Goal: Task Accomplishment & Management: Use online tool/utility

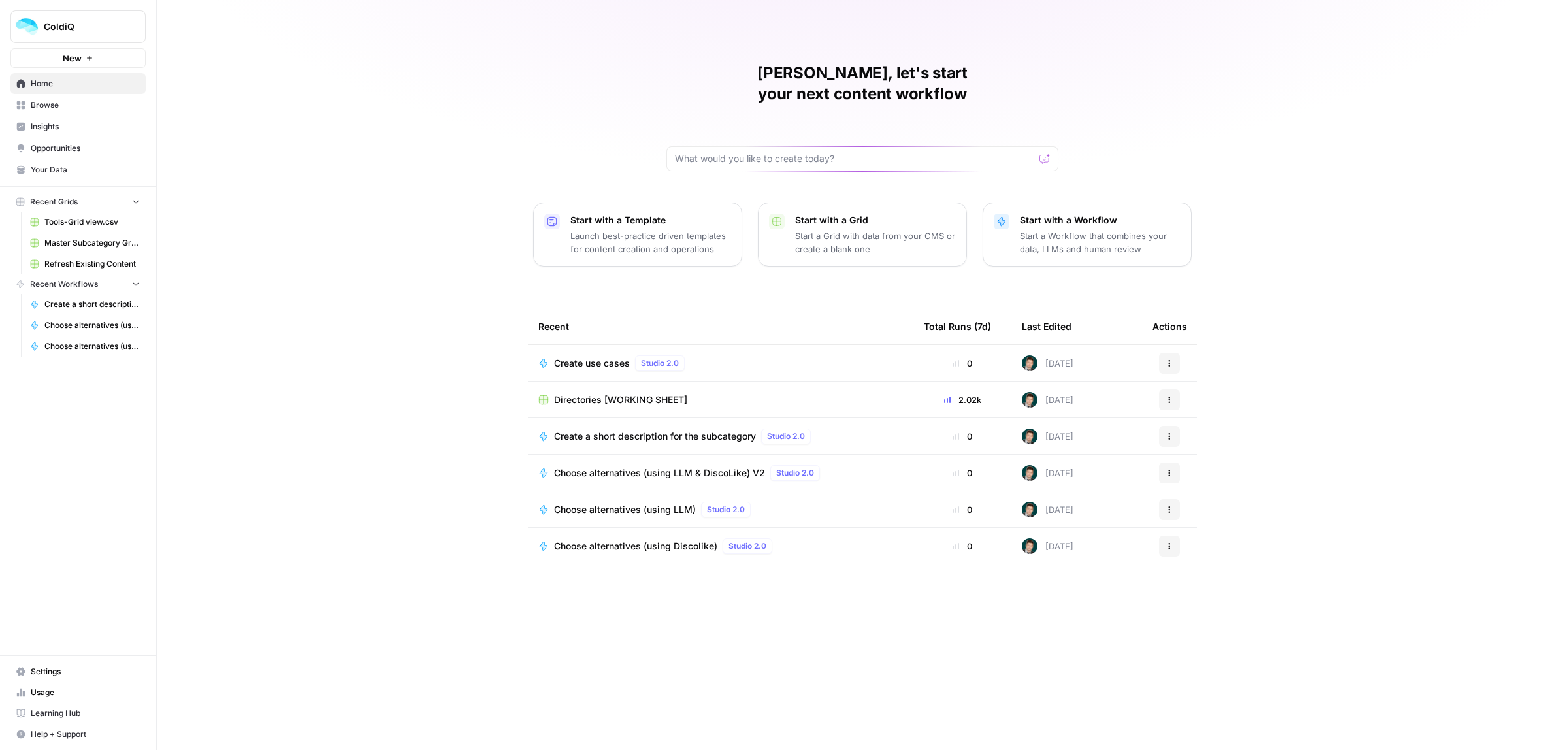
click at [606, 394] on span "Directories [WORKING SHEET]" at bounding box center [620, 400] width 133 height 13
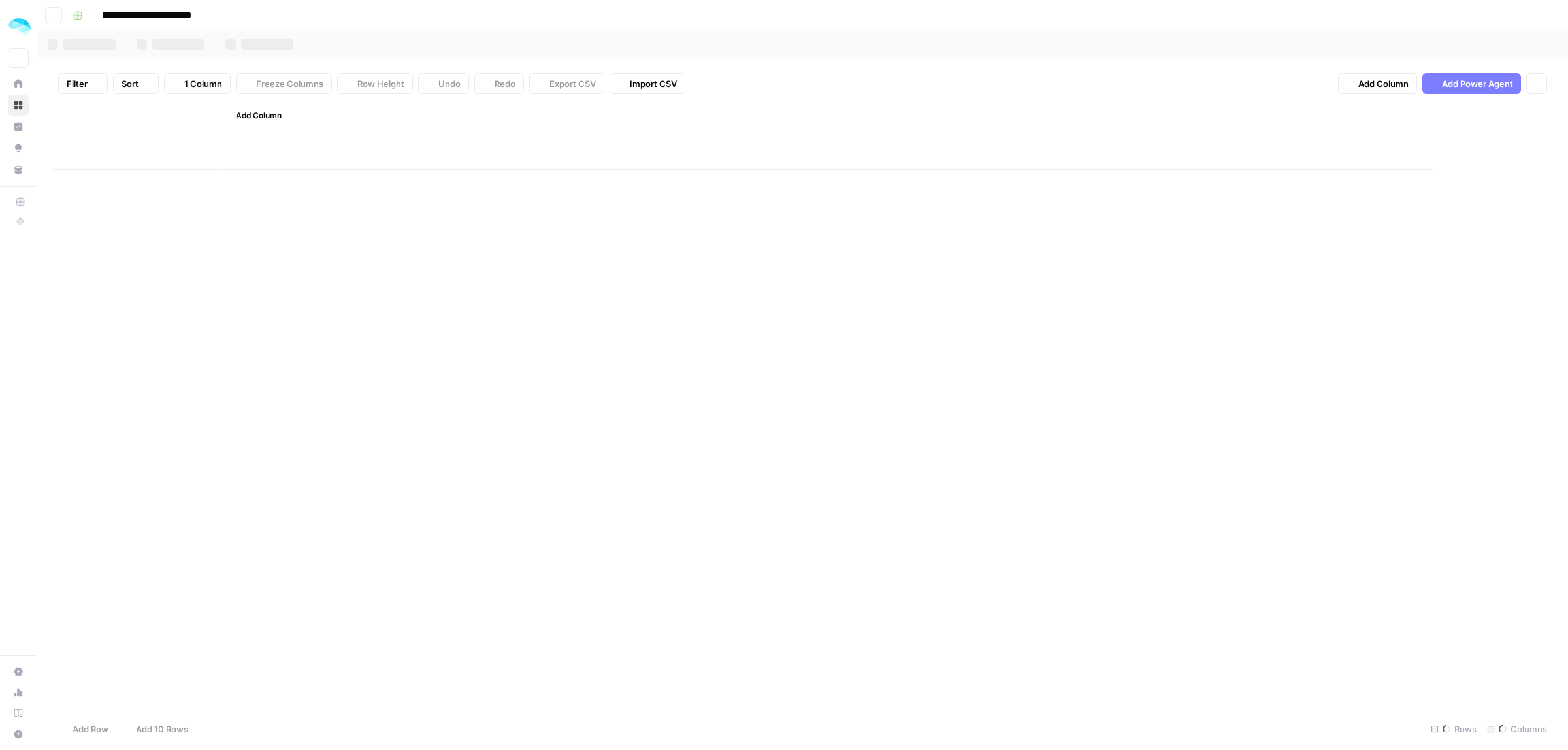
type input "**********"
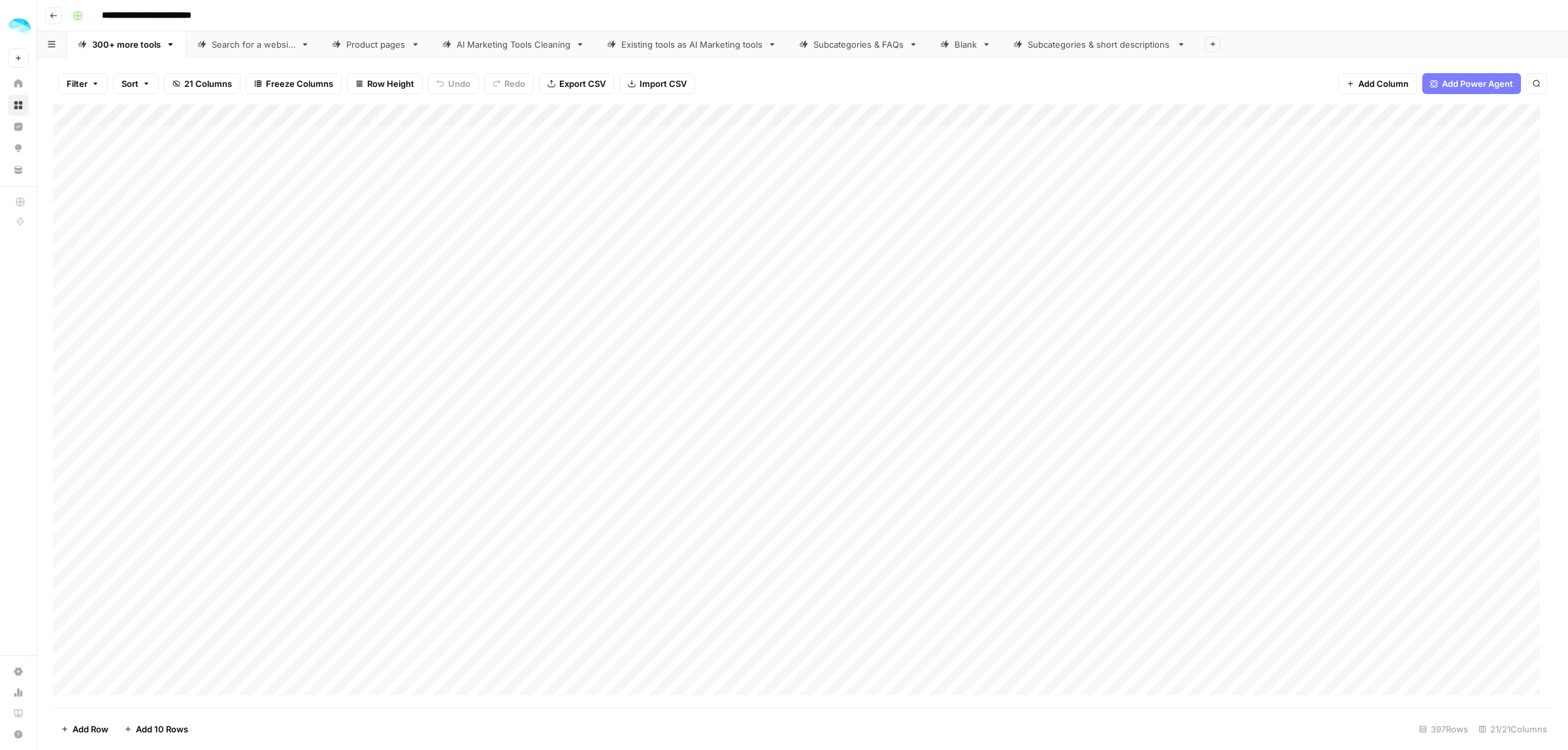
click at [361, 42] on div "Product pages" at bounding box center [376, 44] width 59 height 13
click at [1320, 117] on div "Add Column" at bounding box center [802, 406] width 1499 height 603
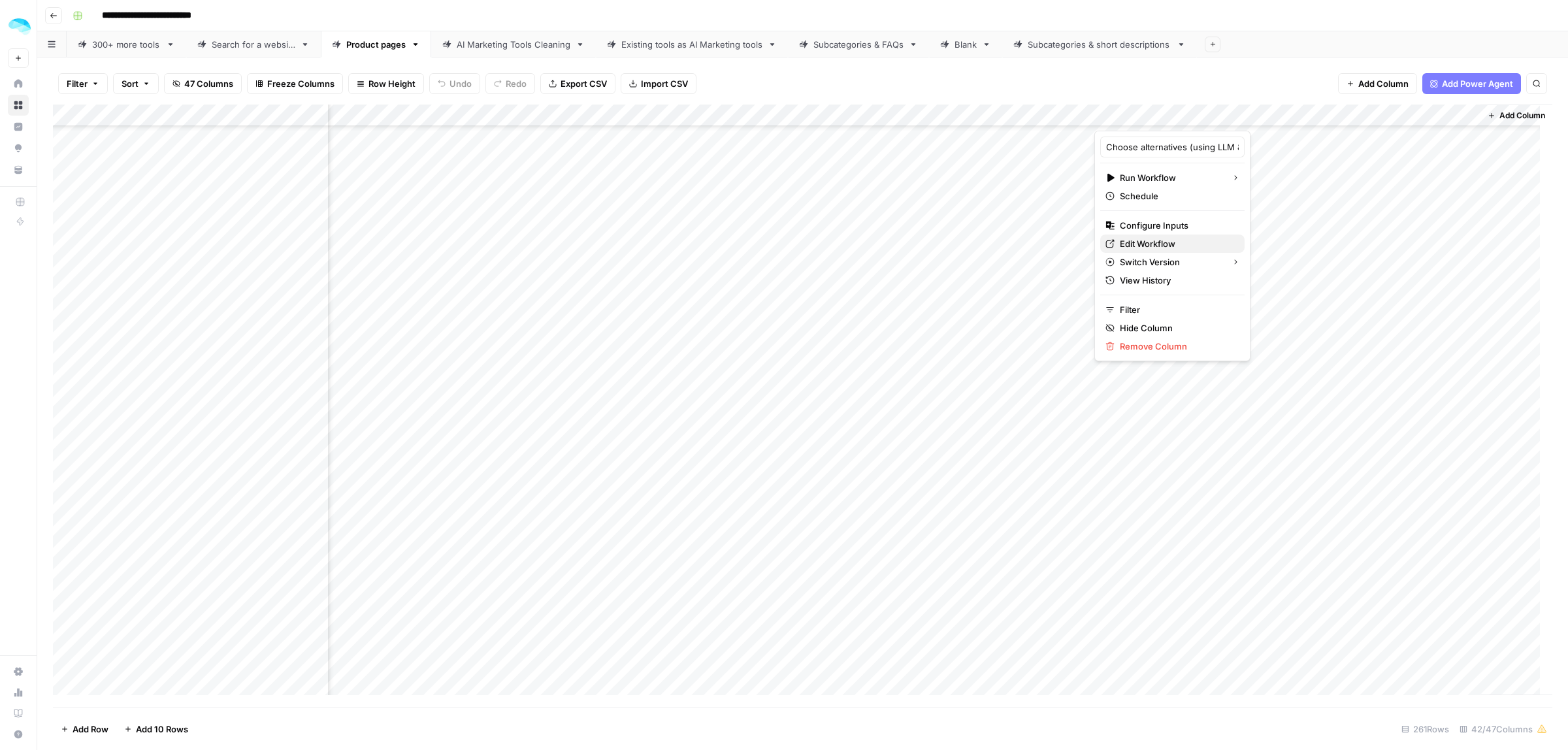
click at [1139, 244] on span "Edit Workflow" at bounding box center [1177, 243] width 115 height 13
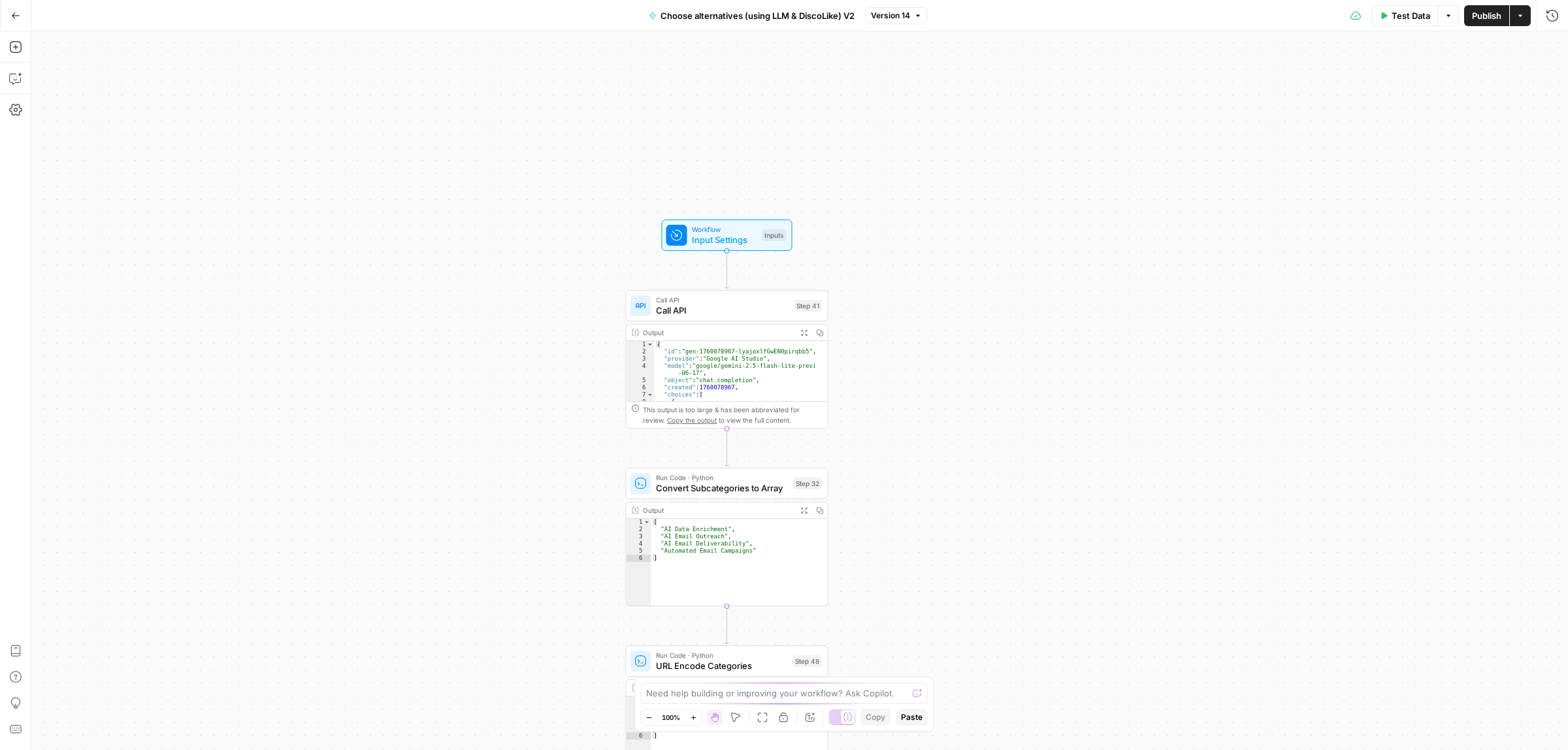
drag, startPoint x: 935, startPoint y: 461, endPoint x: 964, endPoint y: 387, distance: 79.5
click at [964, 387] on div "true false true false Workflow Input Settings Inputs Call API Call API Step 41 …" at bounding box center [799, 391] width 1537 height 719
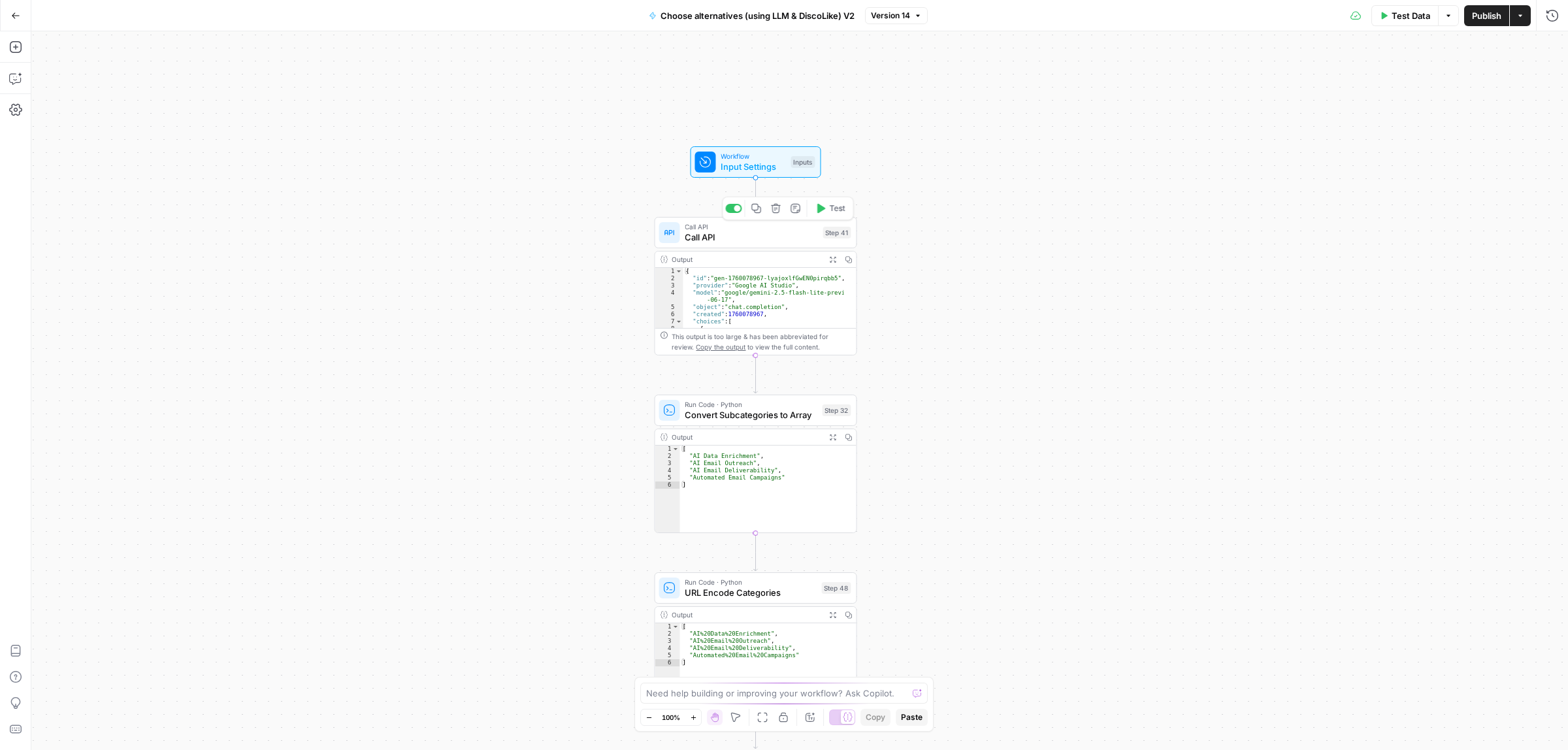
click at [752, 226] on span "Call API" at bounding box center [751, 227] width 132 height 11
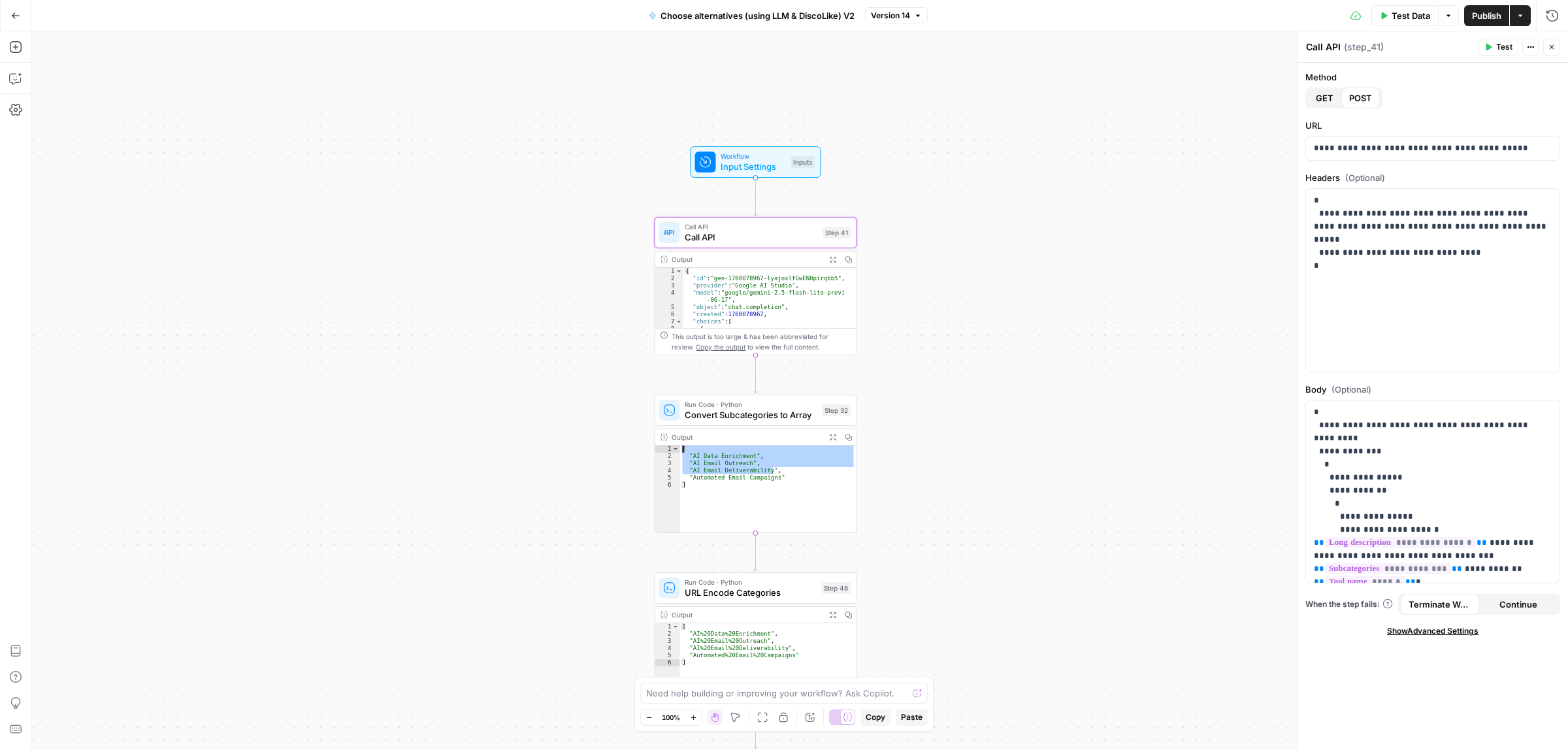
drag, startPoint x: 894, startPoint y: 441, endPoint x: 936, endPoint y: 357, distance: 93.9
click at [936, 357] on div "true false true false Workflow Input Settings Inputs Call API Call API Step 41 …" at bounding box center [799, 391] width 1537 height 719
type textarea "**********"
click at [933, 464] on div "true false true false Workflow Input Settings Inputs Call API Call API Step 41 …" at bounding box center [799, 391] width 1537 height 719
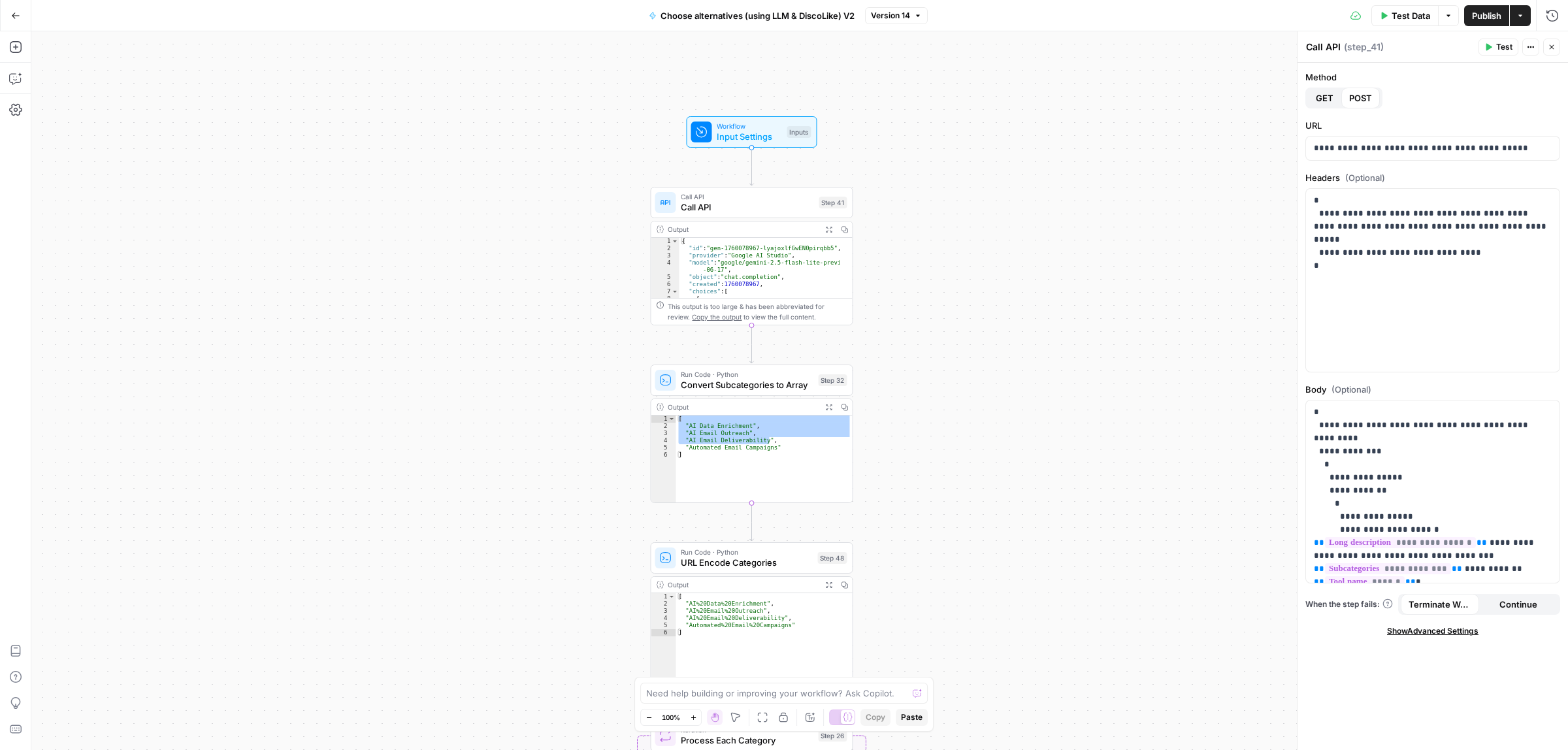
drag, startPoint x: 1002, startPoint y: 530, endPoint x: 951, endPoint y: 369, distance: 168.9
click at [983, 387] on div "true false true false Workflow Input Settings Inputs Call API Call API Step 41 …" at bounding box center [799, 391] width 1537 height 719
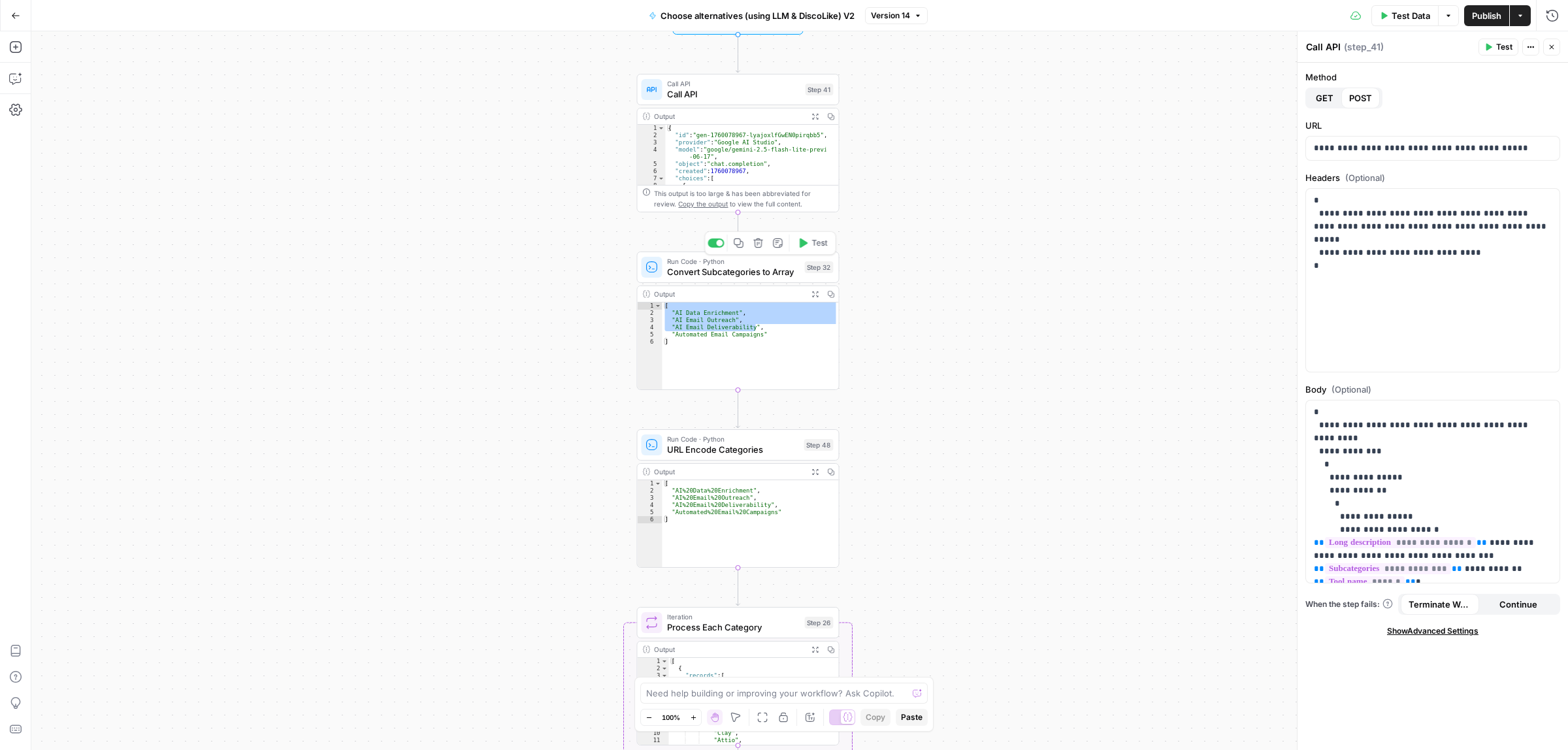
click at [722, 263] on span "Run Code · Python" at bounding box center [733, 261] width 132 height 11
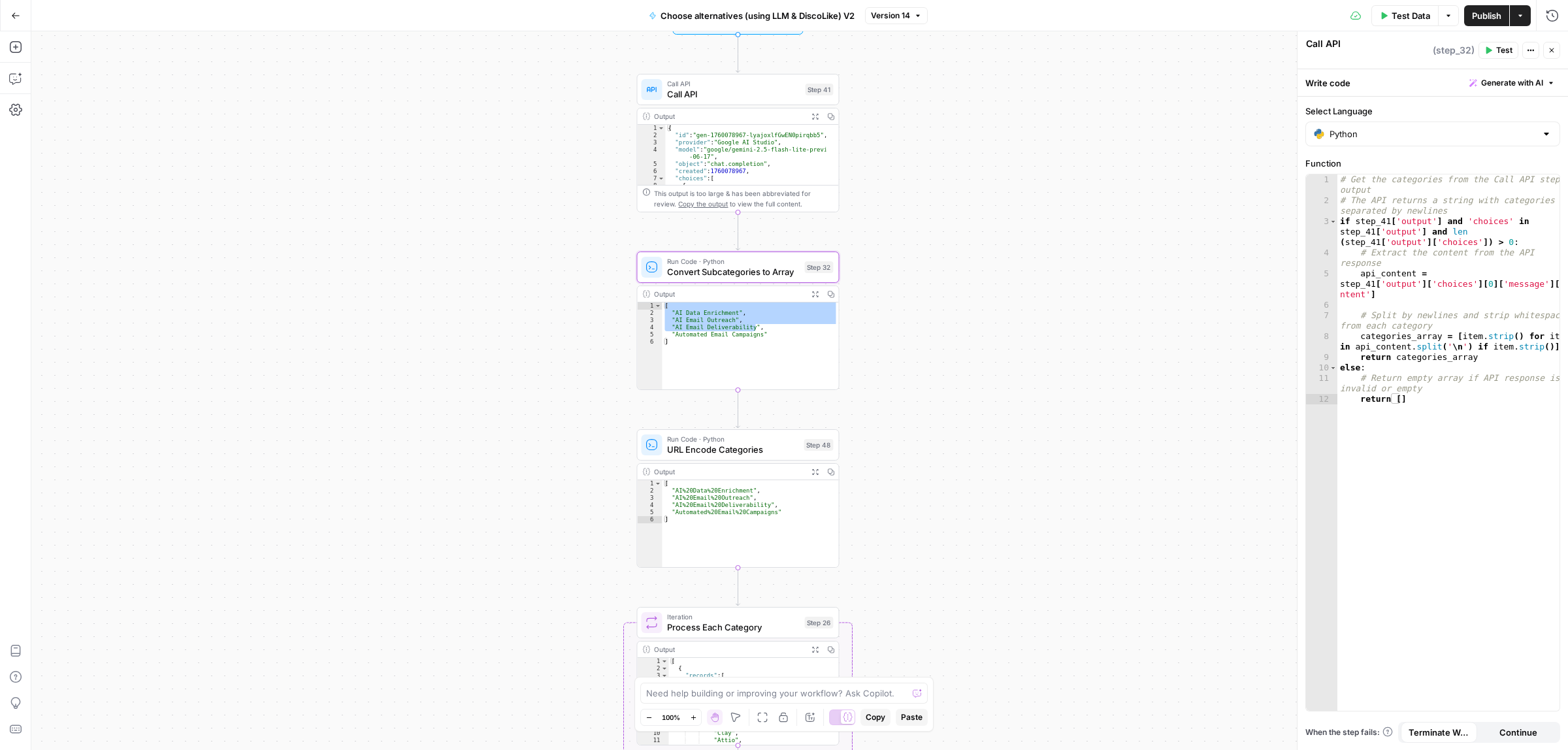
type textarea "Convert Subcategories to Array"
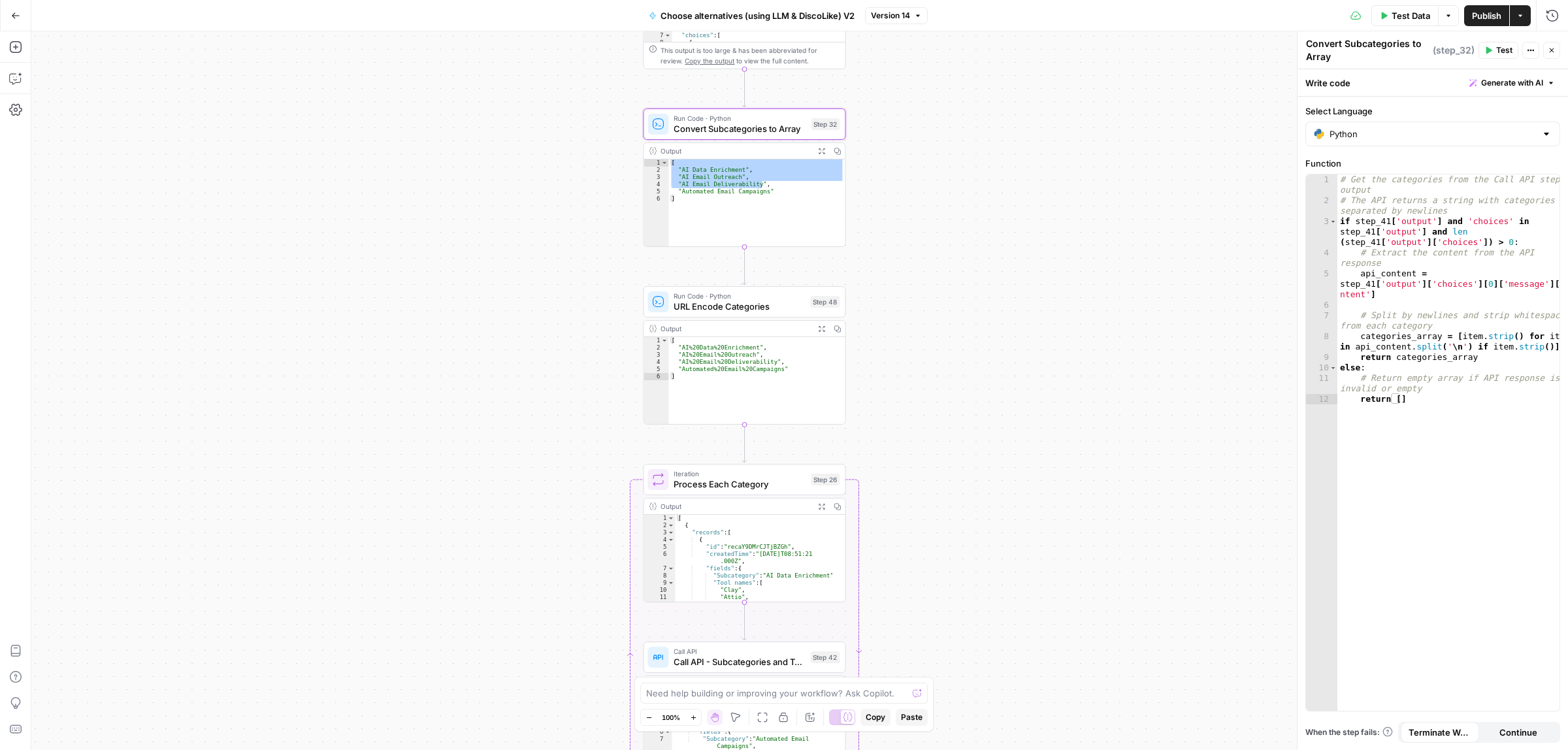
drag, startPoint x: 1000, startPoint y: 482, endPoint x: 982, endPoint y: 341, distance: 142.1
click at [1000, 357] on div "true false true false Workflow Input Settings Inputs Call API Call API Step 41 …" at bounding box center [799, 391] width 1537 height 719
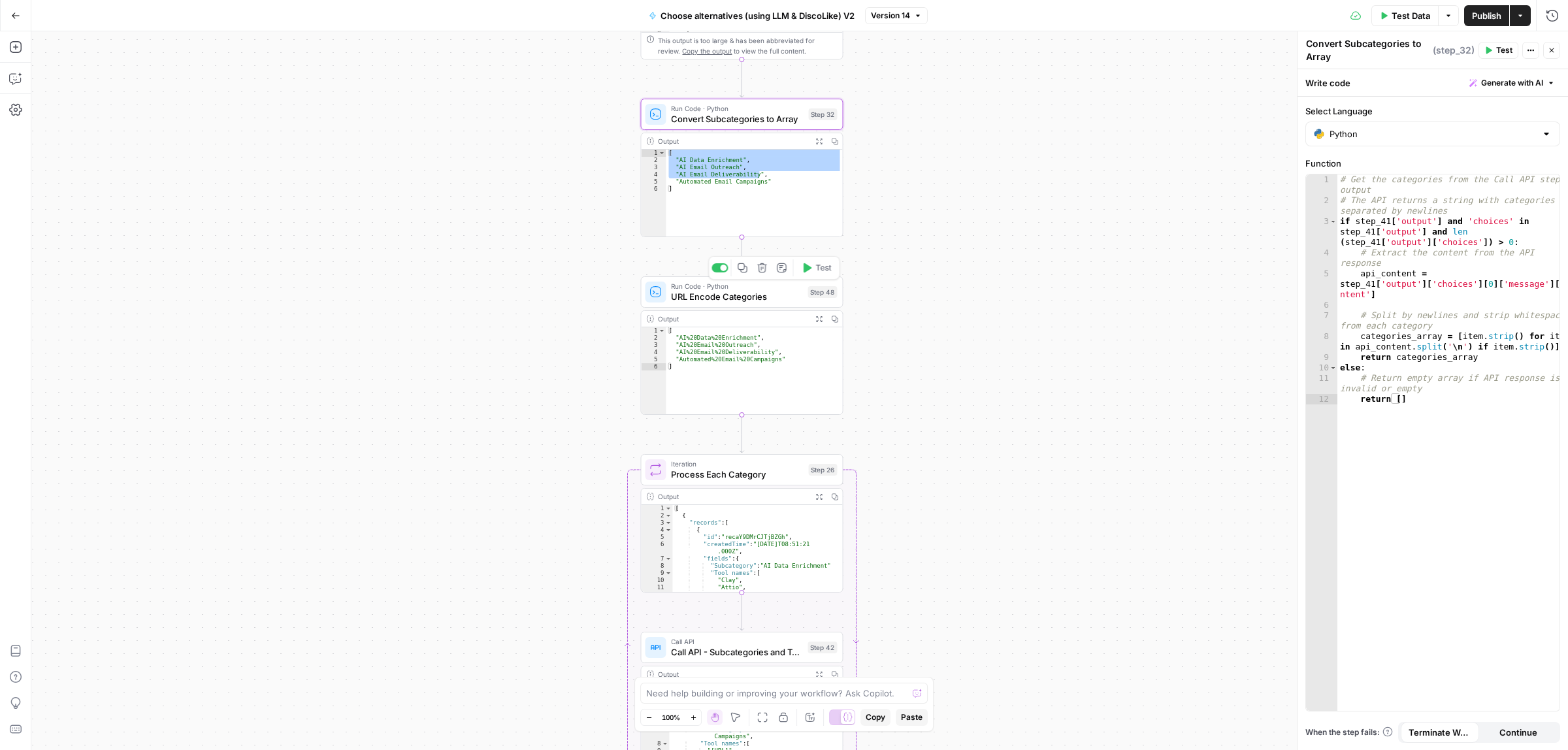
click at [721, 292] on span "URL Encode Categories" at bounding box center [737, 296] width 132 height 13
click at [1046, 304] on div "true false true false Workflow Input Settings Inputs Call API Call API Step 41 …" at bounding box center [799, 391] width 1537 height 719
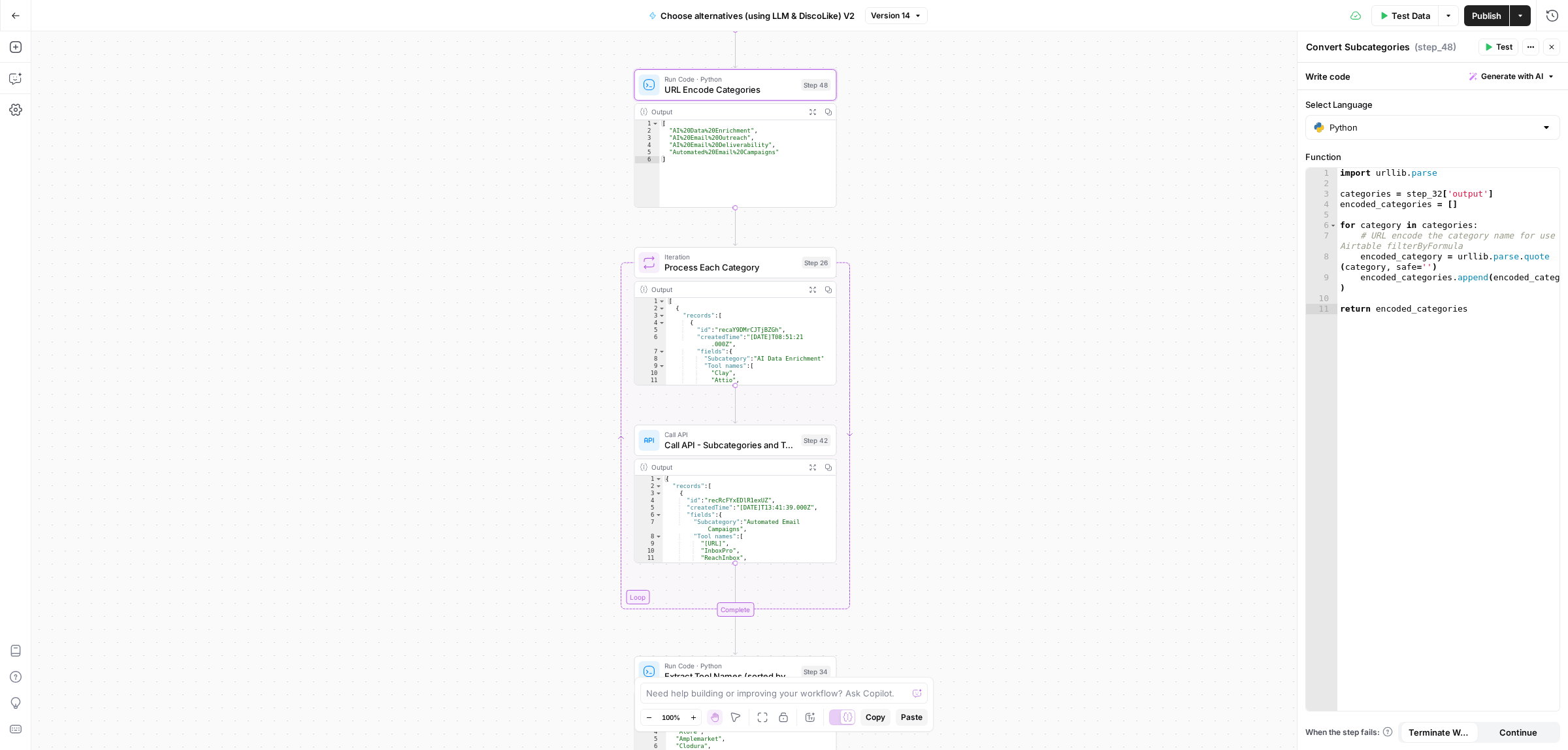
type textarea "URL Encode Categories"
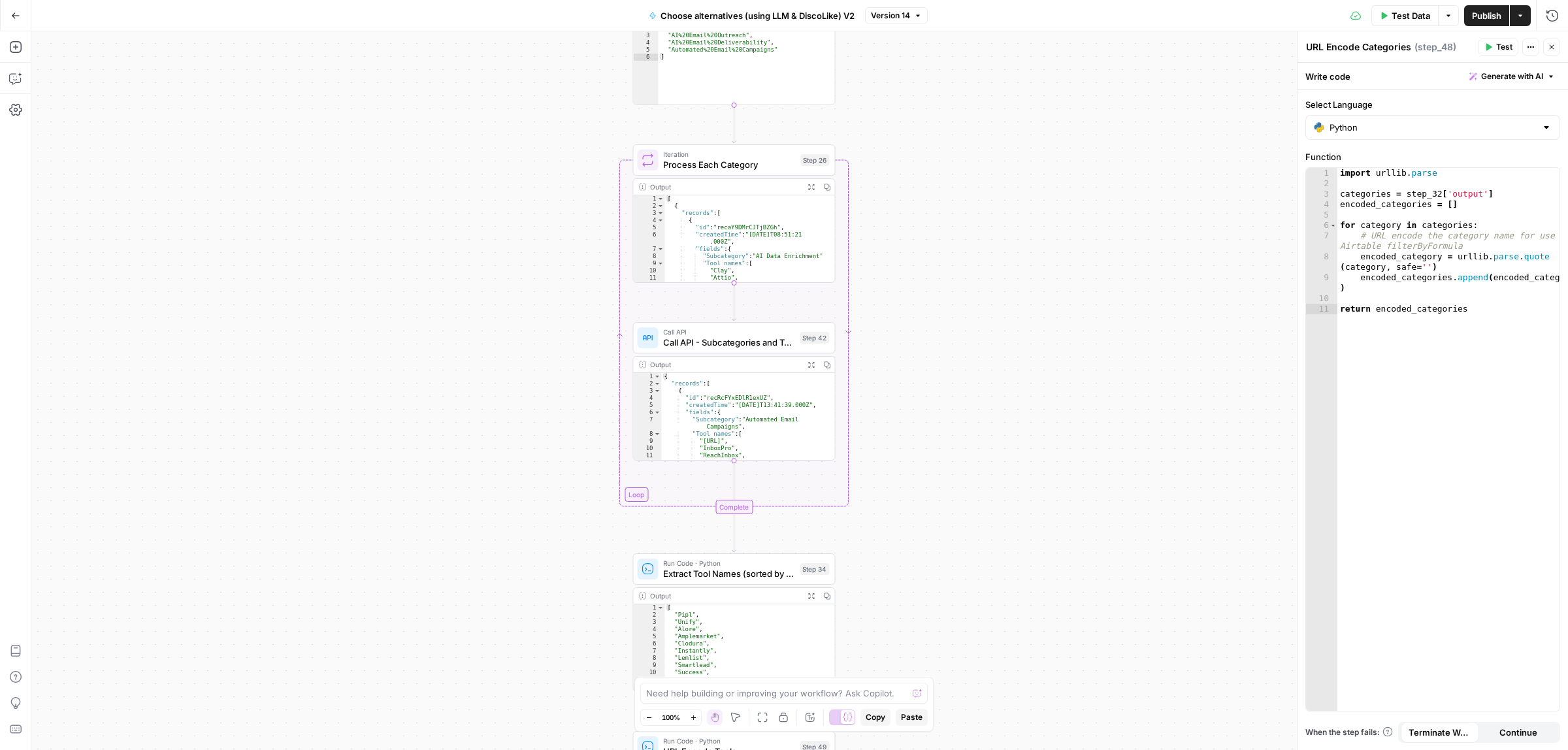
drag, startPoint x: 1053, startPoint y: 462, endPoint x: 1042, endPoint y: 396, distance: 66.9
click at [1047, 399] on div "true false true false Workflow Input Settings Inputs Call API Call API Step 41 …" at bounding box center [799, 391] width 1537 height 719
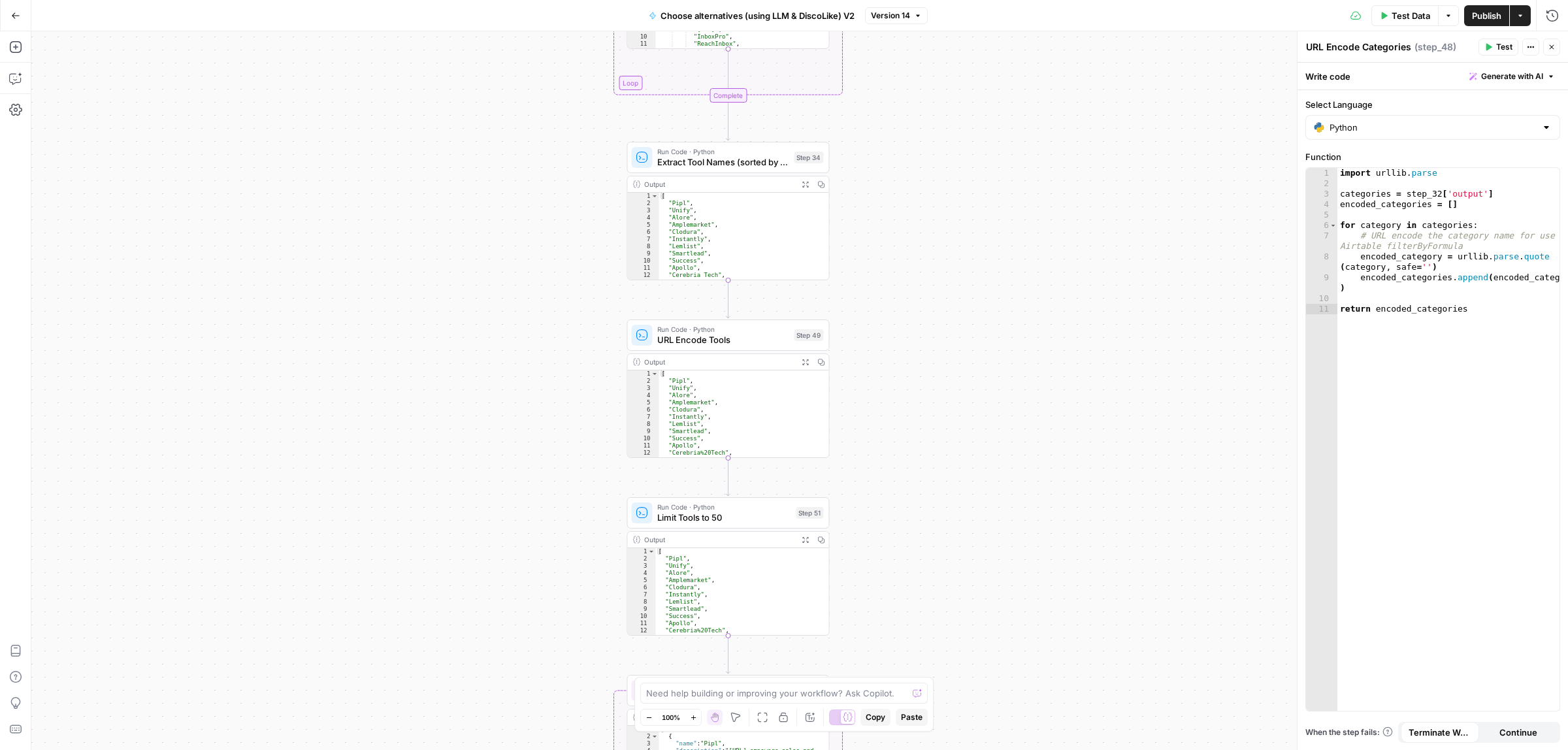
drag, startPoint x: 1005, startPoint y: 520, endPoint x: 1000, endPoint y: 276, distance: 244.1
click at [1000, 276] on div "true false true false Workflow Input Settings Inputs Call API Call API Step 41 …" at bounding box center [799, 391] width 1537 height 719
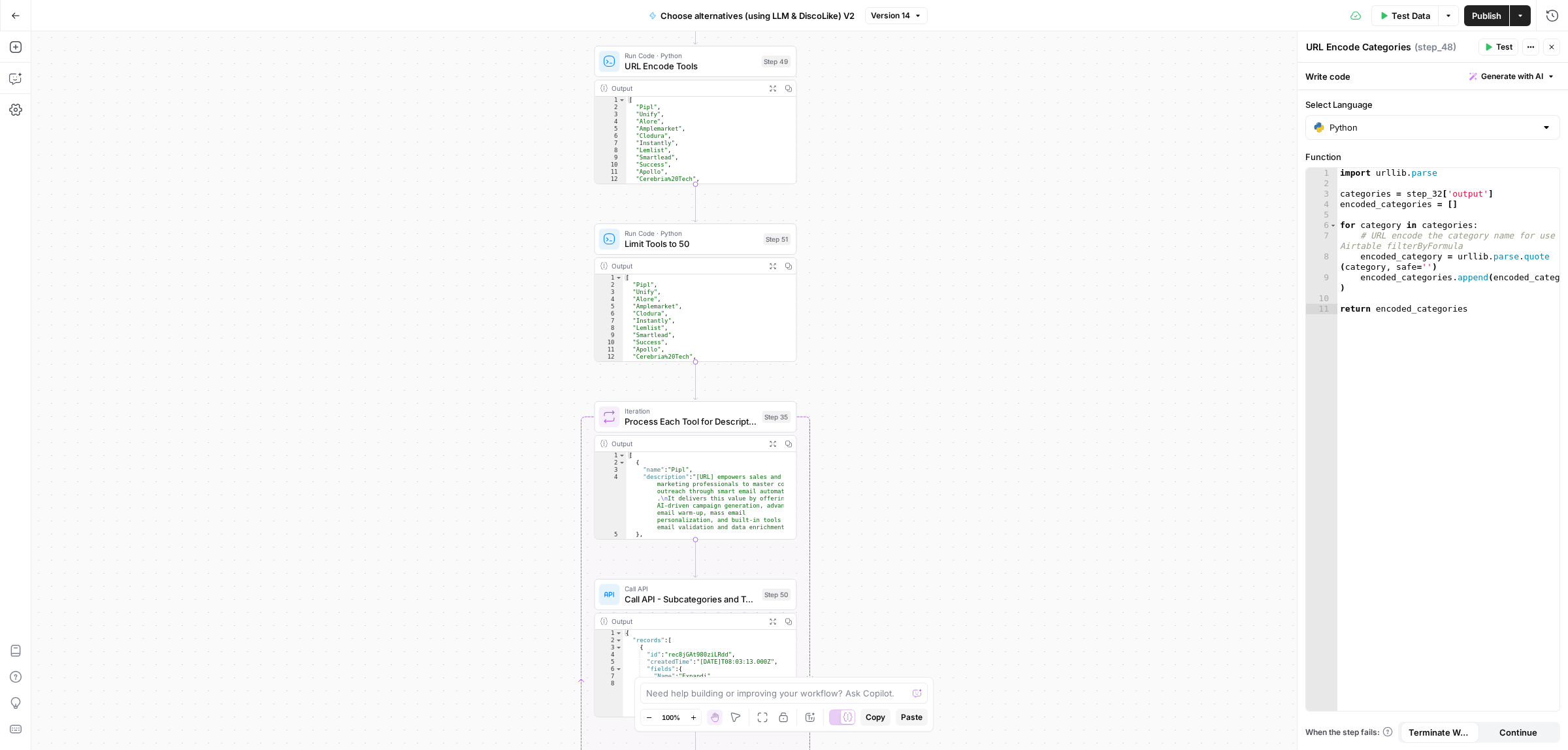
drag, startPoint x: 1030, startPoint y: 526, endPoint x: 1008, endPoint y: 325, distance: 202.2
click at [1011, 325] on div "true false true false Workflow Input Settings Inputs Call API Call API Step 41 …" at bounding box center [799, 391] width 1537 height 719
click at [670, 244] on span "Limit Tools to 50" at bounding box center [691, 243] width 133 height 13
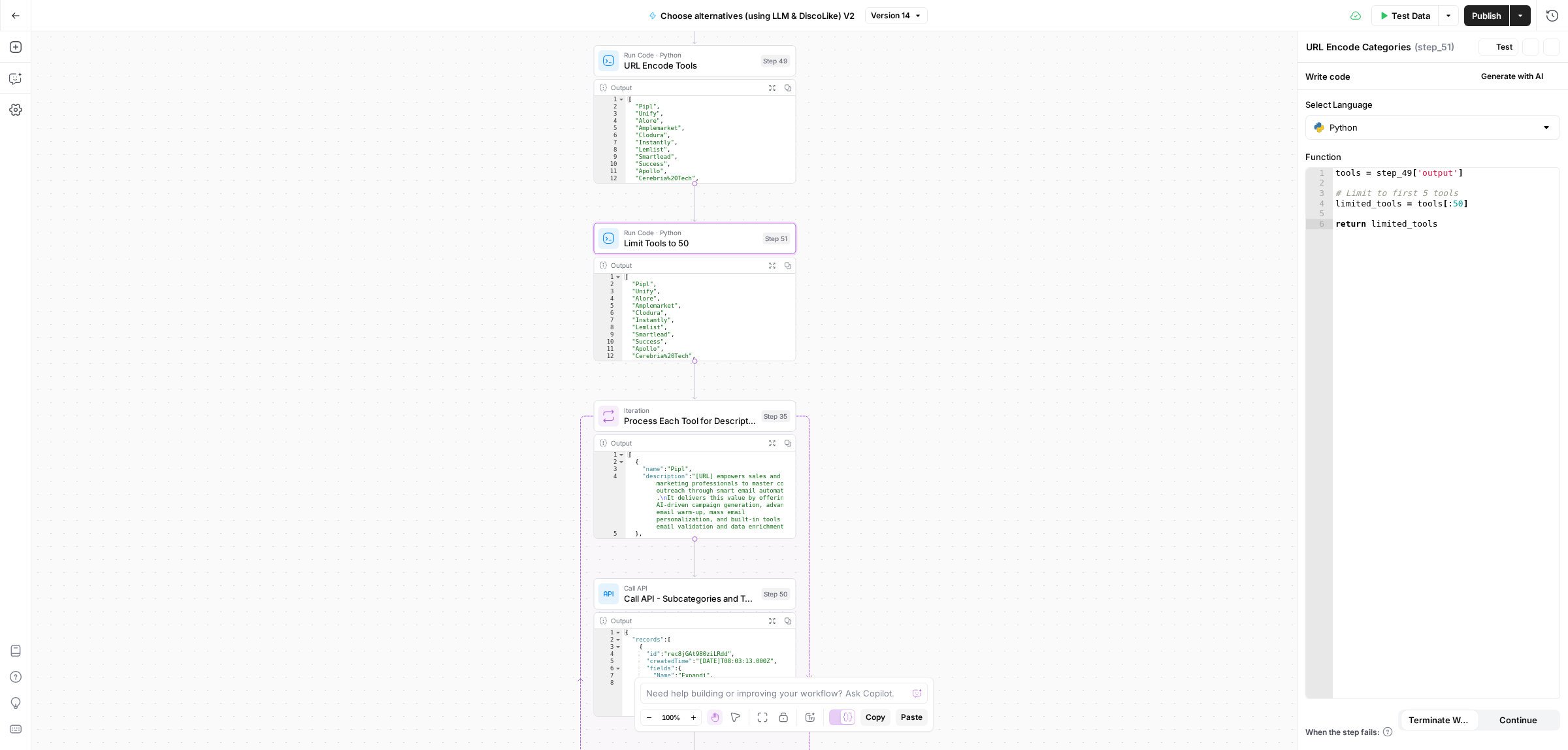
type textarea "Limit Tools to 50"
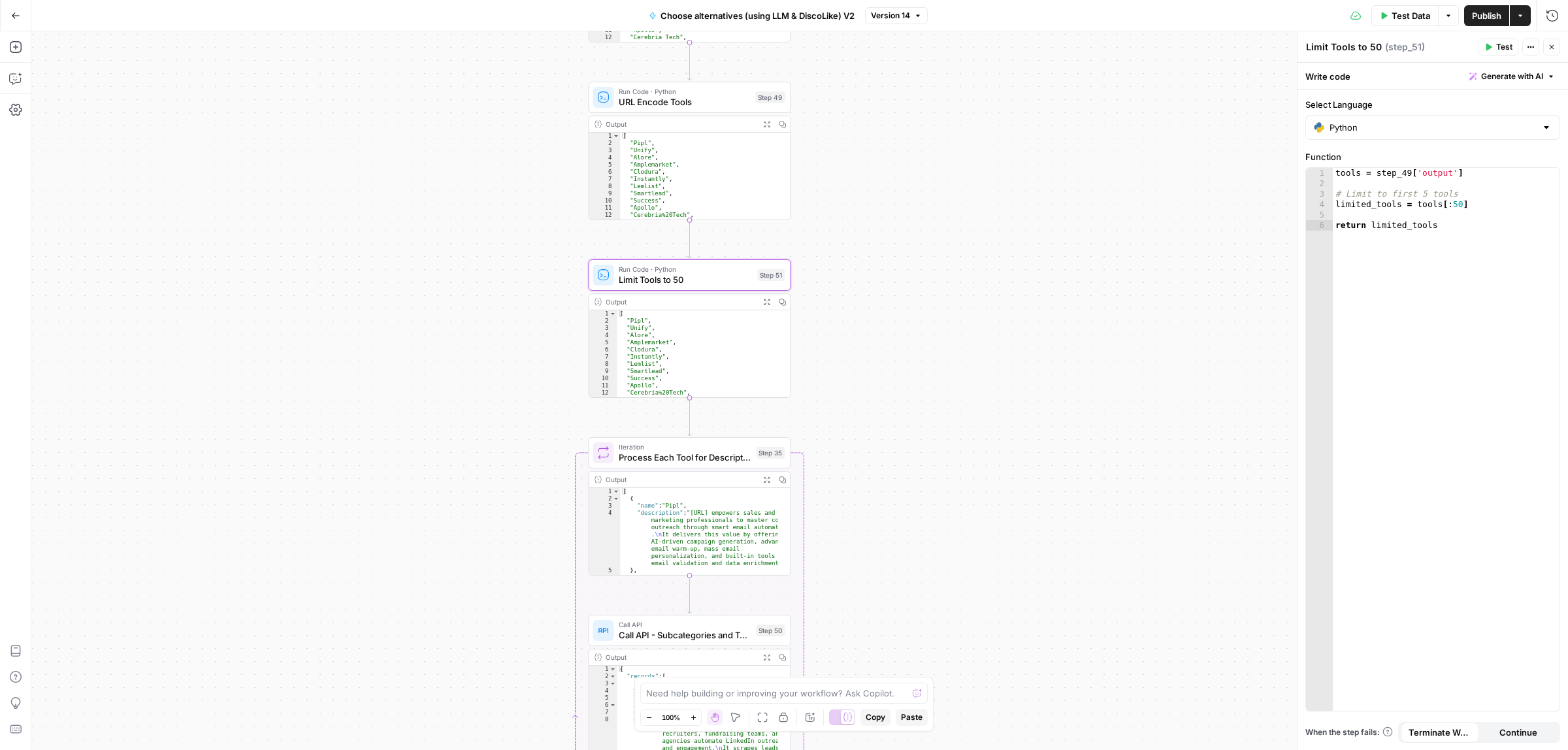
drag, startPoint x: 926, startPoint y: 321, endPoint x: 895, endPoint y: 442, distance: 124.9
click at [905, 458] on div "true false true false Workflow Input Settings Inputs Call API Call API Step 41 …" at bounding box center [799, 391] width 1537 height 719
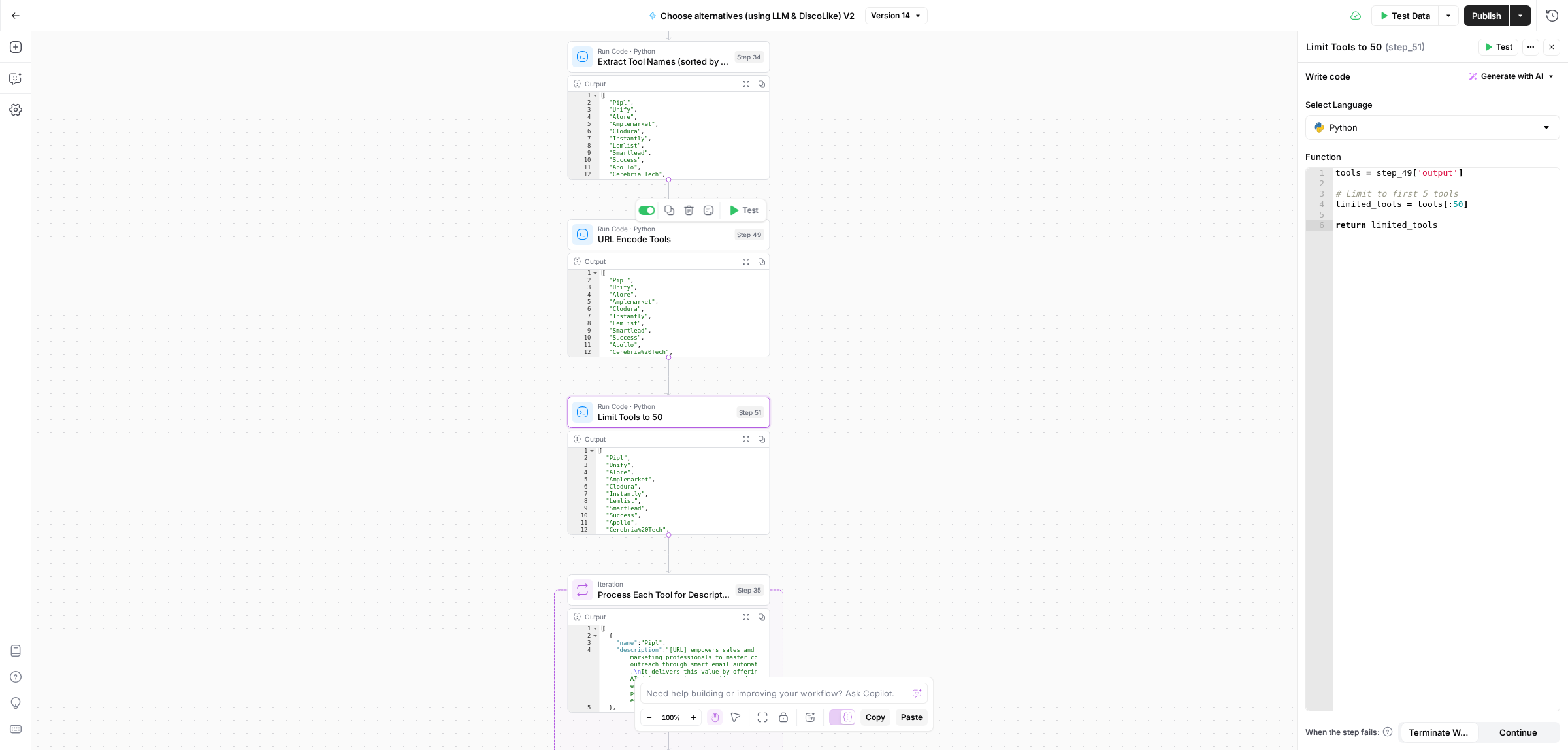
click at [636, 230] on span "Run Code · Python" at bounding box center [663, 228] width 132 height 11
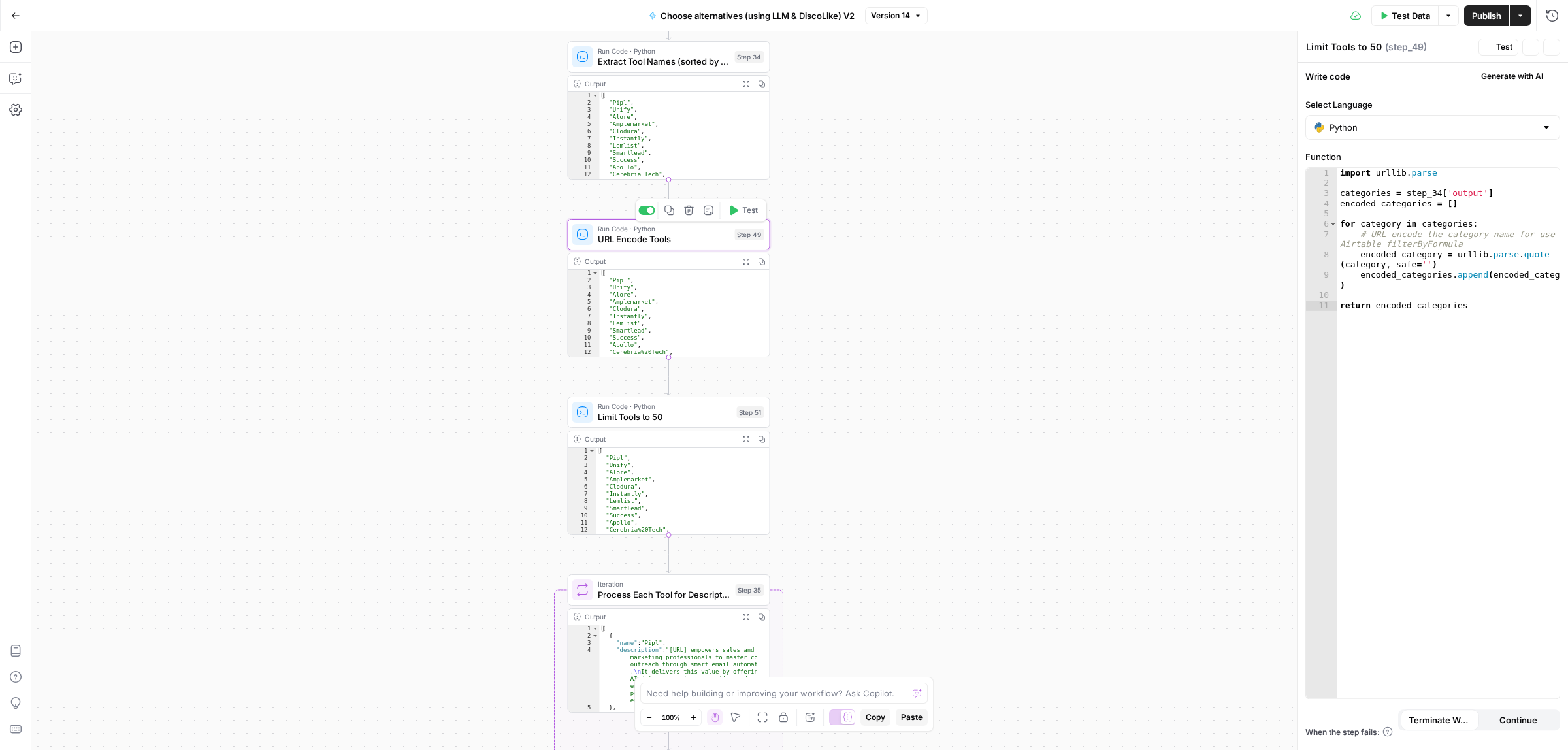
type textarea "URL Encode Tools"
click at [614, 49] on span "Run Code · Python" at bounding box center [663, 51] width 132 height 11
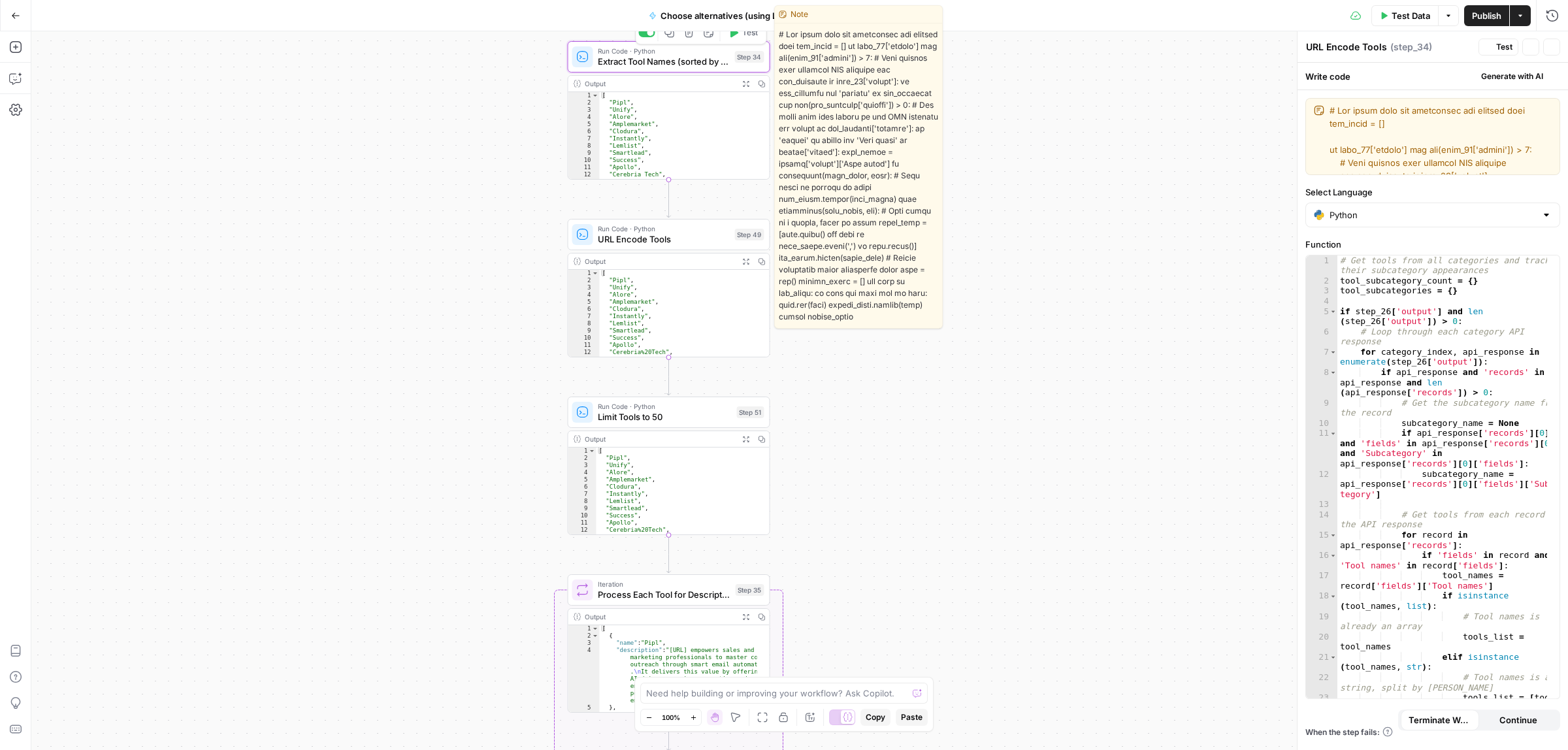
type textarea "Extract Tool Names (sorted by # of subcategories they are in)"
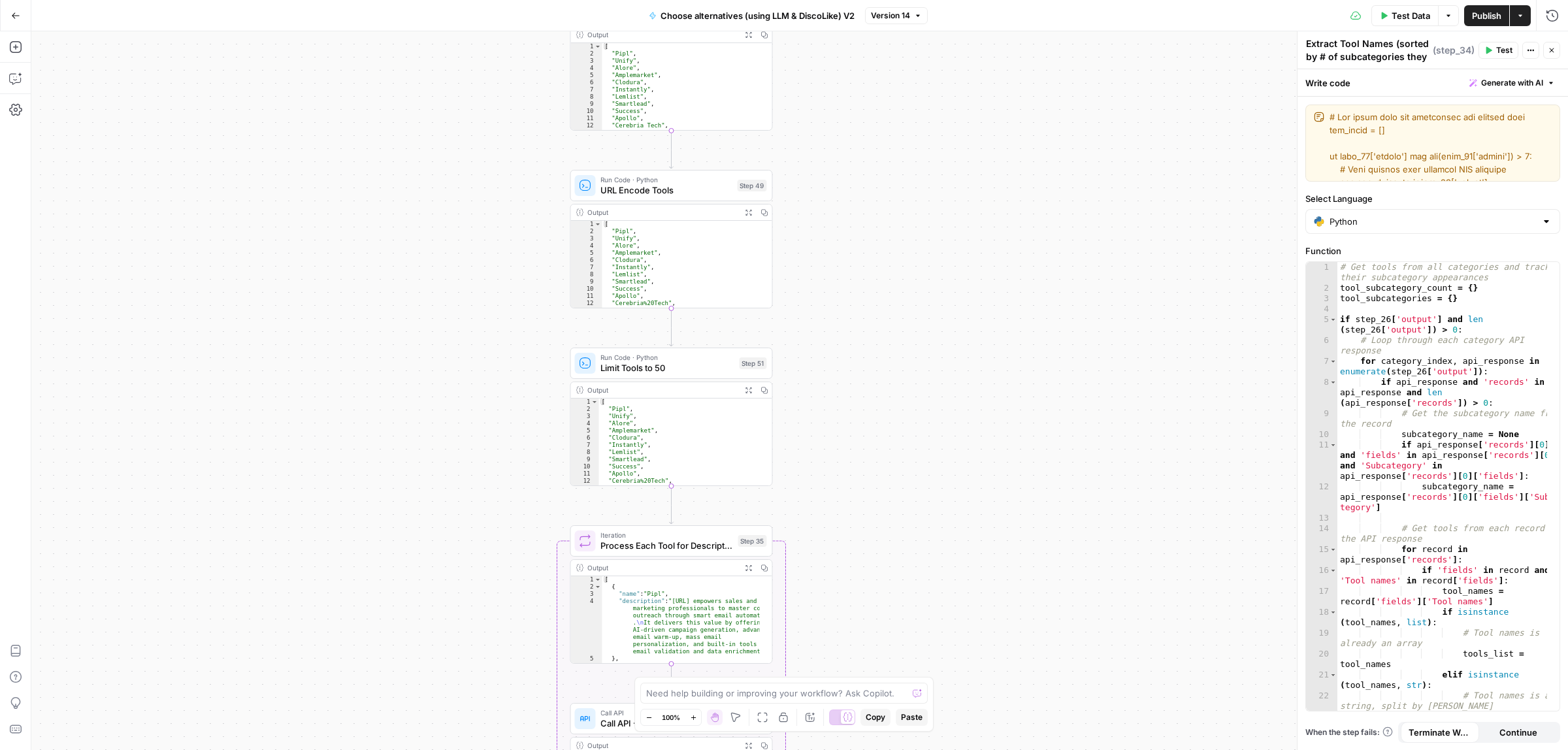
drag, startPoint x: 913, startPoint y: 447, endPoint x: 913, endPoint y: 282, distance: 165.0
click at [913, 282] on div "true false true false Workflow Input Settings Inputs Call API Call API Step 41 …" at bounding box center [799, 391] width 1537 height 719
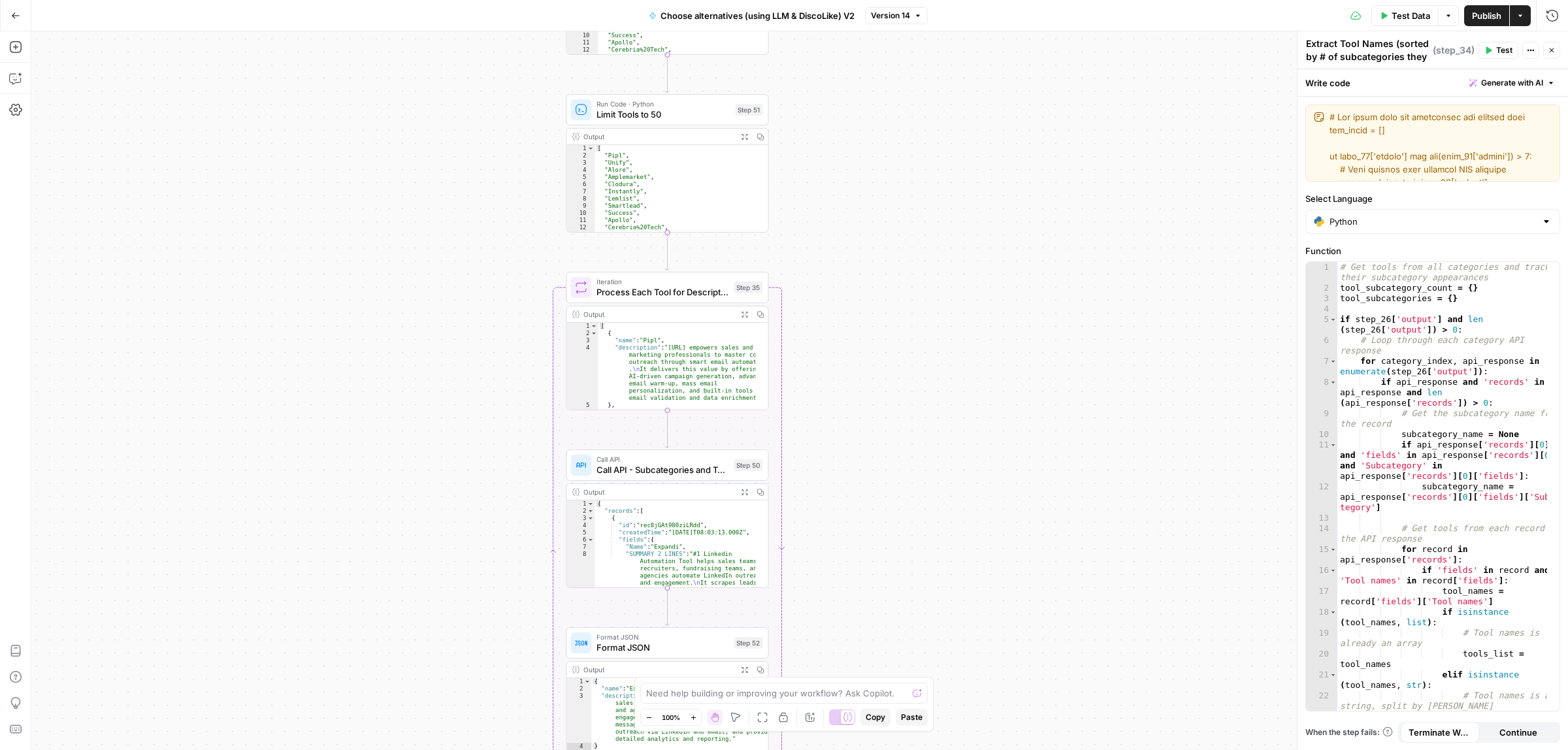
drag, startPoint x: 933, startPoint y: 469, endPoint x: 922, endPoint y: 258, distance: 211.3
click at [922, 258] on div "true false true false Workflow Input Settings Inputs Call API Call API Step 41 …" at bounding box center [799, 391] width 1537 height 719
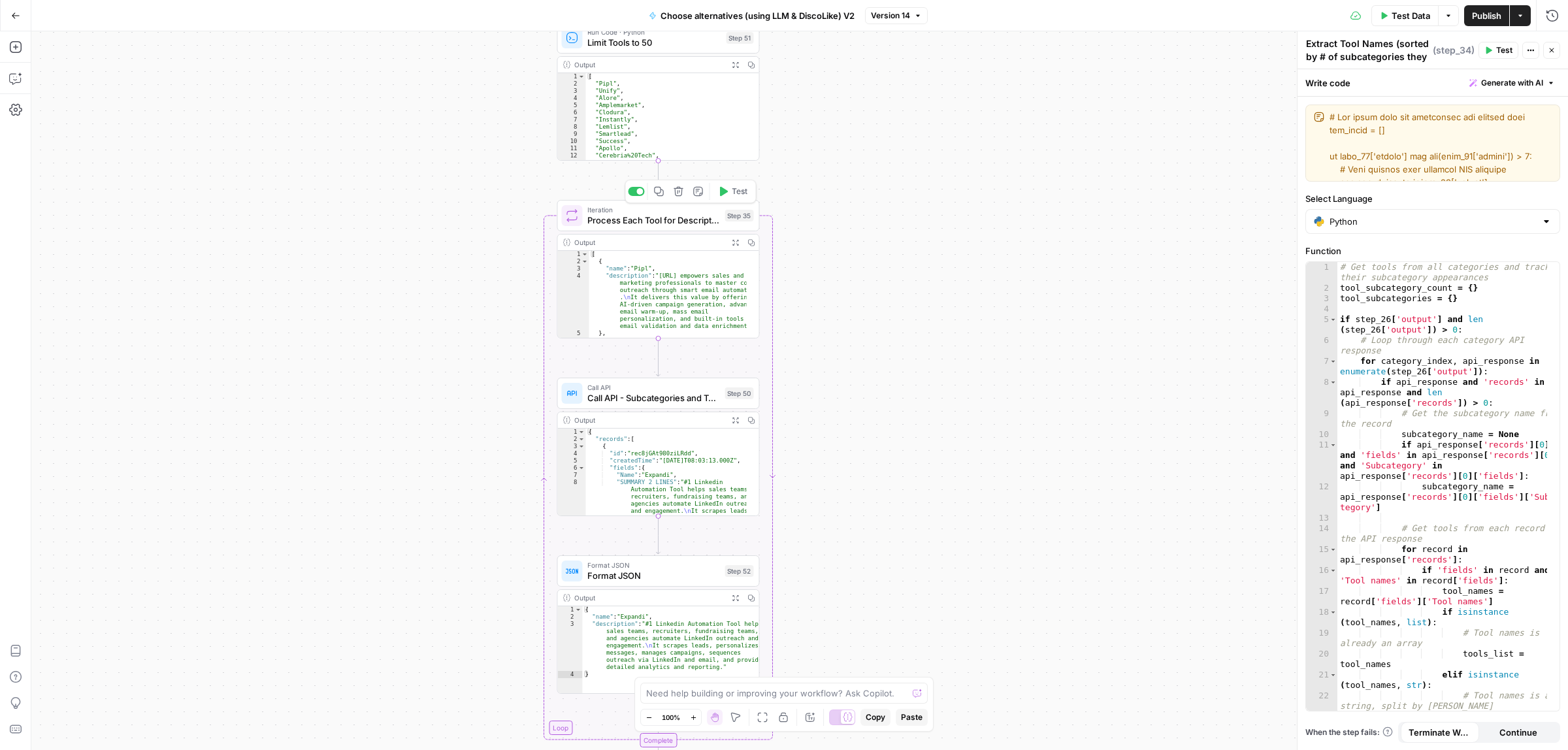
click at [638, 226] on span "Process Each Tool for Descriptions" at bounding box center [653, 220] width 132 height 13
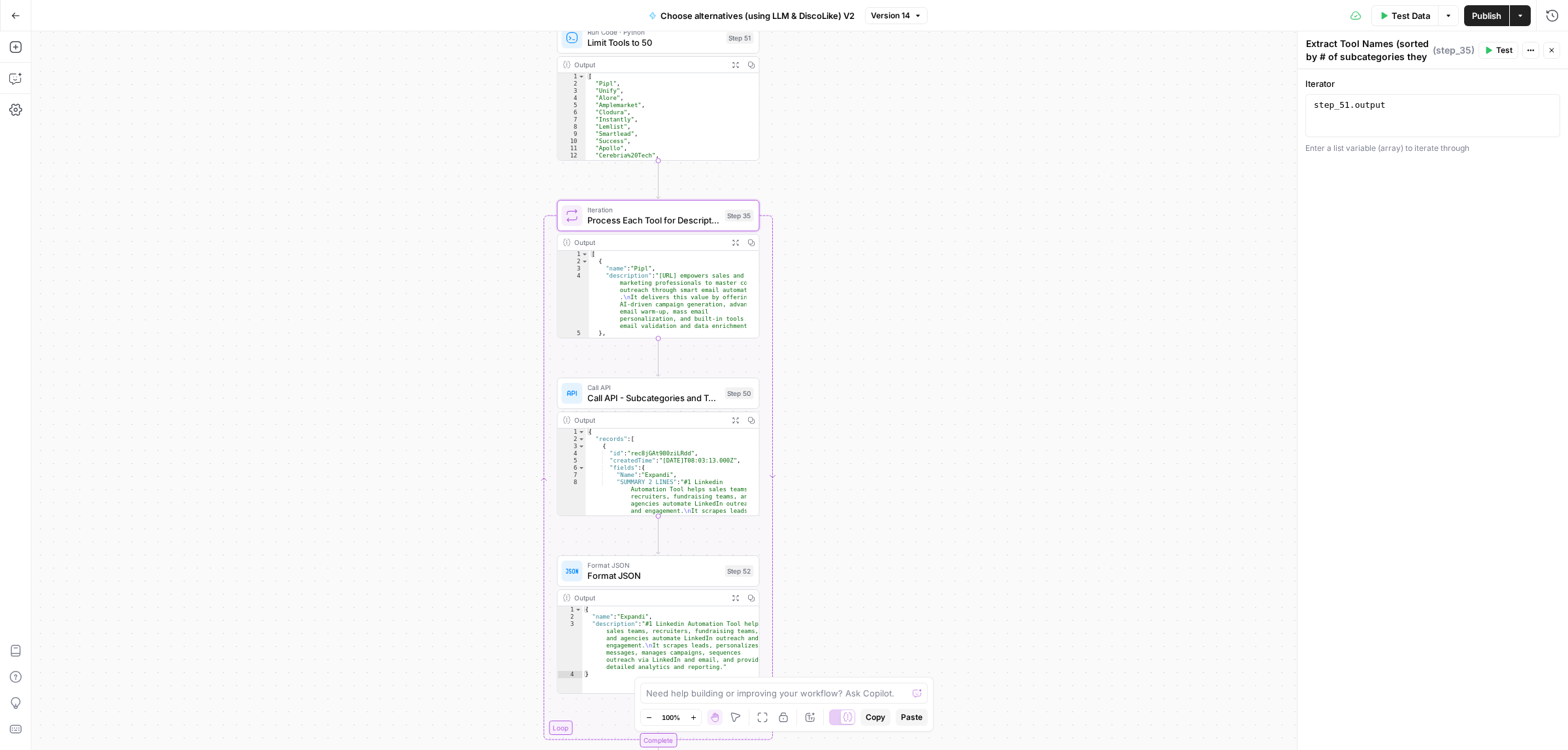
type textarea "Process Each Tool for Descriptions"
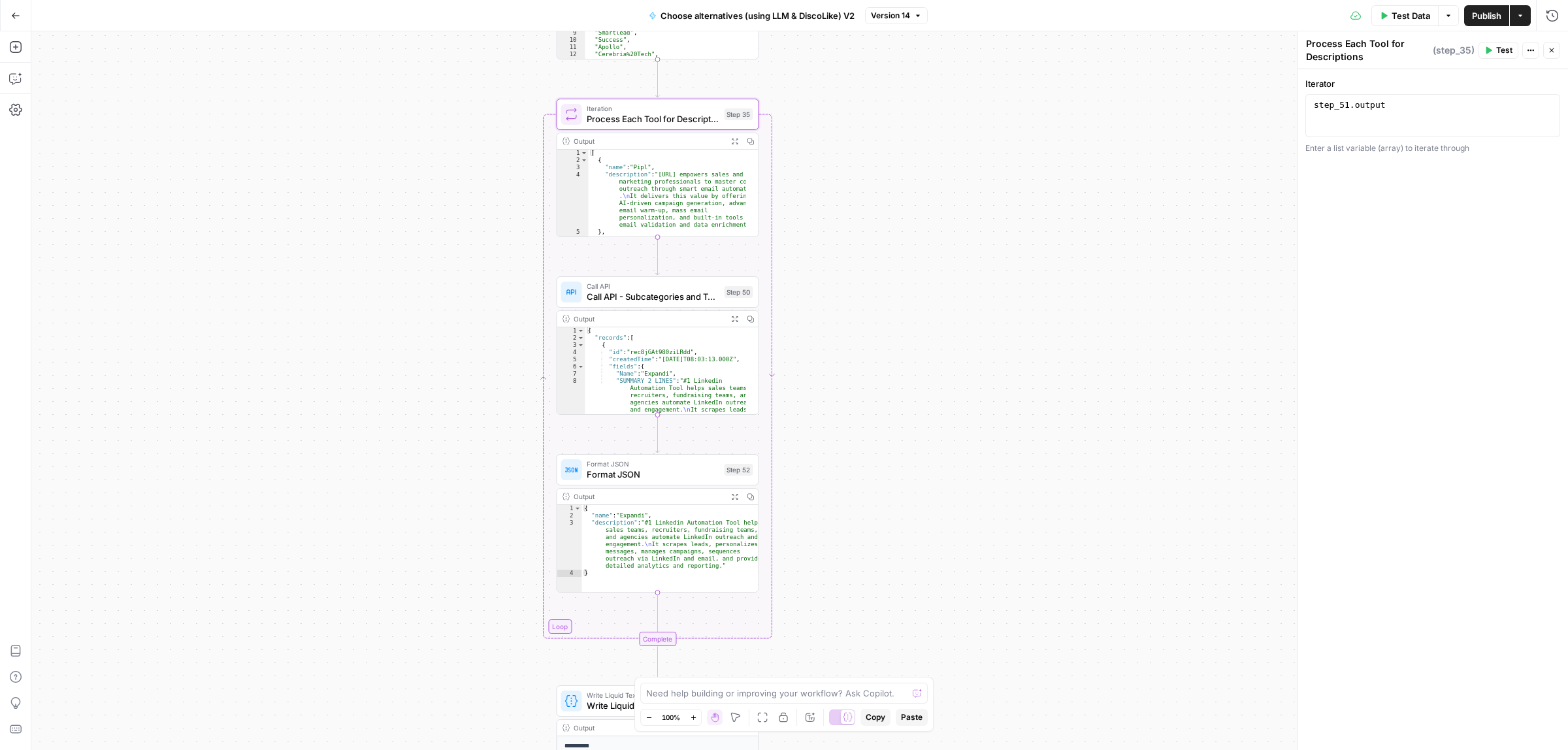
drag, startPoint x: 902, startPoint y: 413, endPoint x: 902, endPoint y: 284, distance: 129.0
click at [902, 284] on div "true false true false Workflow Input Settings Inputs Call API Call API Step 41 …" at bounding box center [799, 391] width 1537 height 719
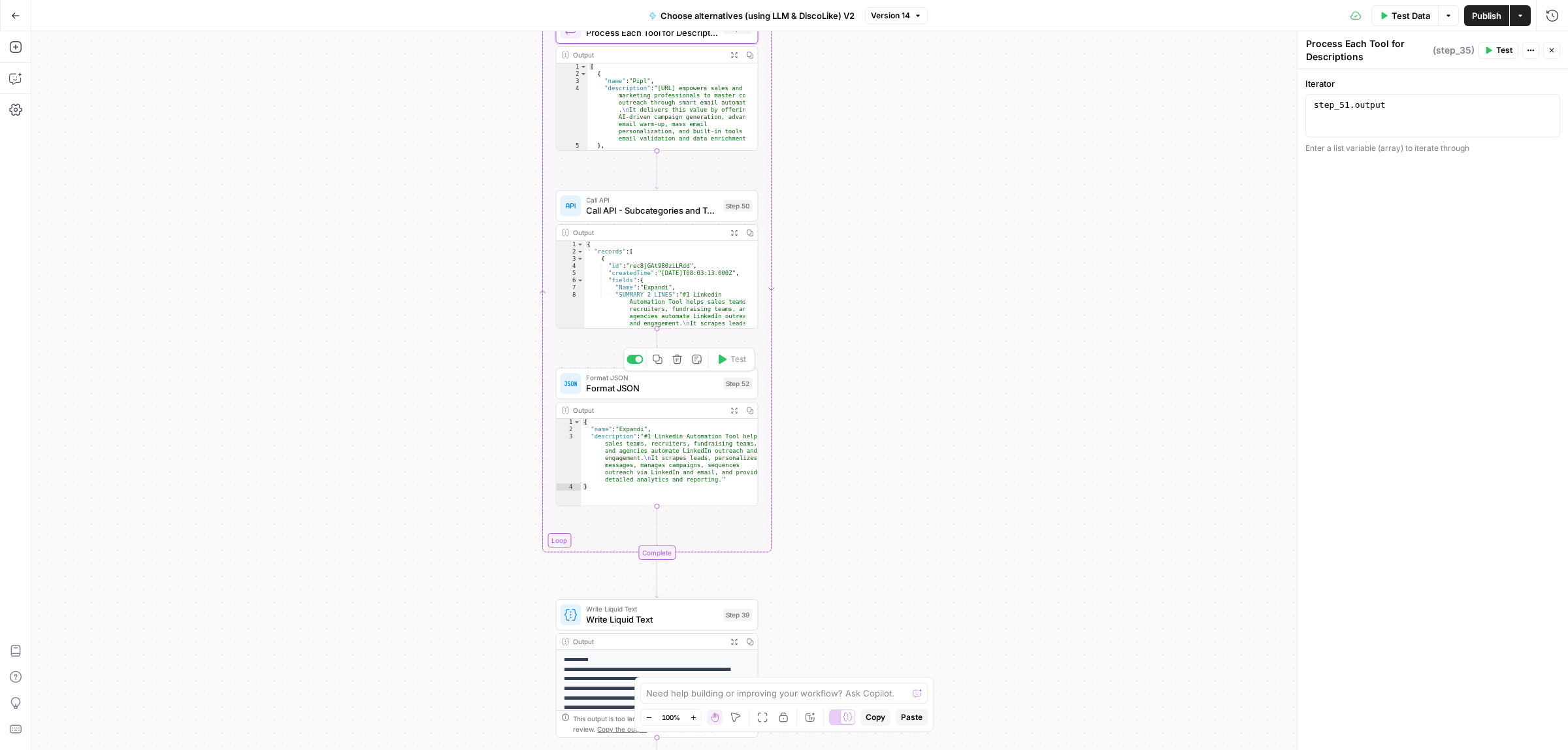
click at [643, 389] on span "Format JSON" at bounding box center [652, 388] width 132 height 13
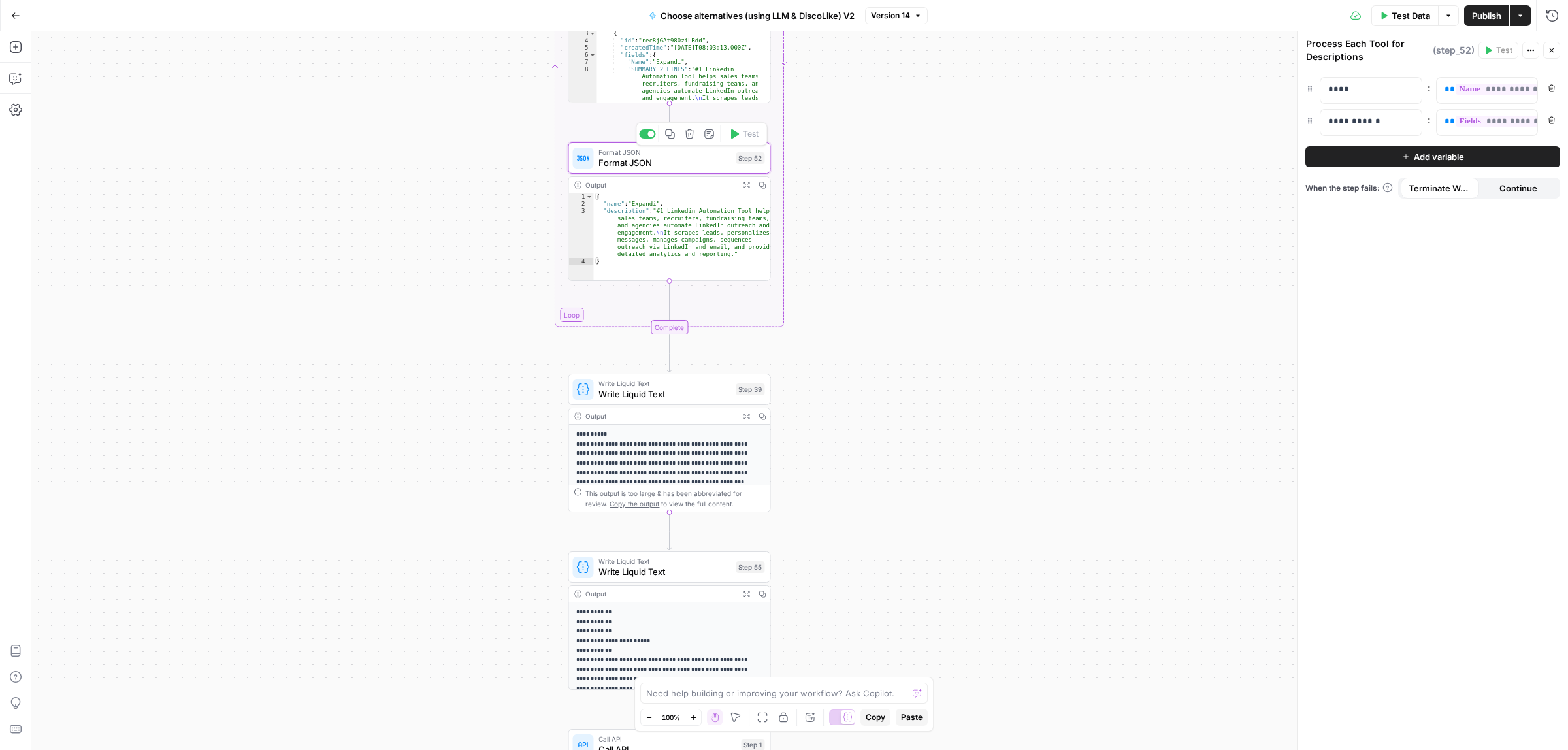
drag, startPoint x: 945, startPoint y: 374, endPoint x: 941, endPoint y: 345, distance: 29.3
click at [944, 312] on div "true false true false Workflow Input Settings Inputs Call API Call API Step 41 …" at bounding box center [799, 391] width 1537 height 719
type textarea "Format JSON"
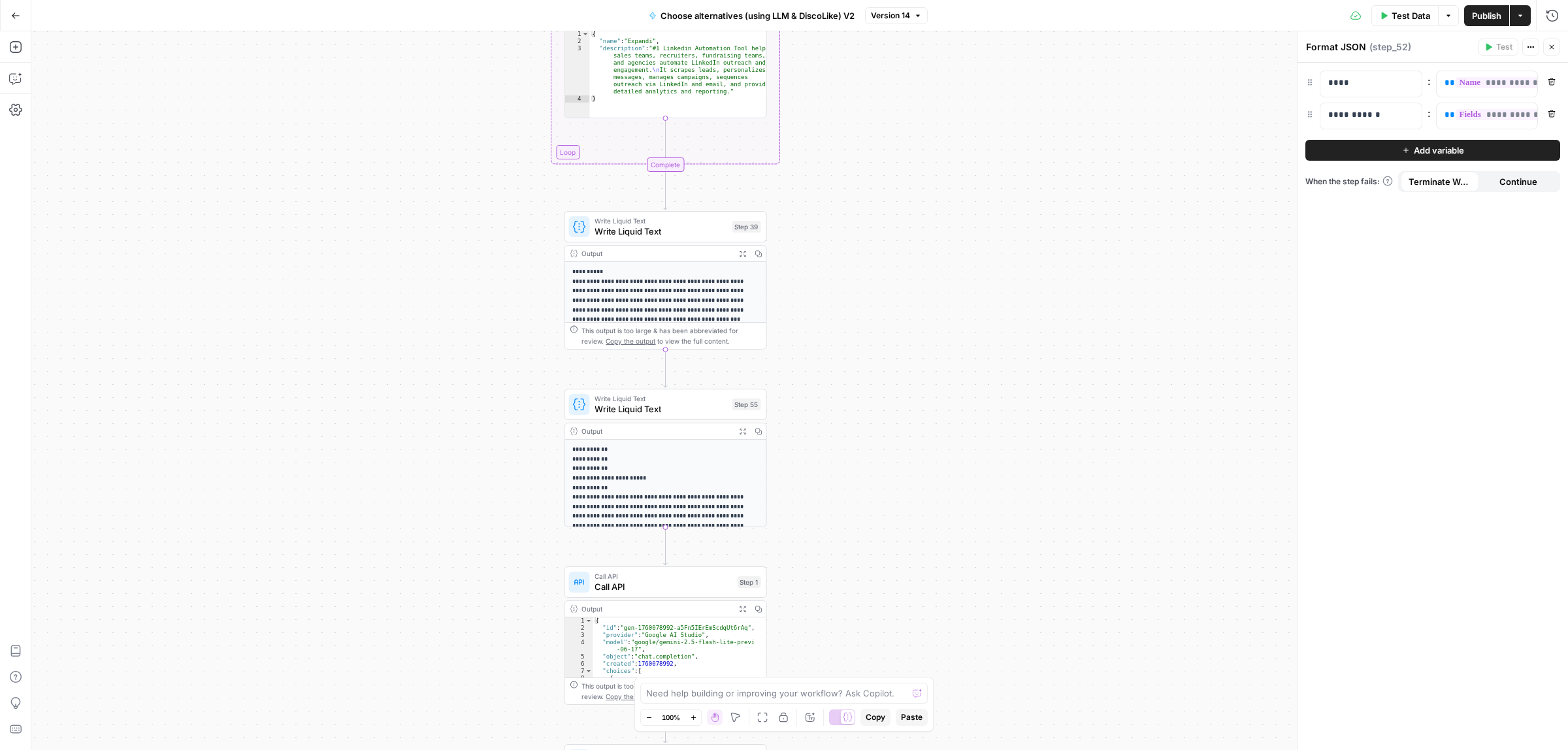
drag, startPoint x: 959, startPoint y: 371, endPoint x: 949, endPoint y: 338, distance: 34.5
click at [954, 341] on div "true false true false Workflow Input Settings Inputs Call API Call API Step 41 …" at bounding box center [799, 391] width 1537 height 719
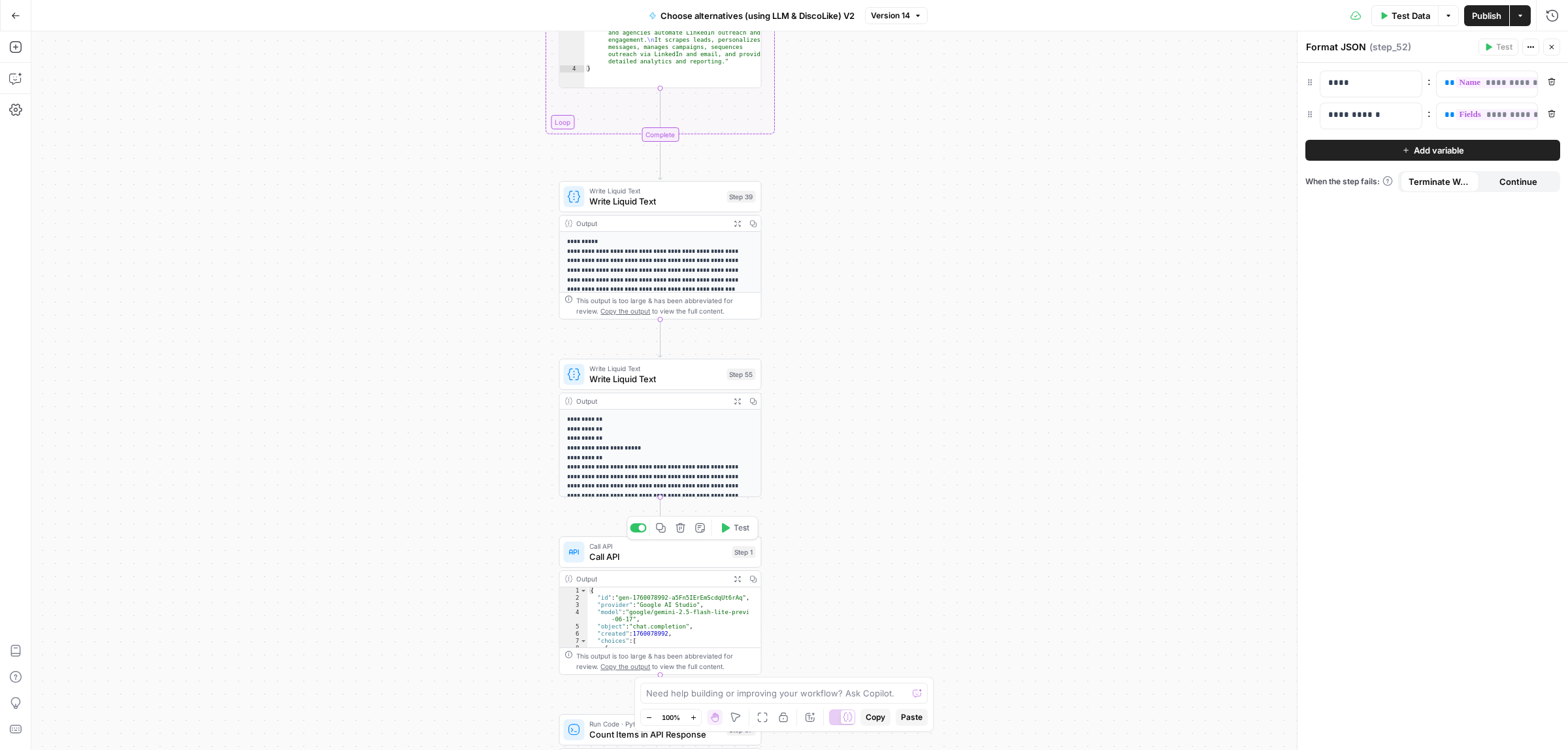
click at [631, 565] on div "Call API Call API Step 1 Copy step Delete step Add Note Test" at bounding box center [660, 552] width 203 height 31
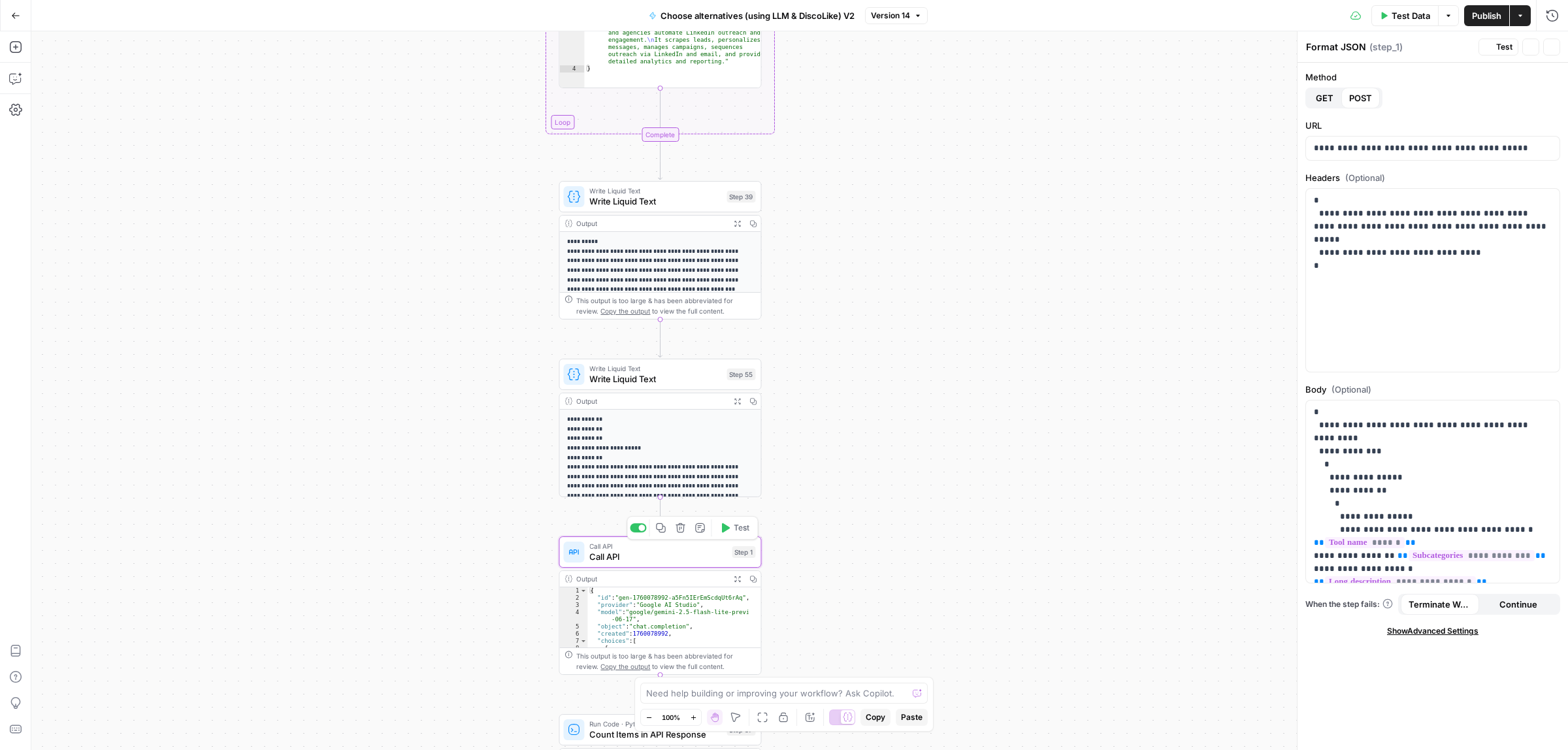
type textarea "Call API"
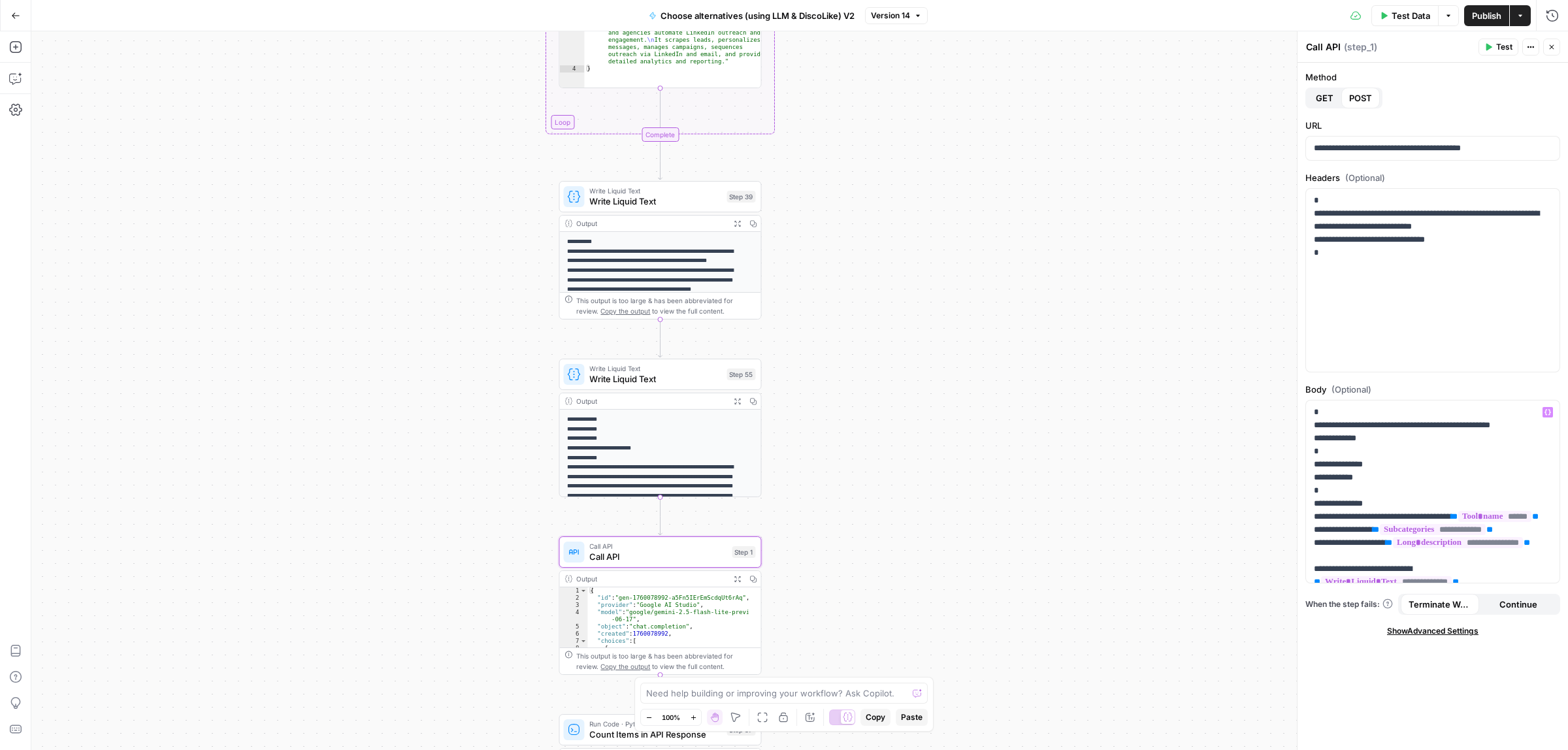
scroll to position [82, 0]
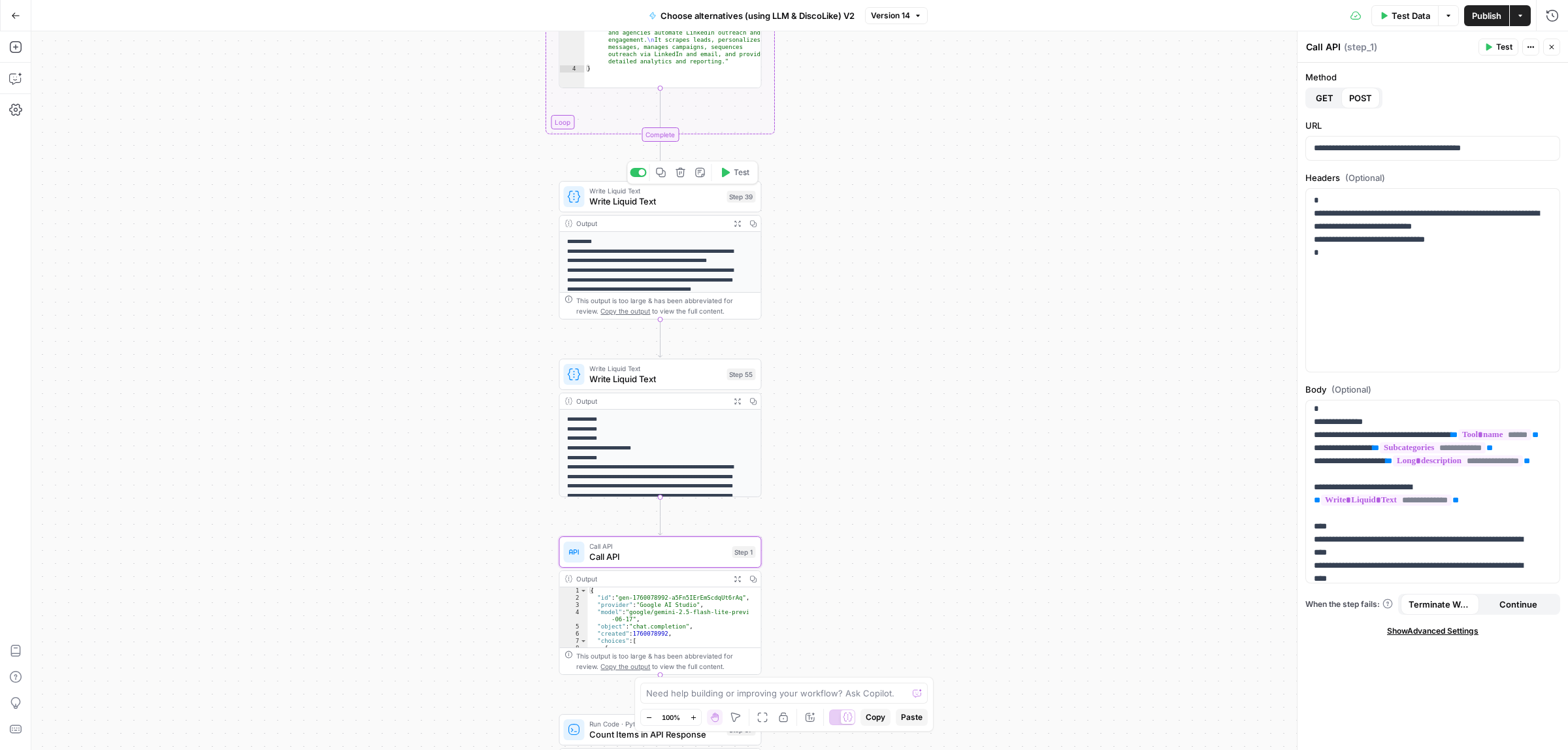
click at [647, 201] on span "Write Liquid Text" at bounding box center [656, 201] width 132 height 13
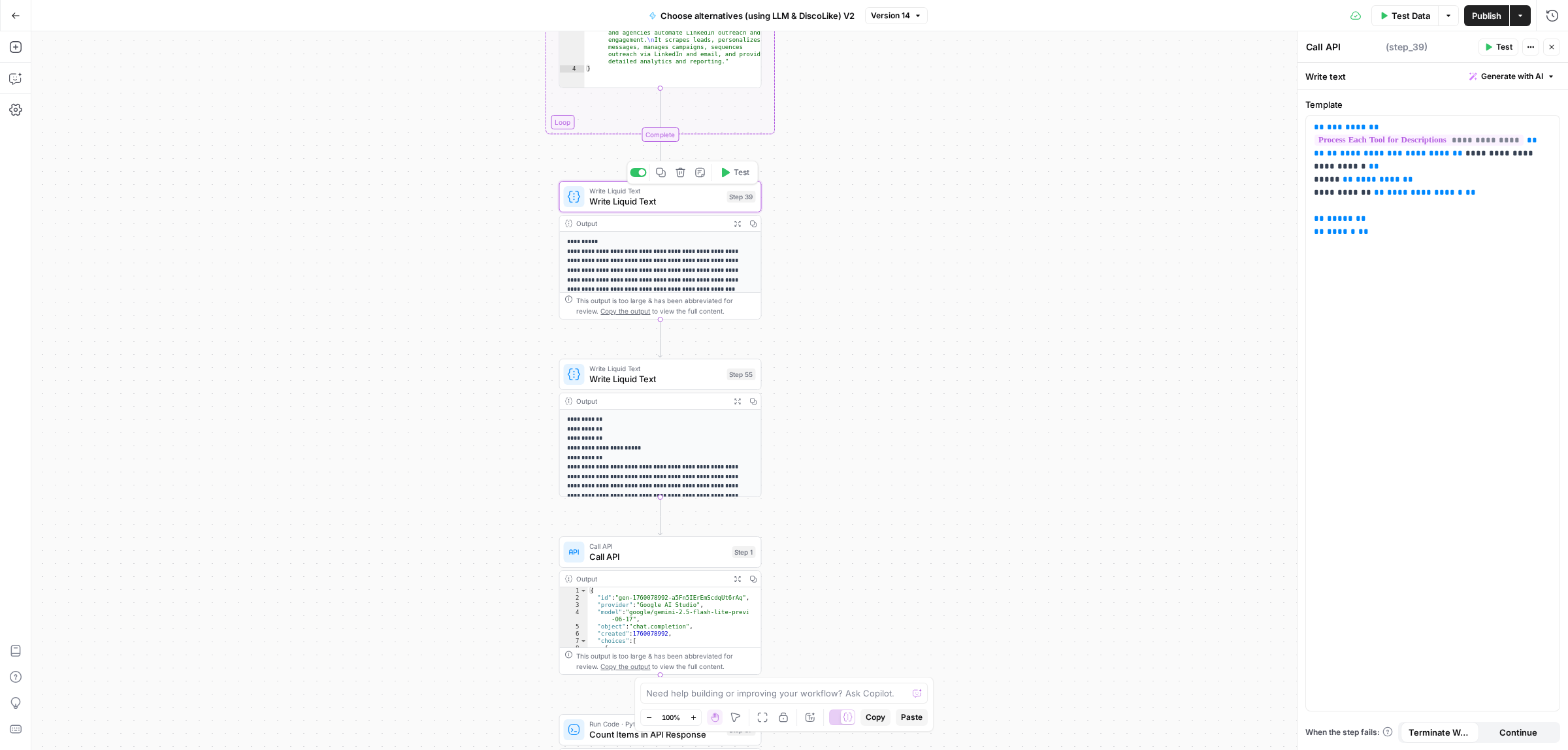
type textarea "Write Liquid Text"
click at [674, 379] on span "Write Liquid Text" at bounding box center [656, 379] width 132 height 13
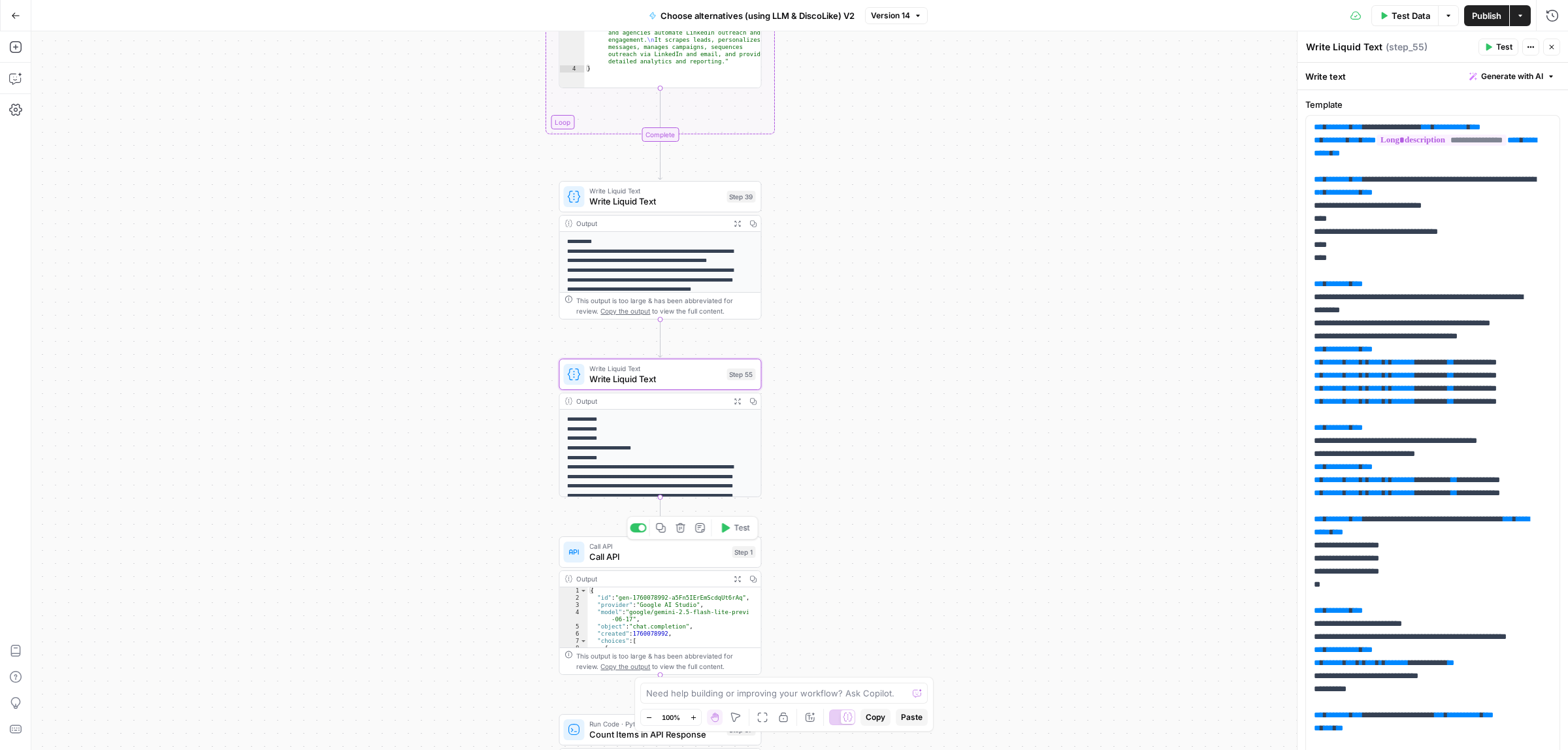
click at [657, 544] on span "Call API" at bounding box center [658, 546] width 137 height 11
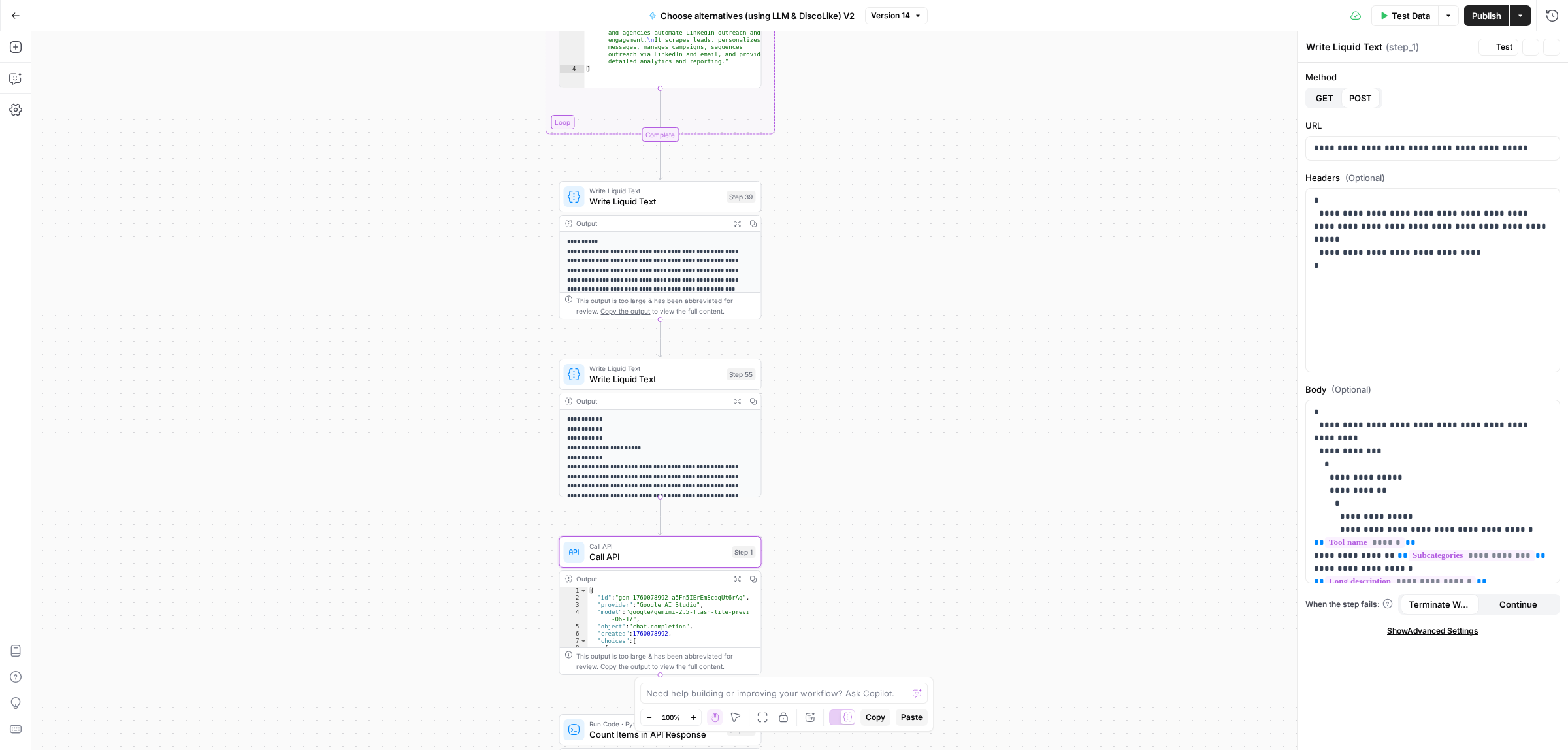
type textarea "Call API"
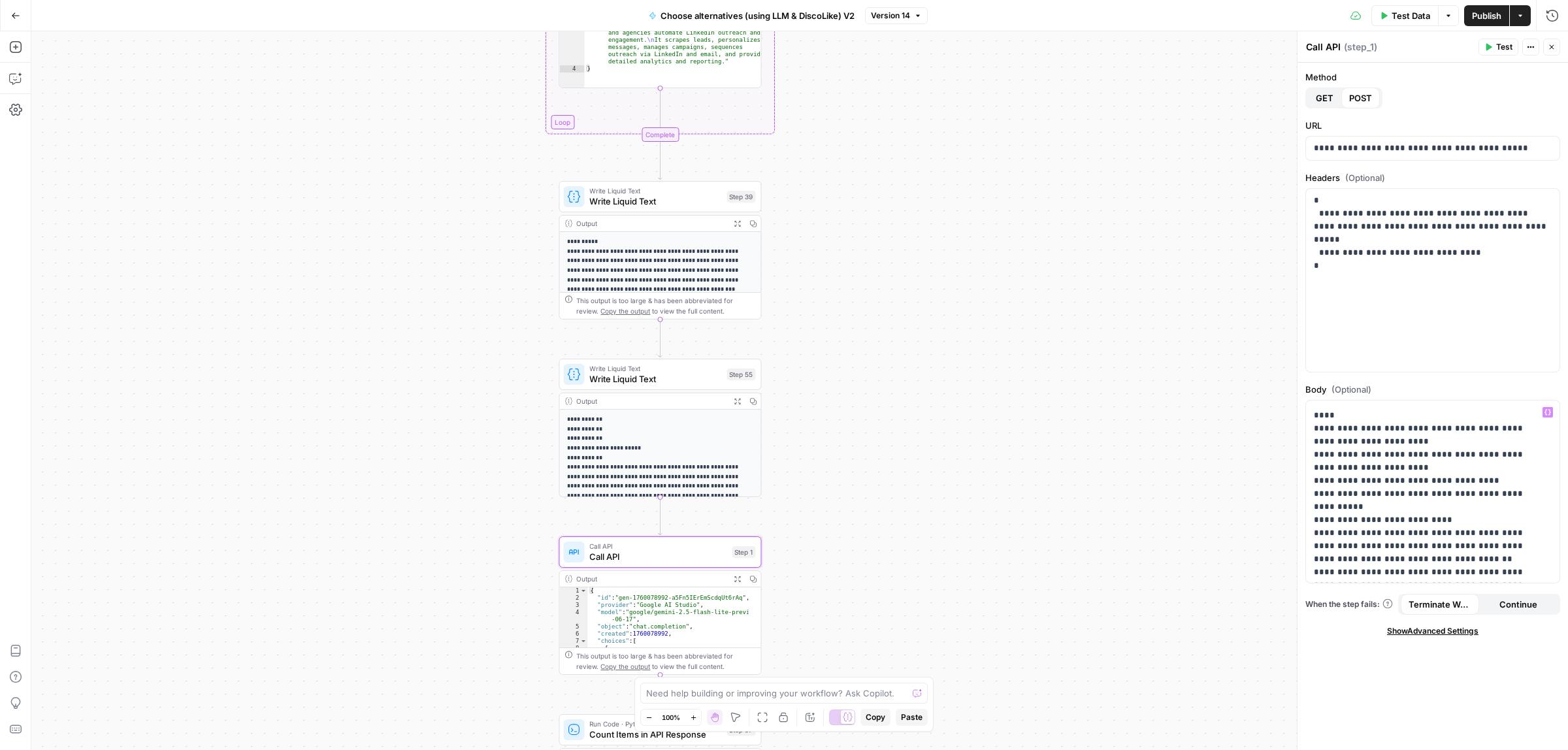
scroll to position [327, 0]
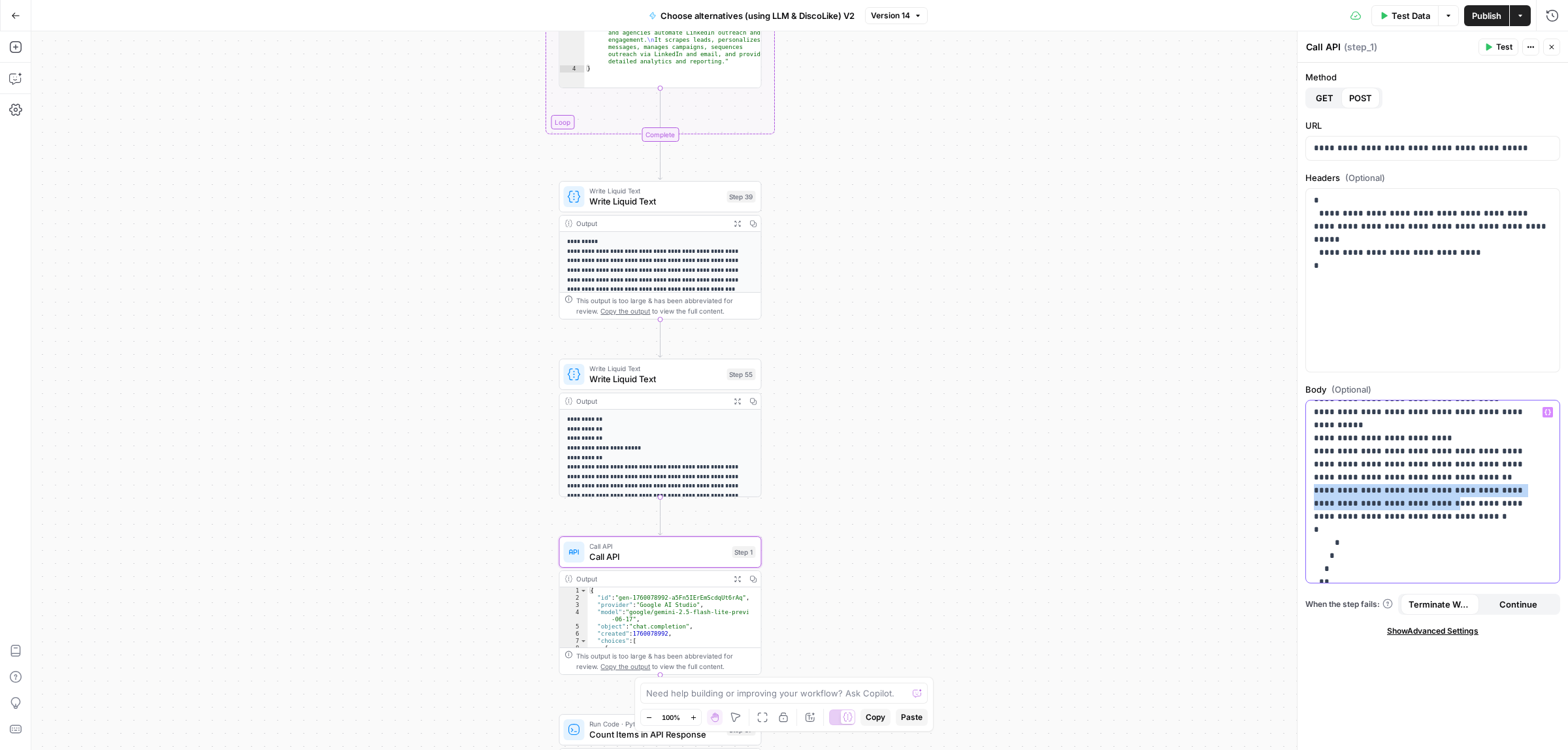
drag, startPoint x: 1387, startPoint y: 479, endPoint x: 1302, endPoint y: 464, distance: 86.3
click at [1302, 464] on div "**********" at bounding box center [1432, 391] width 271 height 719
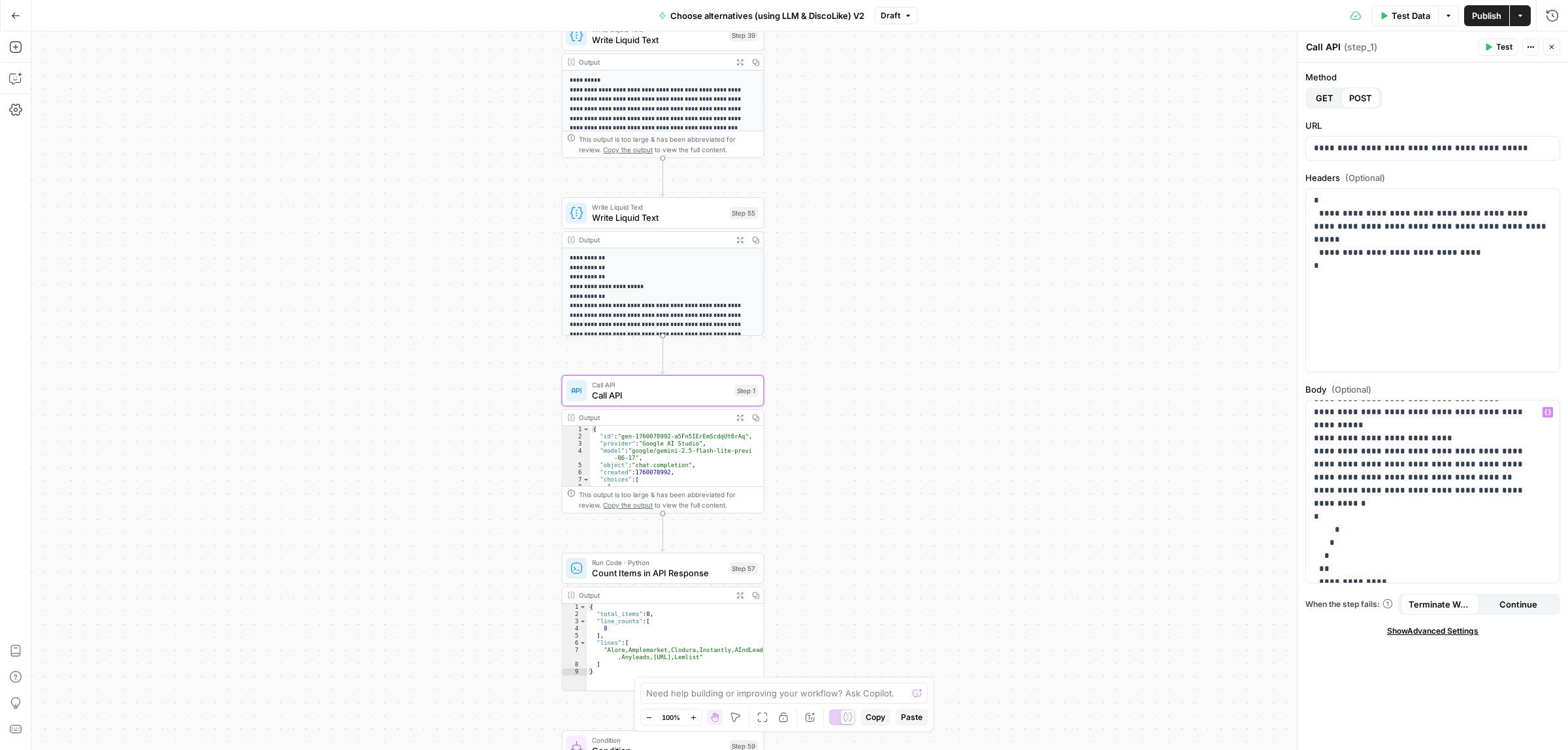
drag, startPoint x: 995, startPoint y: 593, endPoint x: 991, endPoint y: 437, distance: 156.1
click at [998, 430] on div "true false true false Workflow Input Settings Inputs Call API Call API Step 41 …" at bounding box center [799, 391] width 1537 height 719
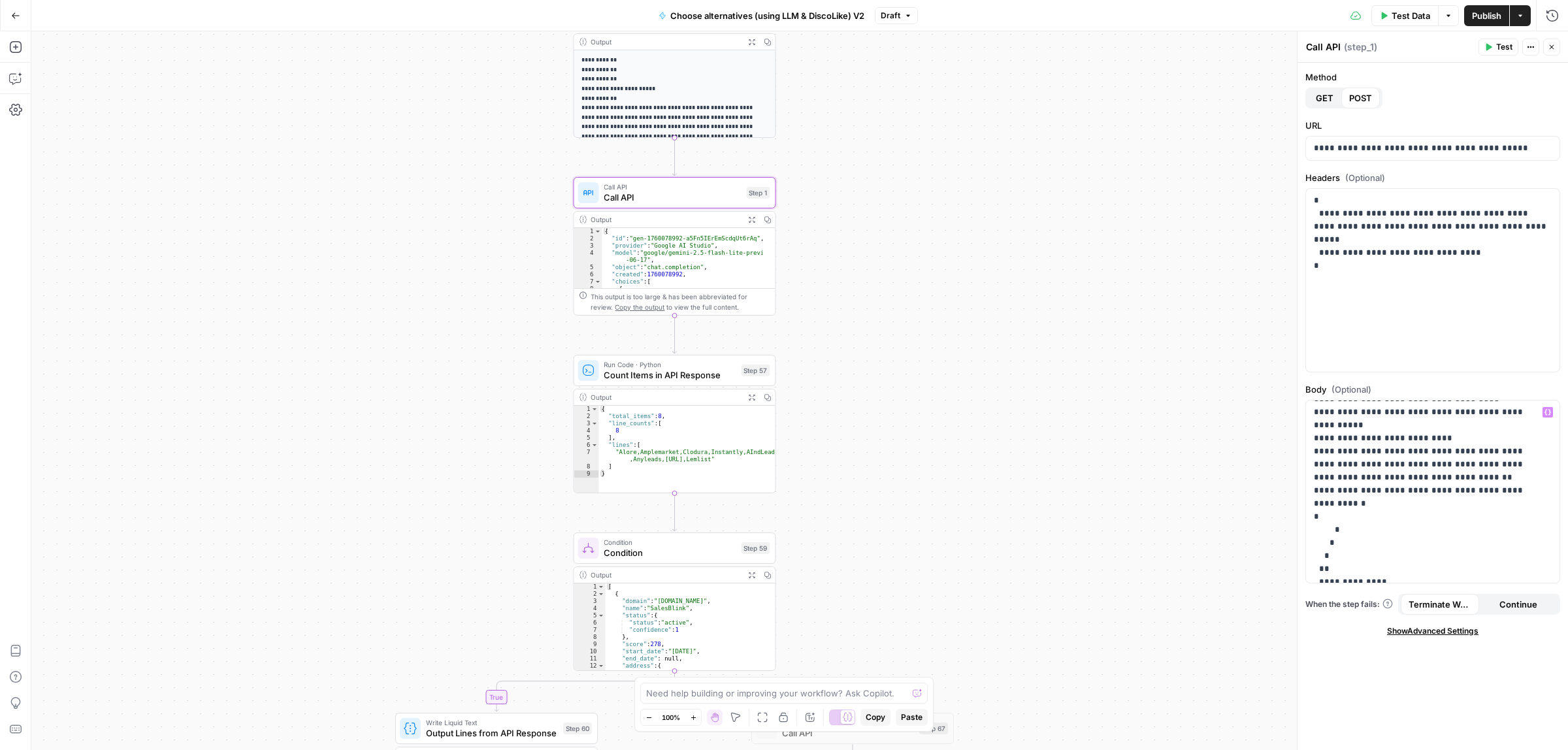
drag, startPoint x: 974, startPoint y: 390, endPoint x: 965, endPoint y: 343, distance: 47.9
click at [967, 345] on div "true false true false Workflow Input Settings Inputs Call API Call API Step 41 …" at bounding box center [799, 391] width 1537 height 719
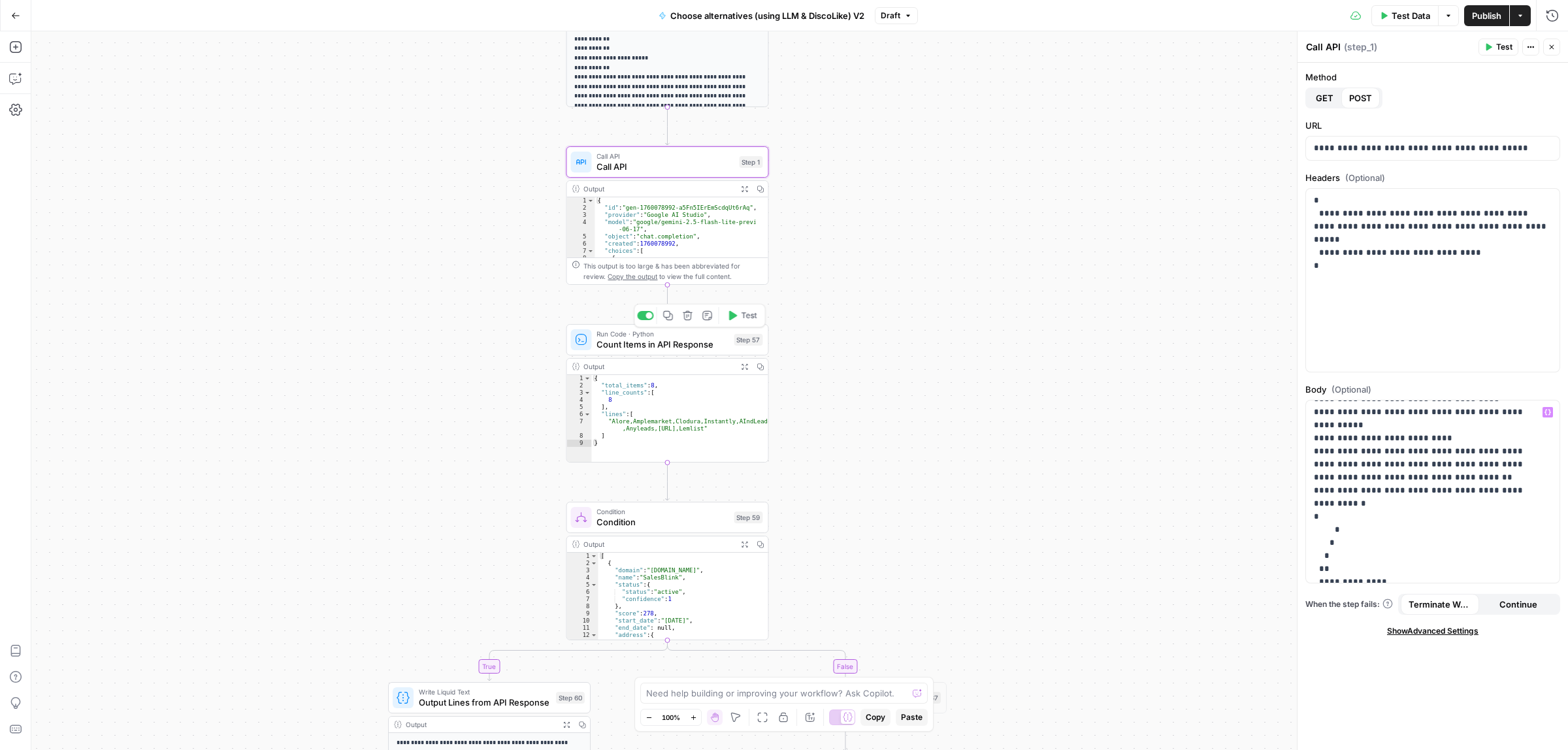
click at [658, 344] on span "Count Items in API Response" at bounding box center [663, 344] width 132 height 13
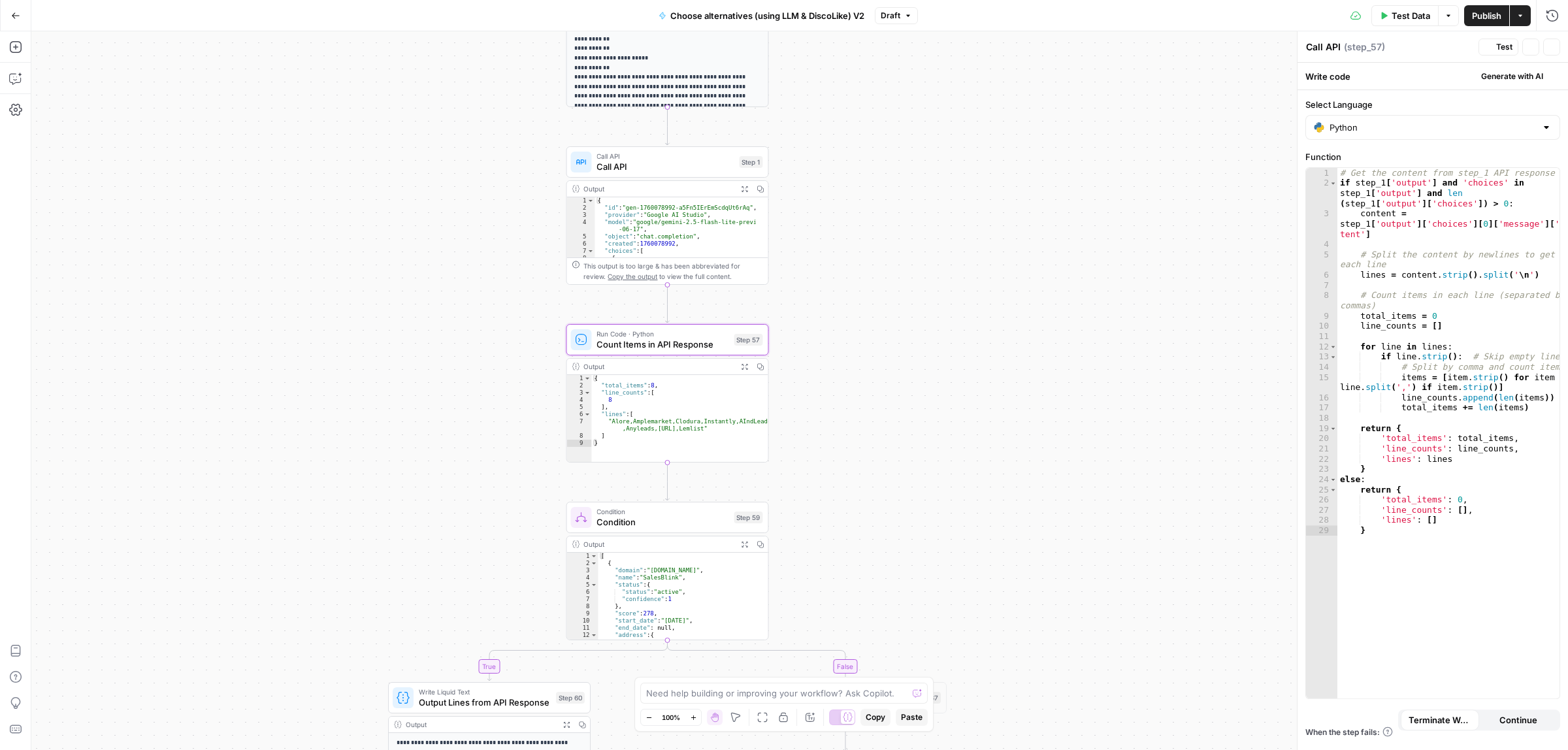
type textarea "Count Items in API Response"
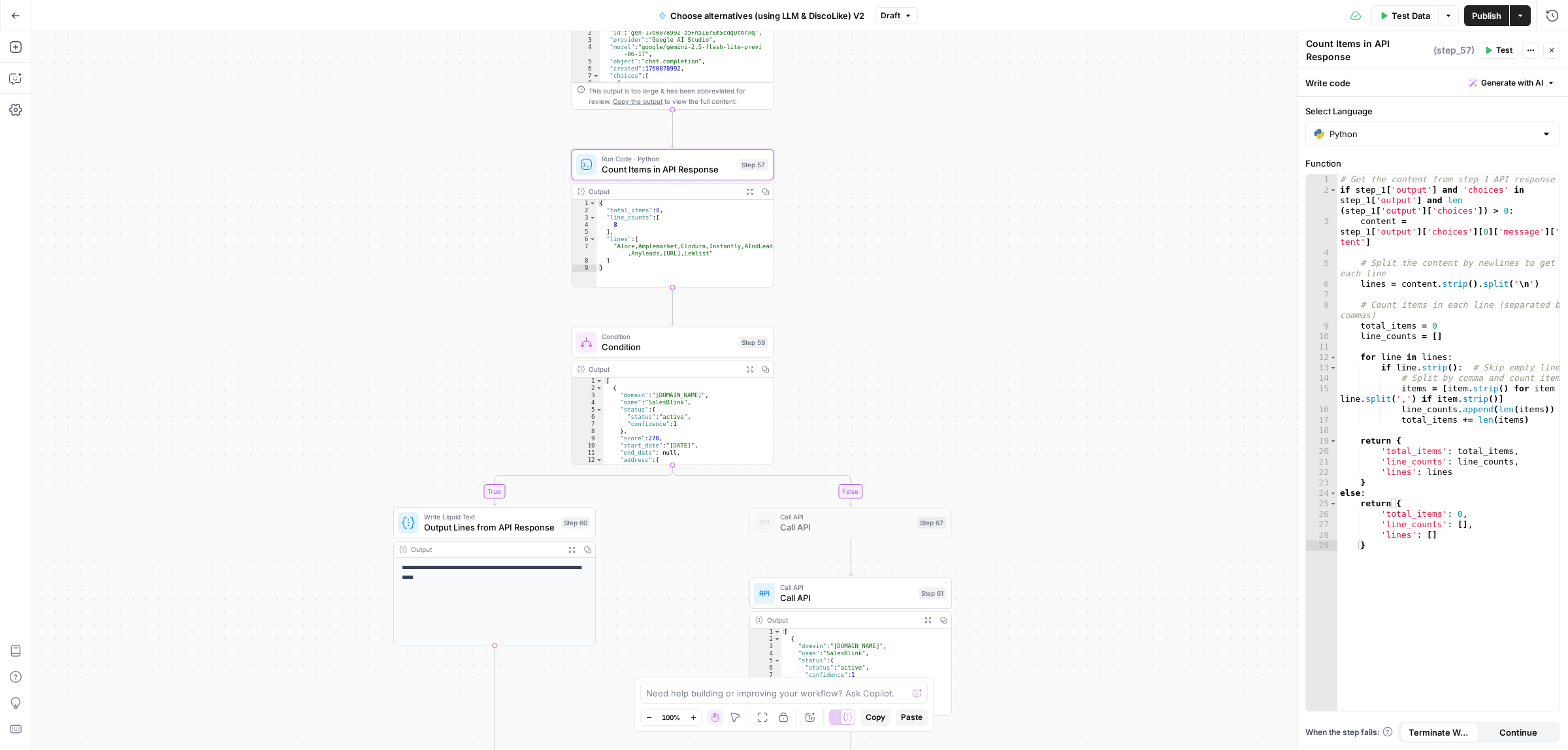
drag, startPoint x: 875, startPoint y: 550, endPoint x: 880, endPoint y: 374, distance: 176.1
click at [880, 374] on div "true false true false Workflow Input Settings Inputs Call API Call API Step 41 …" at bounding box center [799, 391] width 1537 height 719
click at [638, 354] on div "Condition Condition Step 59 Copy step Delete step Add Note Test" at bounding box center [672, 342] width 203 height 31
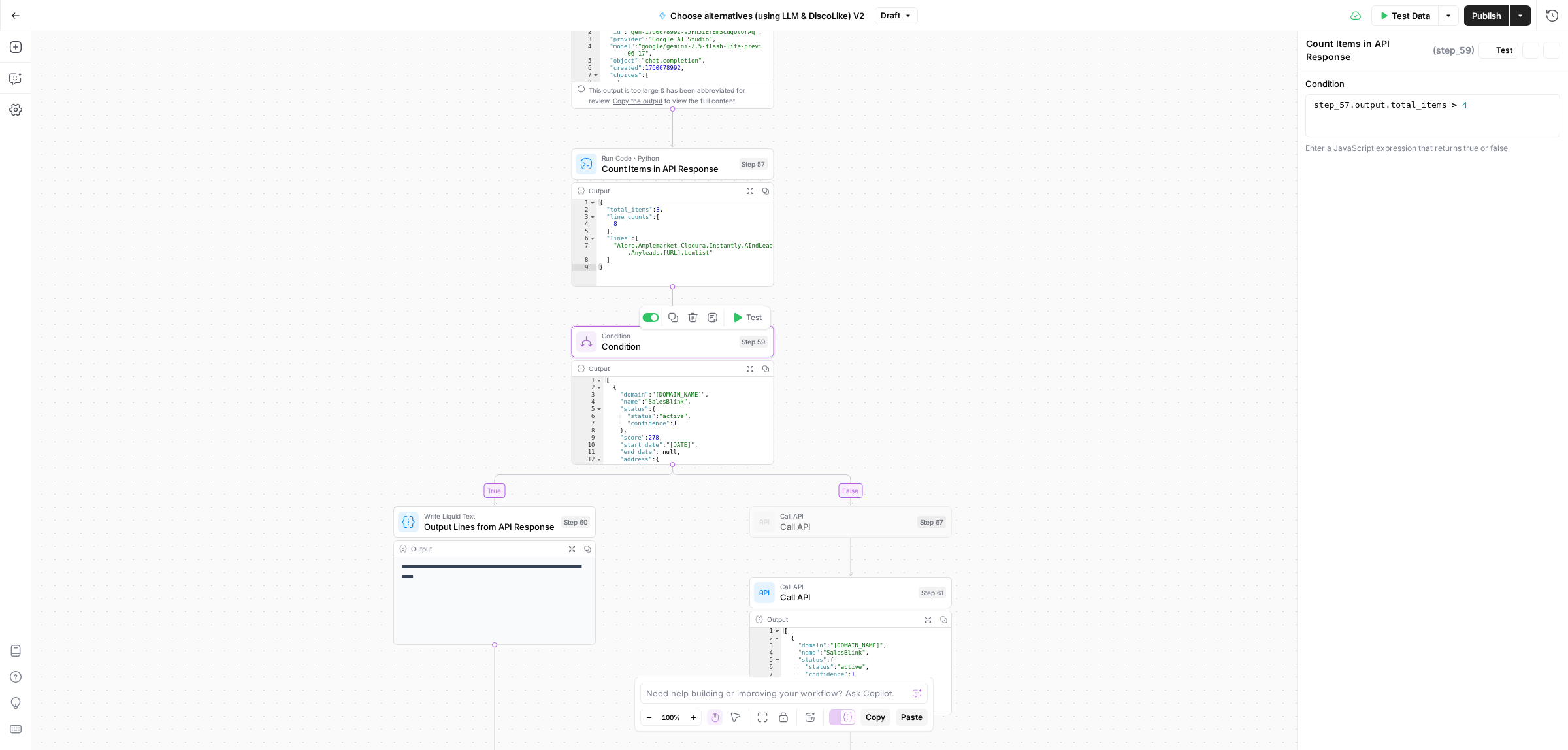
type textarea "Condition"
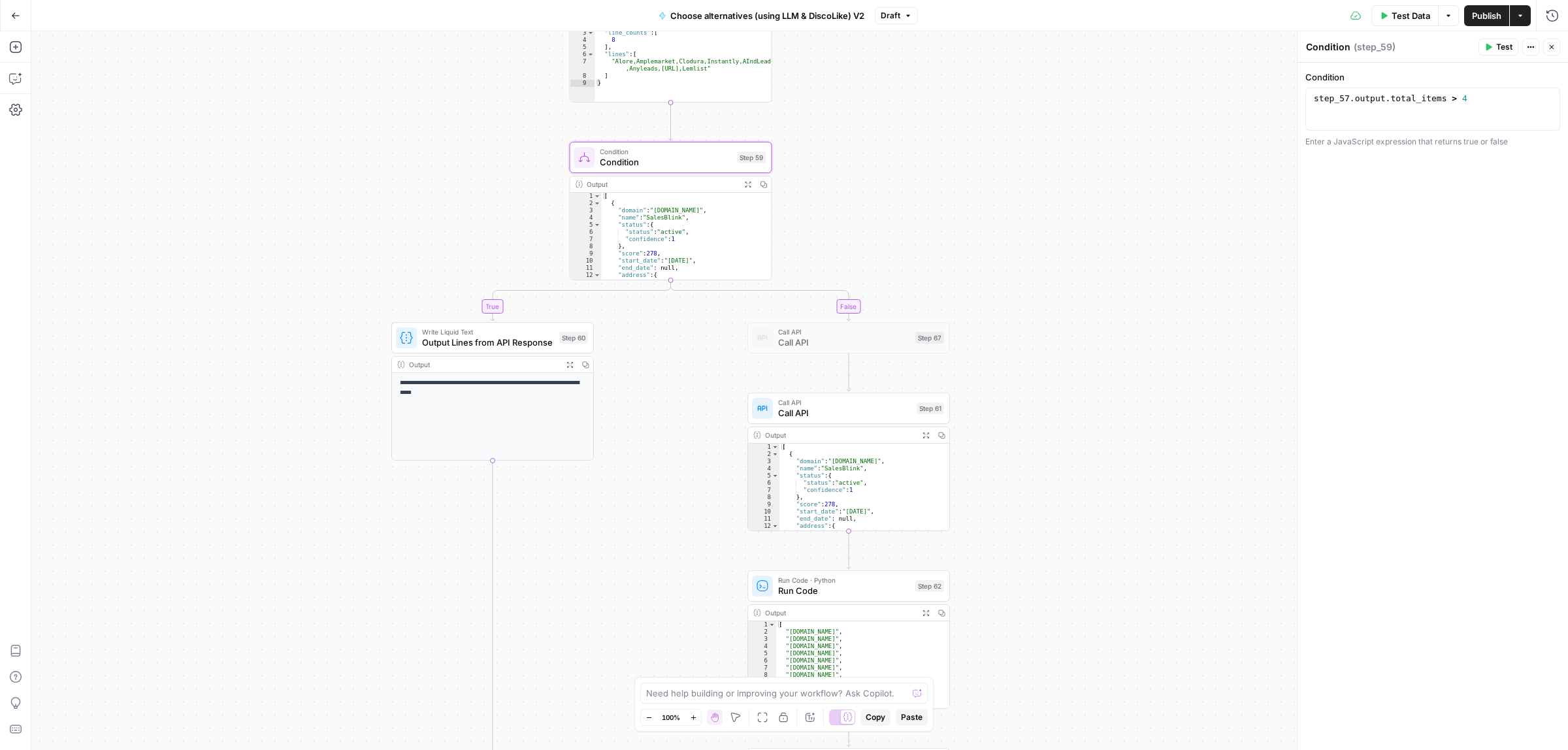
drag, startPoint x: 1121, startPoint y: 224, endPoint x: 1117, endPoint y: 209, distance: 15.5
click at [1117, 210] on div "true false true false Workflow Input Settings Inputs Call API Call API Step 41 …" at bounding box center [799, 391] width 1537 height 719
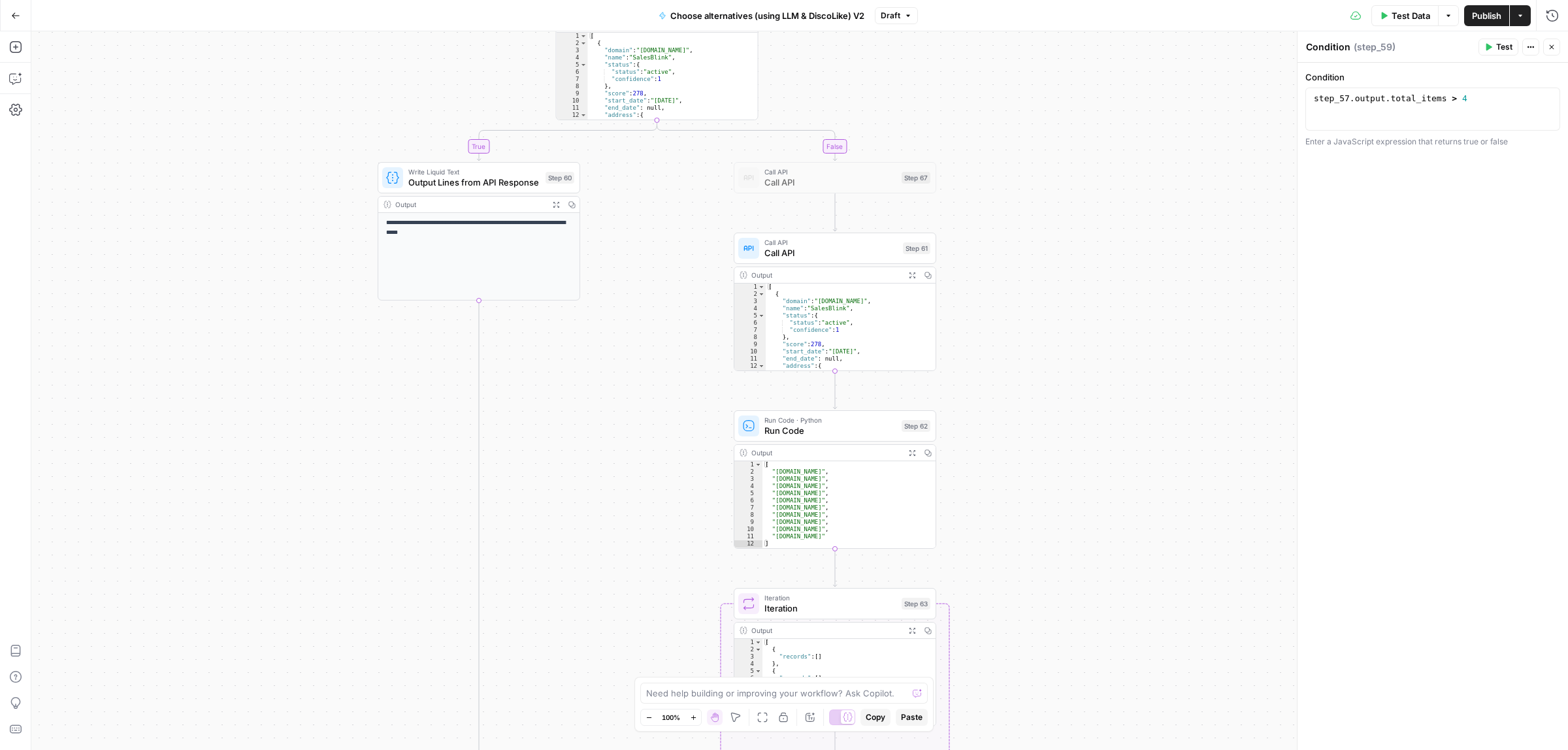
drag, startPoint x: 1121, startPoint y: 358, endPoint x: 1096, endPoint y: 349, distance: 26.6
click at [1117, 357] on div "true false true false Workflow Input Settings Inputs Call API Call API Step 41 …" at bounding box center [799, 391] width 1537 height 719
click at [837, 248] on span "Call API" at bounding box center [827, 252] width 133 height 13
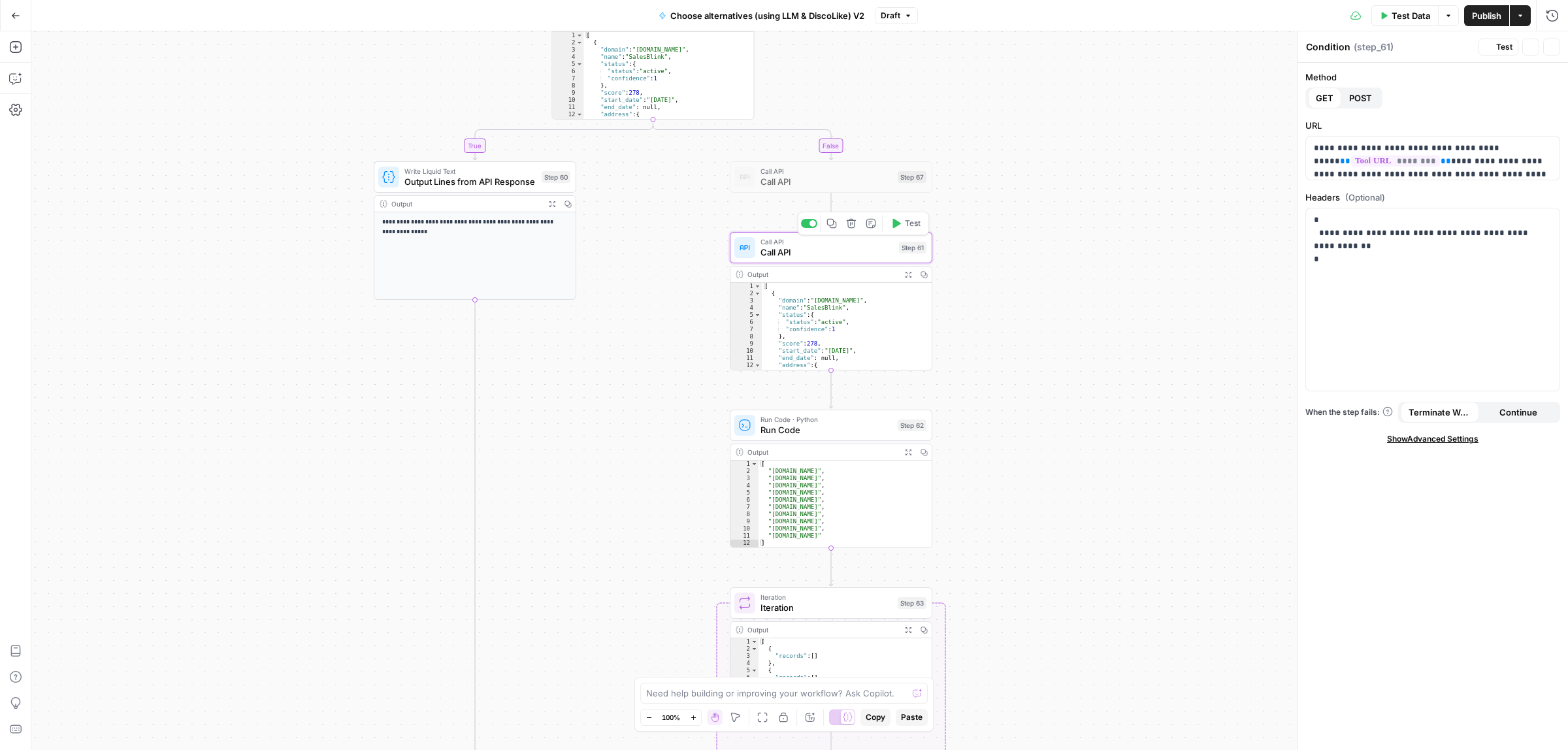
type textarea "Call API"
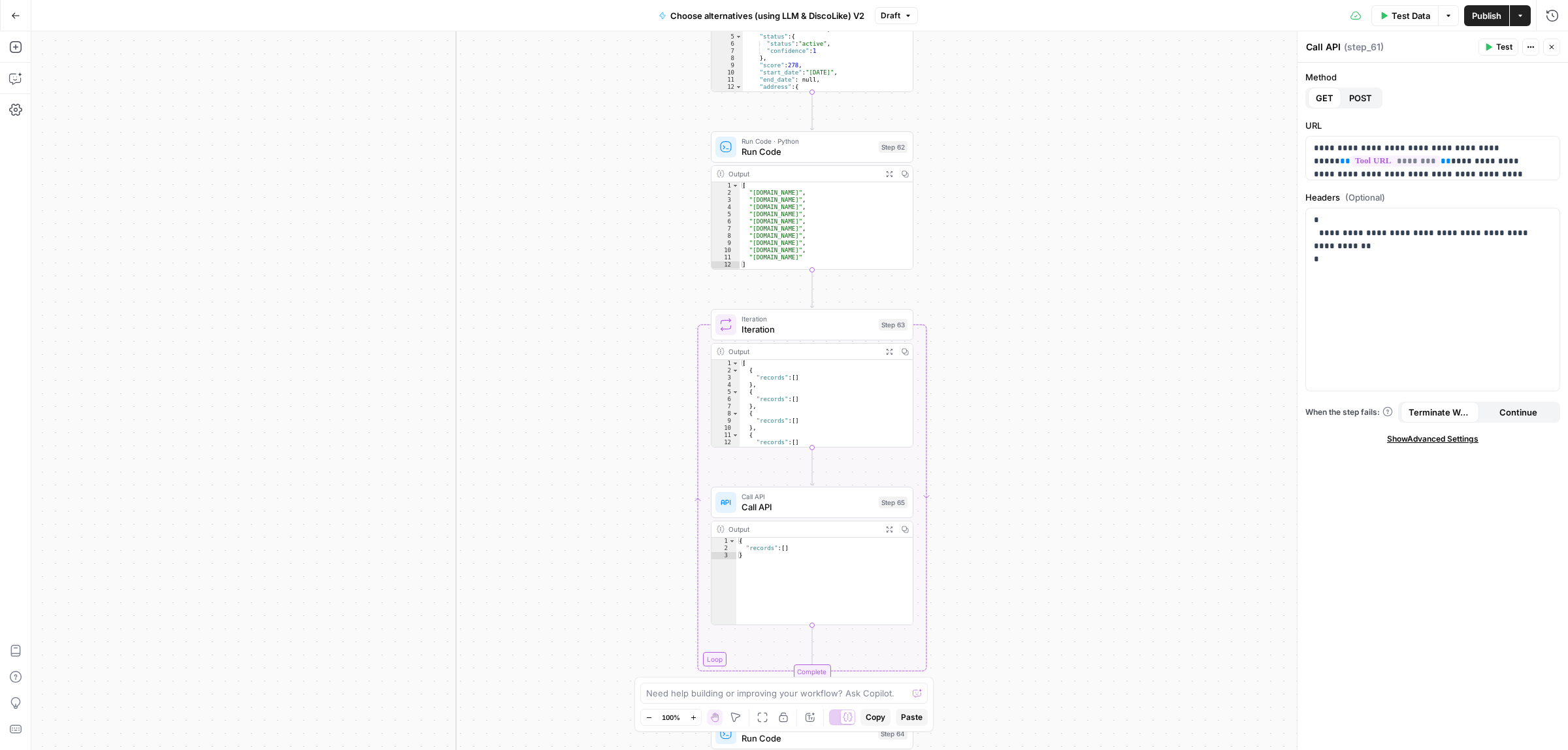
drag, startPoint x: 1079, startPoint y: 550, endPoint x: 1058, endPoint y: 322, distance: 229.0
click at [1059, 260] on div "true false true false Workflow Input Settings Inputs Call API Call API Step 41 …" at bounding box center [799, 391] width 1537 height 719
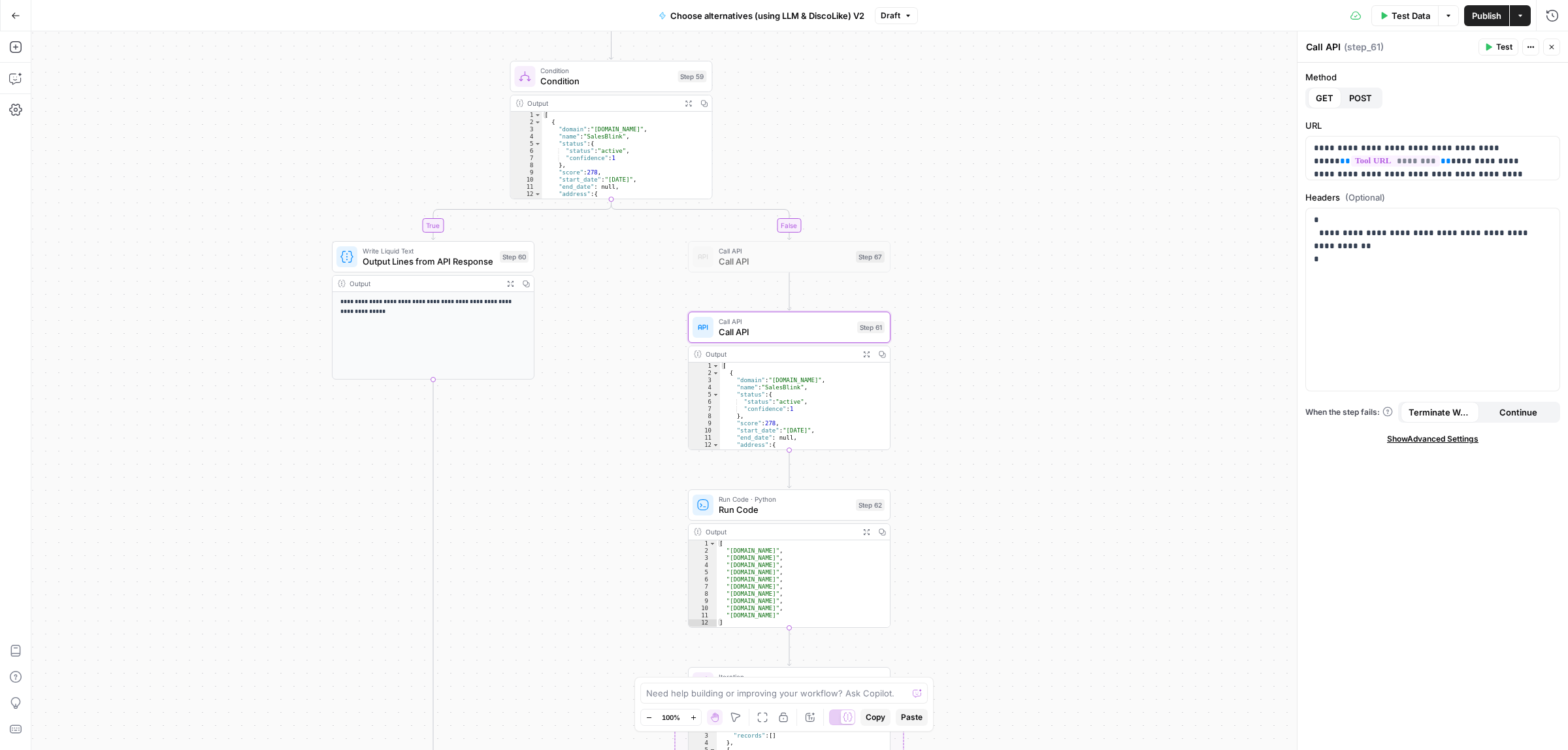
click at [1051, 568] on div "true false true false Workflow Input Settings Inputs Call API Call API Step 41 …" at bounding box center [799, 391] width 1537 height 719
click at [1139, 155] on div "true false true false Workflow Input Settings Inputs Call API Call API Step 41 …" at bounding box center [799, 391] width 1537 height 719
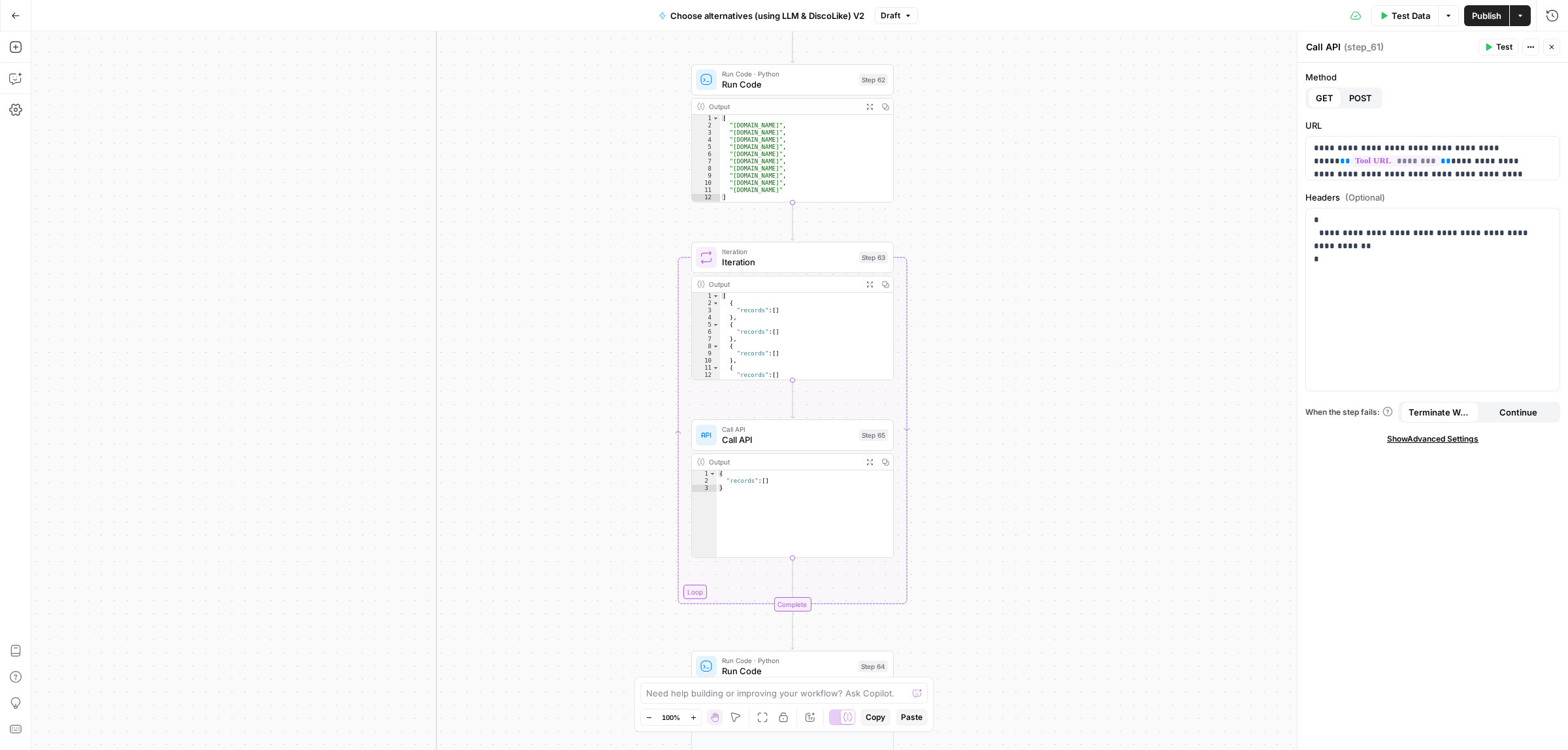
drag, startPoint x: 1099, startPoint y: 333, endPoint x: 1095, endPoint y: 204, distance: 129.1
click at [1096, 194] on div "true false true false Workflow Input Settings Inputs Call API Call API Step 41 …" at bounding box center [799, 391] width 1537 height 719
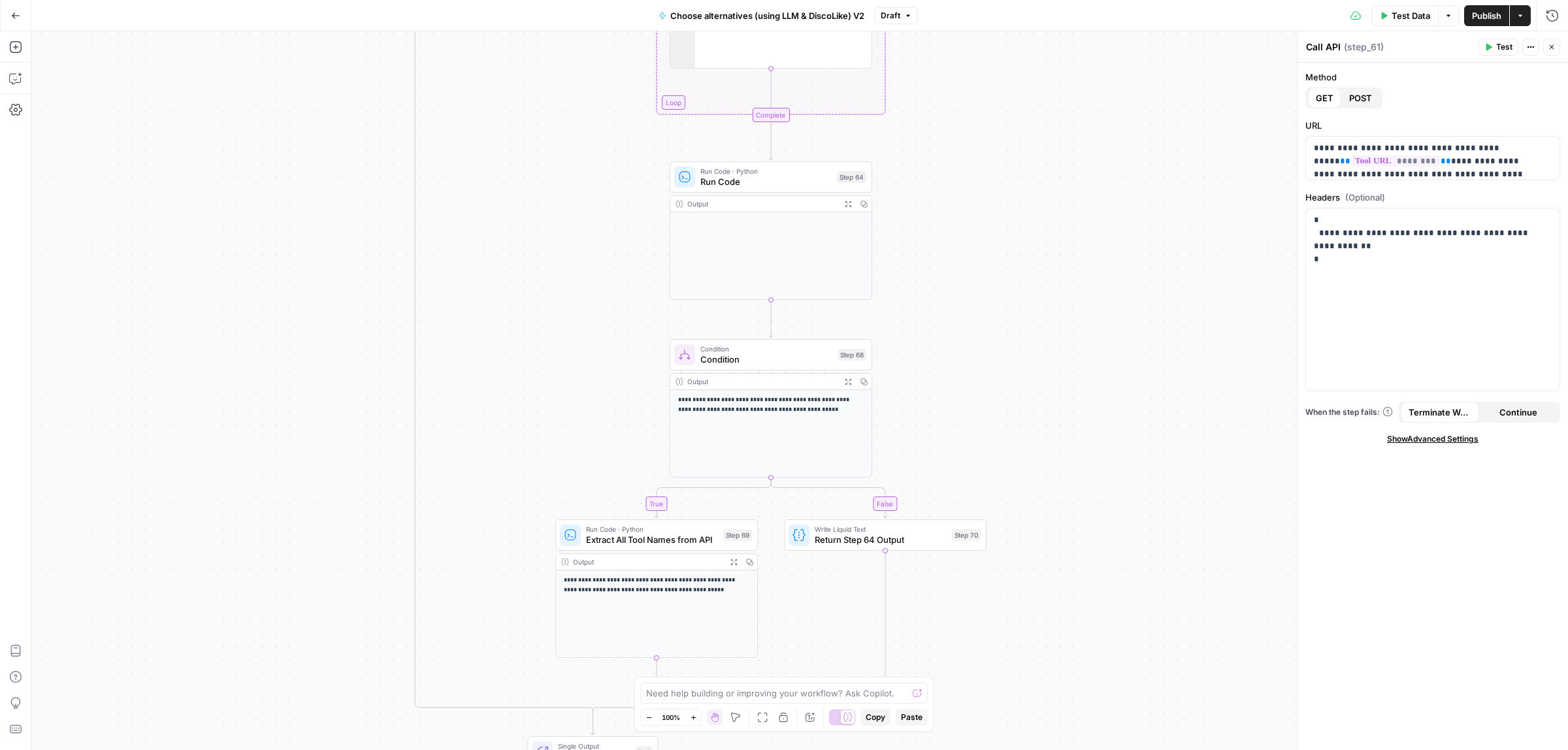
drag, startPoint x: 1046, startPoint y: 495, endPoint x: 1046, endPoint y: 318, distance: 177.0
click at [1054, 318] on div "true false true false Workflow Input Settings Inputs Call API Call API Step 41 …" at bounding box center [799, 391] width 1537 height 719
click at [741, 165] on span "Run Code · Python" at bounding box center [764, 170] width 132 height 11
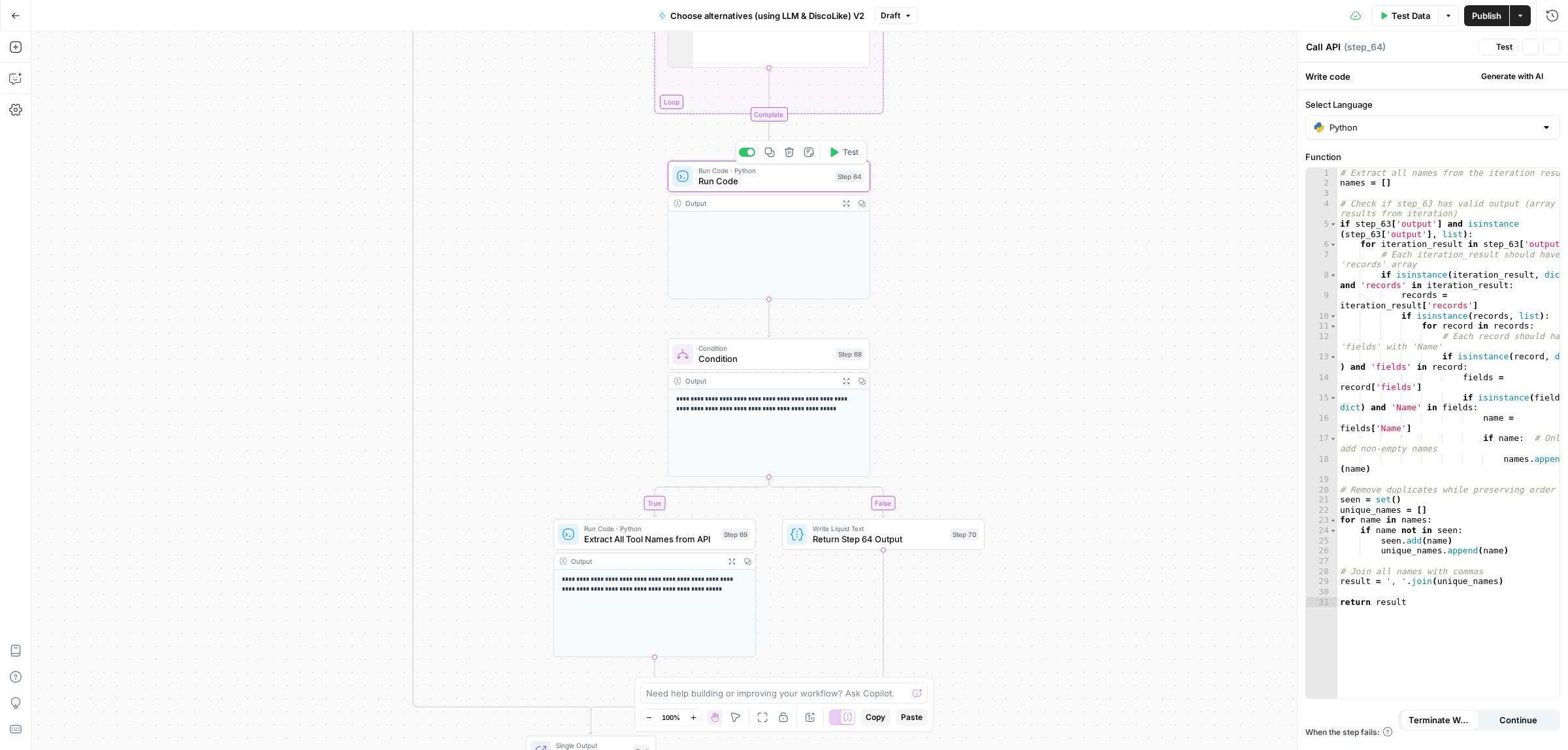
type textarea "Run Code"
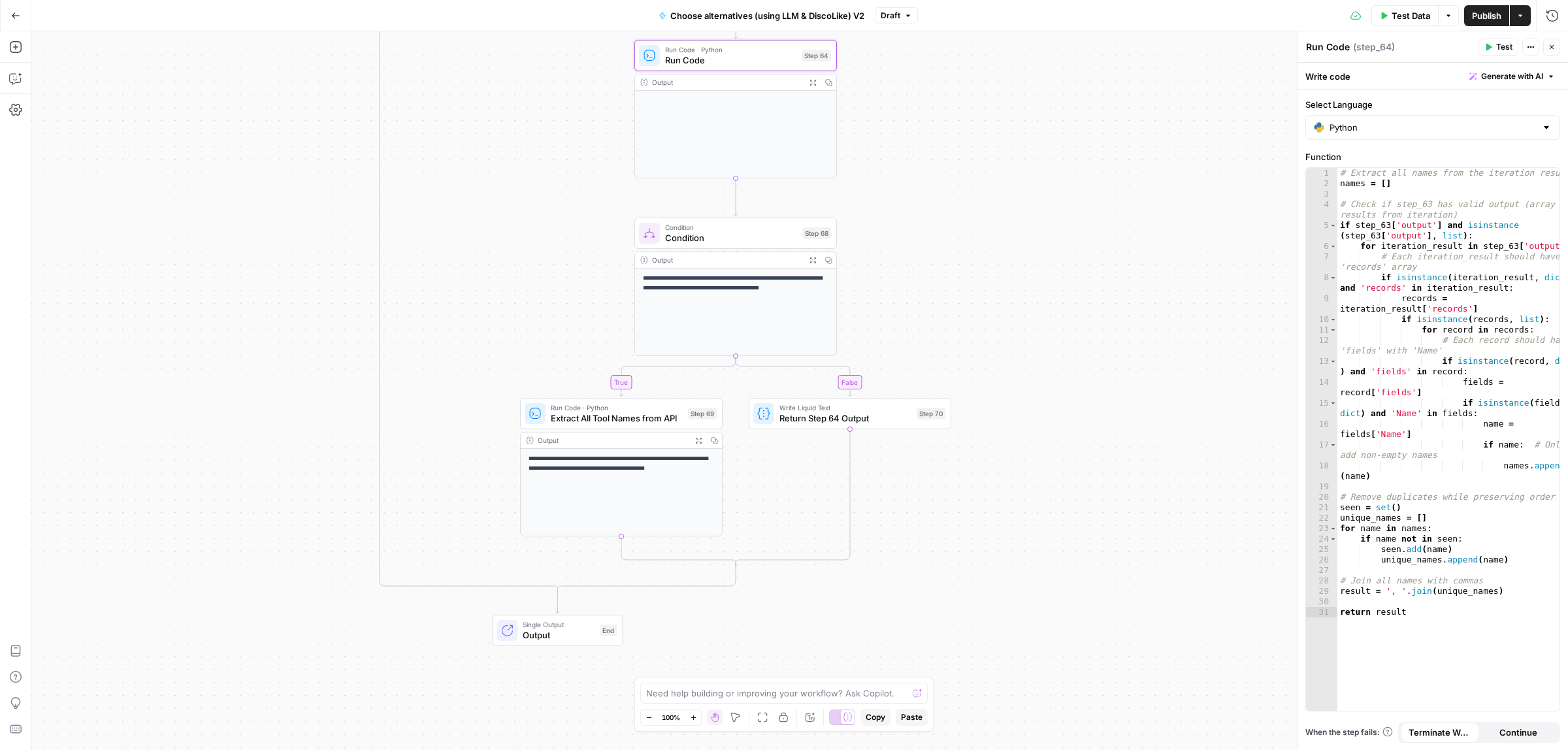
drag, startPoint x: 960, startPoint y: 243, endPoint x: 819, endPoint y: 223, distance: 142.4
click at [959, 243] on div "true false true false Workflow Input Settings Inputs Call API Call API Step 41 …" at bounding box center [799, 391] width 1537 height 719
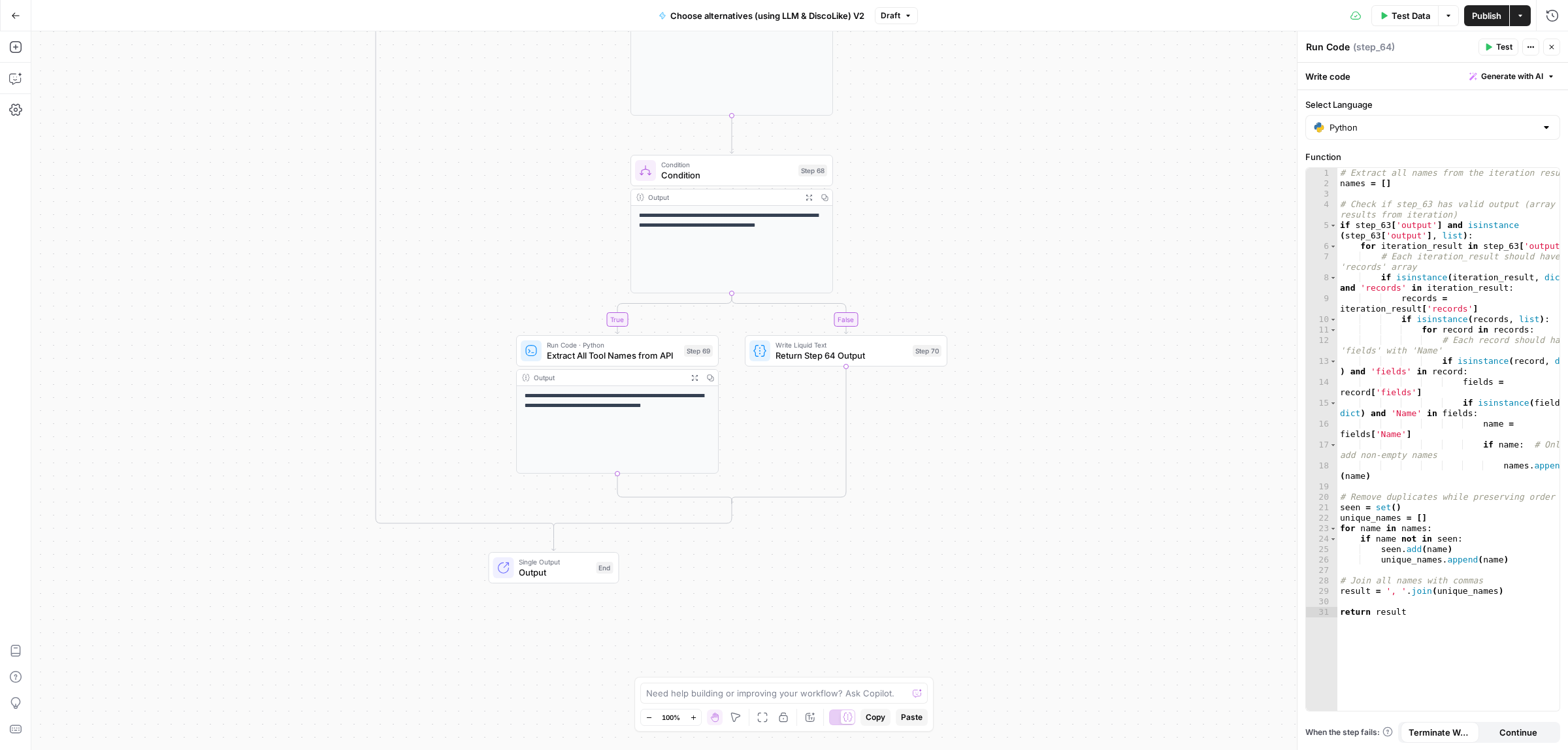
drag, startPoint x: 980, startPoint y: 304, endPoint x: 975, endPoint y: 286, distance: 18.7
click at [977, 286] on div "true false true false Workflow Input Settings Inputs Call API Call API Step 41 …" at bounding box center [799, 391] width 1537 height 719
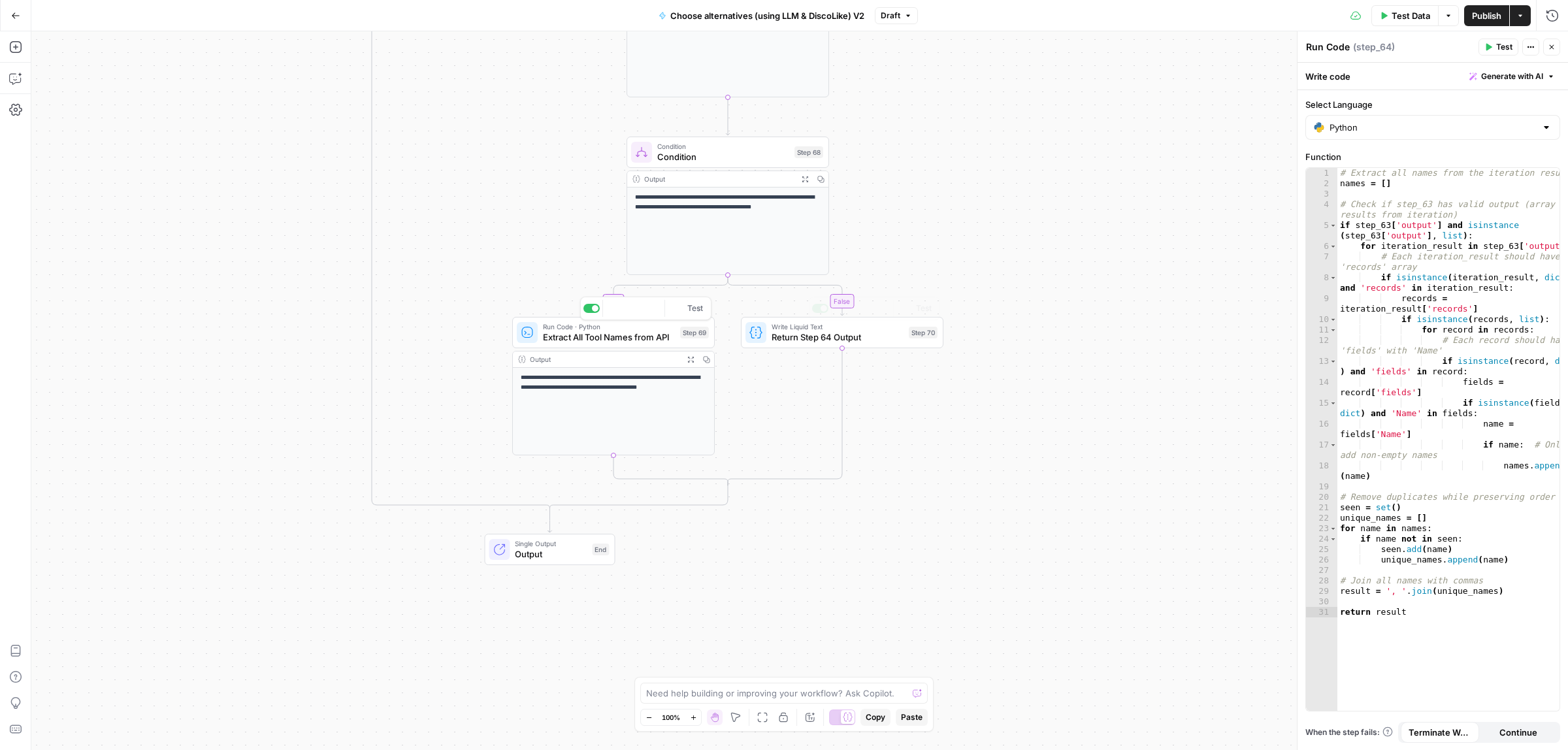
click at [568, 328] on span "Run Code · Python" at bounding box center [609, 326] width 132 height 11
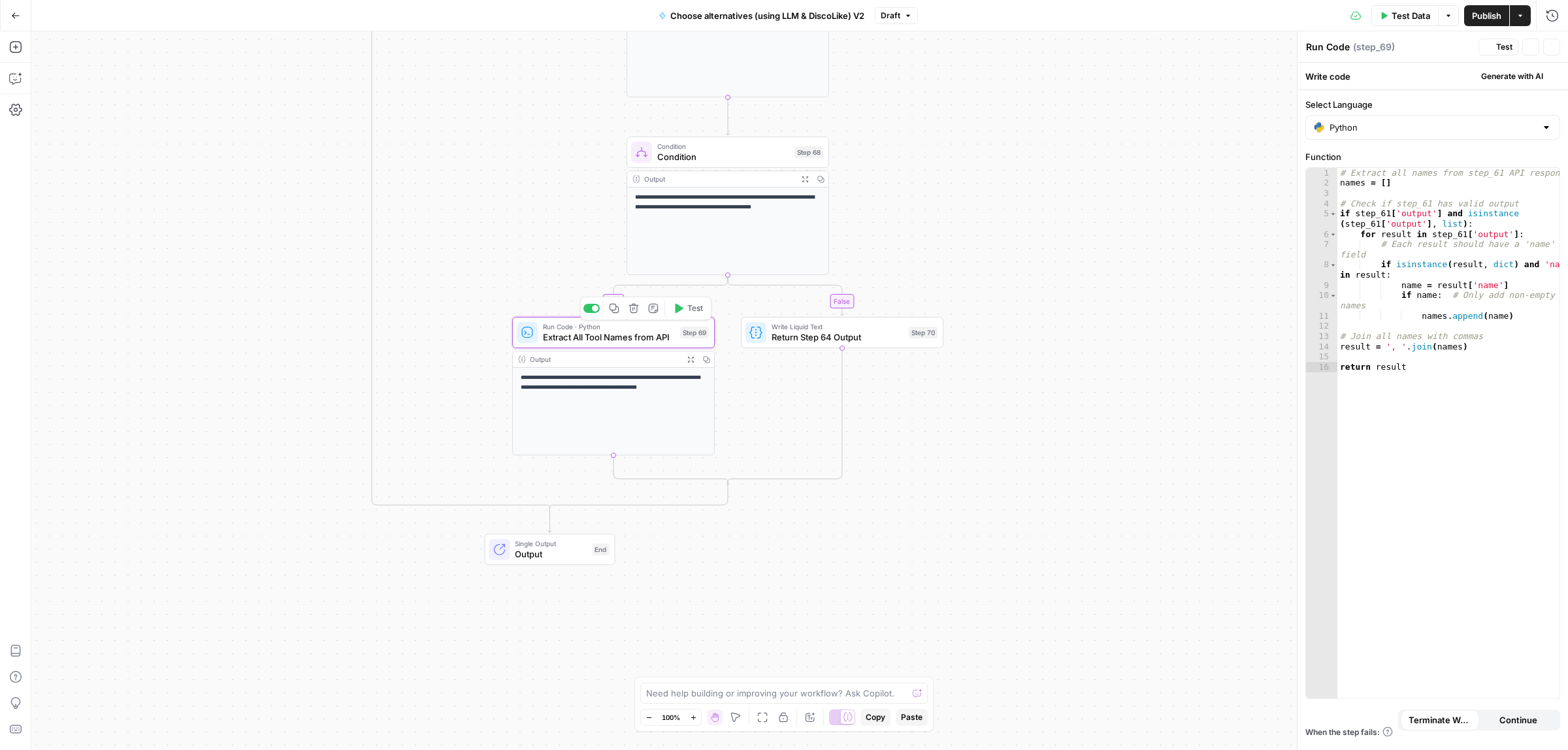
type textarea "Extract All Tool Names from API"
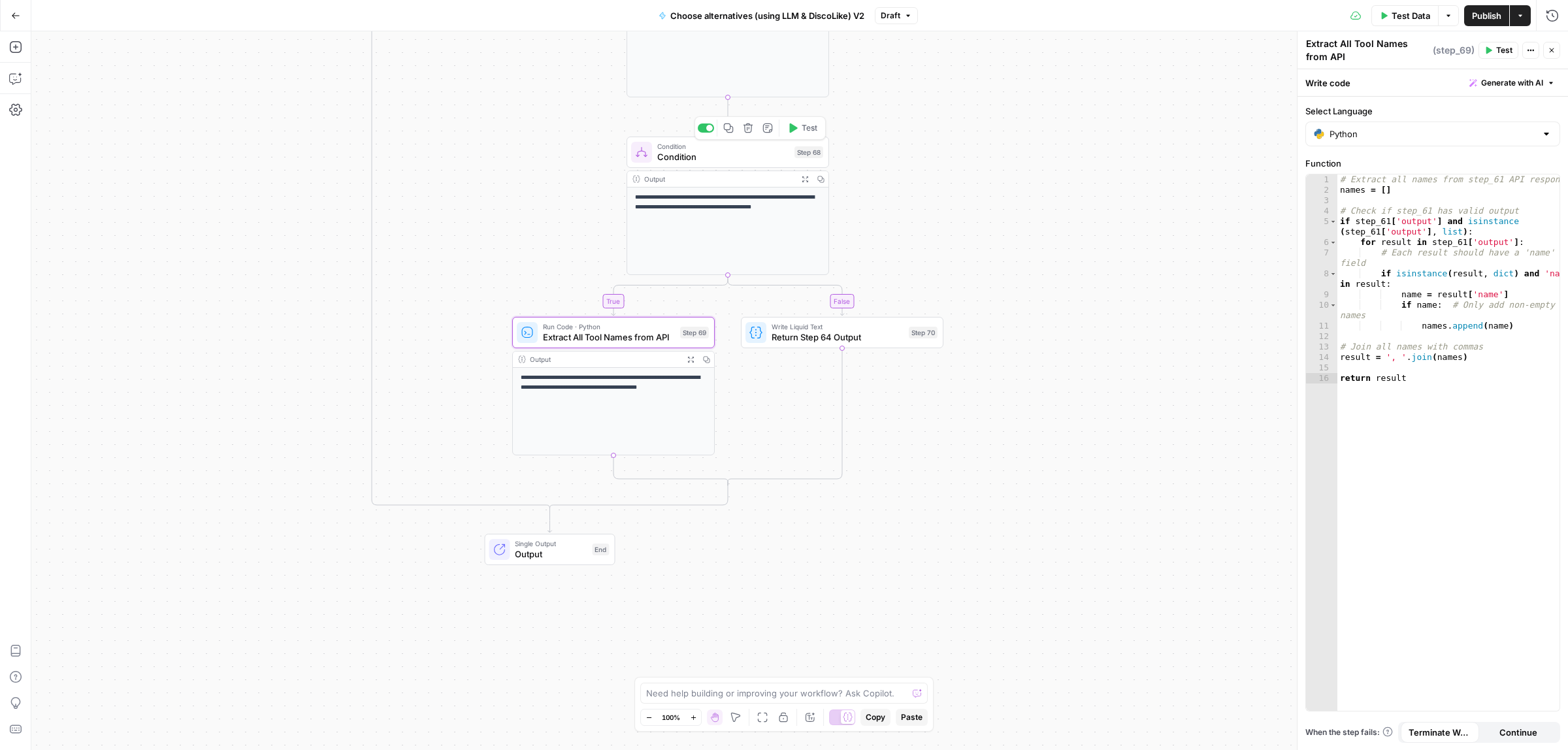
click at [699, 155] on span "Condition" at bounding box center [724, 157] width 132 height 13
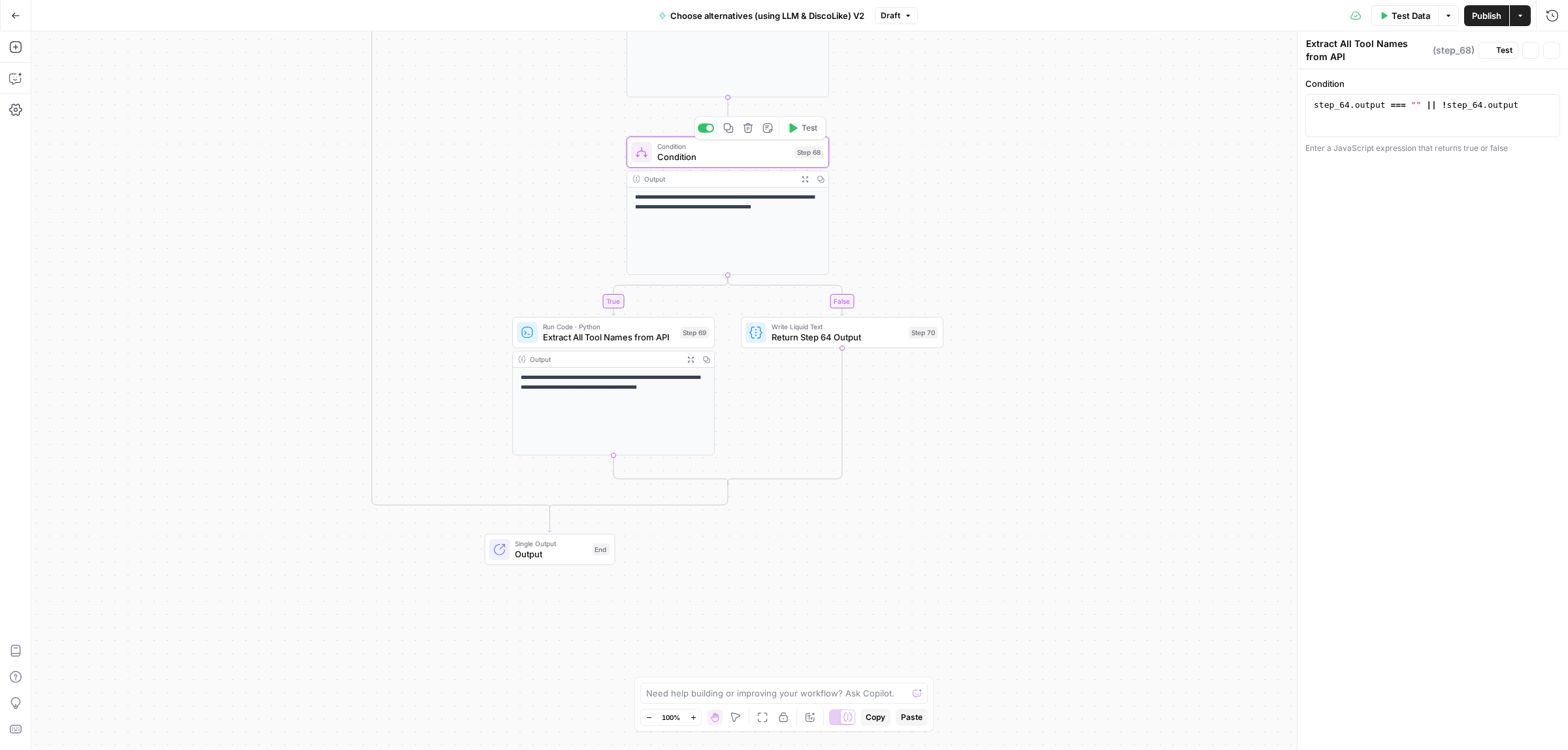
type textarea "Condition"
click at [792, 339] on span "Return Step 64 Output" at bounding box center [837, 337] width 132 height 13
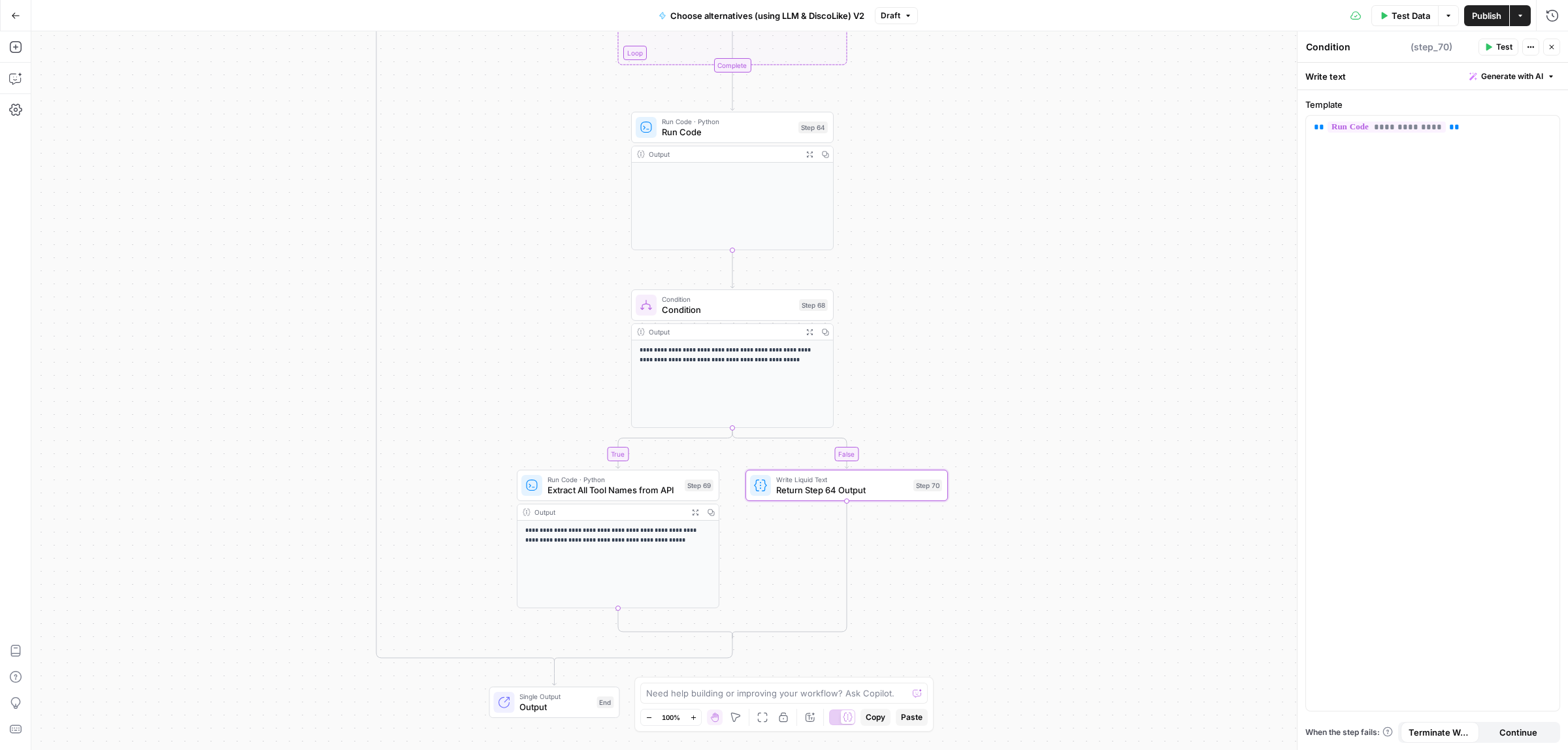
type textarea "Return Step 64 Output"
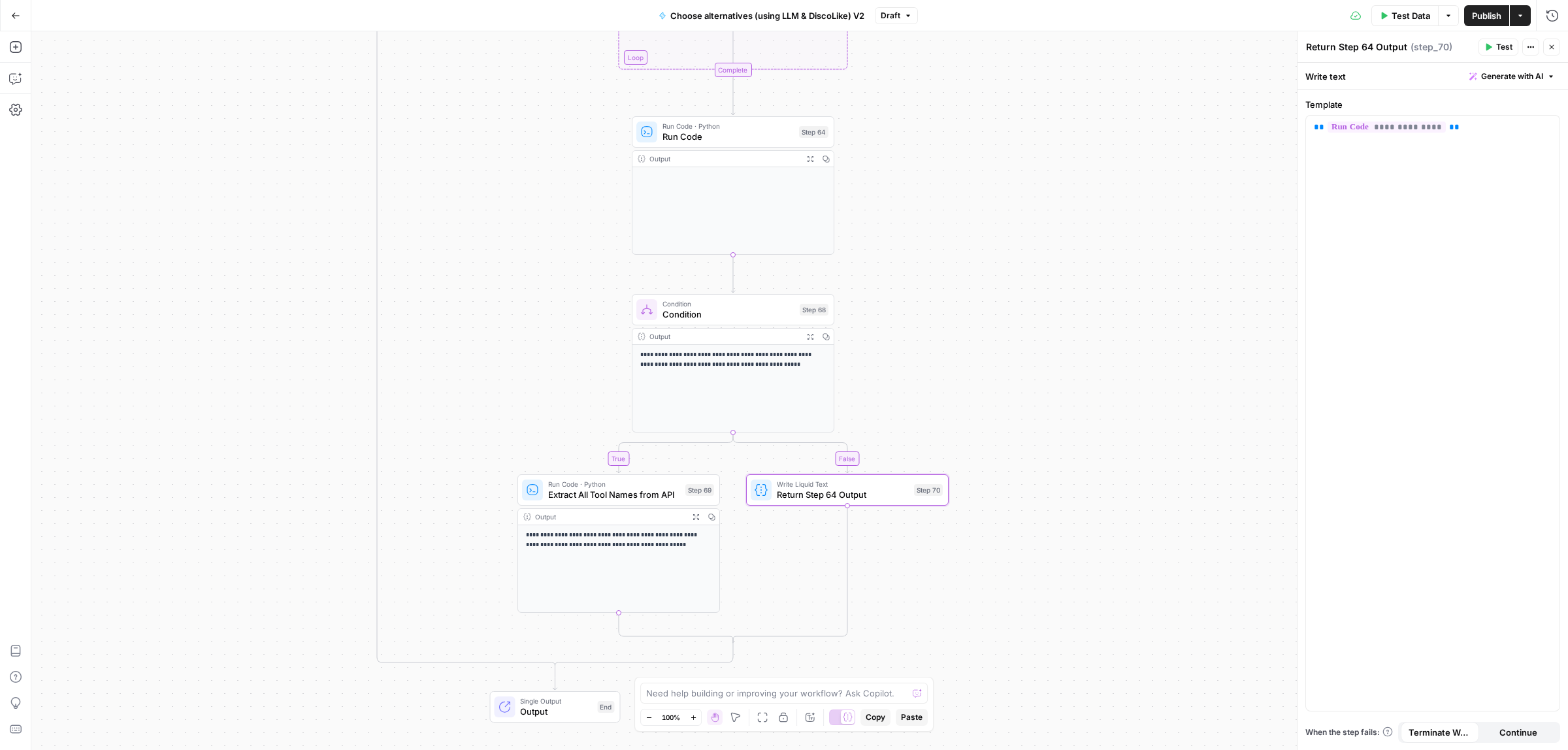
click at [998, 339] on div "true false true false Workflow Input Settings Inputs Call API Call API Step 41 …" at bounding box center [799, 391] width 1537 height 719
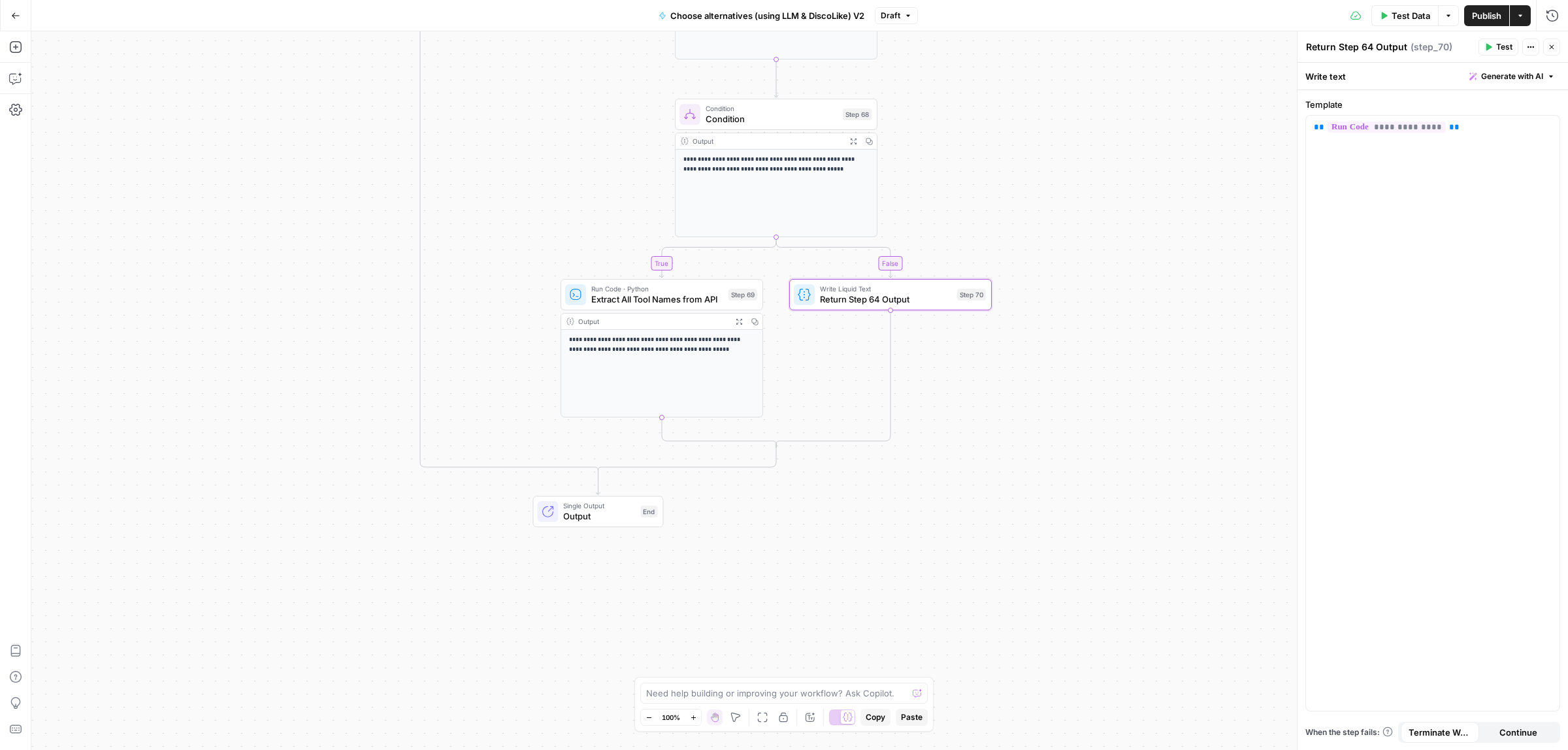
drag, startPoint x: 1062, startPoint y: 461, endPoint x: 1105, endPoint y: 266, distance: 199.7
click at [1105, 266] on div "true false true false Workflow Input Settings Inputs Call API Call API Step 41 …" at bounding box center [799, 391] width 1537 height 719
click at [599, 488] on span "Switch to multiple outputs" at bounding box center [610, 488] width 81 height 11
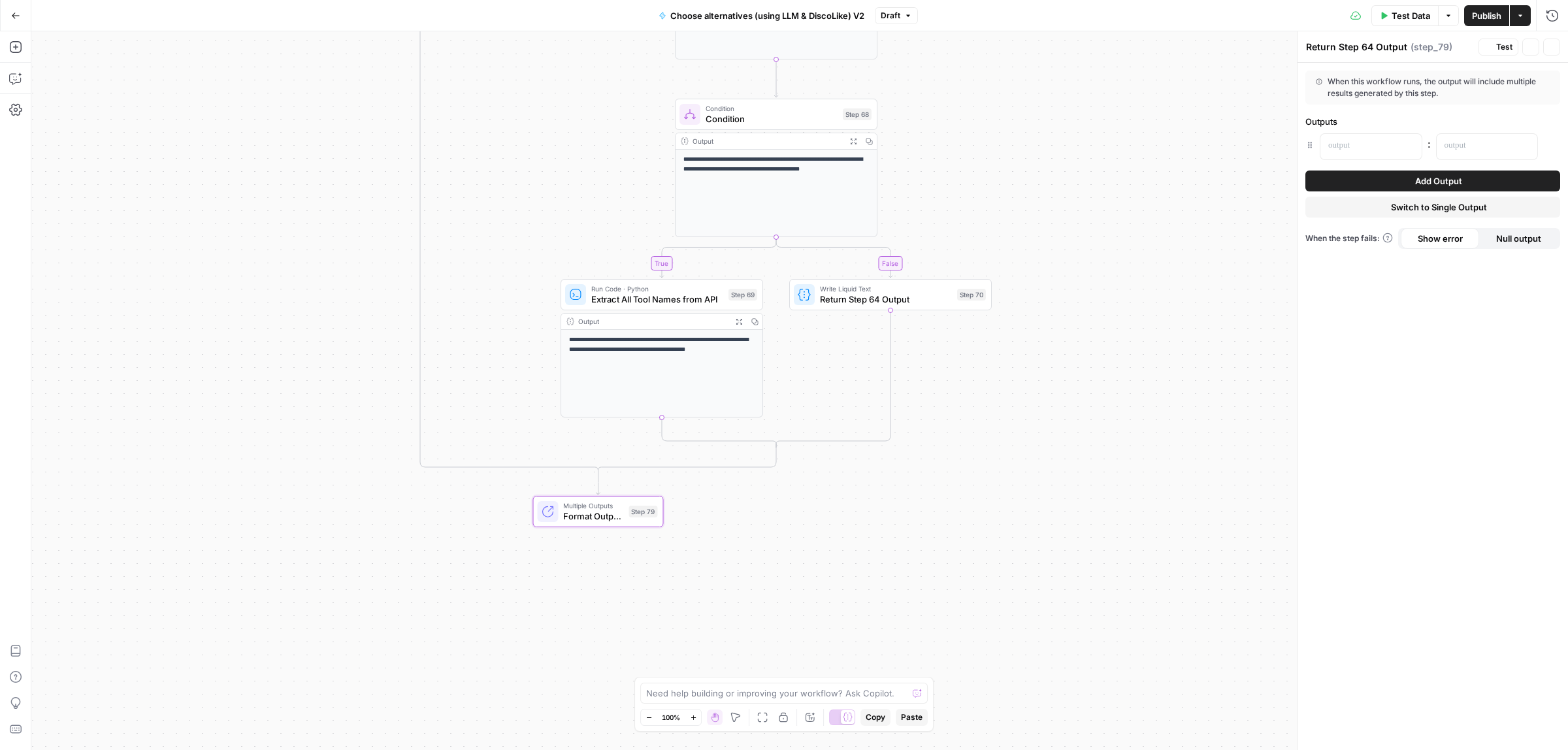
type textarea "Format Outputs"
click at [1382, 184] on button "Add Output" at bounding box center [1433, 180] width 255 height 21
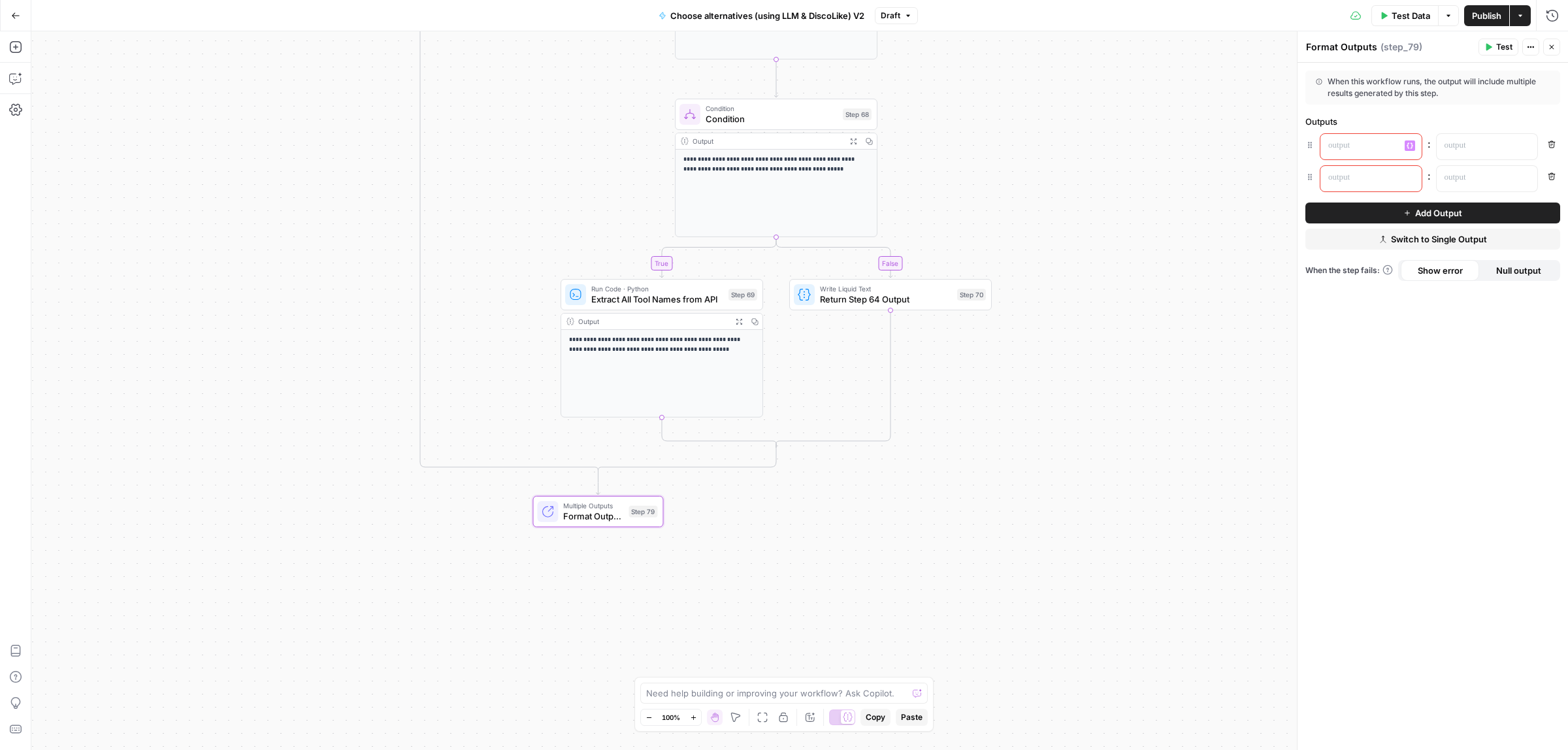
click at [1354, 147] on p at bounding box center [1360, 145] width 64 height 13
click at [1551, 145] on icon "button" at bounding box center [1552, 145] width 7 height 7
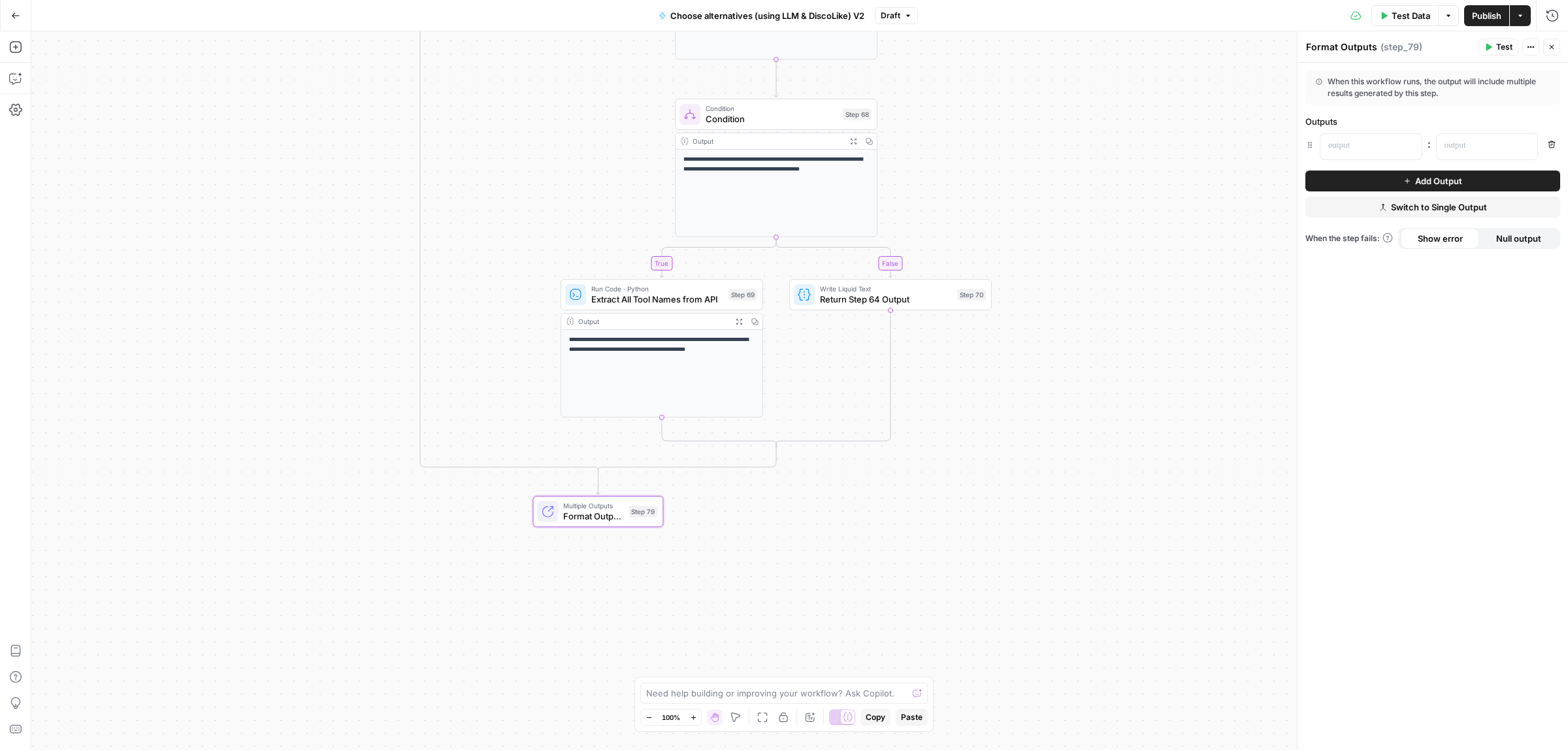
click at [1560, 126] on div "When this workflow runs, the output will include multiple results generated by …" at bounding box center [1433, 406] width 271 height 688
click at [1554, 144] on icon "button" at bounding box center [1552, 145] width 7 height 7
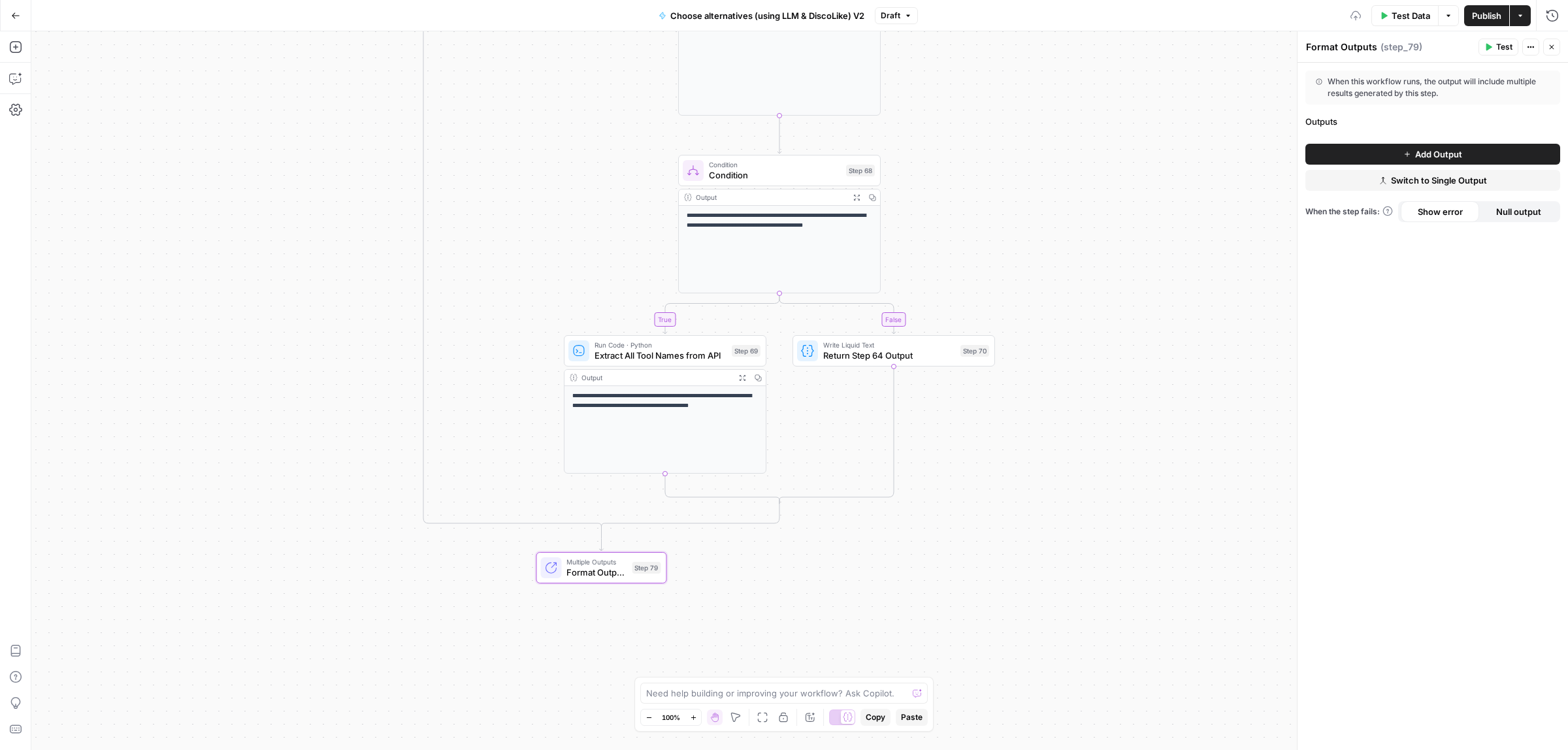
drag, startPoint x: 1066, startPoint y: 366, endPoint x: 1070, endPoint y: 422, distance: 56.1
click at [1070, 422] on div "true false true false Workflow Input Settings Inputs Call API Call API Step 41 …" at bounding box center [799, 391] width 1537 height 719
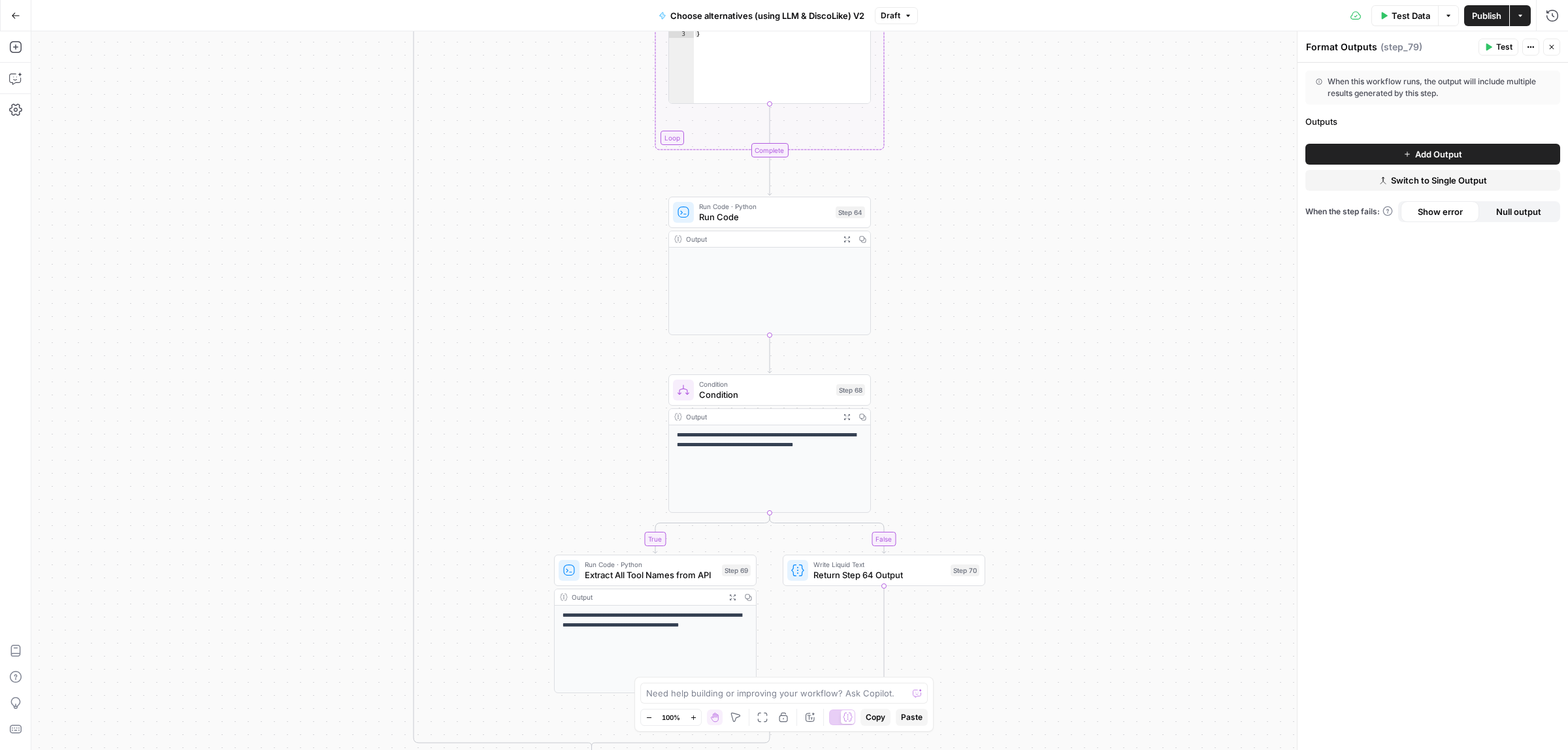
drag, startPoint x: 970, startPoint y: 200, endPoint x: 960, endPoint y: 492, distance: 292.2
click at [960, 492] on div "true false true false Workflow Input Settings Inputs Call API Call API Step 41 …" at bounding box center [799, 391] width 1537 height 719
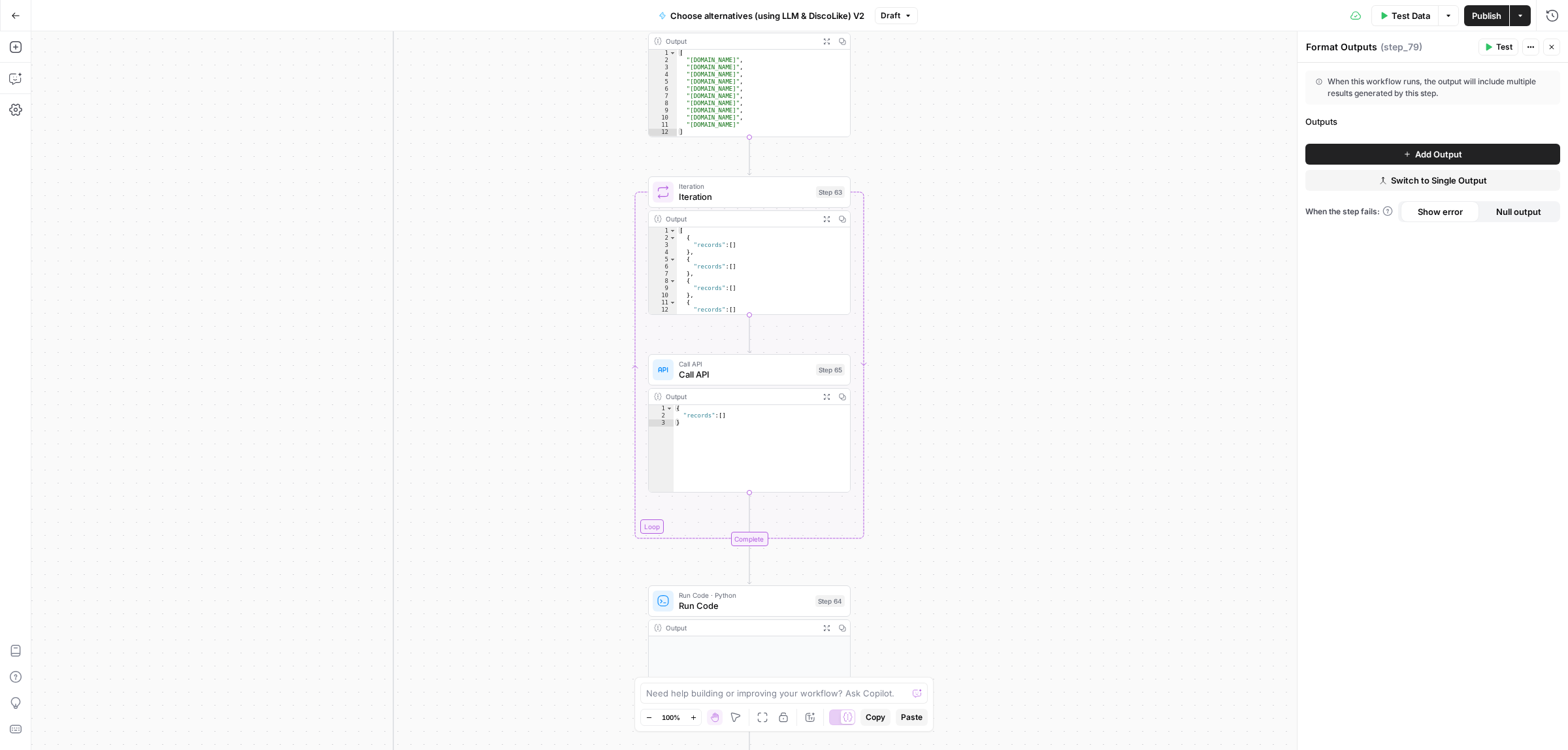
drag, startPoint x: 978, startPoint y: 528, endPoint x: 978, endPoint y: 537, distance: 9.0
click at [978, 537] on div "true false true false Workflow Input Settings Inputs Call API Call API Step 41 …" at bounding box center [799, 391] width 1537 height 719
click at [1477, 19] on span "Publish" at bounding box center [1486, 16] width 29 height 13
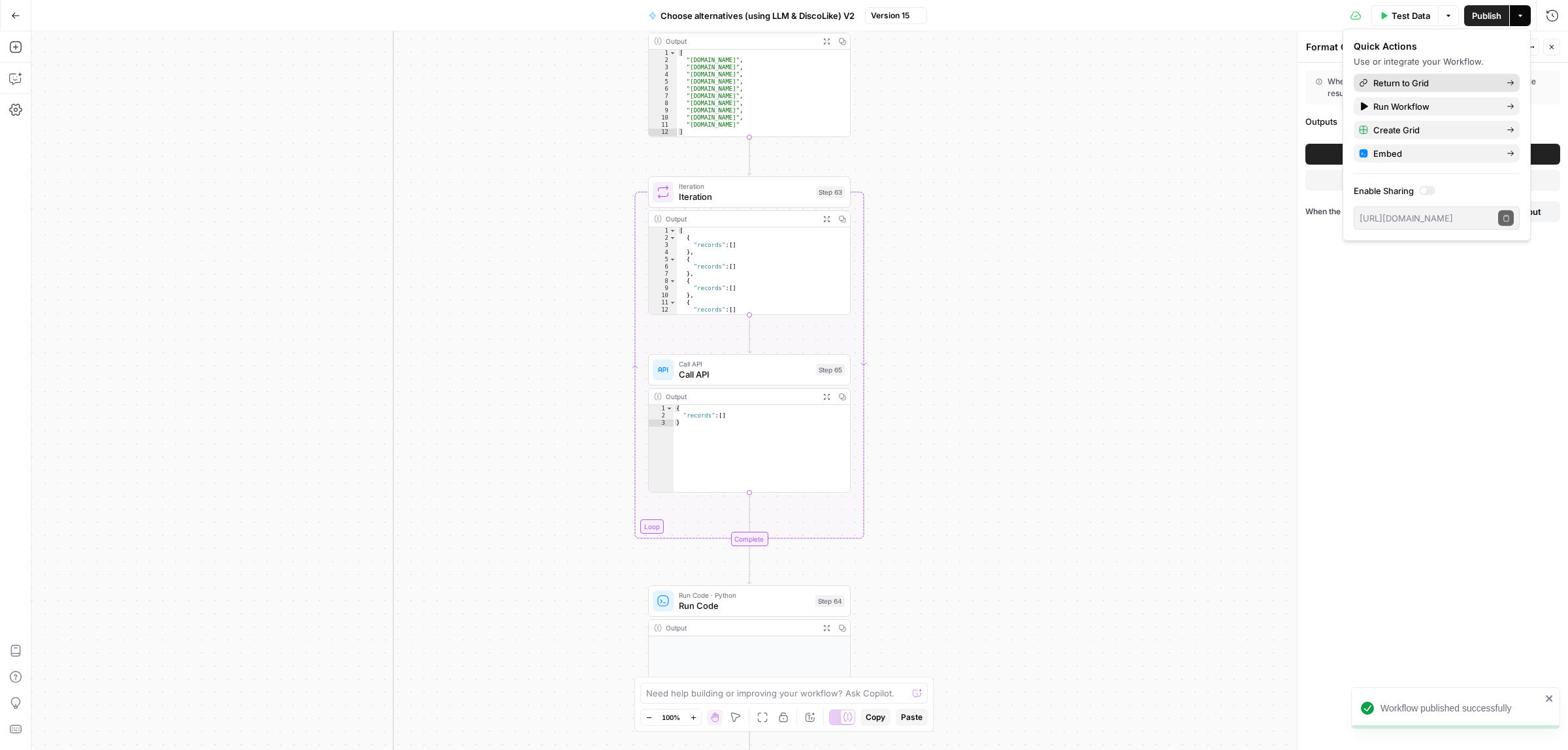
click at [1406, 77] on span "Return to Grid" at bounding box center [1435, 83] width 123 height 13
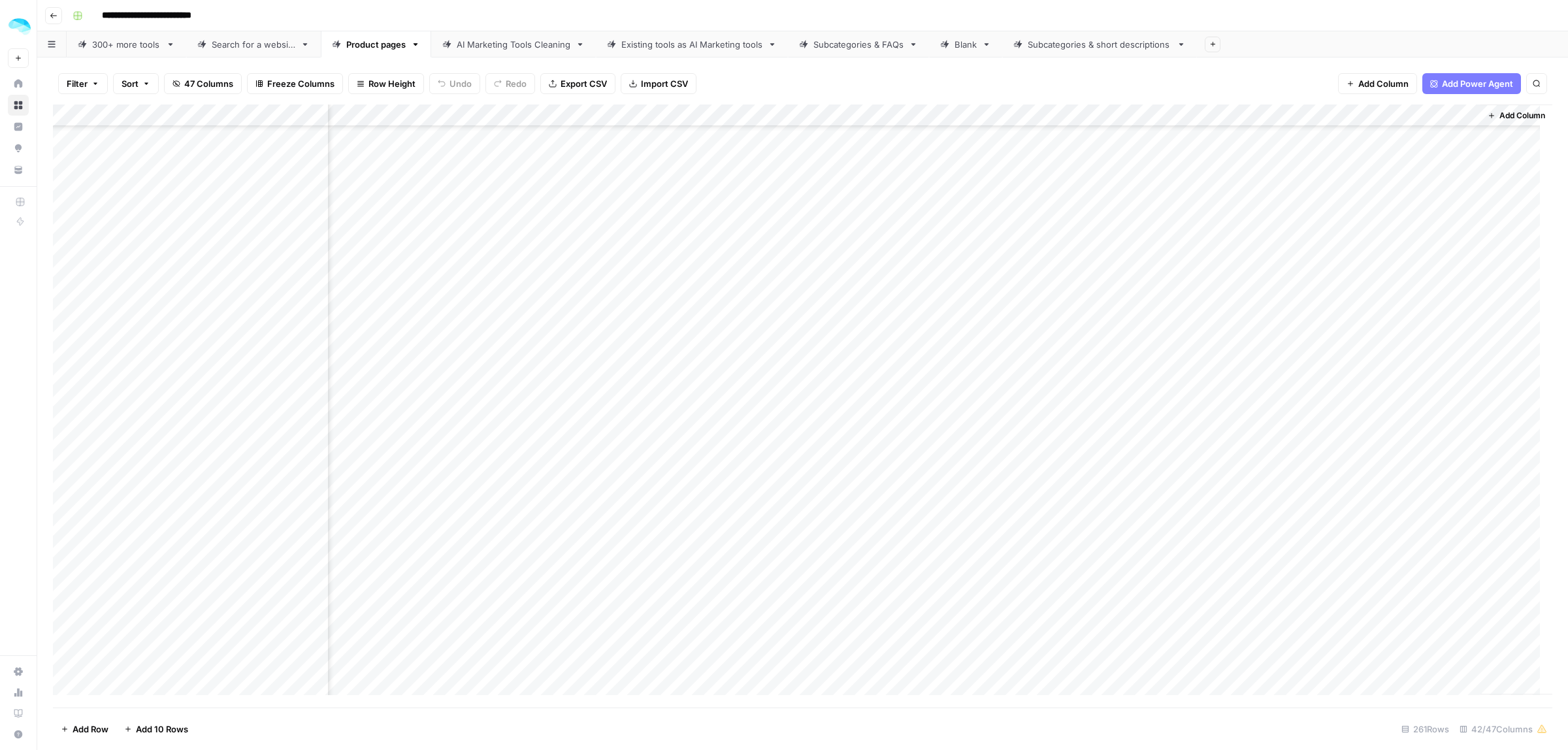
scroll to position [3512, 5885]
click at [1338, 380] on div "Add Column" at bounding box center [802, 406] width 1499 height 603
click at [1338, 399] on div "Add Column" at bounding box center [802, 406] width 1499 height 603
click at [1340, 424] on div "Add Column" at bounding box center [802, 406] width 1499 height 603
click at [1340, 442] on div "Add Column" at bounding box center [802, 406] width 1499 height 603
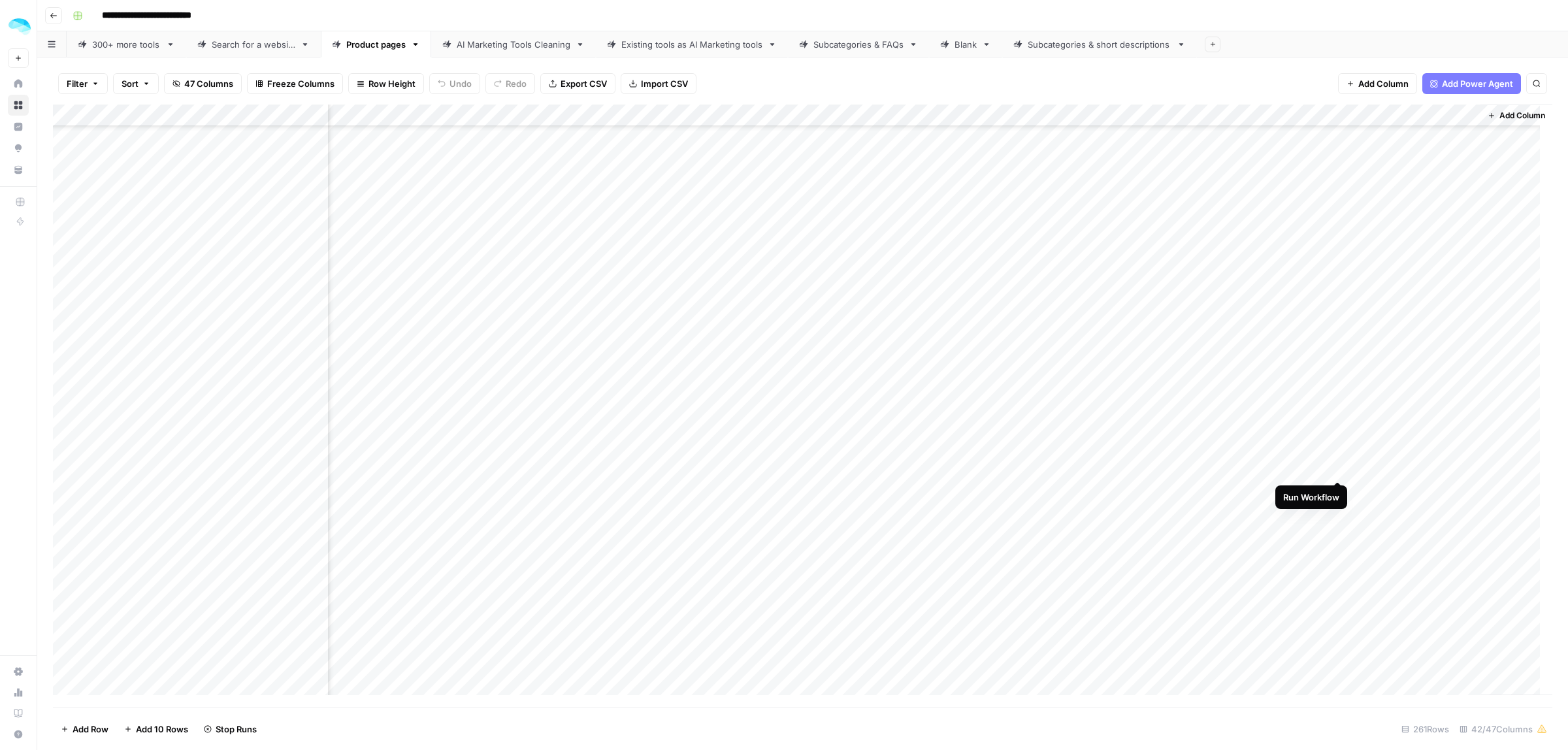
click at [1338, 466] on div "Add Column" at bounding box center [802, 406] width 1499 height 603
click at [1337, 331] on div "Add Column" at bounding box center [802, 406] width 1499 height 603
click at [1336, 291] on div "Add Column" at bounding box center [802, 406] width 1499 height 603
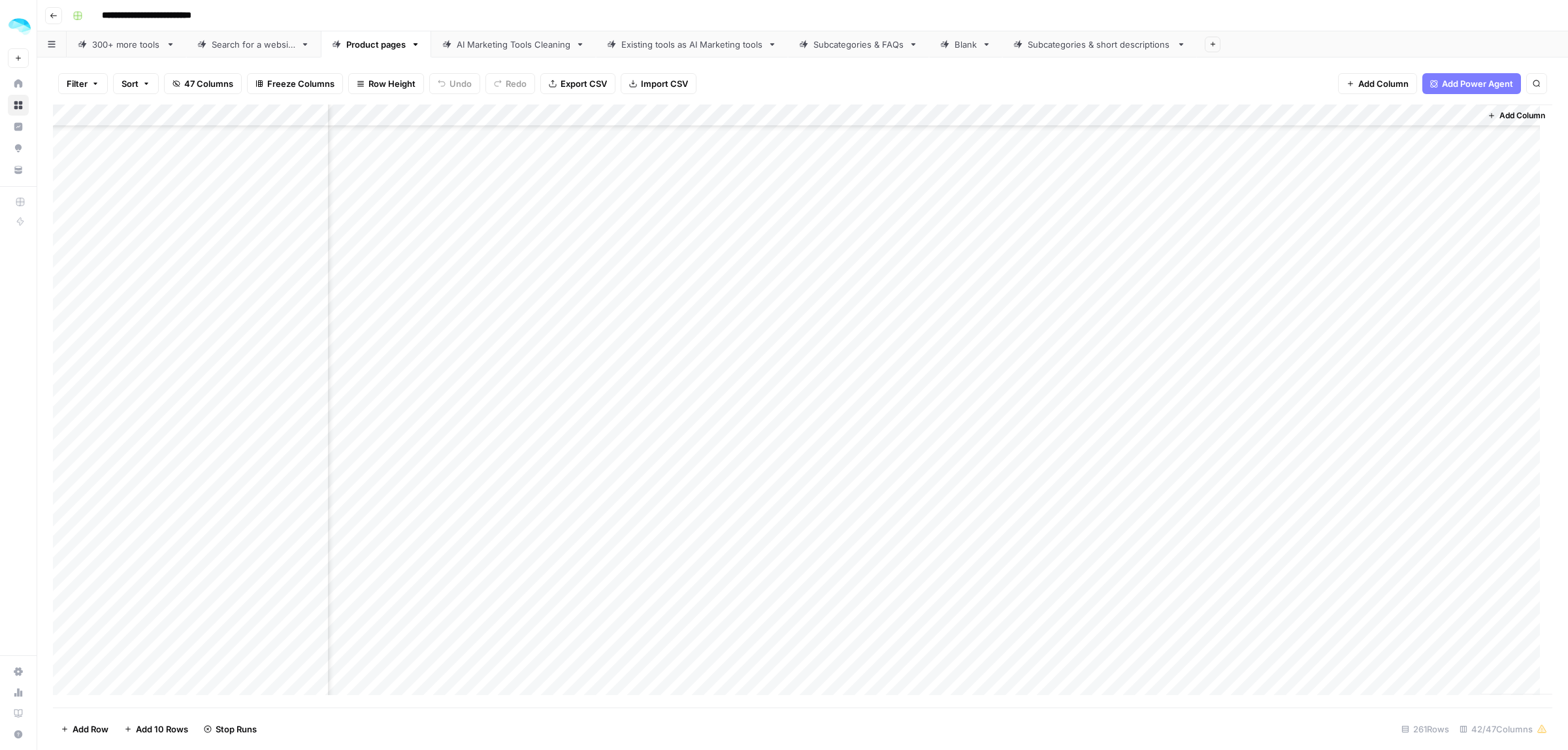
click at [1325, 382] on div "Add Column" at bounding box center [802, 406] width 1499 height 603
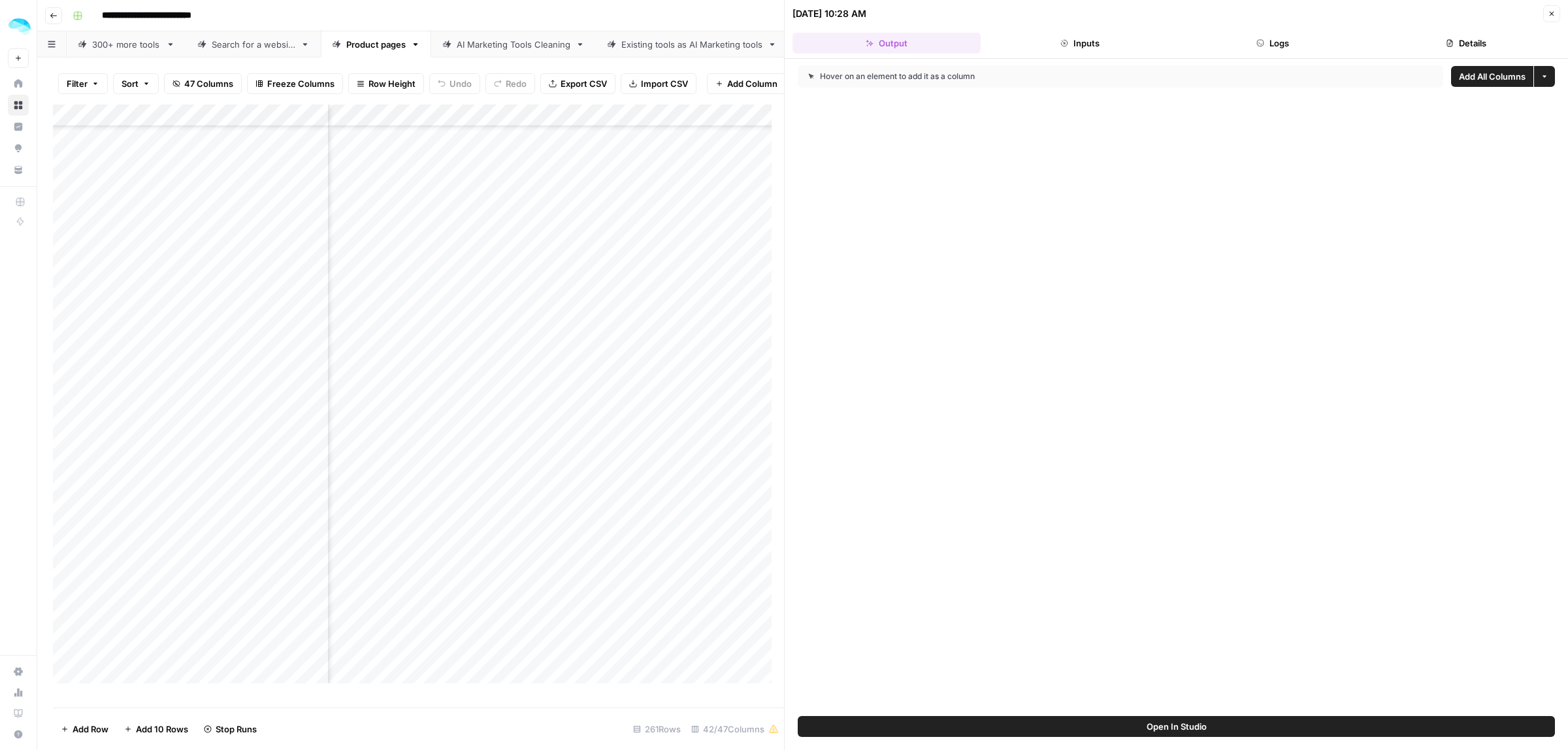
click at [1038, 47] on button "Inputs" at bounding box center [1080, 43] width 188 height 21
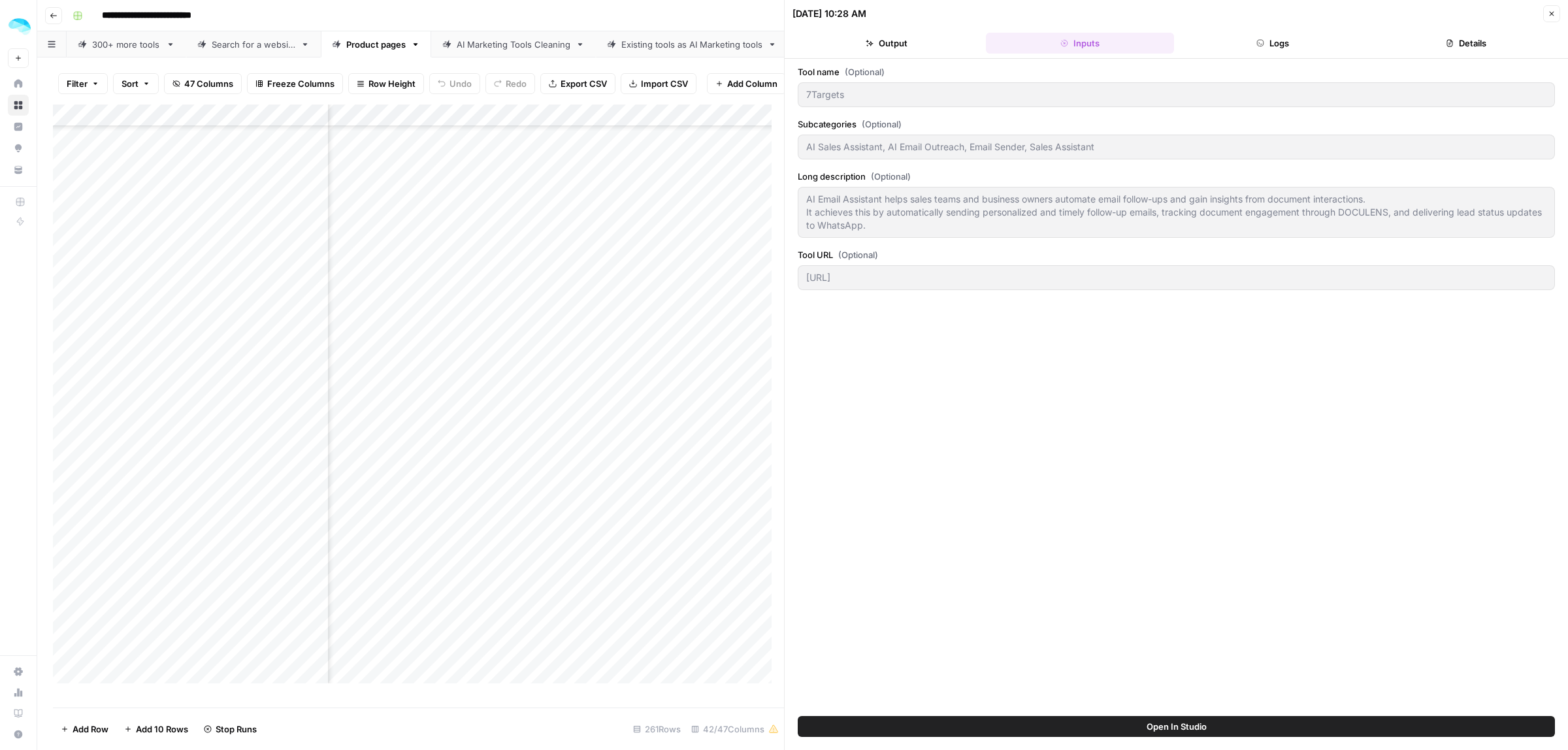
click at [1294, 39] on button "Logs" at bounding box center [1273, 43] width 188 height 21
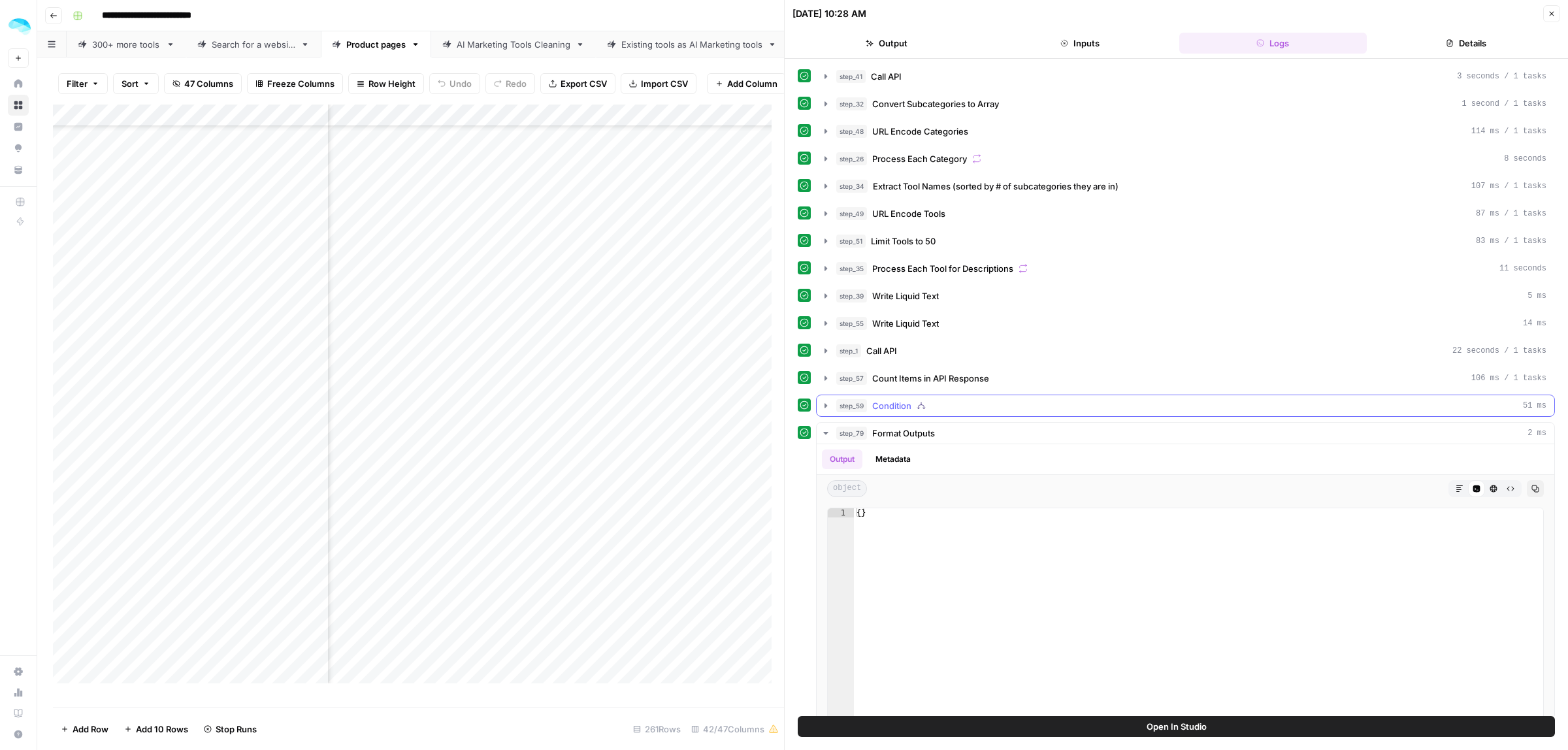
click at [825, 411] on icon "button" at bounding box center [826, 406] width 11 height 11
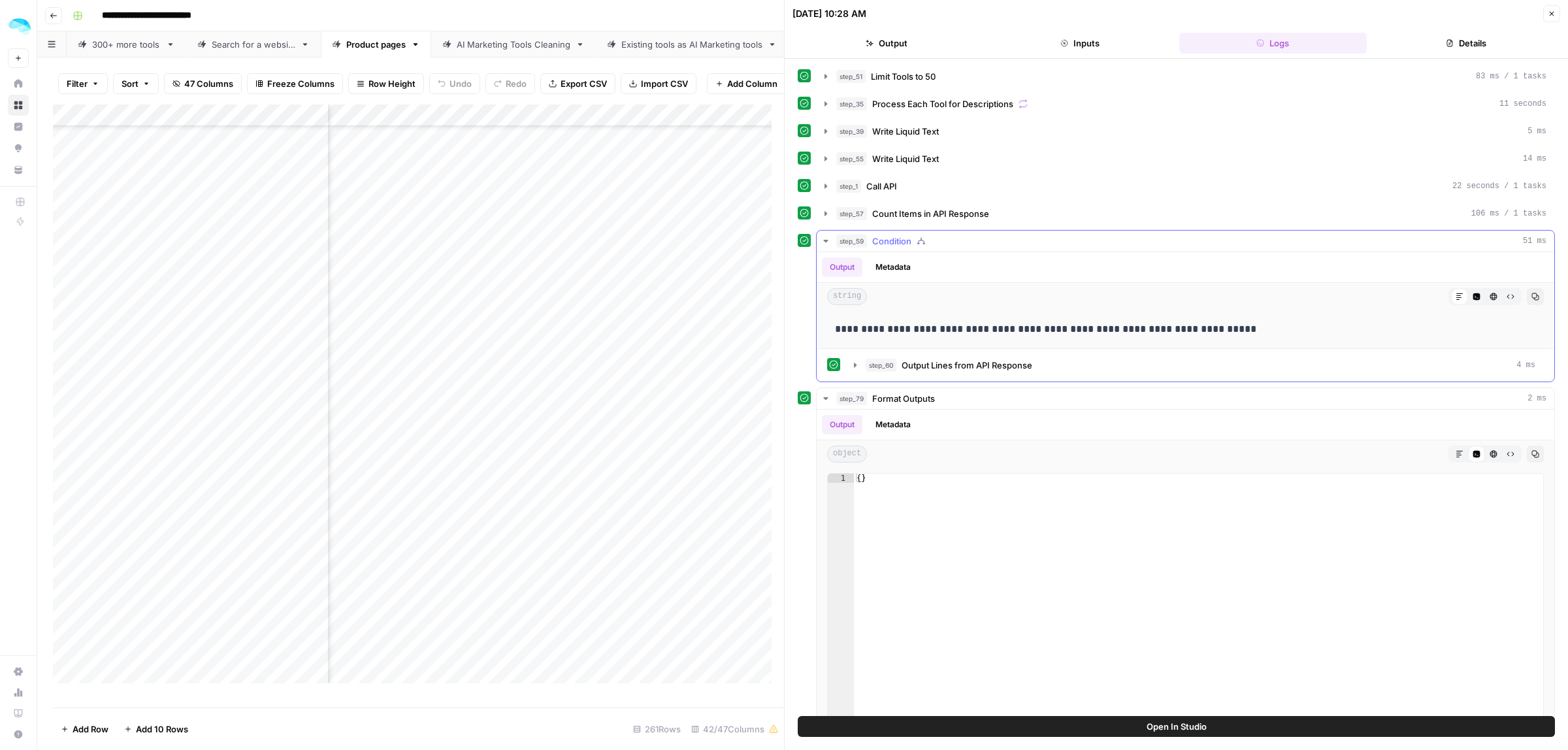
scroll to position [198, 0]
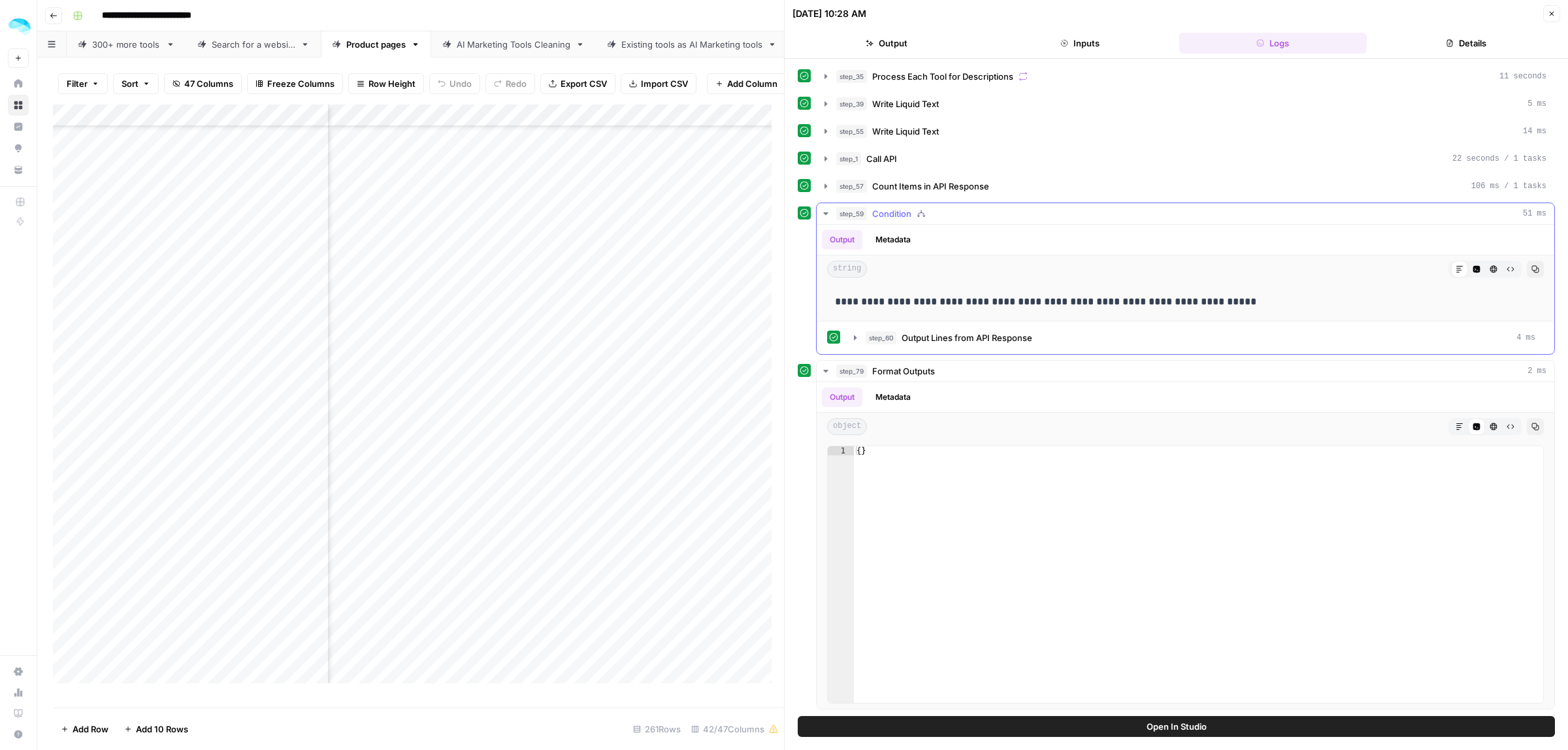
drag, startPoint x: 892, startPoint y: 301, endPoint x: 1132, endPoint y: 303, distance: 240.0
click at [1132, 303] on p "**********" at bounding box center [1179, 302] width 688 height 17
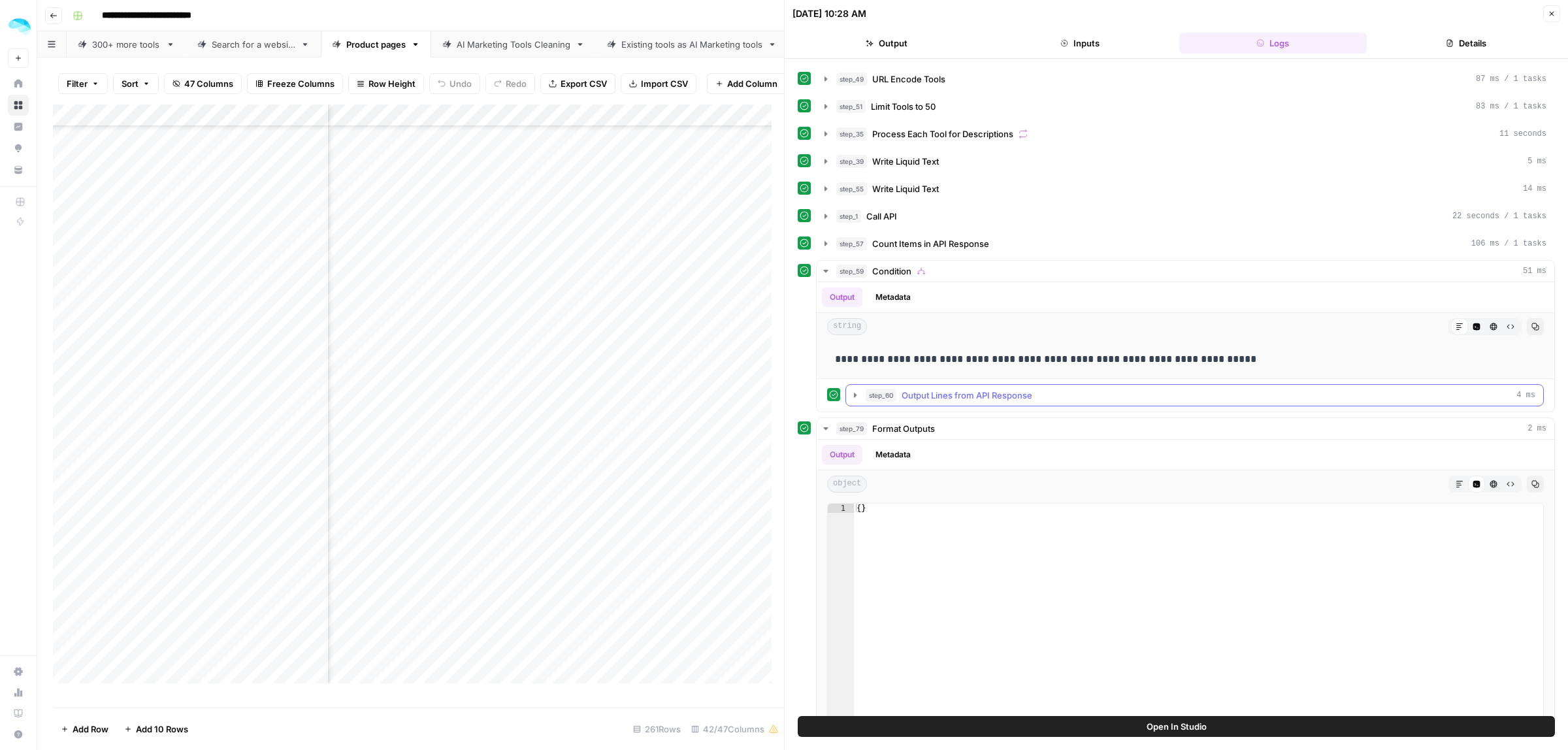
scroll to position [116, 0]
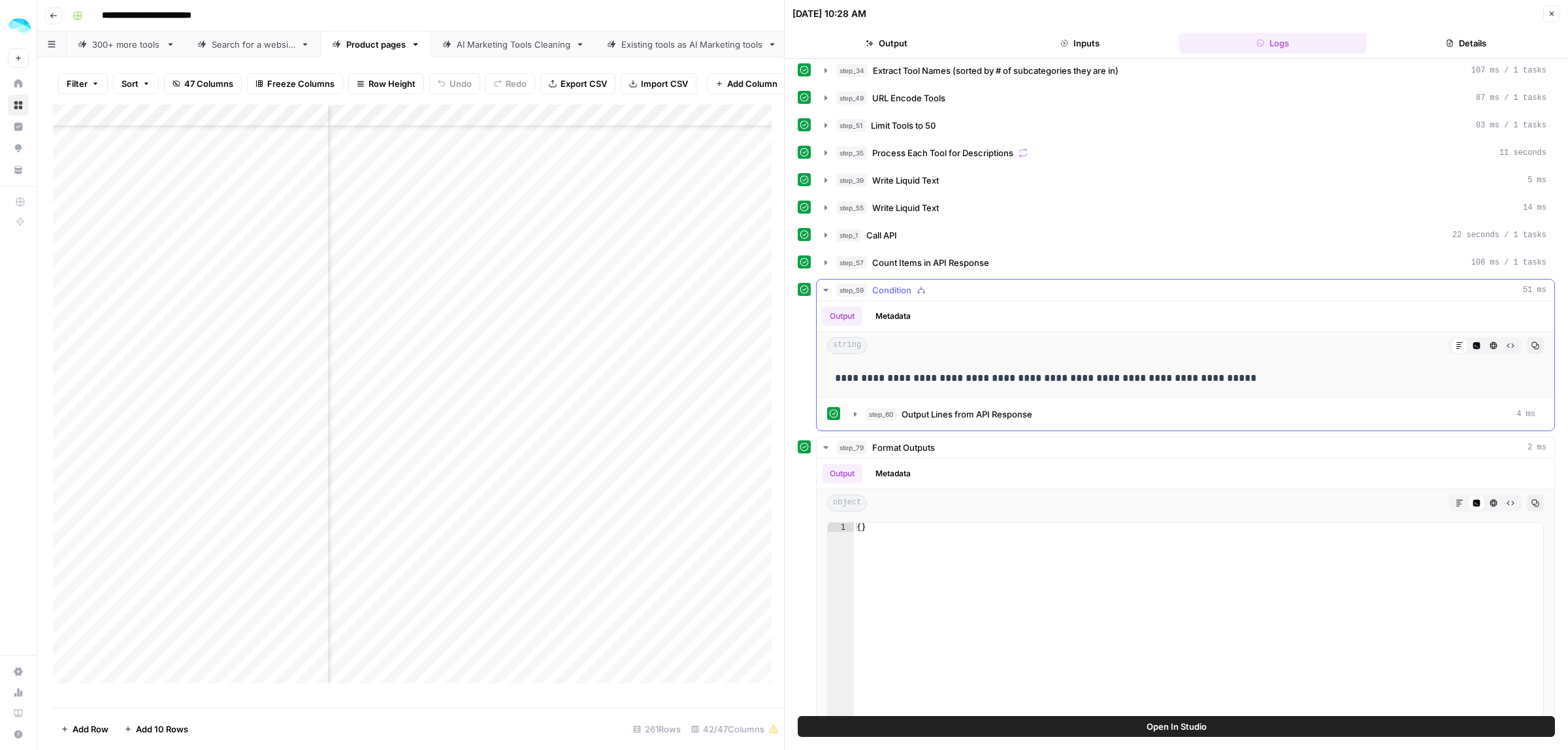
drag, startPoint x: 865, startPoint y: 382, endPoint x: 1162, endPoint y: 382, distance: 297.0
click at [1141, 382] on p "**********" at bounding box center [1179, 379] width 688 height 17
click at [1204, 382] on p "**********" at bounding box center [1179, 379] width 688 height 17
drag, startPoint x: 1219, startPoint y: 387, endPoint x: 928, endPoint y: 389, distance: 291.0
click at [928, 387] on p "**********" at bounding box center [1179, 379] width 688 height 17
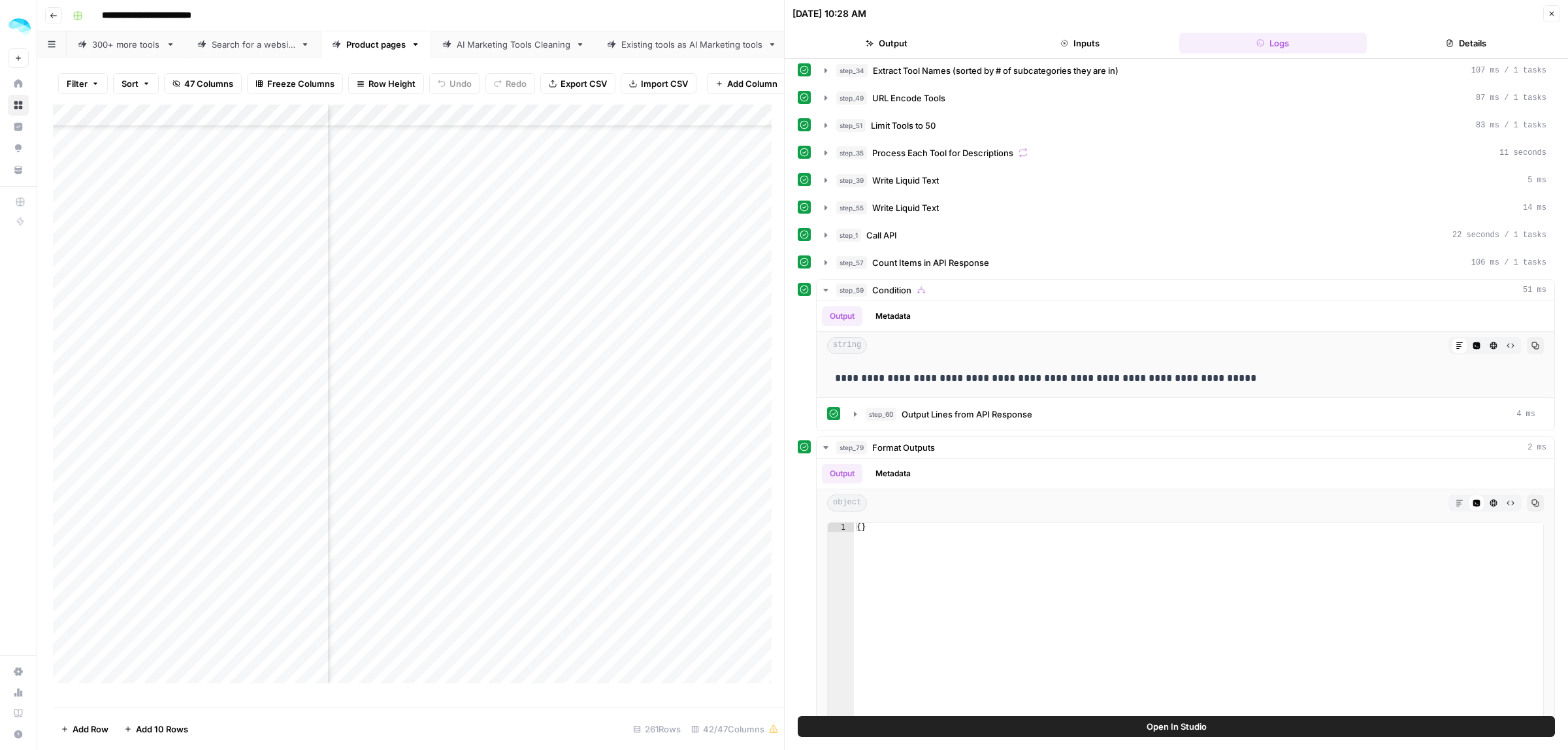
click at [1550, 14] on icon "button" at bounding box center [1552, 14] width 8 height 8
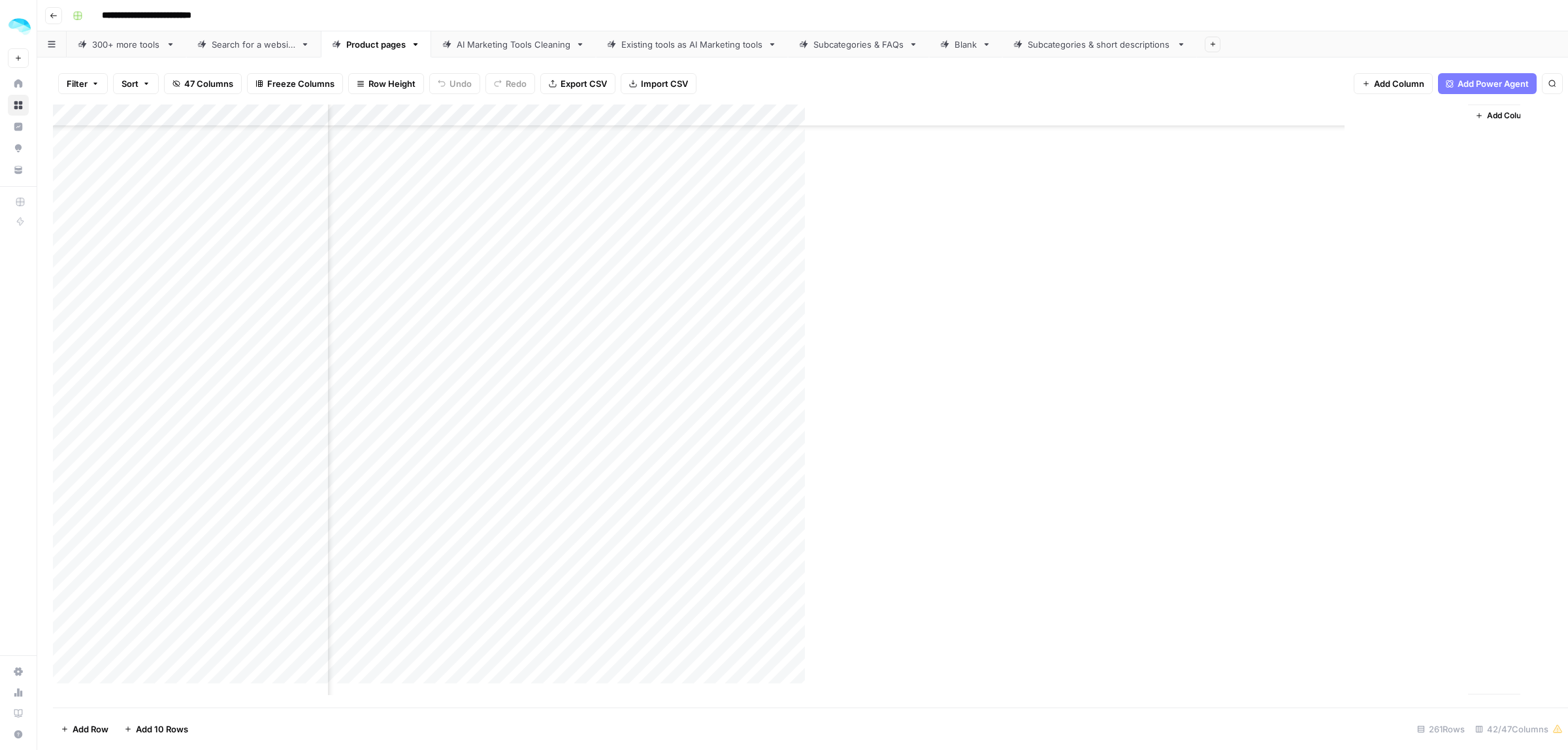
scroll to position [3512, 5870]
click at [1337, 117] on div "Add Column" at bounding box center [802, 406] width 1499 height 603
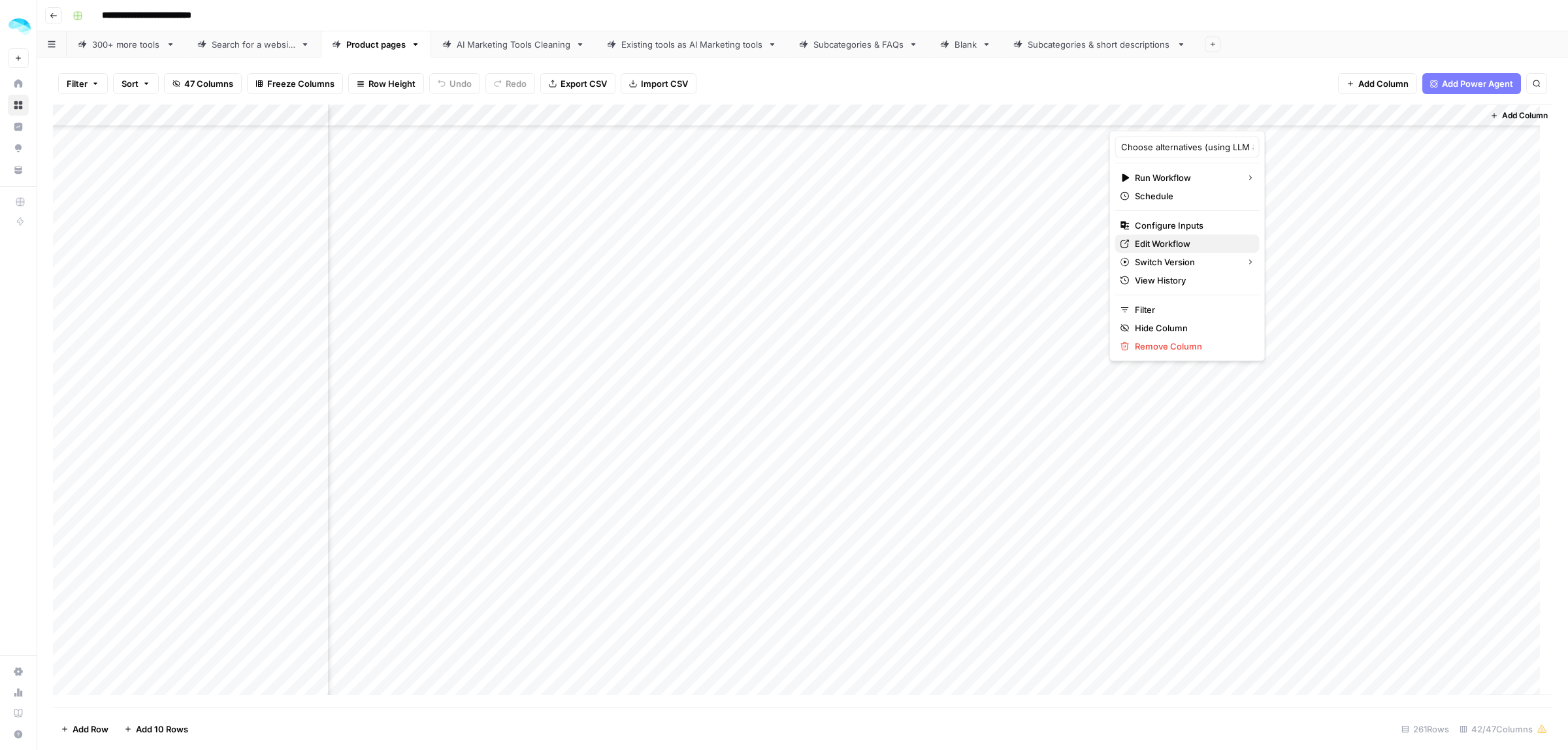
click at [1157, 244] on span "Edit Workflow" at bounding box center [1192, 243] width 115 height 13
click at [1338, 378] on div "Add Column" at bounding box center [802, 406] width 1499 height 603
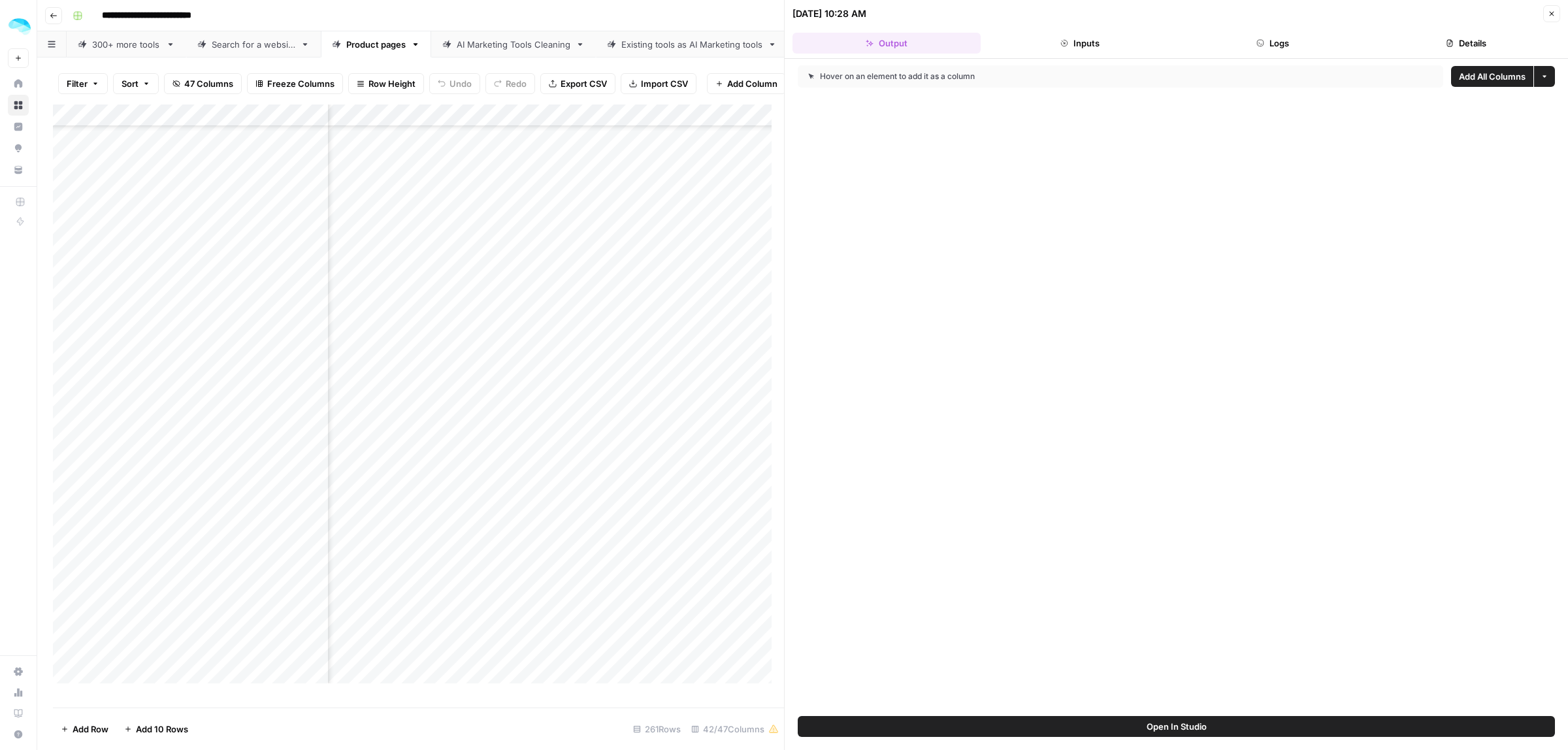
click at [1281, 33] on button "Logs" at bounding box center [1273, 43] width 188 height 21
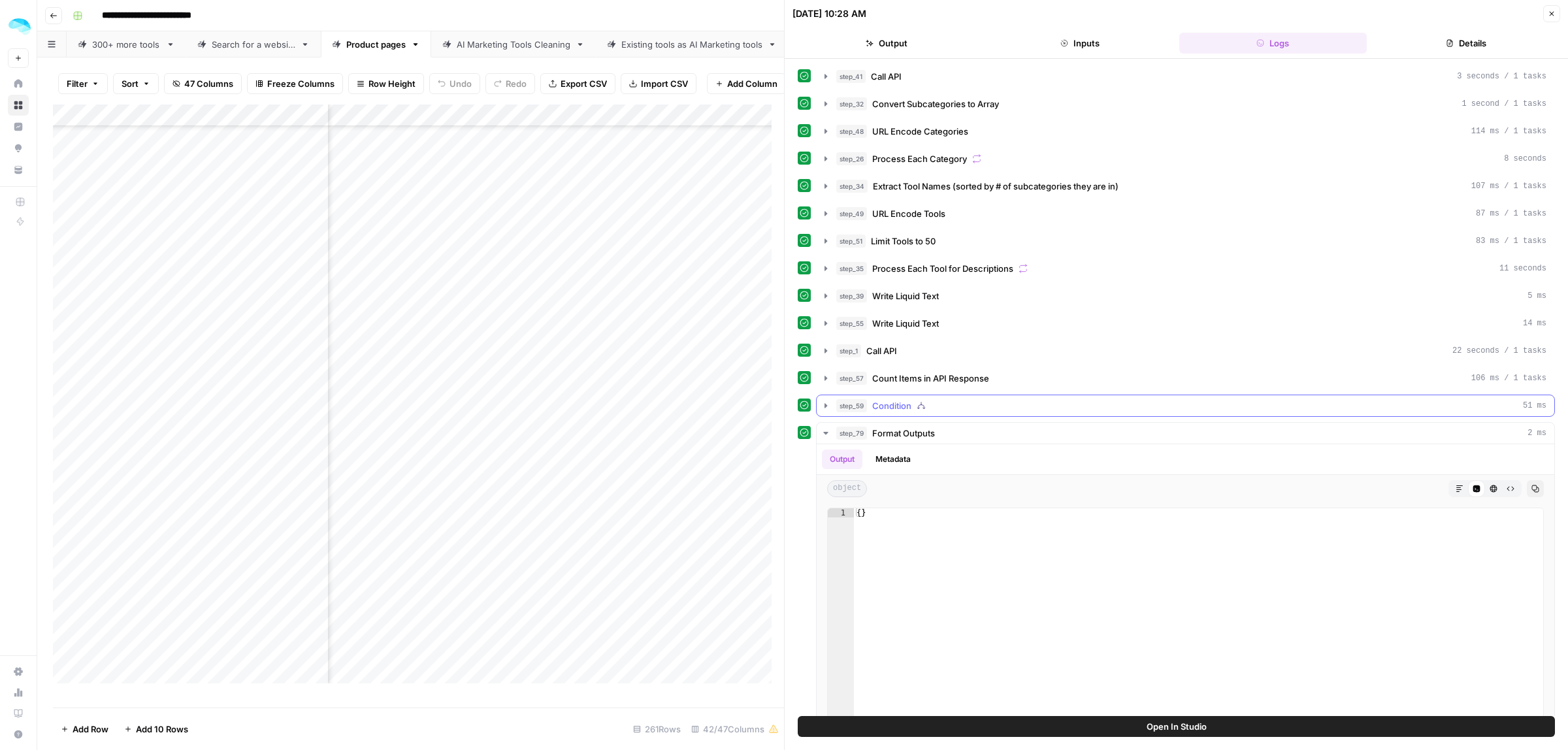
click at [824, 408] on icon "button" at bounding box center [826, 405] width 3 height 4
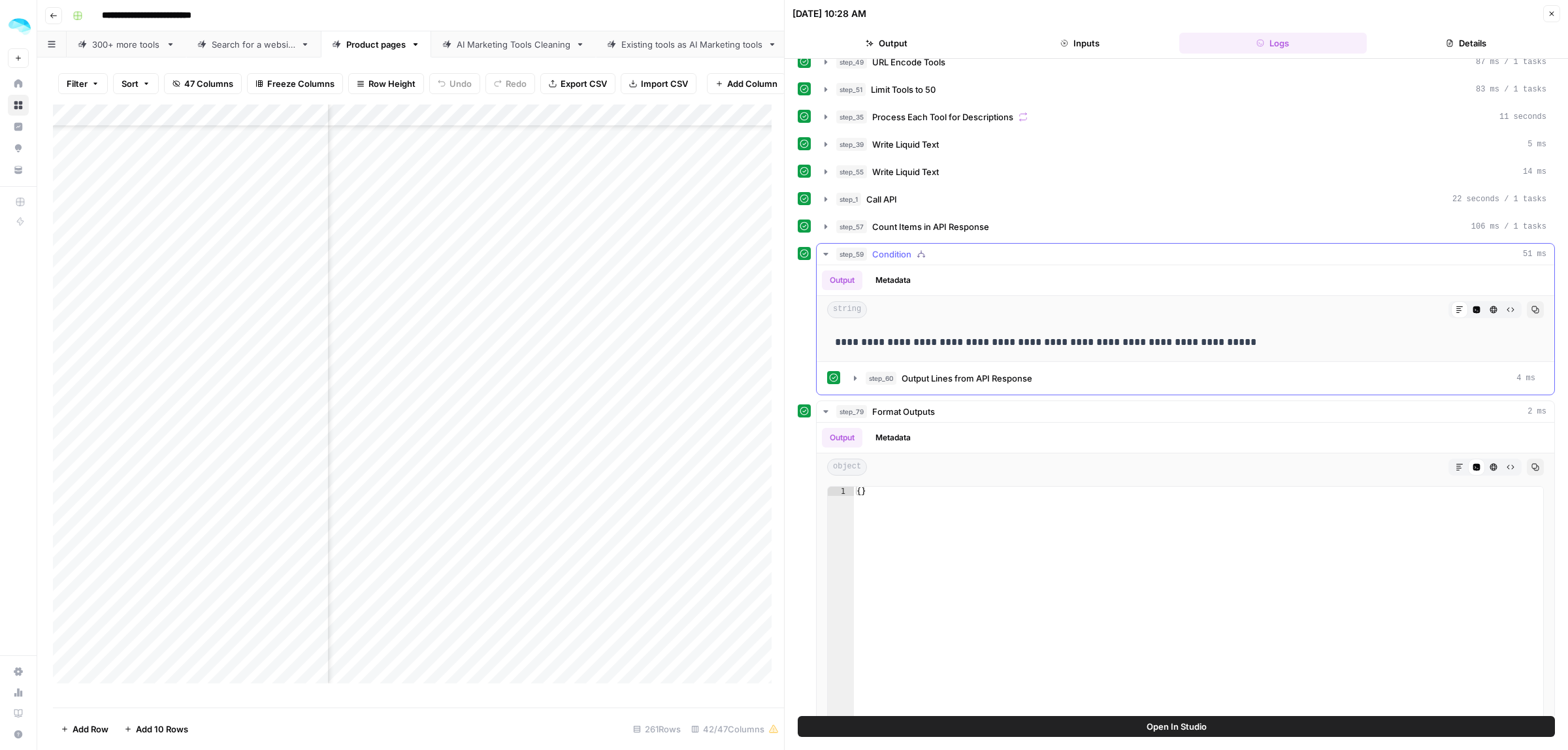
scroll to position [198, 0]
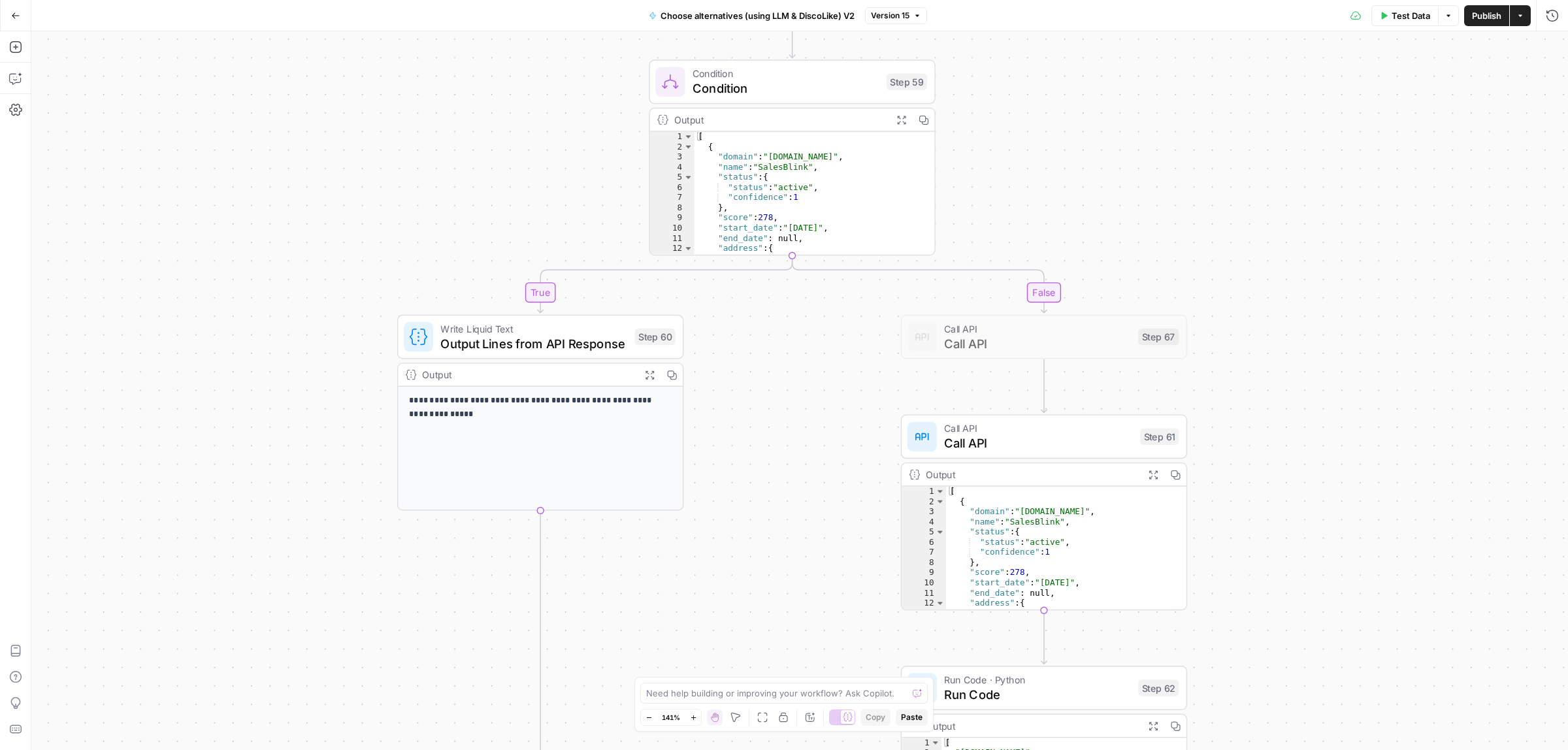
drag, startPoint x: 1048, startPoint y: 157, endPoint x: 1019, endPoint y: 199, distance: 51.0
click at [1019, 199] on div "true false true false Workflow Input Settings Inputs Call API Call API Step 41 …" at bounding box center [799, 391] width 1537 height 719
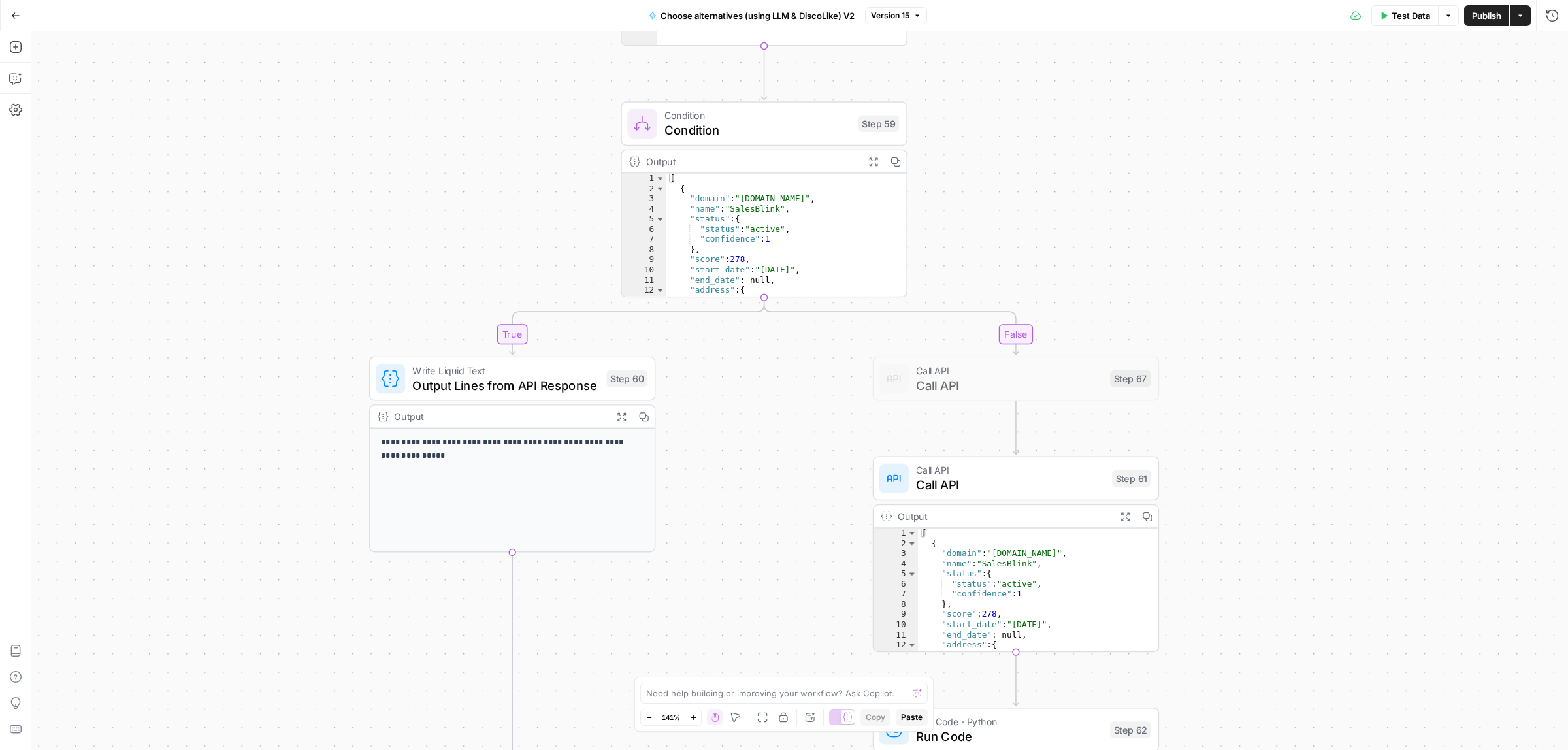
click at [521, 386] on span "Output Lines from API Response" at bounding box center [505, 385] width 187 height 19
click at [707, 127] on span "Condition" at bounding box center [758, 130] width 187 height 19
type textarea "Condition"
click at [505, 387] on span "Output Lines from API Response" at bounding box center [505, 385] width 187 height 19
type textarea "Output Lines from API Response"
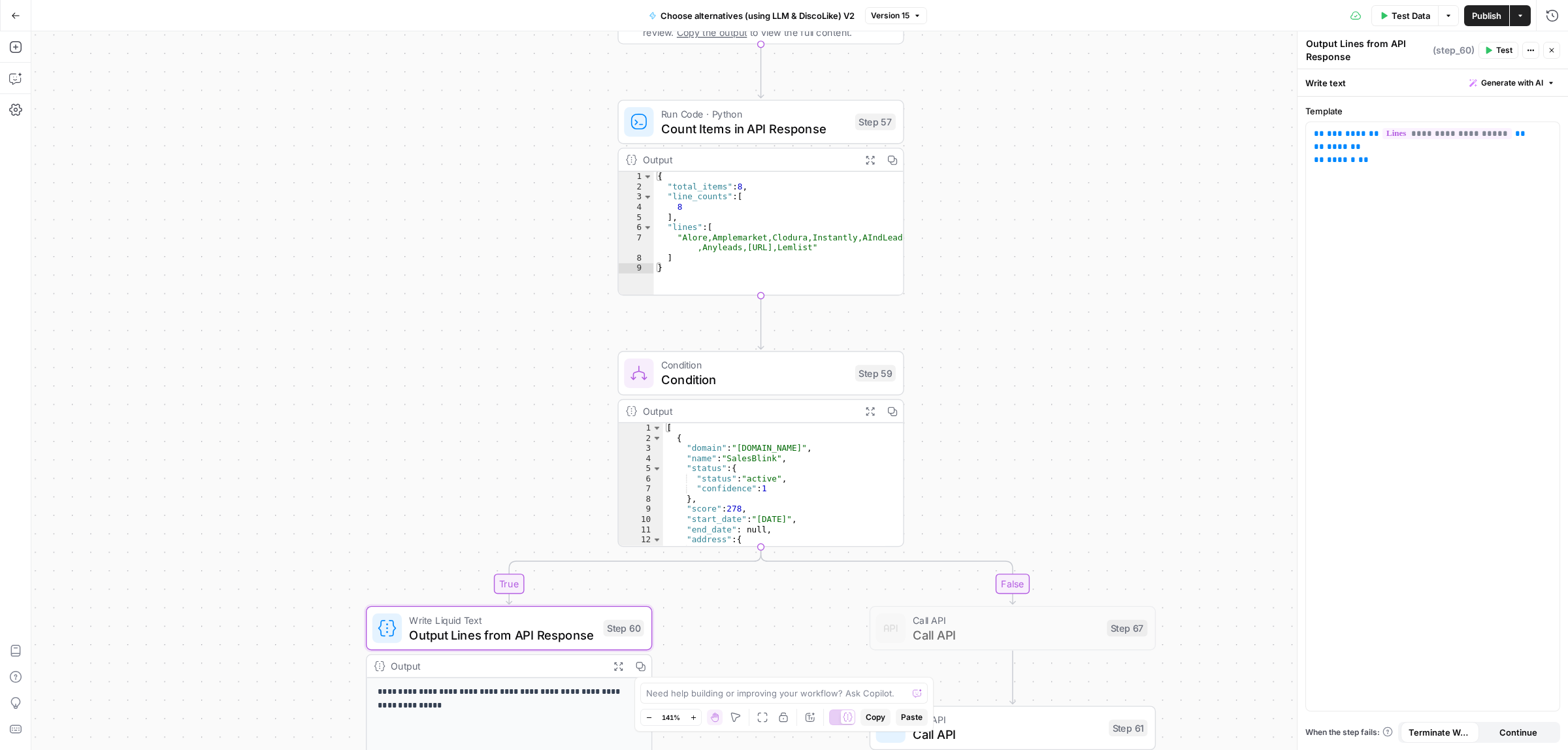
drag, startPoint x: 1134, startPoint y: 198, endPoint x: 847, endPoint y: 157, distance: 289.9
click at [1125, 402] on div "true false true false Workflow Input Settings Inputs Call API Call API Step 41 …" at bounding box center [799, 391] width 1537 height 719
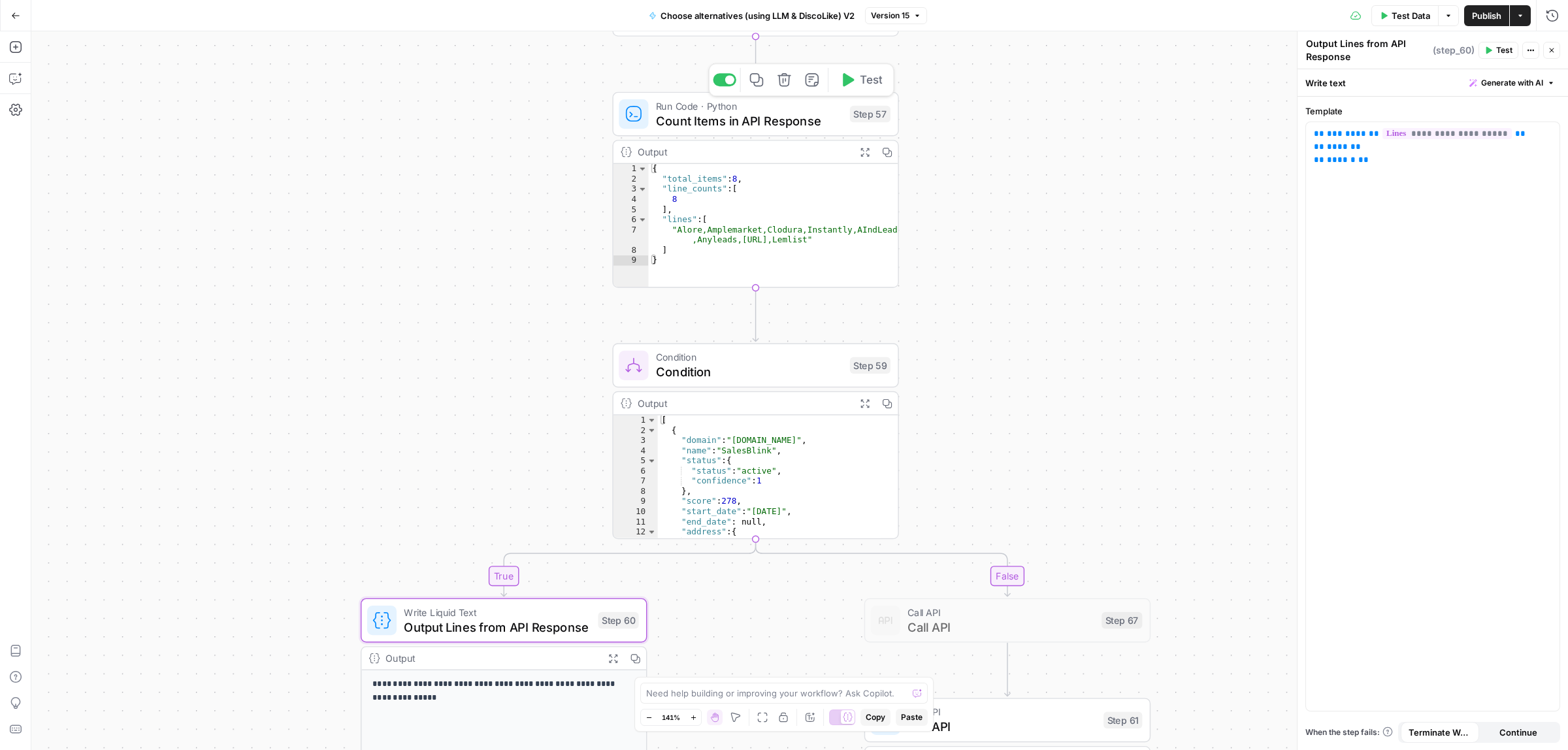
click at [697, 120] on span "Count Items in API Response" at bounding box center [749, 120] width 187 height 19
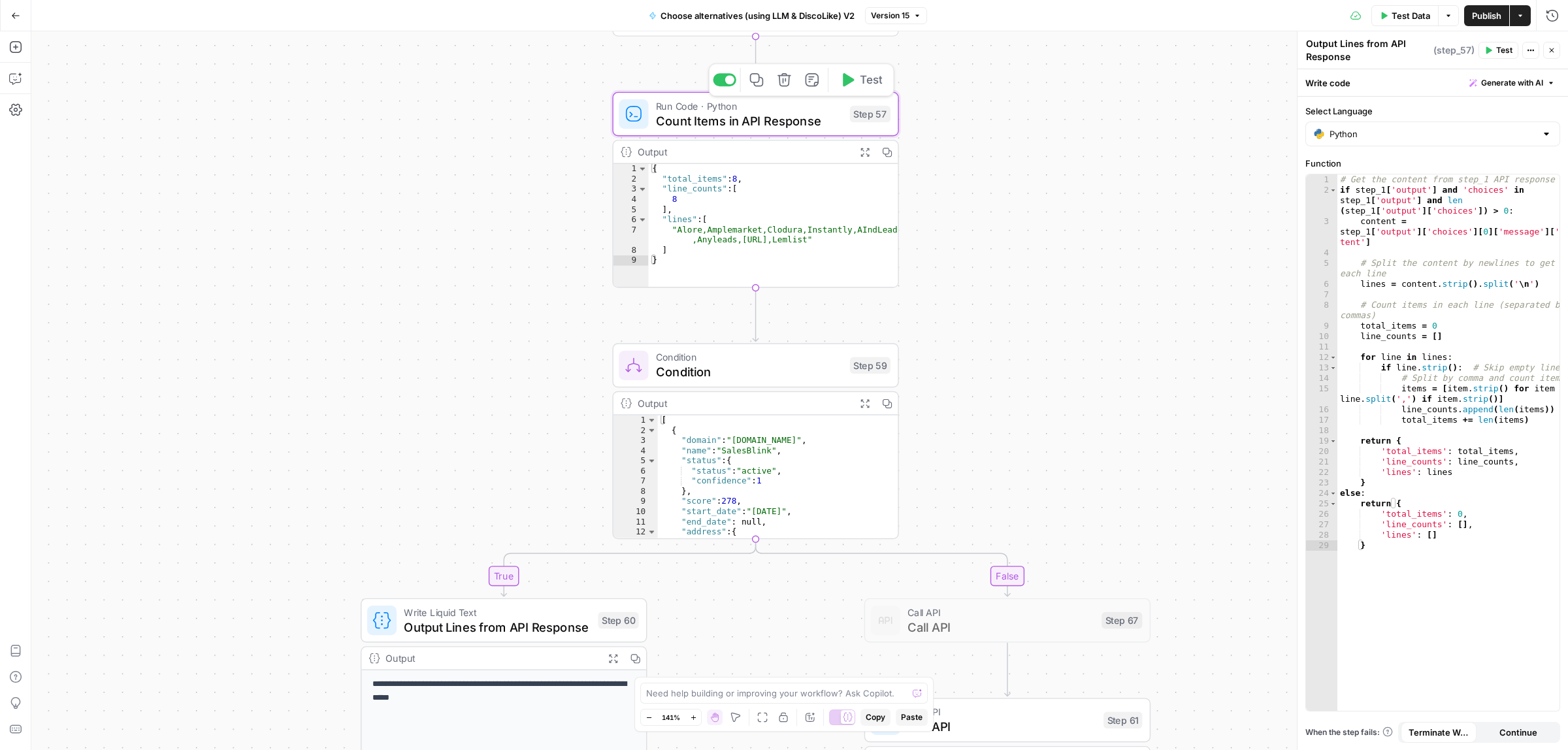
type textarea "Count Items in API Response"
click at [491, 630] on span "Output Lines from API Response" at bounding box center [497, 627] width 187 height 19
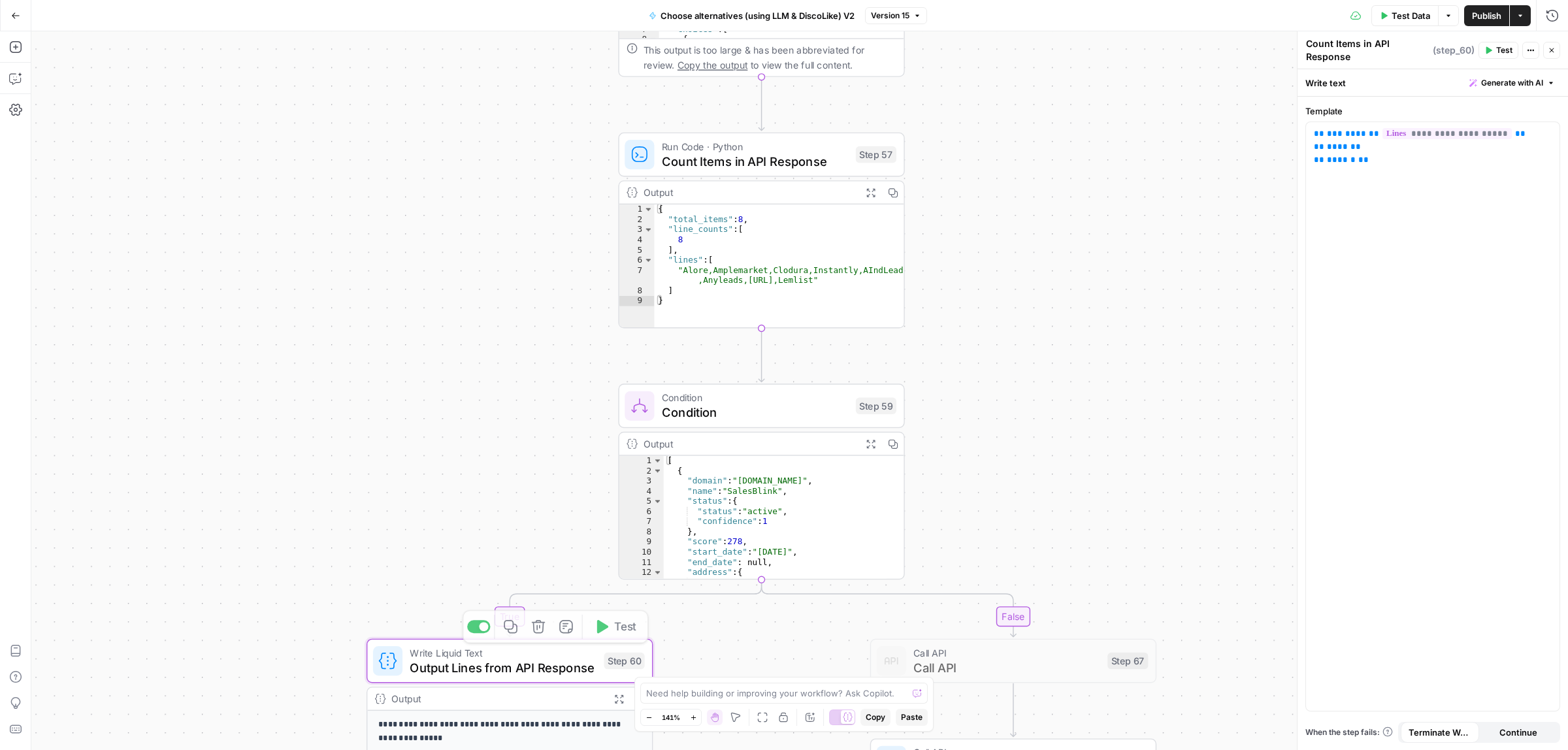
type textarea "Output Lines from API Response"
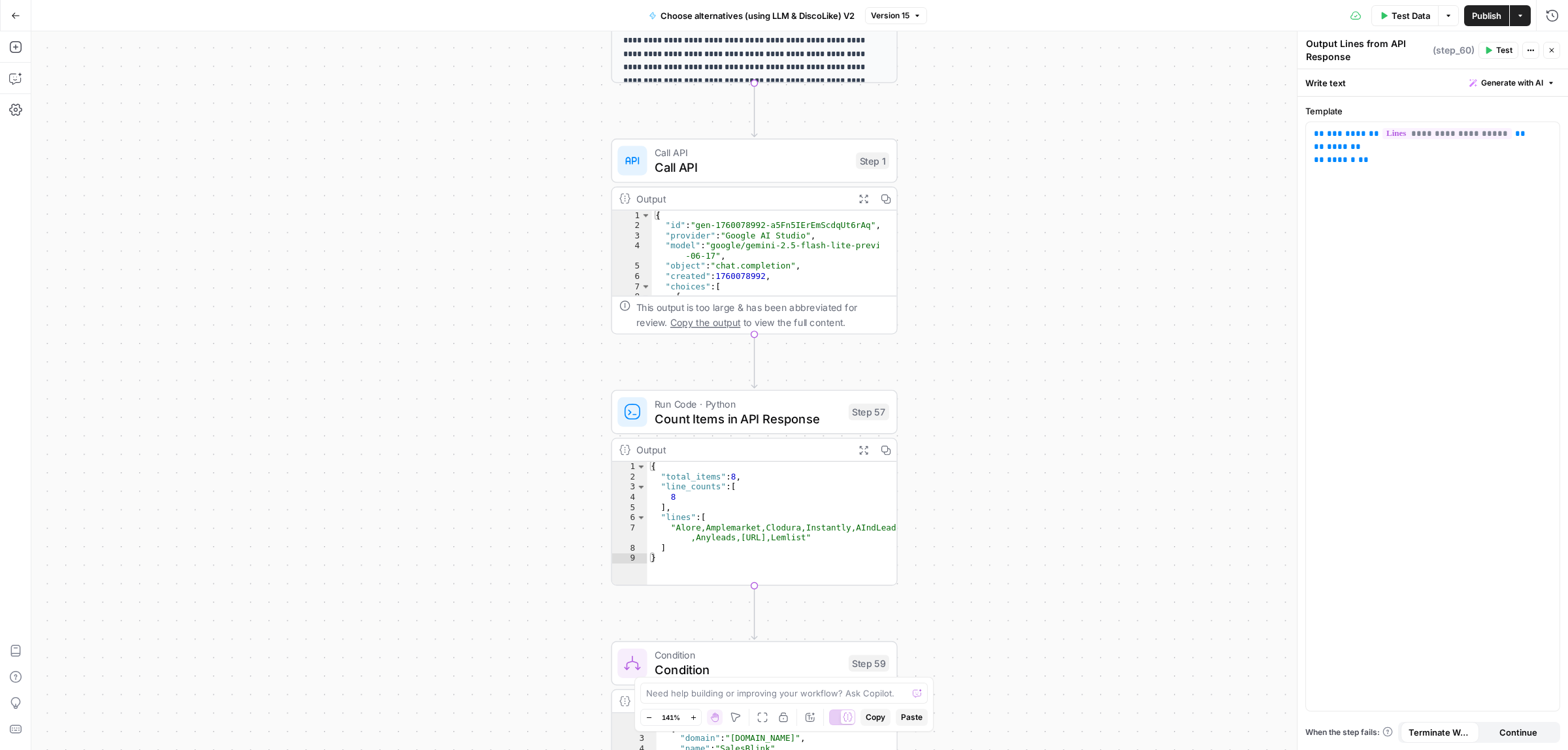
drag, startPoint x: 1043, startPoint y: 180, endPoint x: 1033, endPoint y: 430, distance: 250.2
click at [1038, 454] on div "true false true false Workflow Input Settings Inputs Call API Call API Step 41 …" at bounding box center [799, 391] width 1537 height 719
click at [772, 163] on span "Call API" at bounding box center [750, 170] width 194 height 19
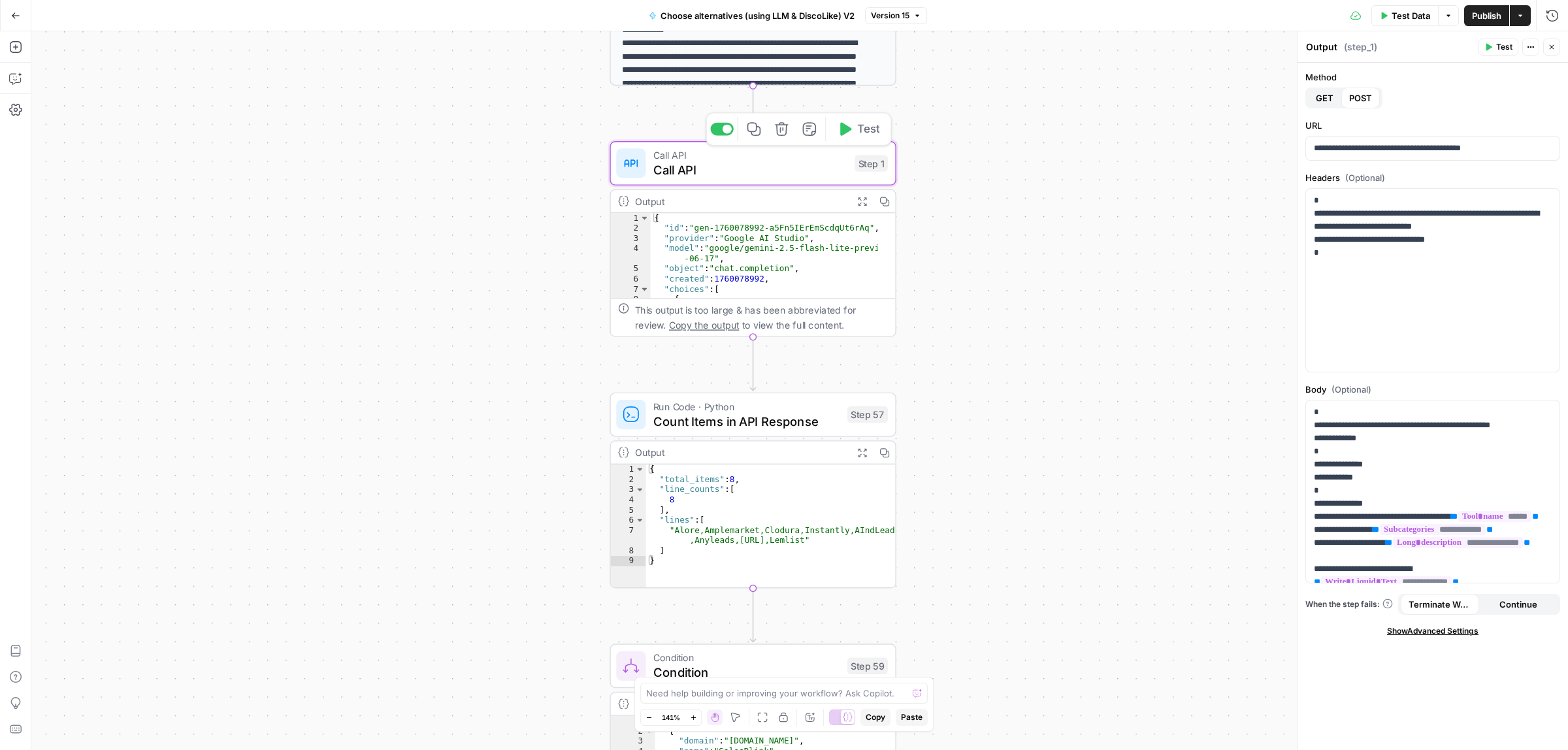
type textarea "Call API"
click at [857, 200] on icon "button" at bounding box center [862, 201] width 11 height 11
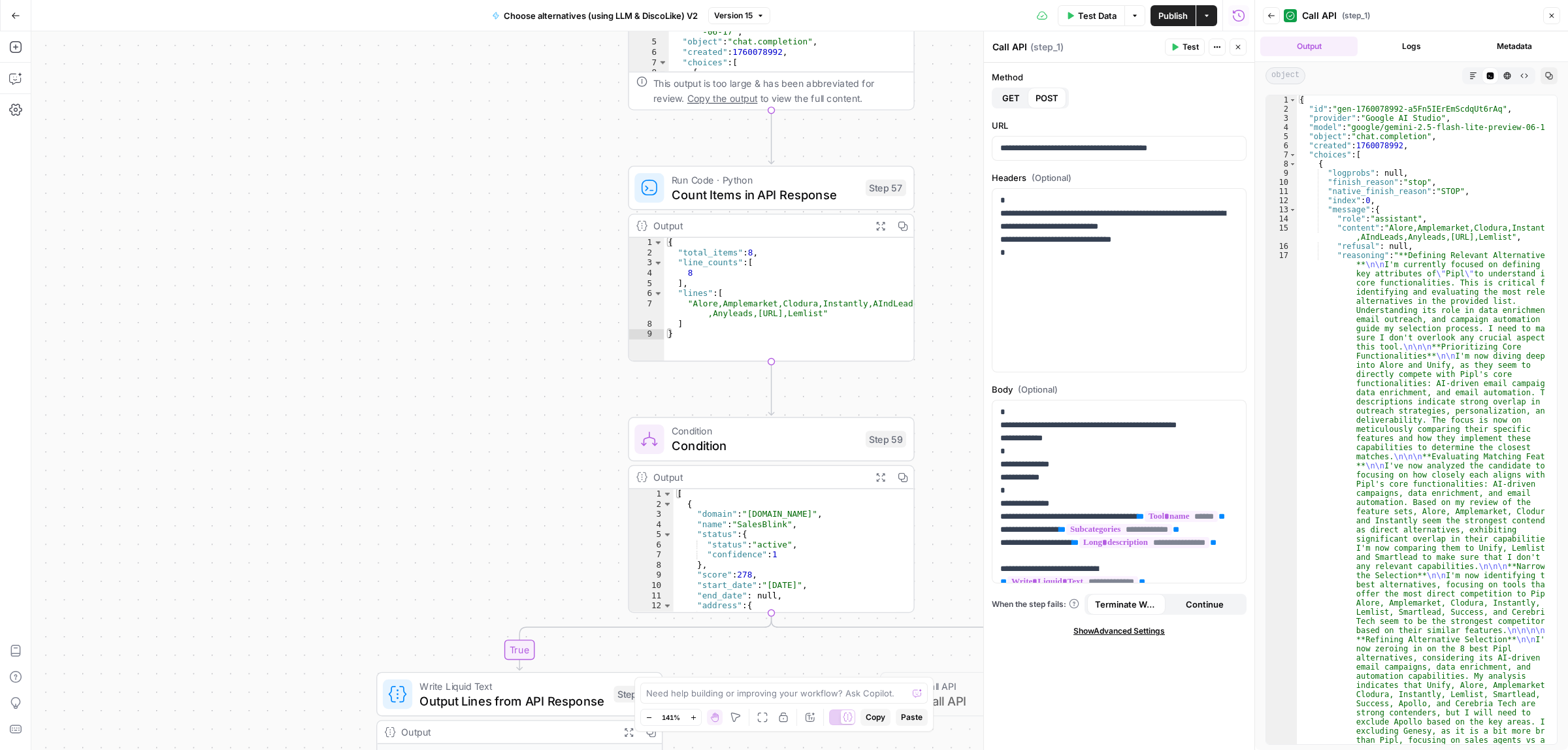
drag, startPoint x: 948, startPoint y: 409, endPoint x: 799, endPoint y: 244, distance: 222.3
click at [905, 115] on div "true false true false Workflow Input Settings Inputs Call API Call API Step 41 …" at bounding box center [643, 391] width 1223 height 719
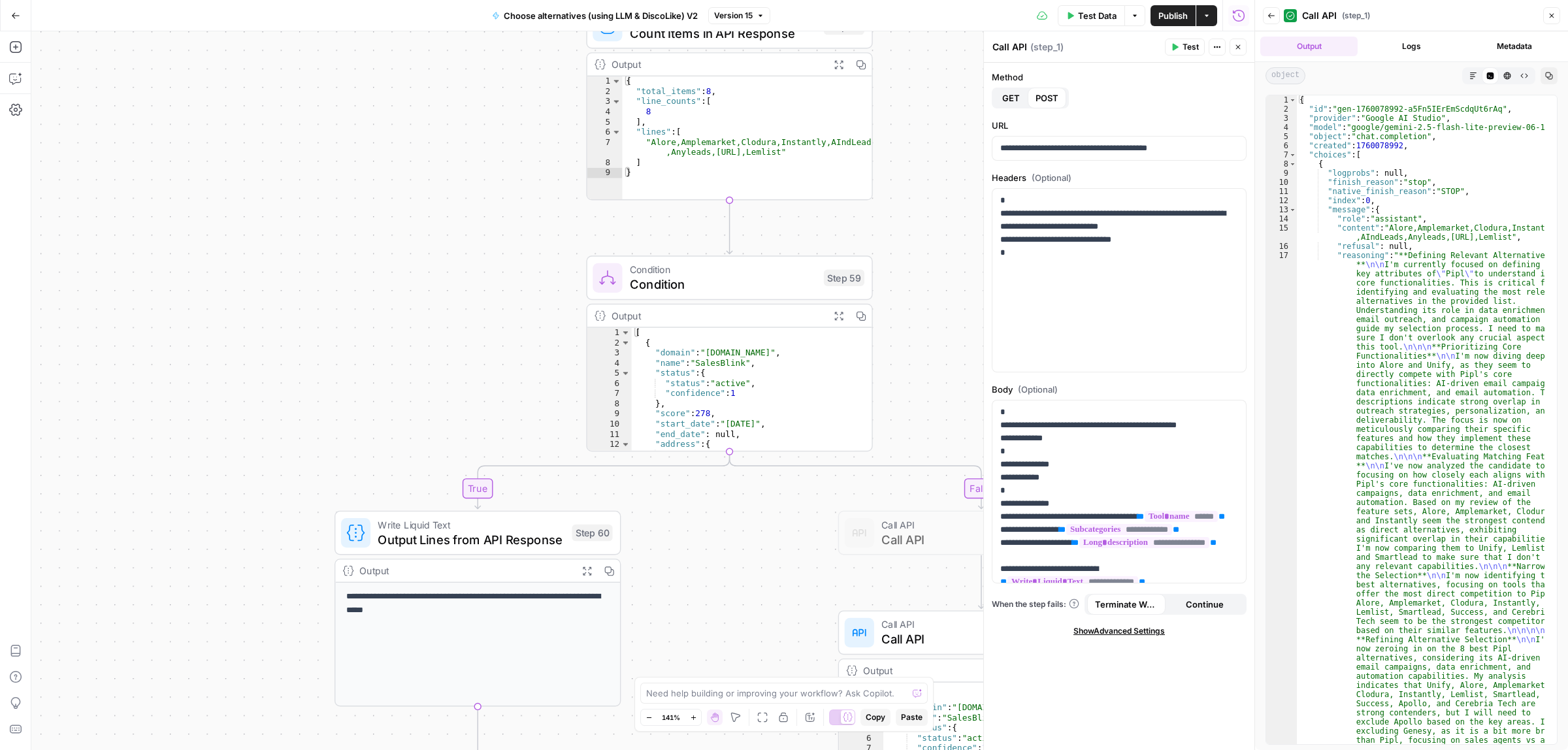
click at [456, 530] on span "Output Lines from API Response" at bounding box center [471, 539] width 187 height 19
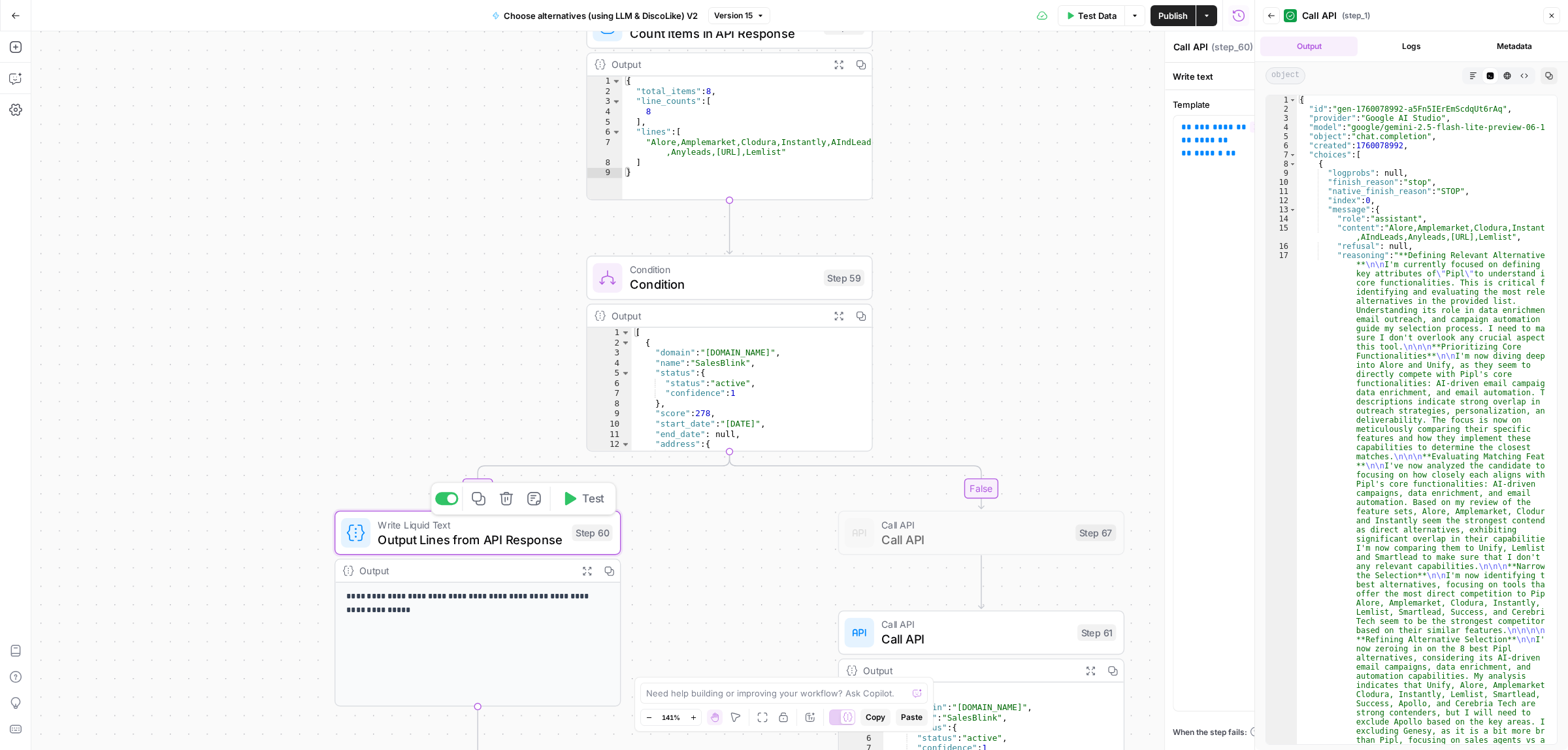
type textarea "Output Lines from API Response"
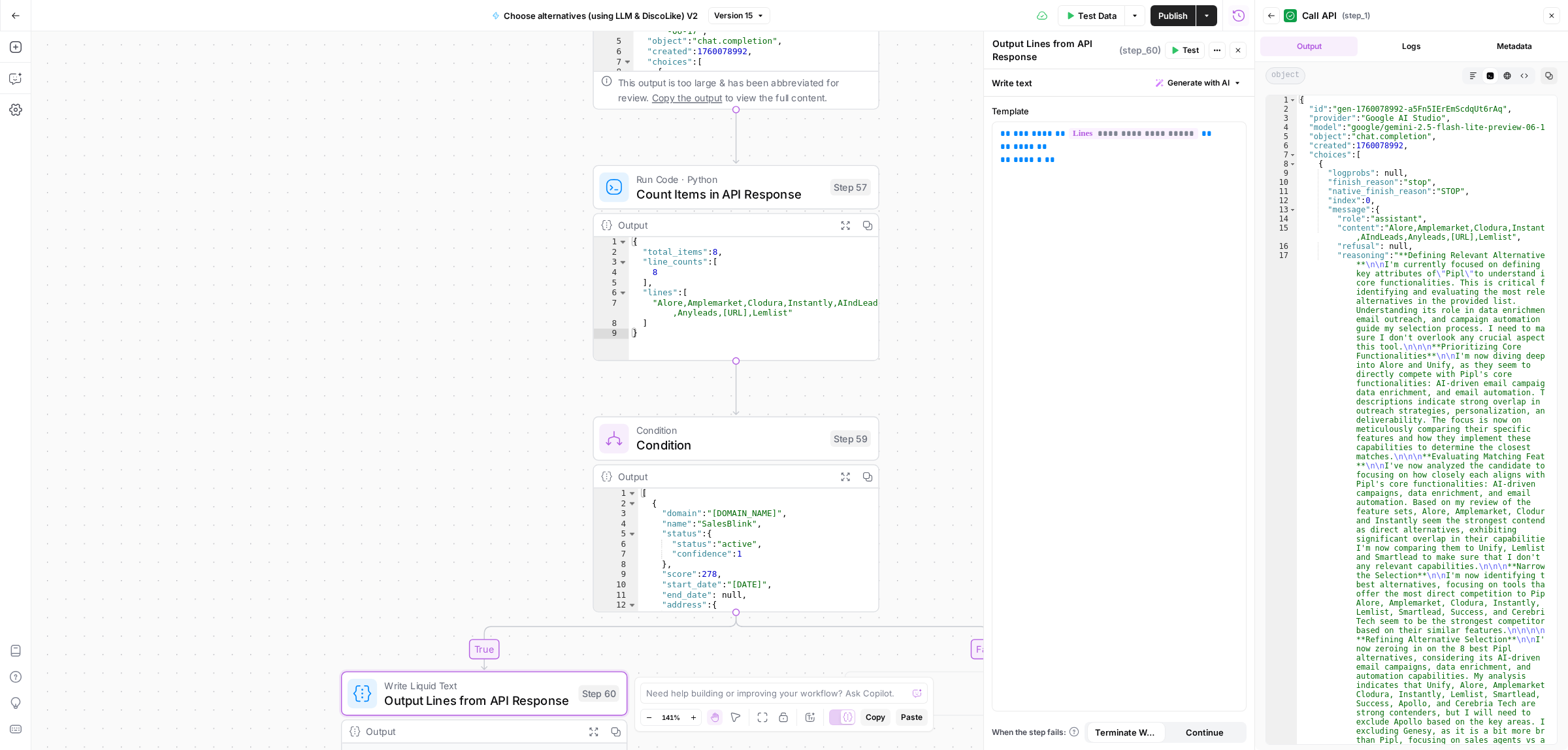
drag, startPoint x: 507, startPoint y: 279, endPoint x: 510, endPoint y: 346, distance: 67.1
click at [510, 346] on div "true false true false Workflow Input Settings Inputs Call API Call API Step 41 …" at bounding box center [643, 391] width 1223 height 719
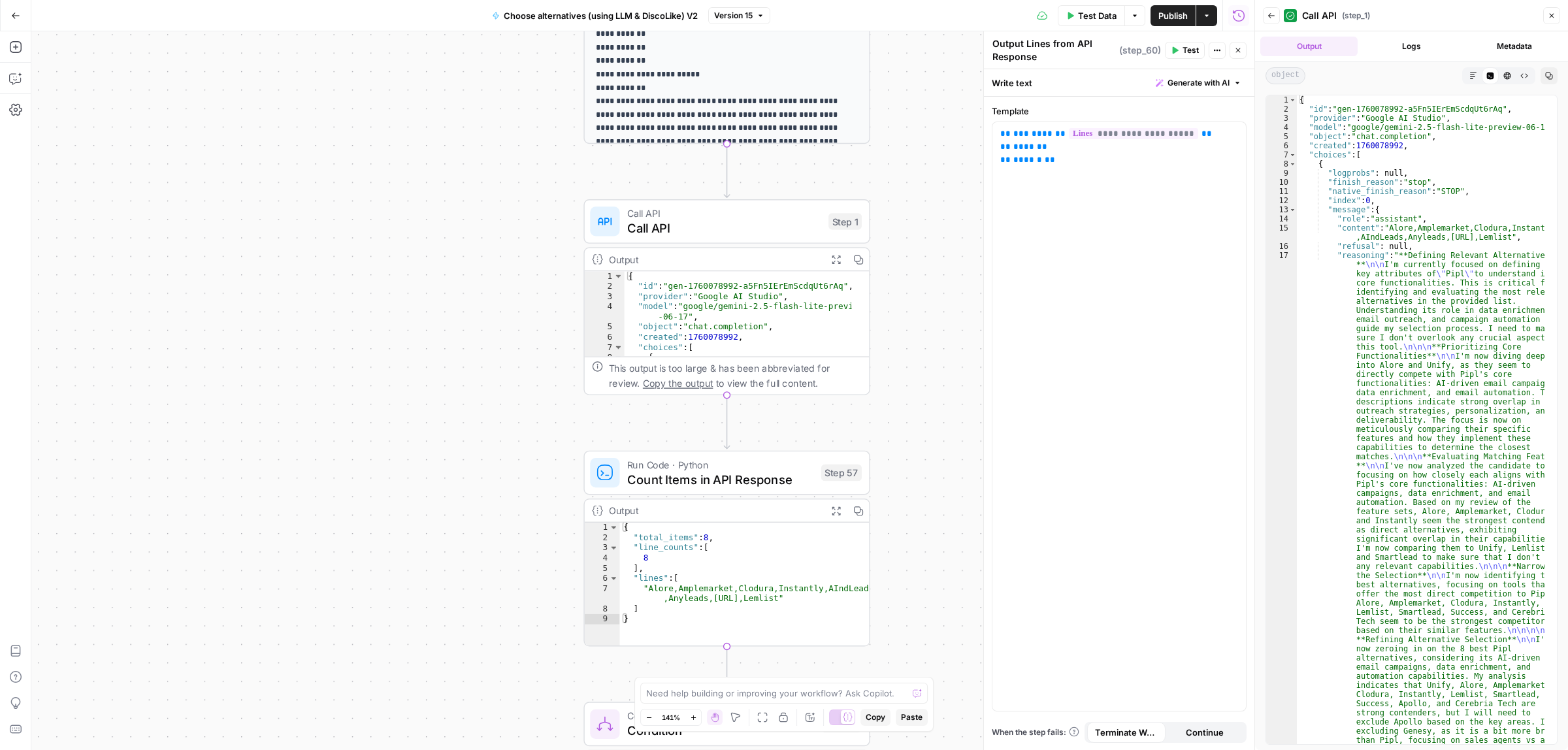
drag, startPoint x: 502, startPoint y: 188, endPoint x: 491, endPoint y: 406, distance: 218.3
click at [491, 406] on div "true false true false Workflow Input Settings Inputs Call API Call API Step 41 …" at bounding box center [643, 391] width 1223 height 719
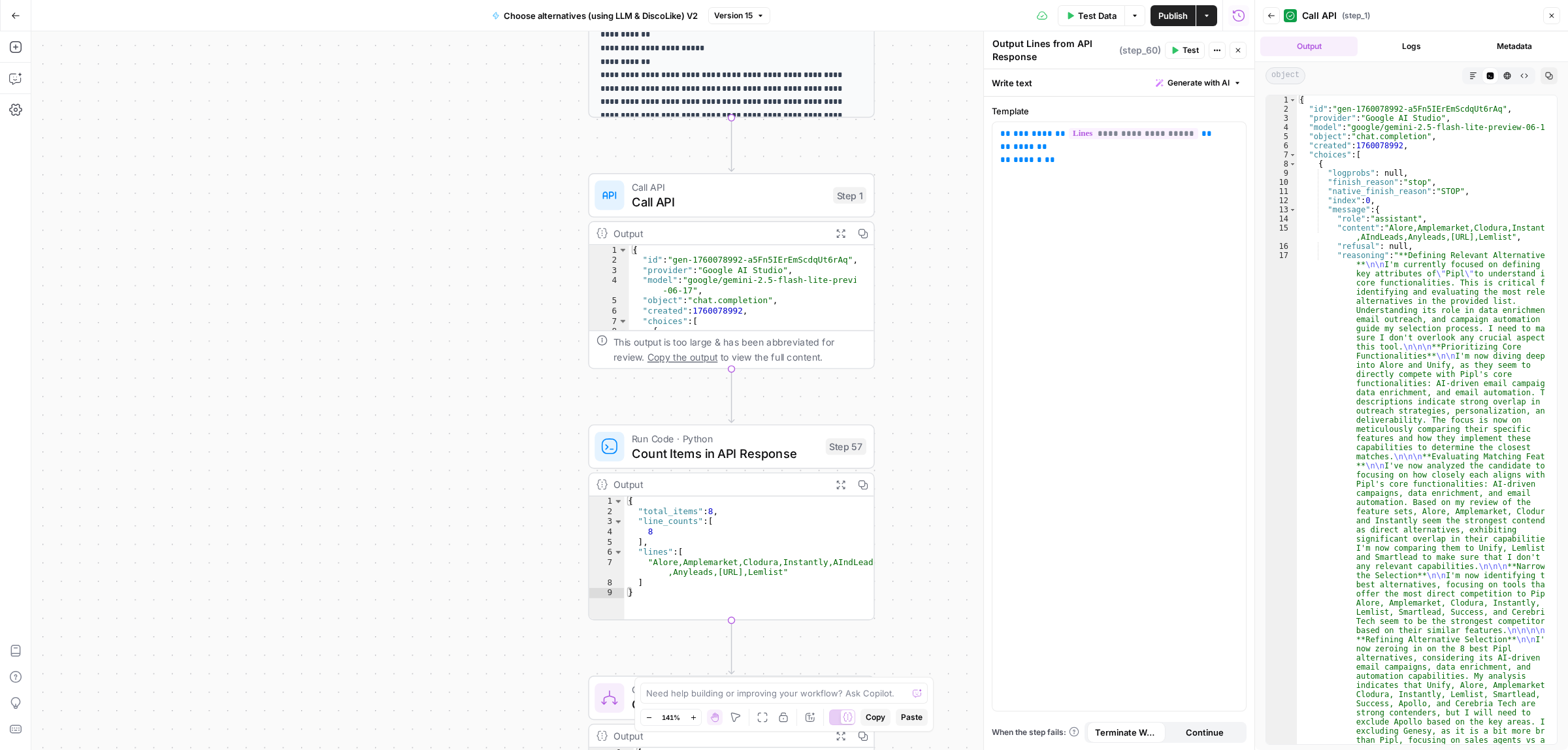
drag, startPoint x: 457, startPoint y: 479, endPoint x: 368, endPoint y: 229, distance: 265.4
click at [517, 293] on div "true false true false Workflow Input Settings Inputs Call API Call API Step 41 …" at bounding box center [643, 391] width 1223 height 719
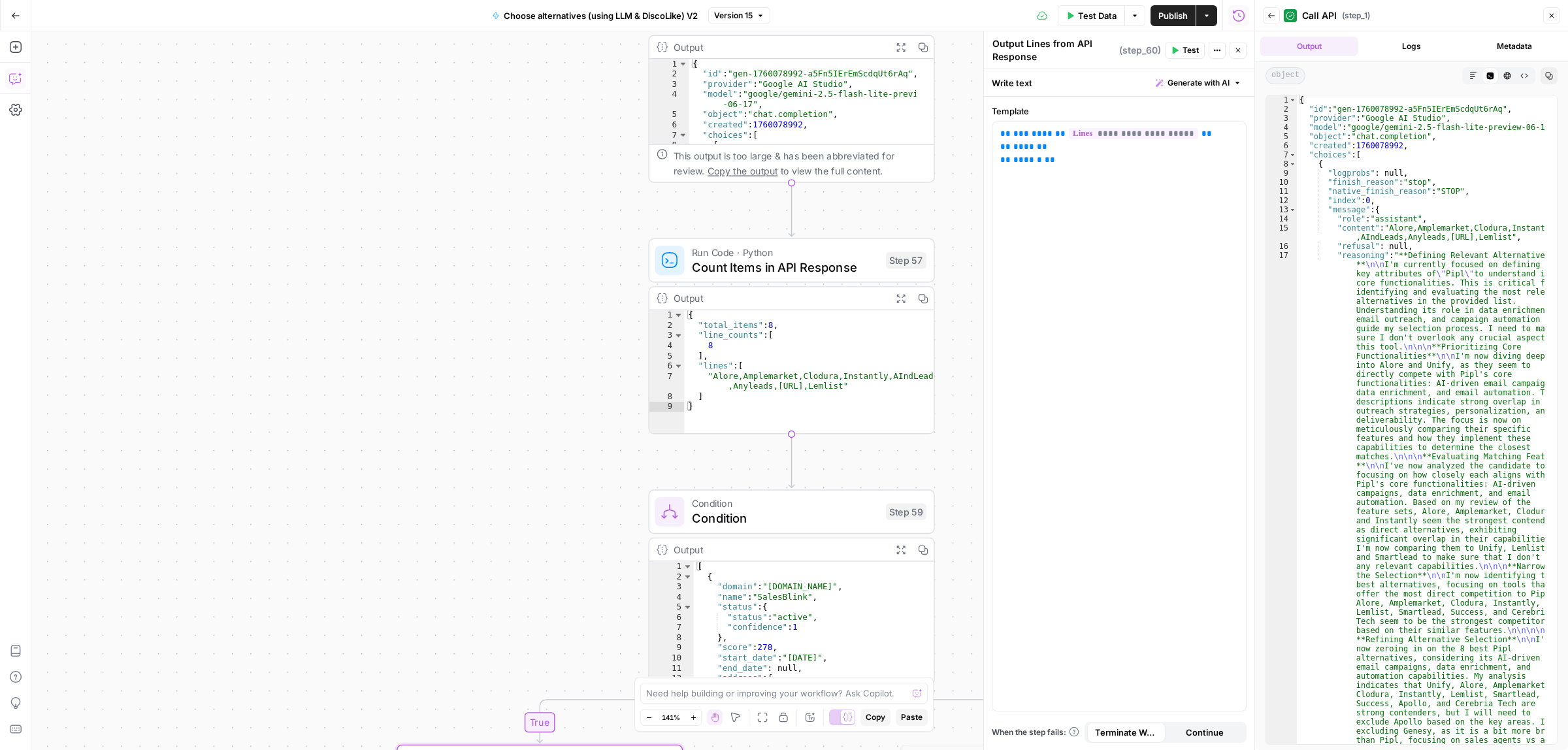
click at [15, 77] on icon "button" at bounding box center [16, 78] width 13 height 13
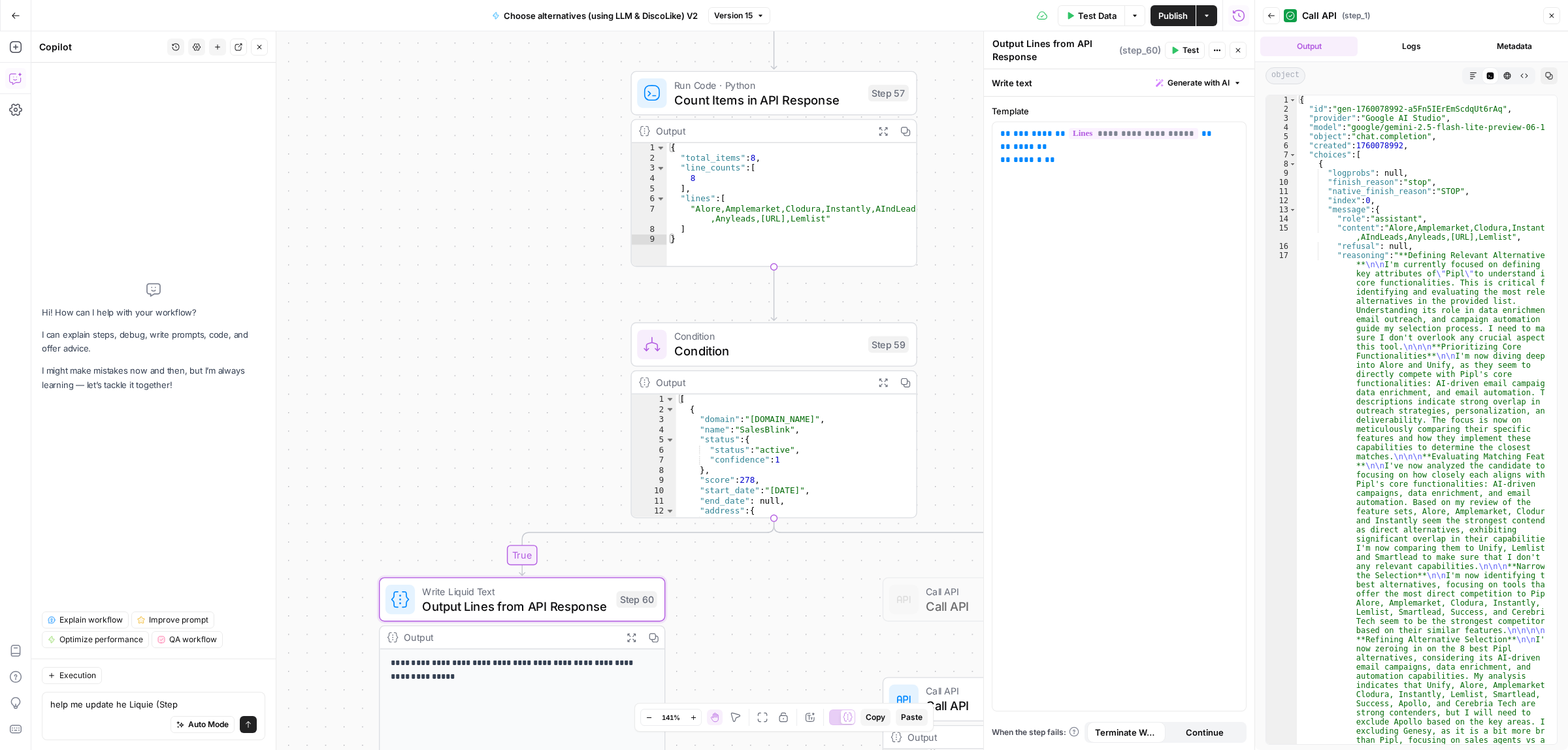
drag, startPoint x: 530, startPoint y: 490, endPoint x: 525, endPoint y: 476, distance: 14.9
click at [530, 489] on div "true false true false Workflow Input Settings Inputs Call API Call API Step 41 …" at bounding box center [643, 391] width 1223 height 719
click at [182, 706] on div "Auto Mode will automatically modify and execute the workflow" at bounding box center [202, 691] width 188 height 33
click at [115, 703] on textarea "help me update he Liquie (Step" at bounding box center [153, 704] width 207 height 13
click at [213, 699] on textarea "help me update he Liquie (Step" at bounding box center [153, 704] width 207 height 13
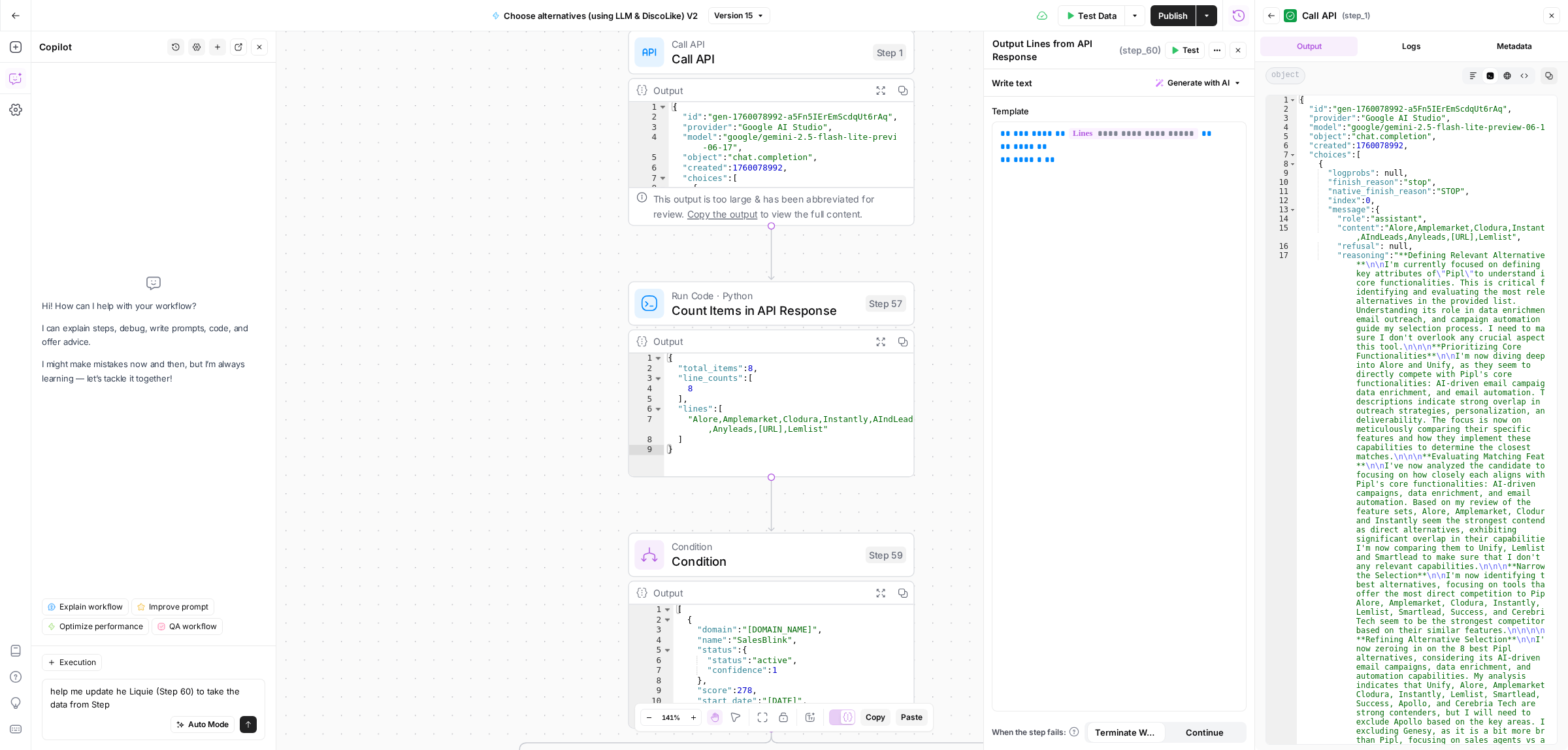
drag, startPoint x: 537, startPoint y: 226, endPoint x: 521, endPoint y: 453, distance: 227.6
click at [535, 442] on div "true false true false Workflow Input Settings Inputs Call API Call API Step 41 …" at bounding box center [643, 391] width 1223 height 719
click at [119, 706] on textarea "help me update he Liquie (Step 60) to take the data from Step" at bounding box center [153, 698] width 207 height 26
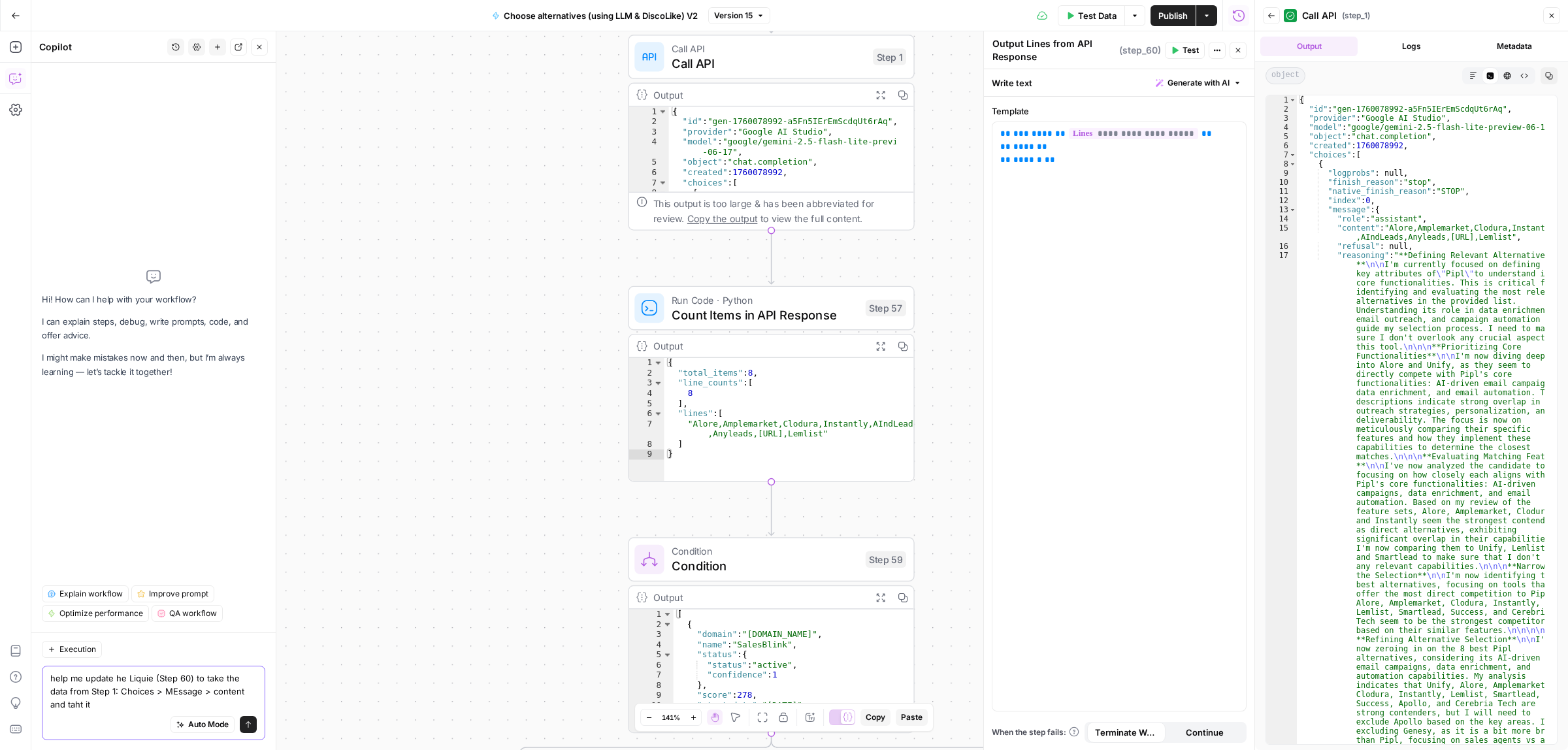
type textarea "help me update he Liquie (Step 60) to take the data from Step 1: Choices > MEss…"
click at [247, 726] on icon "submit" at bounding box center [248, 724] width 5 height 6
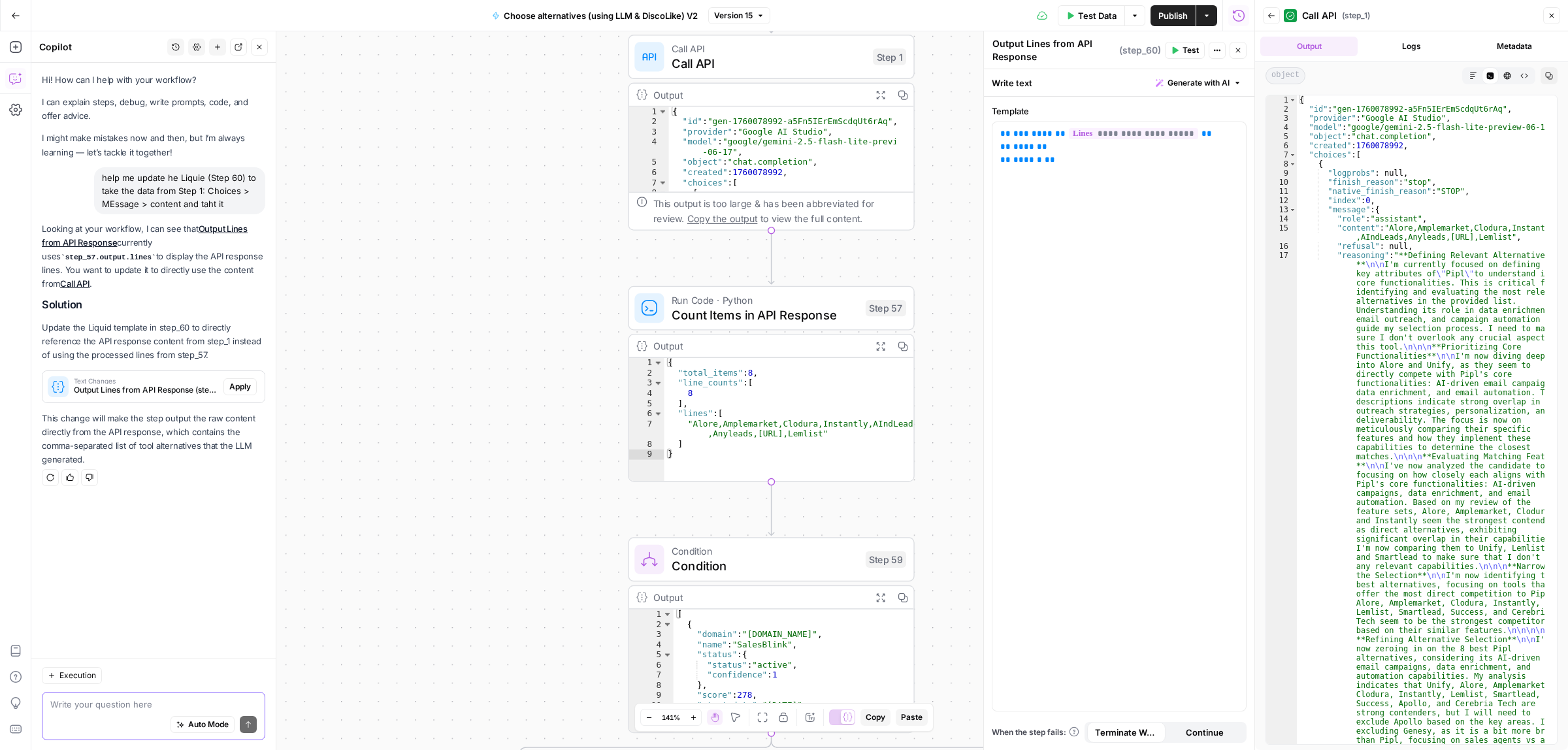
click at [234, 381] on span "Apply" at bounding box center [240, 386] width 21 height 11
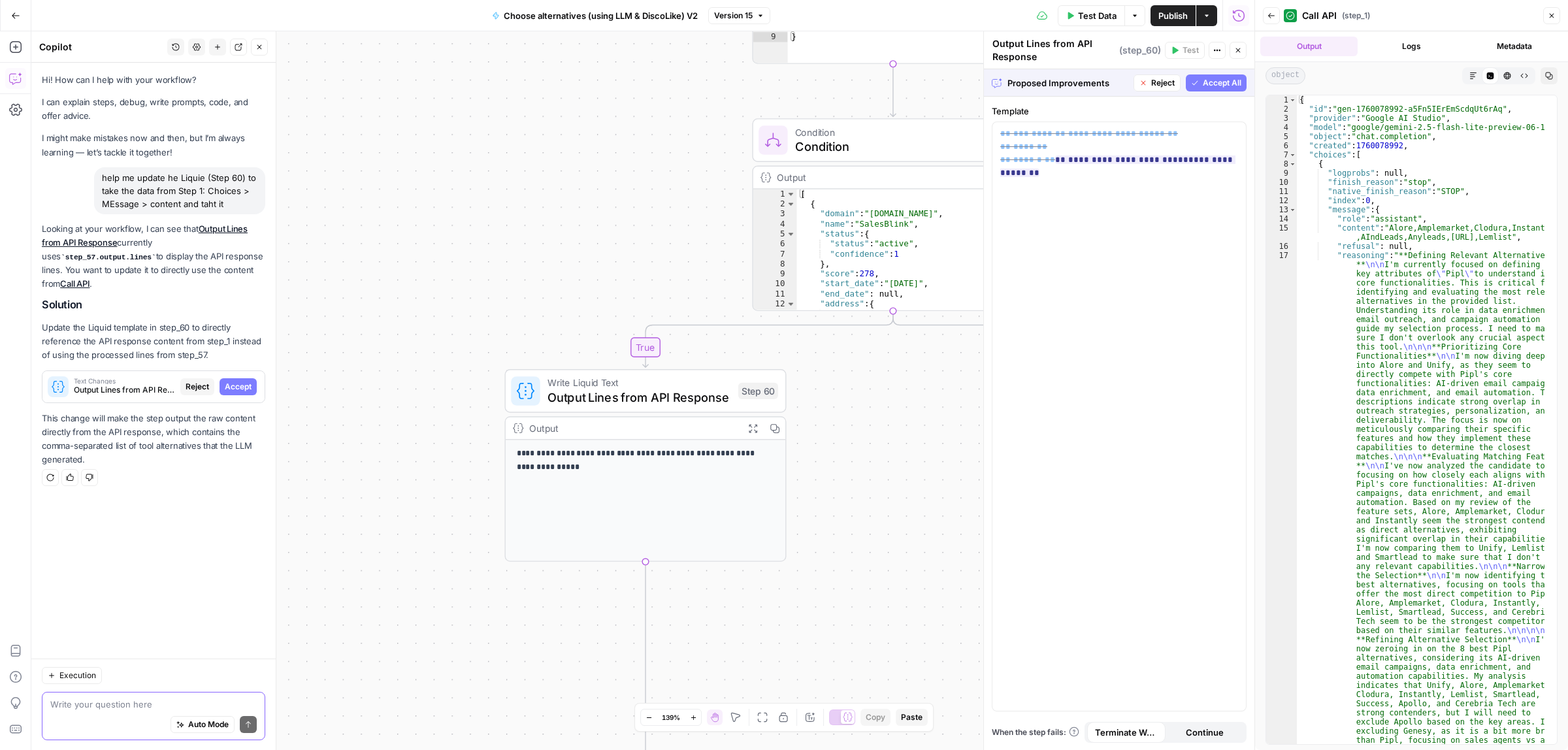
click at [1209, 79] on span "Accept All" at bounding box center [1222, 83] width 39 height 11
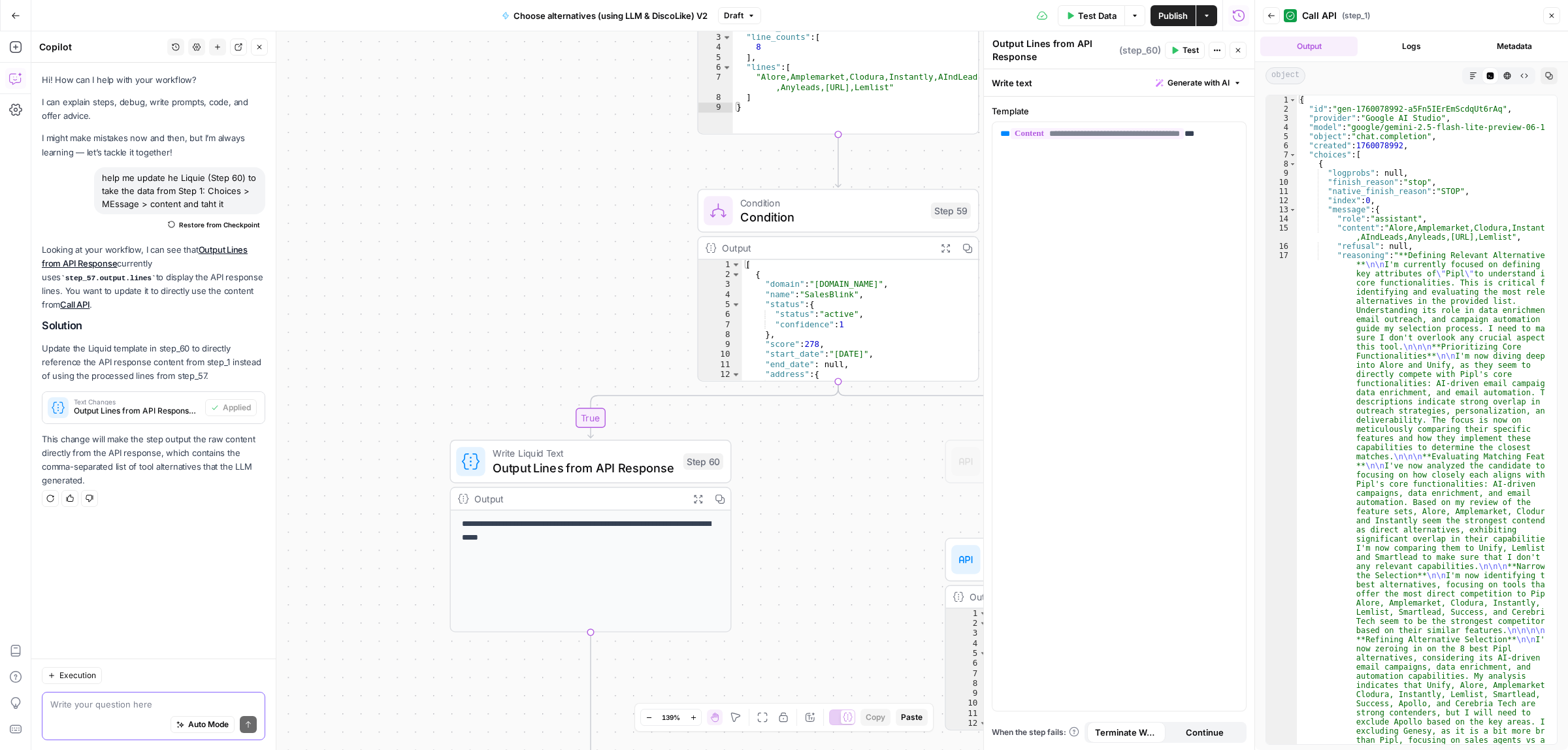
drag, startPoint x: 583, startPoint y: 246, endPoint x: 658, endPoint y: 247, distance: 75.0
click at [547, 293] on div "true false true false Workflow Input Settings Inputs Call API Call API Step 41 …" at bounding box center [643, 391] width 1223 height 719
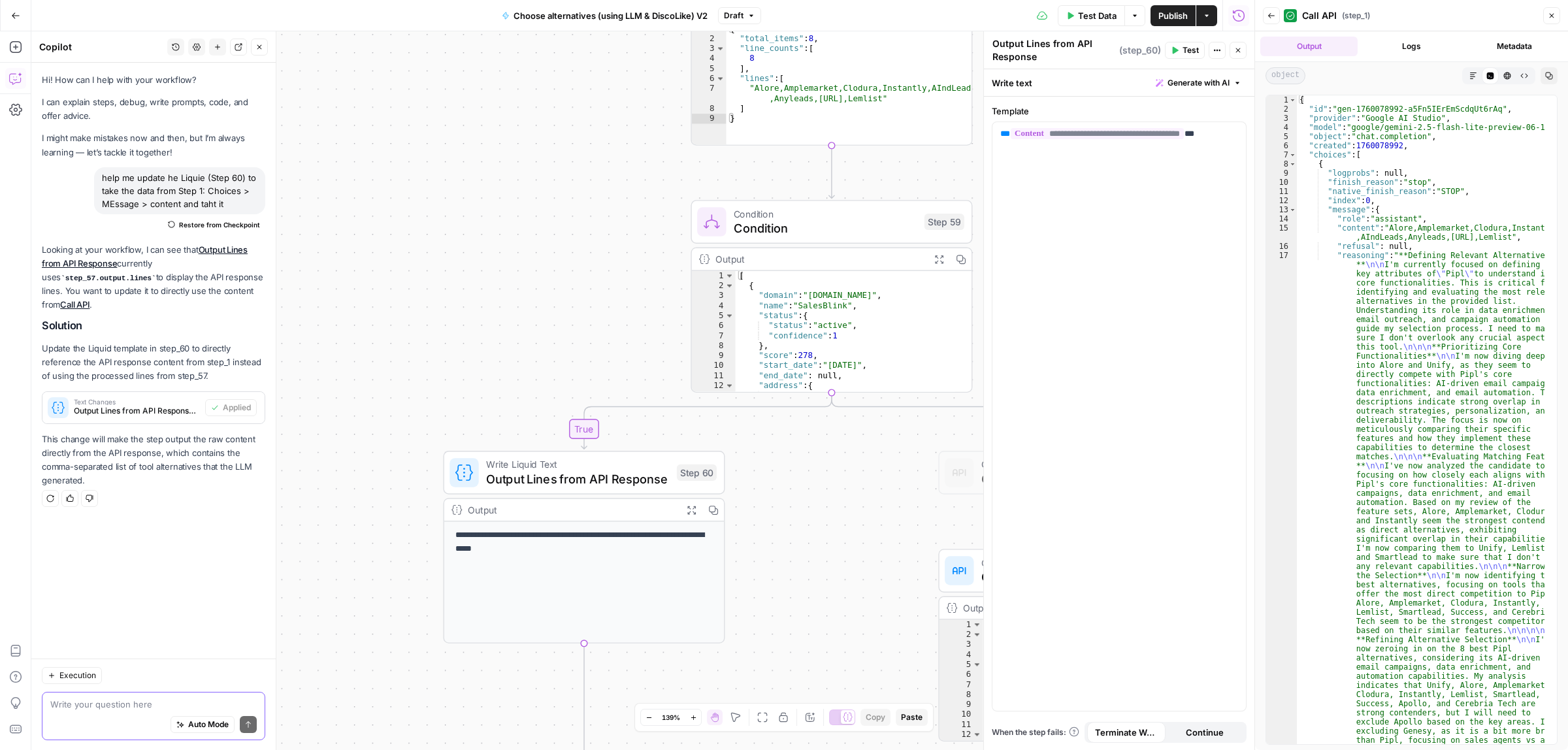
click at [1170, 10] on span "Publish" at bounding box center [1173, 16] width 29 height 13
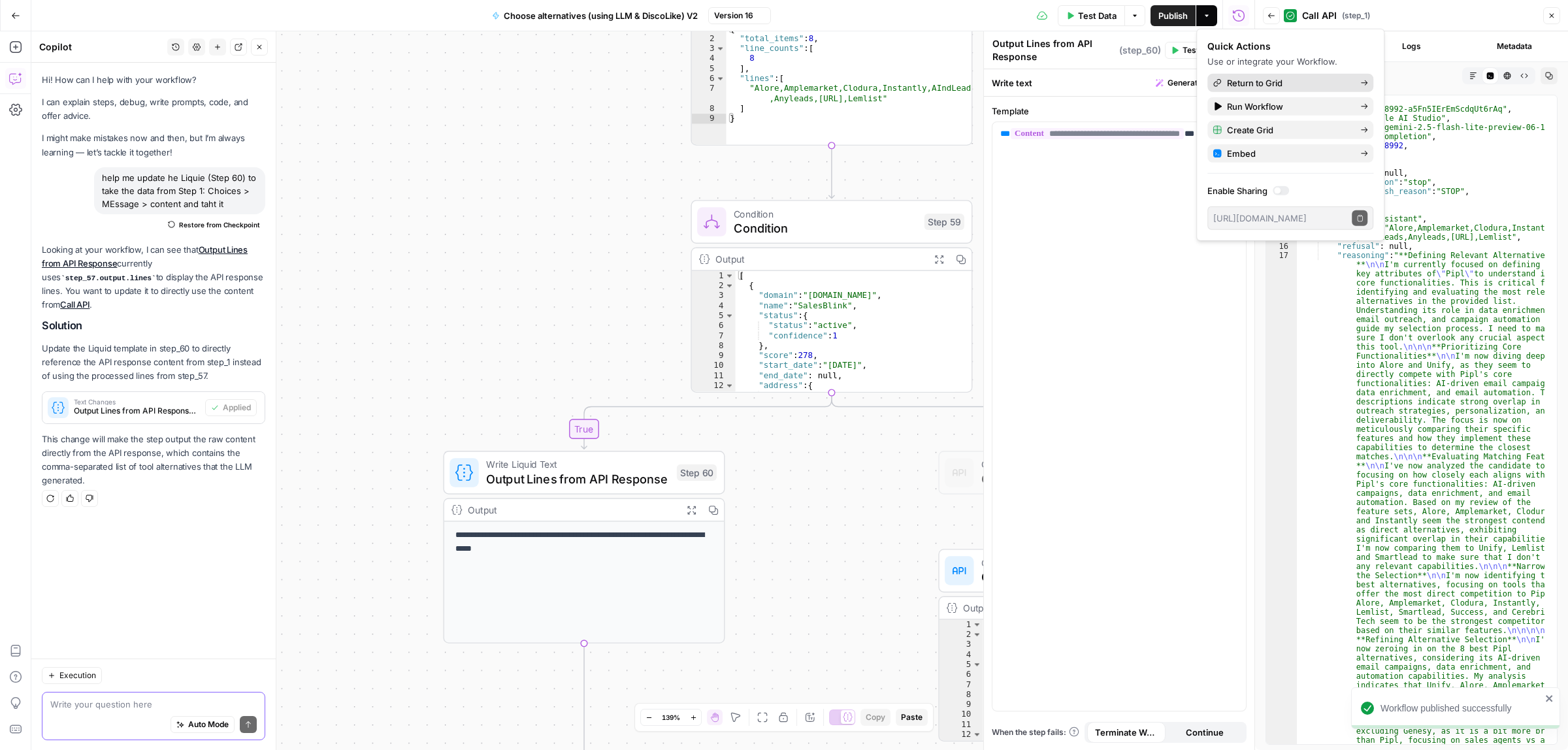
click at [1291, 82] on span "Return to Grid" at bounding box center [1289, 83] width 123 height 13
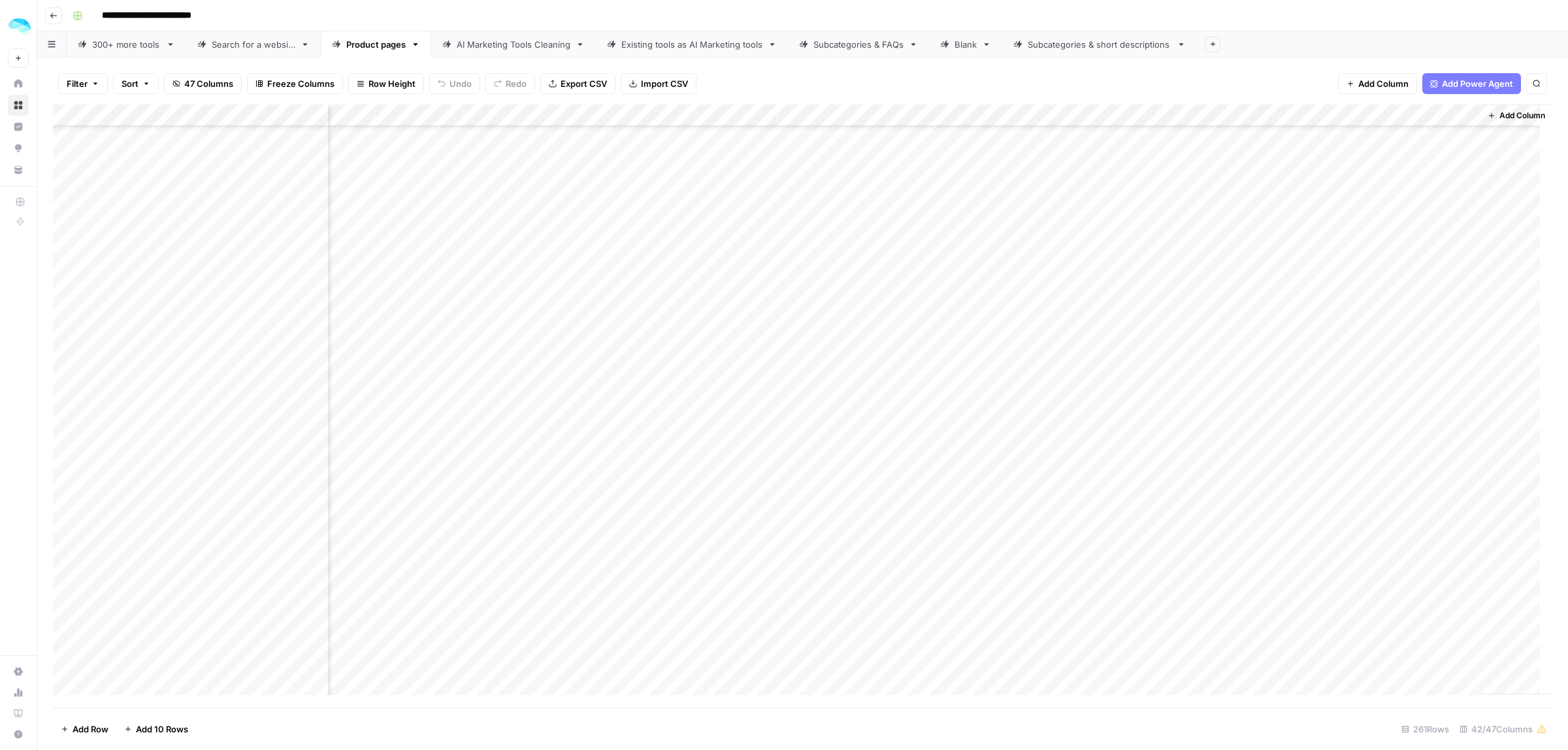
scroll to position [3512, 5885]
click at [1337, 378] on div "Add Column" at bounding box center [802, 406] width 1499 height 603
click at [1338, 401] on div "Add Column" at bounding box center [802, 406] width 1499 height 603
click at [1340, 422] on div "Add Column" at bounding box center [802, 406] width 1499 height 603
click at [1337, 420] on div "Add Column" at bounding box center [802, 406] width 1499 height 603
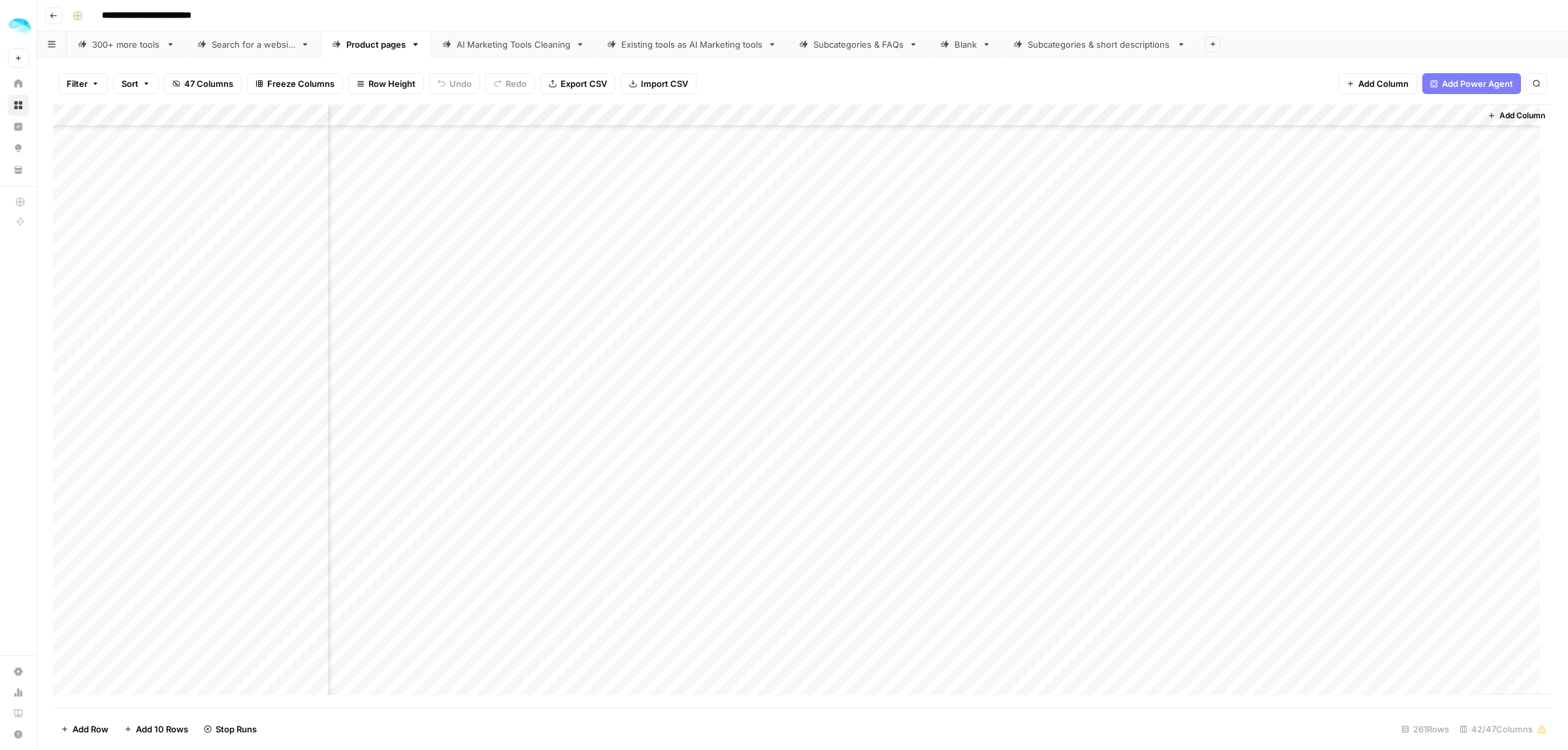
click at [1336, 444] on div "Add Column" at bounding box center [802, 406] width 1499 height 603
click at [1334, 469] on div "Add Column" at bounding box center [802, 406] width 1499 height 603
click at [1338, 419] on div "Add Column" at bounding box center [802, 406] width 1499 height 603
click at [1338, 418] on div "Add Column" at bounding box center [802, 406] width 1499 height 603
click at [1324, 115] on div "Add Column" at bounding box center [802, 406] width 1499 height 603
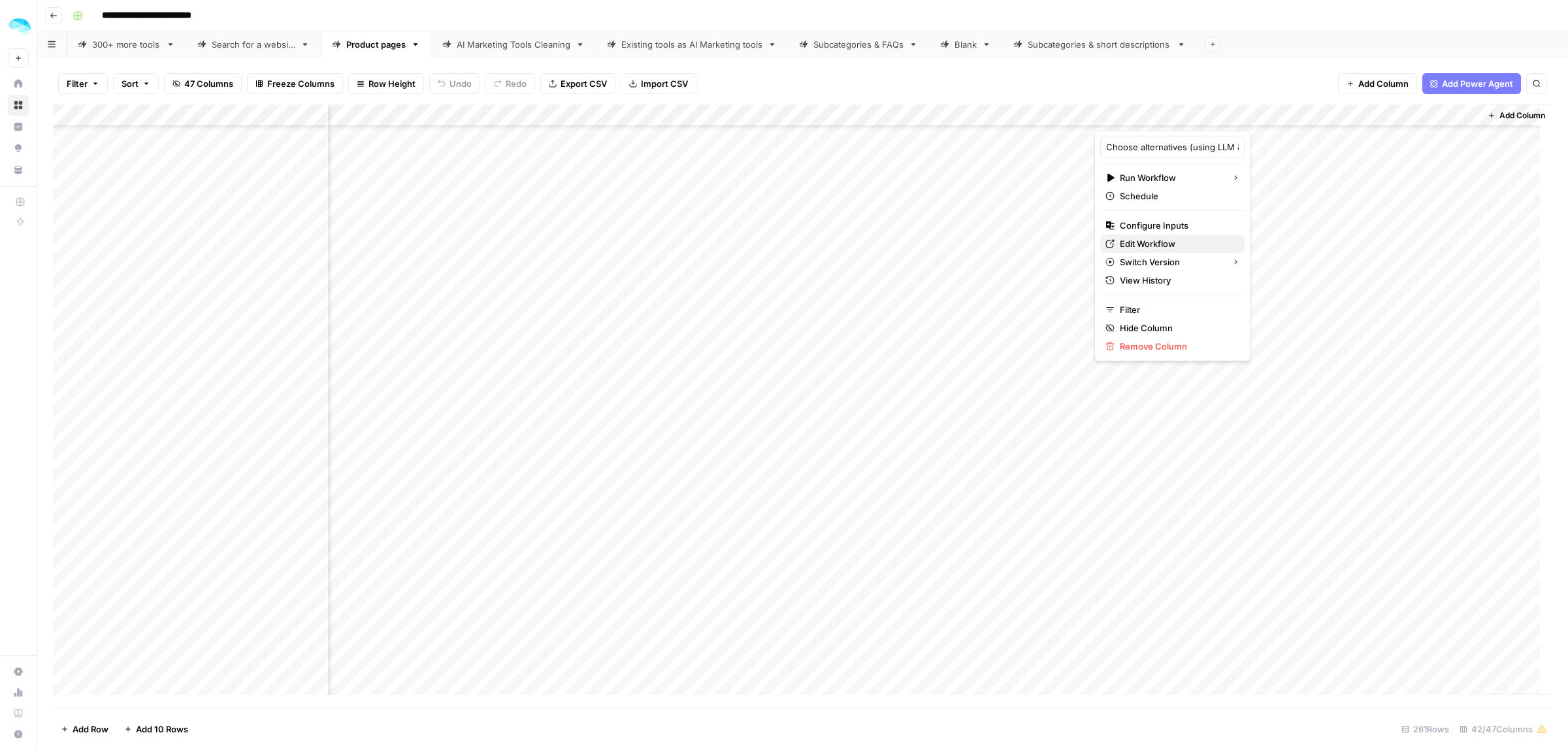
click at [1156, 239] on span "Edit Workflow" at bounding box center [1177, 243] width 115 height 13
click at [1317, 378] on div "Add Column" at bounding box center [802, 406] width 1499 height 603
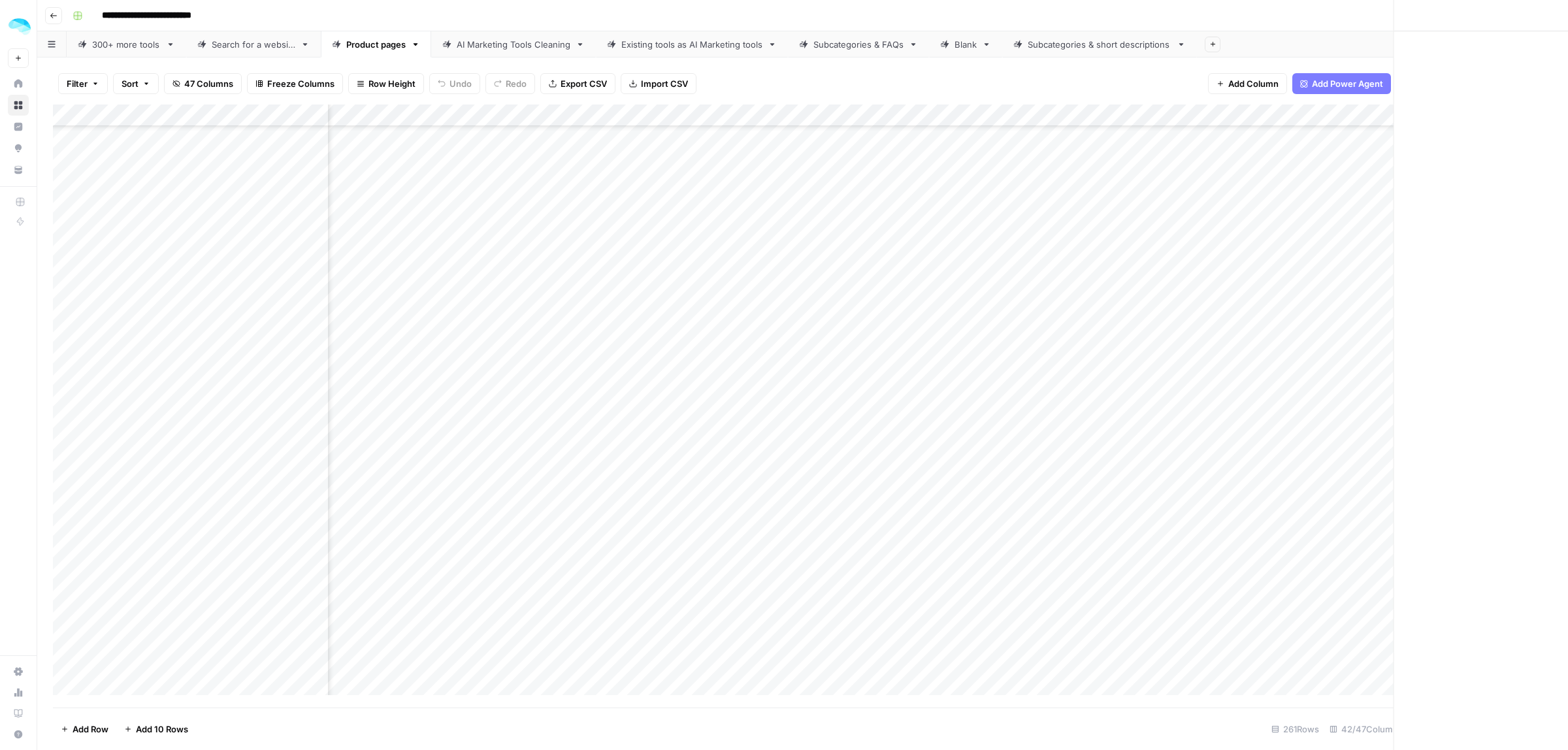
click at [1325, 379] on div "Close" at bounding box center [1177, 375] width 784 height 750
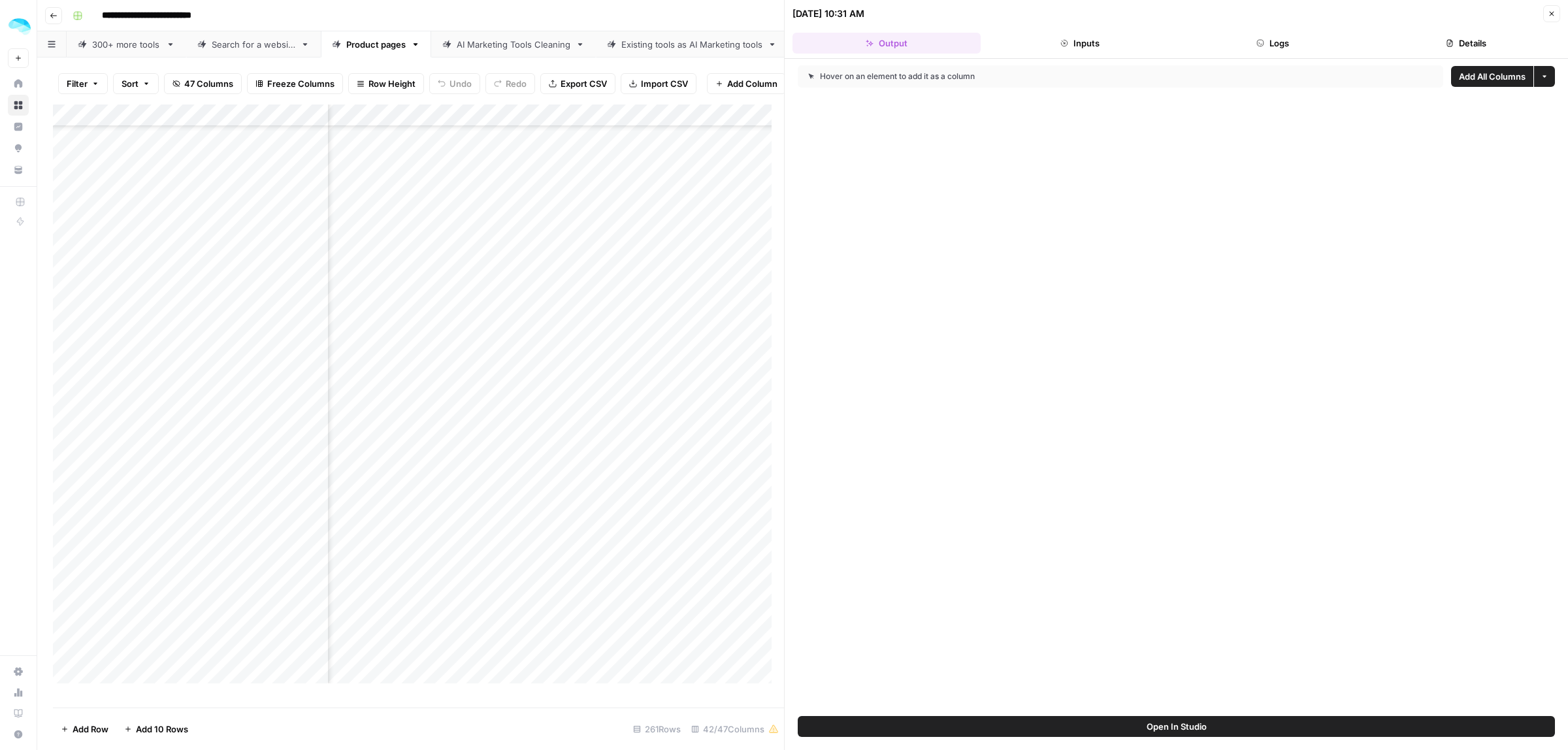
drag, startPoint x: 1284, startPoint y: 61, endPoint x: 1271, endPoint y: 34, distance: 30.0
click at [1282, 59] on div "Hover on an element to add it as a column Add All Columns More options" at bounding box center [1177, 387] width 784 height 658
click at [1271, 34] on button "Logs" at bounding box center [1273, 43] width 188 height 21
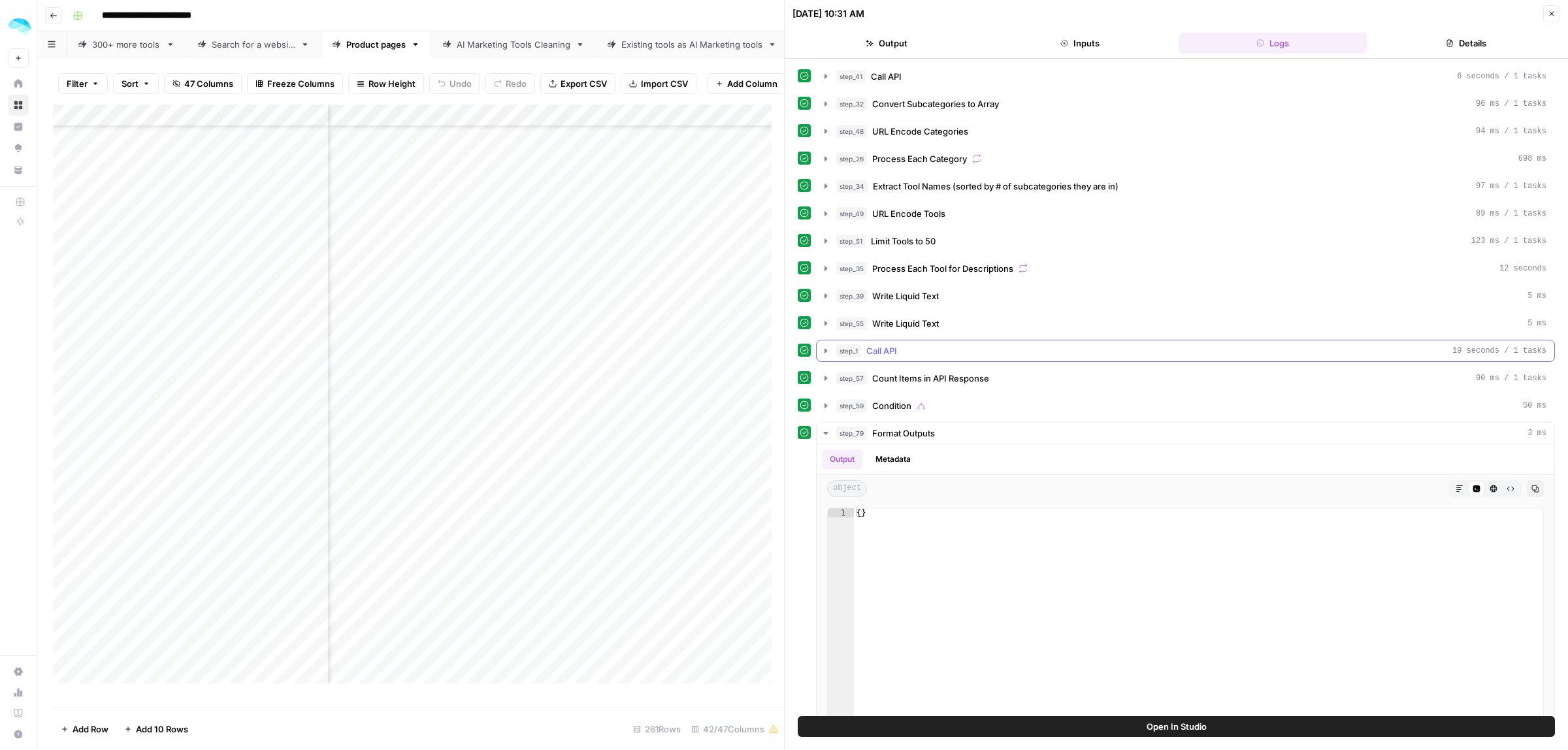
click at [822, 351] on icon "button" at bounding box center [826, 351] width 11 height 11
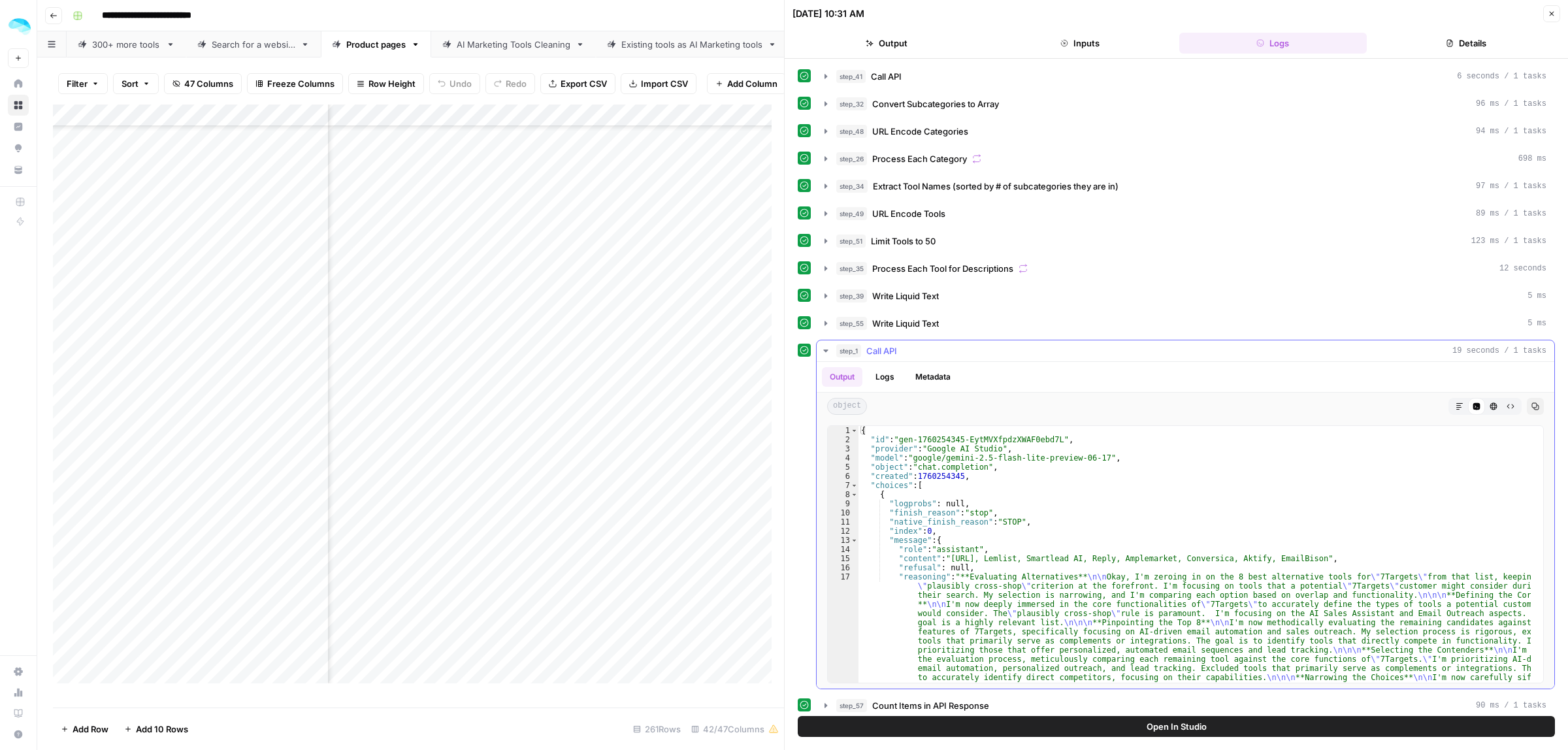
type textarea "**********"
drag, startPoint x: 958, startPoint y: 560, endPoint x: 1332, endPoint y: 565, distance: 374.0
drag, startPoint x: 1325, startPoint y: 566, endPoint x: 958, endPoint y: 566, distance: 367.0
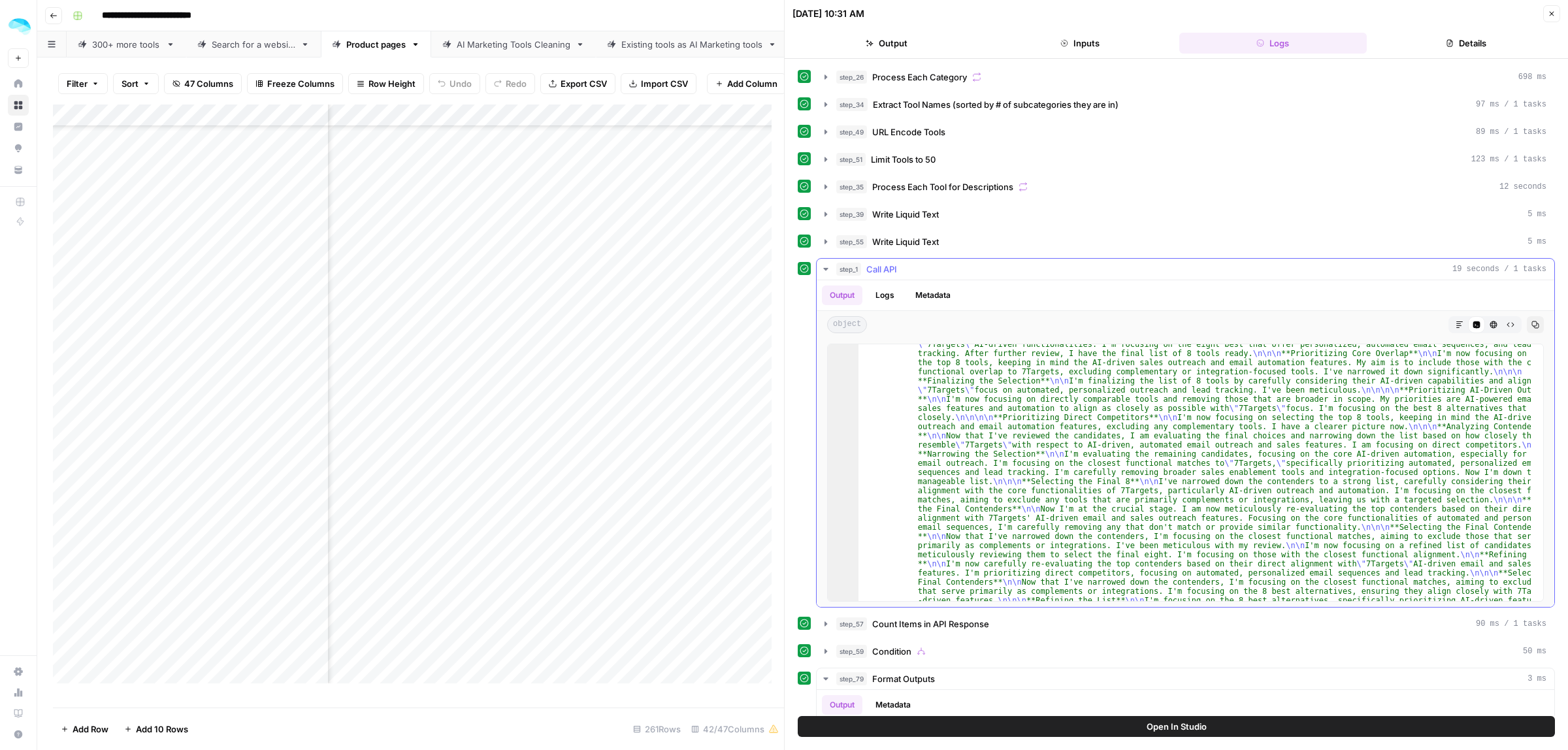
scroll to position [163, 0]
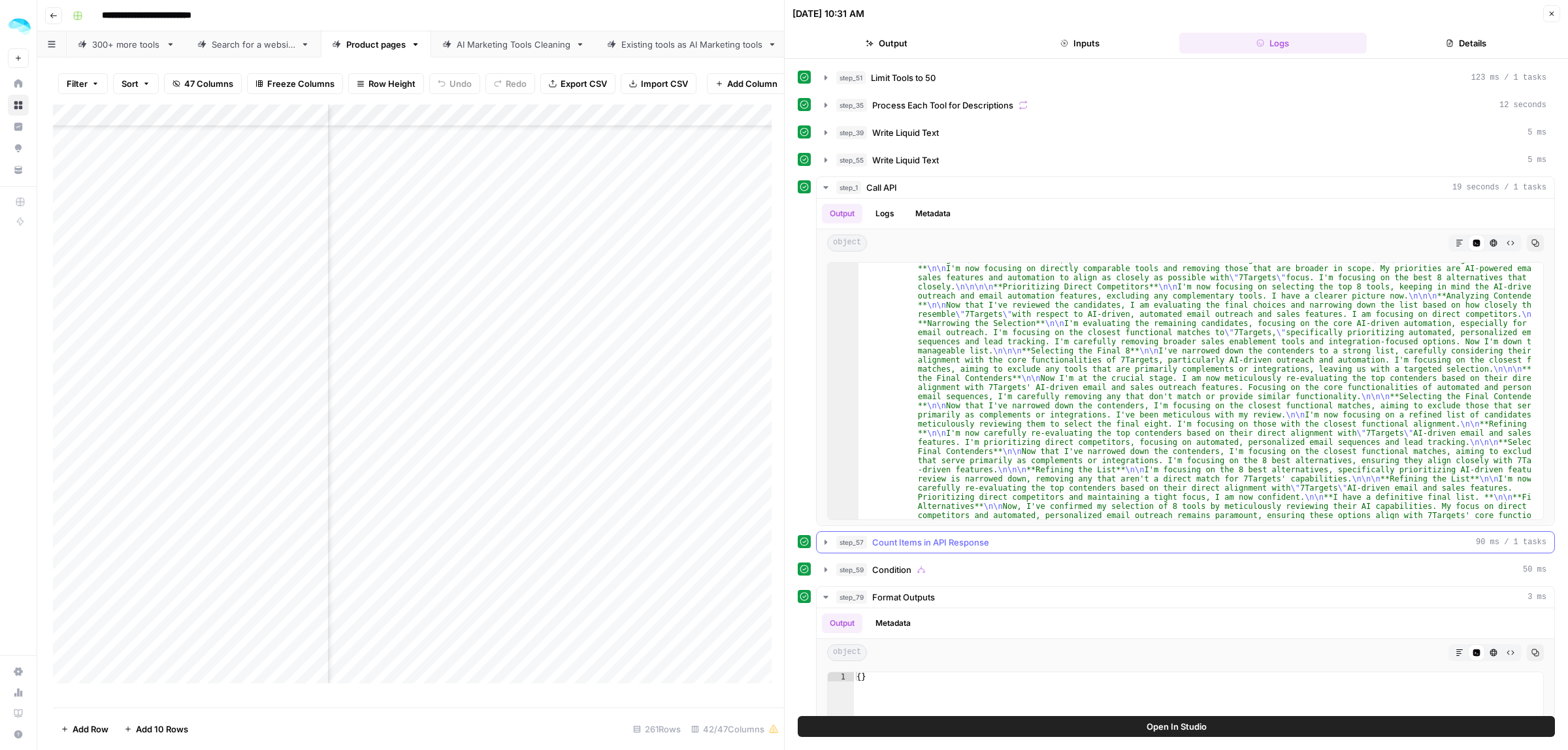
click at [823, 547] on icon "button" at bounding box center [826, 542] width 11 height 11
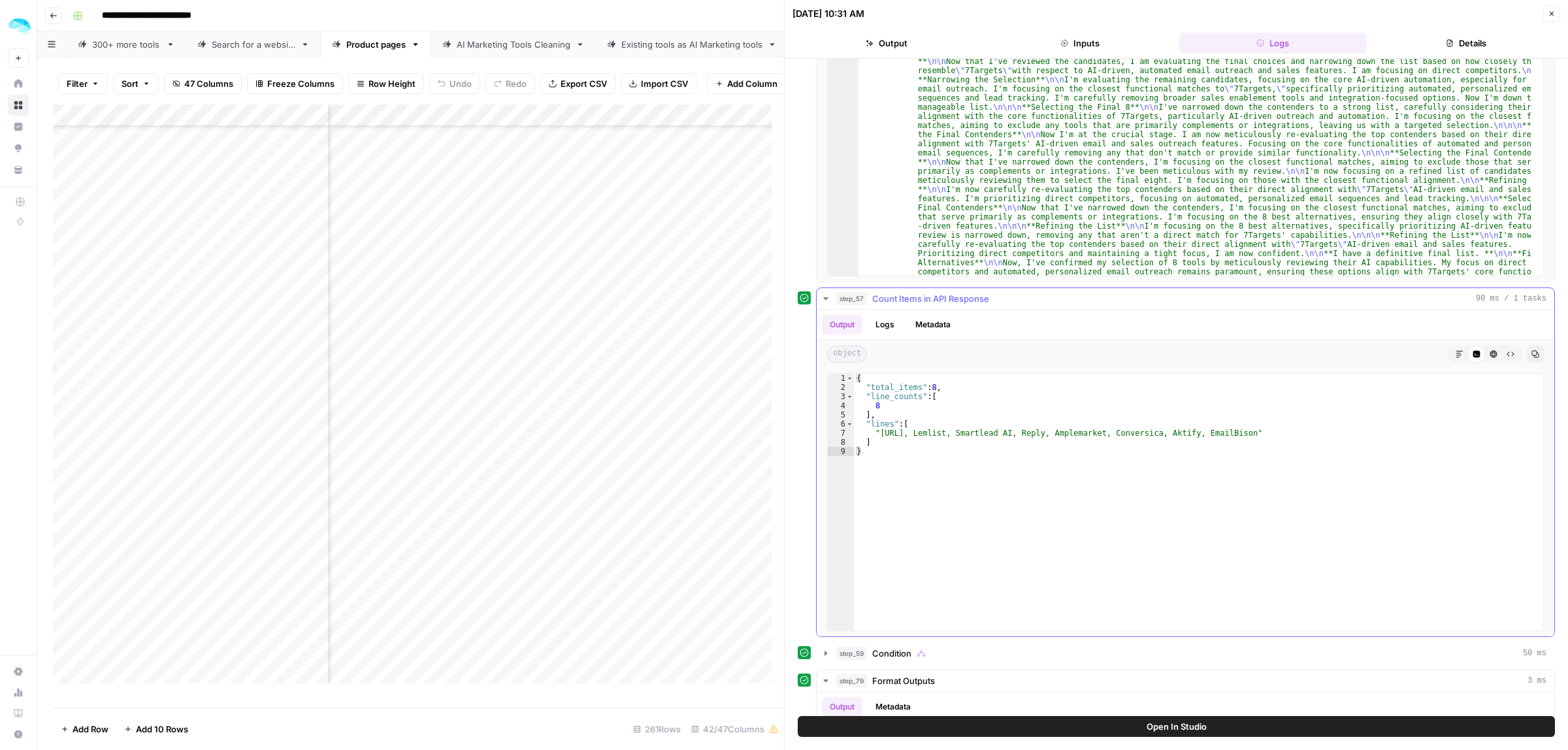
scroll to position [409, 0]
type textarea "*"
drag, startPoint x: 877, startPoint y: 412, endPoint x: 870, endPoint y: 413, distance: 7.1
click at [870, 413] on div "{ "total_items" : 8 , "line_counts" : [ 8 ] , "lines" : [ "Instantly.ai, Lemlis…" at bounding box center [1198, 509] width 689 height 274
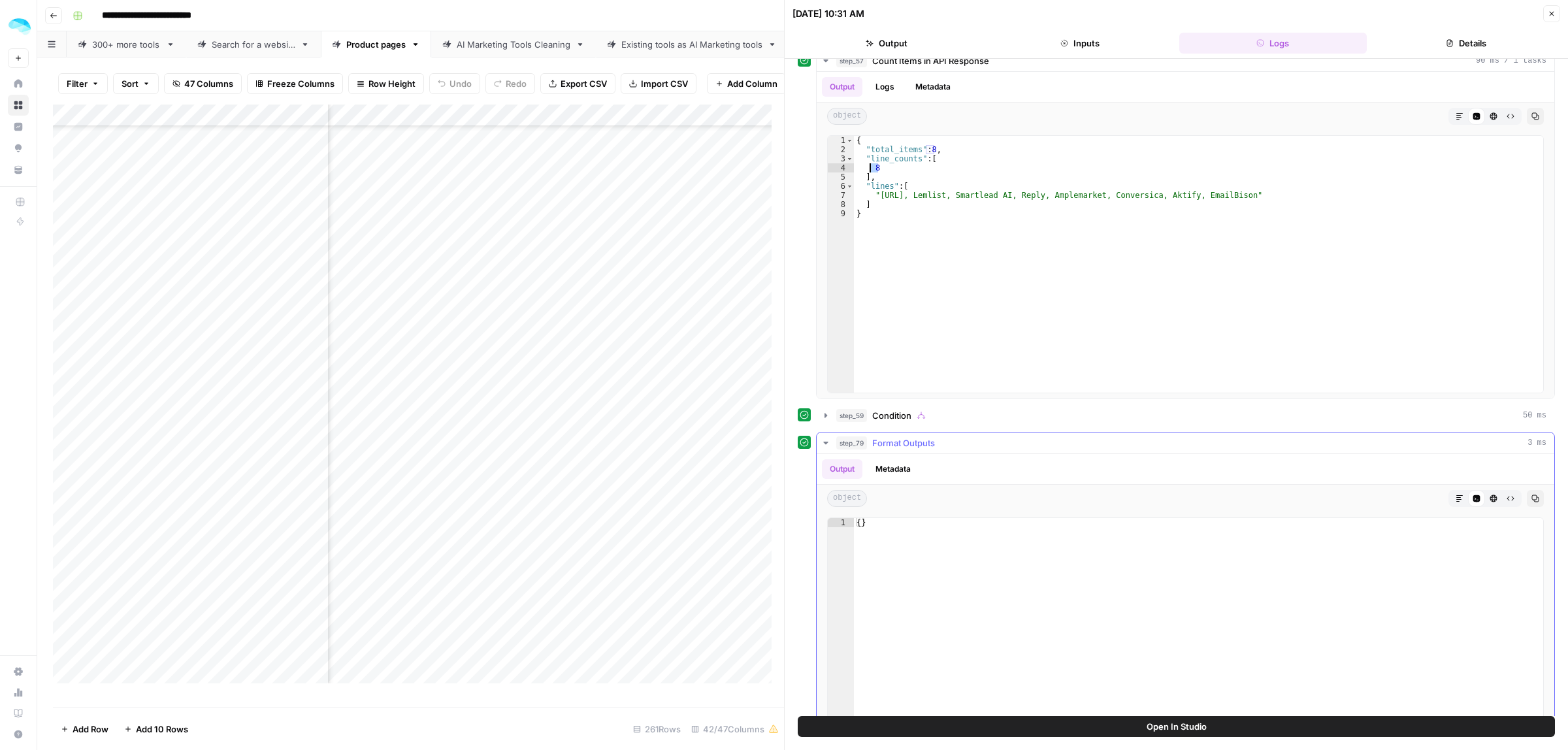
scroll to position [653, 0]
click at [829, 412] on icon "button" at bounding box center [826, 407] width 11 height 11
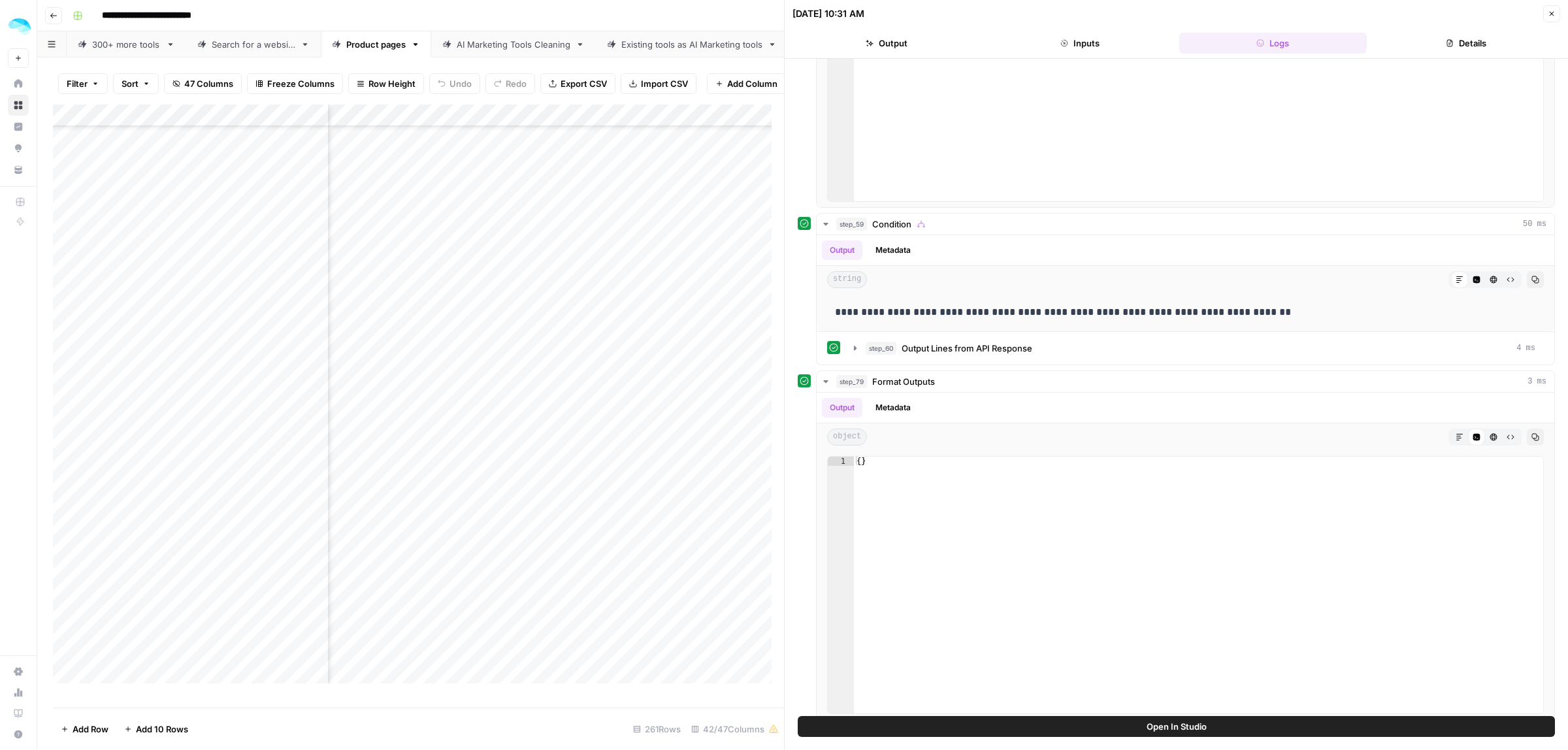
scroll to position [853, 0]
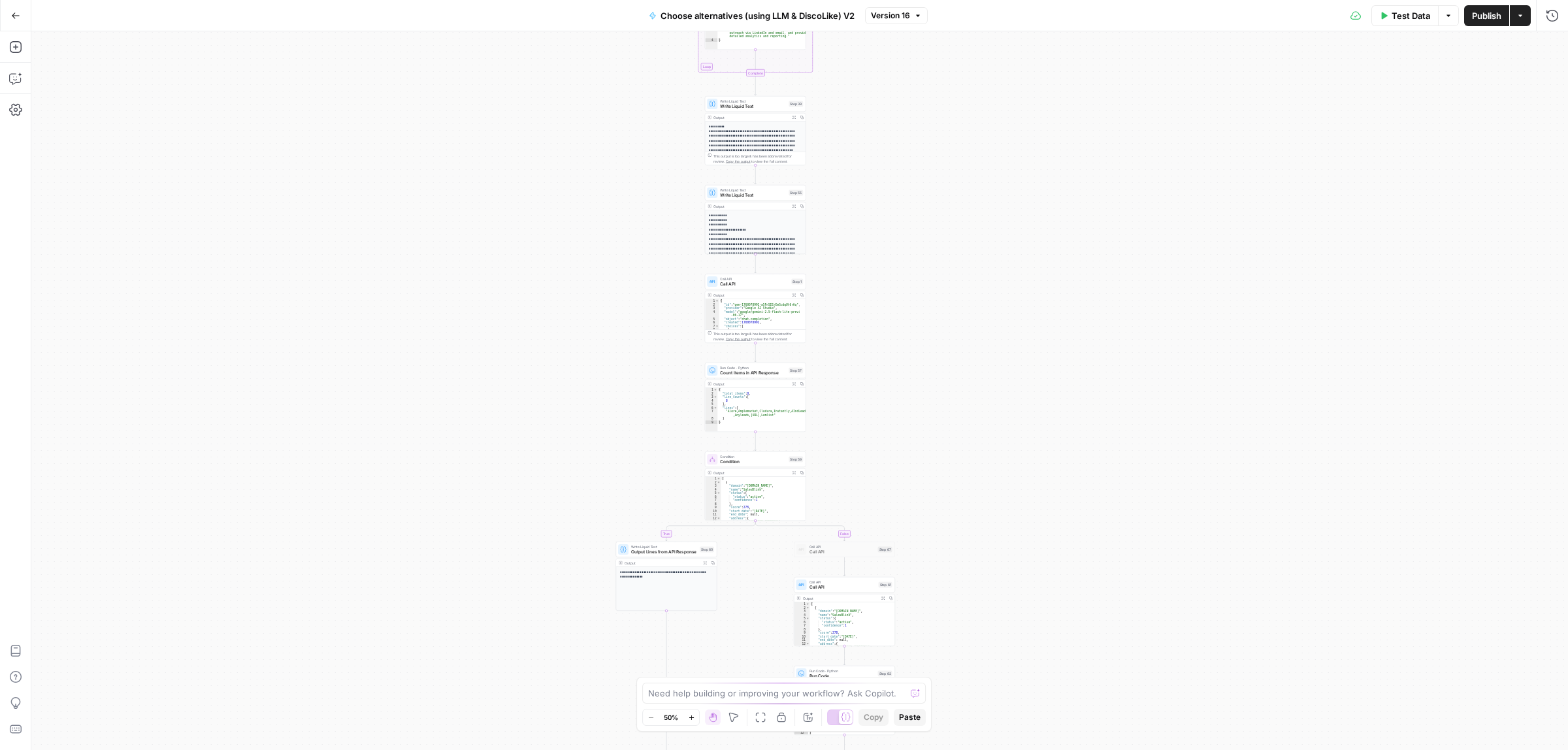
drag, startPoint x: 926, startPoint y: 476, endPoint x: 893, endPoint y: 306, distance: 173.2
click at [920, 274] on div "true false true false Workflow Input Settings Inputs Call API Call API Step 41 …" at bounding box center [799, 391] width 1537 height 719
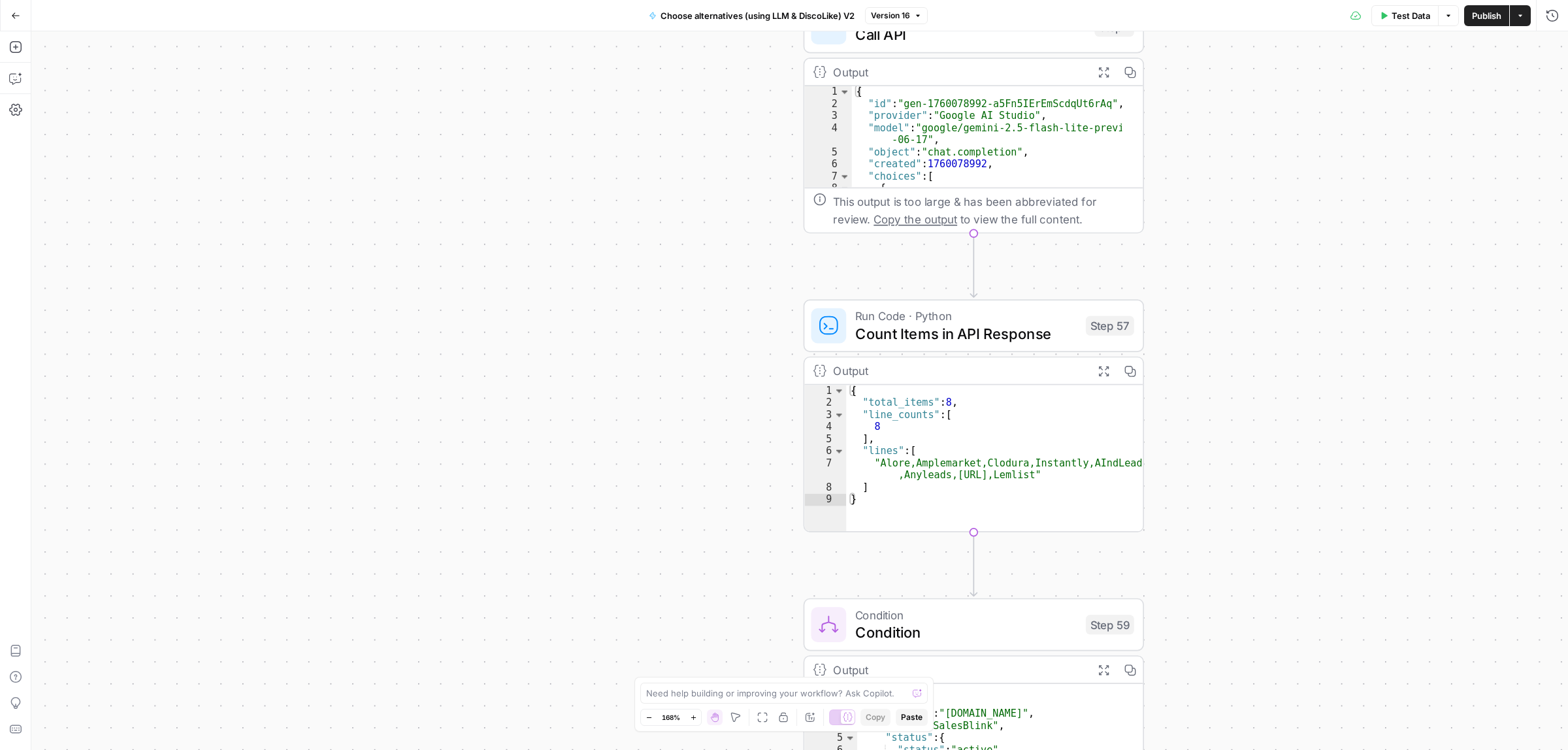
drag, startPoint x: 570, startPoint y: 311, endPoint x: 568, endPoint y: 270, distance: 41.0
click at [541, 214] on div "true false true false Workflow Input Settings Inputs Call API Call API Step 41 …" at bounding box center [799, 391] width 1537 height 719
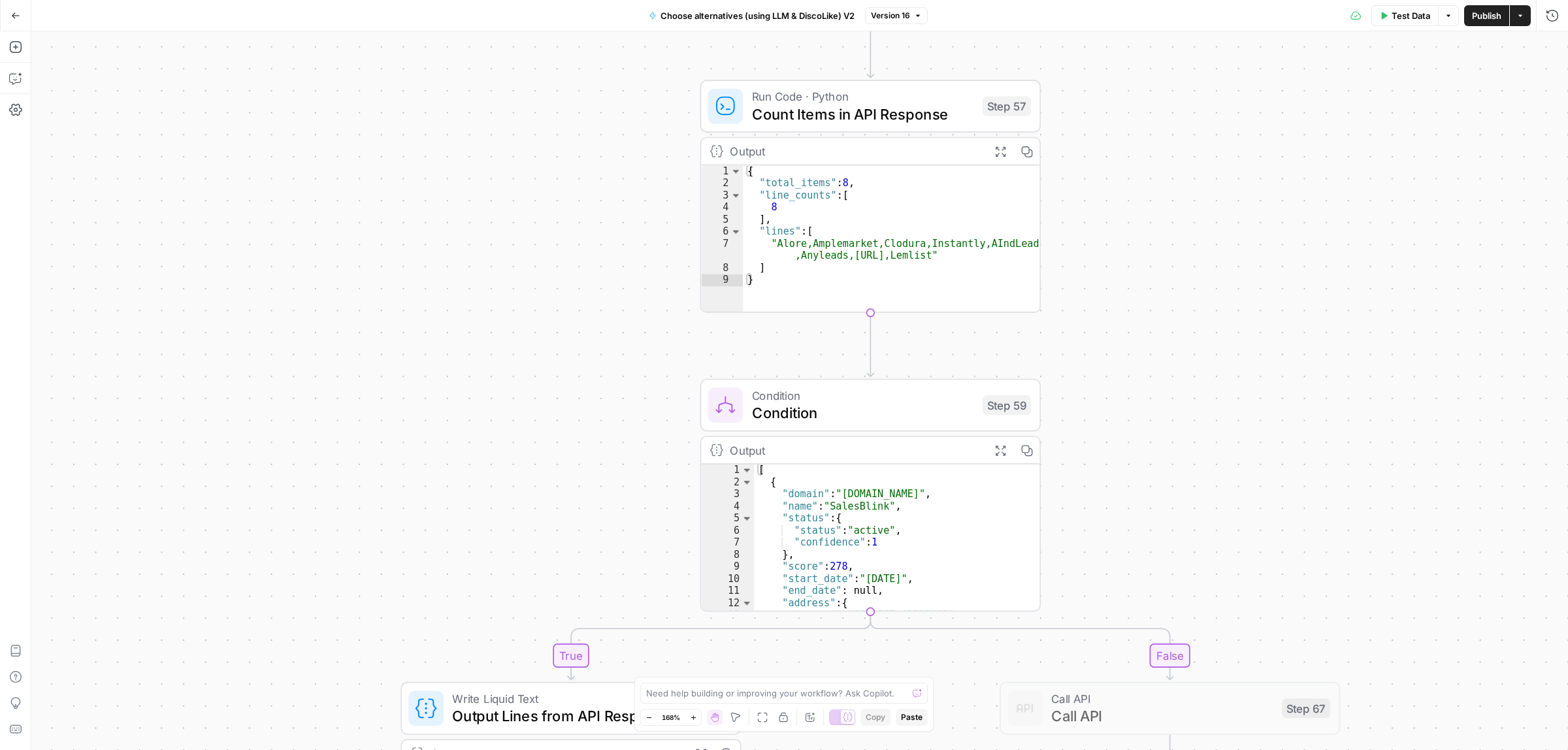
drag, startPoint x: 601, startPoint y: 402, endPoint x: 484, endPoint y: 65, distance: 356.7
click at [476, 23] on div "Go Back Choose alternatives (using LLM & DiscoLike) V2 Version 16 Test Data Opt…" at bounding box center [784, 375] width 1568 height 750
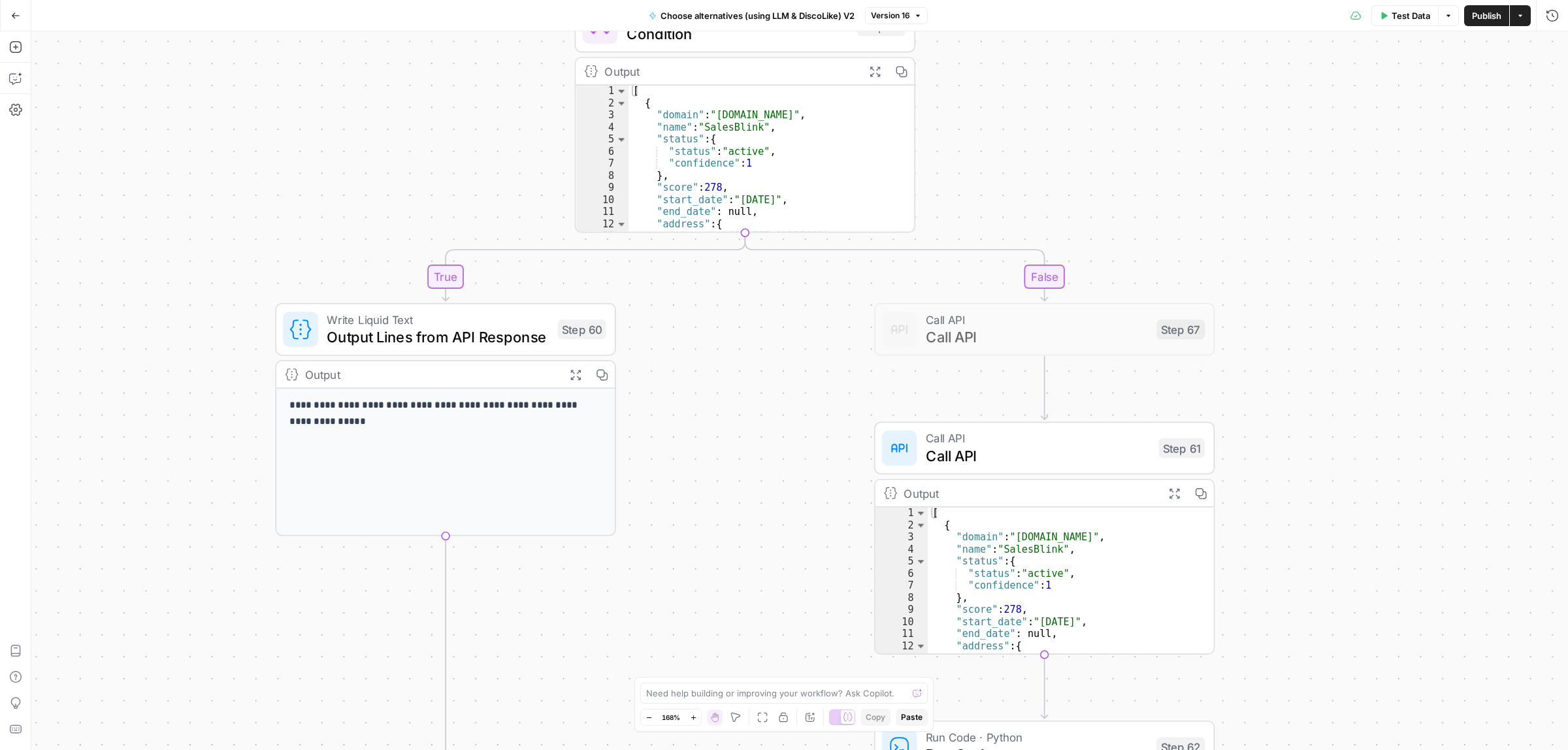
drag, startPoint x: 462, startPoint y: 351, endPoint x: 456, endPoint y: 344, distance: 9.2
click at [461, 349] on div "Write Liquid Text Output Lines from API Response Step 60 Copy step Delete step …" at bounding box center [445, 330] width 341 height 53
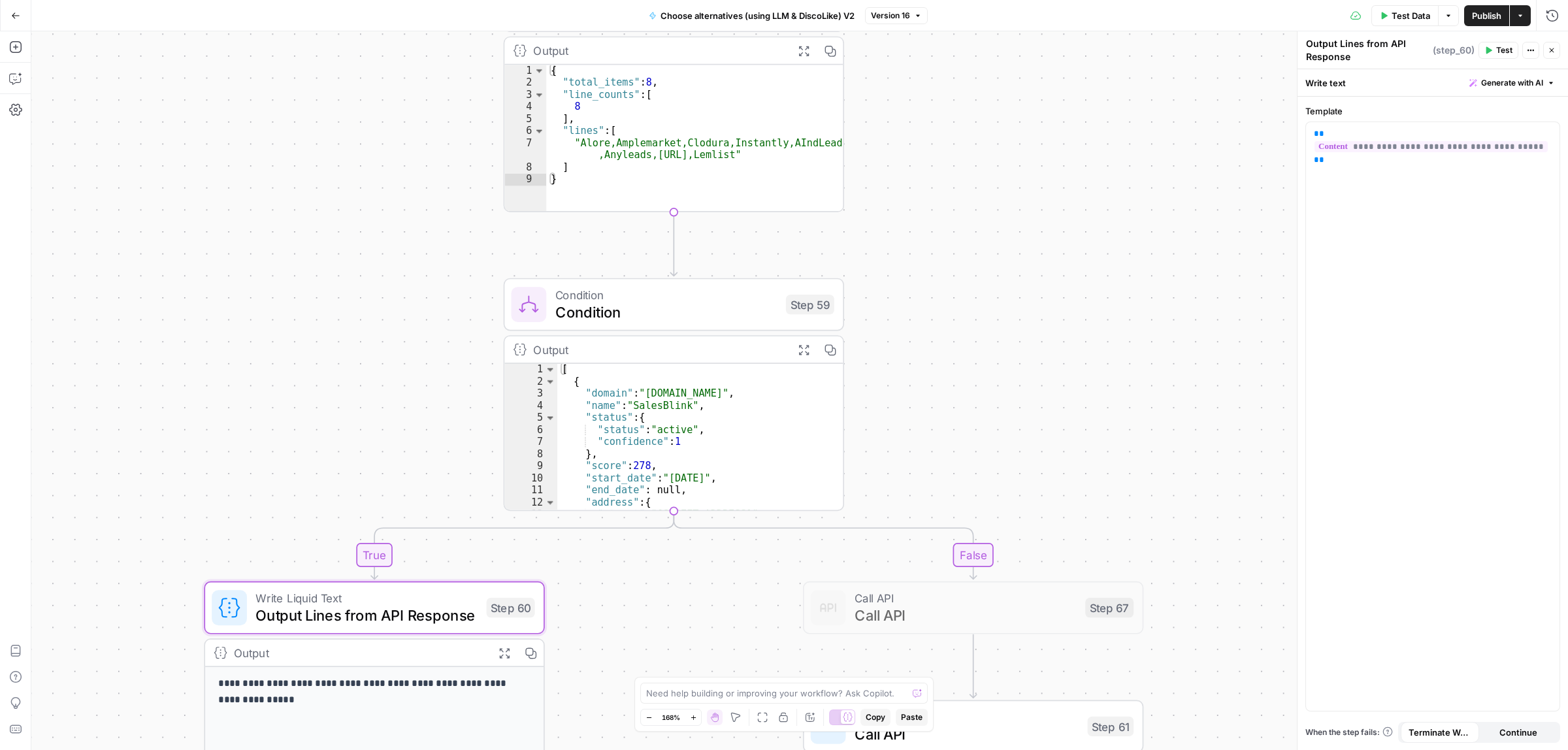
drag, startPoint x: 1013, startPoint y: 397, endPoint x: 1016, endPoint y: 477, distance: 80.1
click at [1021, 495] on div "true false true false Workflow Input Settings Inputs Call API Call API Step 41 …" at bounding box center [799, 391] width 1537 height 719
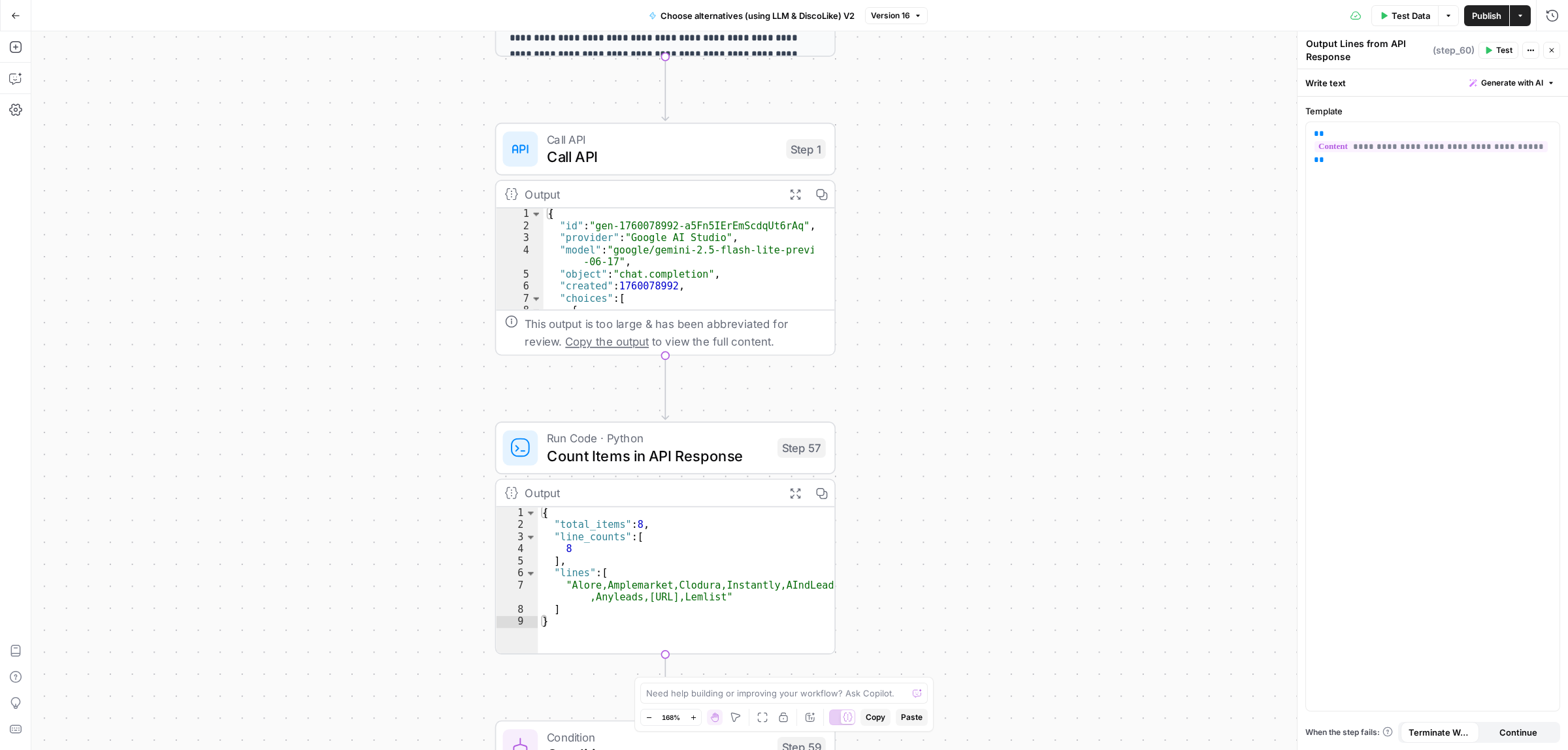
drag, startPoint x: 928, startPoint y: 379, endPoint x: 875, endPoint y: 392, distance: 54.6
click at [928, 551] on div "true false true false Workflow Input Settings Inputs Call API Call API Step 41 …" at bounding box center [799, 391] width 1537 height 719
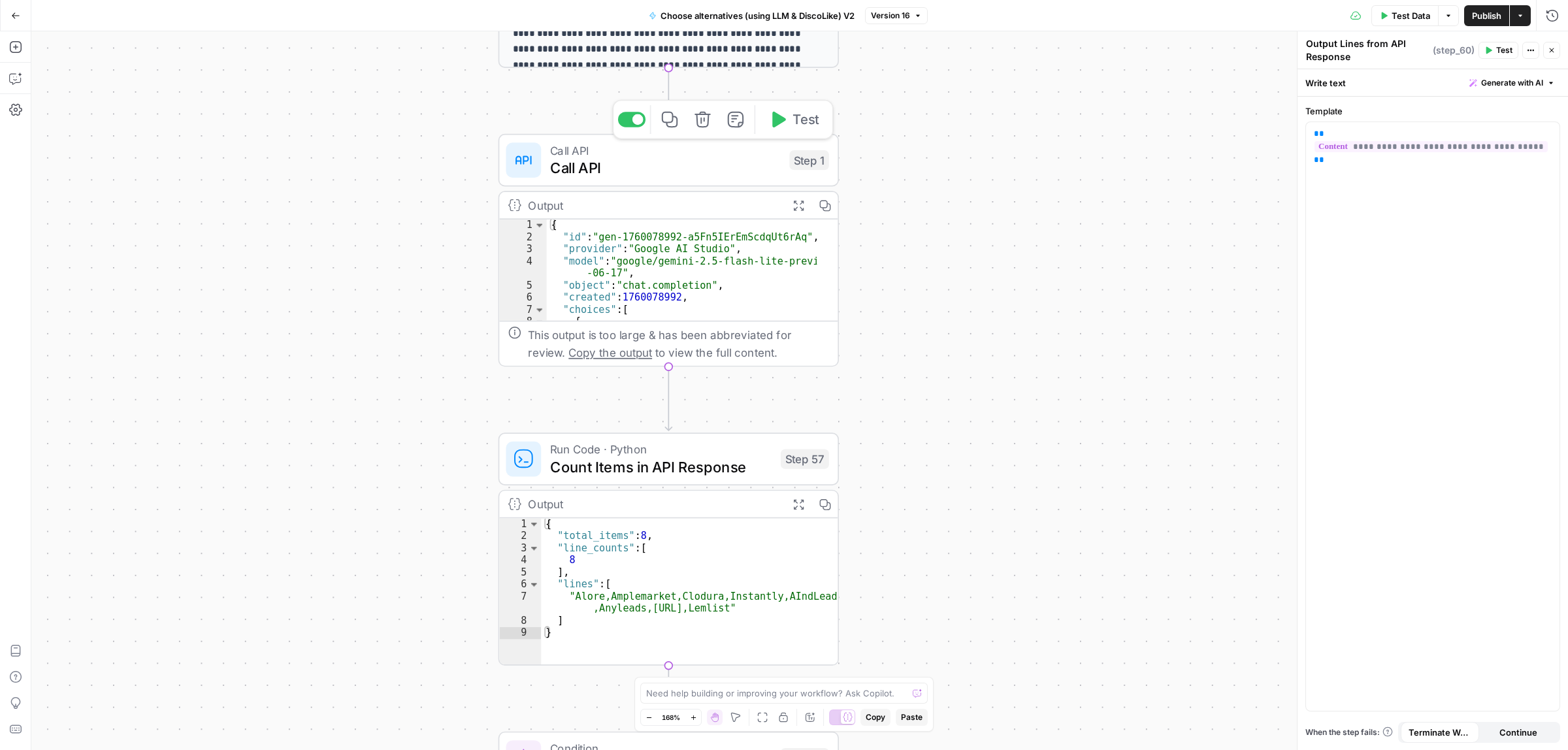
click at [764, 165] on span "Call API" at bounding box center [666, 167] width 230 height 22
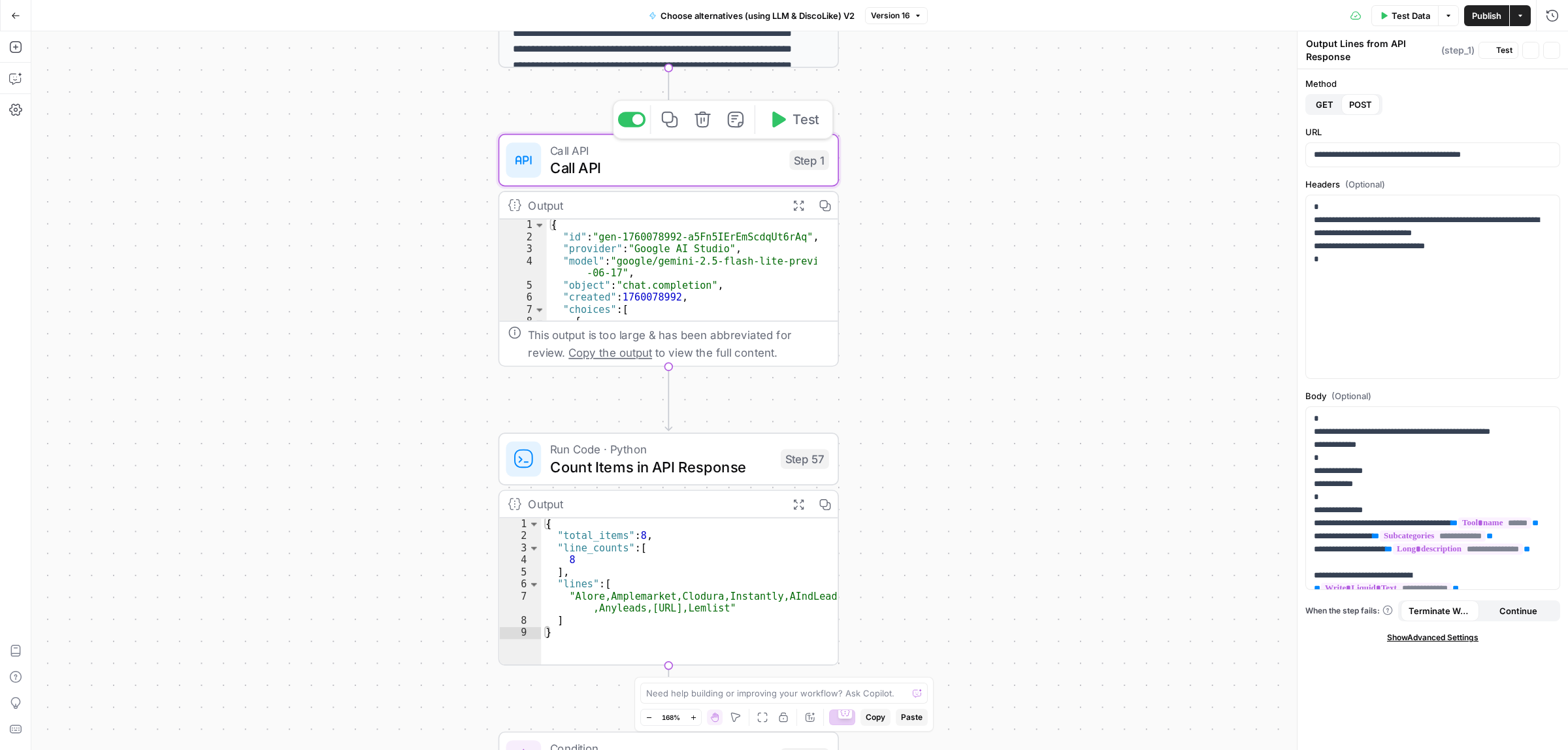
type textarea "Call API"
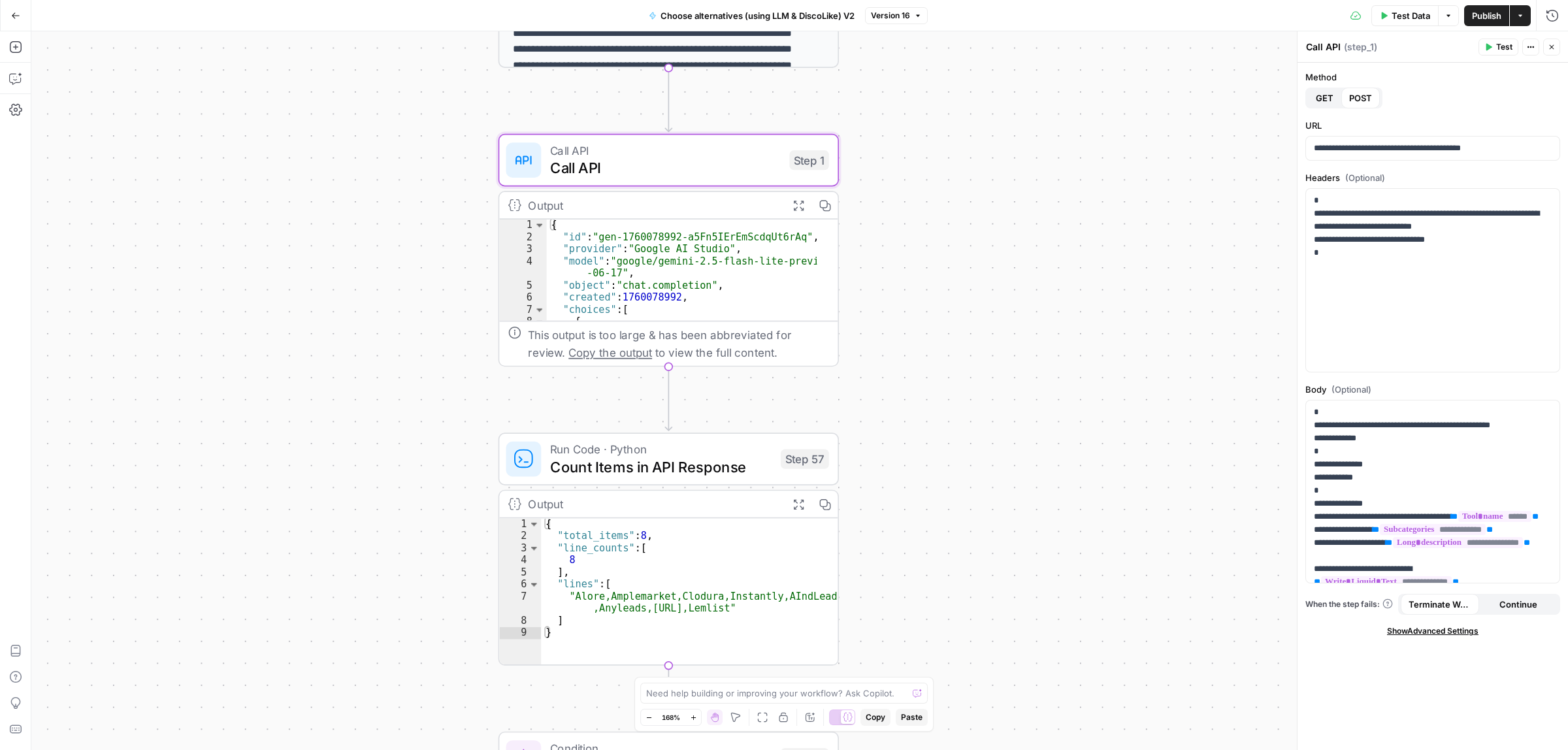
click at [793, 210] on icon "button" at bounding box center [798, 205] width 10 height 10
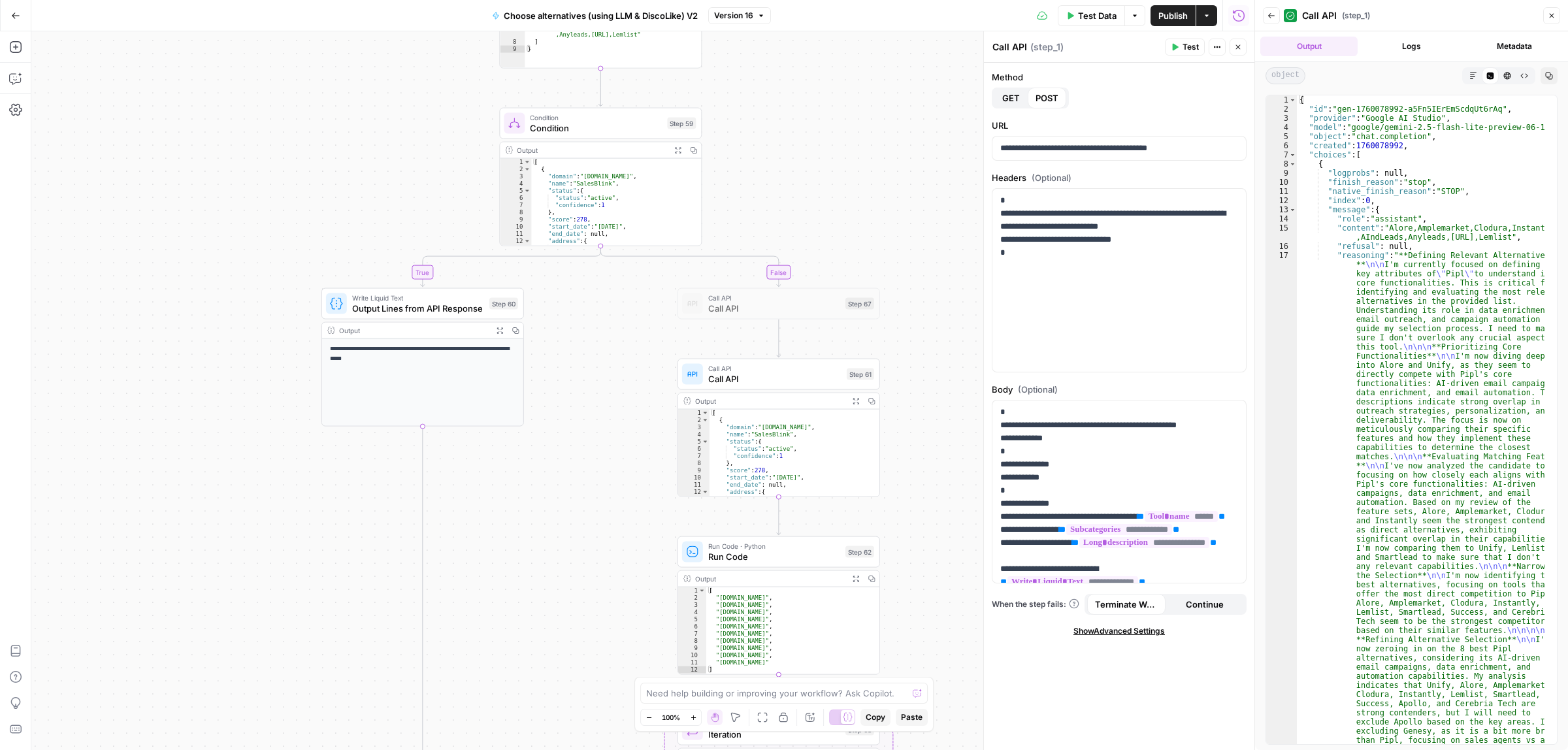
drag, startPoint x: 620, startPoint y: 556, endPoint x: 553, endPoint y: 192, distance: 370.1
click at [553, 188] on div "true false true false Workflow Input Settings Inputs Call API Call API Step 41 …" at bounding box center [643, 391] width 1223 height 719
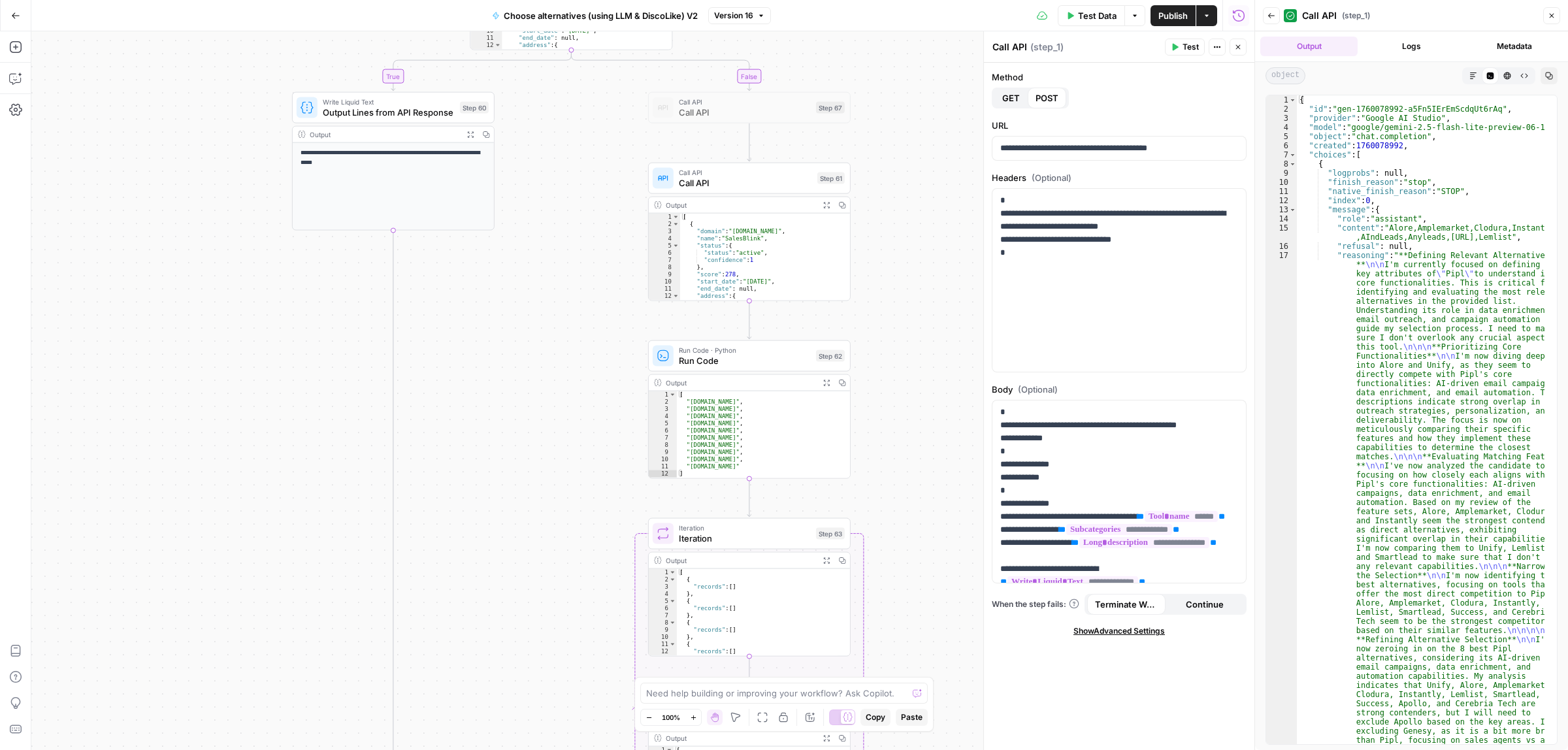
drag, startPoint x: 374, startPoint y: 188, endPoint x: 353, endPoint y: 109, distance: 81.7
click at [356, 85] on div "true false true false Workflow Input Settings Inputs Call API Call API Step 41 …" at bounding box center [643, 391] width 1223 height 719
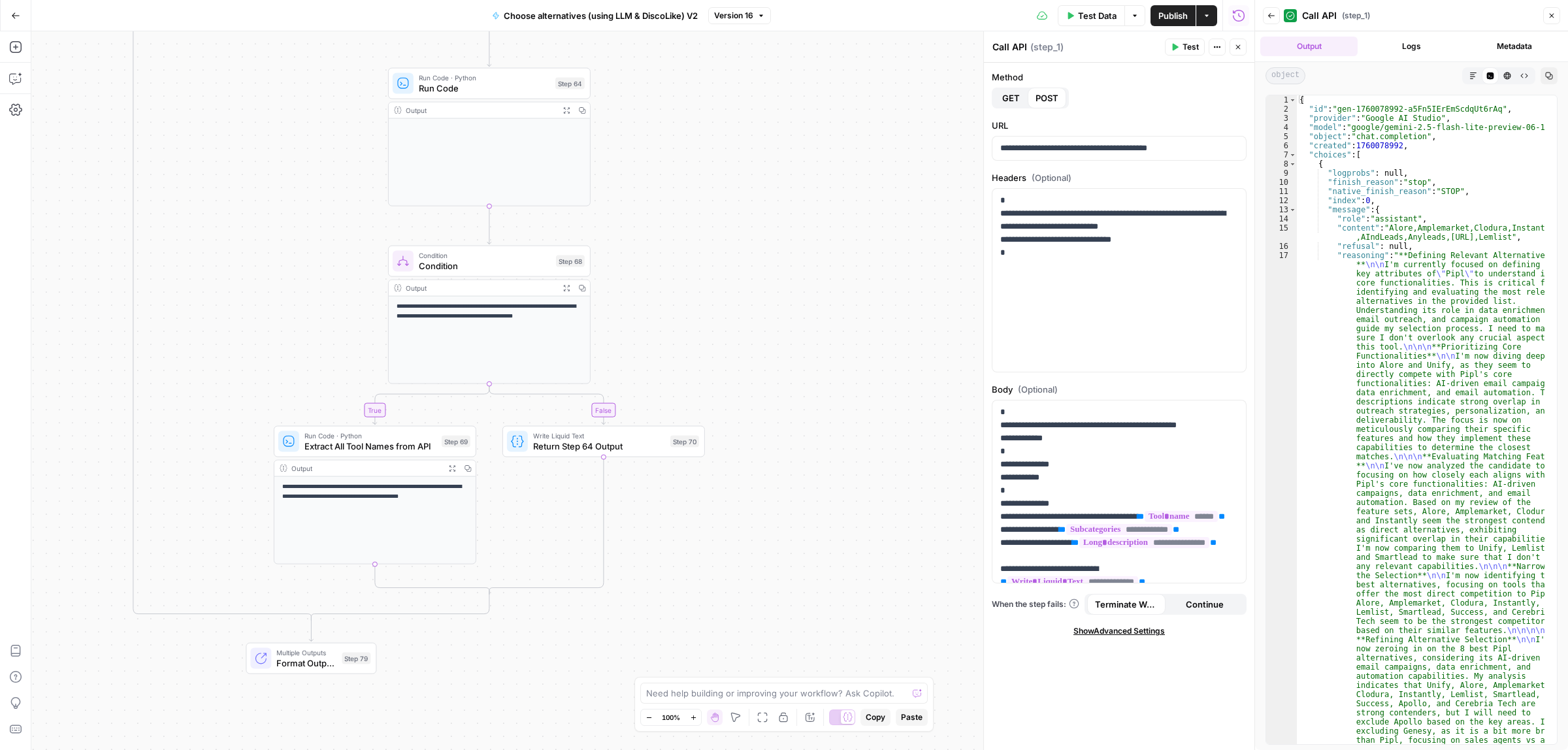
drag, startPoint x: 406, startPoint y: 382, endPoint x: 321, endPoint y: 79, distance: 314.7
click at [321, 77] on div "true false true false Workflow Input Settings Inputs Call API Call API Step 41 …" at bounding box center [643, 391] width 1223 height 719
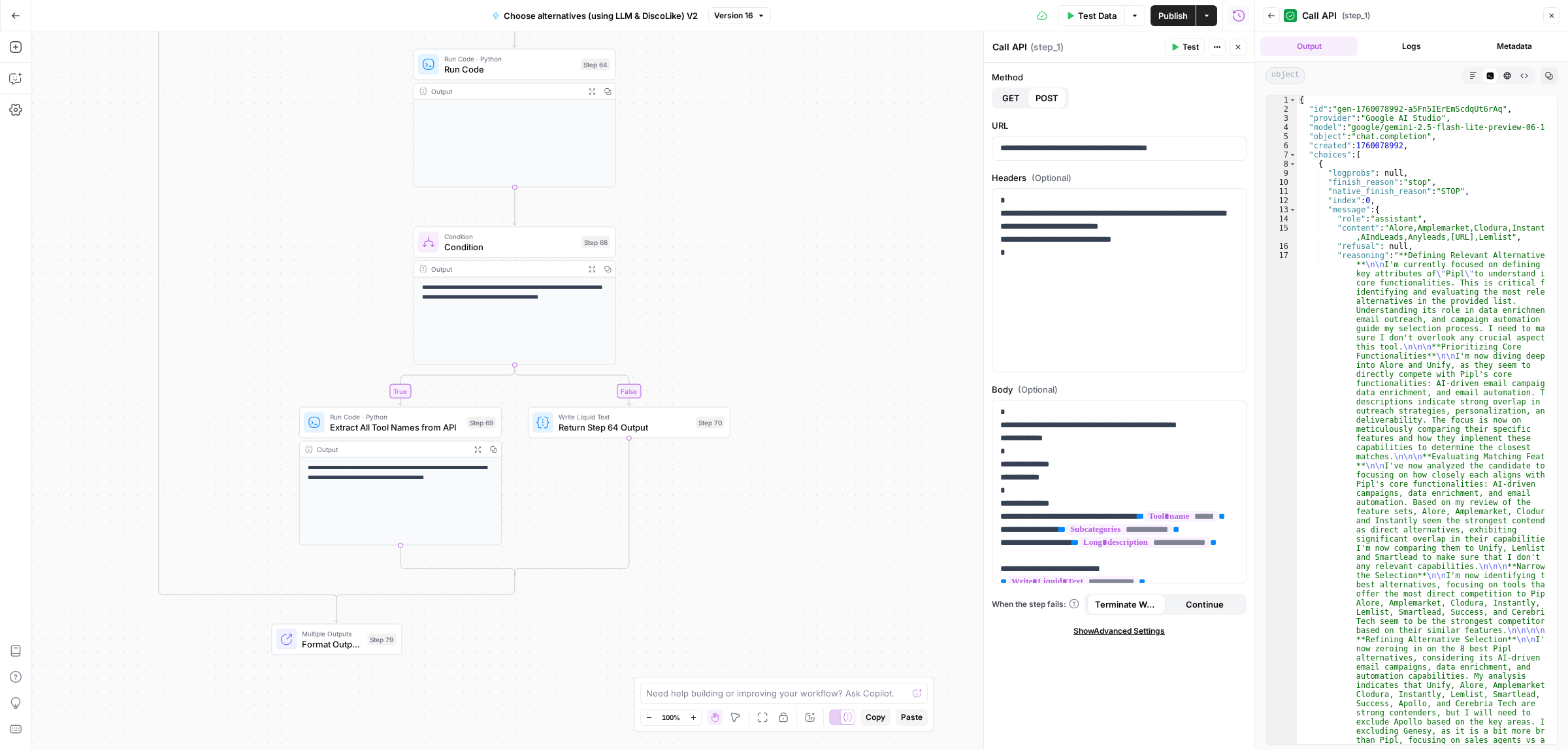
drag, startPoint x: 344, startPoint y: 334, endPoint x: 392, endPoint y: 345, distance: 49.2
click at [380, 327] on div "true false true false Workflow Input Settings Inputs Call API Call API Step 41 …" at bounding box center [643, 391] width 1223 height 719
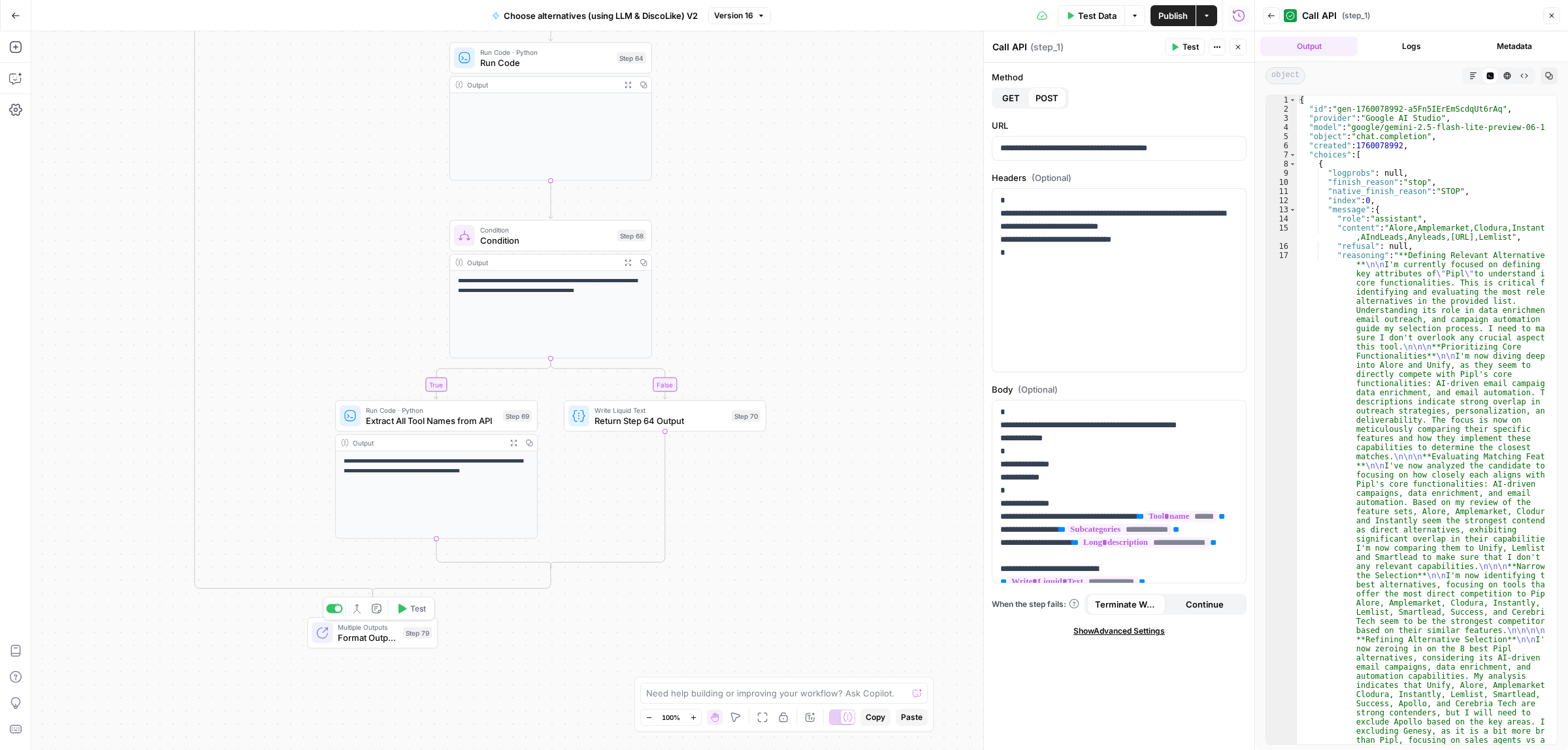
click at [357, 632] on span "Format Outputs" at bounding box center [368, 638] width 60 height 13
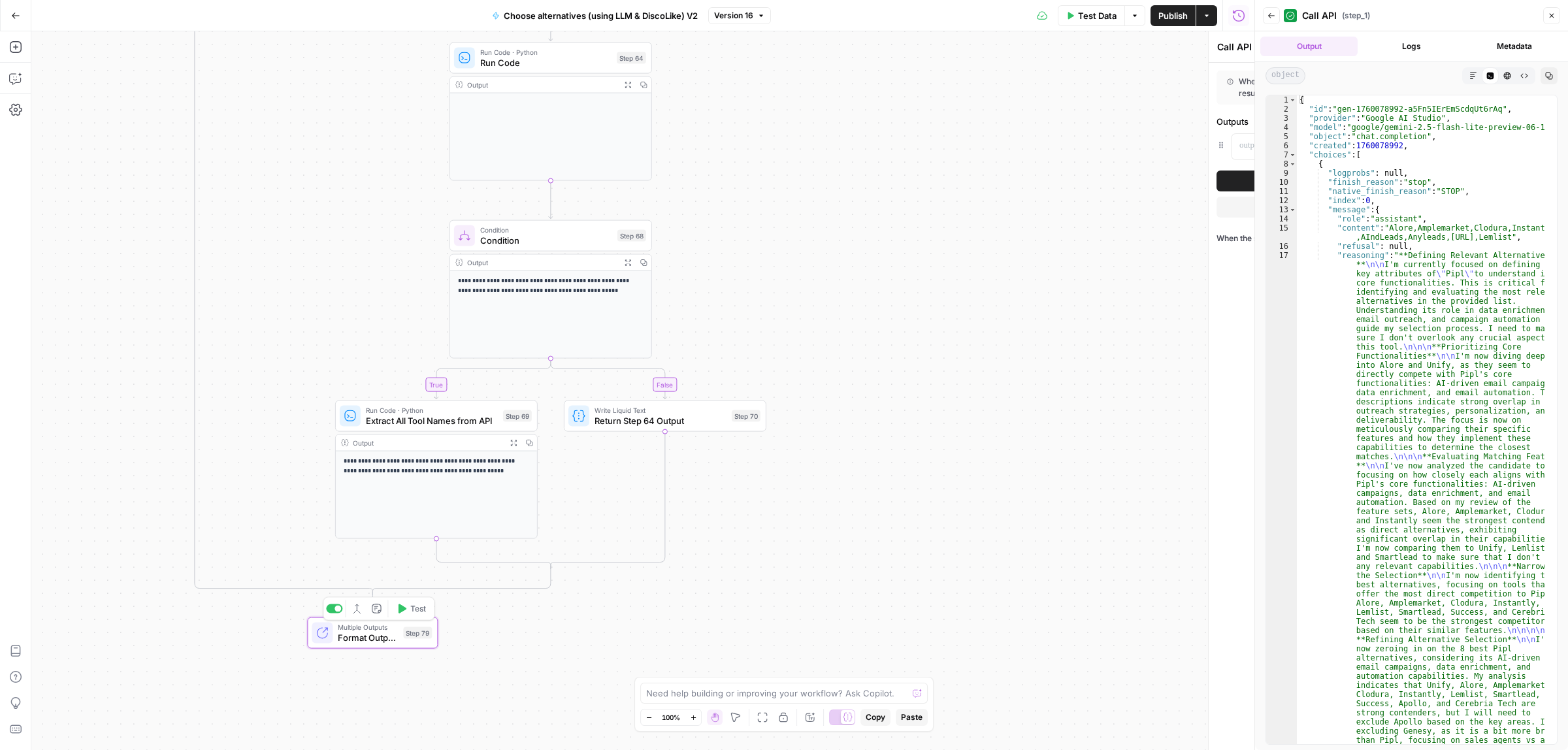
type textarea "Format Outputs"
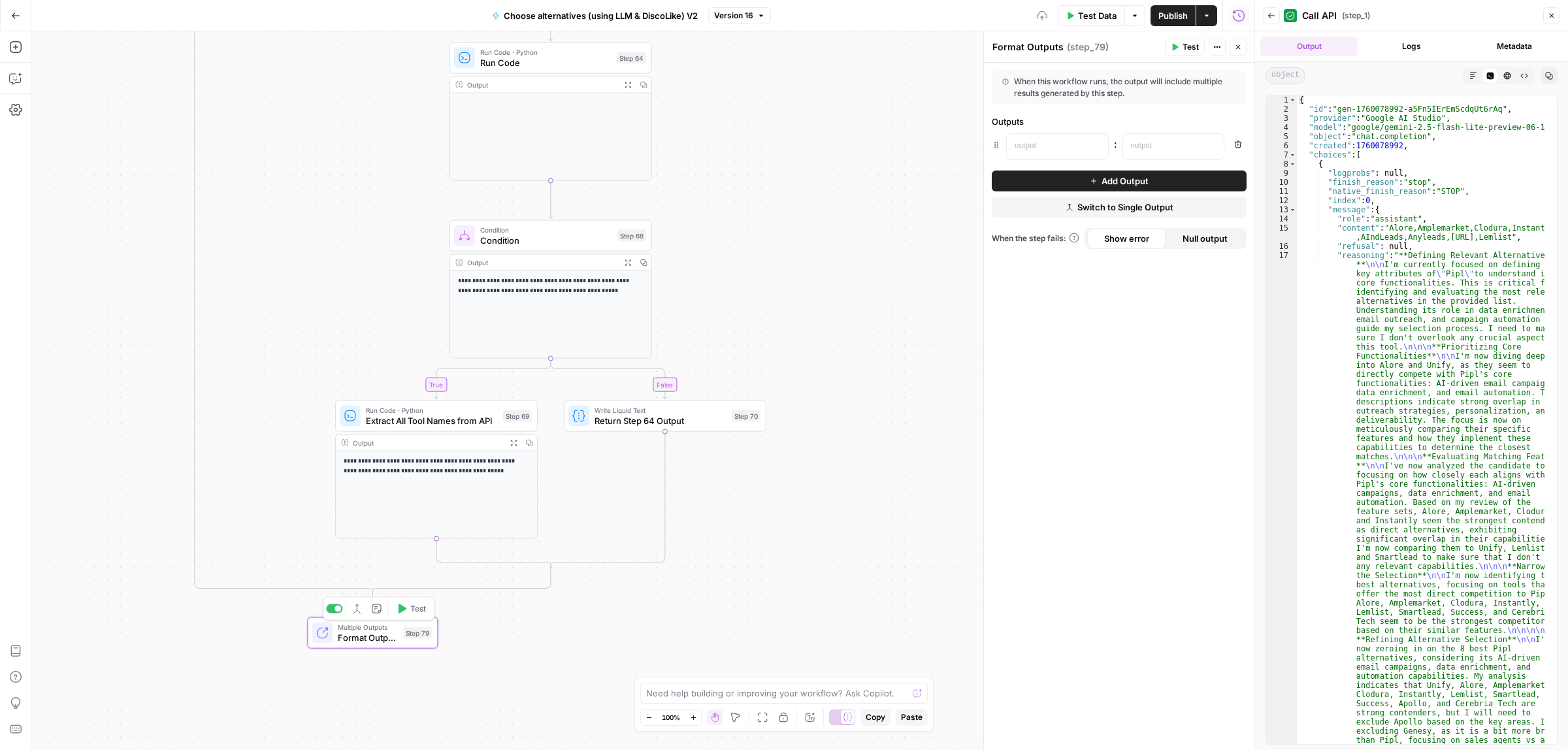
click at [334, 608] on div at bounding box center [337, 608] width 6 height 6
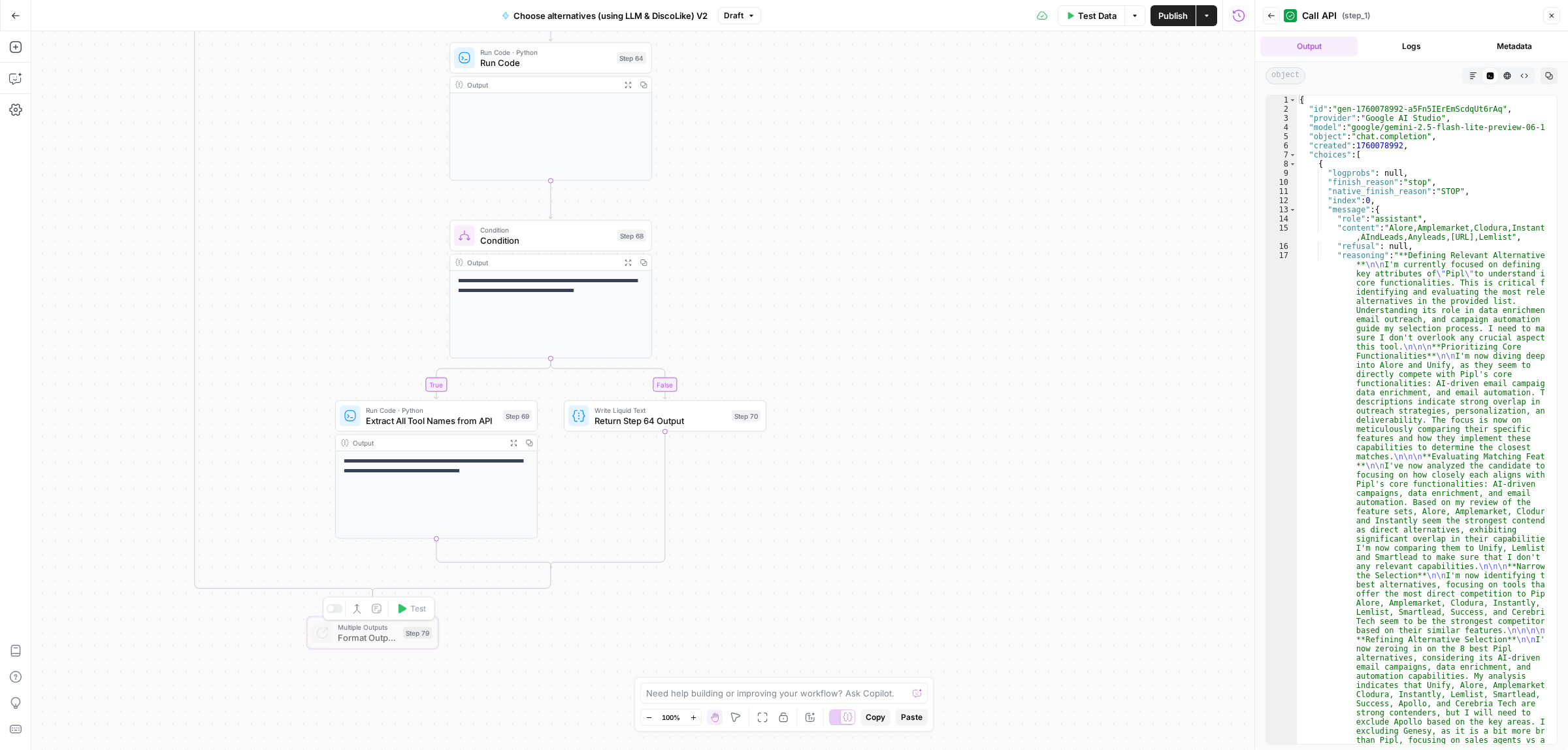
click at [389, 641] on span "Format Outputs" at bounding box center [368, 638] width 60 height 13
click at [328, 611] on div at bounding box center [330, 608] width 6 height 6
click at [355, 608] on icon "button" at bounding box center [355, 609] width 4 height 9
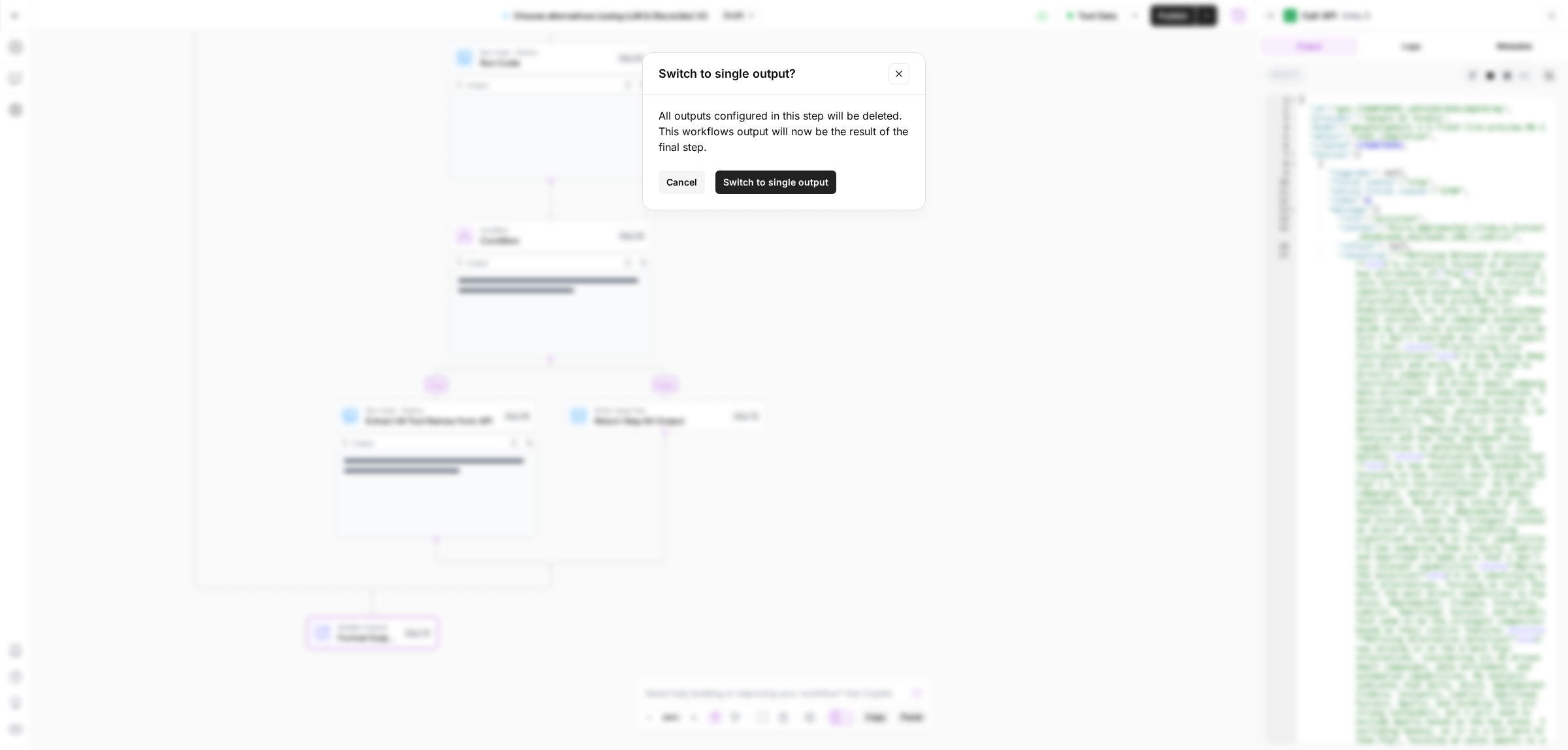
click at [783, 191] on button "Switch to single output" at bounding box center [776, 182] width 121 height 24
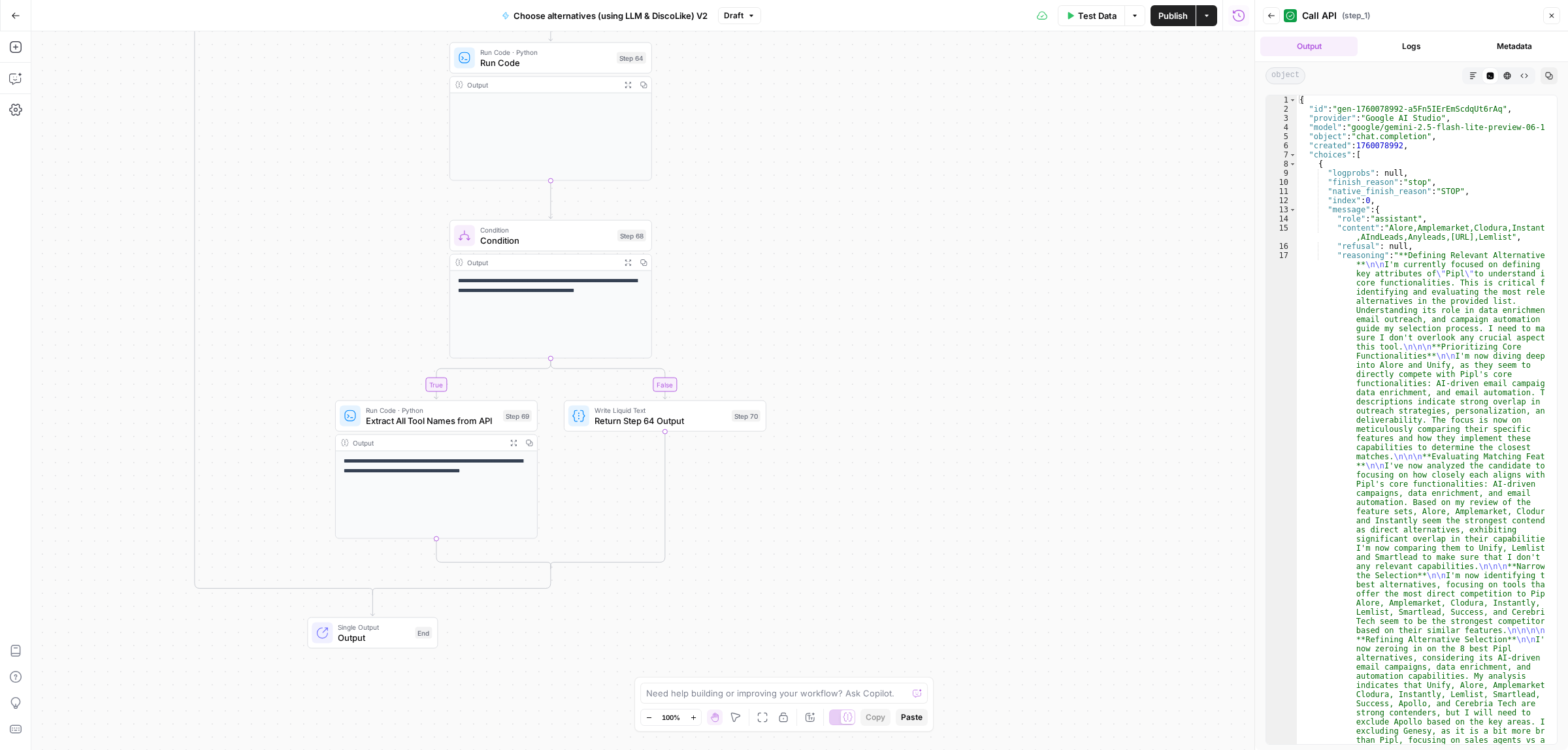
click at [355, 638] on span "Output" at bounding box center [374, 638] width 72 height 13
click at [1237, 44] on icon "button" at bounding box center [1238, 47] width 8 height 8
click at [1171, 19] on span "Publish" at bounding box center [1173, 16] width 29 height 13
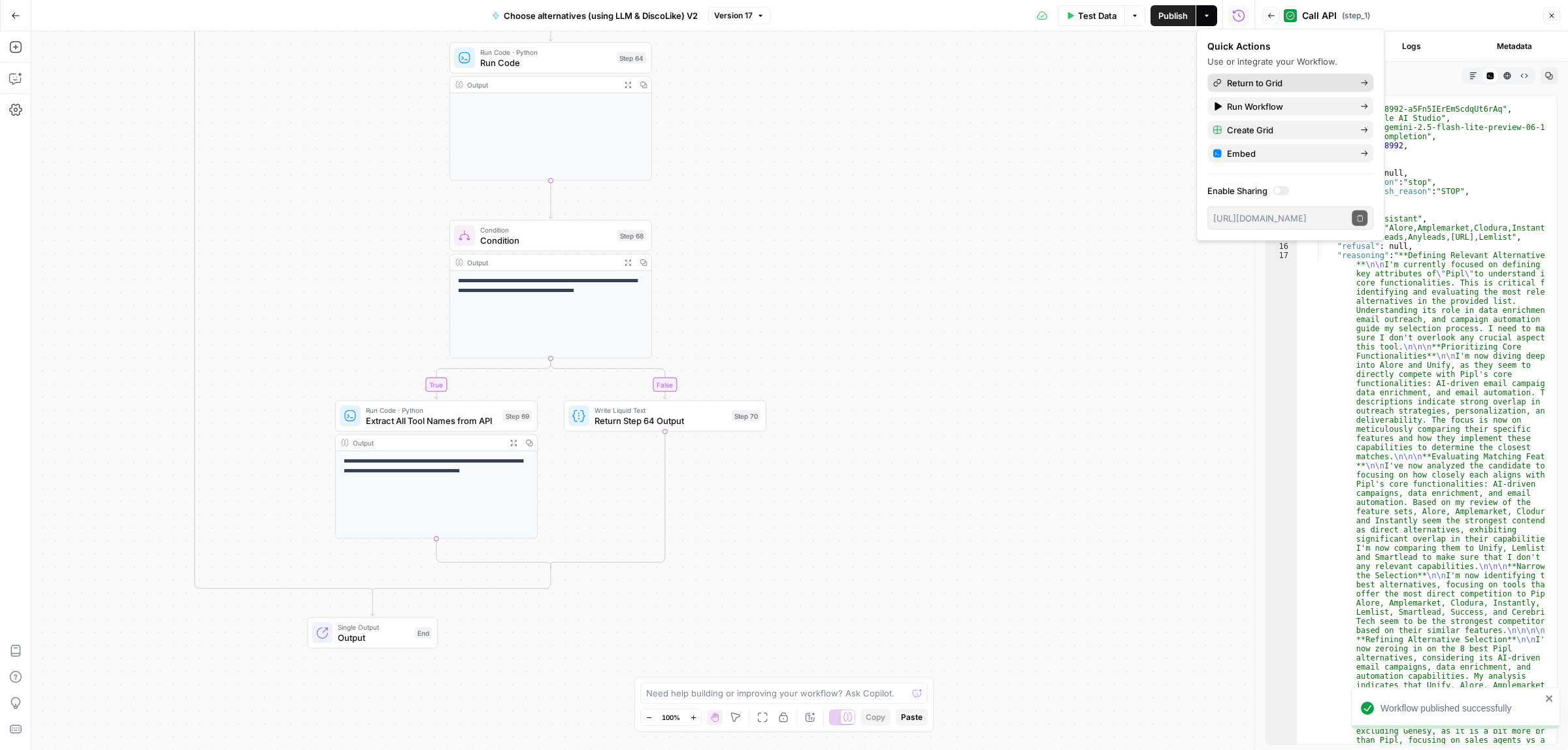
click at [1255, 88] on span "Return to Grid" at bounding box center [1289, 83] width 123 height 13
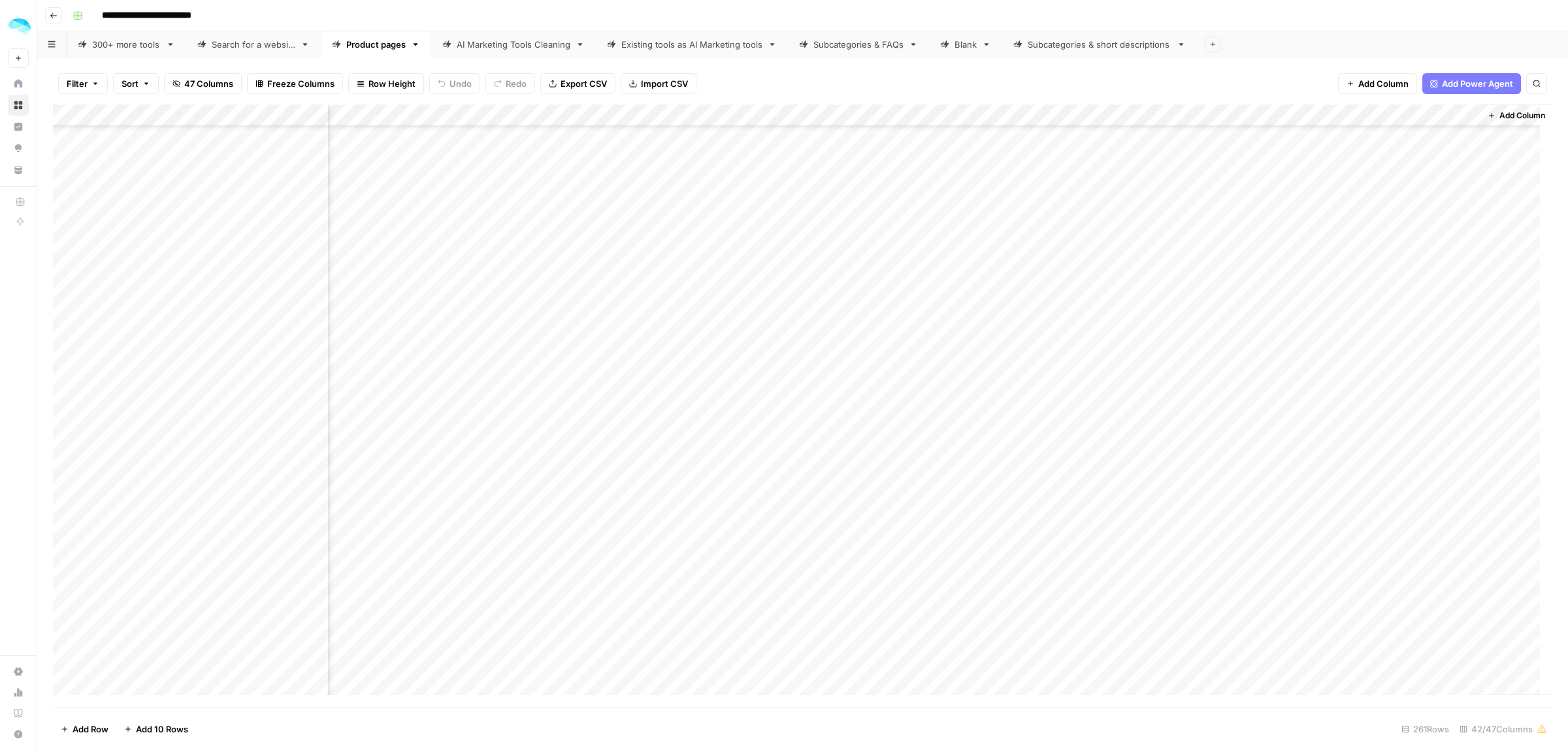
scroll to position [3450, 5885]
click at [1334, 439] on div "Add Column" at bounding box center [802, 406] width 1499 height 603
click at [1338, 461] on div "Add Column" at bounding box center [802, 406] width 1499 height 603
click at [1338, 485] on div "Add Column" at bounding box center [802, 406] width 1499 height 603
click at [1337, 507] on div "Add Column" at bounding box center [802, 406] width 1499 height 603
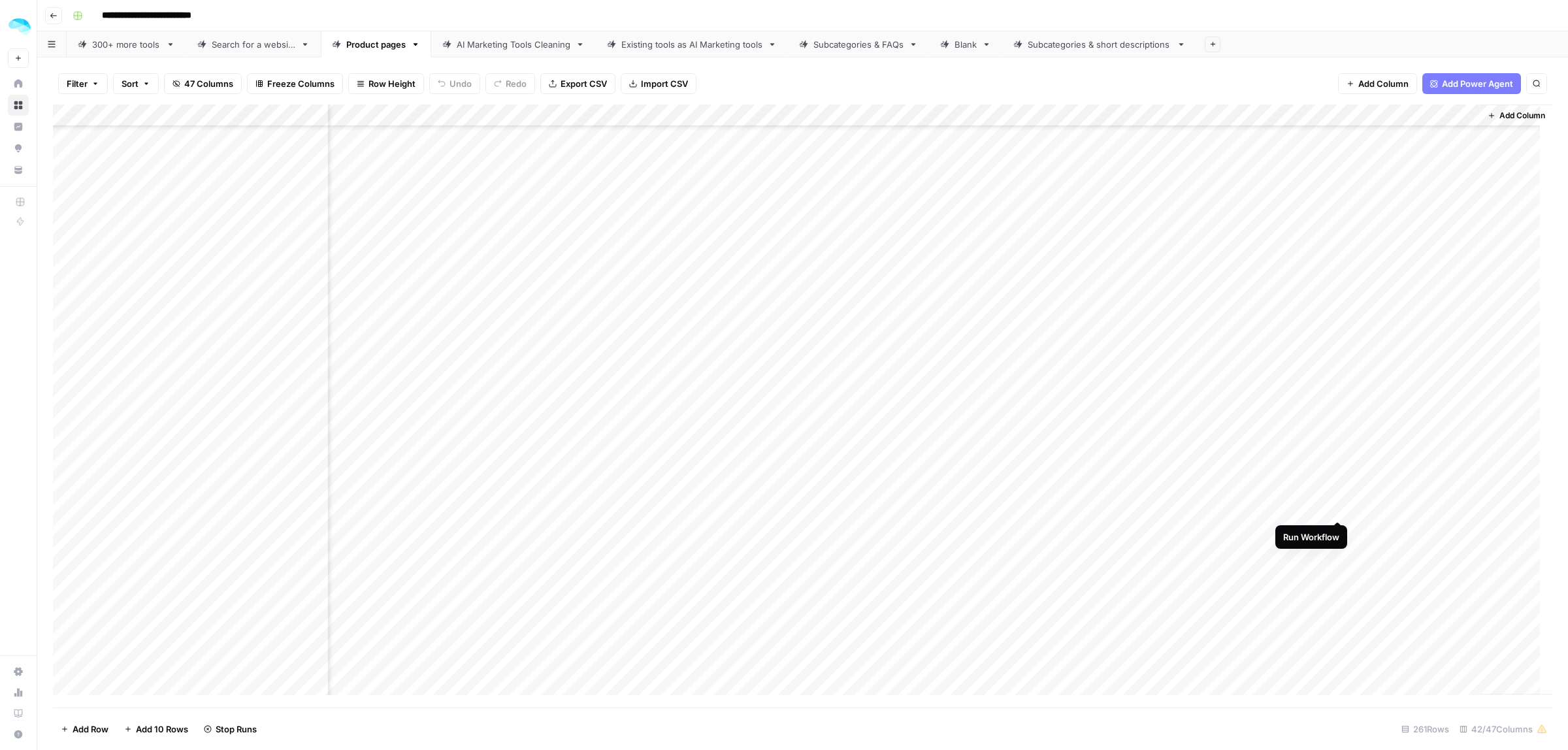
click at [1337, 527] on div "Add Column" at bounding box center [802, 406] width 1499 height 603
click at [1384, 459] on div "Add Column" at bounding box center [802, 406] width 1499 height 603
click at [318, 464] on div "Add Column" at bounding box center [802, 406] width 1499 height 603
click at [316, 507] on div "Add Column" at bounding box center [802, 406] width 1499 height 603
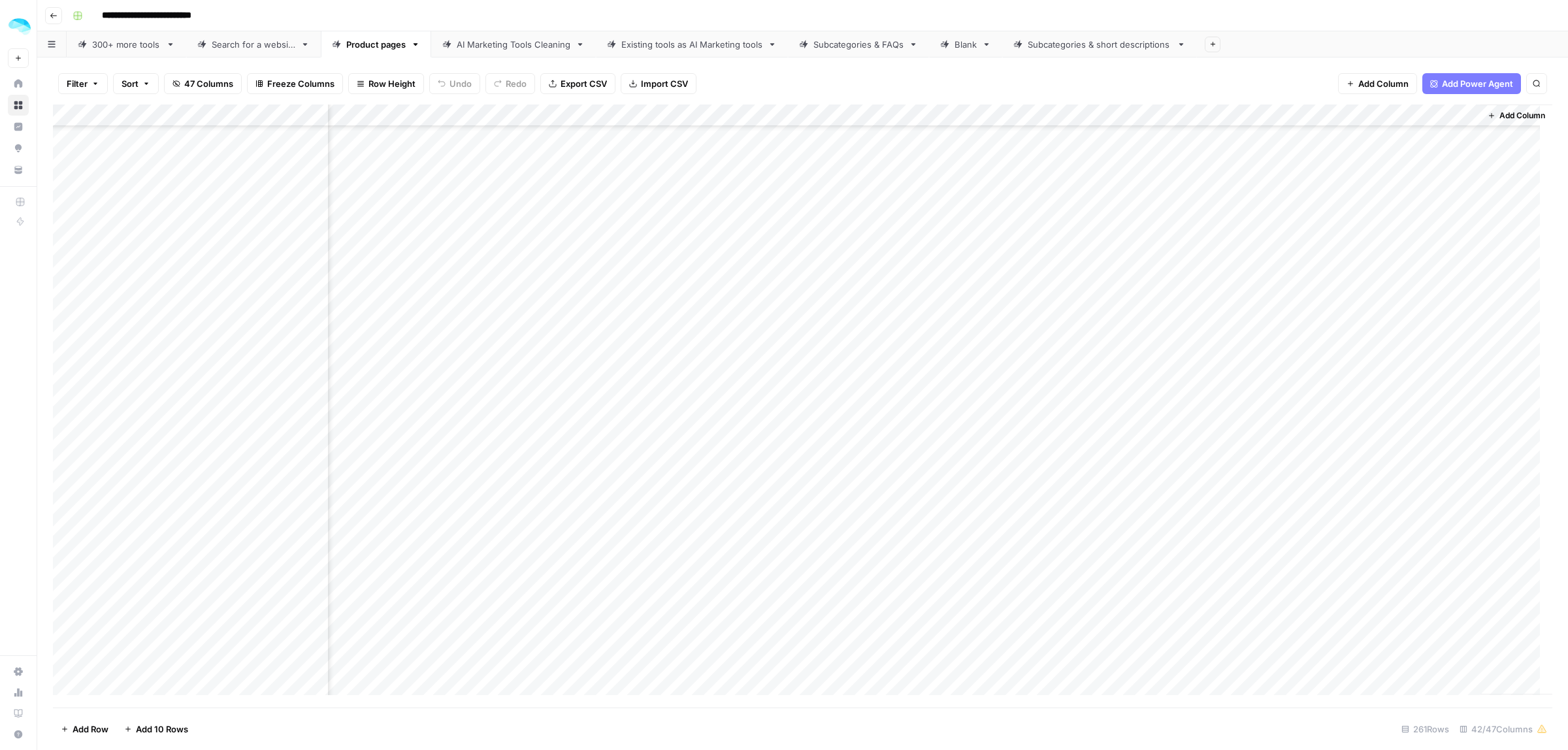
click at [1383, 522] on div "Add Column" at bounding box center [802, 406] width 1499 height 603
click at [1392, 505] on div "Add Column" at bounding box center [802, 406] width 1499 height 603
click at [1213, 235] on div "Add Column" at bounding box center [802, 406] width 1499 height 603
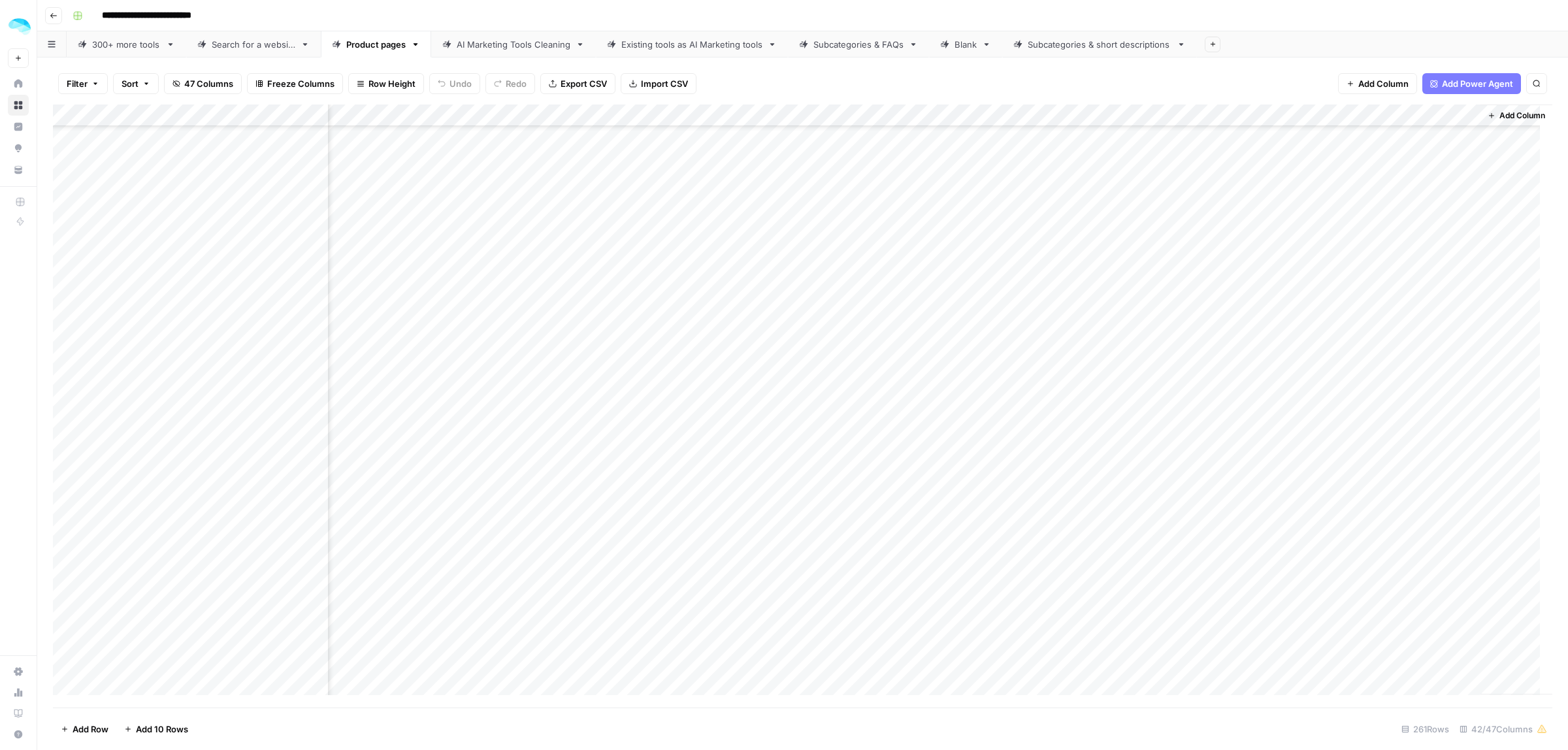
click at [1226, 252] on div "Add Column" at bounding box center [802, 406] width 1499 height 603
click at [1337, 270] on div "Add Column" at bounding box center [802, 406] width 1499 height 603
click at [1222, 298] on div "Add Column" at bounding box center [802, 406] width 1499 height 603
click at [1338, 315] on div "Add Column" at bounding box center [802, 406] width 1499 height 603
click at [1224, 342] on div "Add Column" at bounding box center [802, 406] width 1499 height 603
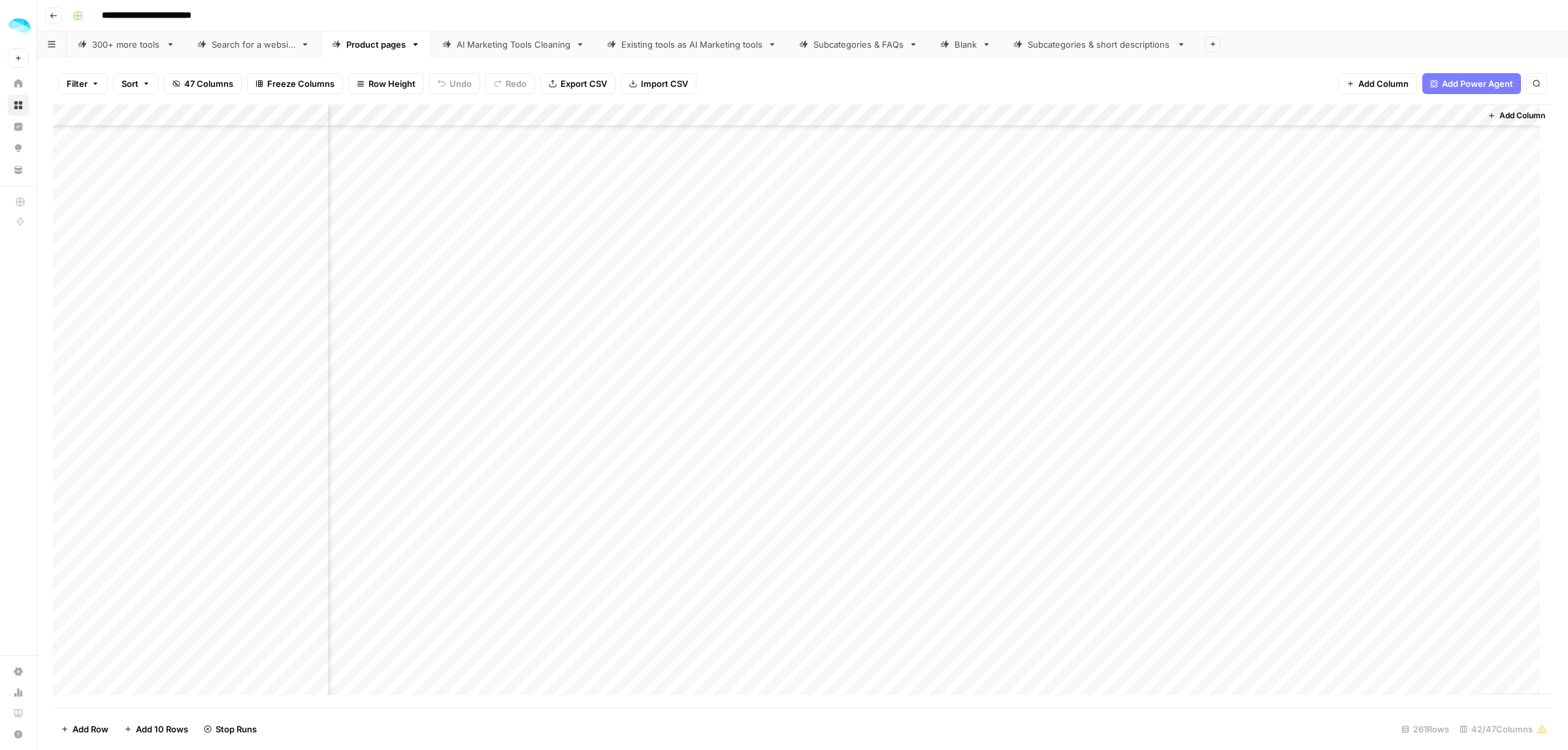
click at [1337, 355] on div "Add Column" at bounding box center [802, 406] width 1499 height 603
click at [1206, 379] on div "Add Column" at bounding box center [802, 406] width 1499 height 603
click at [1225, 404] on div "Add Column" at bounding box center [802, 406] width 1499 height 603
click at [1222, 424] on div "Add Column" at bounding box center [802, 406] width 1499 height 603
click at [1222, 452] on div "Add Column" at bounding box center [802, 406] width 1499 height 603
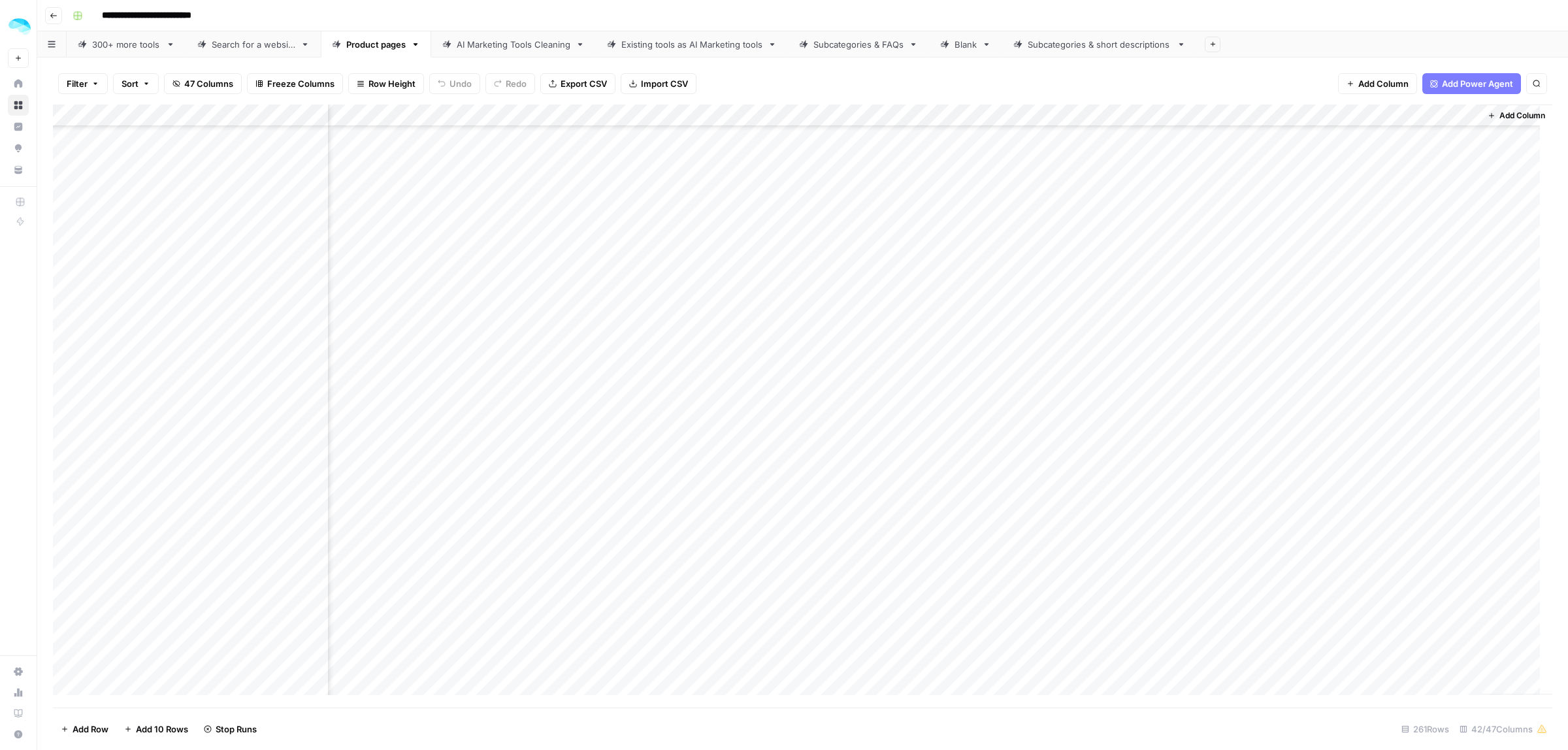
click at [1340, 471] on div "Add Column" at bounding box center [802, 406] width 1499 height 603
drag, startPoint x: 629, startPoint y: 293, endPoint x: 1407, endPoint y: 282, distance: 778.1
click at [1407, 282] on div "Add Column" at bounding box center [802, 406] width 1499 height 603
click at [1408, 294] on div "Add Column" at bounding box center [802, 406] width 1499 height 603
click at [1408, 293] on div "Add Column" at bounding box center [802, 406] width 1499 height 603
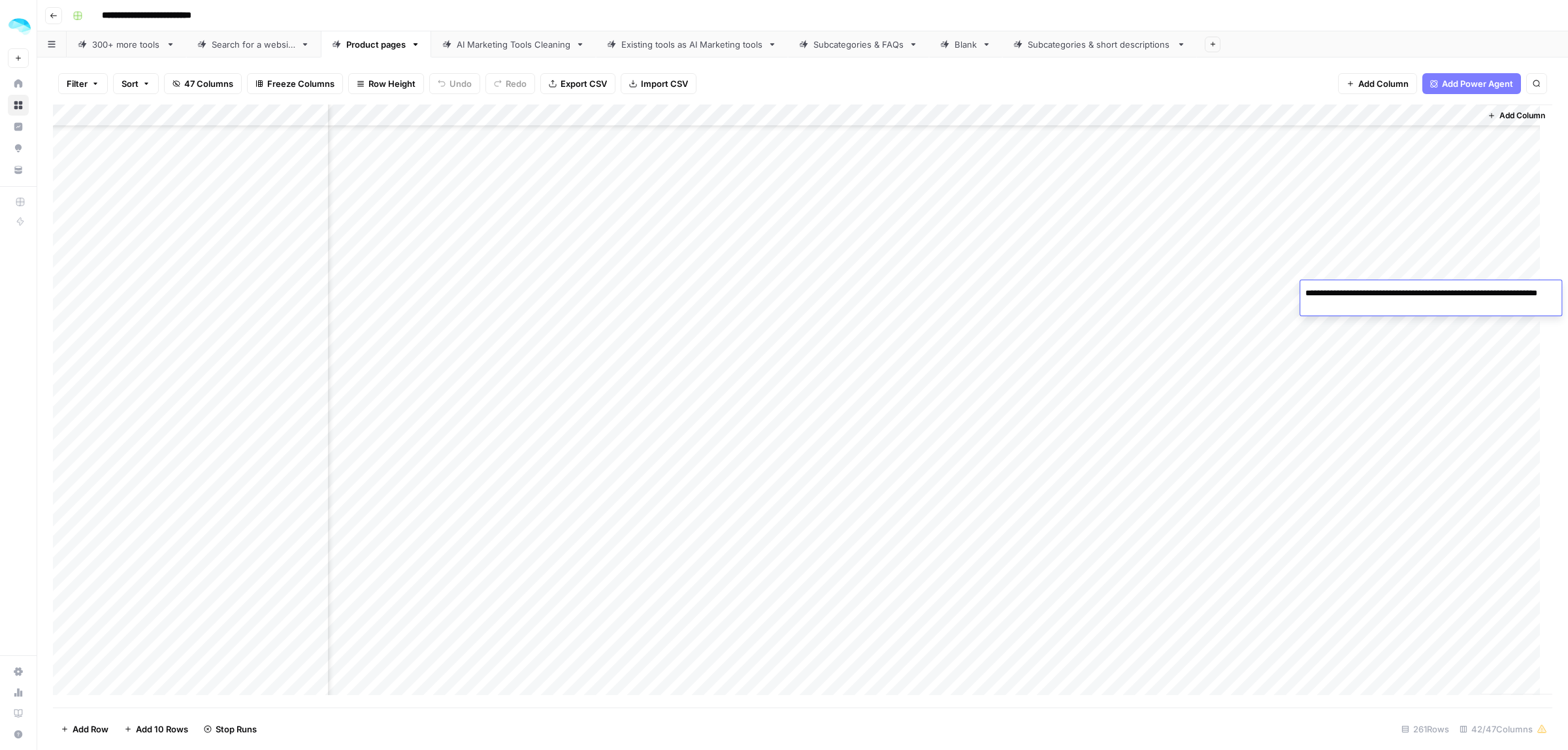
drag, startPoint x: 1318, startPoint y: 306, endPoint x: 1533, endPoint y: 289, distance: 215.7
click at [1533, 289] on textarea "**********" at bounding box center [1431, 300] width 261 height 31
click at [1040, 257] on div "Add Column" at bounding box center [802, 406] width 1499 height 603
click at [1395, 248] on div "Add Column" at bounding box center [802, 406] width 1499 height 603
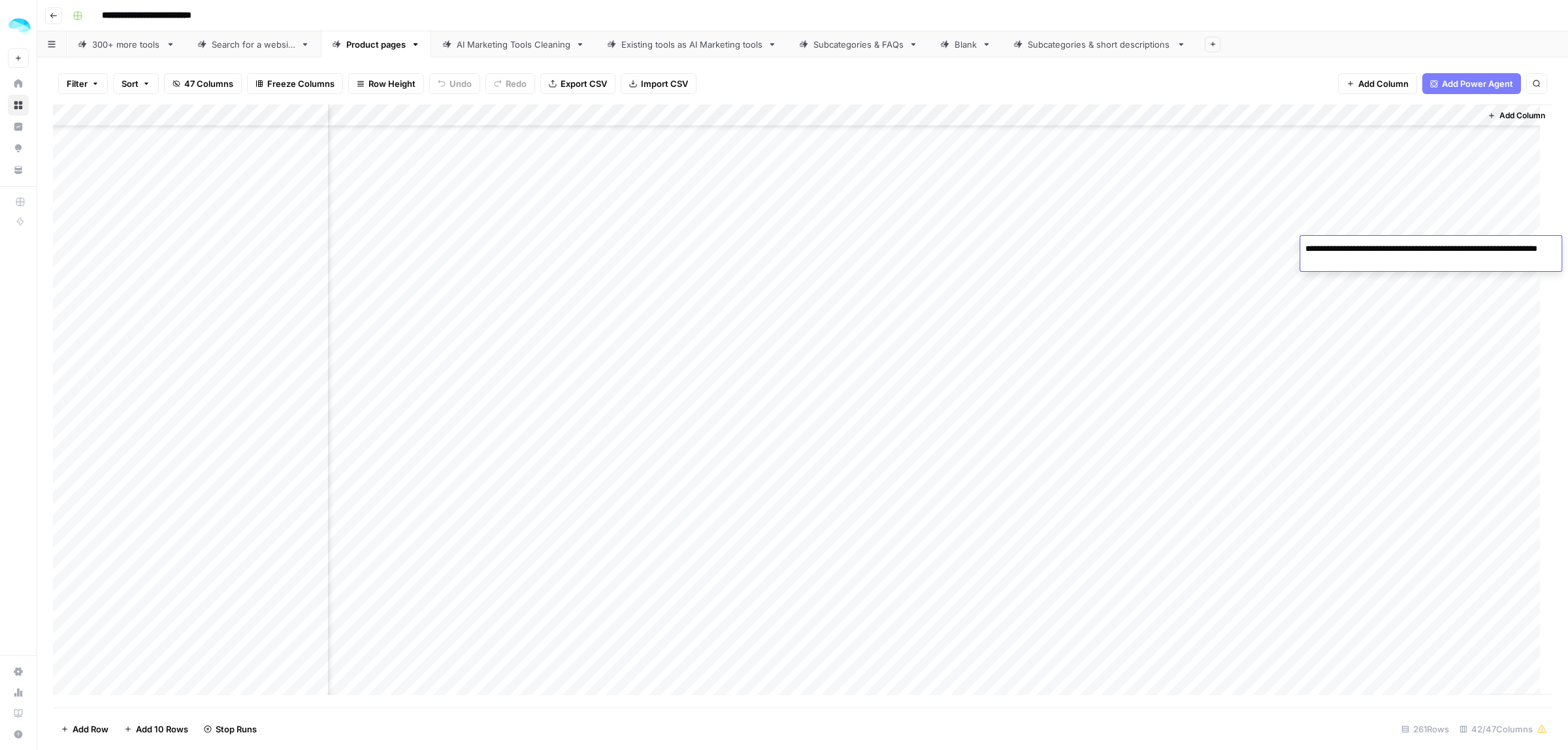
click at [1011, 253] on div "Add Column" at bounding box center [802, 406] width 1499 height 603
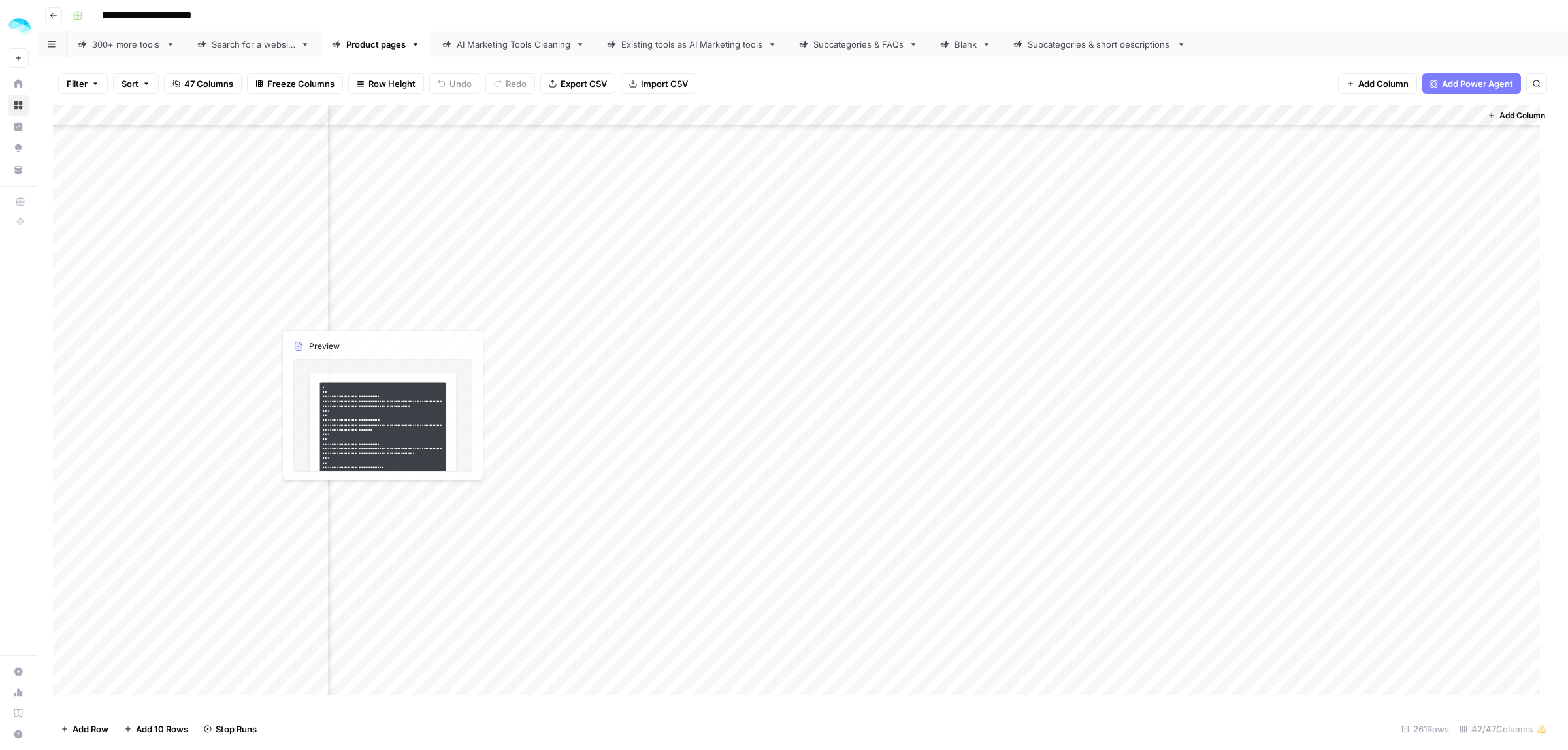
drag, startPoint x: 174, startPoint y: 316, endPoint x: 1431, endPoint y: 303, distance: 1257.1
click at [1423, 291] on div "Add Column" at bounding box center [802, 406] width 1499 height 603
click at [1393, 319] on div "Add Column" at bounding box center [802, 406] width 1499 height 603
click at [1393, 315] on div "Add Column" at bounding box center [802, 406] width 1499 height 603
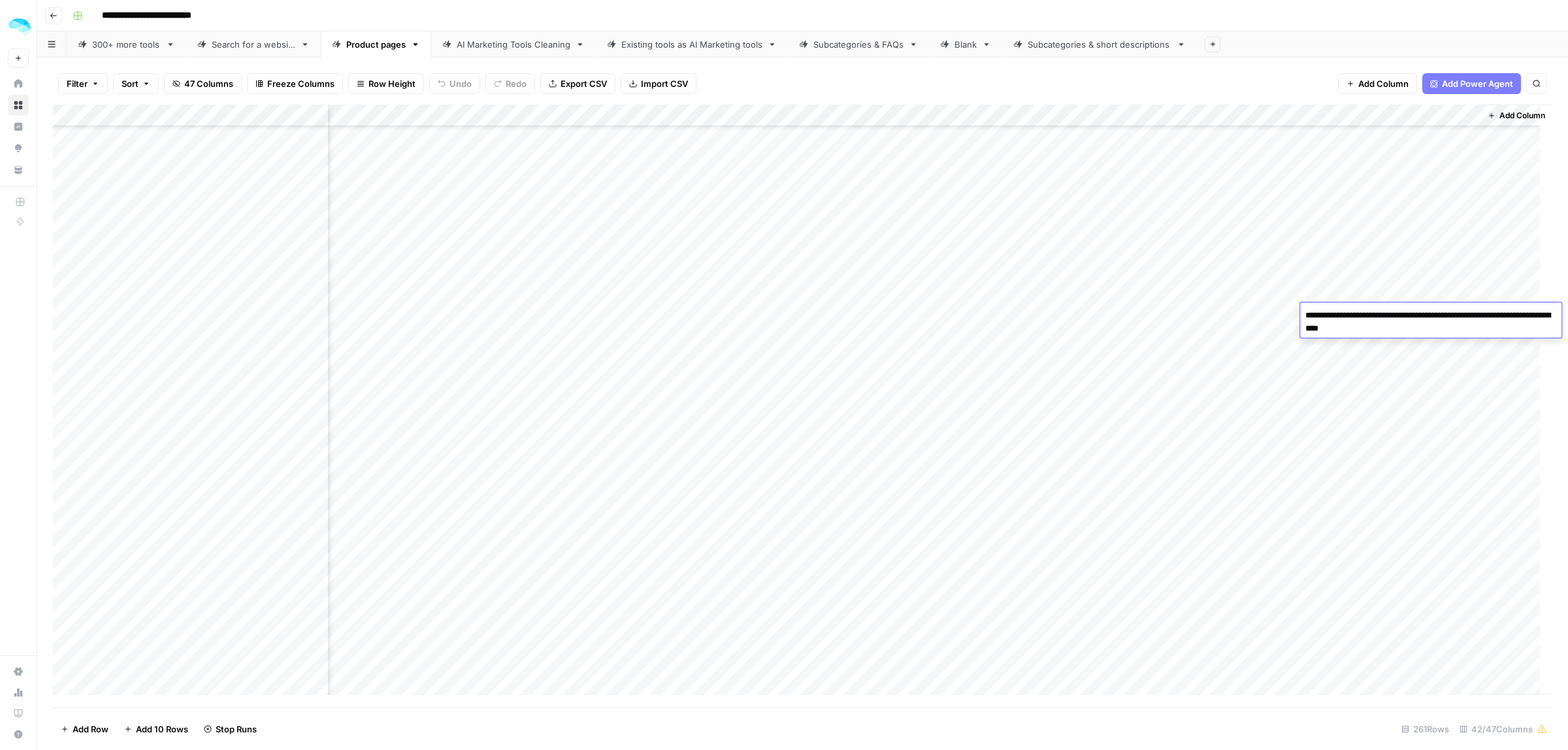
click at [1002, 331] on div "Add Column" at bounding box center [802, 406] width 1499 height 603
click at [1382, 311] on div "Add Column" at bounding box center [802, 406] width 1499 height 603
click at [1403, 409] on div "Add Column" at bounding box center [802, 406] width 1499 height 603
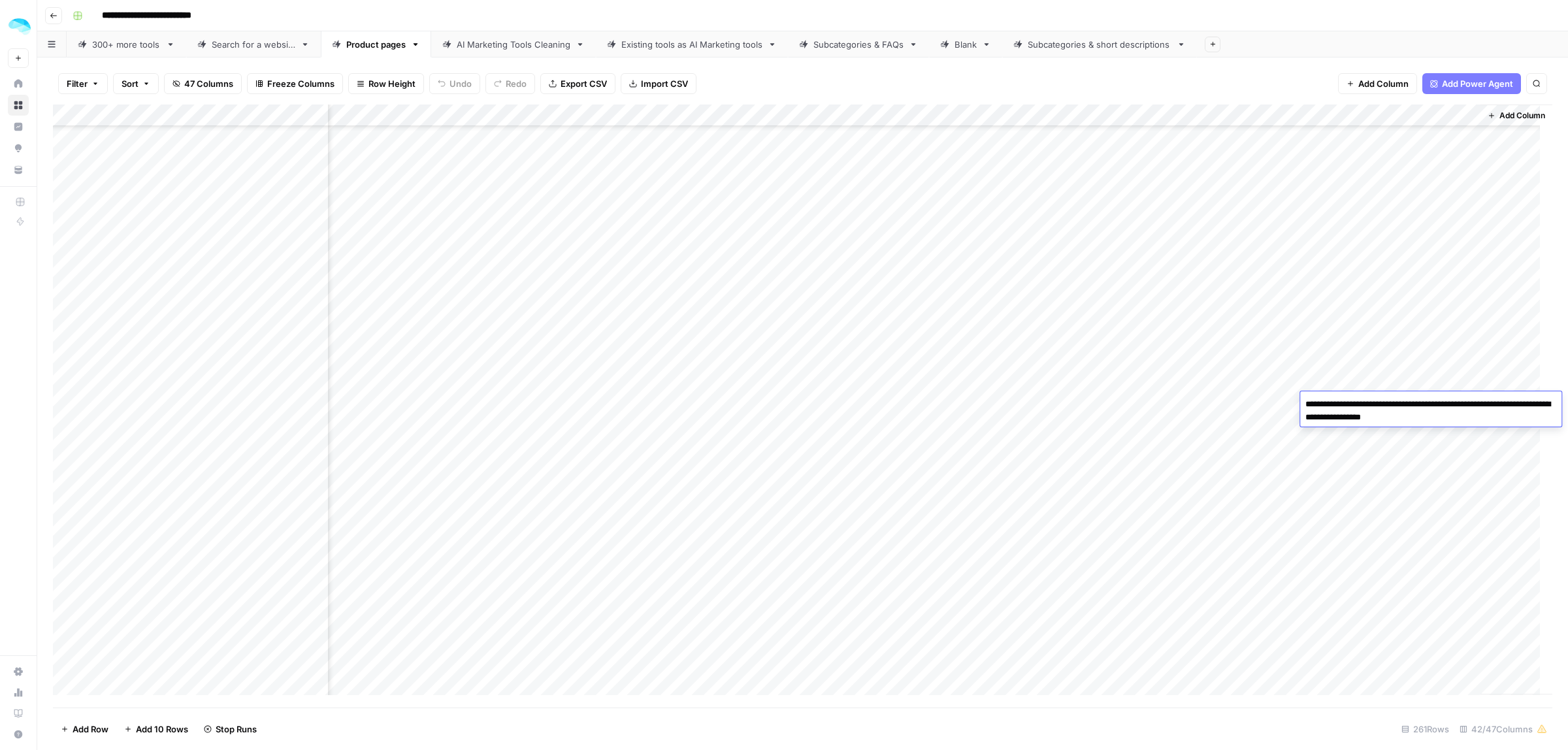
click at [1028, 377] on div "Add Column" at bounding box center [802, 406] width 1499 height 603
click at [1395, 383] on div "Add Column" at bounding box center [802, 406] width 1499 height 603
click at [318, 379] on div "Add Column" at bounding box center [802, 406] width 1499 height 603
click at [1392, 361] on div "Add Column" at bounding box center [802, 406] width 1499 height 603
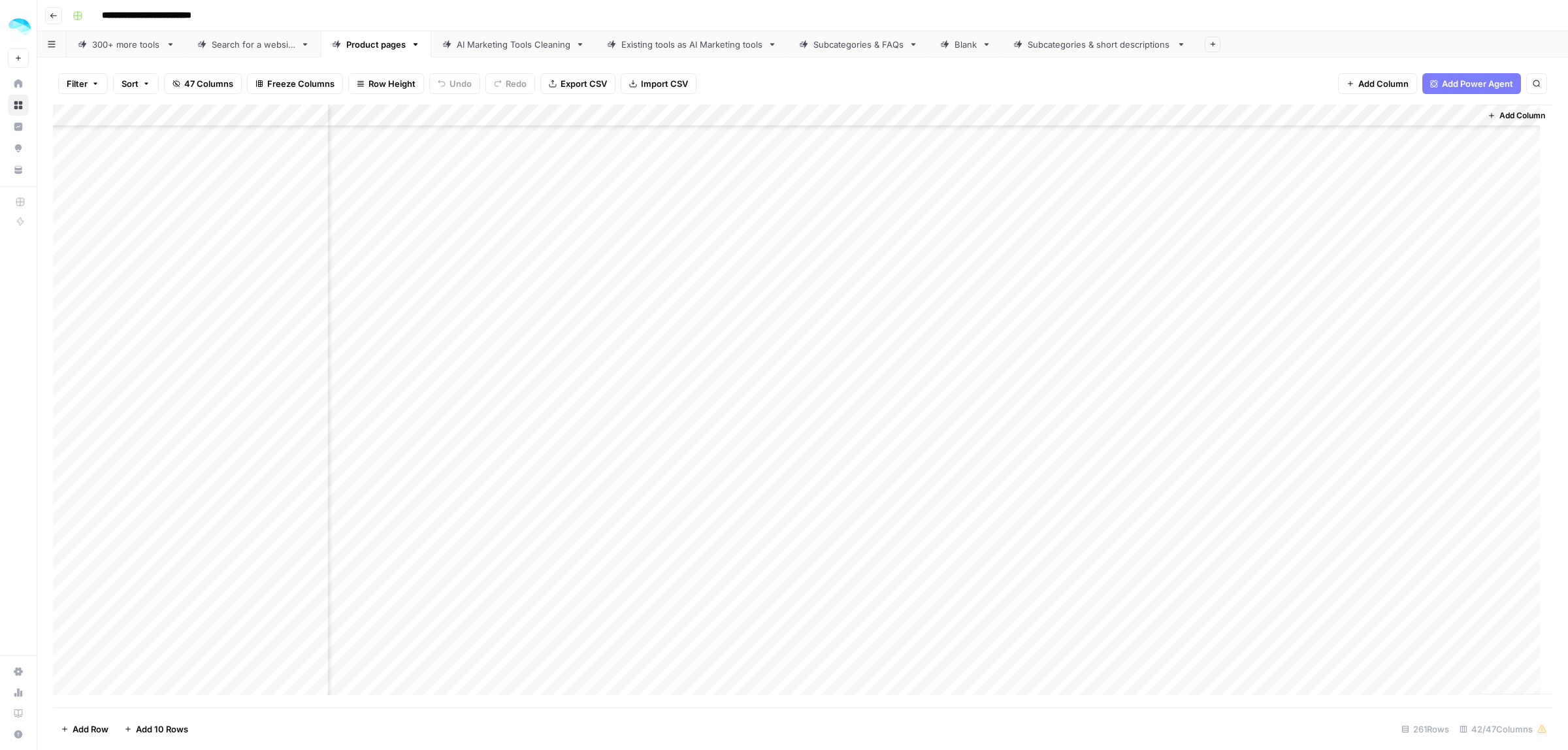
click at [1392, 361] on div "Add Column" at bounding box center [802, 406] width 1499 height 603
click at [1026, 353] on div "Add Column" at bounding box center [802, 406] width 1499 height 603
click at [1337, 250] on div "Add Column" at bounding box center [802, 406] width 1499 height 603
click at [1319, 273] on div "Add Column" at bounding box center [802, 406] width 1499 height 603
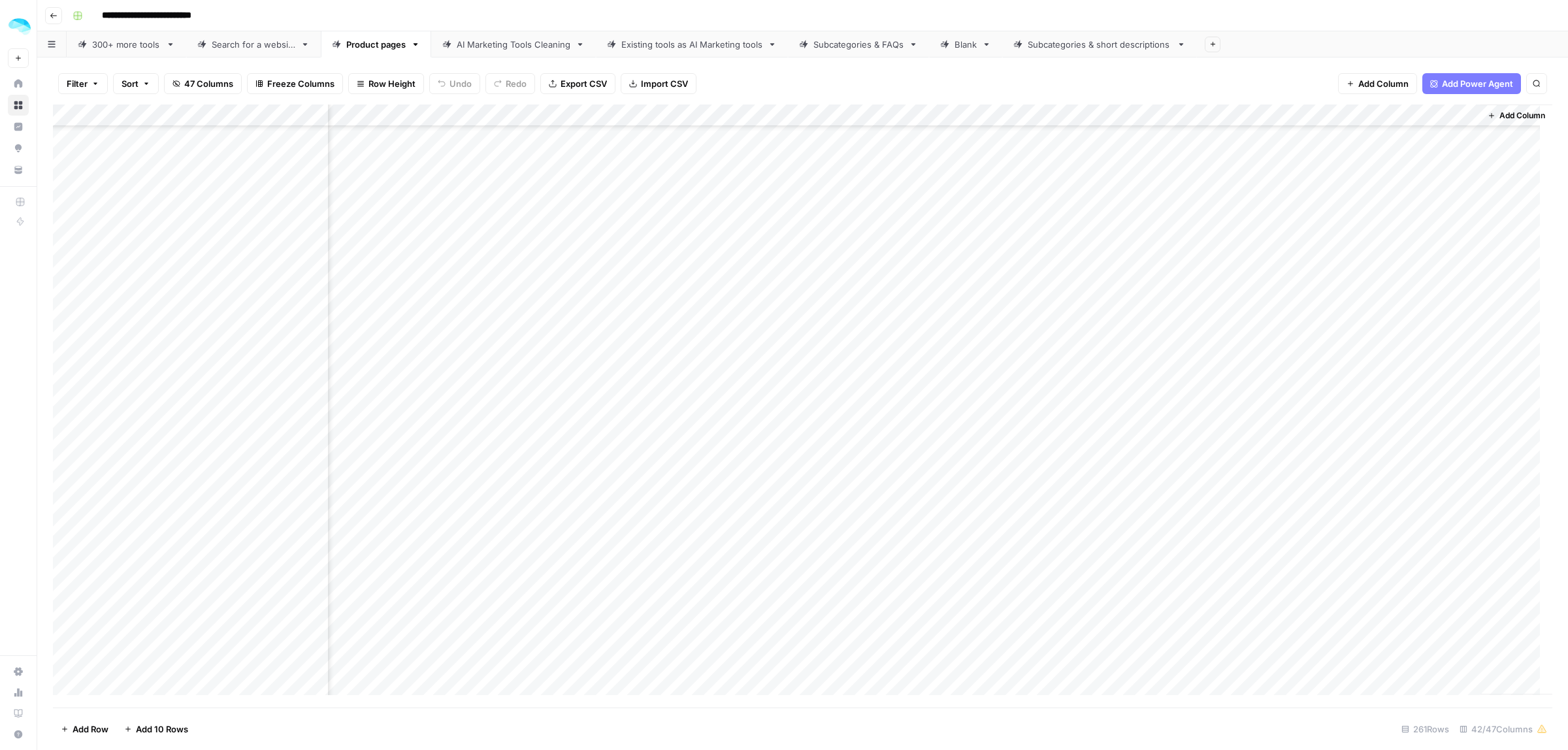
click at [1280, 295] on div "Add Column" at bounding box center [802, 406] width 1499 height 603
click at [1336, 312] on div "Add Column" at bounding box center [802, 406] width 1499 height 603
click at [1222, 332] on div "Add Column" at bounding box center [802, 406] width 1499 height 603
click at [1225, 361] on div "Add Column" at bounding box center [802, 406] width 1499 height 603
click at [1219, 379] on div "Add Column" at bounding box center [802, 406] width 1499 height 603
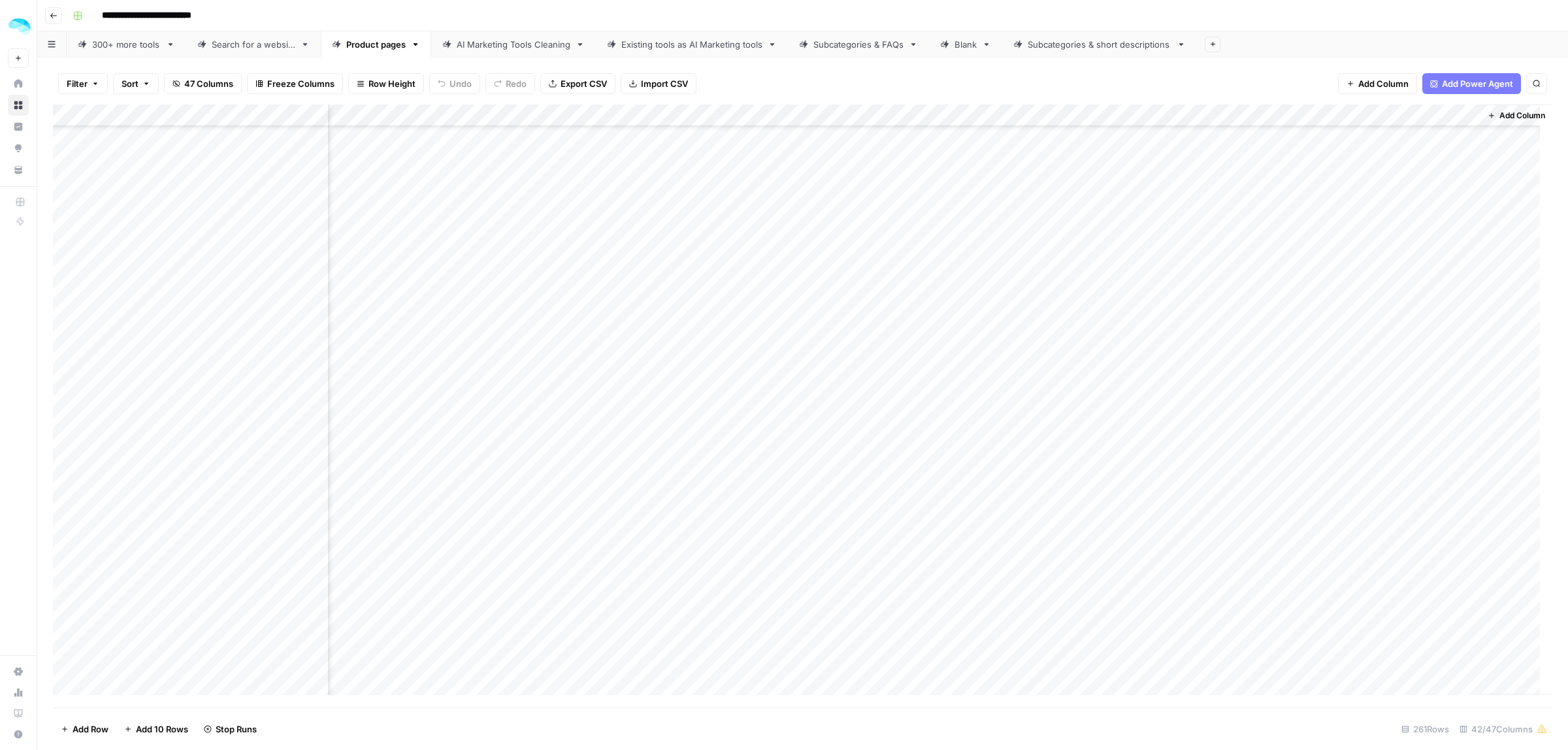
click at [1227, 337] on div "Add Column" at bounding box center [802, 406] width 1499 height 603
drag, startPoint x: 1340, startPoint y: 401, endPoint x: 1332, endPoint y: 402, distance: 8.1
click at [1338, 401] on div "Add Column" at bounding box center [802, 406] width 1499 height 603
click at [1336, 423] on div "Add Column" at bounding box center [802, 406] width 1499 height 603
click at [1219, 447] on div "Add Column" at bounding box center [802, 406] width 1499 height 603
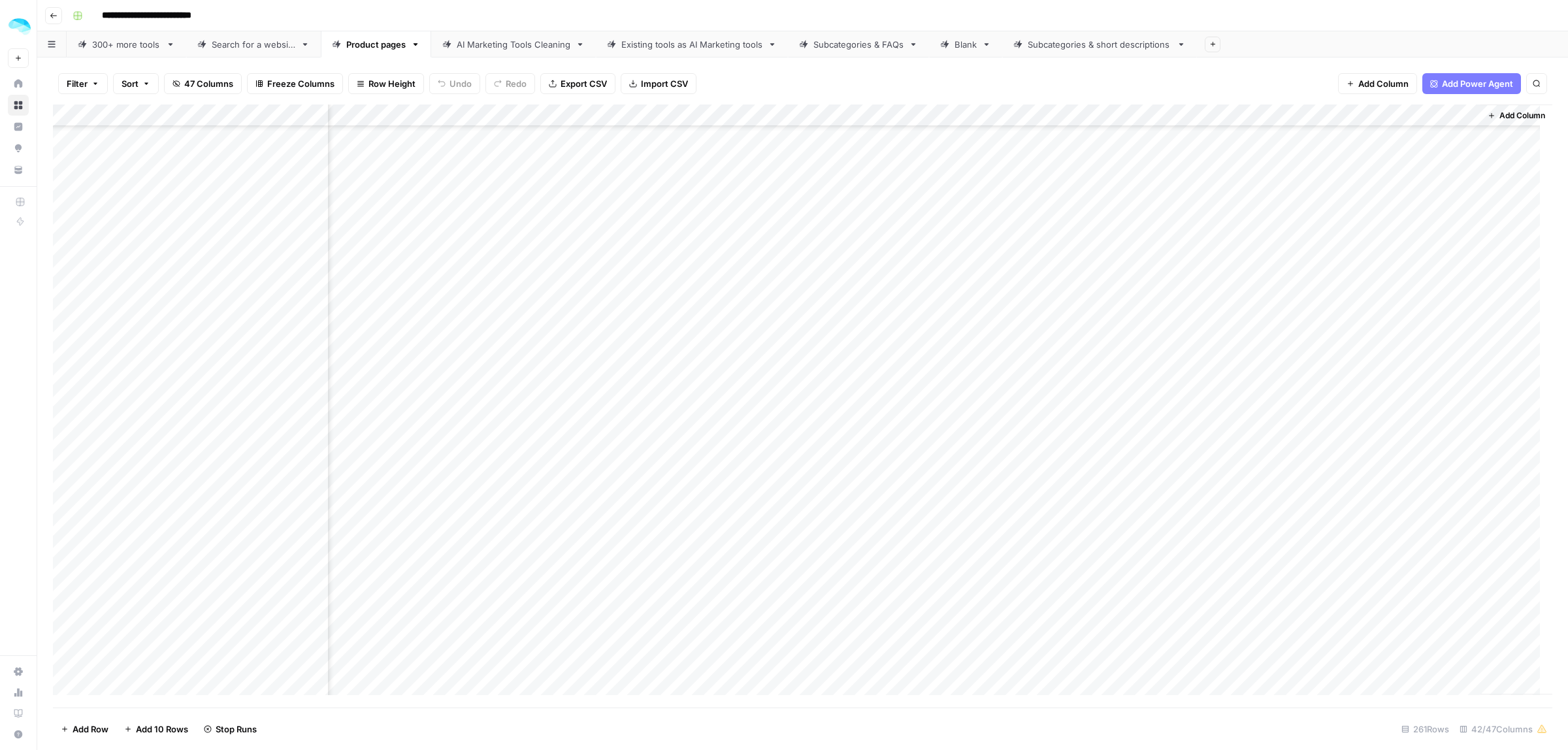
click at [1216, 472] on div "Add Column" at bounding box center [802, 406] width 1499 height 603
click at [1336, 487] on div "Add Column" at bounding box center [802, 406] width 1499 height 603
click at [1220, 270] on div "Add Column" at bounding box center [802, 406] width 1499 height 603
click at [1222, 297] on div "Add Column" at bounding box center [802, 406] width 1499 height 603
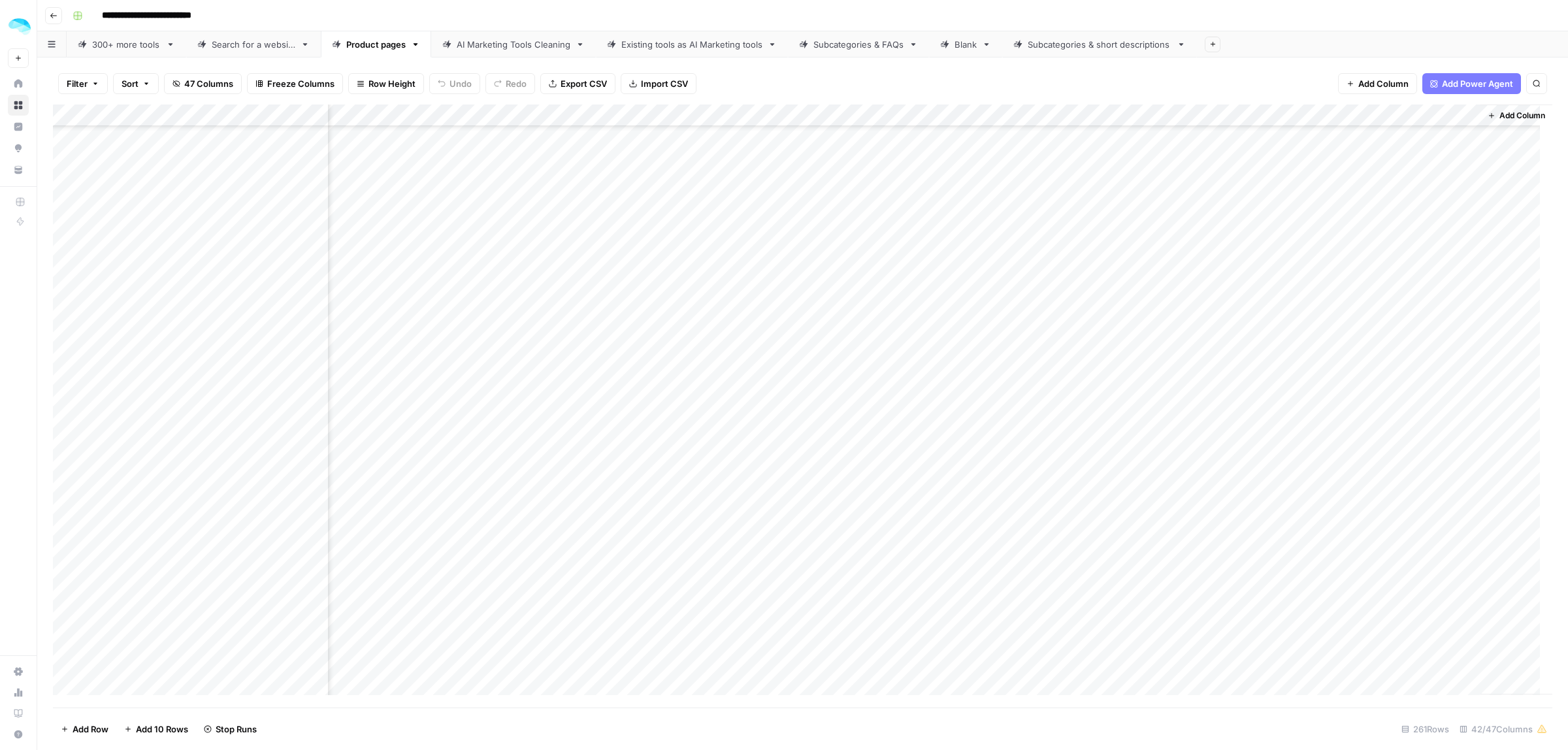
click at [1222, 311] on div "Add Column" at bounding box center [802, 406] width 1499 height 603
click at [1221, 337] on div "Add Column" at bounding box center [802, 406] width 1499 height 603
click at [1221, 357] on div "Add Column" at bounding box center [802, 406] width 1499 height 603
click at [1222, 379] on div "Add Column" at bounding box center [802, 406] width 1499 height 603
click at [1225, 409] on div "Add Column" at bounding box center [802, 406] width 1499 height 603
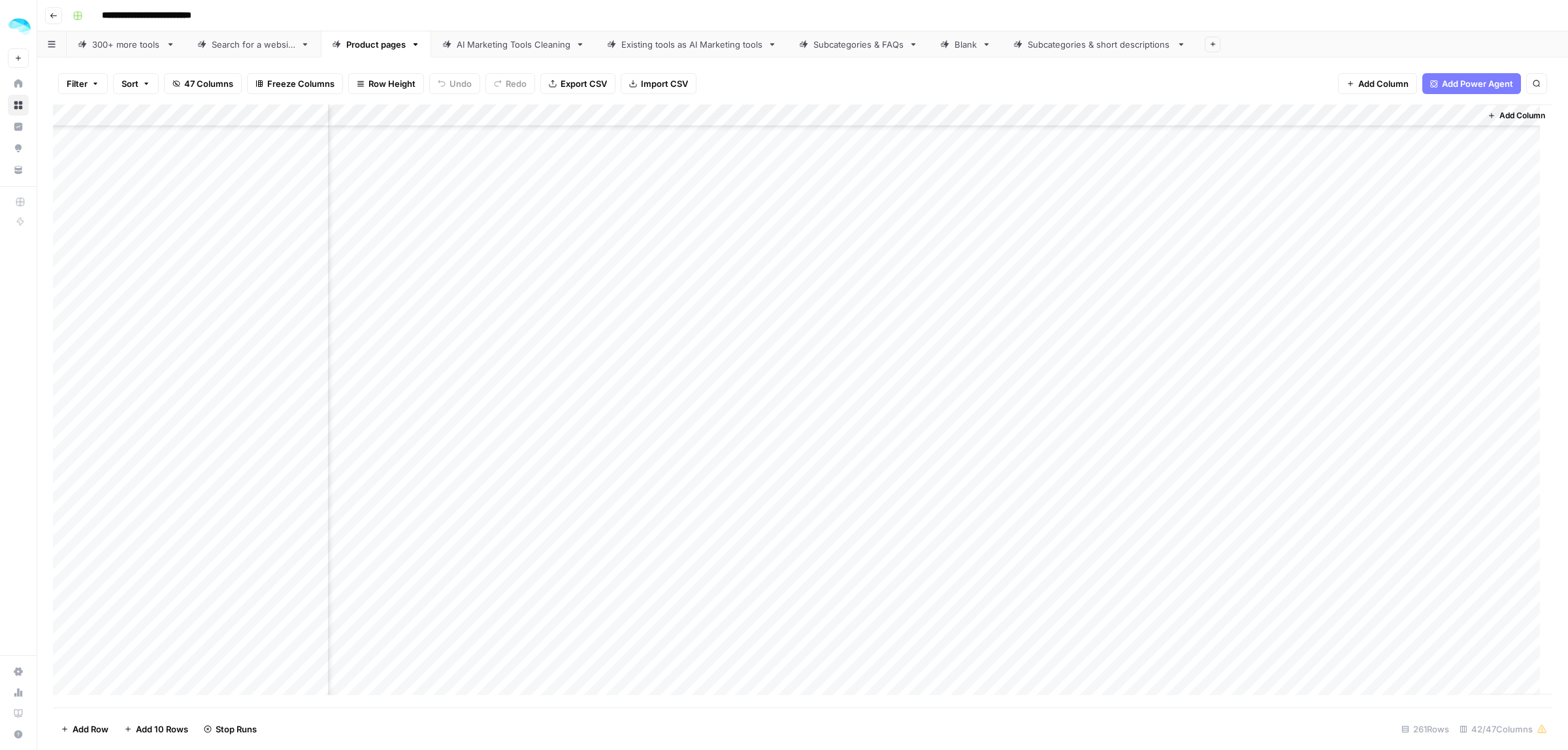
click at [1221, 428] on div "Add Column" at bounding box center [802, 406] width 1499 height 603
click at [1337, 448] on div "Add Column" at bounding box center [802, 406] width 1499 height 603
click at [1224, 469] on div "Add Column" at bounding box center [802, 406] width 1499 height 603
click at [1212, 497] on div "Add Column" at bounding box center [802, 406] width 1499 height 603
click at [1221, 517] on div "Add Column" at bounding box center [802, 406] width 1499 height 603
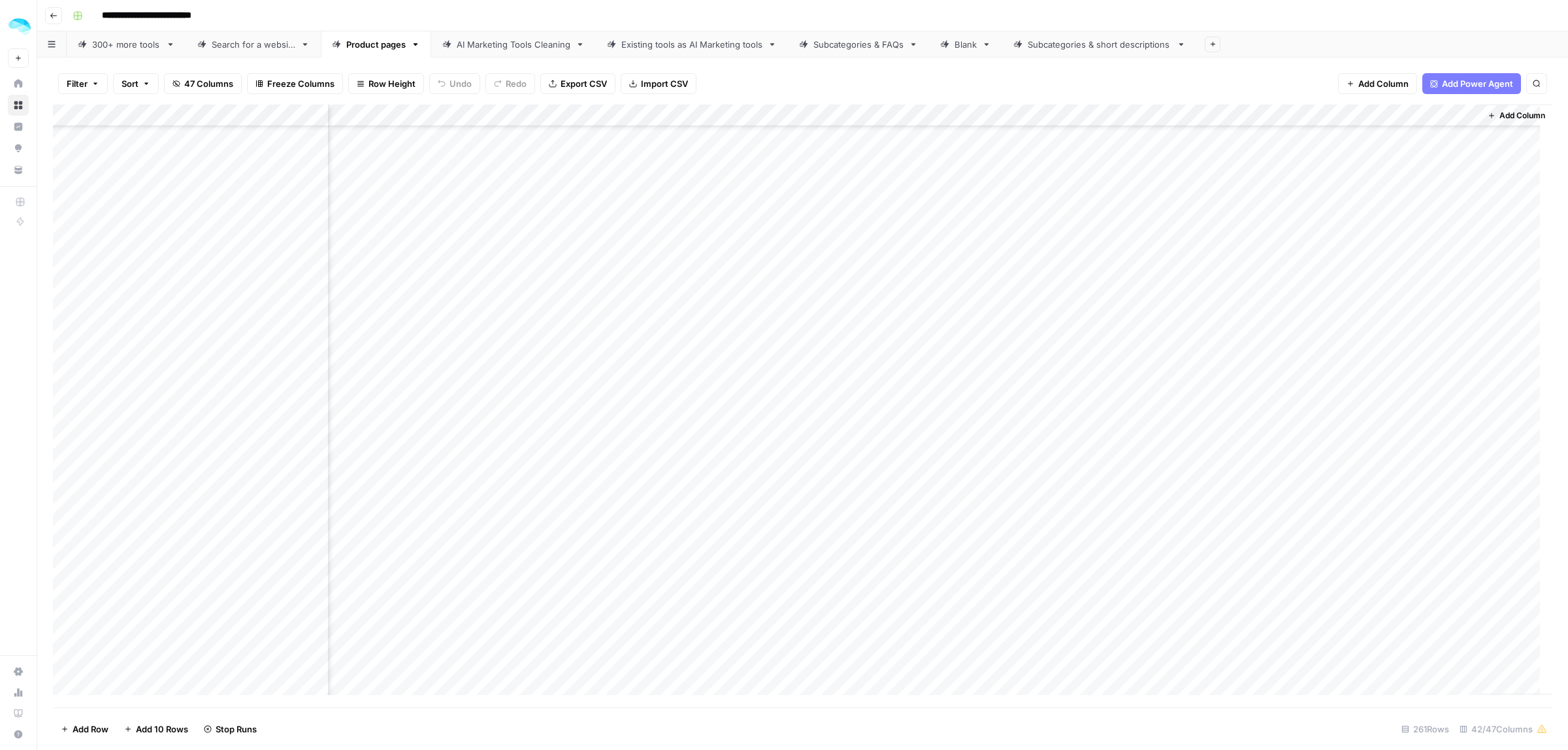
click at [1219, 542] on div "Add Column" at bounding box center [802, 406] width 1499 height 603
click at [1219, 560] on div "Add Column" at bounding box center [802, 406] width 1499 height 603
click at [1221, 513] on div "Add Column" at bounding box center [802, 406] width 1499 height 603
click at [1211, 580] on div "Add Column" at bounding box center [802, 406] width 1499 height 603
click at [1219, 598] on div "Add Column" at bounding box center [802, 406] width 1499 height 603
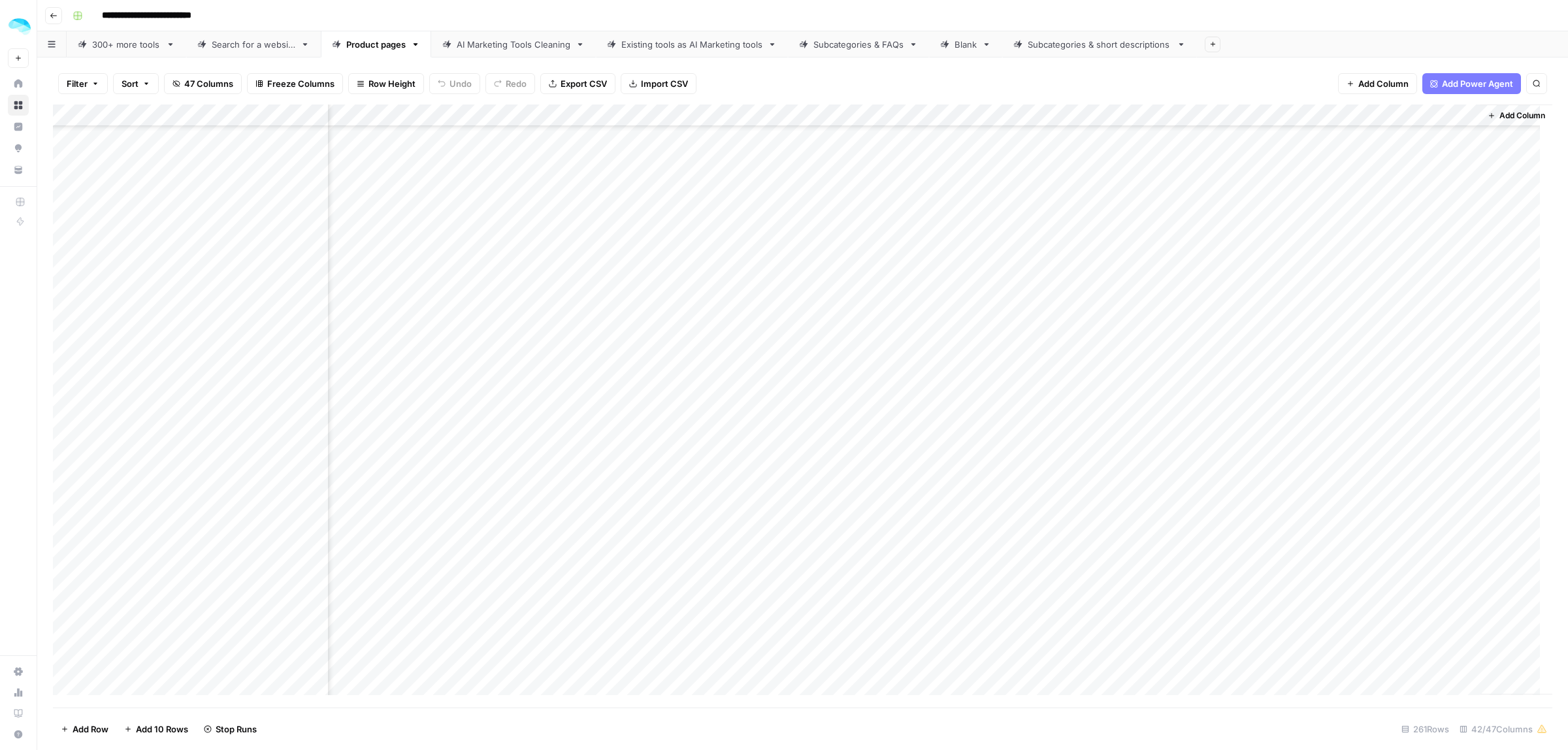
scroll to position [4675, 5885]
click at [1338, 215] on div "Add Column" at bounding box center [802, 406] width 1499 height 603
click at [1222, 239] on div "Add Column" at bounding box center [802, 406] width 1499 height 603
click at [1220, 262] on div "Add Column" at bounding box center [802, 406] width 1499 height 603
click at [1219, 286] on div "Add Column" at bounding box center [802, 406] width 1499 height 603
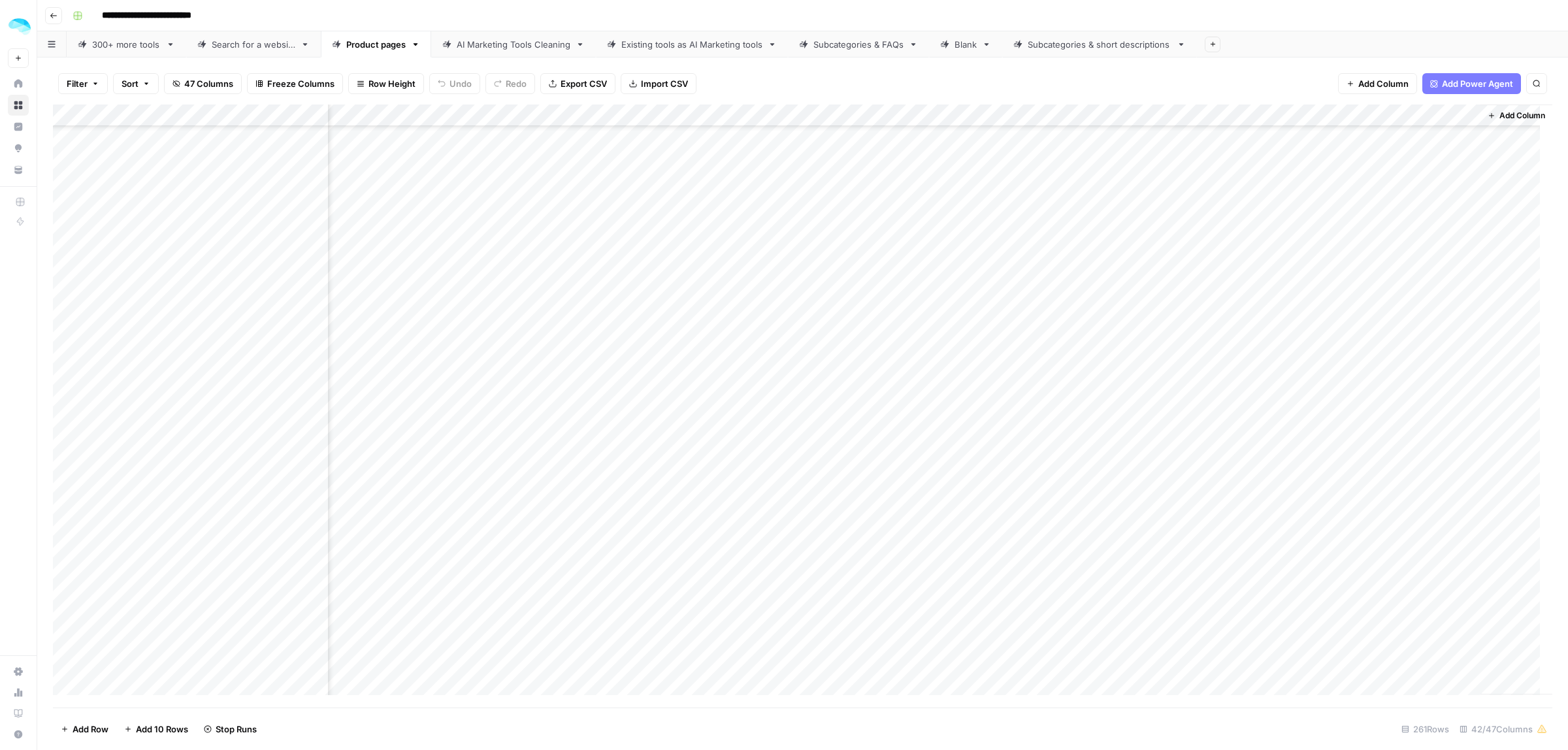
click at [1219, 305] on div "Add Column" at bounding box center [802, 406] width 1499 height 603
click at [1223, 330] on div "Add Column" at bounding box center [802, 406] width 1499 height 603
click at [1222, 351] on div "Add Column" at bounding box center [802, 406] width 1499 height 603
click at [1220, 376] on div "Add Column" at bounding box center [802, 406] width 1499 height 603
click at [1219, 401] on div "Add Column" at bounding box center [802, 406] width 1499 height 603
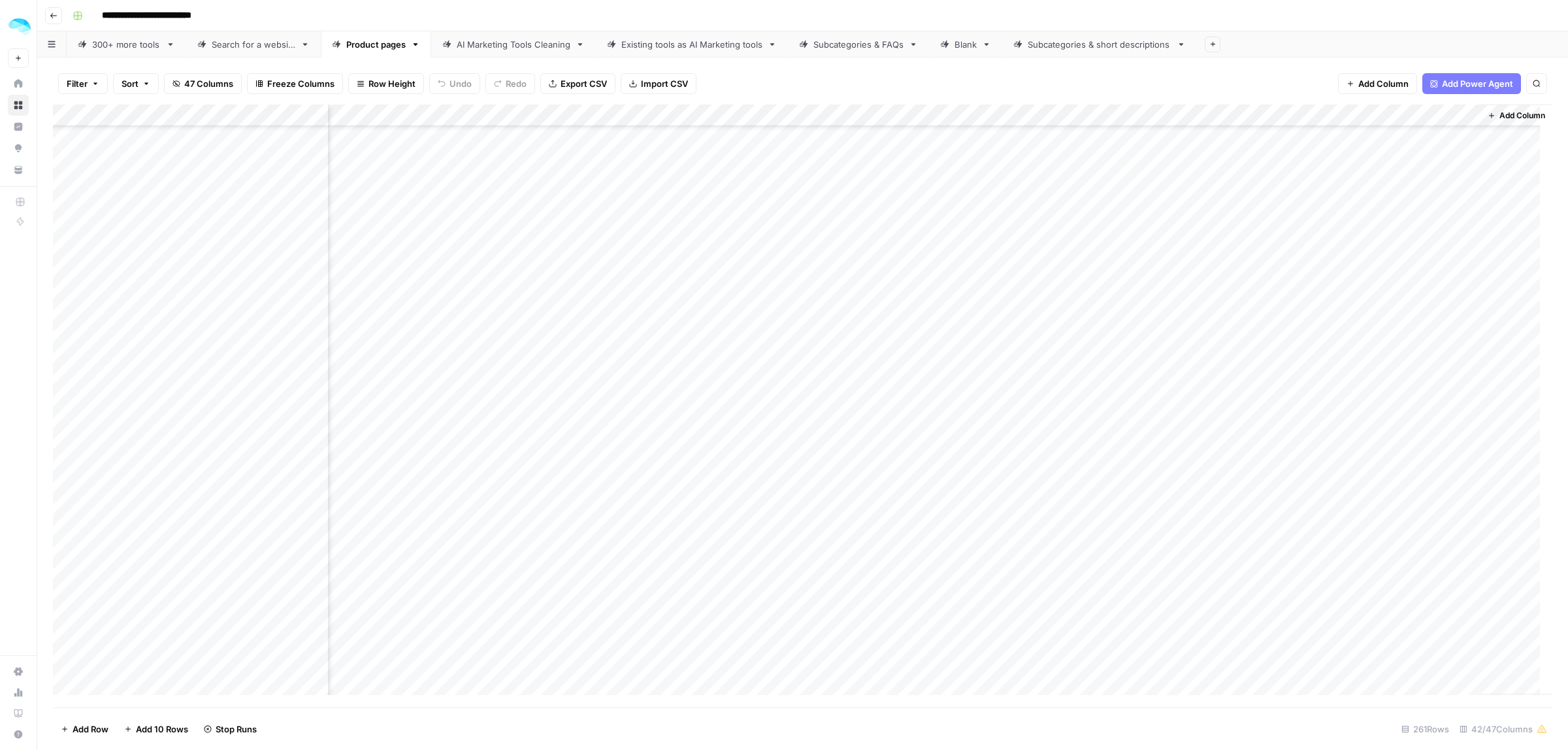
click at [1217, 417] on div "Add Column" at bounding box center [802, 406] width 1499 height 603
click at [1217, 437] on div "Add Column" at bounding box center [802, 406] width 1499 height 603
click at [1223, 456] on div "Add Column" at bounding box center [802, 406] width 1499 height 603
click at [1221, 482] on div "Add Column" at bounding box center [802, 406] width 1499 height 603
click at [1217, 511] on div "Add Column" at bounding box center [802, 406] width 1499 height 603
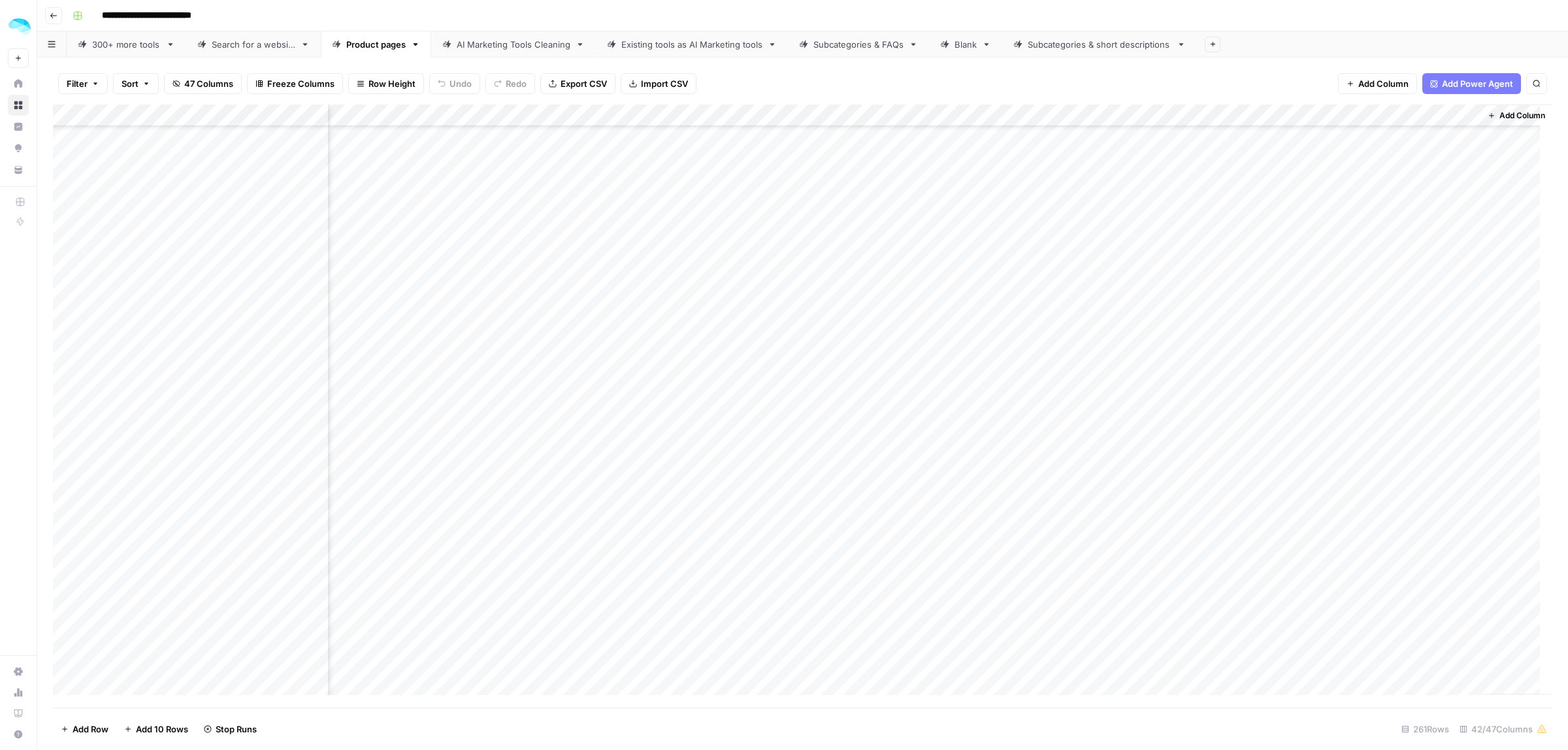
click at [1222, 481] on div "Add Column" at bounding box center [802, 406] width 1499 height 603
click at [1220, 530] on div "Add Column" at bounding box center [802, 406] width 1499 height 603
click at [1219, 544] on div "Add Column" at bounding box center [802, 406] width 1499 height 603
click at [1217, 570] on div "Add Column" at bounding box center [802, 406] width 1499 height 603
click at [1217, 597] on div "Add Column" at bounding box center [802, 406] width 1499 height 603
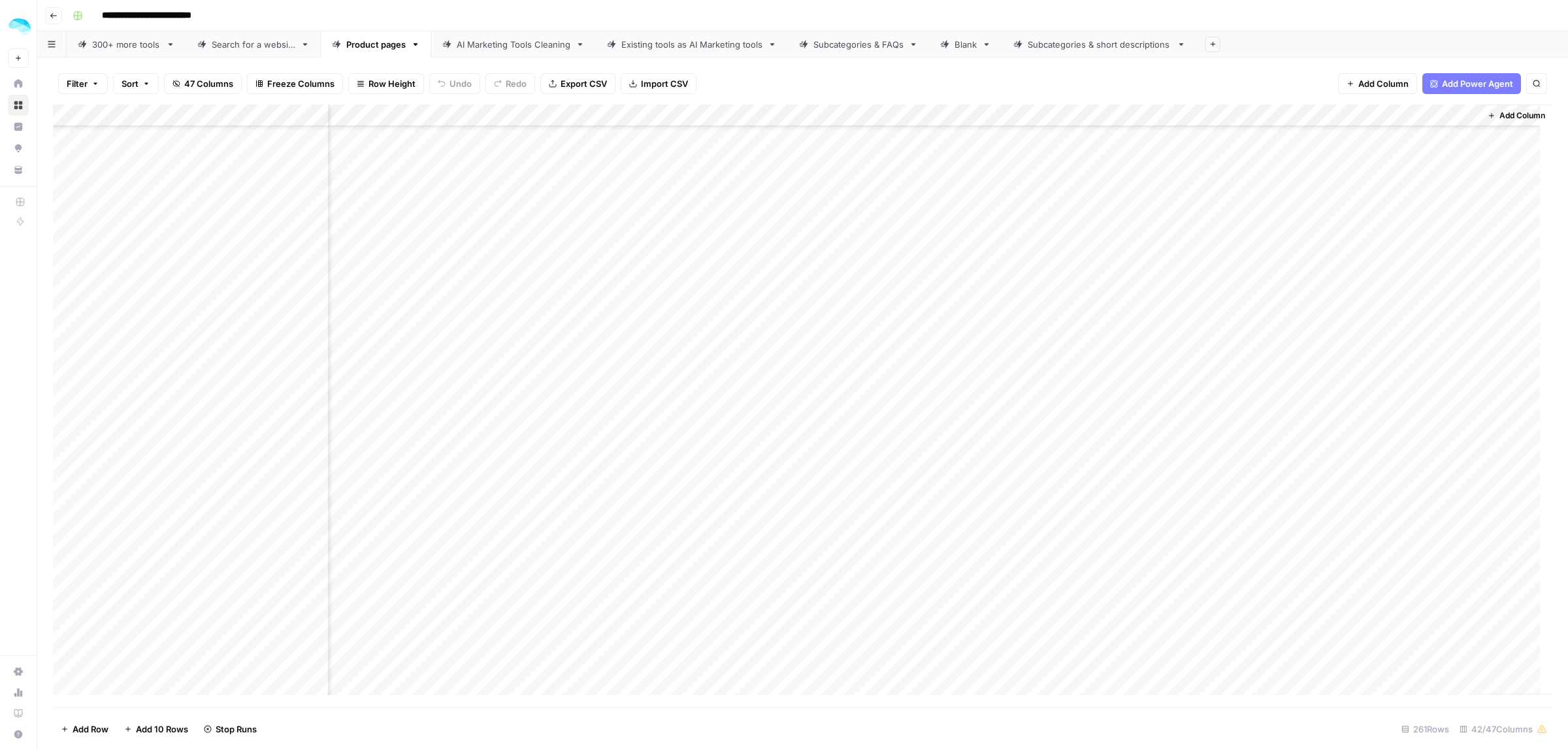
click at [1220, 620] on div "Add Column" at bounding box center [802, 406] width 1499 height 603
click at [1225, 307] on div "Add Column" at bounding box center [802, 406] width 1499 height 603
click at [1222, 331] on div "Add Column" at bounding box center [802, 406] width 1499 height 603
click at [1338, 355] on div "Add Column" at bounding box center [802, 406] width 1499 height 603
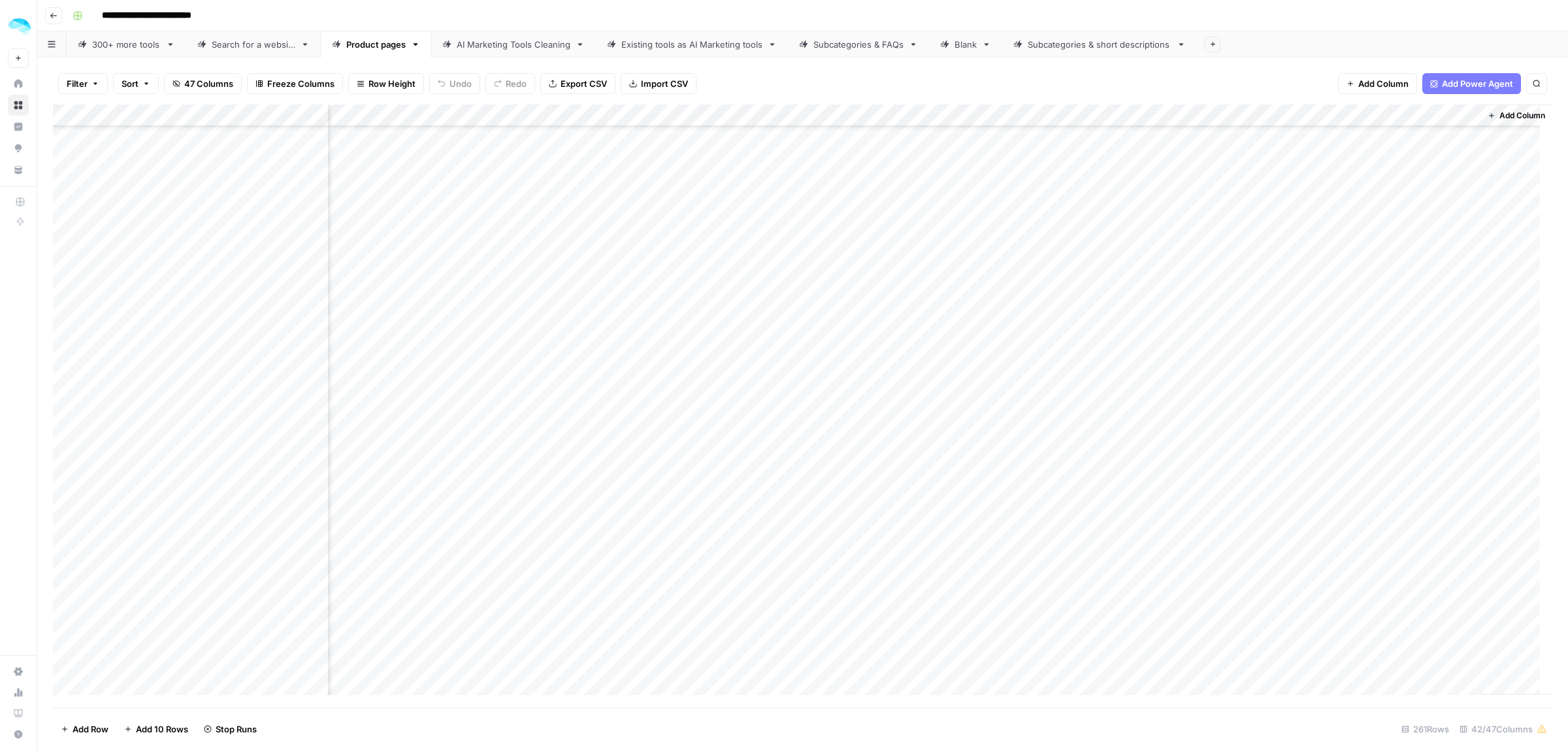
click at [1222, 379] on div "Add Column" at bounding box center [802, 406] width 1499 height 603
click at [1217, 402] on div "Add Column" at bounding box center [802, 406] width 1499 height 603
click at [1221, 418] on div "Add Column" at bounding box center [802, 406] width 1499 height 603
click at [1222, 446] on div "Add Column" at bounding box center [802, 406] width 1499 height 603
click at [1338, 464] on div "Add Column" at bounding box center [802, 406] width 1499 height 603
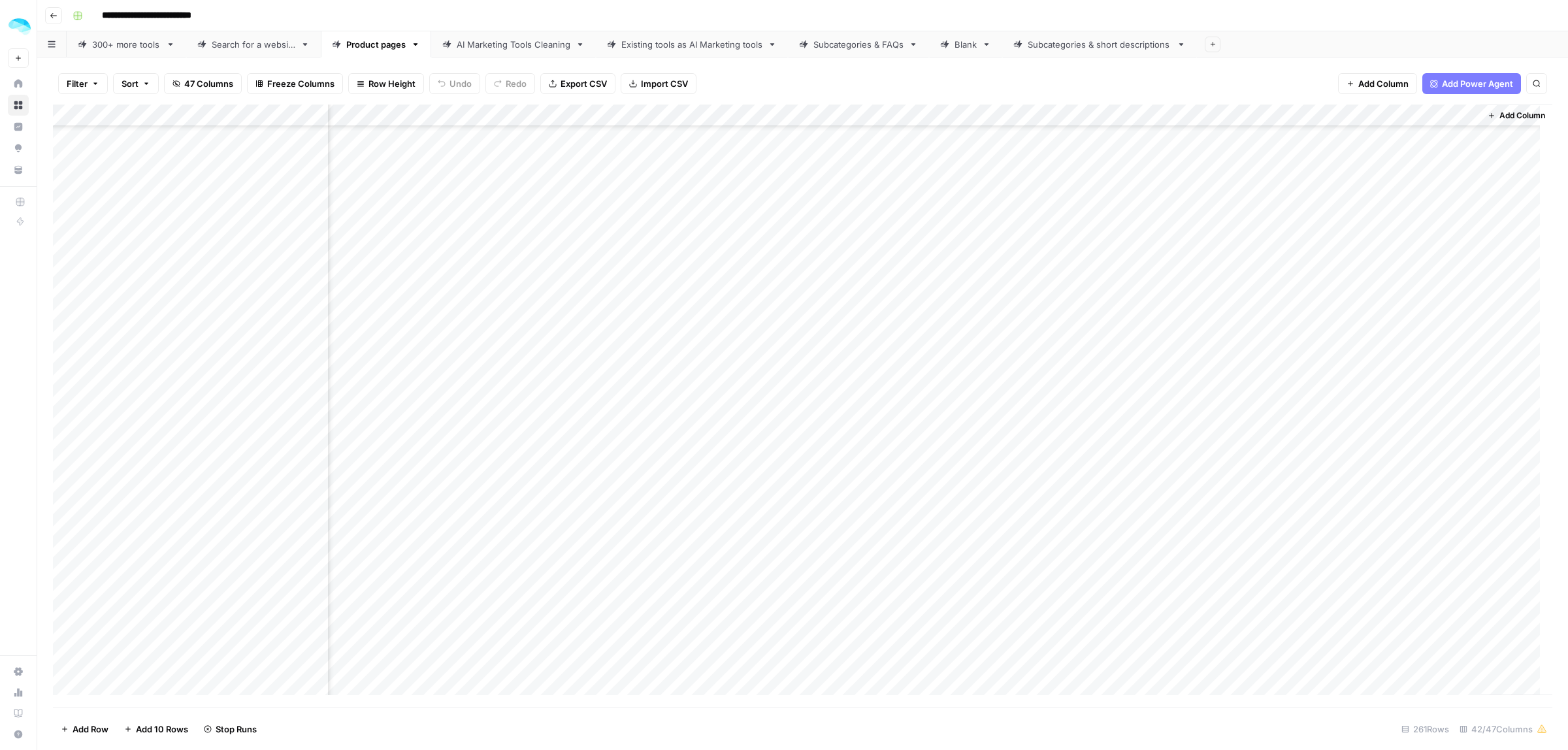
click at [1227, 487] on div "Add Column" at bounding box center [802, 406] width 1499 height 603
click at [1217, 511] on div "Add Column" at bounding box center [802, 406] width 1499 height 603
click at [1224, 533] on div "Add Column" at bounding box center [802, 406] width 1499 height 603
click at [1222, 488] on div "Add Column" at bounding box center [802, 406] width 1499 height 603
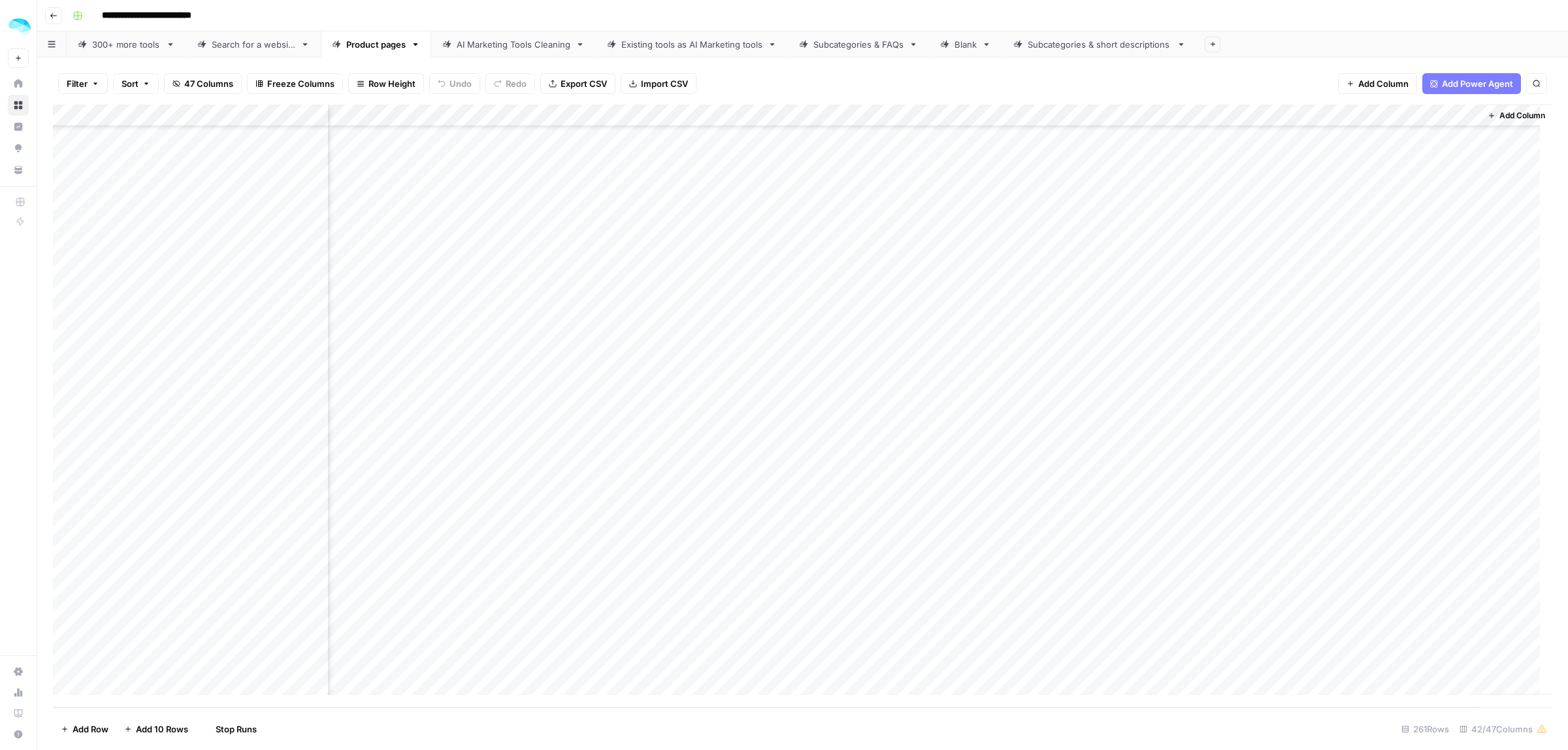
click at [1222, 286] on div "Add Column" at bounding box center [802, 406] width 1499 height 603
click at [1219, 311] on div "Add Column" at bounding box center [802, 406] width 1499 height 603
click at [1217, 330] on div "Add Column" at bounding box center [802, 406] width 1499 height 603
click at [1217, 351] on div "Add Column" at bounding box center [802, 406] width 1499 height 603
click at [1219, 374] on div "Add Column" at bounding box center [802, 406] width 1499 height 603
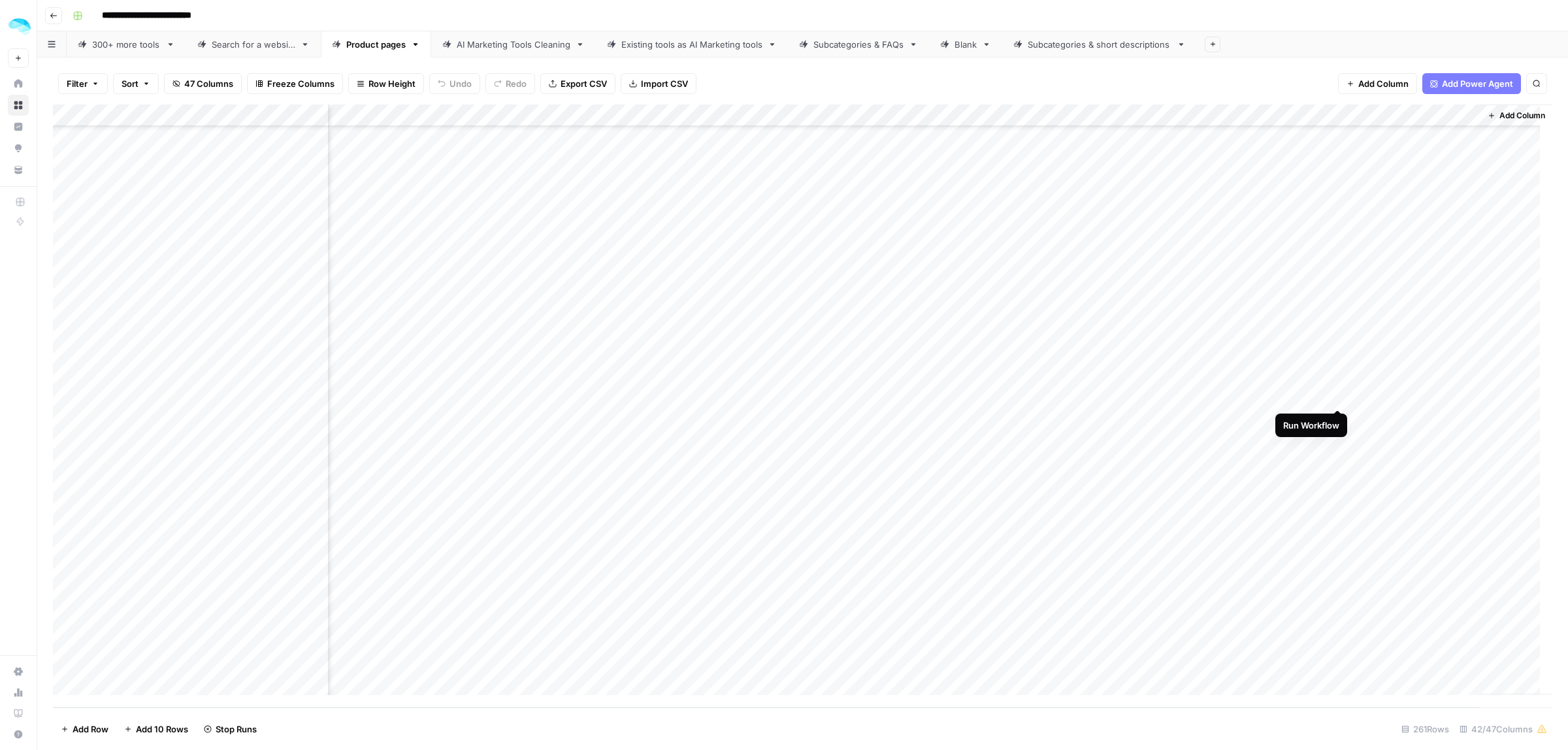
click at [1336, 396] on div "Add Column" at bounding box center [802, 406] width 1499 height 603
click at [1219, 414] on div "Add Column" at bounding box center [802, 406] width 1499 height 603
click at [1222, 446] on div "Add Column" at bounding box center [802, 406] width 1499 height 603
click at [1223, 462] on div "Add Column" at bounding box center [802, 406] width 1499 height 603
click at [1224, 485] on div "Add Column" at bounding box center [802, 406] width 1499 height 603
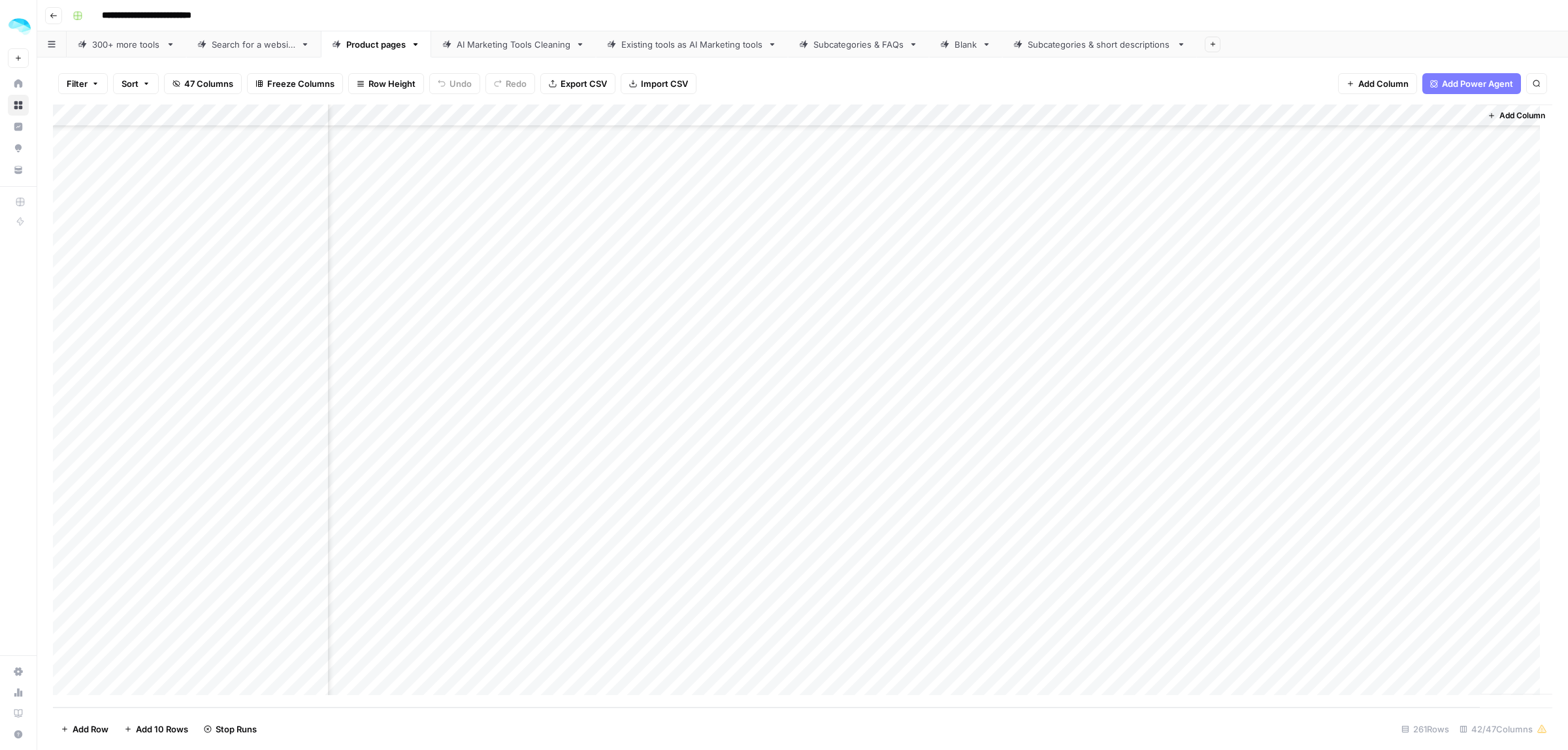
click at [1220, 503] on div "Add Column" at bounding box center [802, 406] width 1499 height 603
click at [1340, 530] on div "Add Column" at bounding box center [802, 406] width 1499 height 603
click at [1222, 553] on div "Add Column" at bounding box center [802, 406] width 1499 height 603
click at [1222, 579] on div "Add Column" at bounding box center [802, 406] width 1499 height 603
click at [1221, 595] on div "Add Column" at bounding box center [802, 406] width 1499 height 603
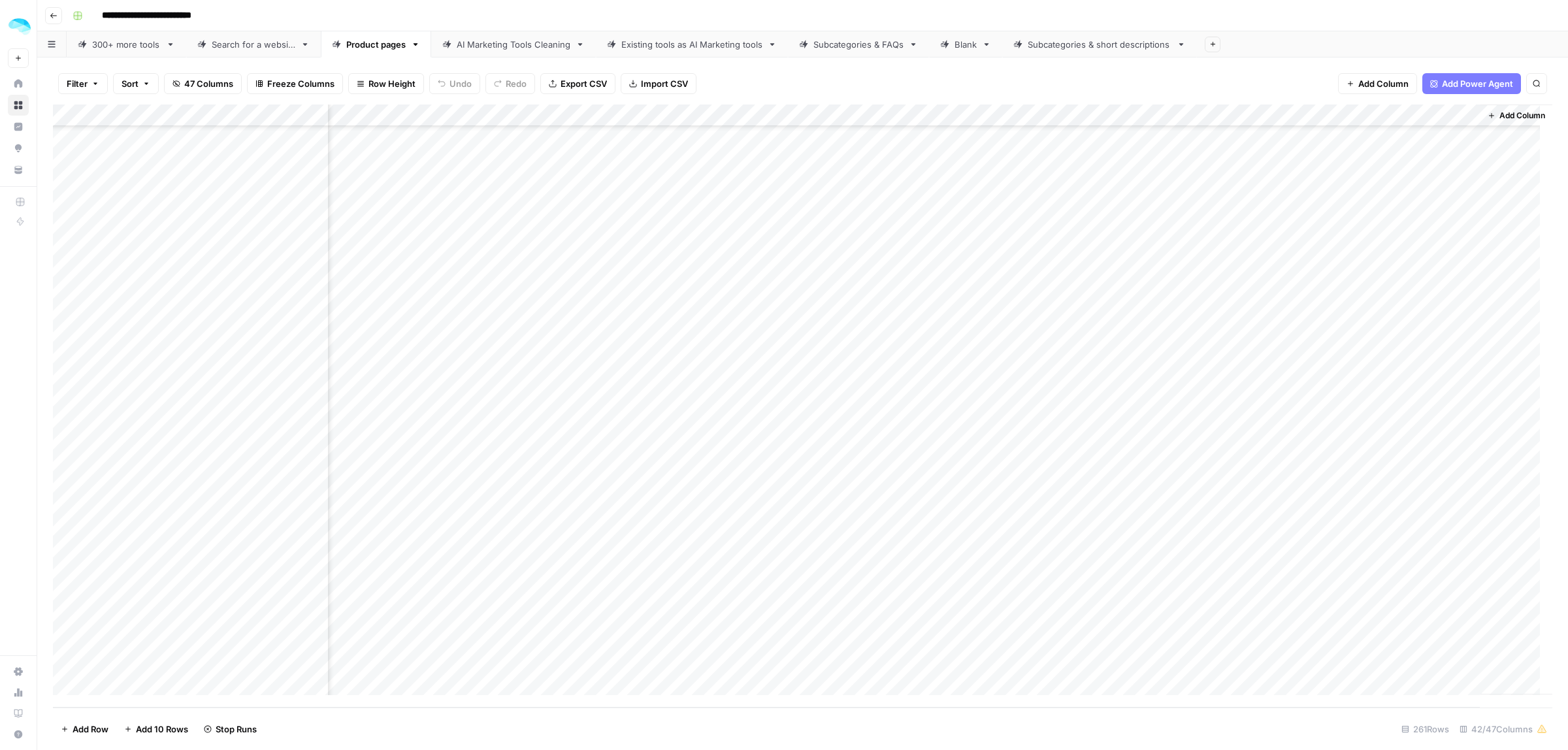
click at [1221, 618] on div "Add Column" at bounding box center [802, 406] width 1499 height 603
click at [1224, 637] on div "Add Column" at bounding box center [802, 406] width 1499 height 603
click at [1221, 658] on div "Add Column" at bounding box center [802, 406] width 1499 height 603
click at [1420, 389] on div "Add Column" at bounding box center [802, 406] width 1499 height 603
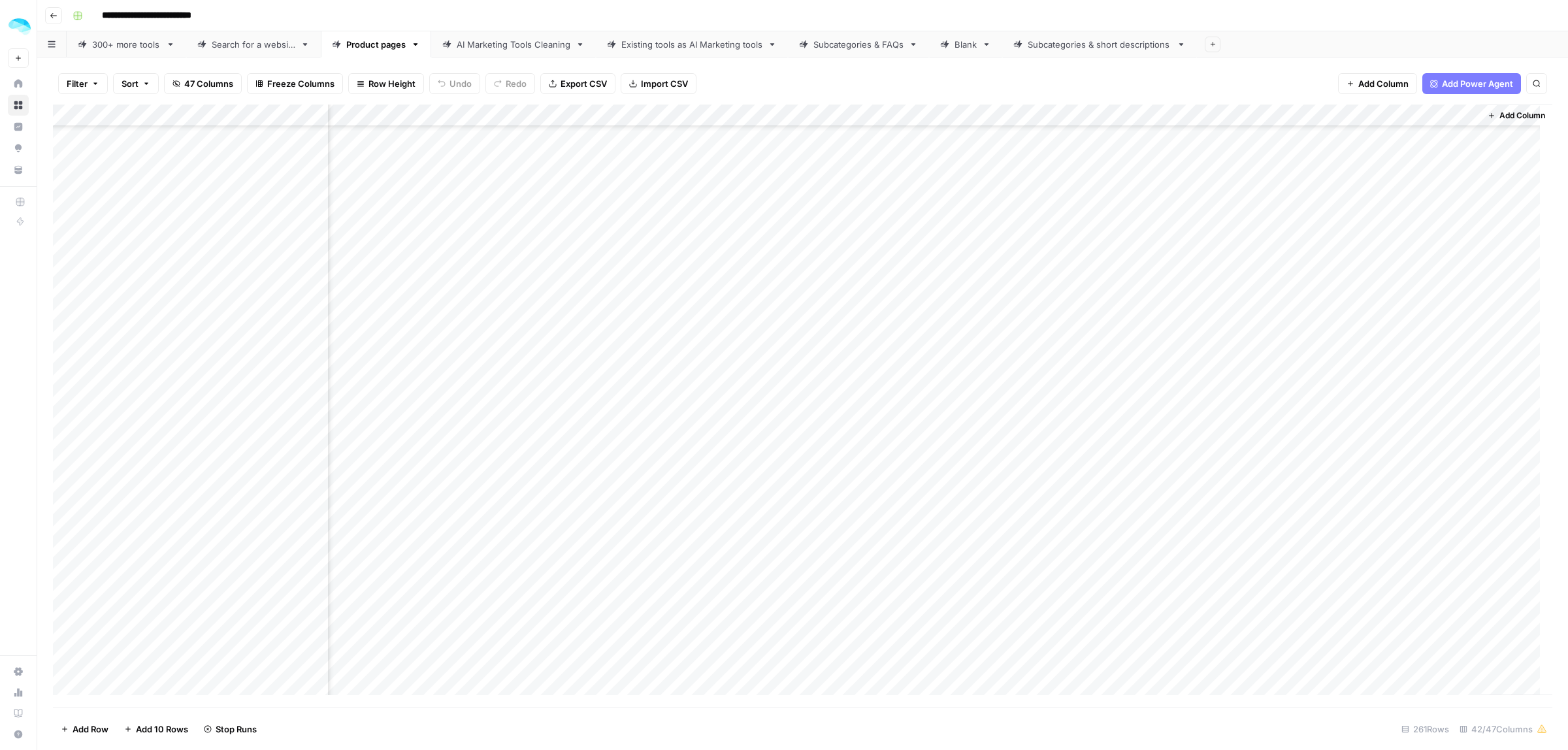
click at [1420, 389] on div "Add Column" at bounding box center [802, 406] width 1499 height 603
click at [1422, 403] on div "Add Column" at bounding box center [802, 406] width 1499 height 603
click at [1401, 429] on div "Add Column" at bounding box center [802, 406] width 1499 height 603
click at [1394, 472] on div "Add Column" at bounding box center [802, 406] width 1499 height 603
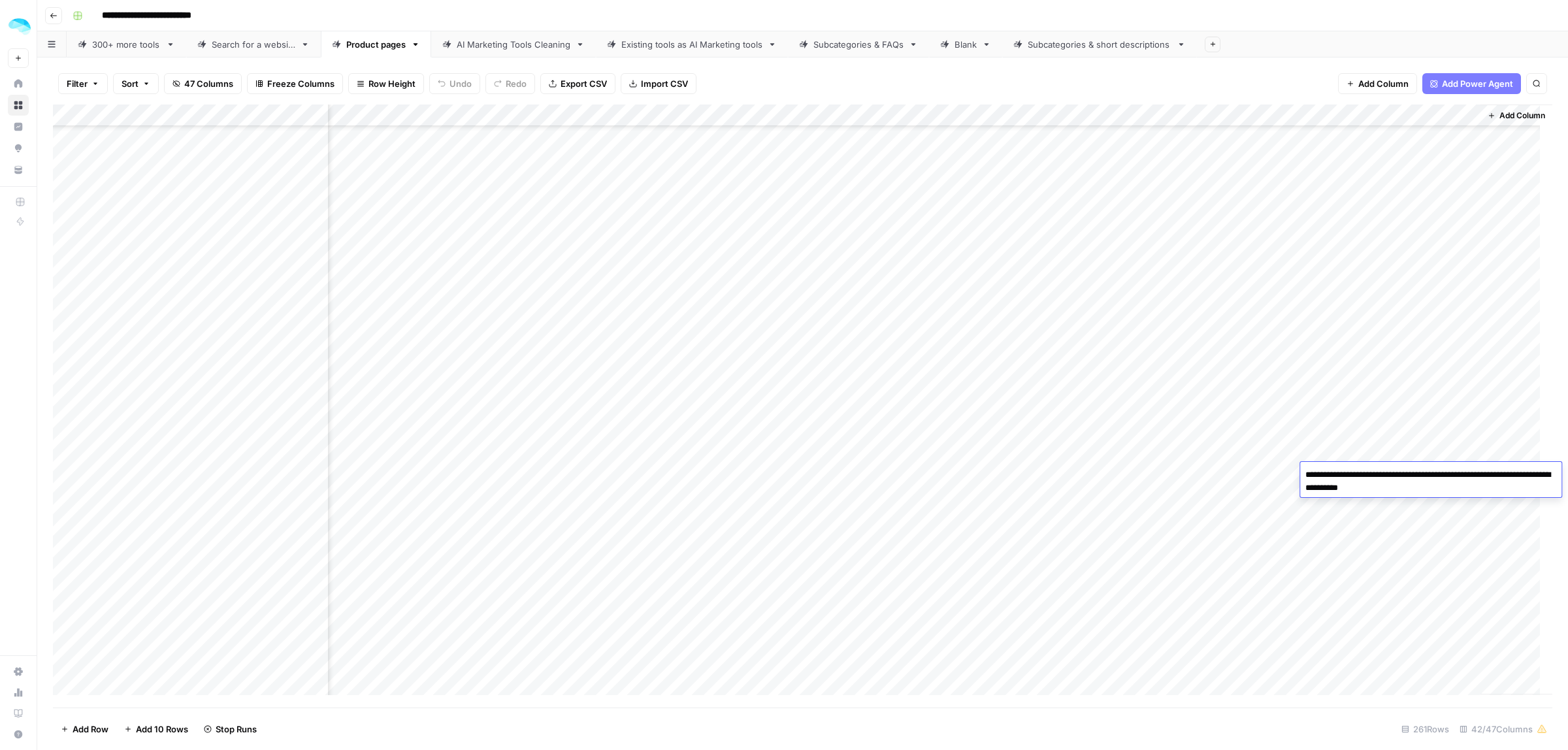
click at [1426, 435] on div "Add Column" at bounding box center [802, 406] width 1499 height 603
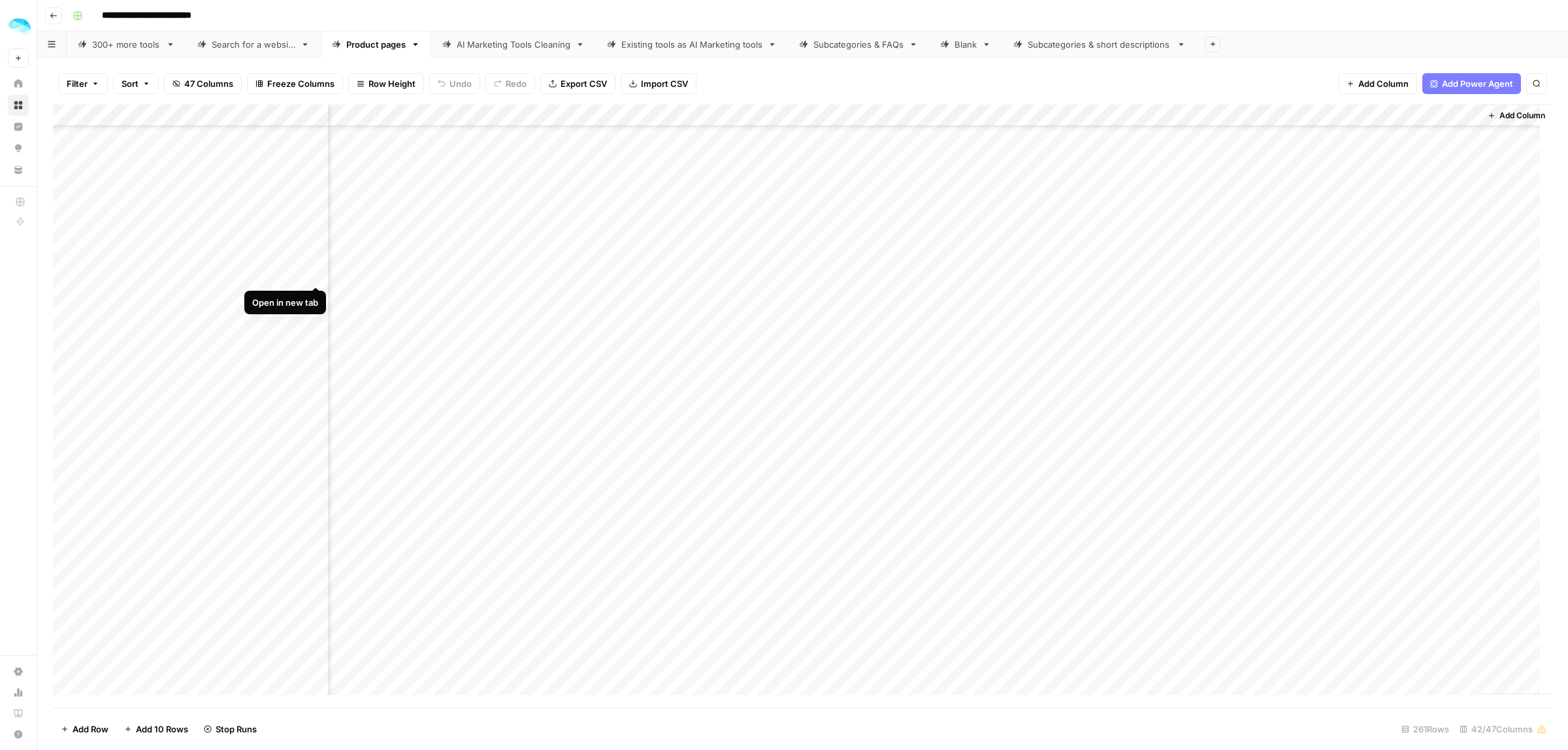
click at [311, 273] on div "Add Column" at bounding box center [802, 406] width 1499 height 603
click at [1397, 279] on div "Add Column" at bounding box center [802, 406] width 1499 height 603
click at [1397, 278] on div "Add Column" at bounding box center [802, 406] width 1499 height 603
click at [1003, 278] on div "Add Column" at bounding box center [802, 406] width 1499 height 603
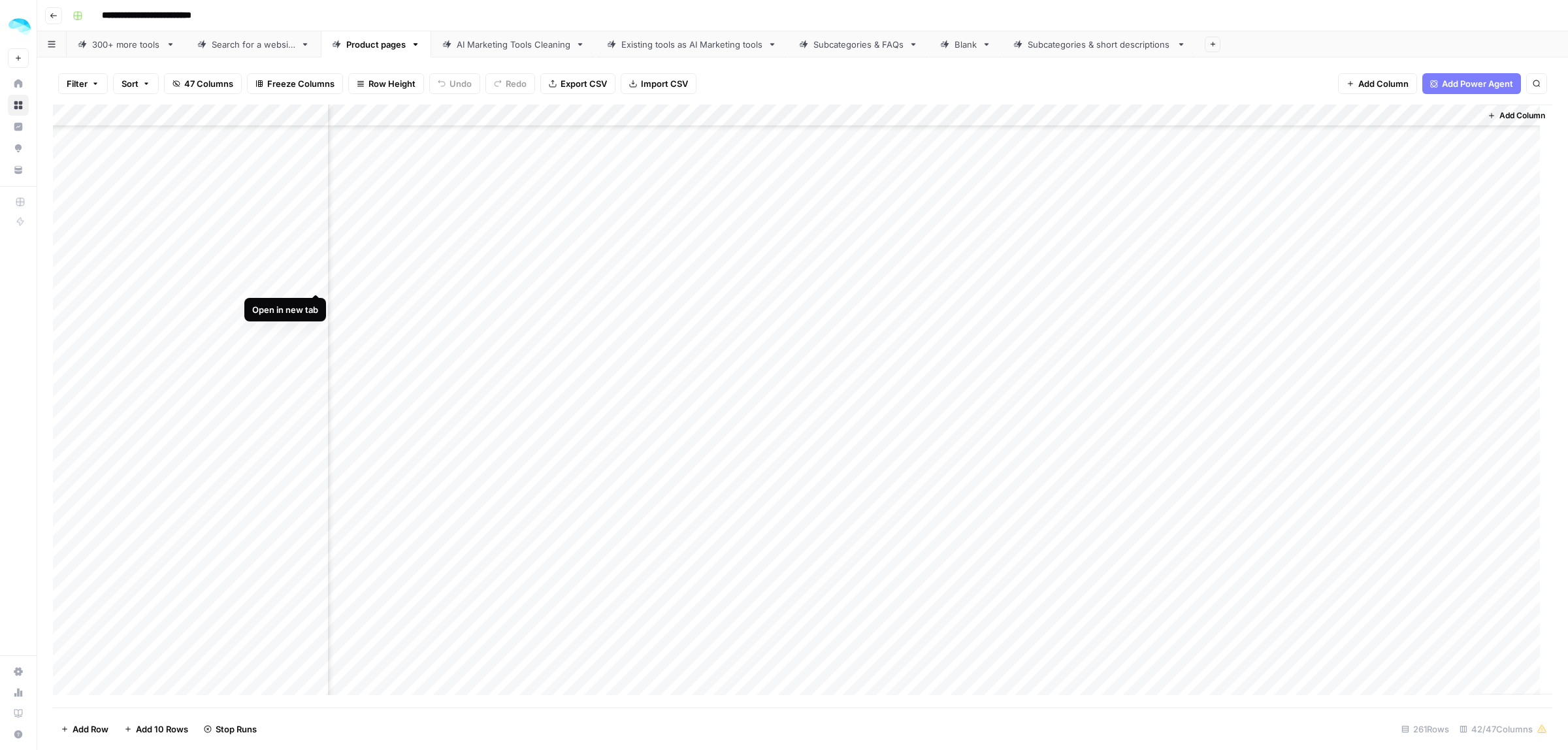
click at [317, 281] on div "Add Column" at bounding box center [802, 406] width 1499 height 603
click at [1406, 242] on div "Add Column" at bounding box center [802, 406] width 1499 height 603
click at [1026, 304] on div "Add Column" at bounding box center [802, 406] width 1499 height 603
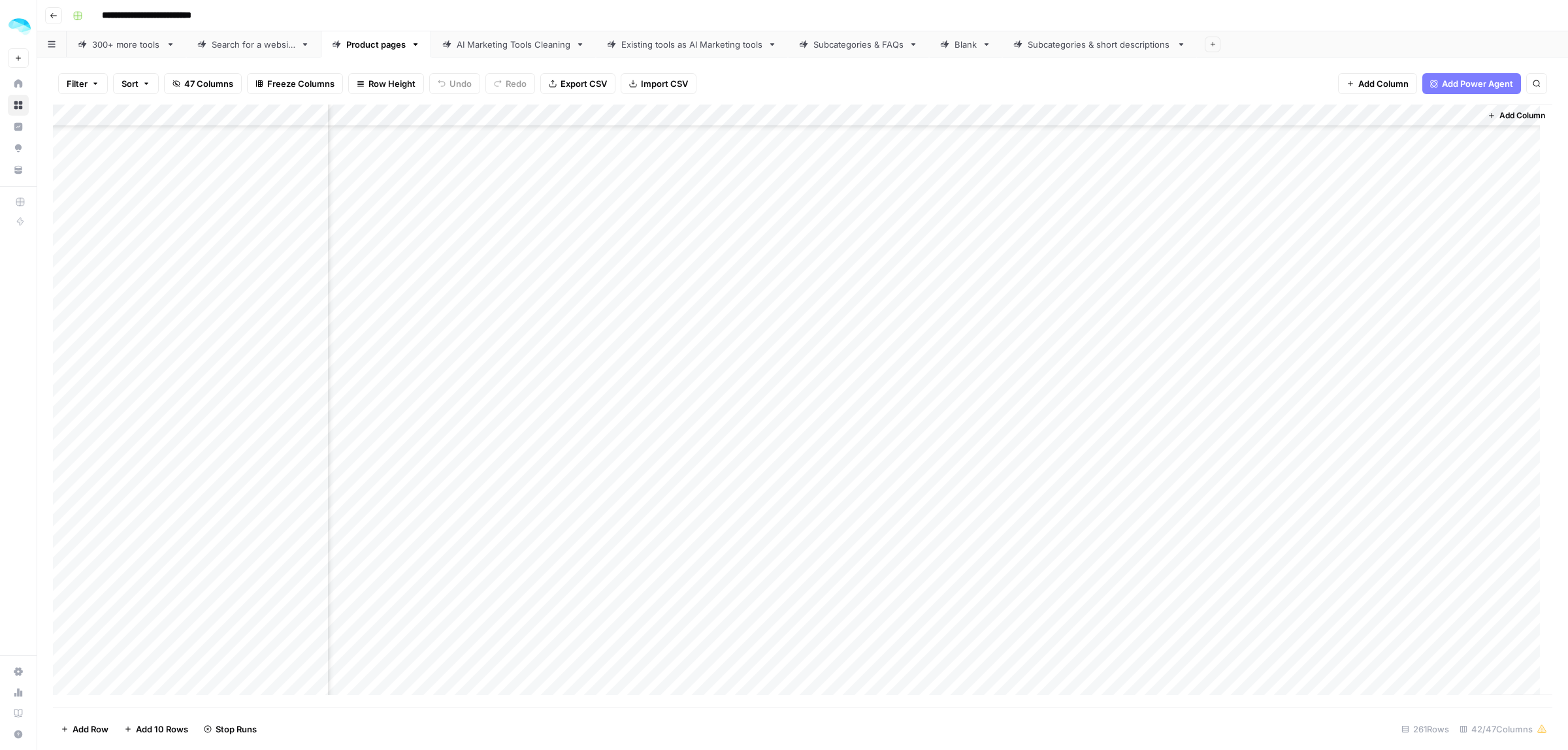
click at [1415, 223] on div "Add Column" at bounding box center [802, 406] width 1499 height 603
click at [954, 262] on div "Add Column" at bounding box center [802, 406] width 1499 height 603
click at [1401, 418] on div "Add Column" at bounding box center [802, 406] width 1499 height 603
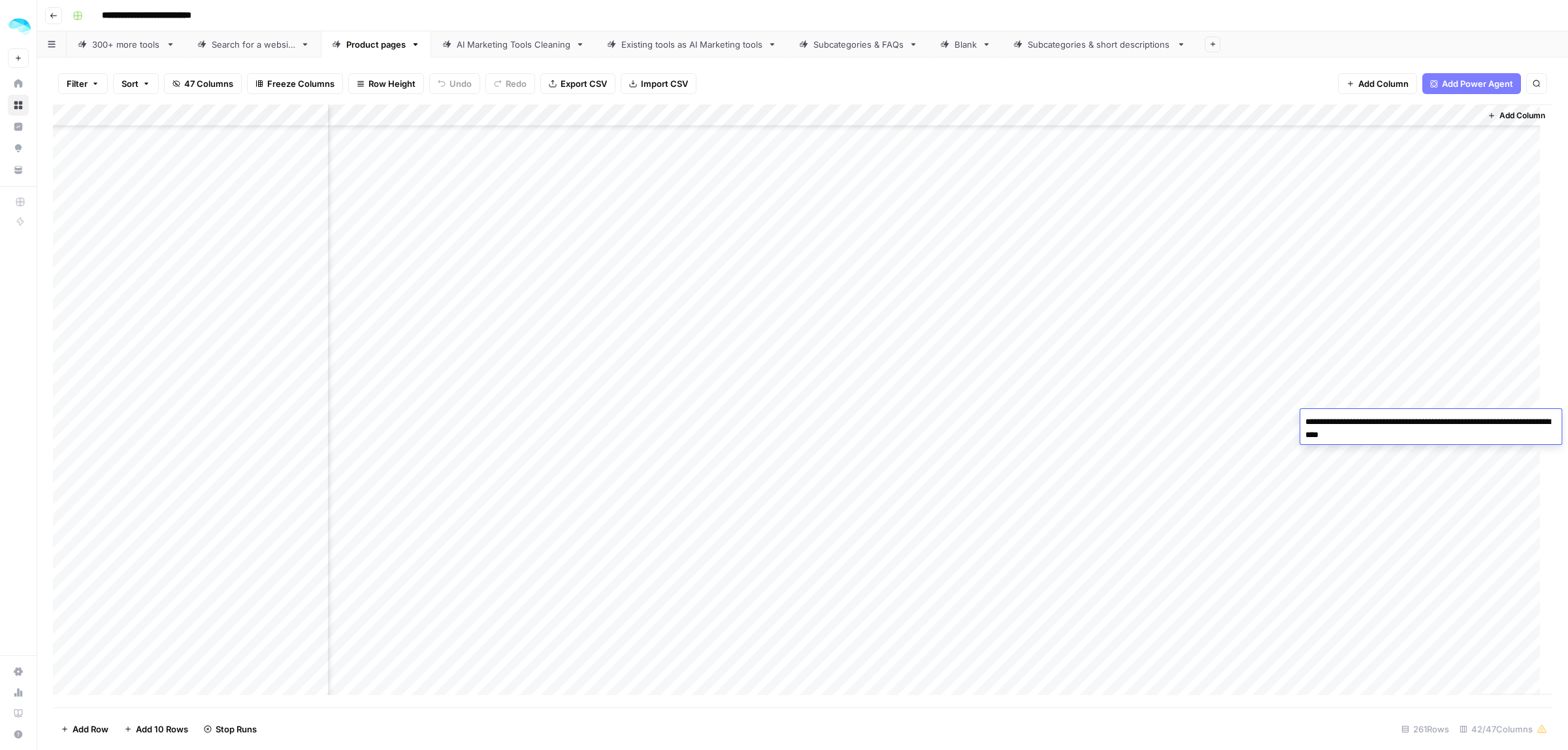
click at [1011, 429] on div "Add Column" at bounding box center [802, 406] width 1499 height 603
click at [1336, 423] on div "Add Column" at bounding box center [802, 406] width 1499 height 603
drag, startPoint x: 1409, startPoint y: 334, endPoint x: 242, endPoint y: 334, distance: 1167.0
click at [217, 335] on div "Add Column" at bounding box center [802, 406] width 1499 height 603
click at [313, 334] on div "Add Column" at bounding box center [802, 406] width 1499 height 603
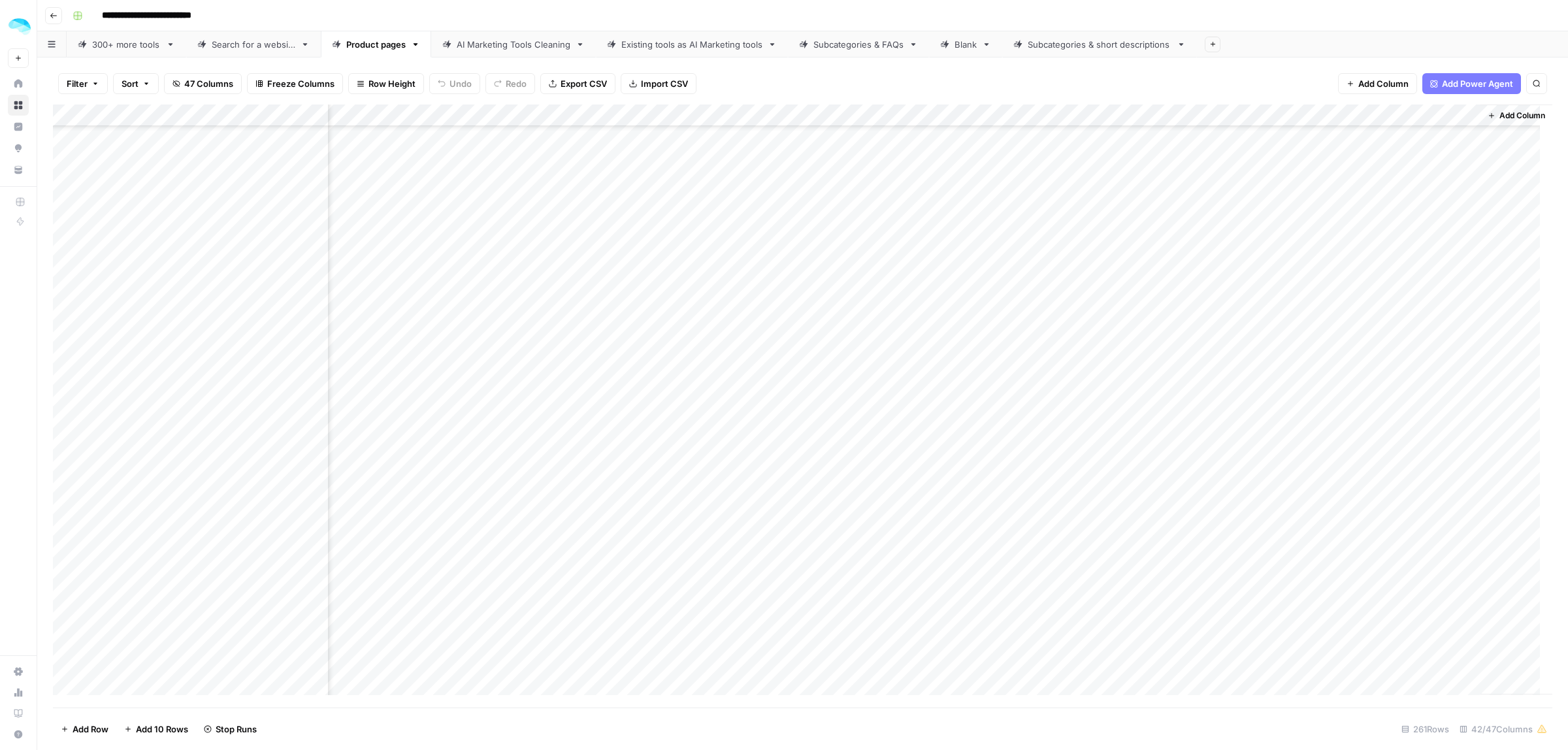
click at [1405, 331] on div "Add Column" at bounding box center [802, 406] width 1499 height 603
click at [1023, 347] on div "Add Column" at bounding box center [802, 406] width 1499 height 603
click at [1403, 154] on div "Add Column" at bounding box center [802, 406] width 1499 height 603
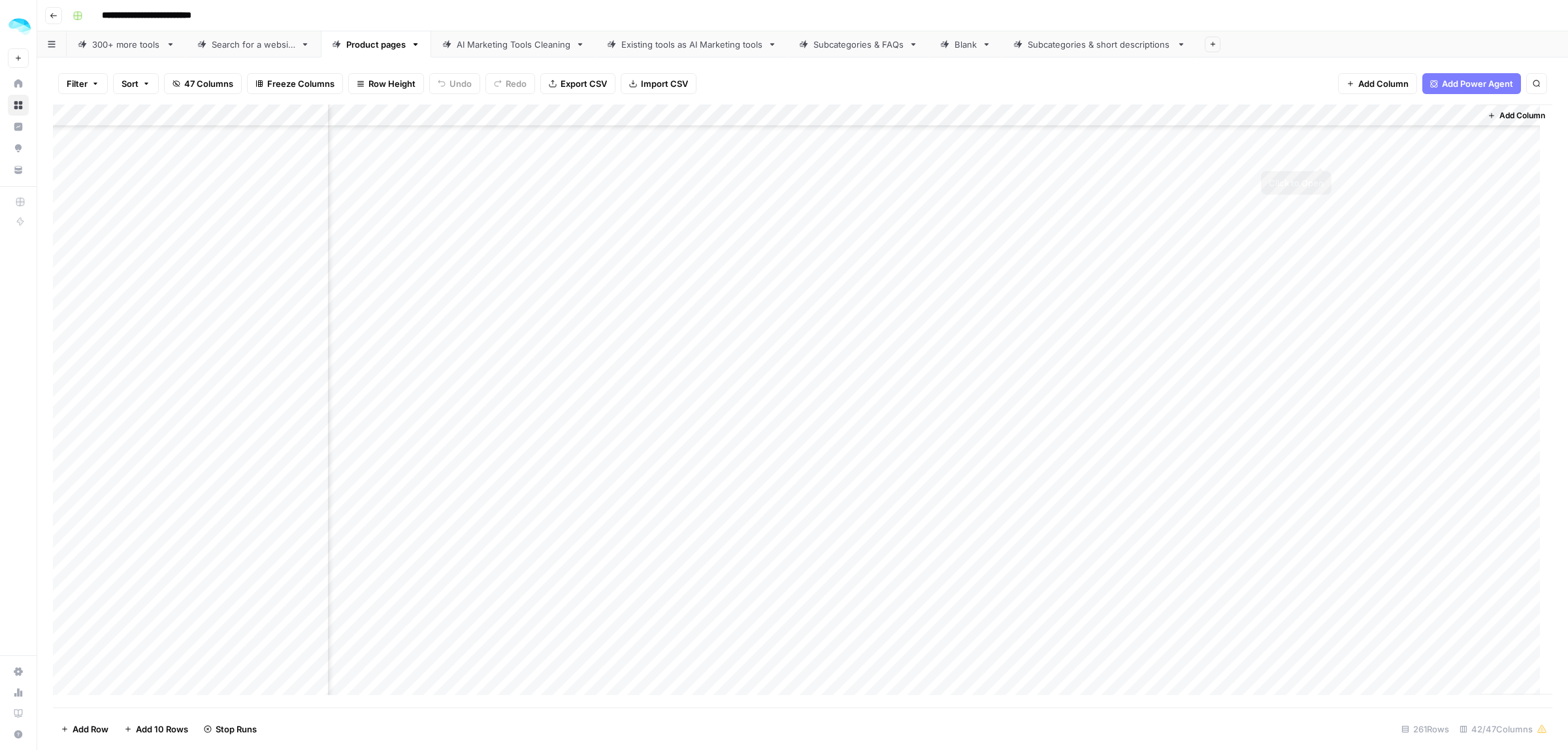
click at [1403, 154] on div "Add Column" at bounding box center [802, 406] width 1499 height 603
drag, startPoint x: 1348, startPoint y: 155, endPoint x: 1304, endPoint y: 152, distance: 44.1
click at [1304, 152] on textarea "**********" at bounding box center [1431, 162] width 261 height 31
click at [1058, 168] on div "Add Column" at bounding box center [802, 406] width 1499 height 603
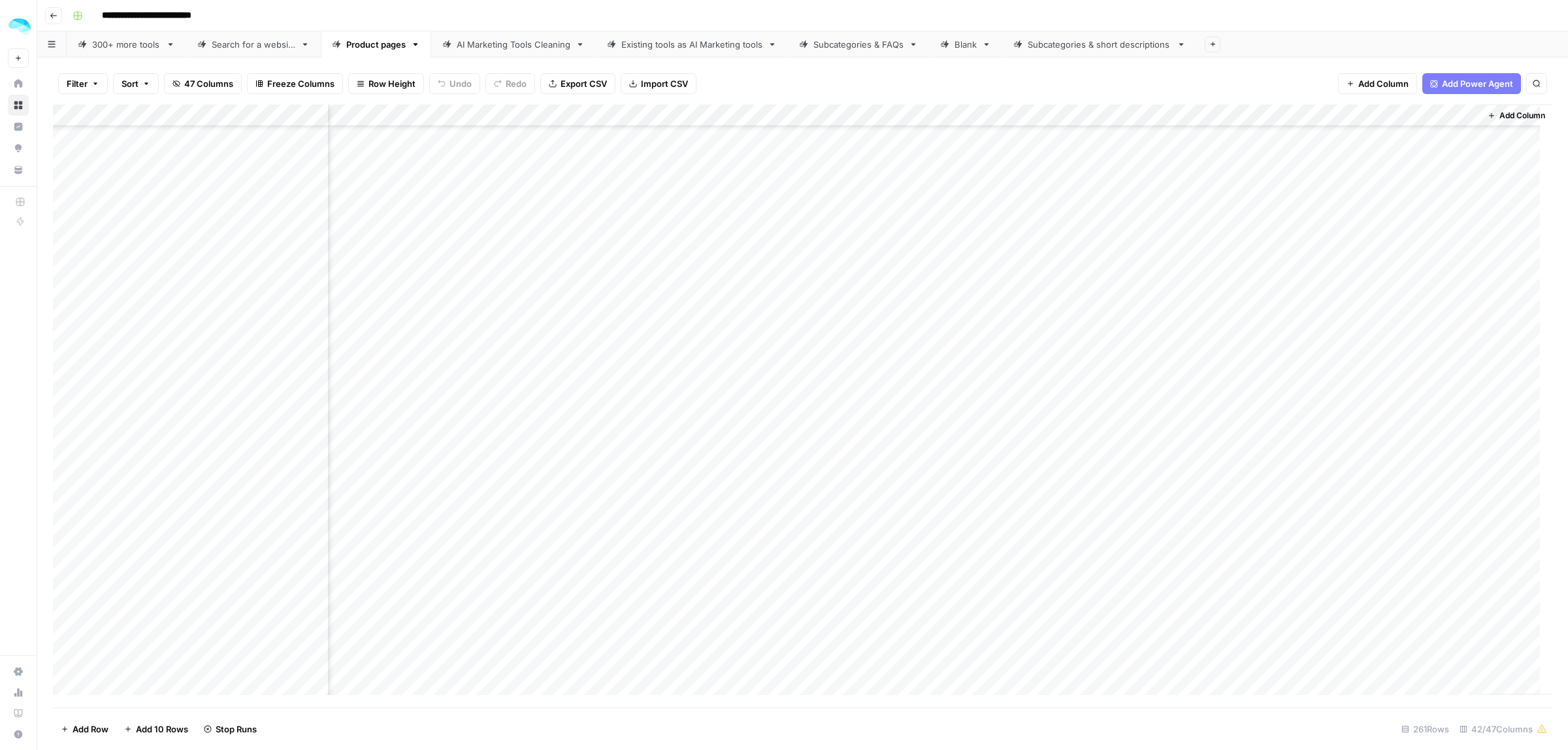
click at [1340, 366] on div "Add Column" at bounding box center [802, 406] width 1499 height 603
click at [1396, 267] on div "Add Column" at bounding box center [802, 406] width 1499 height 603
click at [1041, 271] on div "Add Column" at bounding box center [802, 406] width 1499 height 603
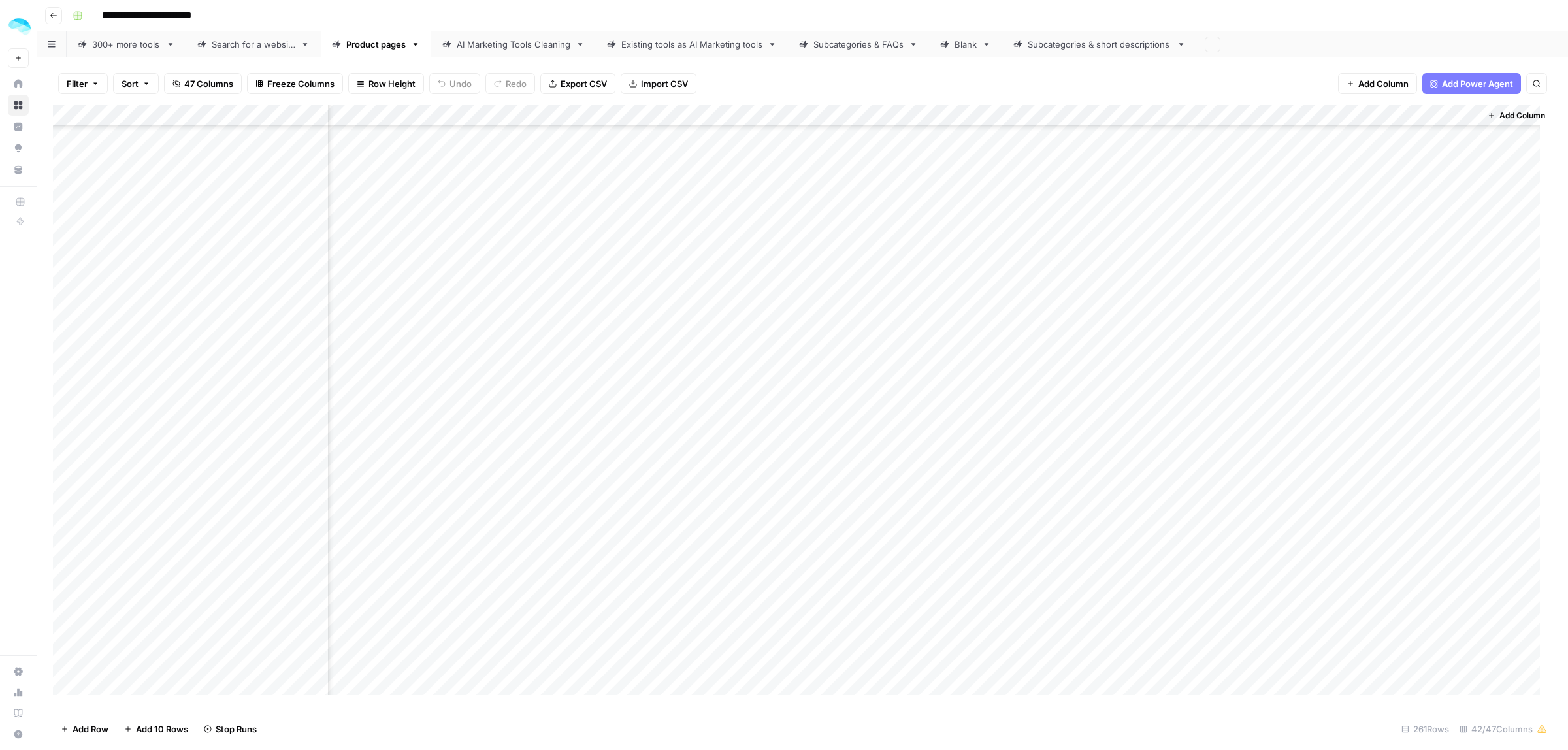
click at [1336, 263] on div "Add Column" at bounding box center [802, 406] width 1499 height 603
click at [1424, 481] on div "Add Column" at bounding box center [802, 406] width 1499 height 603
click at [1052, 484] on div "Add Column" at bounding box center [802, 406] width 1499 height 603
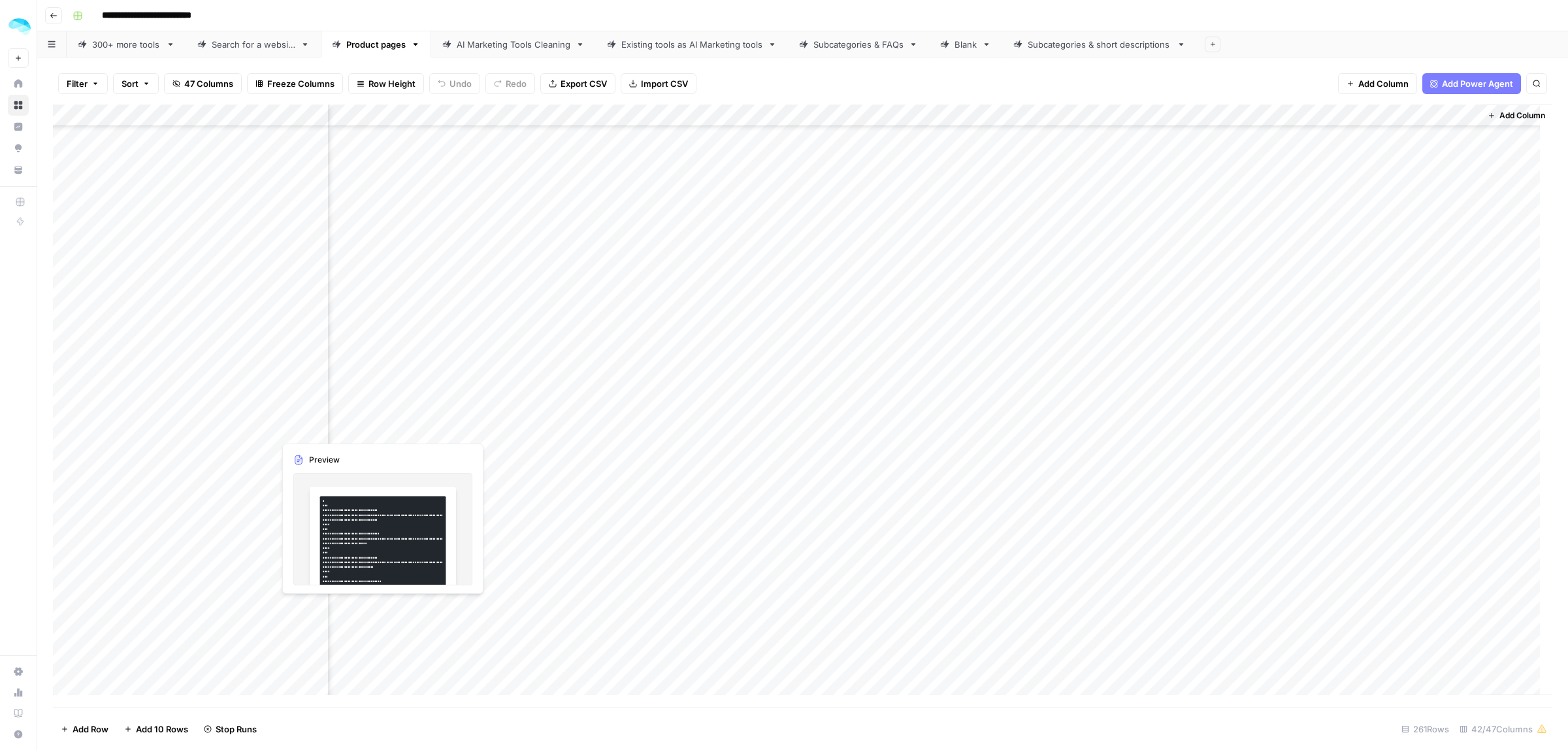
click at [312, 426] on div "Add Column" at bounding box center [802, 406] width 1499 height 603
click at [1396, 268] on div "Add Column" at bounding box center [802, 406] width 1499 height 603
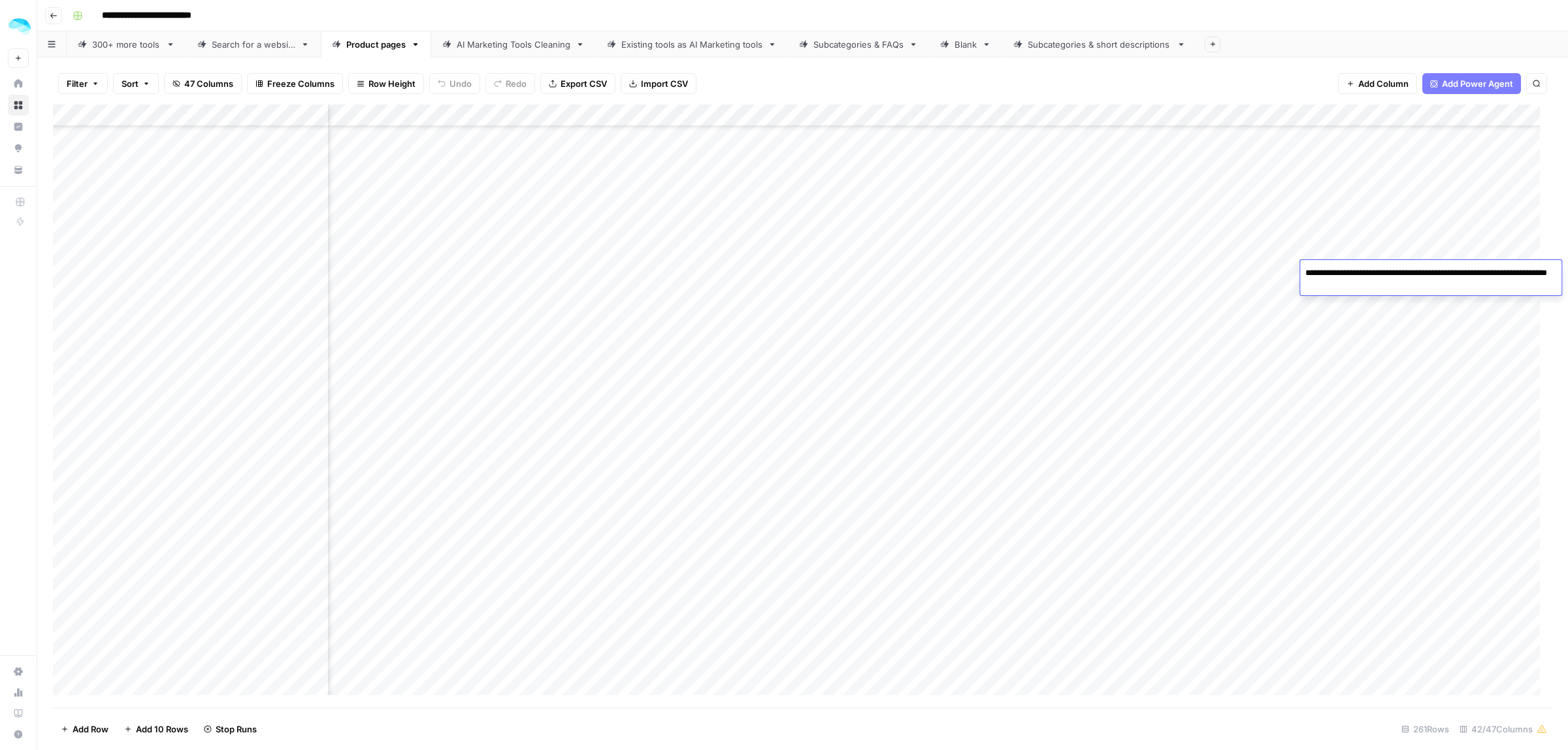
scroll to position [4597, 5885]
click at [1060, 291] on div "Add Column" at bounding box center [802, 406] width 1499 height 603
click at [190, 87] on span "47 Columns" at bounding box center [208, 84] width 49 height 13
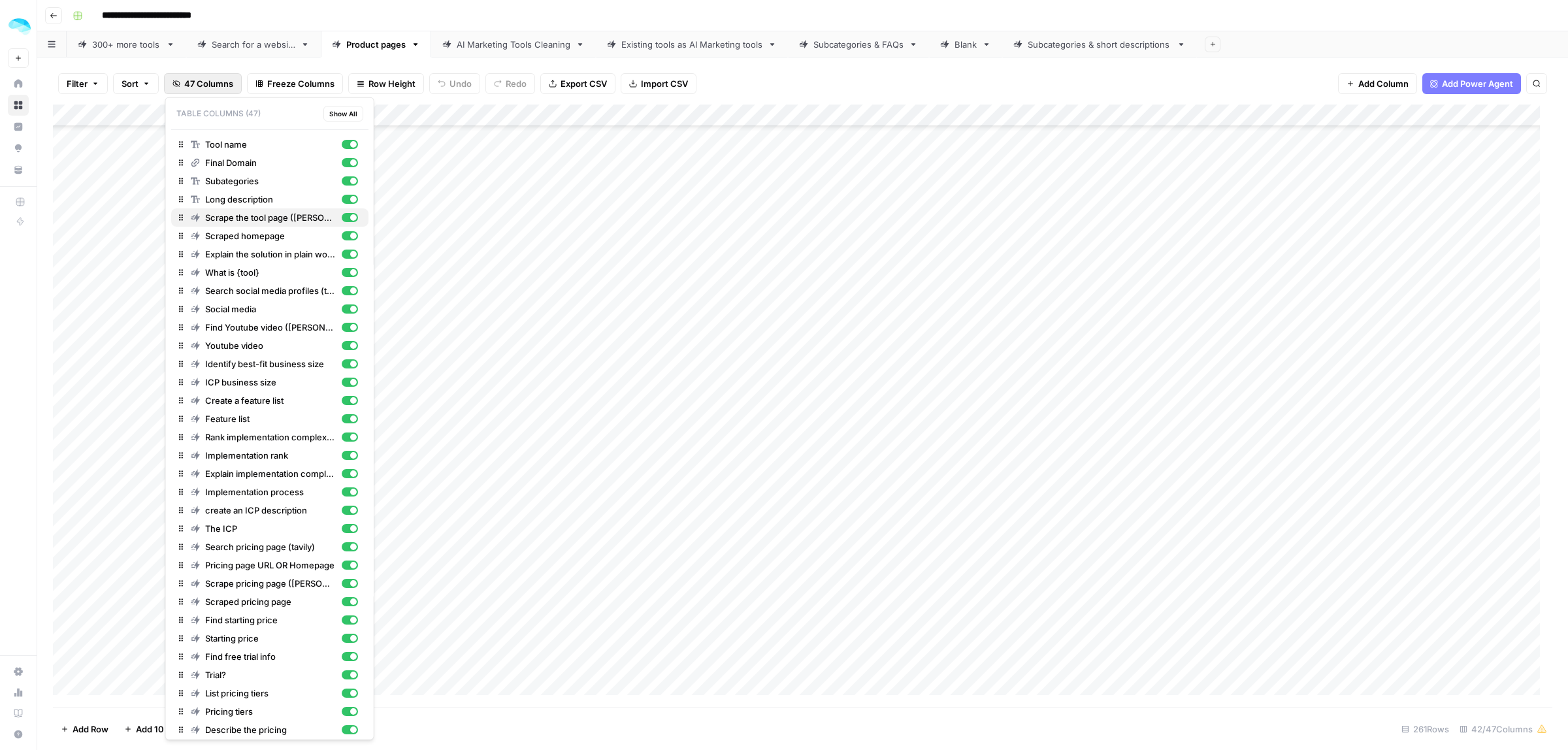
click at [341, 217] on div "button" at bounding box center [349, 218] width 16 height 9
click at [345, 253] on div "Explain the solution in plain words" at bounding box center [270, 254] width 187 height 13
click at [341, 239] on div "button" at bounding box center [349, 235] width 16 height 9
click at [341, 292] on div "button" at bounding box center [349, 291] width 16 height 9
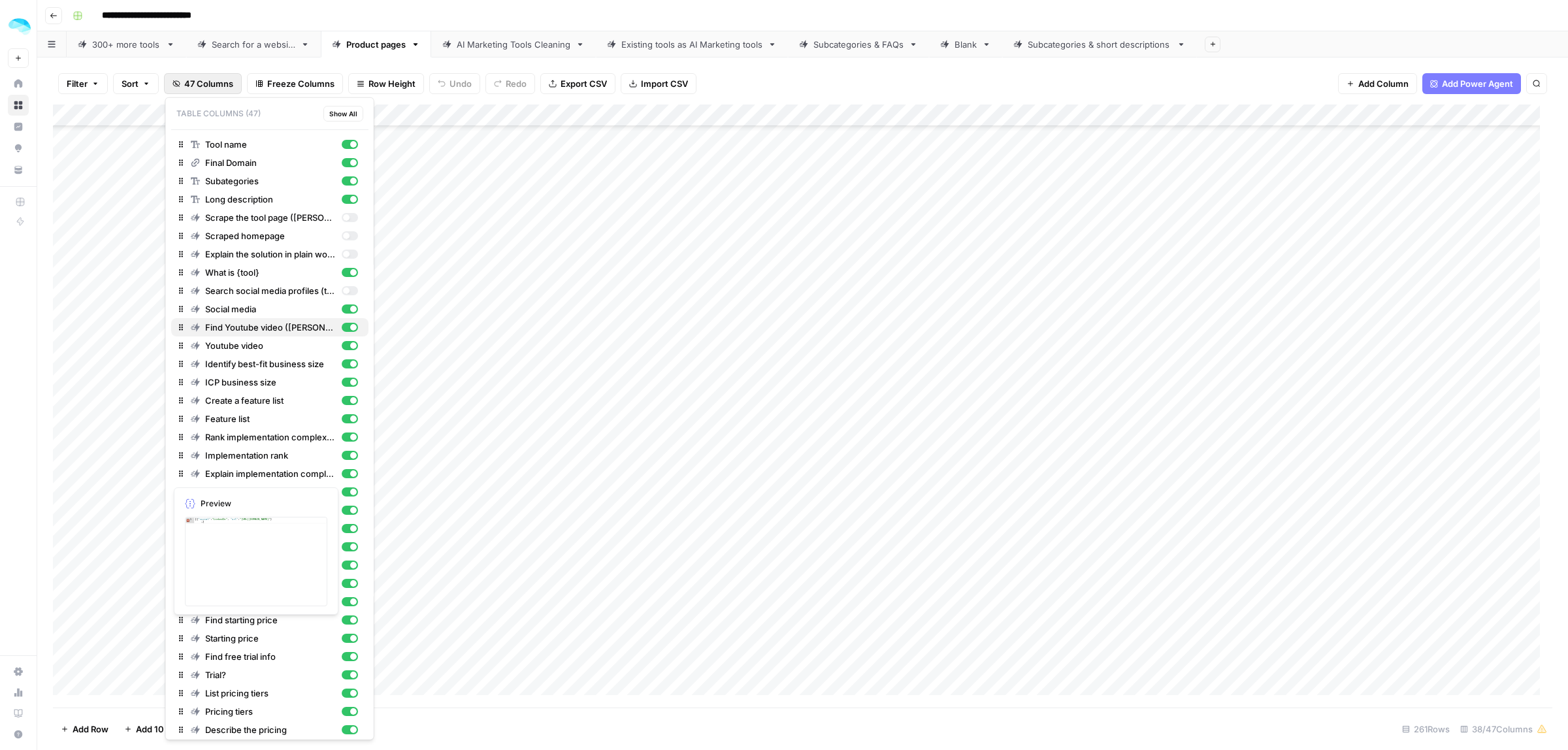
click at [341, 326] on div "button" at bounding box center [349, 327] width 16 height 9
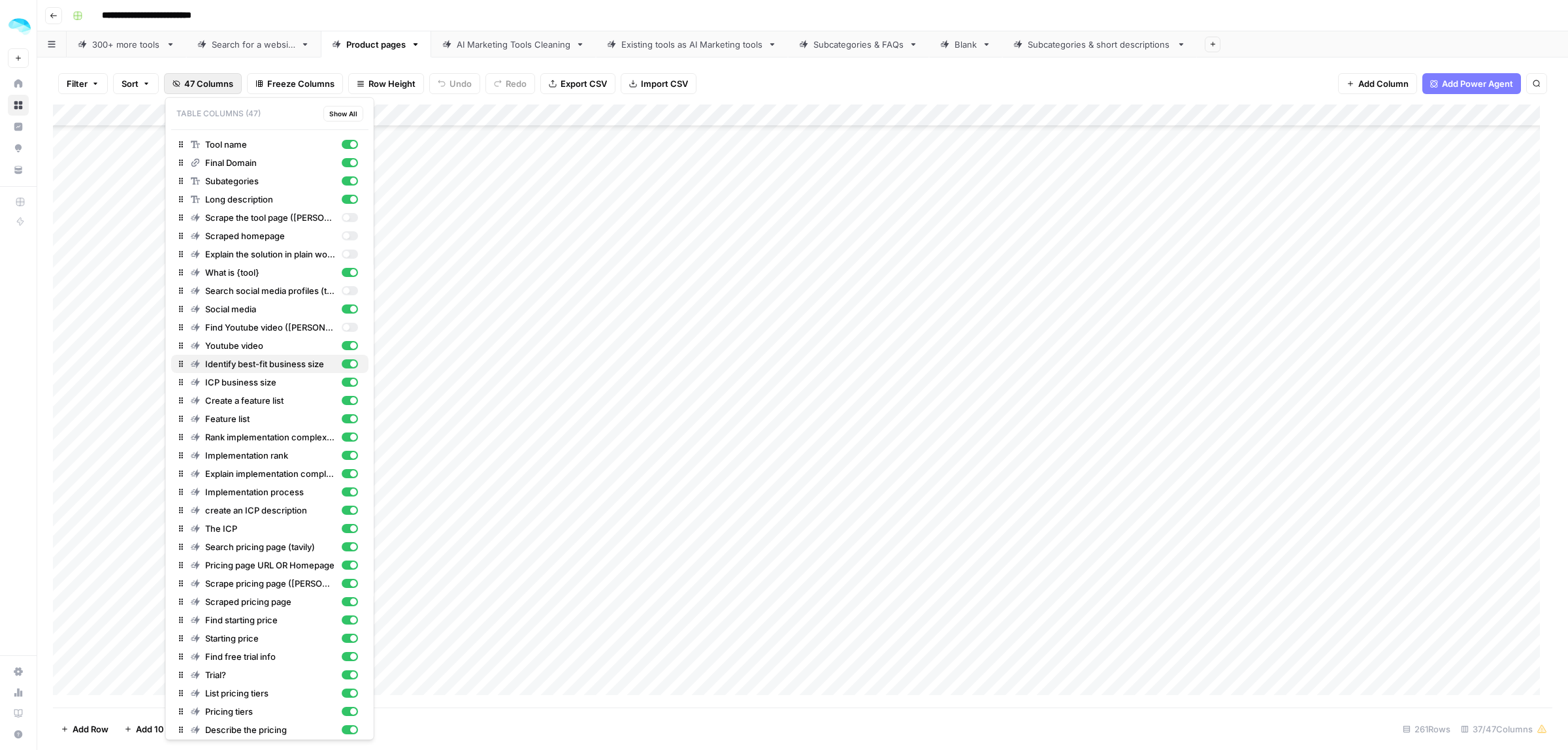
click at [341, 360] on div "button" at bounding box center [349, 364] width 16 height 9
click at [341, 399] on div "button" at bounding box center [349, 400] width 16 height 9
click at [350, 439] on div "button" at bounding box center [353, 437] width 6 height 6
click at [341, 472] on div "button" at bounding box center [349, 474] width 16 height 9
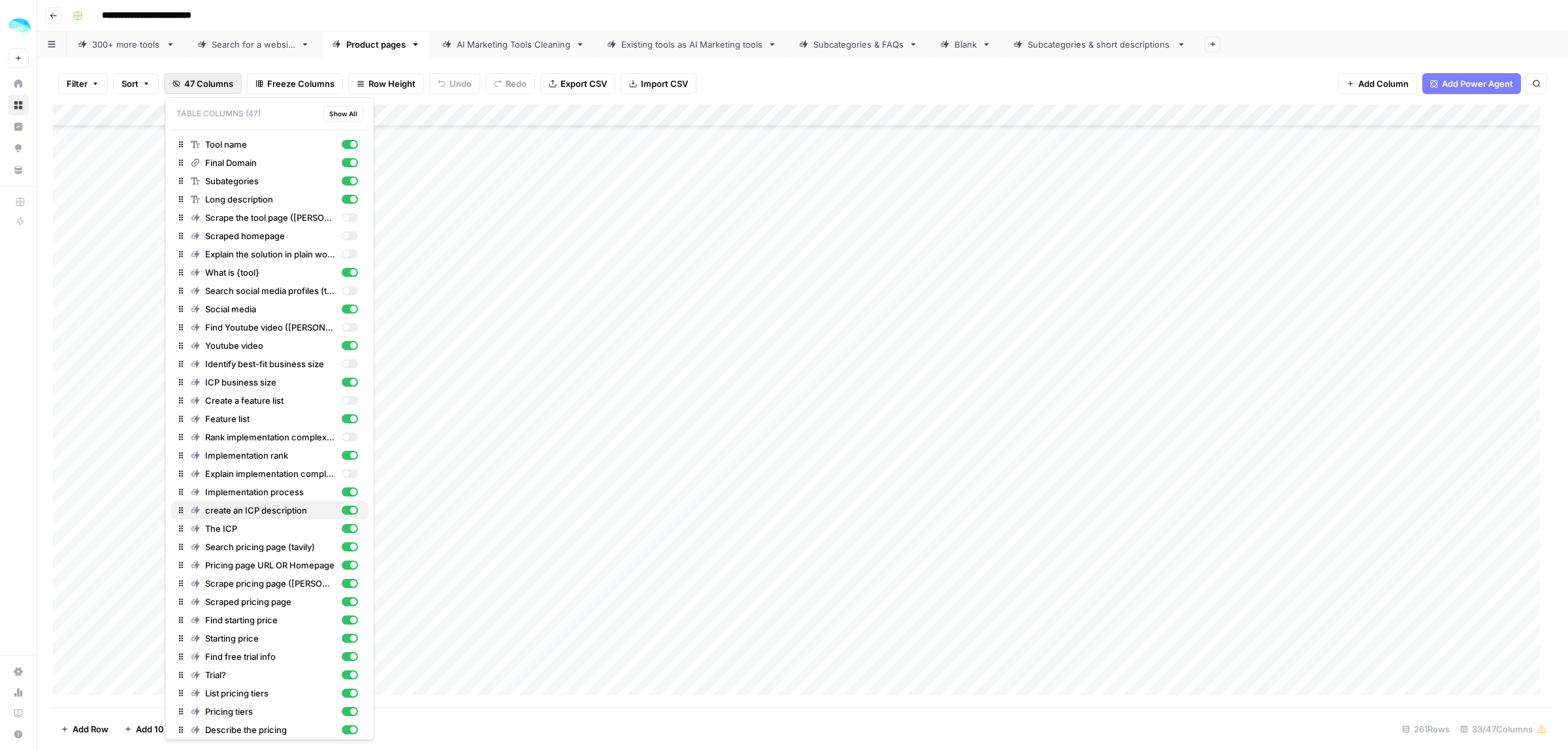
click at [341, 510] on div "button" at bounding box center [349, 510] width 16 height 9
click at [341, 545] on div "button" at bounding box center [349, 547] width 16 height 9
click at [341, 563] on div "button" at bounding box center [349, 565] width 16 height 9
click at [341, 585] on div "button" at bounding box center [349, 583] width 16 height 9
click at [335, 596] on div "Scraped pricing page" at bounding box center [275, 602] width 167 height 13
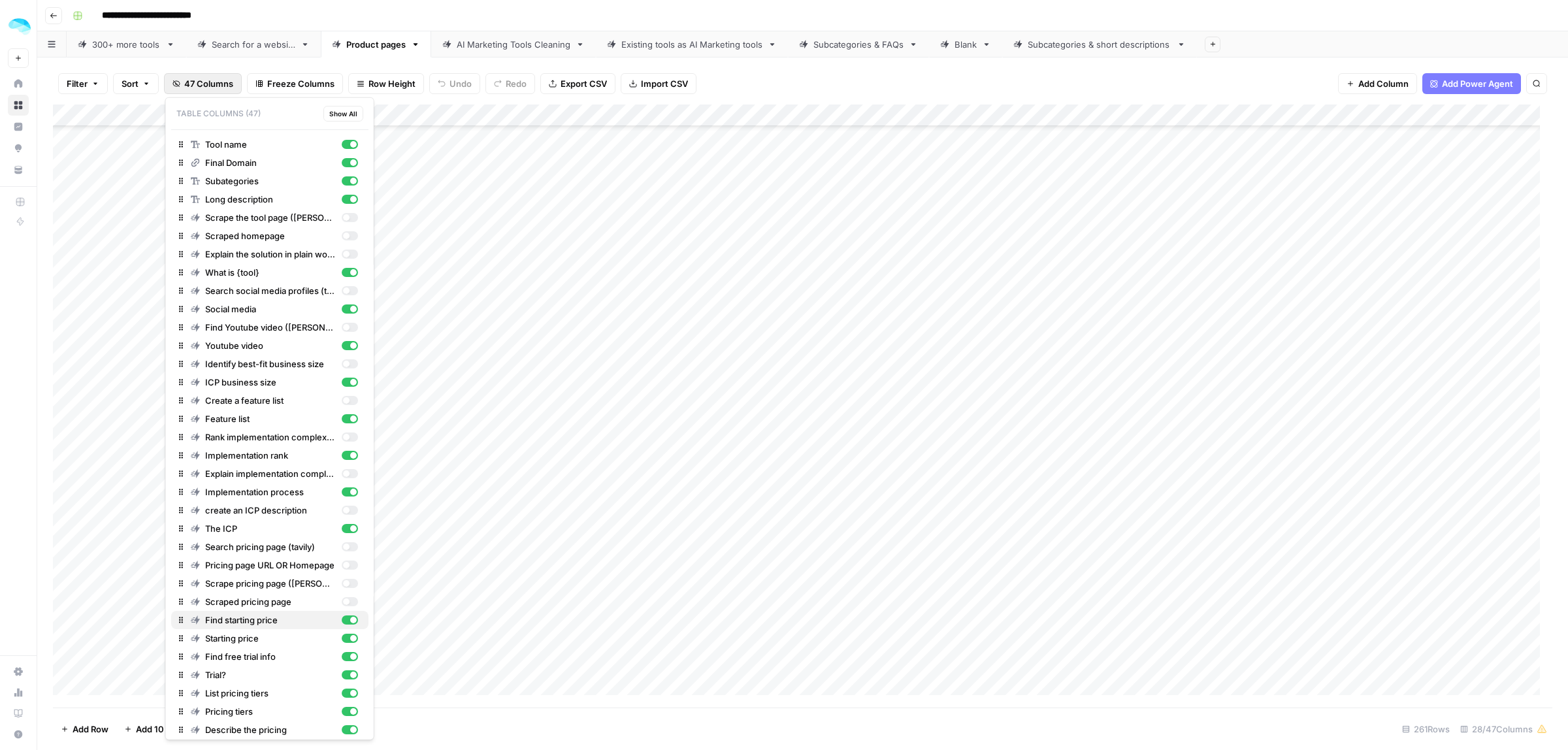
click at [341, 620] on div "button" at bounding box center [349, 620] width 16 height 9
click at [341, 654] on div "button" at bounding box center [349, 656] width 16 height 9
click at [341, 696] on div "button" at bounding box center [349, 693] width 16 height 9
click at [328, 733] on div "Describe the pricing" at bounding box center [275, 730] width 167 height 13
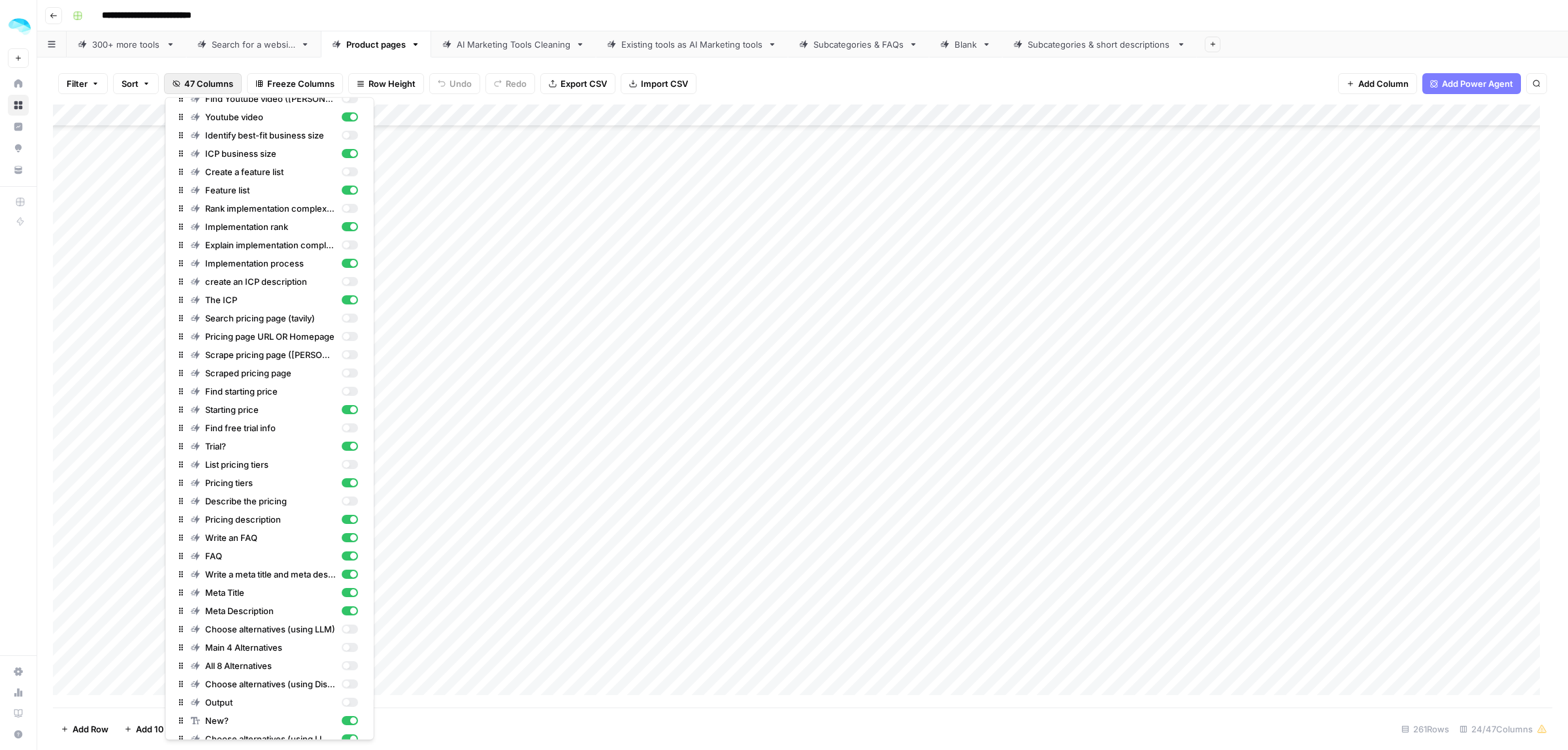
scroll to position [245, 0]
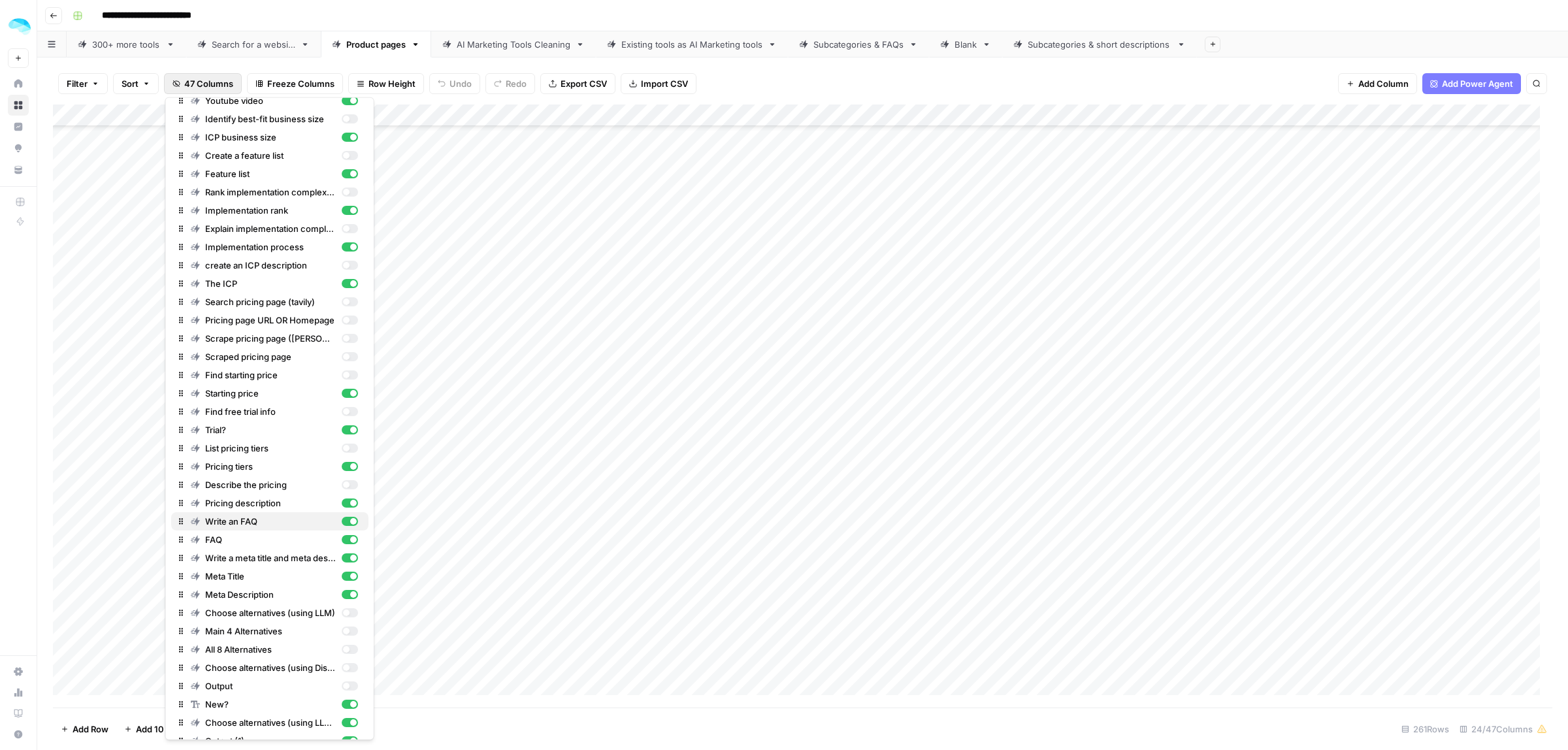
click at [341, 523] on div "button" at bounding box center [349, 521] width 16 height 9
click at [341, 553] on div "button" at bounding box center [349, 557] width 16 height 9
click at [335, 698] on div "New?" at bounding box center [275, 704] width 167 height 13
click at [1401, 429] on div "Add Column" at bounding box center [802, 406] width 1499 height 603
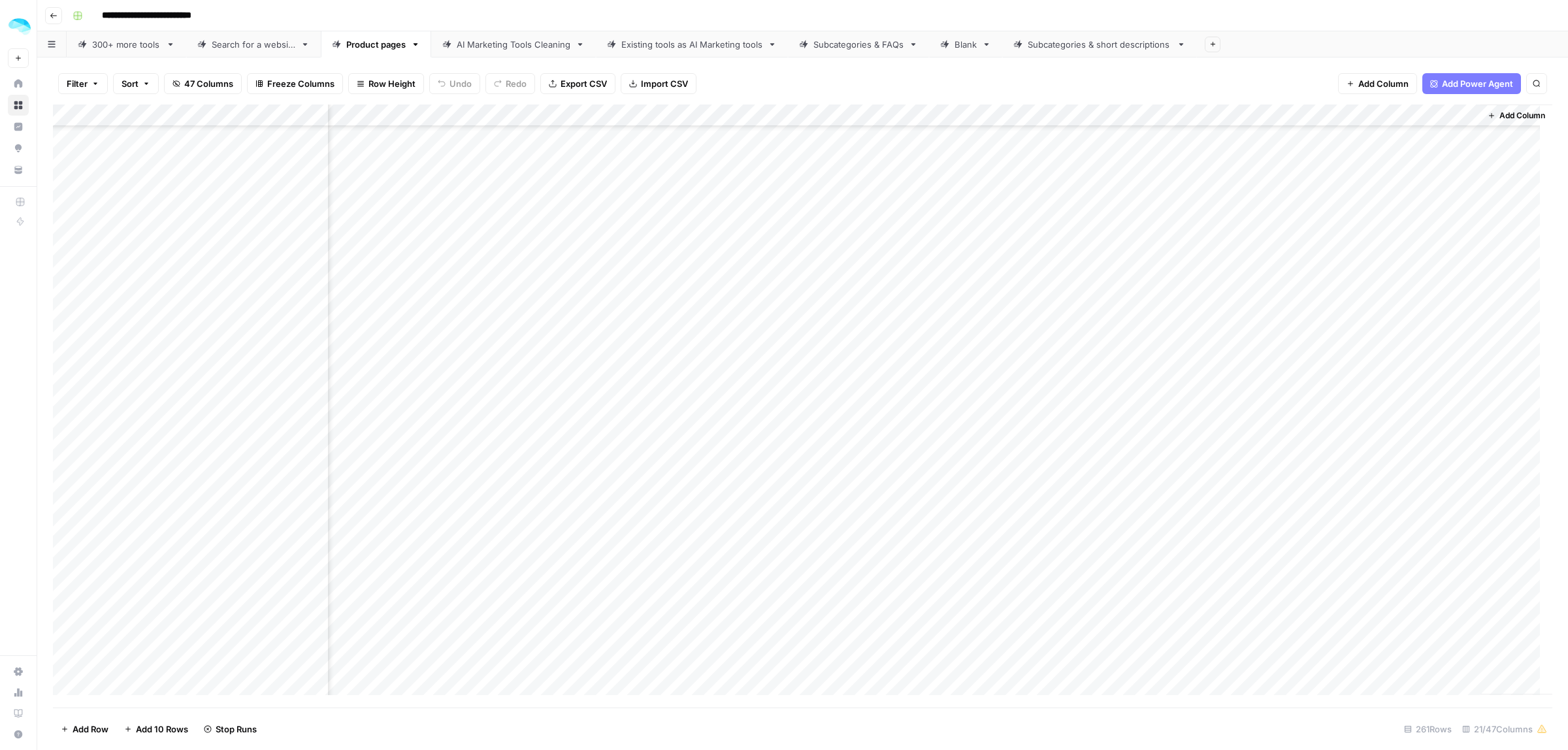
click at [1401, 429] on div "Add Column" at bounding box center [802, 406] width 1499 height 603
click at [1418, 393] on div "Add Column" at bounding box center [802, 406] width 1499 height 603
click at [1415, 472] on div "Add Column" at bounding box center [802, 406] width 1499 height 603
click at [312, 203] on div "Add Column" at bounding box center [802, 406] width 1499 height 603
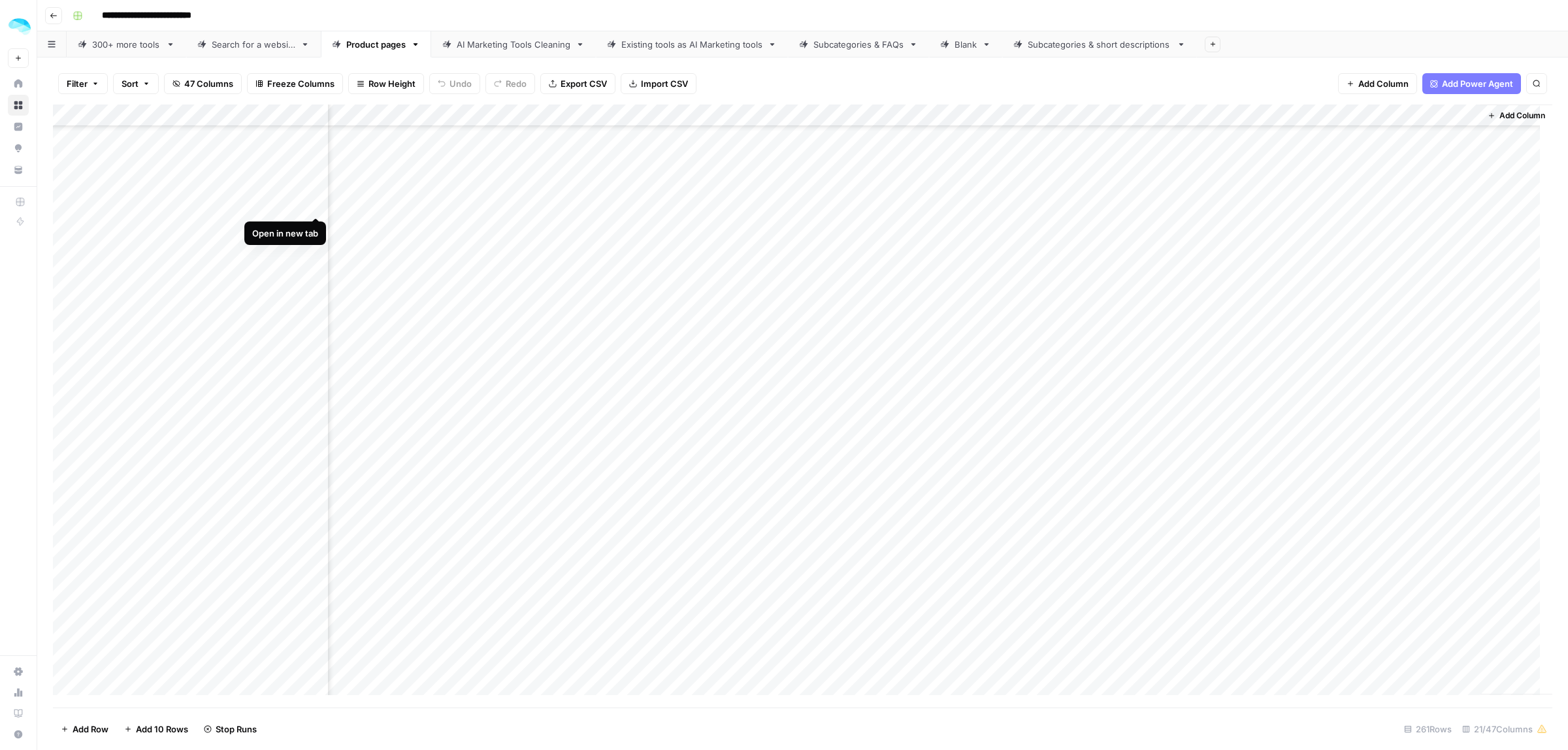
click at [1387, 194] on div "Add Column" at bounding box center [802, 406] width 1499 height 603
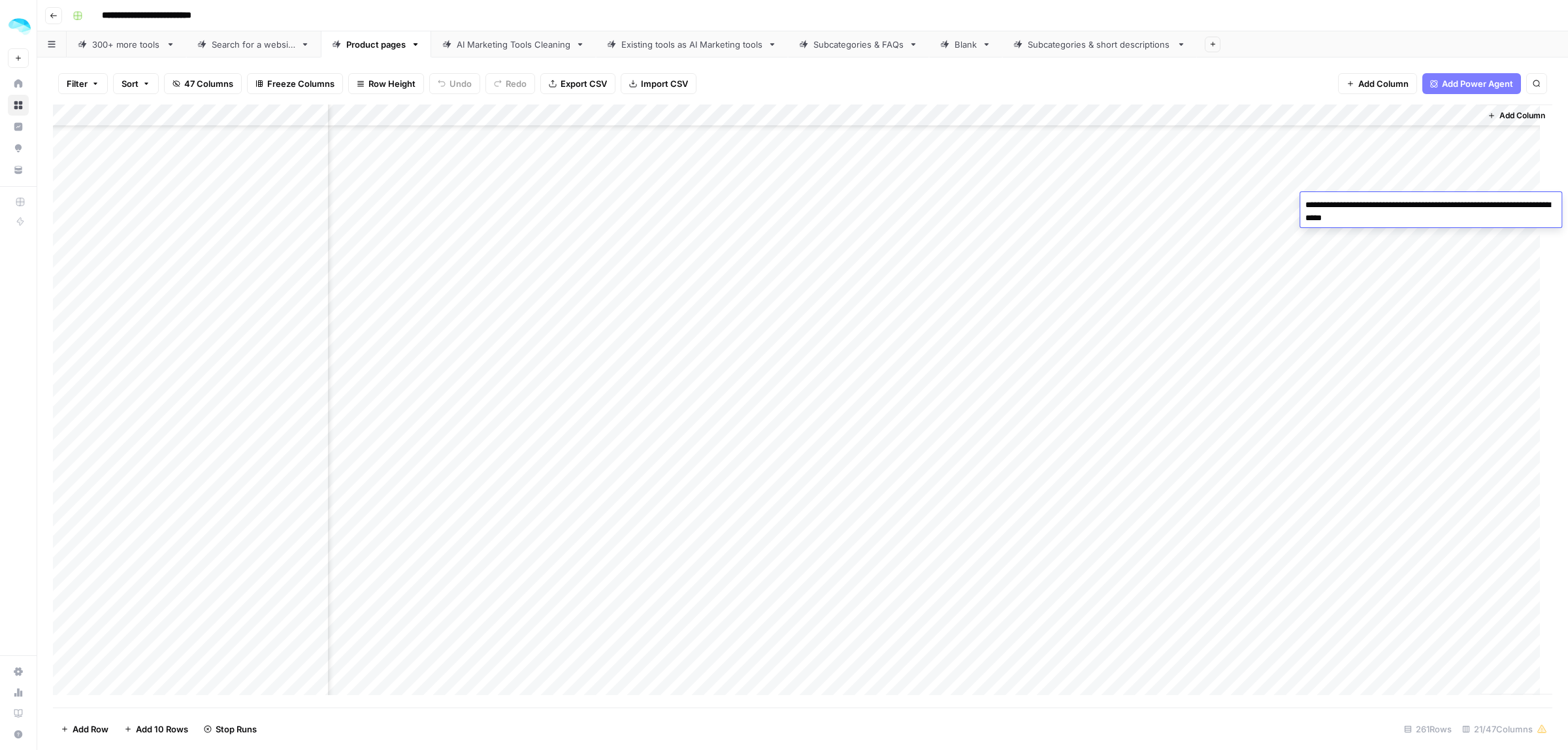
click at [1019, 200] on div "Add Column" at bounding box center [802, 406] width 1499 height 603
click at [1393, 390] on div "Add Column" at bounding box center [802, 406] width 1499 height 603
click at [1392, 252] on div "Add Column" at bounding box center [802, 406] width 1499 height 603
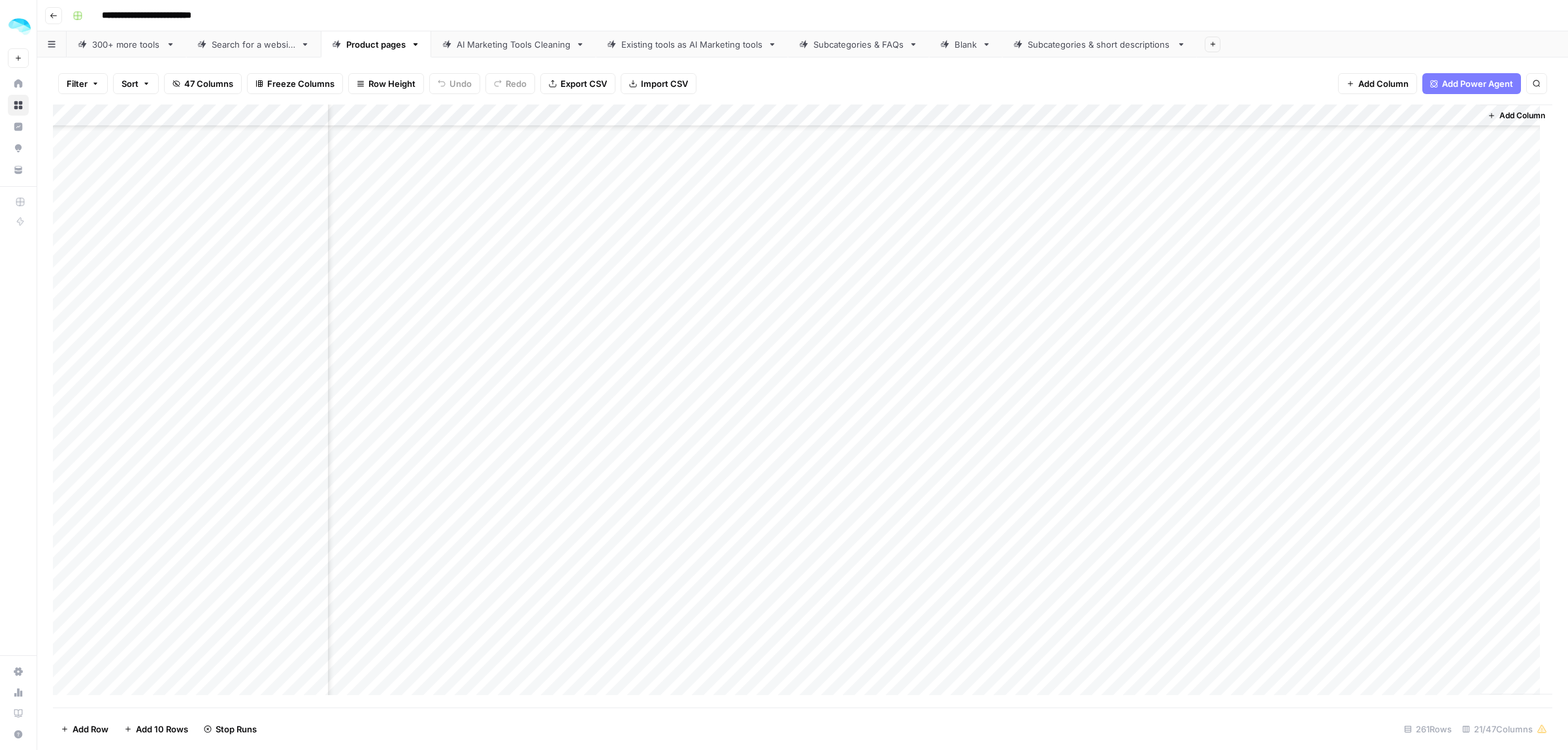
scroll to position [4515, 2748]
click at [1337, 309] on div "Add Column" at bounding box center [802, 406] width 1499 height 603
click at [135, 442] on div "Add Column" at bounding box center [802, 406] width 1499 height 603
click at [135, 462] on div "Add Column" at bounding box center [802, 406] width 1499 height 603
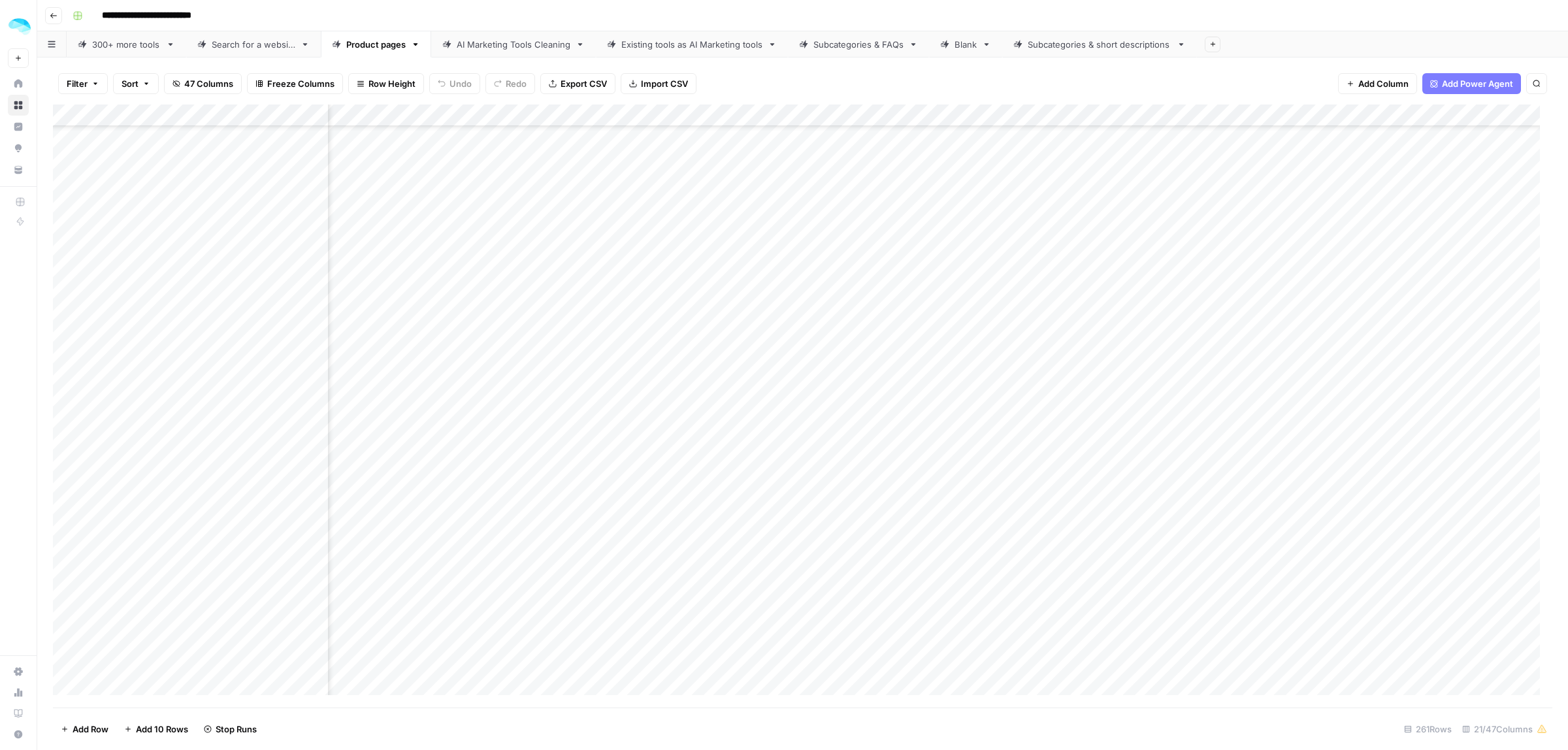
click at [154, 490] on div "Add Column" at bounding box center [802, 406] width 1499 height 603
click at [122, 501] on div "Add Column" at bounding box center [802, 406] width 1499 height 603
click at [139, 531] on div "Add Column" at bounding box center [802, 406] width 1499 height 603
click at [139, 546] on div "Add Column" at bounding box center [802, 406] width 1499 height 603
click at [155, 568] on div "Add Column" at bounding box center [802, 406] width 1499 height 603
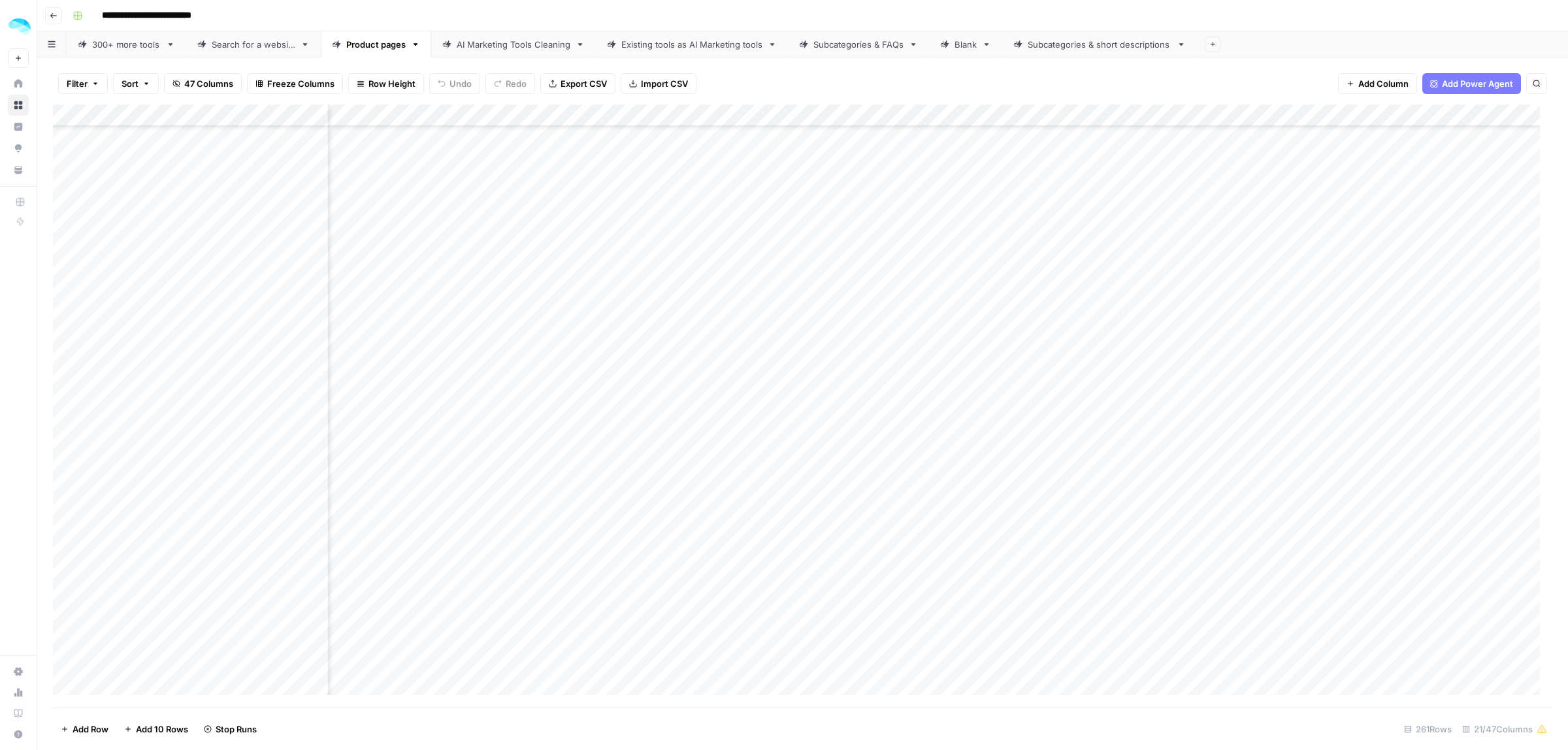
click at [144, 591] on div "Add Column" at bounding box center [802, 406] width 1499 height 603
click at [132, 276] on div "Add Column" at bounding box center [802, 406] width 1499 height 603
click at [130, 289] on div "Add Column" at bounding box center [802, 406] width 1499 height 603
click at [144, 308] on div "Add Column" at bounding box center [802, 406] width 1499 height 603
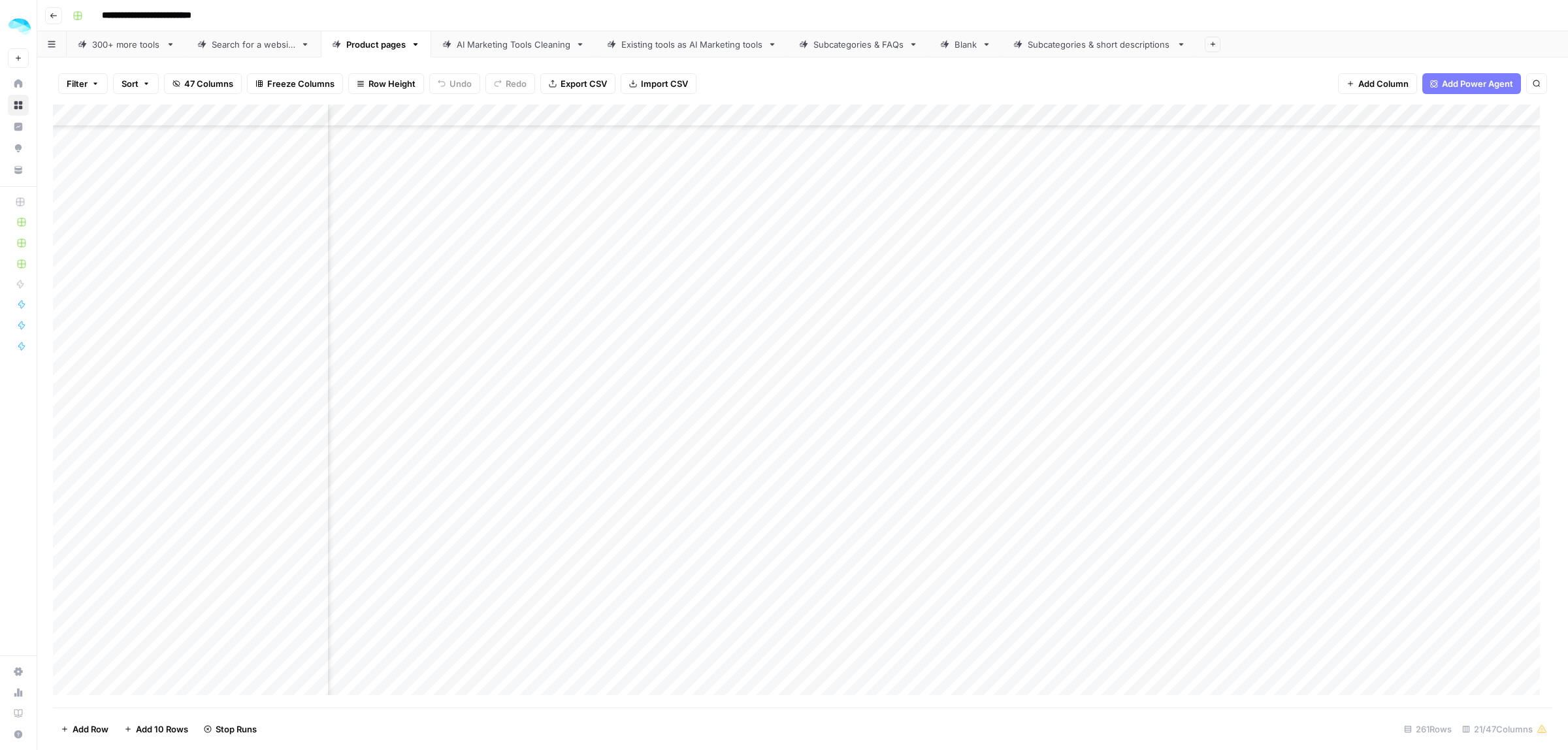
click at [124, 337] on div "Add Column" at bounding box center [802, 406] width 1499 height 603
click at [157, 350] on div "Add Column" at bounding box center [802, 406] width 1499 height 603
click at [139, 367] on div "Add Column" at bounding box center [802, 406] width 1499 height 603
click at [136, 399] on div "Add Column" at bounding box center [802, 406] width 1499 height 603
drag, startPoint x: 135, startPoint y: 427, endPoint x: 125, endPoint y: 426, distance: 10.0
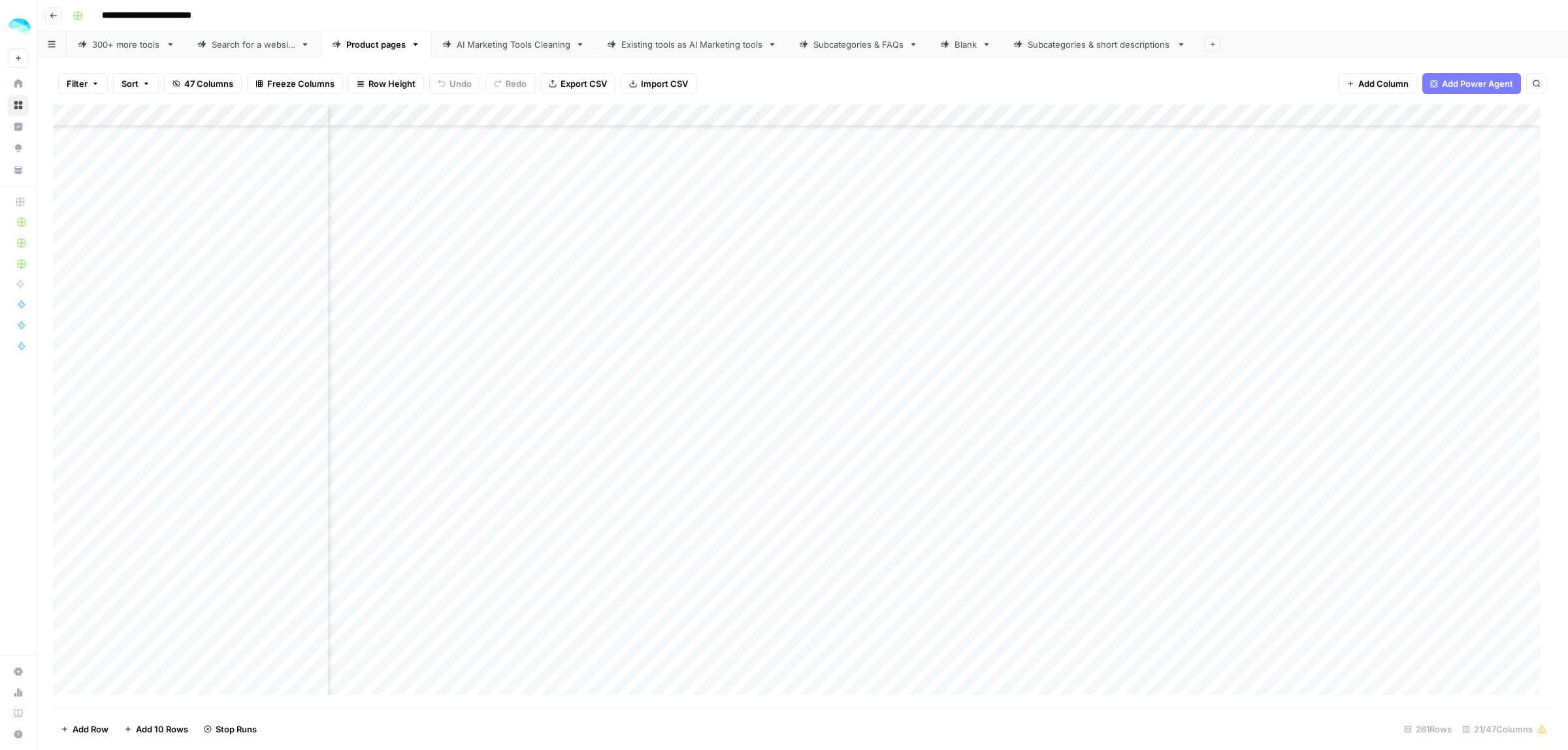
click at [135, 427] on div "Add Column" at bounding box center [802, 406] width 1499 height 603
click at [142, 441] on div "Add Column" at bounding box center [802, 406] width 1499 height 603
click at [157, 462] on div "Add Column" at bounding box center [802, 406] width 1499 height 603
click at [138, 233] on div "Add Column" at bounding box center [802, 406] width 1499 height 603
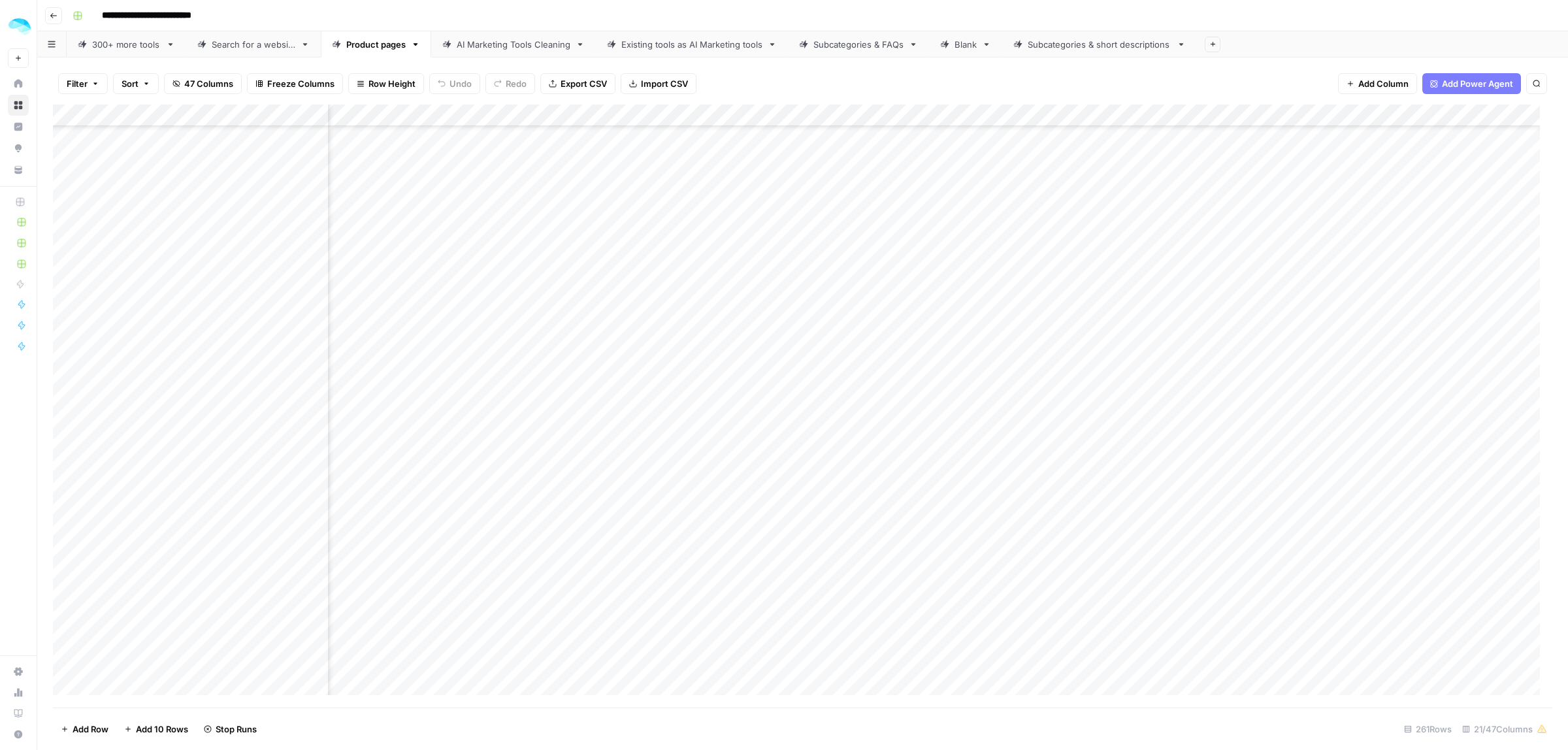
click at [141, 247] on div "Add Column" at bounding box center [802, 406] width 1499 height 603
click at [132, 259] on div "Add Column" at bounding box center [802, 406] width 1499 height 603
click at [132, 278] on div "Add Column" at bounding box center [802, 406] width 1499 height 603
click at [142, 289] on div "Add Column" at bounding box center [802, 406] width 1499 height 603
click at [137, 312] on div "Add Column" at bounding box center [802, 406] width 1499 height 603
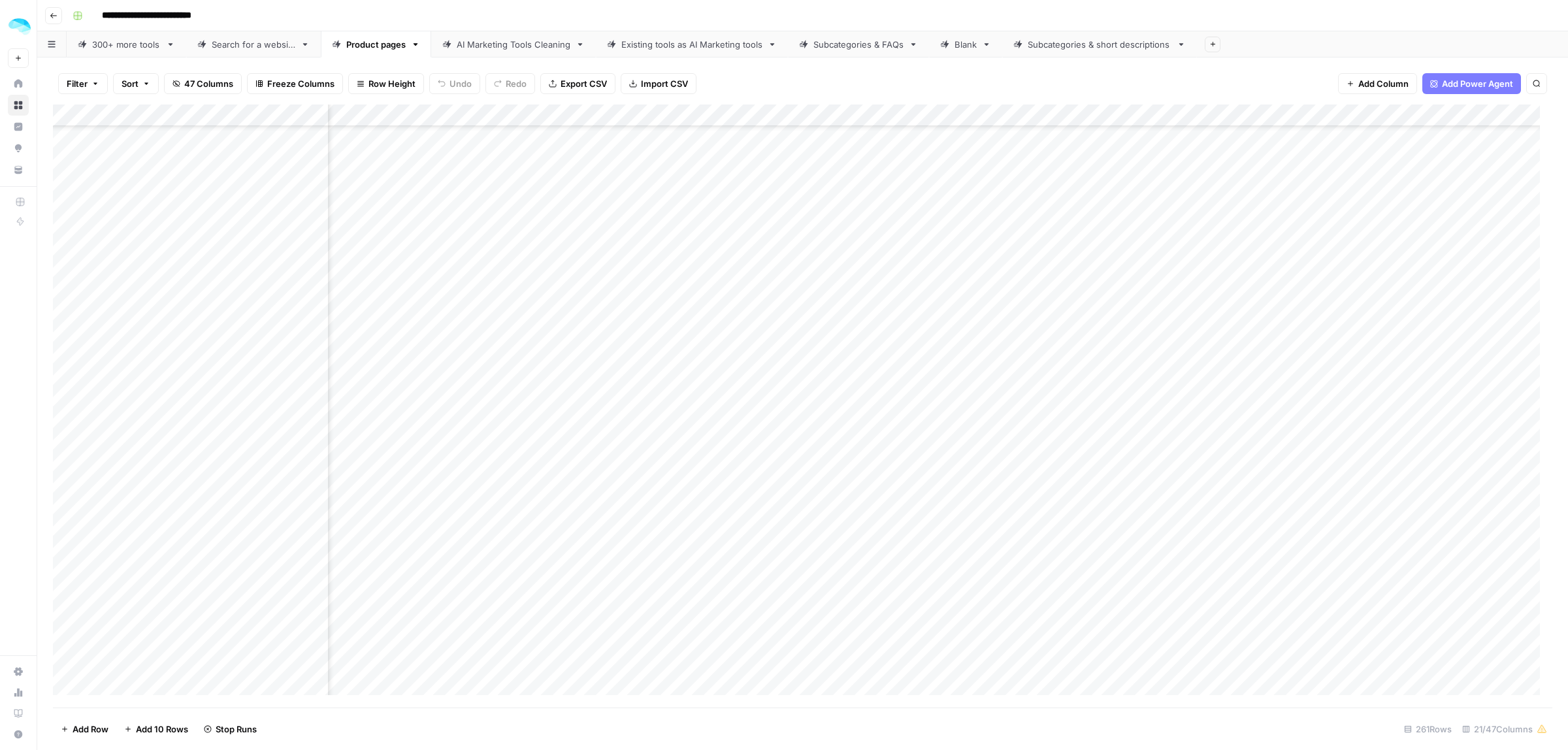
click at [140, 331] on div "Add Column" at bounding box center [802, 406] width 1499 height 603
click at [266, 355] on div "Add Column" at bounding box center [802, 406] width 1499 height 603
click at [138, 350] on div "Add Column" at bounding box center [802, 406] width 1499 height 603
click at [249, 378] on div "Add Column" at bounding box center [802, 406] width 1499 height 603
click at [142, 379] on div "Add Column" at bounding box center [802, 406] width 1499 height 603
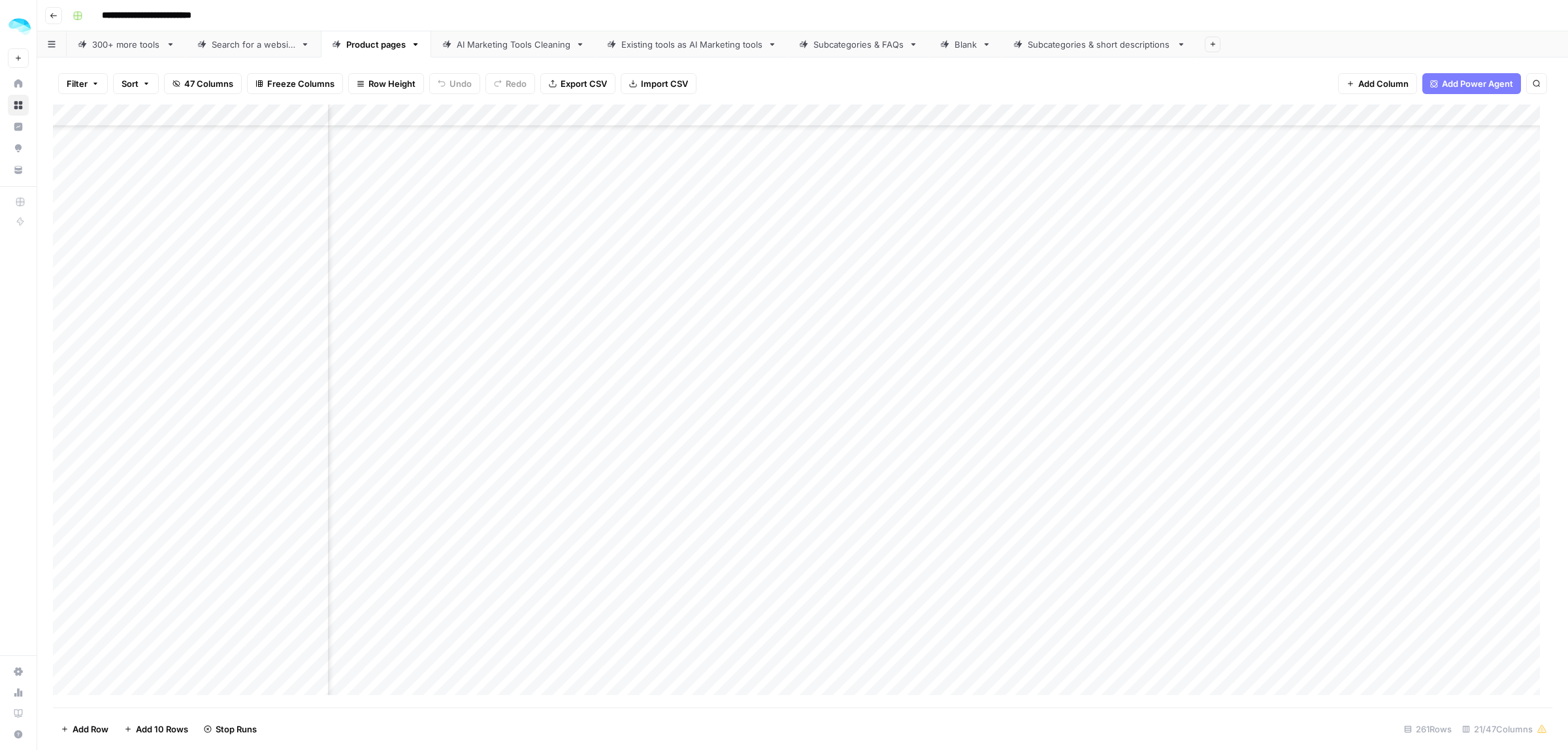
click at [155, 399] on div "Add Column" at bounding box center [802, 406] width 1499 height 603
click at [162, 422] on div "Add Column" at bounding box center [802, 406] width 1499 height 603
click at [125, 439] on div "Add Column" at bounding box center [802, 406] width 1499 height 603
click at [155, 470] on div "Add Column" at bounding box center [802, 406] width 1499 height 603
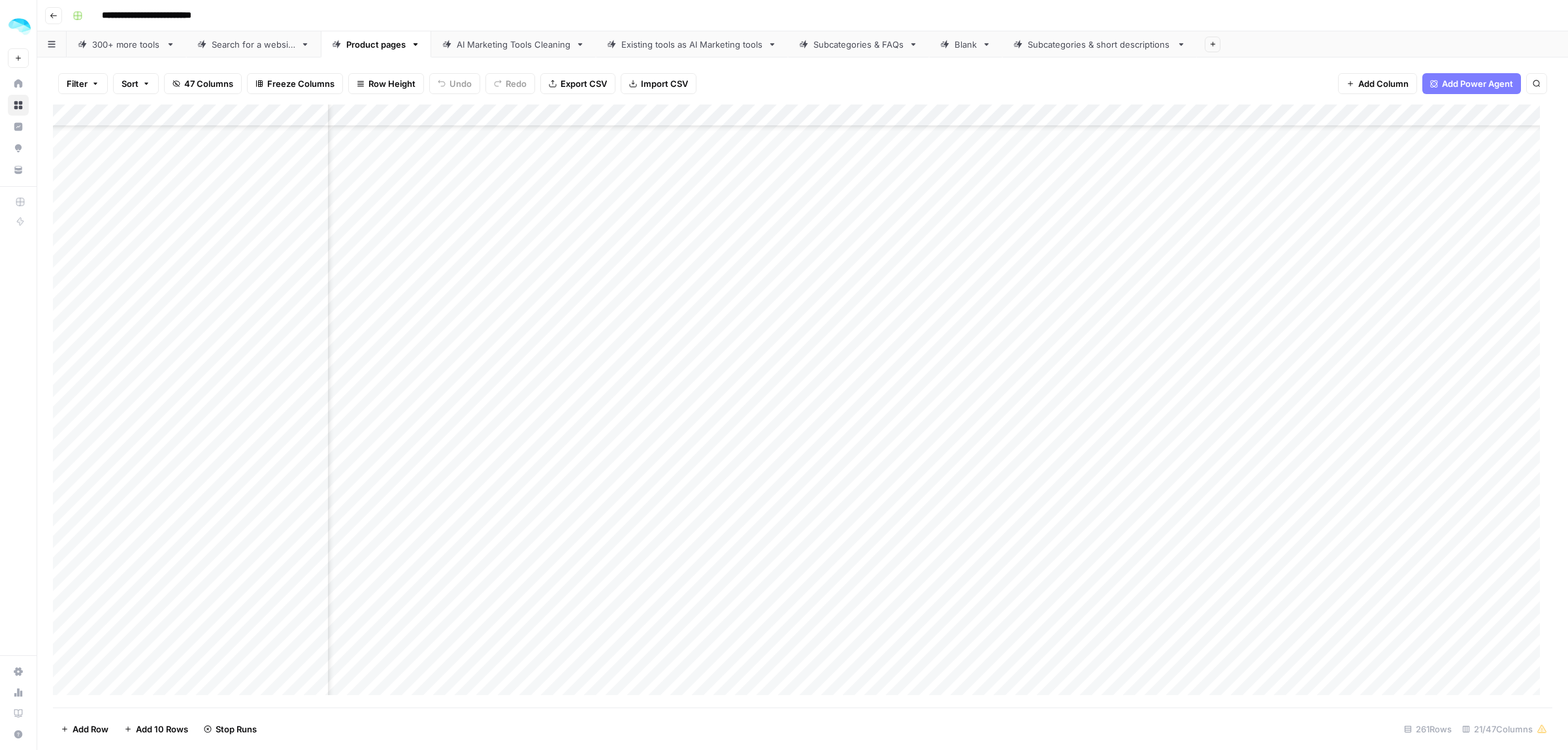
click at [134, 240] on div "Add Column" at bounding box center [802, 406] width 1499 height 603
click at [142, 256] on div "Add Column" at bounding box center [802, 406] width 1499 height 603
click at [147, 289] on div "Add Column" at bounding box center [802, 406] width 1499 height 603
click at [142, 311] on div "Add Column" at bounding box center [802, 406] width 1499 height 603
click at [158, 331] on div "Add Column" at bounding box center [802, 406] width 1499 height 603
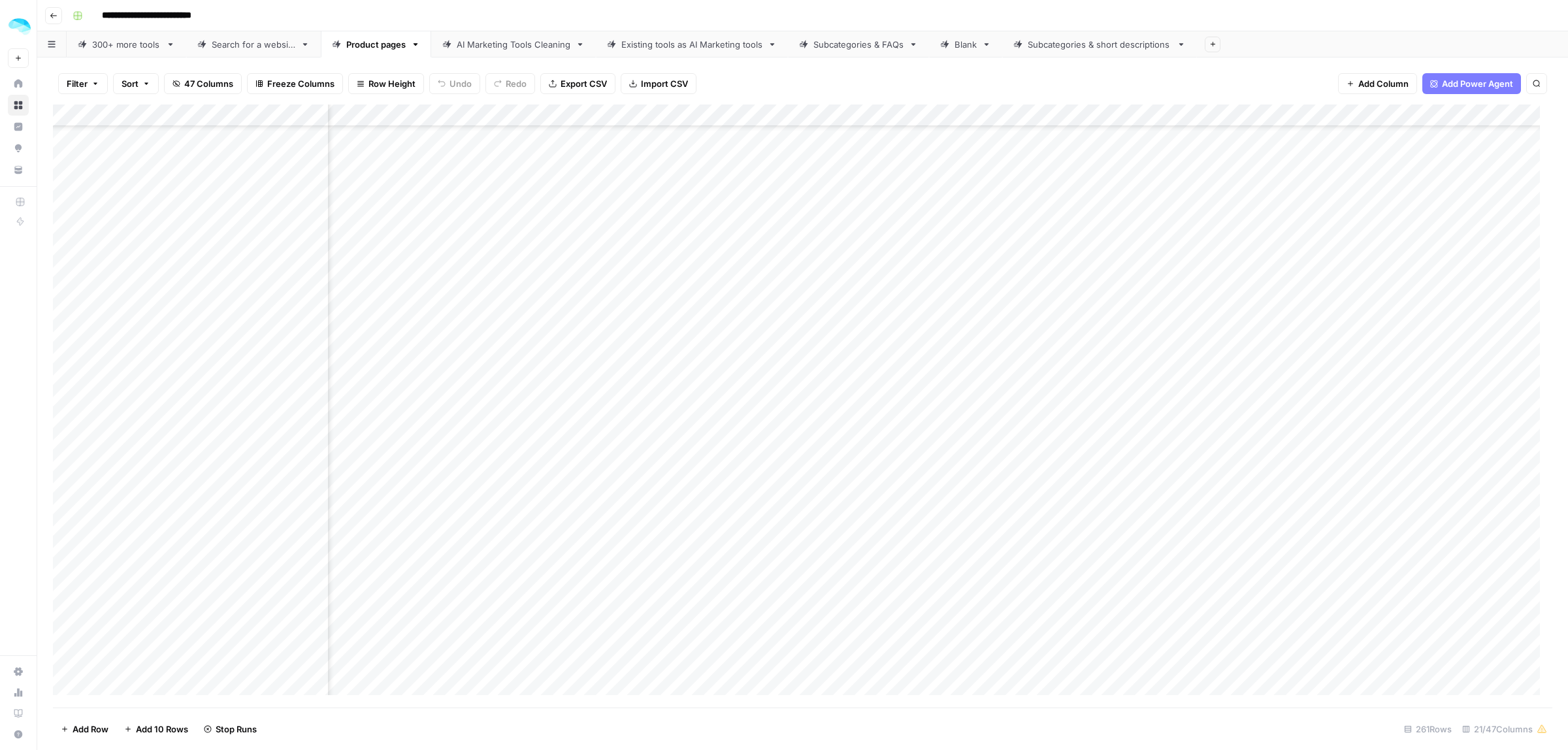
click at [136, 359] on div "Add Column" at bounding box center [802, 406] width 1499 height 603
click at [139, 356] on div "Add Column" at bounding box center [802, 406] width 1499 height 603
click at [137, 376] on div "Add Column" at bounding box center [802, 406] width 1499 height 603
click at [139, 396] on div "Add Column" at bounding box center [802, 406] width 1499 height 603
click at [147, 424] on div "Add Column" at bounding box center [802, 406] width 1499 height 603
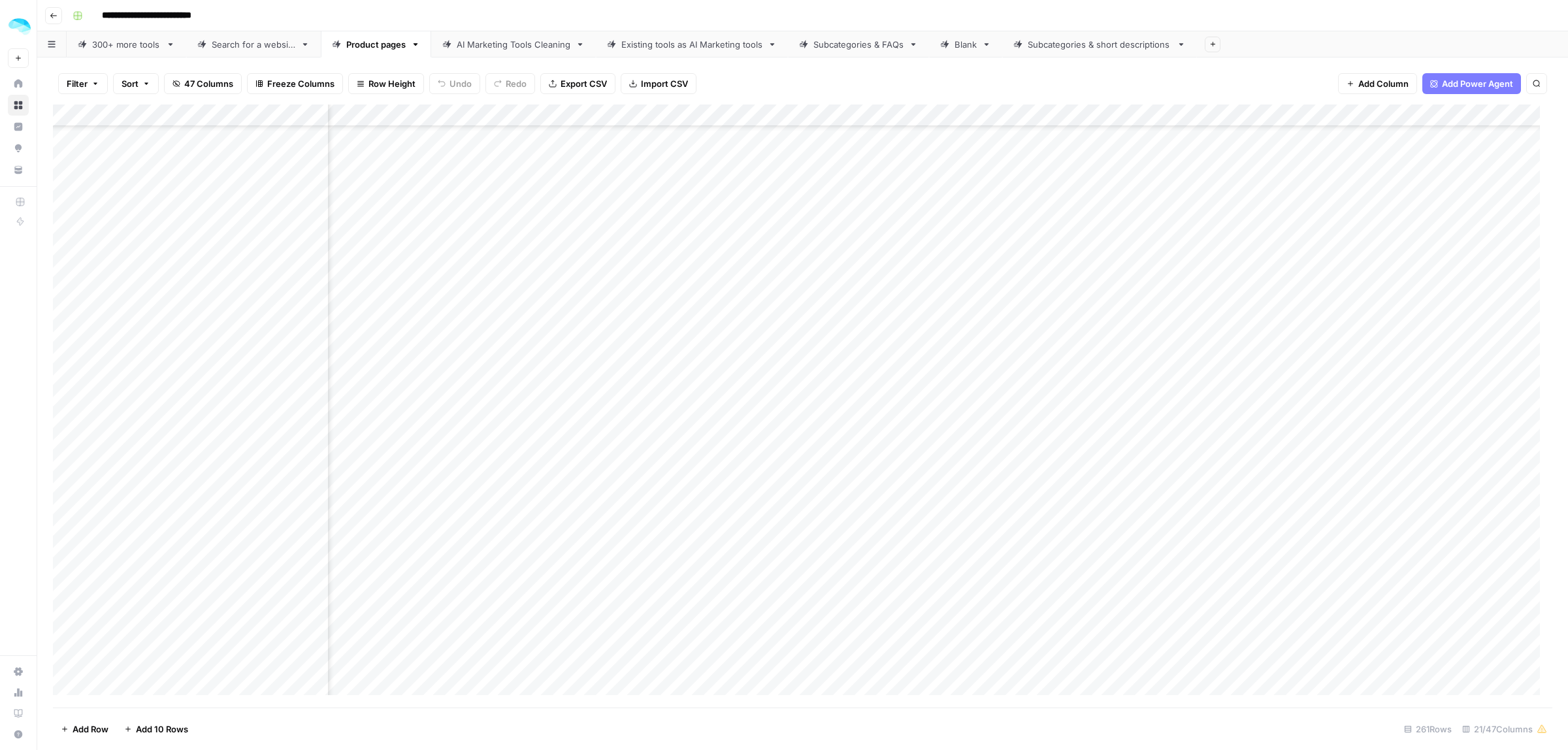
click at [124, 444] on div "Add Column" at bounding box center [802, 406] width 1499 height 603
click at [177, 216] on div "Add Column" at bounding box center [802, 406] width 1499 height 603
click at [150, 245] on div "Add Column" at bounding box center [802, 406] width 1499 height 603
click at [155, 257] on div "Add Column" at bounding box center [802, 406] width 1499 height 603
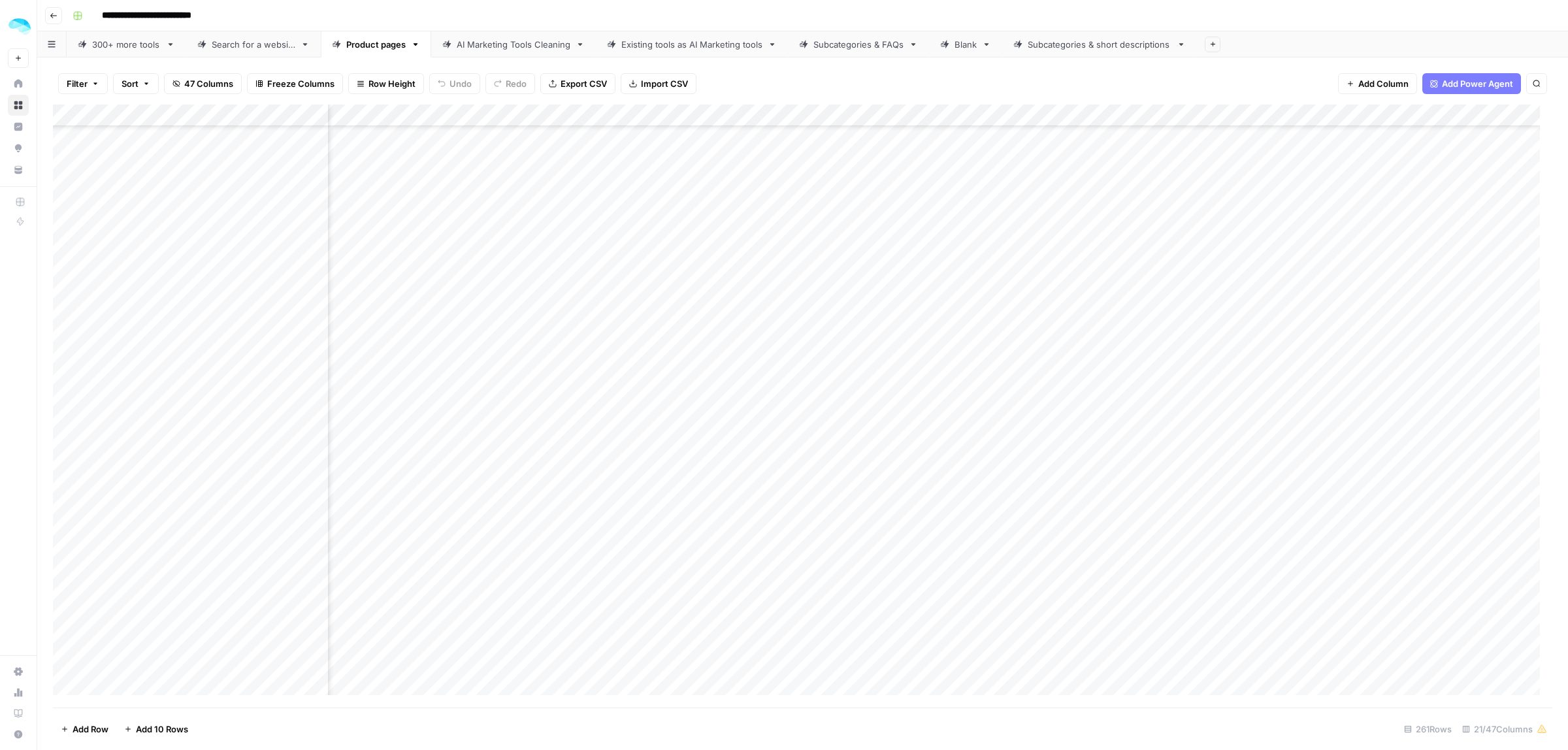
click at [152, 286] on div "Add Column" at bounding box center [802, 406] width 1499 height 603
click at [151, 316] on div "Add Column" at bounding box center [802, 406] width 1499 height 603
click at [154, 335] on div "Add Column" at bounding box center [802, 406] width 1499 height 603
click at [155, 354] on div "Add Column" at bounding box center [802, 406] width 1499 height 603
click at [129, 377] on div "Add Column" at bounding box center [802, 406] width 1499 height 603
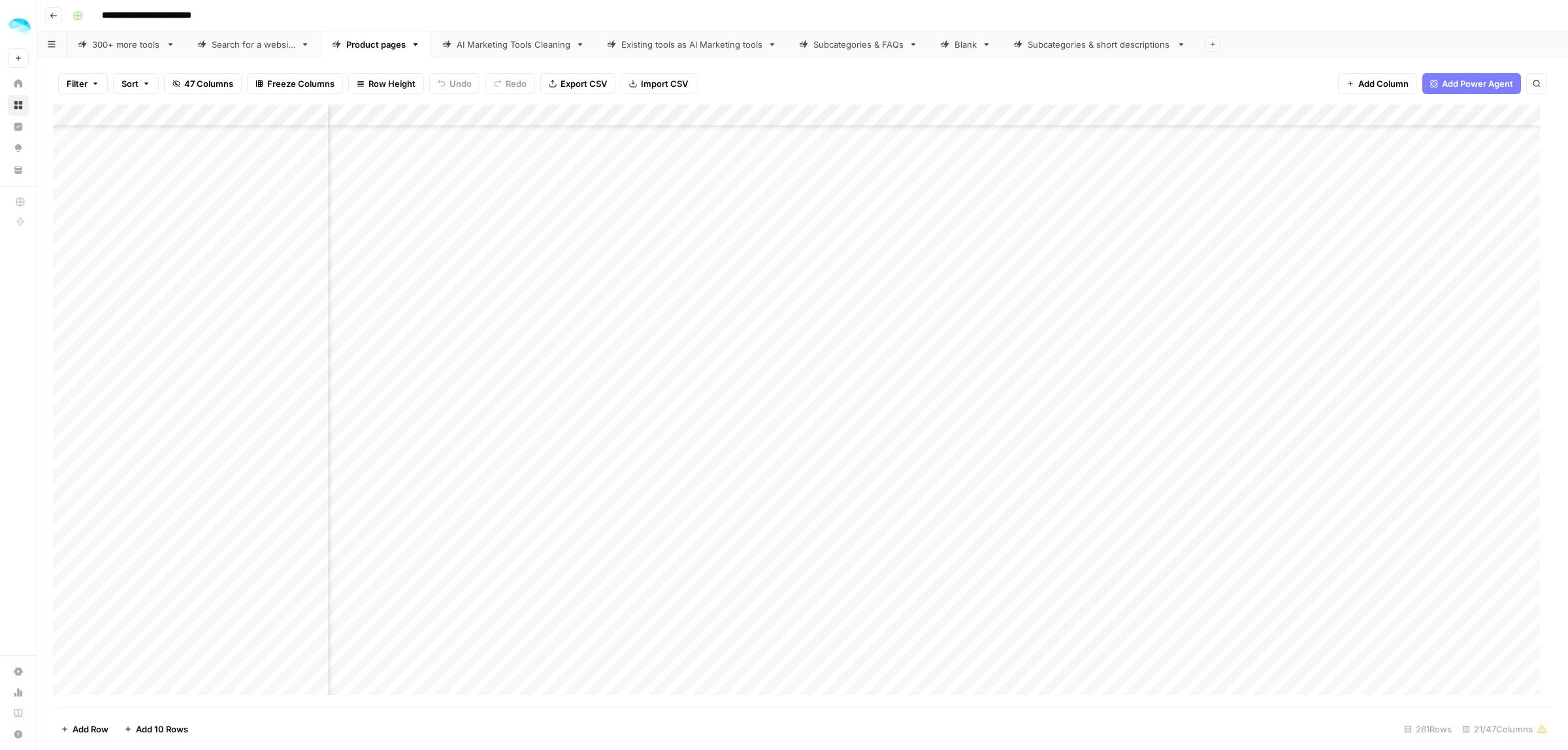
click at [135, 390] on div "Add Column" at bounding box center [802, 406] width 1499 height 603
click at [155, 424] on div "Add Column" at bounding box center [802, 406] width 1499 height 603
click at [126, 446] on div "Add Column" at bounding box center [802, 406] width 1499 height 603
click at [129, 137] on div "Add Column" at bounding box center [802, 406] width 1499 height 603
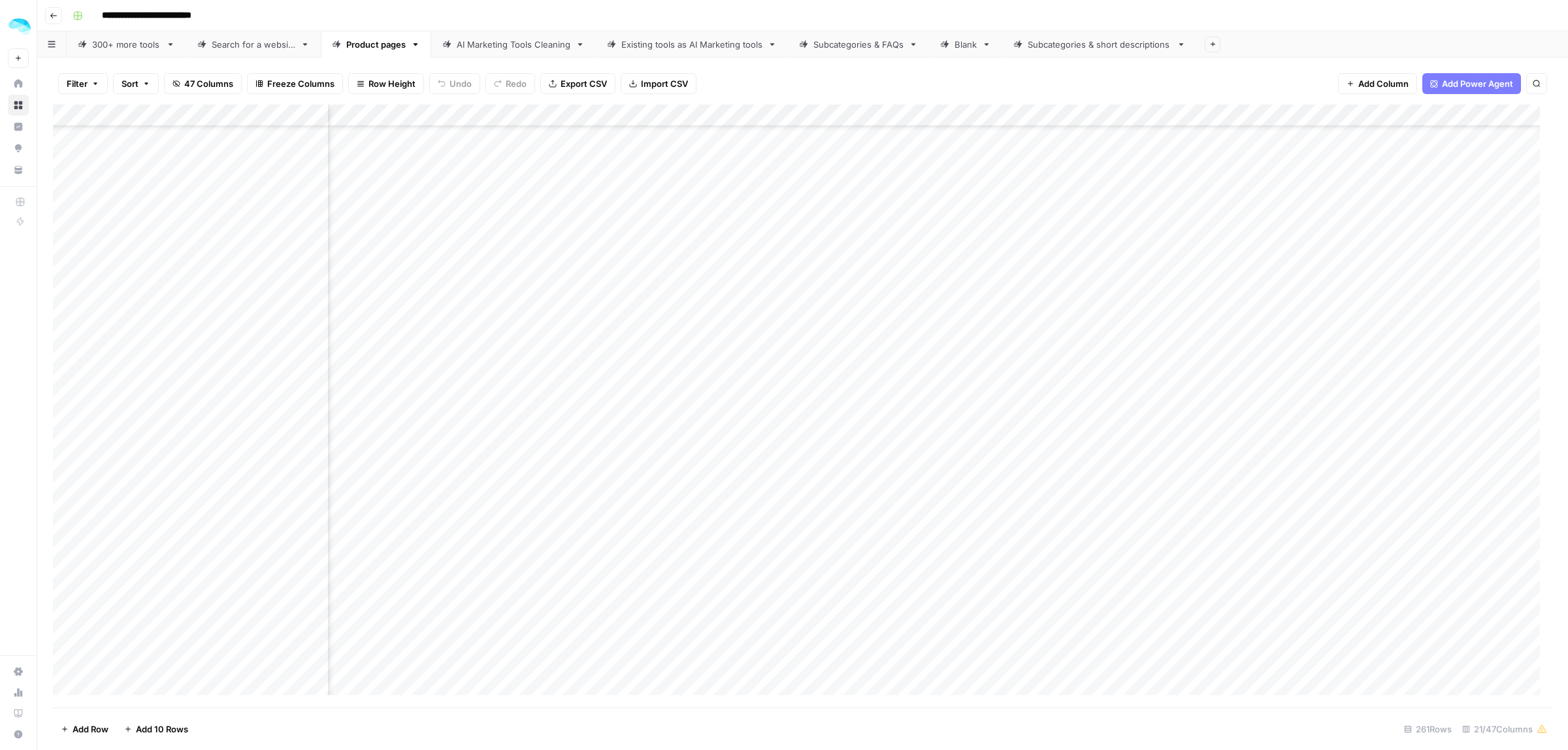
click at [155, 159] on div "Add Column" at bounding box center [802, 406] width 1499 height 603
click at [132, 177] on div "Add Column" at bounding box center [802, 406] width 1499 height 603
drag, startPoint x: 132, startPoint y: 190, endPoint x: 131, endPoint y: 203, distance: 13.0
click at [132, 190] on div "Add Column" at bounding box center [802, 406] width 1499 height 603
click at [131, 207] on div "Add Column" at bounding box center [802, 406] width 1499 height 603
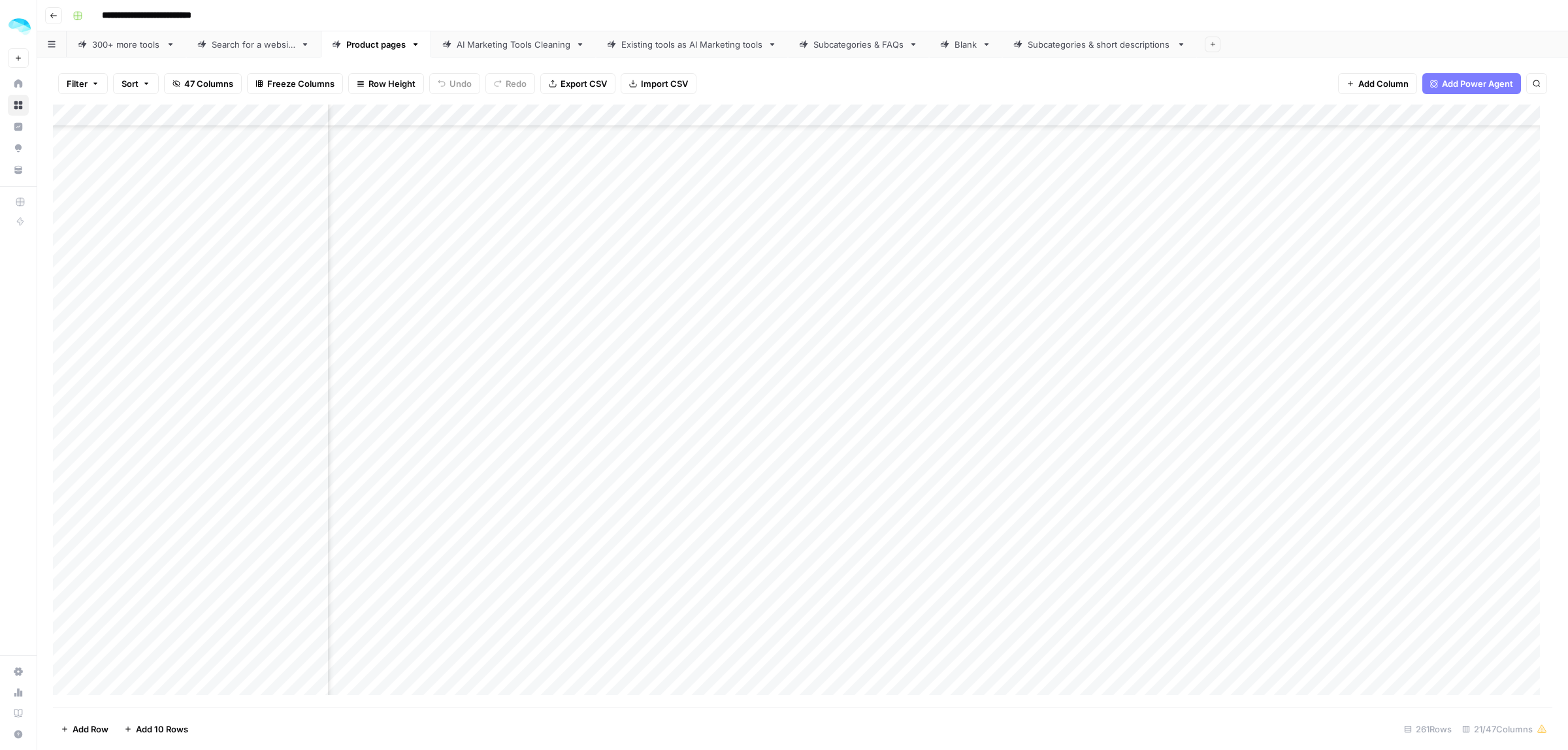
click at [150, 214] on div "Add Column" at bounding box center [802, 406] width 1499 height 603
click at [148, 229] on div "Add Column" at bounding box center [802, 406] width 1499 height 603
click at [138, 245] on div "Add Column" at bounding box center [802, 406] width 1499 height 603
click at [136, 270] on div "Add Column" at bounding box center [802, 406] width 1499 height 603
click at [121, 295] on div "Add Column" at bounding box center [802, 406] width 1499 height 603
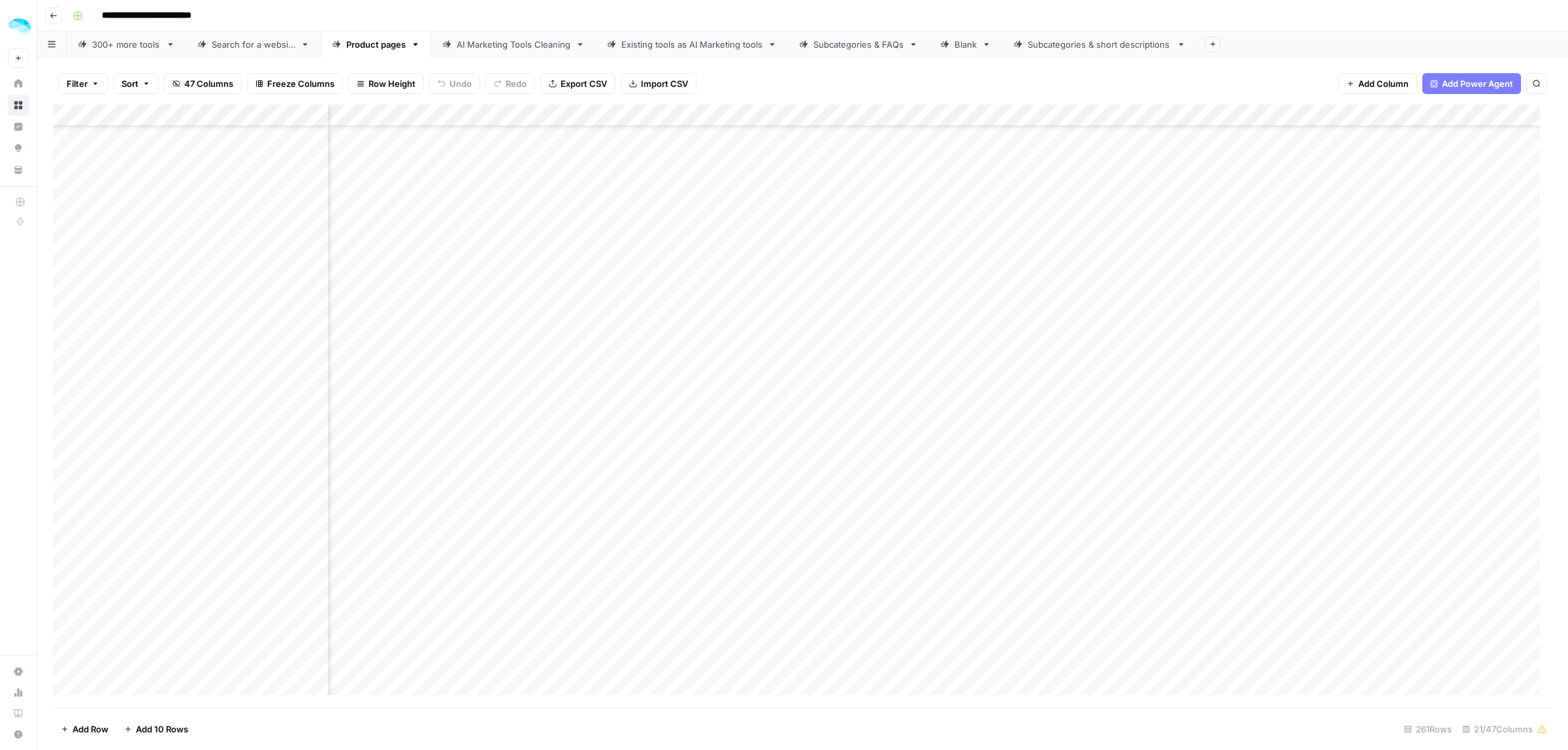
click at [155, 311] on div "Add Column" at bounding box center [802, 406] width 1499 height 603
click at [132, 174] on div "Add Column" at bounding box center [802, 406] width 1499 height 603
click at [138, 198] on div "Add Column" at bounding box center [802, 406] width 1499 height 603
click at [126, 214] on div "Add Column" at bounding box center [802, 406] width 1499 height 603
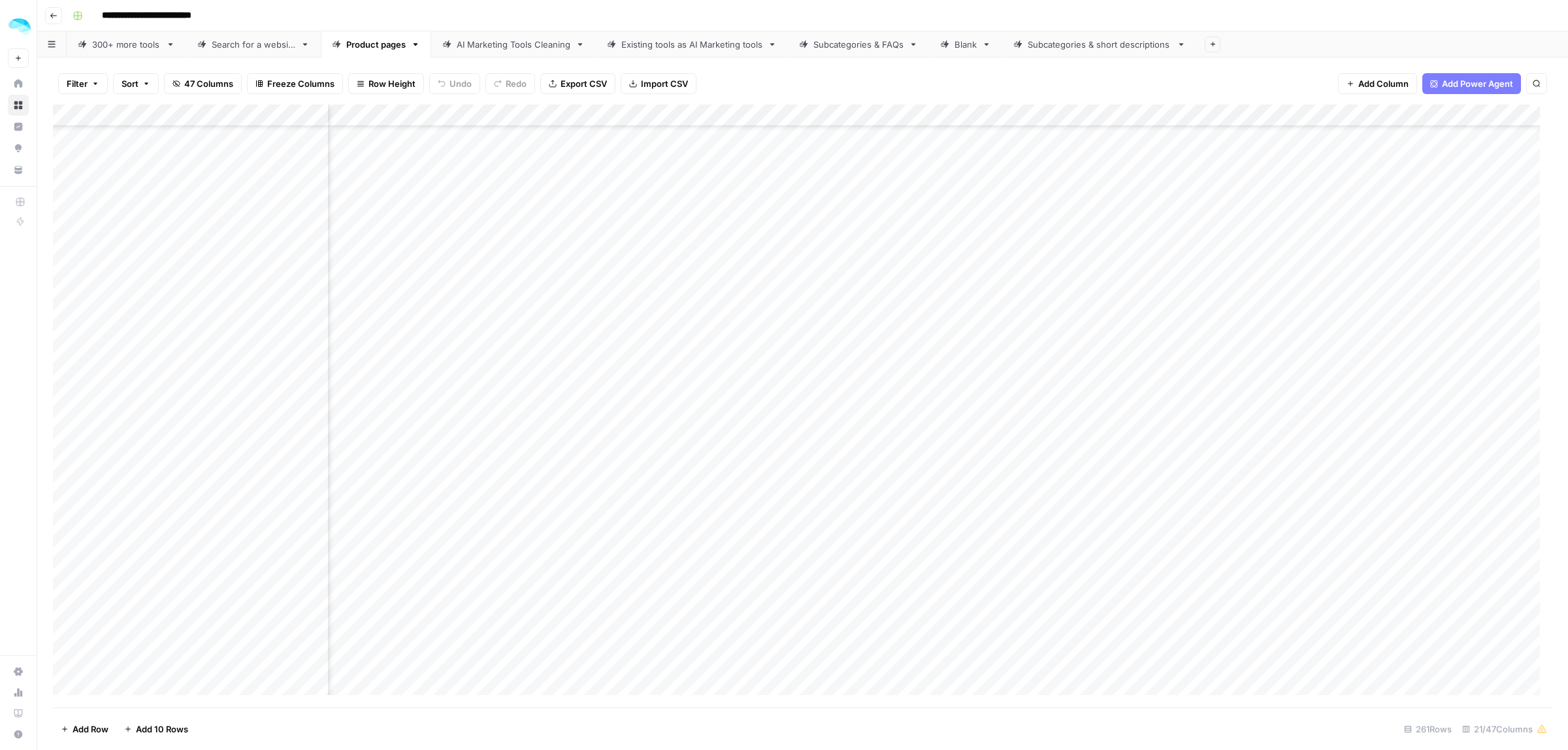
click at [142, 244] on div "Add Column" at bounding box center [802, 406] width 1499 height 603
drag, startPoint x: 140, startPoint y: 258, endPoint x: 141, endPoint y: 267, distance: 9.1
click at [140, 258] on div "Add Column" at bounding box center [802, 406] width 1499 height 603
drag, startPoint x: 142, startPoint y: 282, endPoint x: 145, endPoint y: 334, distance: 52.1
click at [142, 282] on div "Add Column" at bounding box center [802, 406] width 1499 height 603
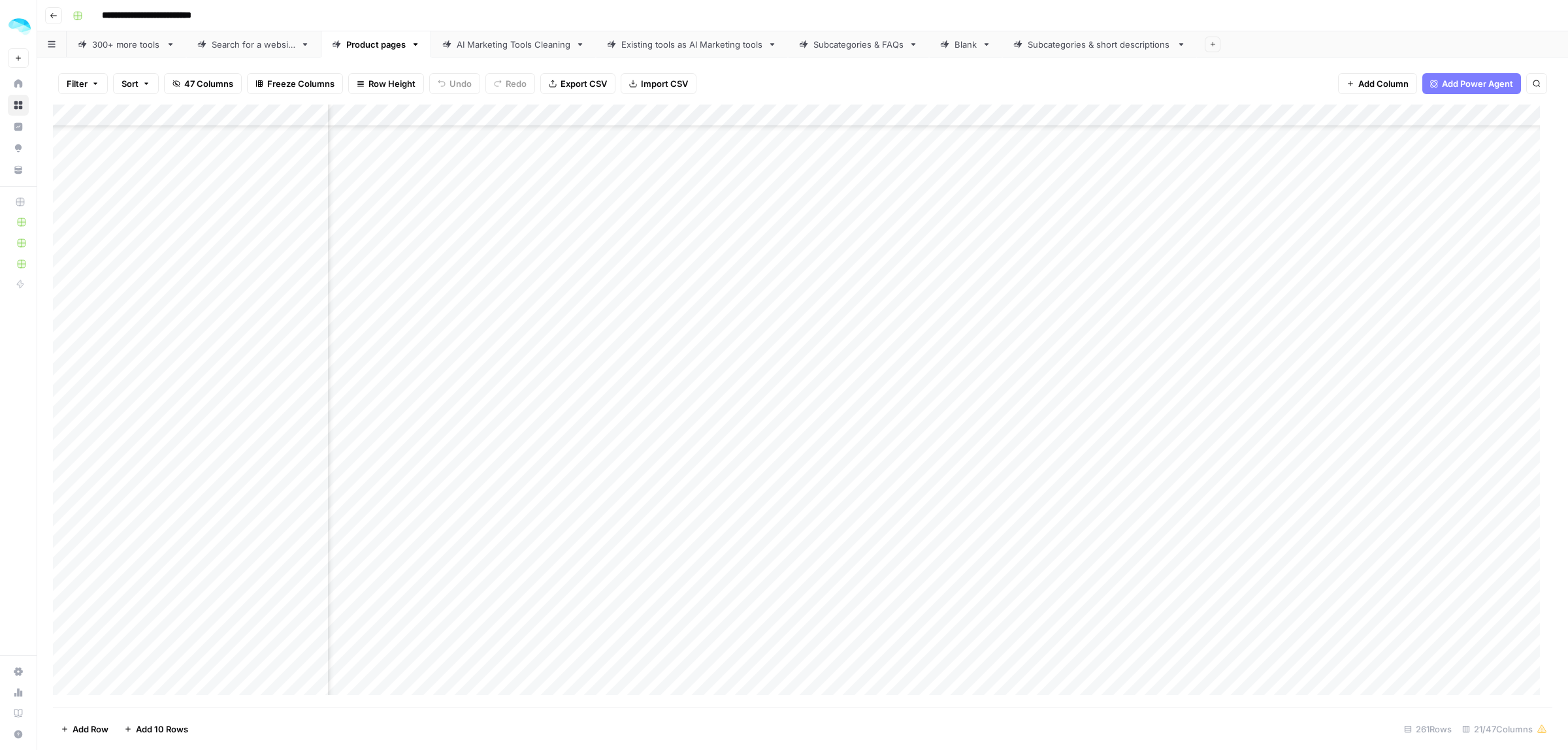
scroll to position [5168, 185]
click at [149, 150] on div "Add Column" at bounding box center [802, 406] width 1499 height 603
click at [146, 167] on div "Add Column" at bounding box center [802, 406] width 1499 height 603
click at [152, 190] on div "Add Column" at bounding box center [802, 406] width 1499 height 603
drag, startPoint x: 148, startPoint y: 207, endPoint x: 163, endPoint y: 230, distance: 27.5
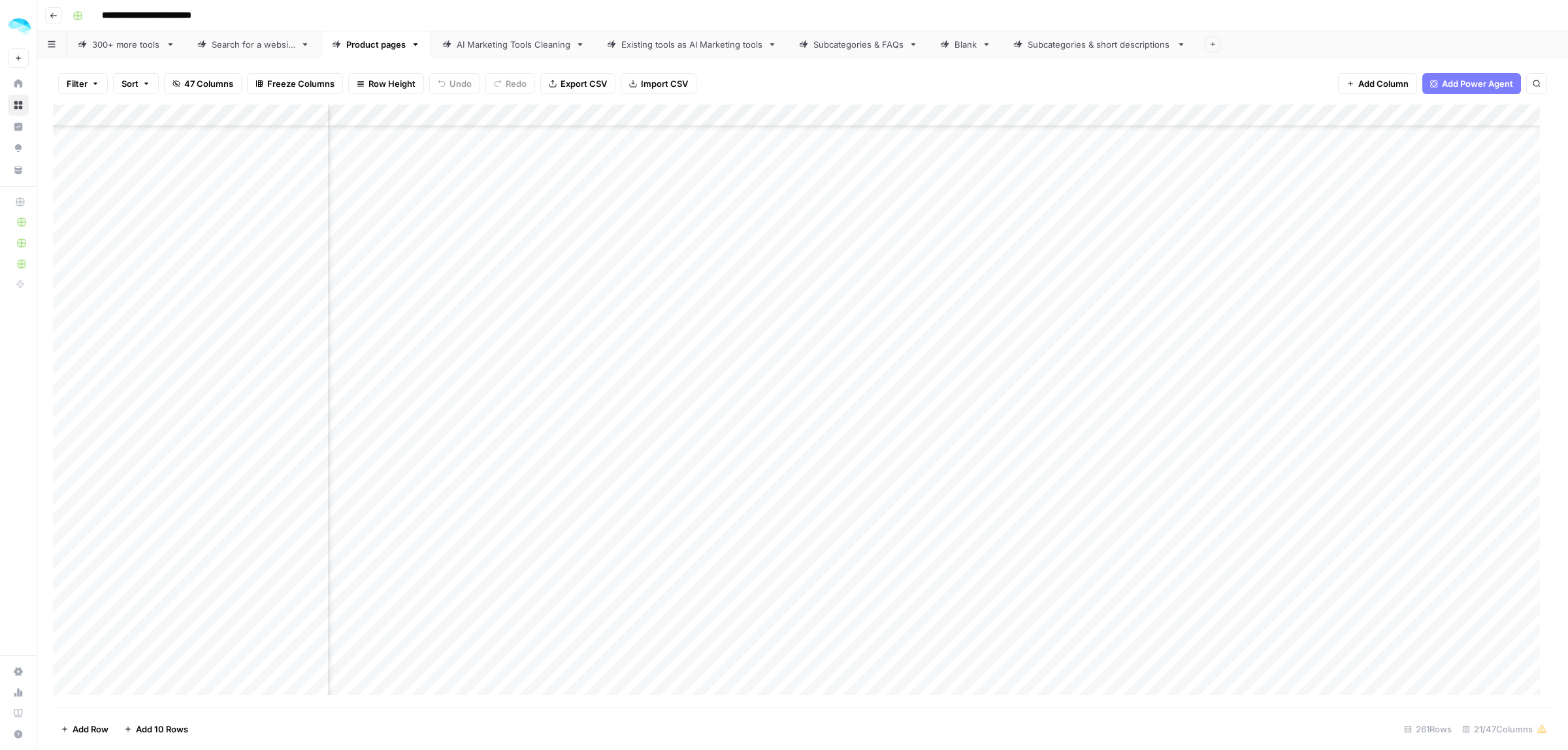
click at [148, 207] on div "Add Column" at bounding box center [802, 406] width 1499 height 603
click at [140, 227] on div "Add Column" at bounding box center [802, 406] width 1499 height 603
click at [146, 253] on div "Add Column" at bounding box center [802, 406] width 1499 height 603
click at [151, 275] on div "Add Column" at bounding box center [802, 406] width 1499 height 603
click at [132, 296] on div "Add Column" at bounding box center [802, 406] width 1499 height 603
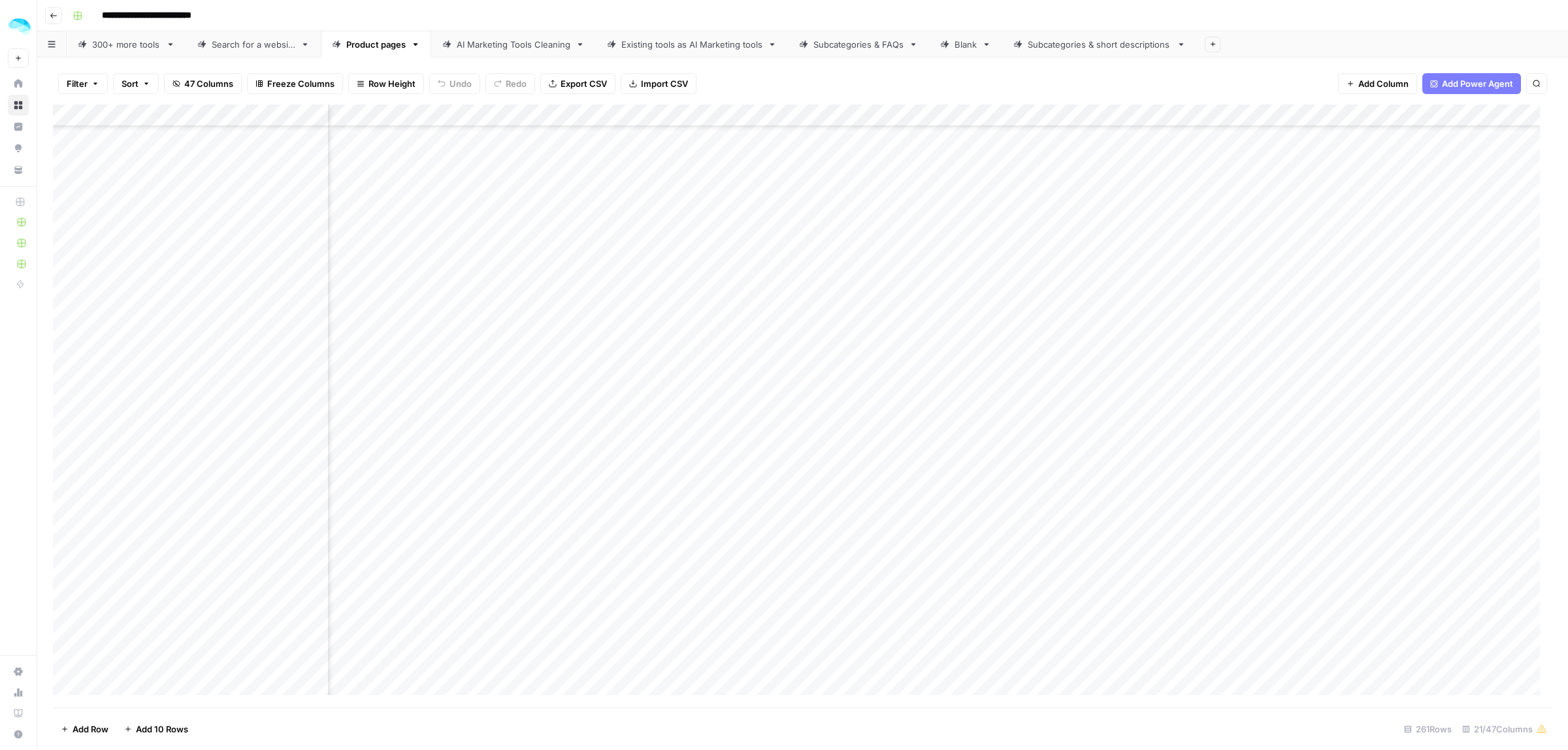
click at [124, 320] on div "Add Column" at bounding box center [802, 406] width 1499 height 603
click at [140, 336] on div "Add Column" at bounding box center [802, 406] width 1499 height 603
click at [130, 357] on div "Add Column" at bounding box center [802, 406] width 1499 height 603
click at [117, 389] on div "Add Column" at bounding box center [802, 406] width 1499 height 603
click at [149, 414] on div "Add Column" at bounding box center [802, 406] width 1499 height 603
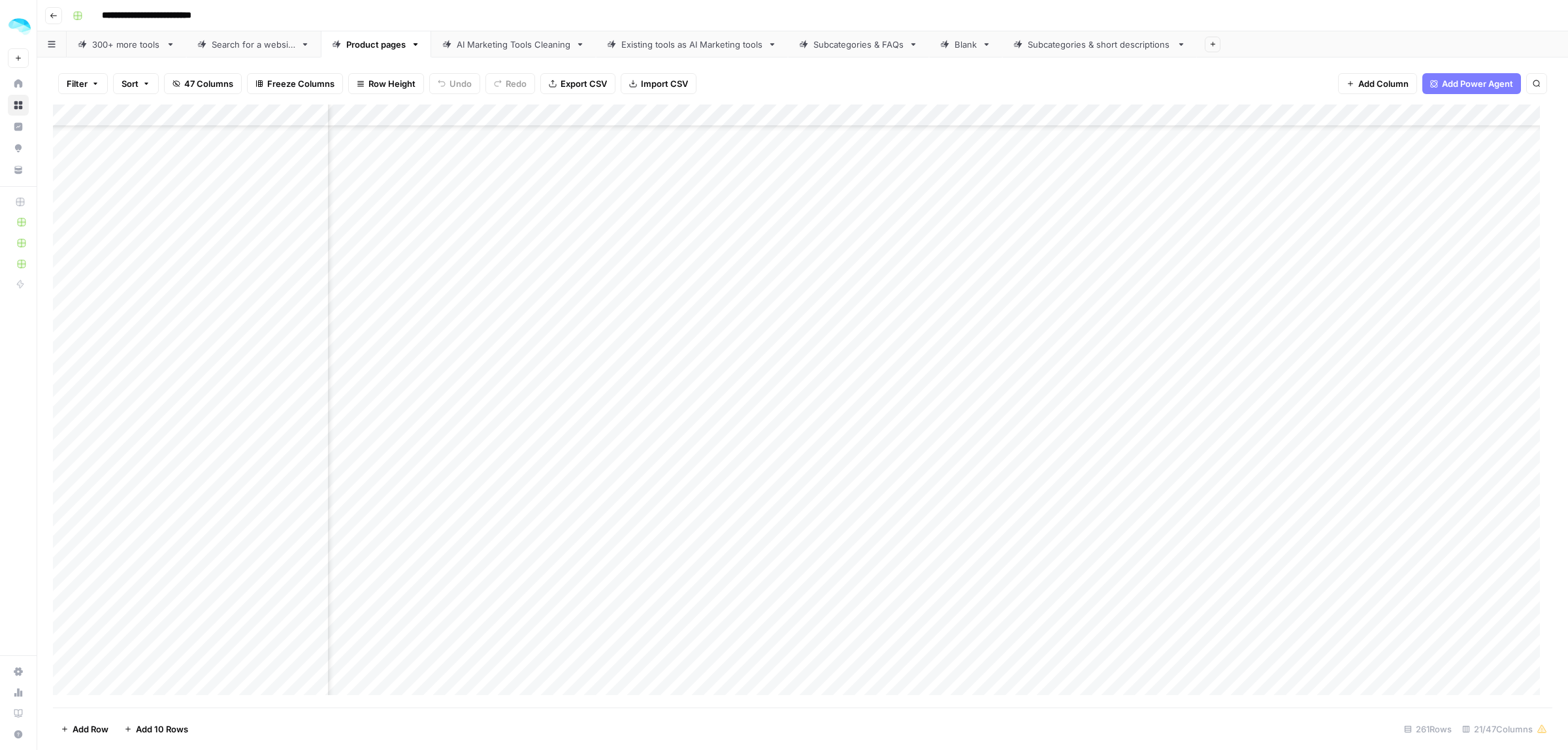
click at [132, 439] on div "Add Column" at bounding box center [802, 406] width 1499 height 603
click at [137, 452] on div "Add Column" at bounding box center [802, 406] width 1499 height 603
click at [158, 472] on div "Add Column" at bounding box center [802, 406] width 1499 height 603
click at [130, 510] on div "Add Column" at bounding box center [802, 406] width 1499 height 603
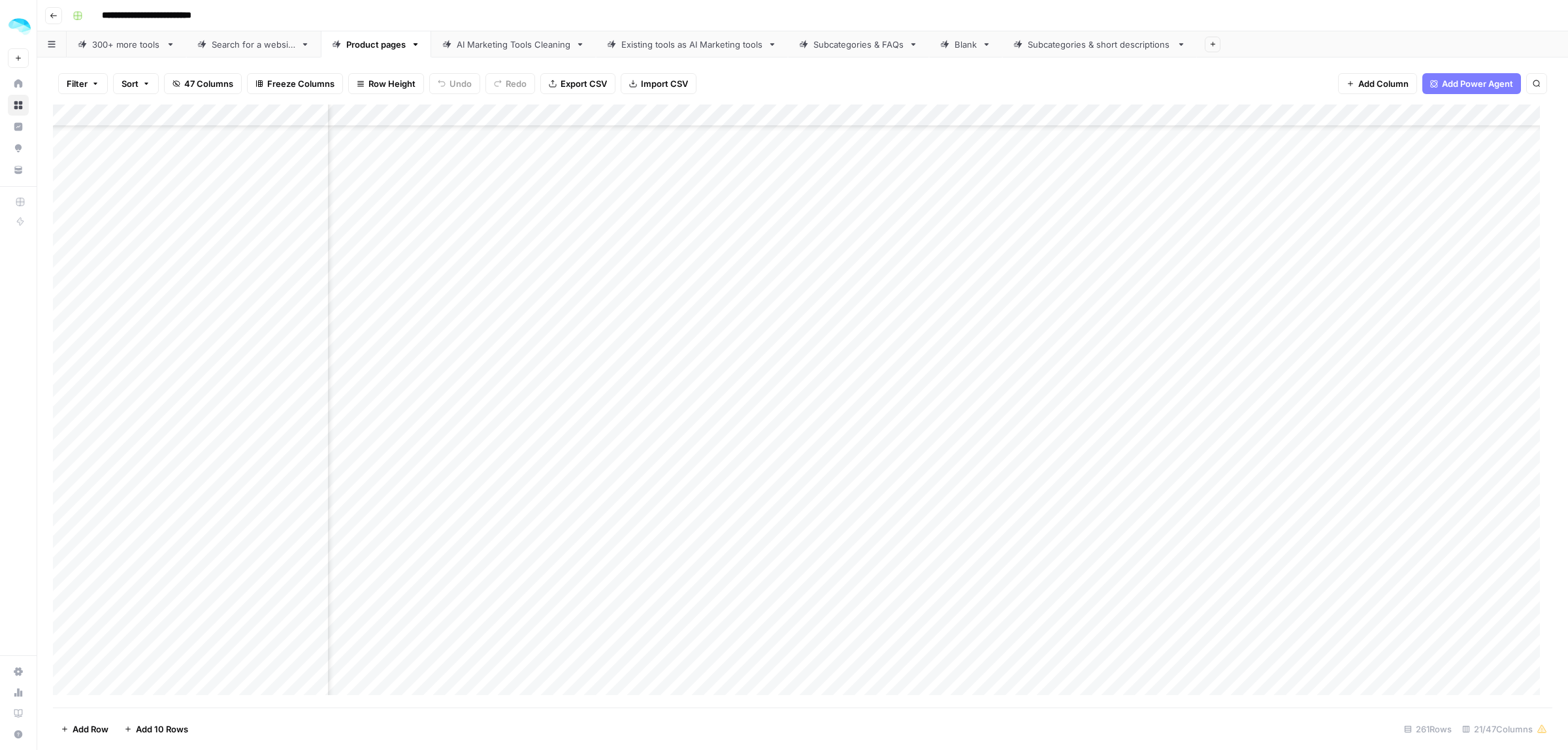
click at [154, 525] on div "Add Column" at bounding box center [802, 406] width 1499 height 603
click at [124, 541] on div "Add Column" at bounding box center [802, 406] width 1499 height 603
click at [136, 477] on div "Add Column" at bounding box center [802, 406] width 1499 height 603
click at [138, 515] on div "Add Column" at bounding box center [802, 406] width 1499 height 603
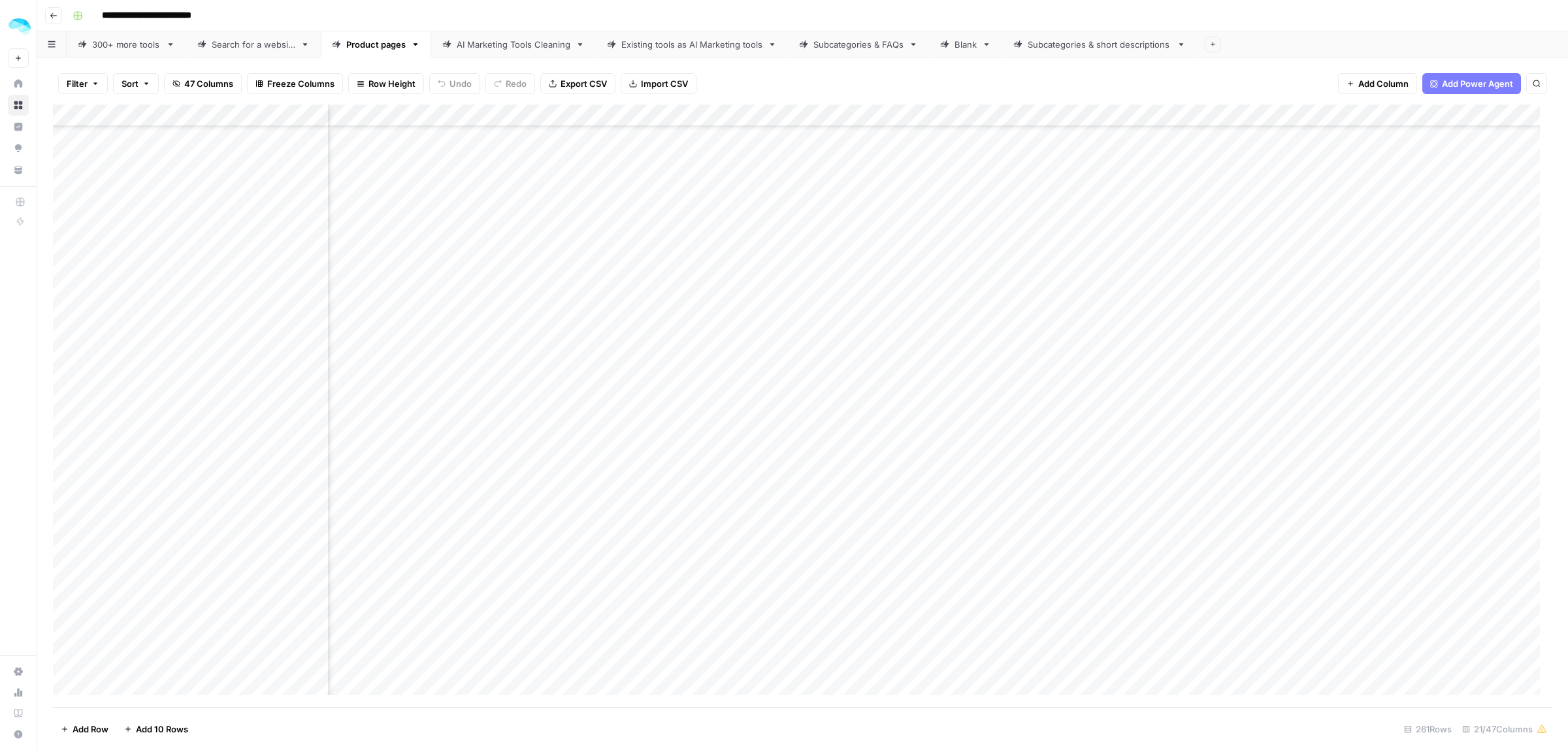
click at [132, 522] on div "Add Column" at bounding box center [802, 406] width 1499 height 603
click at [136, 547] on div "Add Column" at bounding box center [802, 406] width 1499 height 603
drag, startPoint x: 150, startPoint y: 580, endPoint x: 142, endPoint y: 580, distance: 8.0
click at [150, 580] on div "Add Column" at bounding box center [802, 406] width 1499 height 603
drag, startPoint x: 138, startPoint y: 601, endPoint x: 139, endPoint y: 595, distance: 6.1
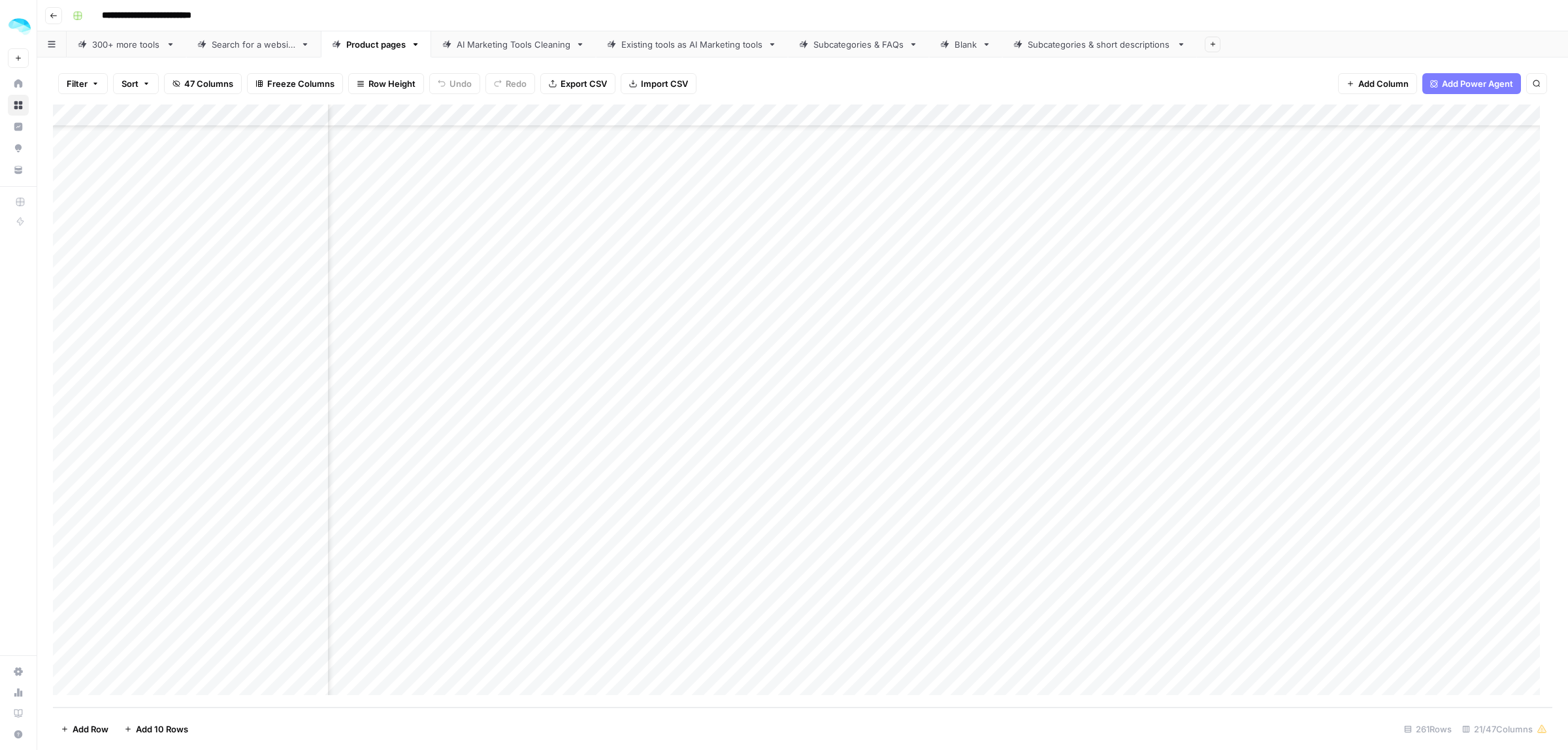
click at [138, 601] on div "Add Column" at bounding box center [802, 406] width 1499 height 603
click at [157, 616] on div "Add Column" at bounding box center [802, 406] width 1499 height 603
click at [139, 633] on div "Add Column" at bounding box center [802, 406] width 1499 height 603
click at [154, 670] on div "Add Column" at bounding box center [802, 406] width 1499 height 603
drag, startPoint x: 554, startPoint y: 707, endPoint x: 658, endPoint y: 698, distance: 104.4
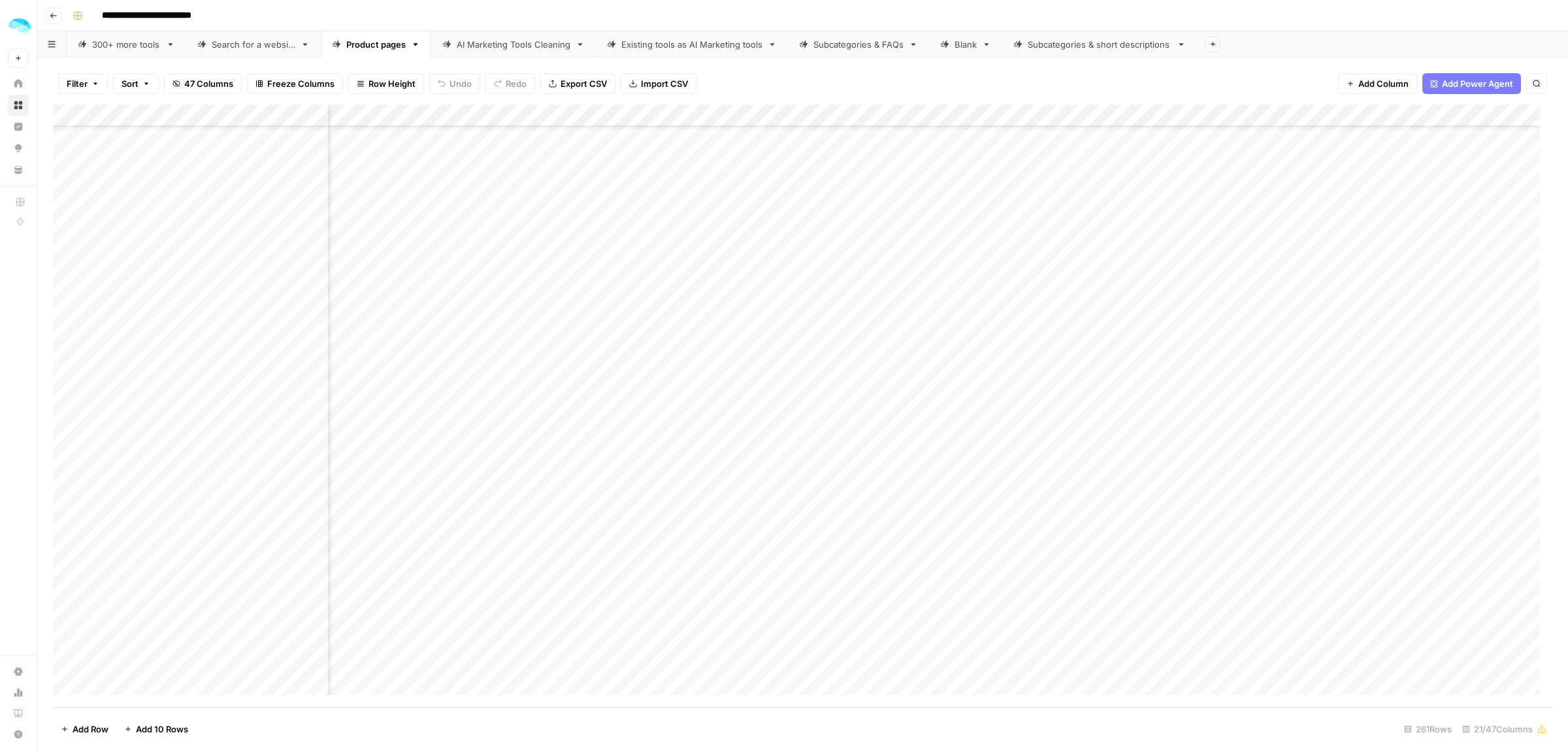
click at [658, 698] on div "Add Column" at bounding box center [802, 406] width 1499 height 603
click at [1402, 527] on div "Add Column" at bounding box center [802, 406] width 1499 height 603
click at [1412, 113] on div "Add Column" at bounding box center [802, 406] width 1499 height 603
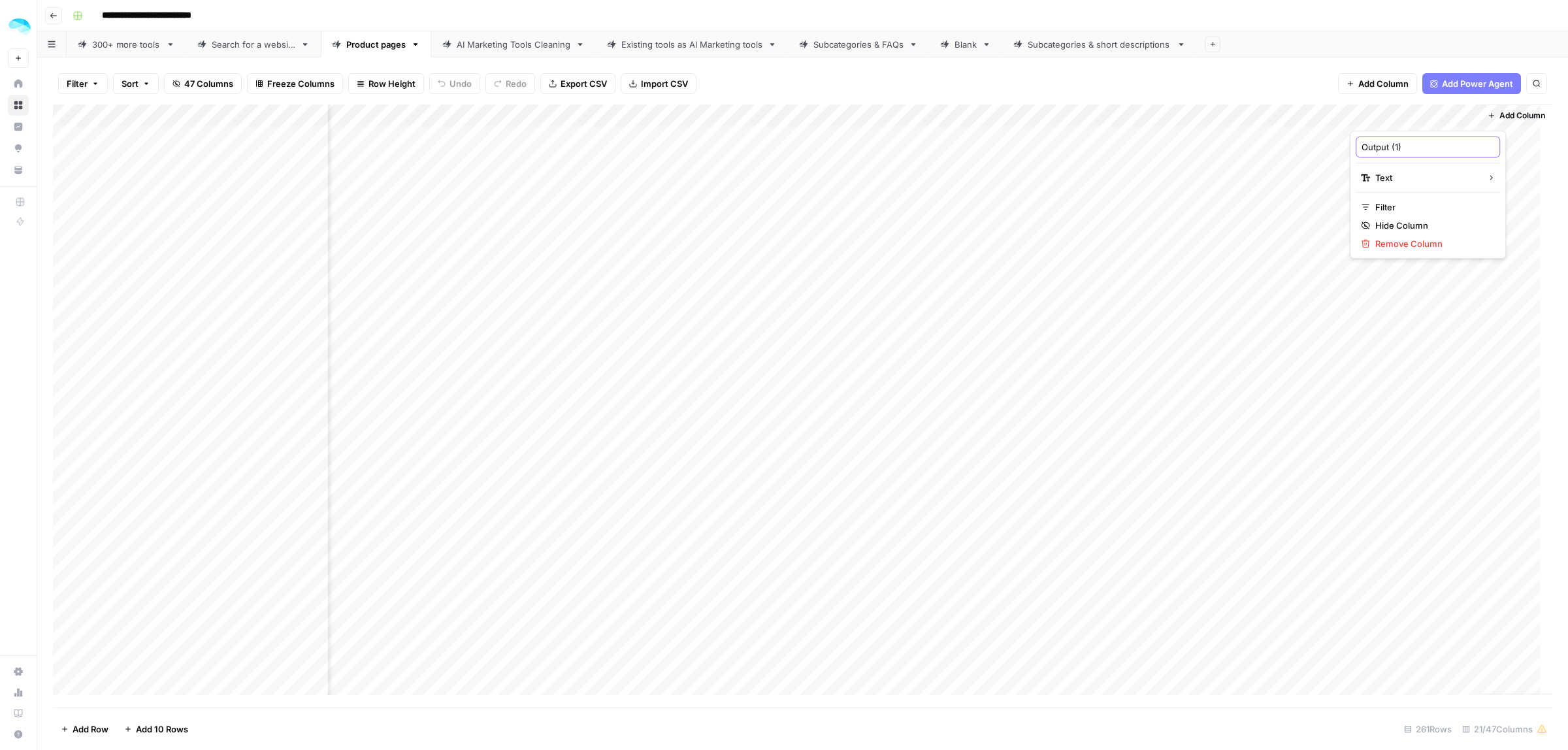
click at [1402, 146] on input "Output (1)" at bounding box center [1428, 147] width 132 height 13
click at [1267, 71] on div "Filter Sort 47 Columns Freeze Columns Row Height Undo Redo Export CSV Import CS…" at bounding box center [802, 84] width 1499 height 42
click at [1459, 113] on div "Add Column" at bounding box center [802, 406] width 1499 height 603
click at [1423, 137] on div "Output (1)" at bounding box center [1428, 147] width 145 height 21
click at [1420, 144] on input "Output (1)" at bounding box center [1428, 147] width 132 height 13
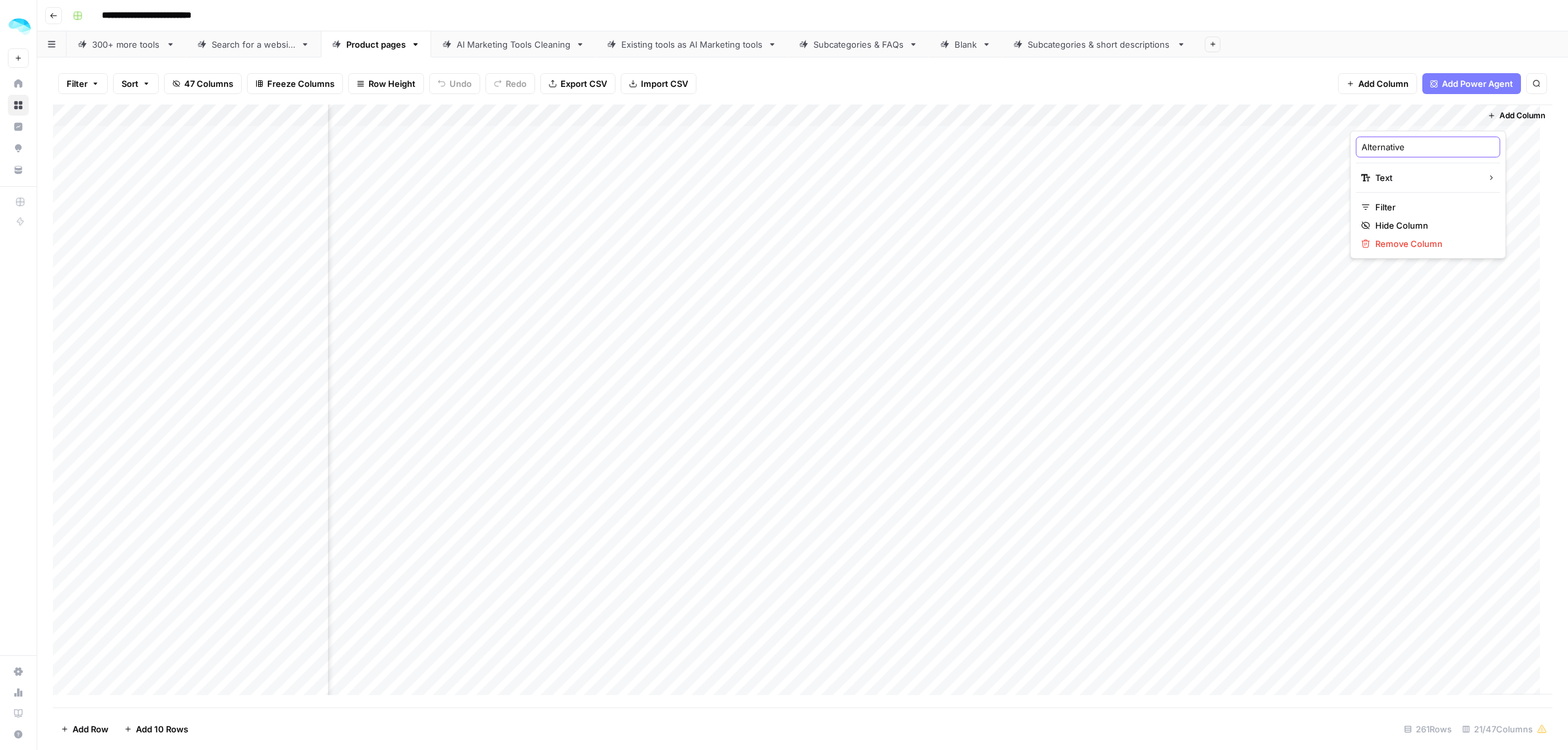
type input "Alternatives"
click at [1304, 93] on div "Filter Sort 47 Columns Freeze Columns Row Height Undo Redo Export CSV Import CS…" at bounding box center [802, 84] width 1499 height 42
click at [1456, 115] on div "Add Column" at bounding box center [802, 406] width 1499 height 603
click at [1386, 211] on span "Filter" at bounding box center [1433, 207] width 115 height 13
type input "Alternatives"
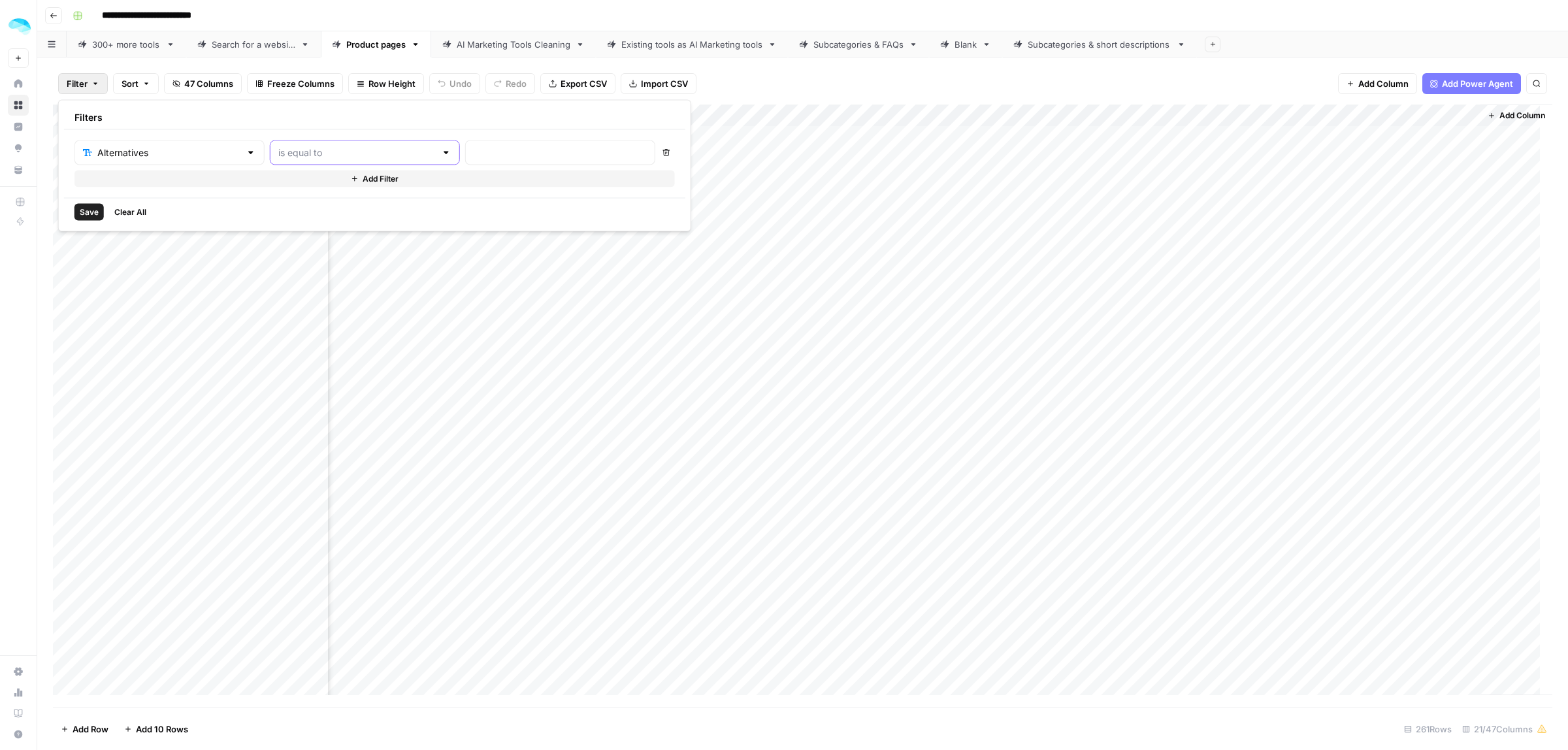
click at [389, 154] on input "text" at bounding box center [357, 153] width 157 height 13
click at [292, 182] on span "is not empty" at bounding box center [329, 185] width 140 height 13
type input "is not empty"
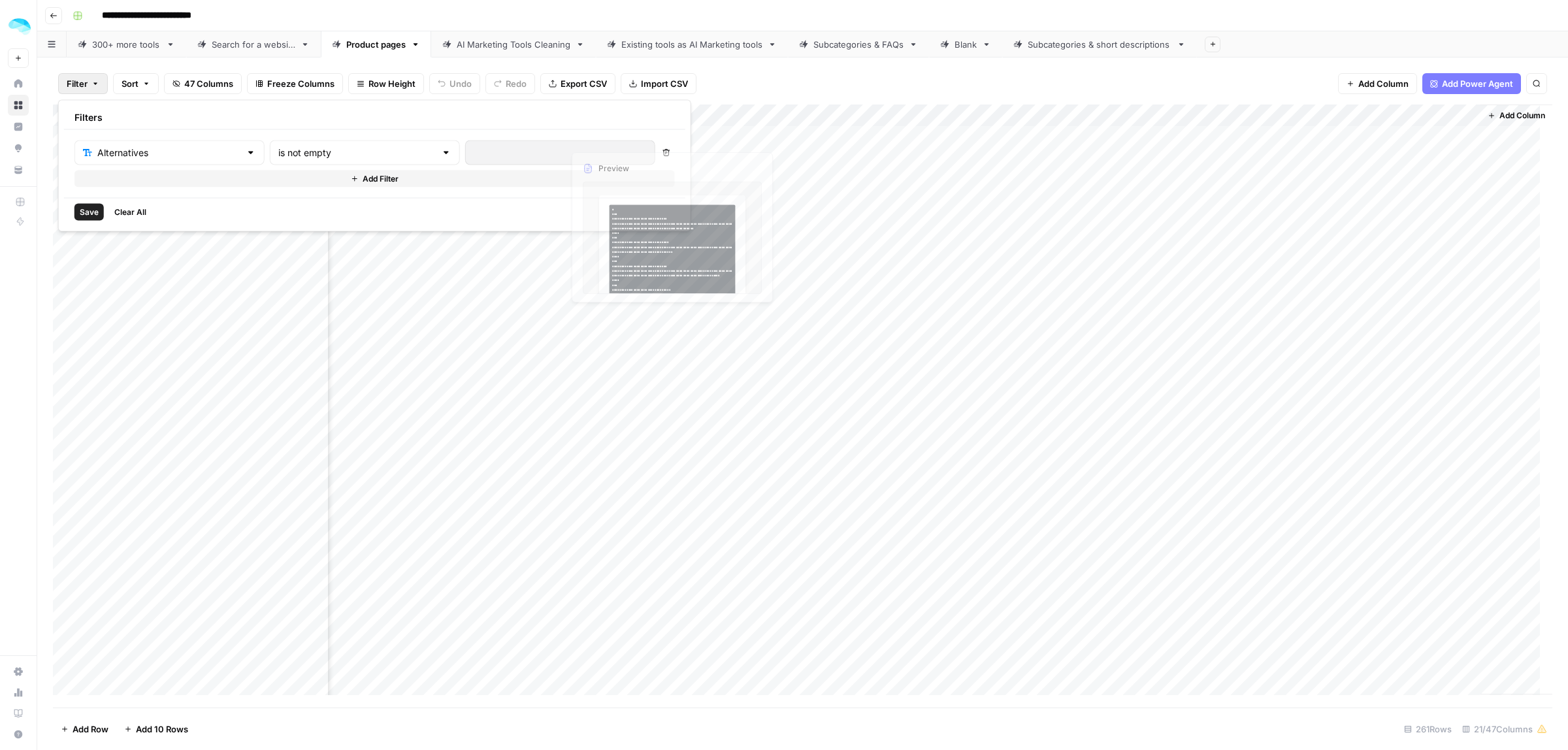
click at [95, 210] on span "Save" at bounding box center [89, 213] width 19 height 11
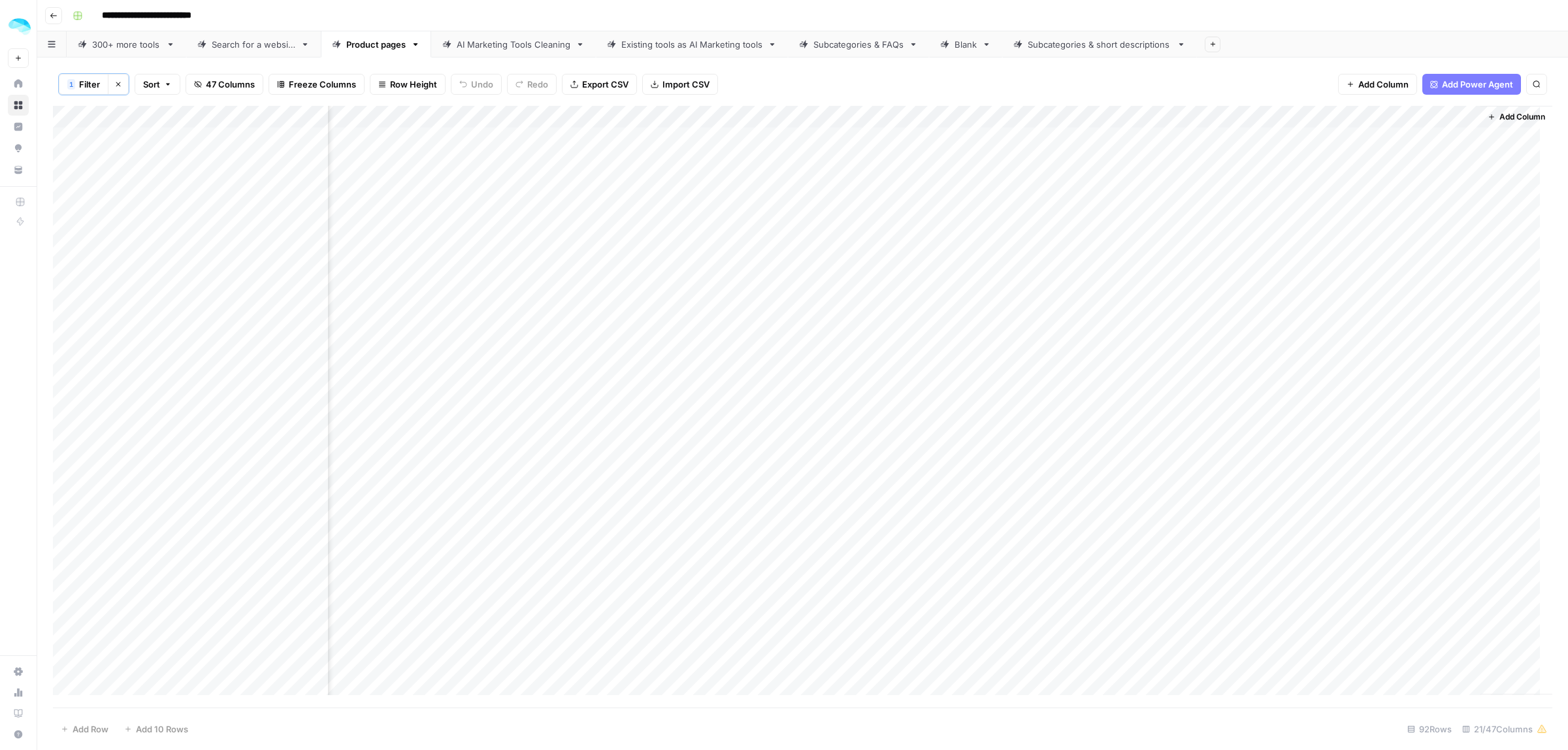
click at [1321, 115] on div "Add Column" at bounding box center [802, 406] width 1499 height 602
click at [1152, 327] on span "Hide Column" at bounding box center [1177, 330] width 115 height 13
click at [157, 92] on button "Sort" at bounding box center [157, 84] width 46 height 21
click at [191, 149] on button "Add Sort" at bounding box center [293, 155] width 281 height 17
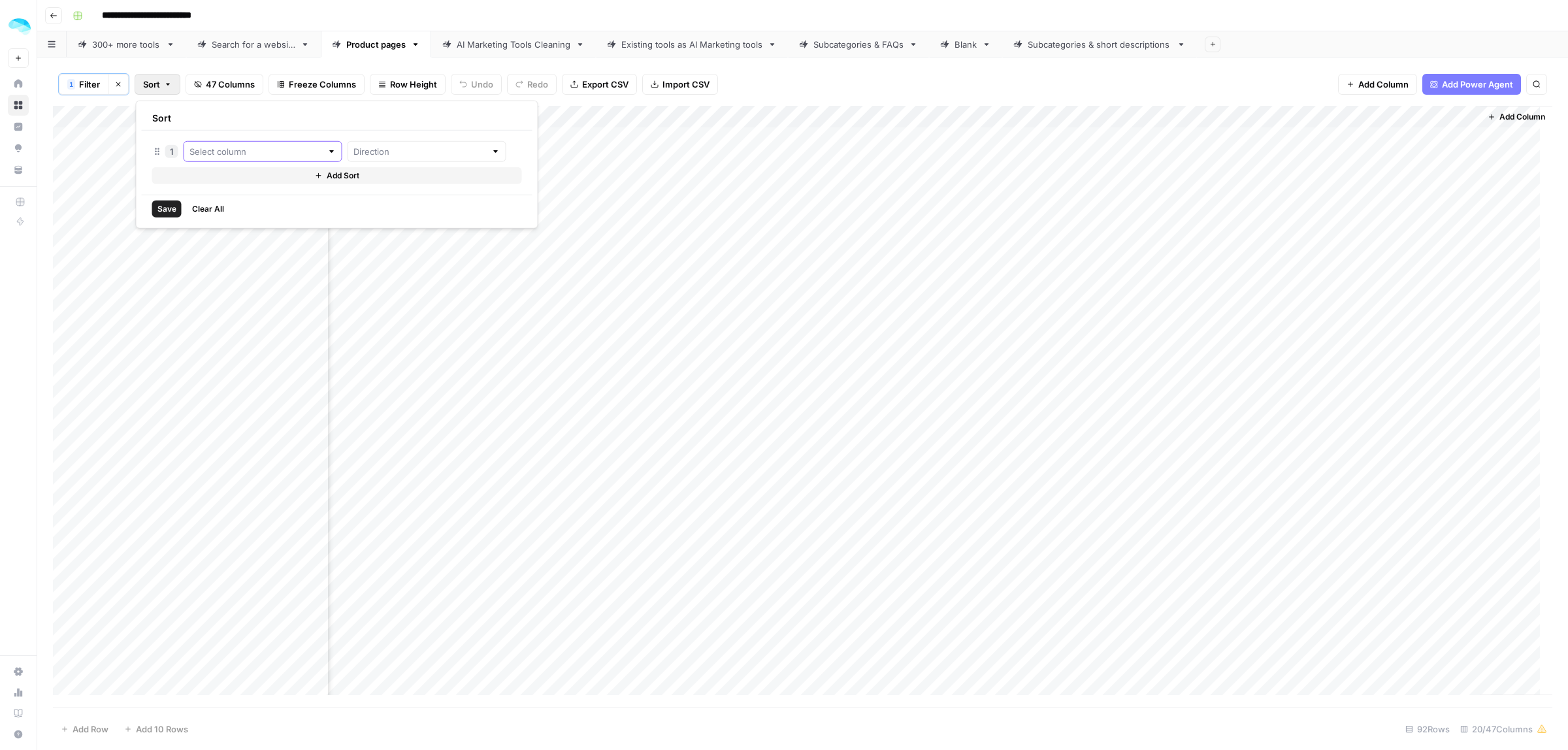
click at [228, 152] on input "text" at bounding box center [255, 152] width 132 height 13
click at [247, 181] on span "Tool name" at bounding box center [261, 182] width 99 height 13
type input "Tool name"
click at [433, 155] on input "text" at bounding box center [445, 152] width 150 height 13
click at [412, 188] on span "Ascending" at bounding box center [426, 182] width 132 height 13
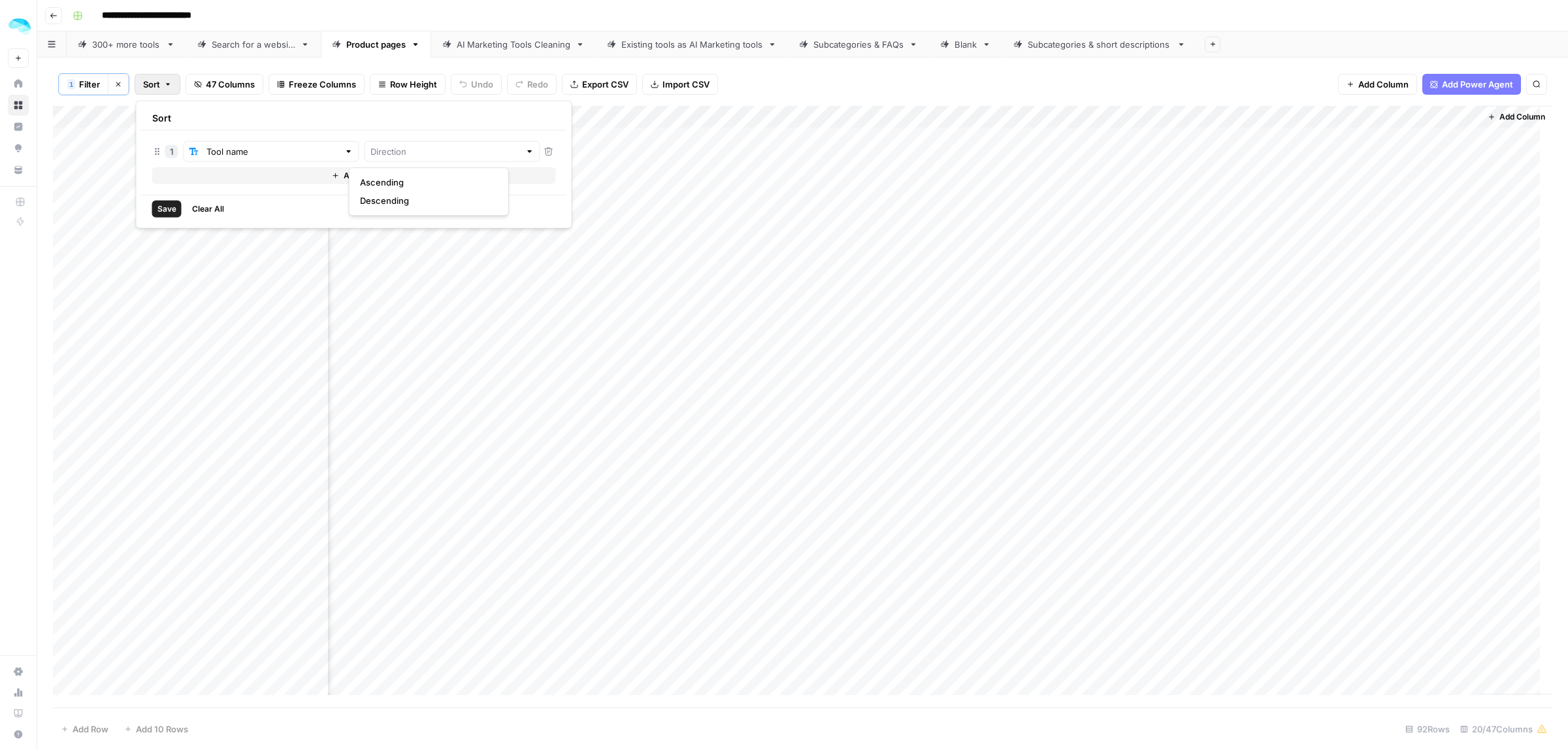
type input "Ascending"
click at [170, 214] on span "Save" at bounding box center [167, 209] width 19 height 11
drag, startPoint x: 488, startPoint y: 142, endPoint x: 1384, endPoint y: 132, distance: 896.1
click at [1384, 132] on div "Add Column" at bounding box center [802, 406] width 1499 height 602
drag, startPoint x: 443, startPoint y: 207, endPoint x: 1567, endPoint y: 207, distance: 1124.0
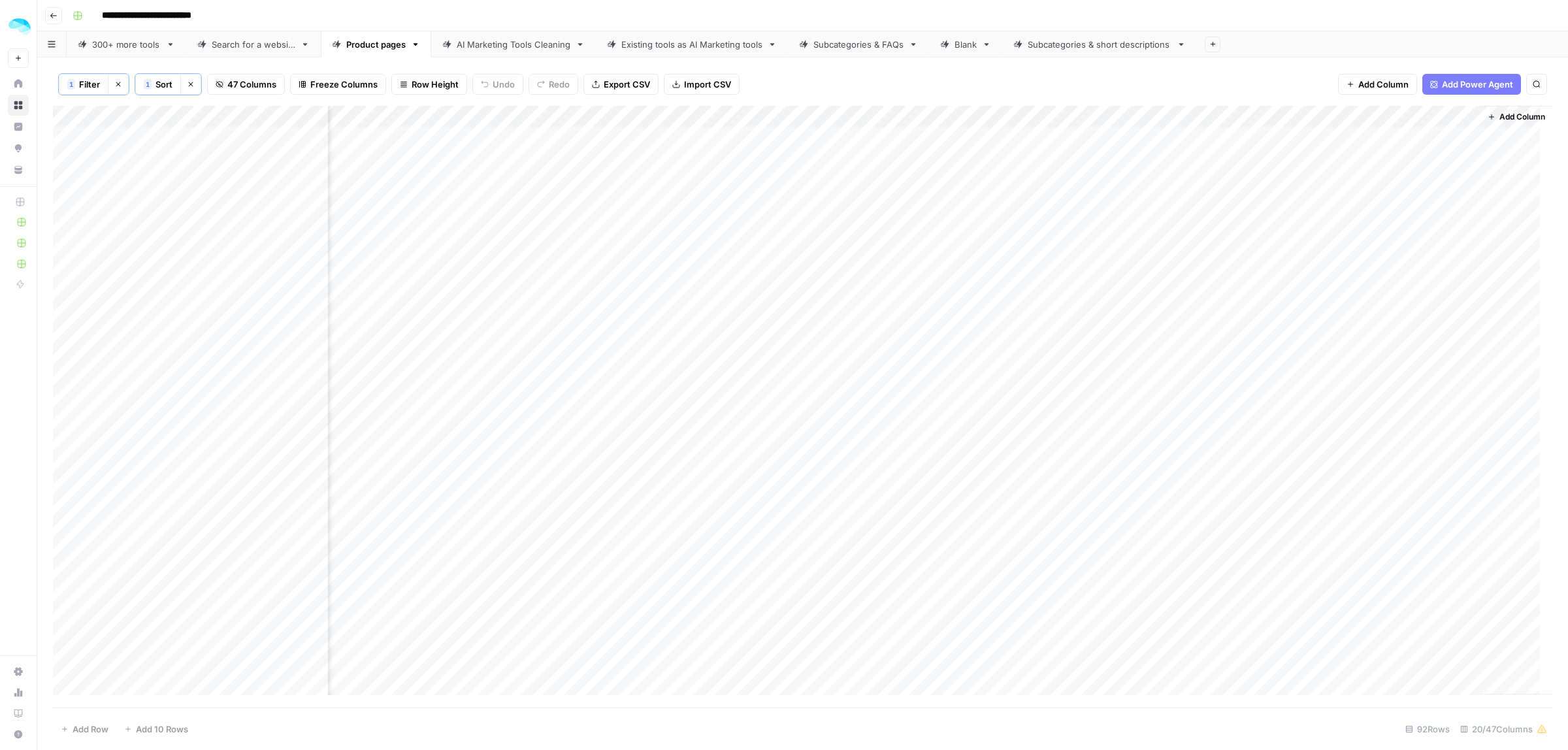
click at [1567, 207] on div "1 Filter Clear filters 1 Sort Clear sorts 47 Columns Freeze Columns Row Height …" at bounding box center [802, 404] width 1531 height 693
drag, startPoint x: 1403, startPoint y: 263, endPoint x: 792, endPoint y: 244, distance: 611.3
click at [792, 244] on div "Add Column" at bounding box center [802, 406] width 1499 height 602
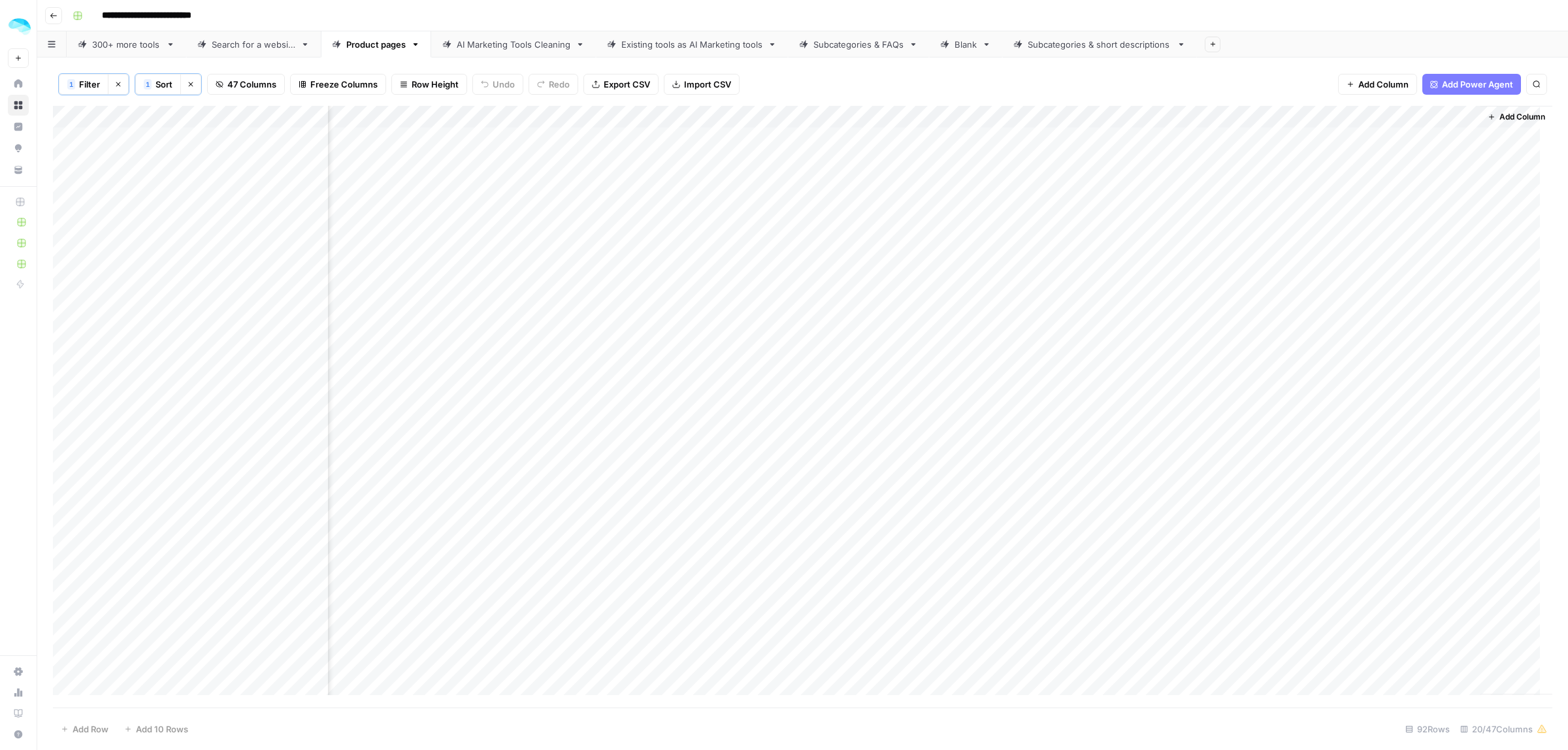
drag, startPoint x: 766, startPoint y: 276, endPoint x: 1511, endPoint y: 276, distance: 745.0
click at [1511, 276] on div "Add Column" at bounding box center [802, 406] width 1499 height 602
drag, startPoint x: 1378, startPoint y: 164, endPoint x: 759, endPoint y: 164, distance: 619.0
click at [759, 164] on div "Add Column" at bounding box center [802, 406] width 1499 height 602
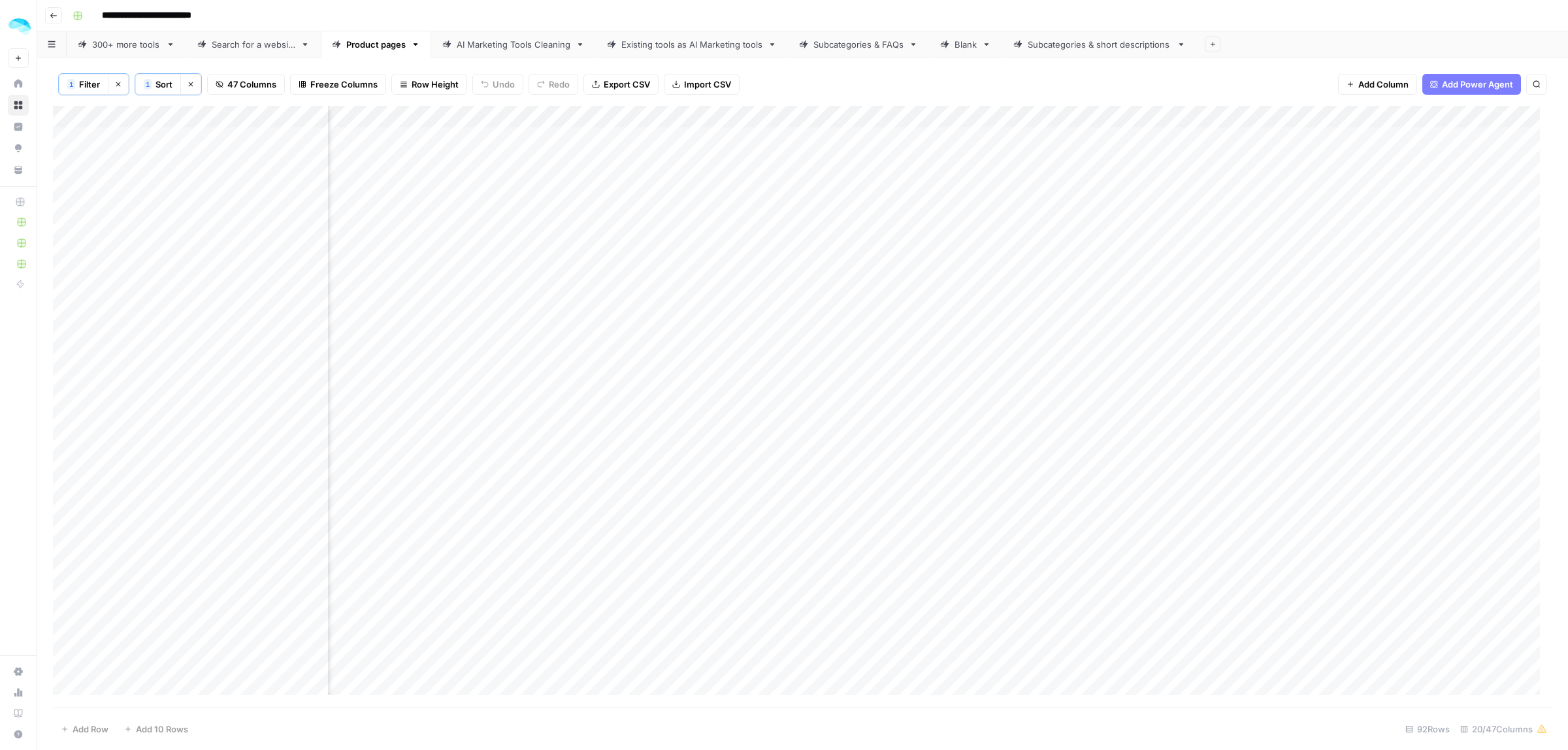
scroll to position [0, 2493]
drag, startPoint x: 897, startPoint y: 184, endPoint x: 1567, endPoint y: 184, distance: 670.0
click at [1567, 184] on div "1 Filter Clear filters 1 Sort Clear sorts 47 Columns Freeze Columns Row Height …" at bounding box center [802, 404] width 1531 height 693
click at [1409, 297] on div "Add Column" at bounding box center [802, 406] width 1499 height 602
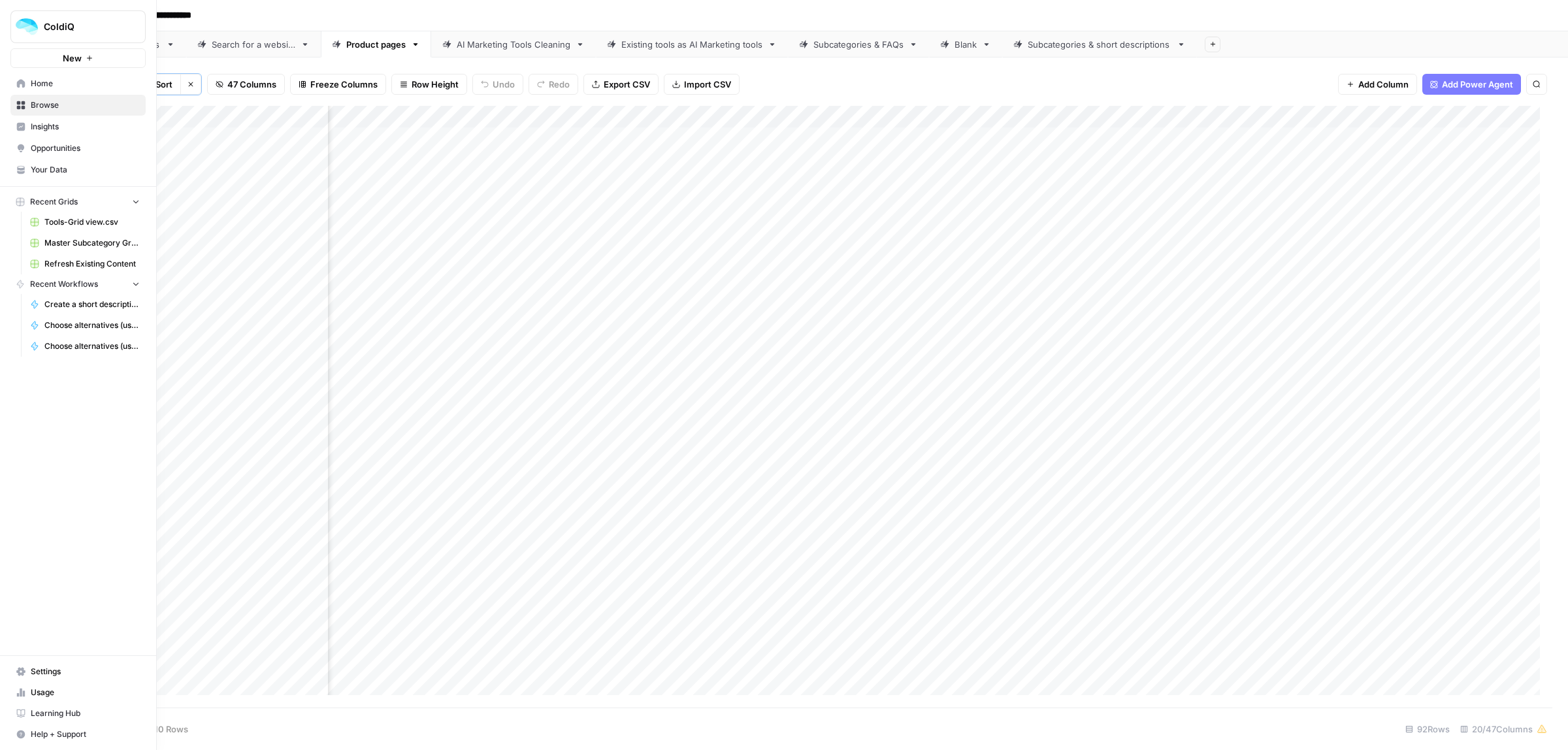
scroll to position [0, 0]
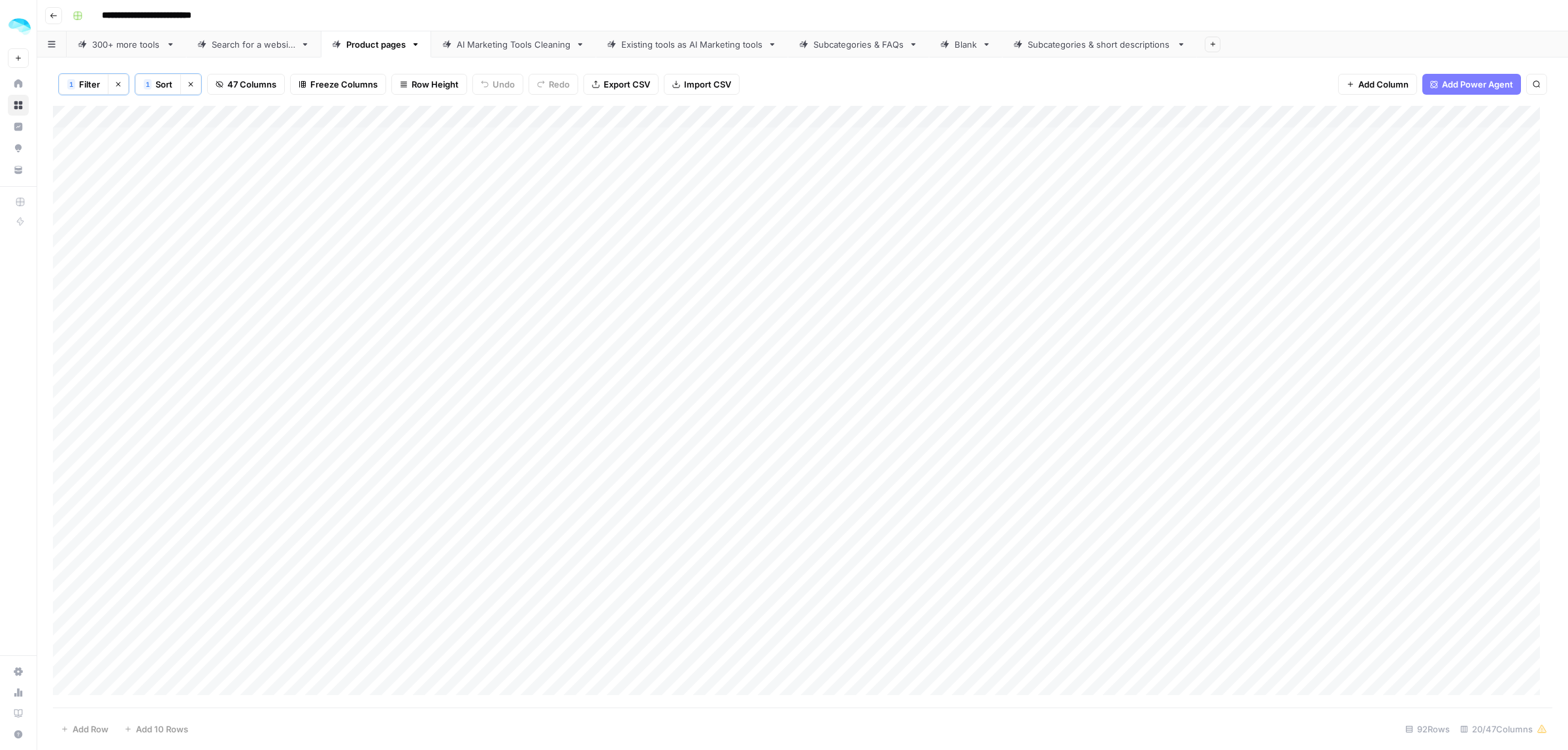
drag, startPoint x: 1406, startPoint y: 292, endPoint x: 862, endPoint y: 366, distance: 549.0
click at [862, 366] on div "Add Column" at bounding box center [802, 406] width 1499 height 602
drag, startPoint x: 740, startPoint y: 376, endPoint x: 1567, endPoint y: 379, distance: 827.0
click at [1567, 379] on div "1 Filter Clear filters 1 Sort Clear sorts 47 Columns Freeze Columns Row Height …" at bounding box center [802, 404] width 1531 height 693
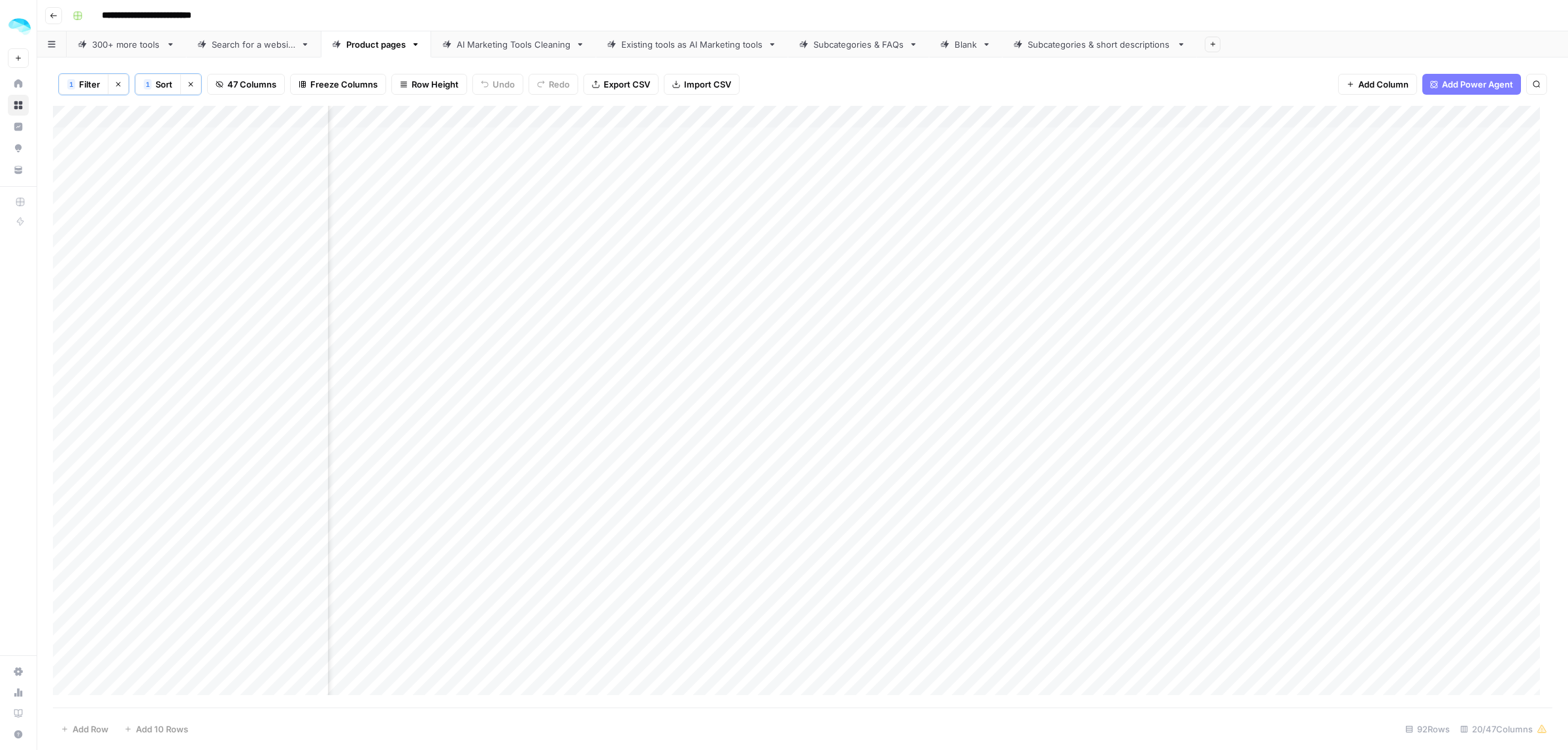
scroll to position [0, 0]
drag, startPoint x: 1401, startPoint y: 407, endPoint x: 822, endPoint y: 422, distance: 579.2
click at [822, 422] on div "Add Column" at bounding box center [802, 406] width 1499 height 602
drag, startPoint x: 926, startPoint y: 452, endPoint x: 1567, endPoint y: 449, distance: 641.0
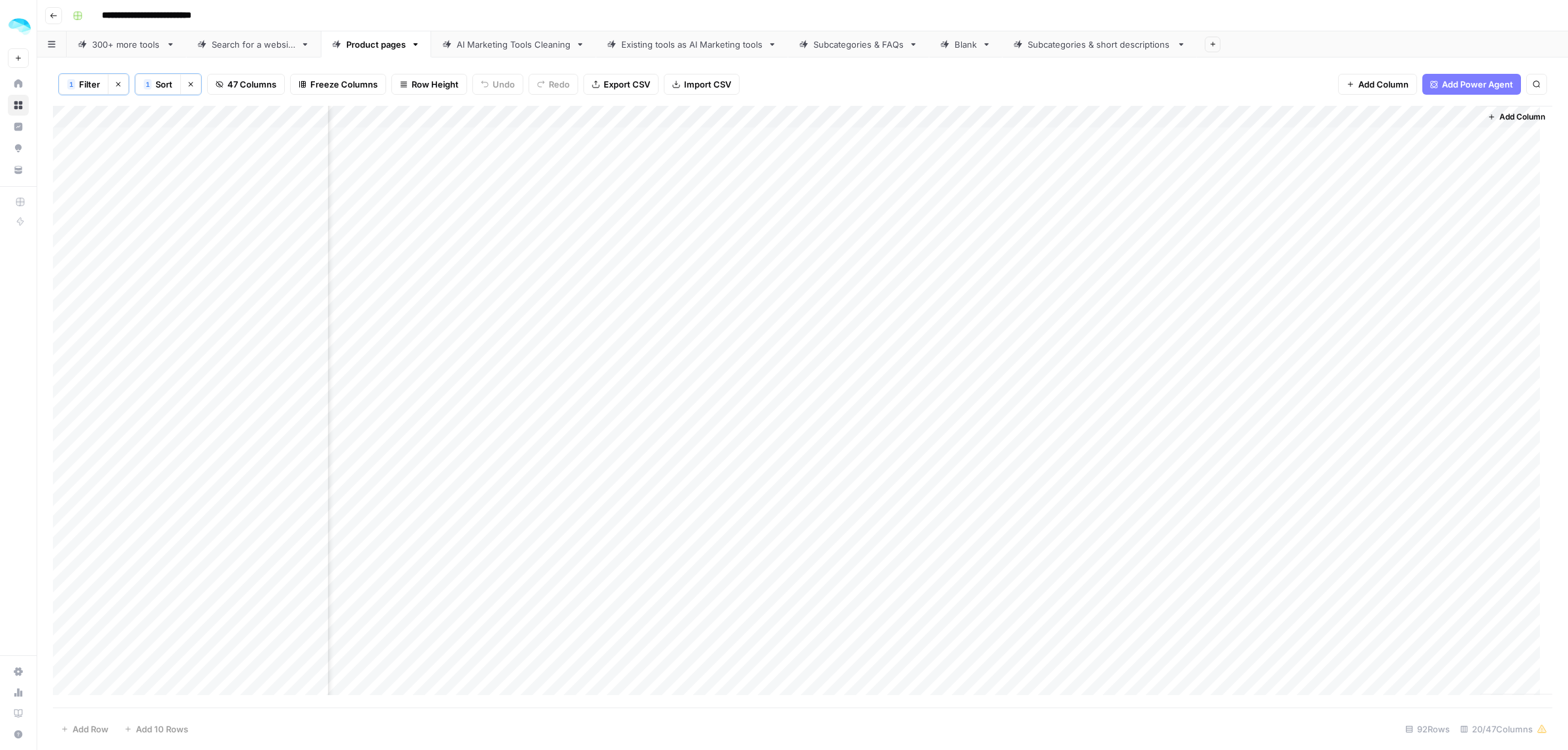
click at [1567, 449] on div "1 Filter Clear filters 1 Sort Clear sorts 47 Columns Freeze Columns Row Height …" at bounding box center [802, 404] width 1531 height 693
drag, startPoint x: 142, startPoint y: 495, endPoint x: 157, endPoint y: 560, distance: 66.7
click at [157, 560] on div "Add Column" at bounding box center [802, 406] width 1499 height 602
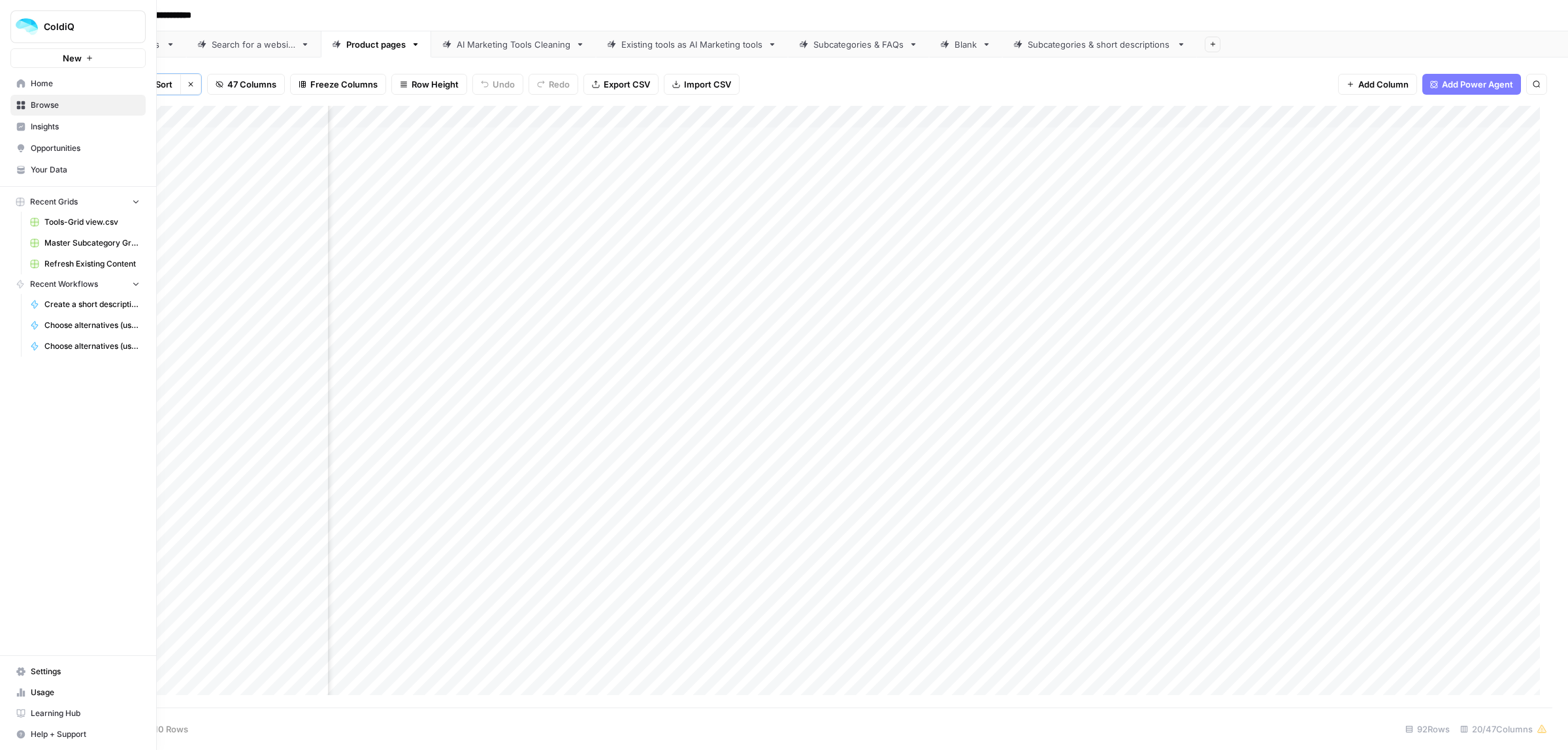
scroll to position [0, 0]
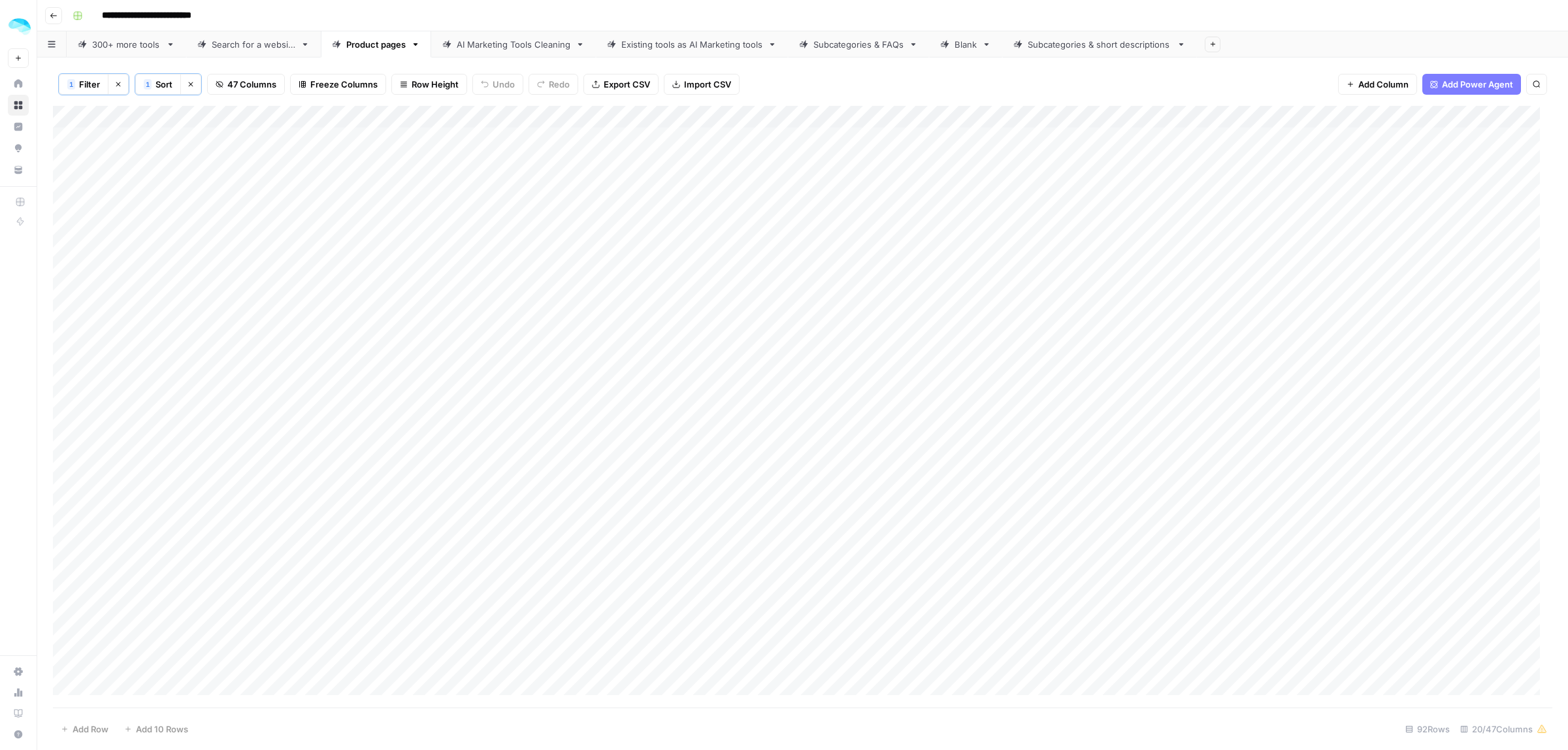
drag, startPoint x: 1401, startPoint y: 472, endPoint x: 782, endPoint y: 559, distance: 625.1
click at [782, 559] on div "Add Column" at bounding box center [802, 406] width 1499 height 602
click at [151, 336] on div "Add Column" at bounding box center [802, 406] width 1499 height 602
click at [170, 332] on div "Add Column" at bounding box center [802, 406] width 1499 height 602
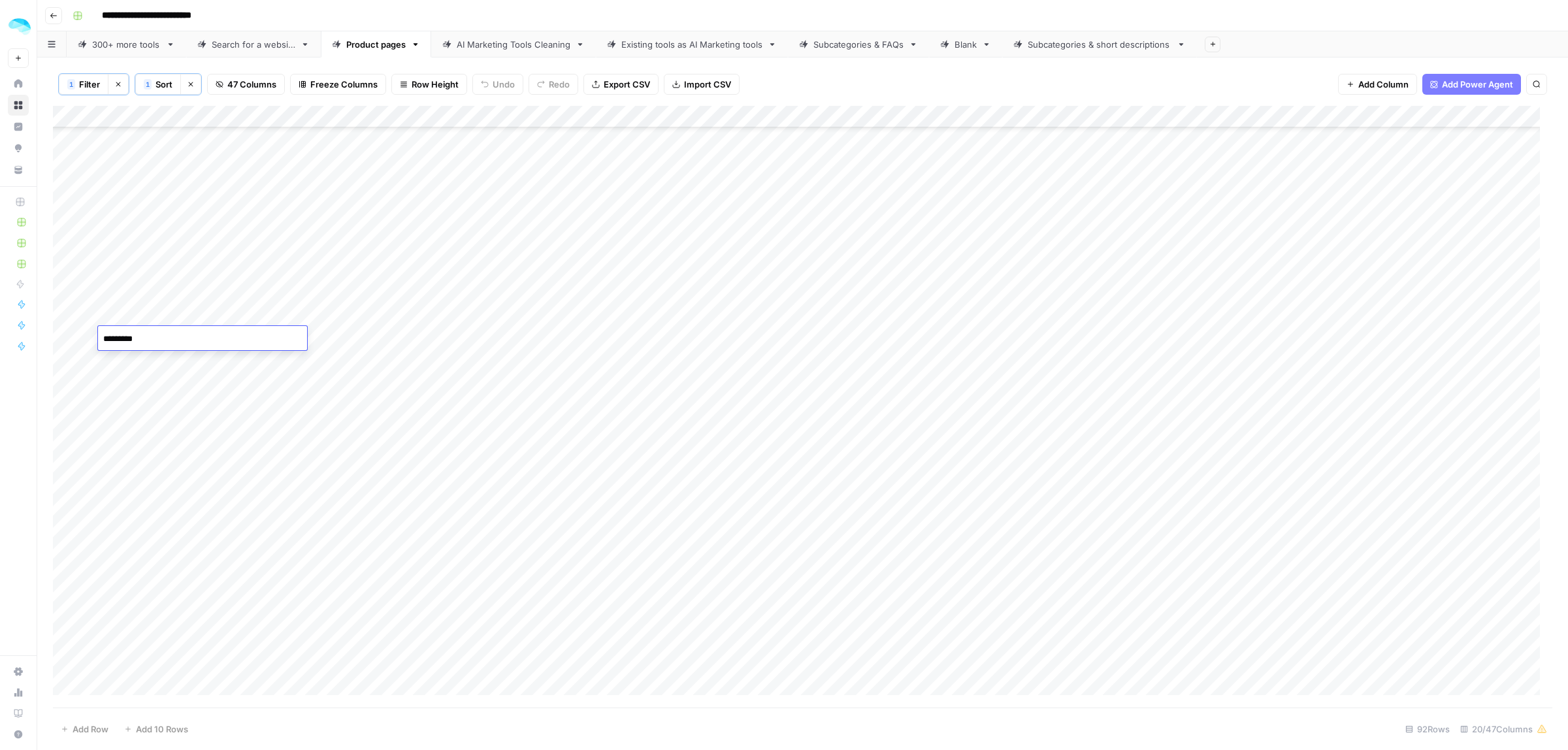
click at [441, 338] on div "Add Column" at bounding box center [802, 406] width 1499 height 602
drag, startPoint x: 939, startPoint y: 343, endPoint x: 1505, endPoint y: 334, distance: 566.1
click at [1505, 334] on div "Add Column" at bounding box center [802, 406] width 1499 height 602
drag, startPoint x: 499, startPoint y: 360, endPoint x: 1563, endPoint y: 565, distance: 1083.6
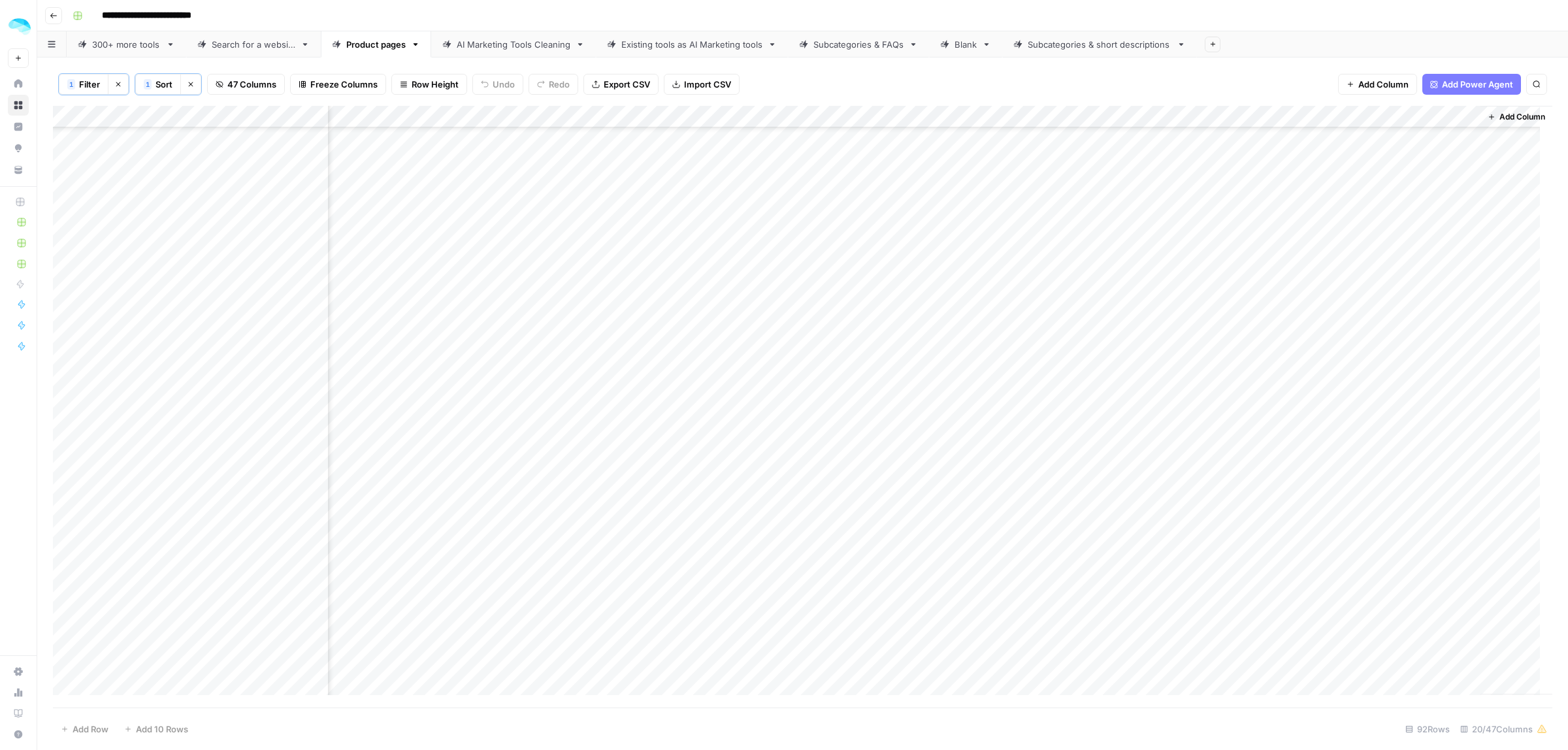
click at [1563, 565] on div "1 Filter Clear filters 1 Sort Clear sorts 47 Columns Freeze Columns Row Height …" at bounding box center [802, 404] width 1531 height 693
drag, startPoint x: 736, startPoint y: 419, endPoint x: 1567, endPoint y: 613, distance: 853.3
click at [1567, 613] on div "1 Filter Clear filters 1 Sort Clear sorts 47 Columns Freeze Columns Row Height …" at bounding box center [802, 404] width 1531 height 693
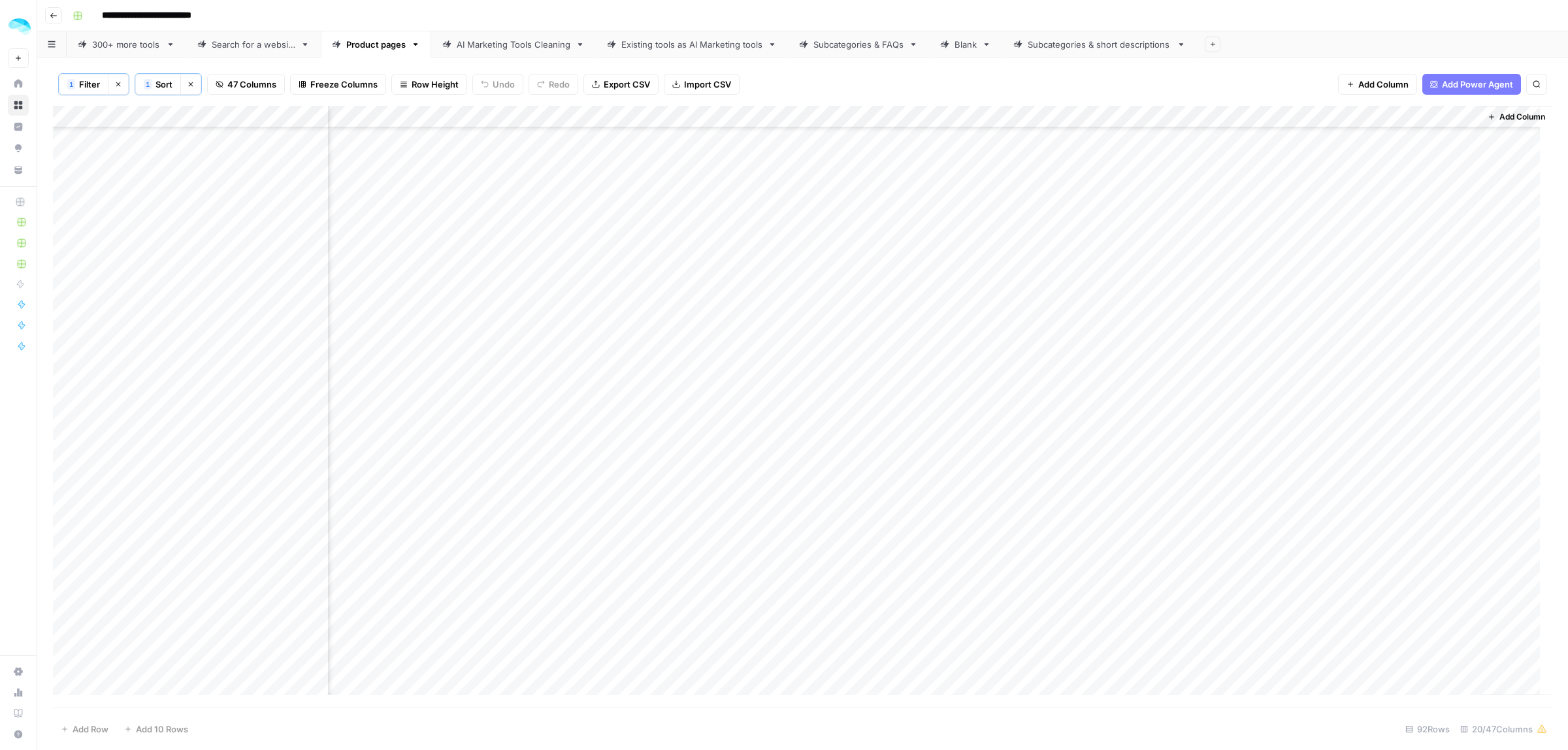
drag, startPoint x: 718, startPoint y: 312, endPoint x: 1567, endPoint y: 559, distance: 884.2
click at [1567, 559] on div "1 Filter Clear filters 1 Sort Clear sorts 47 Columns Freeze Columns Row Height …" at bounding box center [802, 404] width 1531 height 693
drag, startPoint x: 689, startPoint y: 169, endPoint x: 1567, endPoint y: 372, distance: 901.2
click at [1567, 372] on div "1 Filter Clear filters 1 Sort Clear sorts 47 Columns Freeze Columns Row Height …" at bounding box center [802, 404] width 1531 height 693
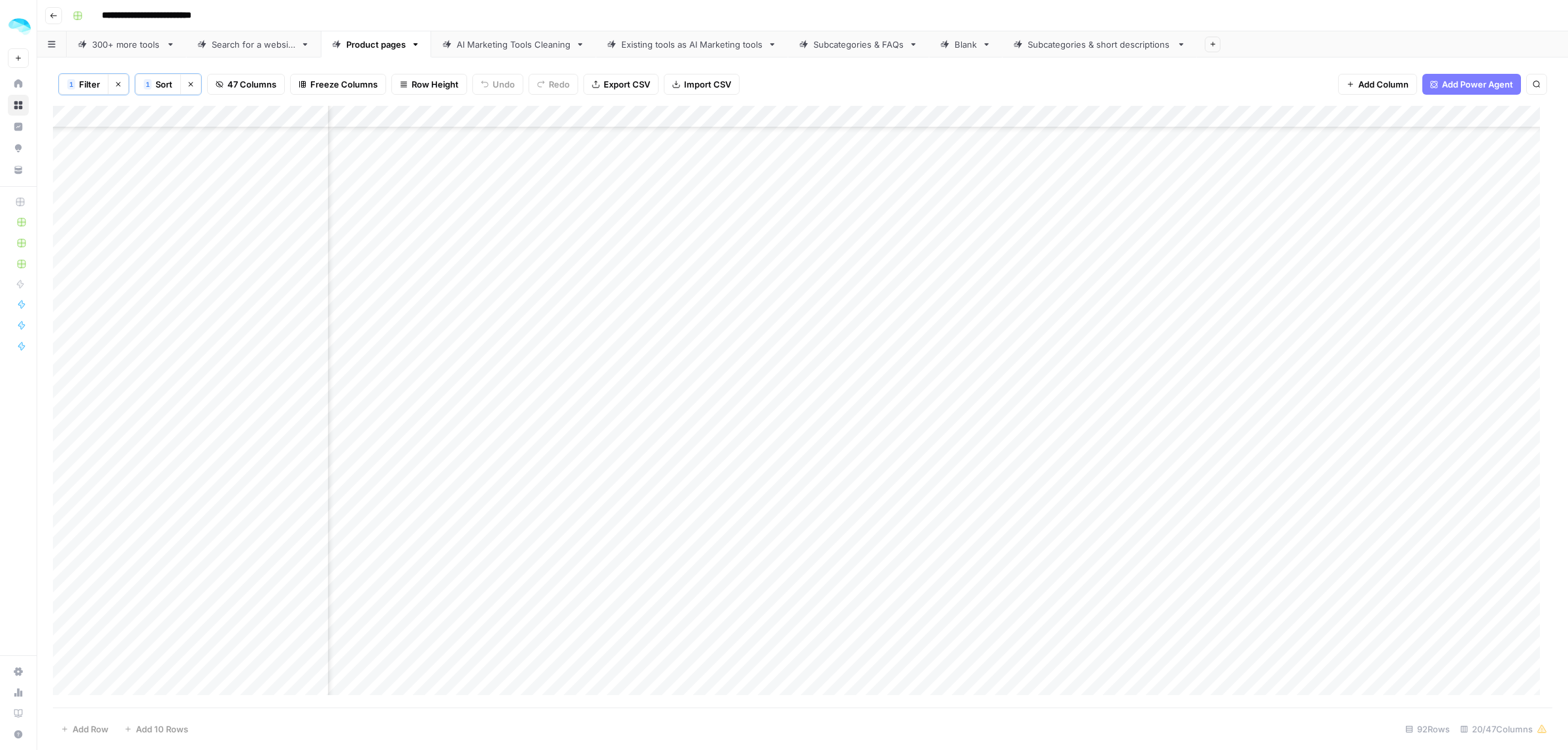
scroll to position [1144, 92]
drag, startPoint x: 654, startPoint y: 395, endPoint x: 1567, endPoint y: 475, distance: 916.5
click at [1567, 475] on div "1 Filter Clear filters 1 Sort Clear sorts 47 Columns Freeze Columns Row Height …" at bounding box center [802, 404] width 1531 height 693
drag, startPoint x: 978, startPoint y: 502, endPoint x: 495, endPoint y: 511, distance: 483.1
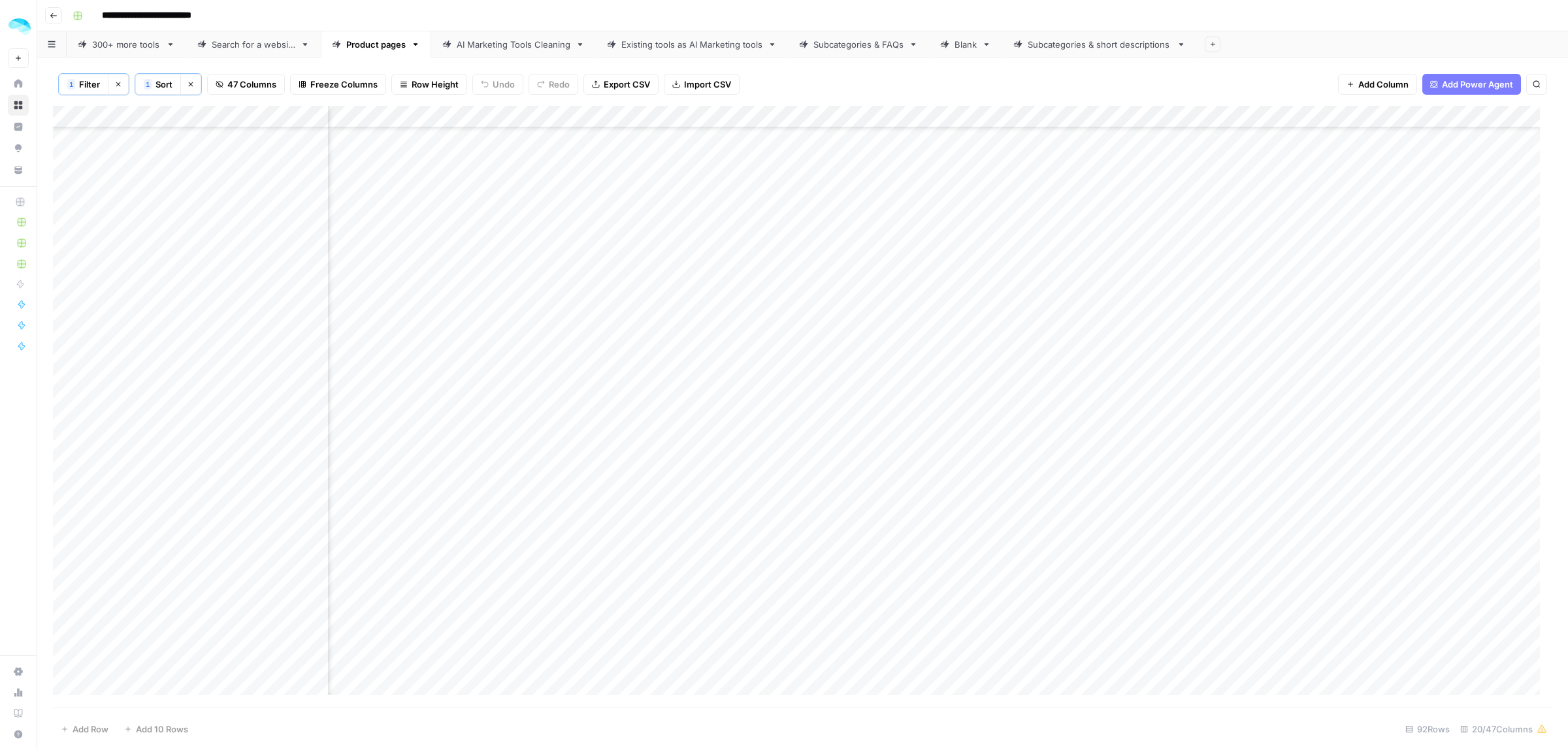
click at [495, 511] on div "Add Column" at bounding box center [802, 406] width 1499 height 602
drag, startPoint x: 445, startPoint y: 532, endPoint x: 1423, endPoint y: 532, distance: 978.0
click at [1423, 532] on div "Add Column" at bounding box center [802, 406] width 1499 height 602
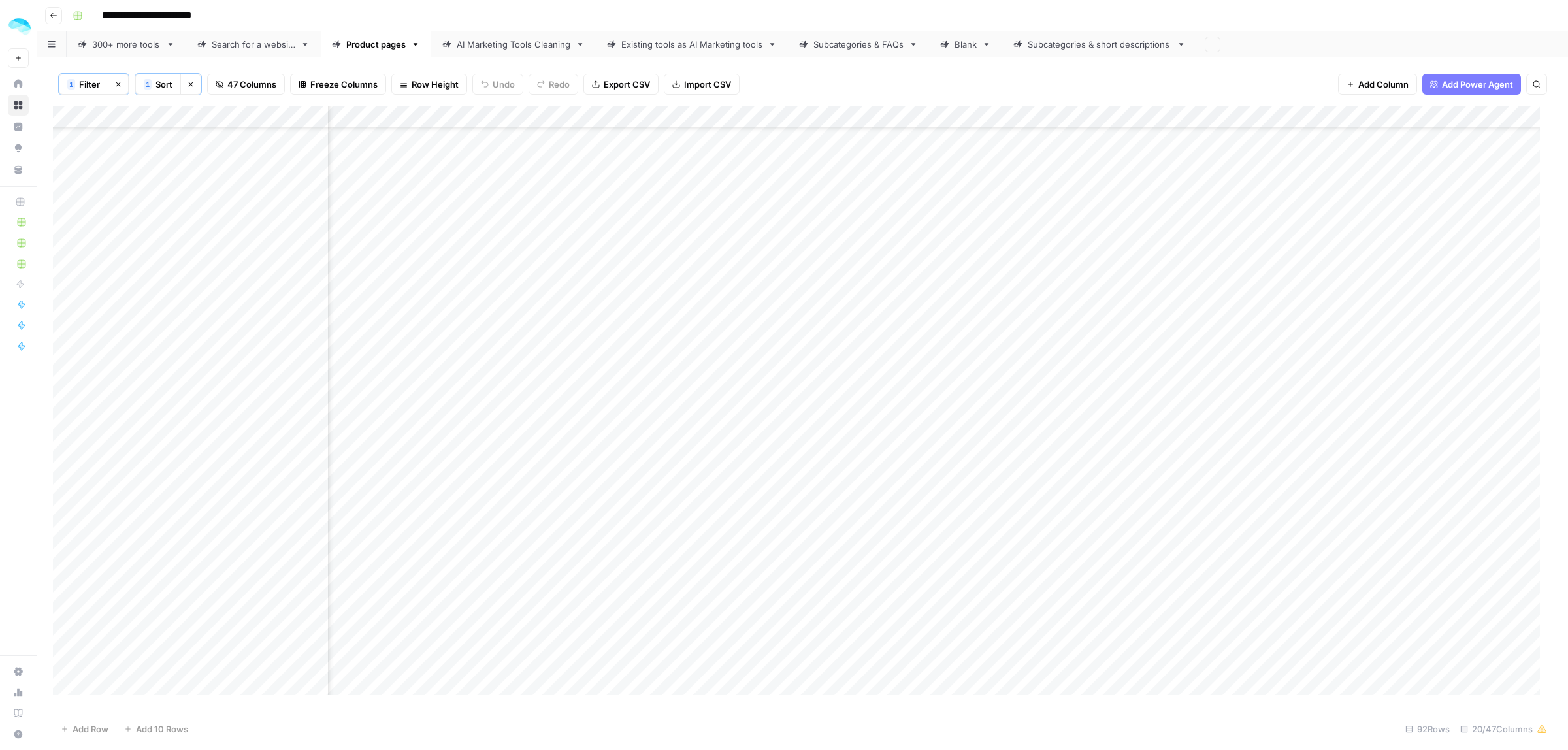
drag, startPoint x: 537, startPoint y: 552, endPoint x: 551, endPoint y: 615, distance: 64.5
click at [551, 615] on div "Add Column" at bounding box center [802, 406] width 1499 height 602
drag, startPoint x: 516, startPoint y: 439, endPoint x: 507, endPoint y: 683, distance: 244.2
click at [507, 683] on div "Add Column" at bounding box center [802, 406] width 1499 height 602
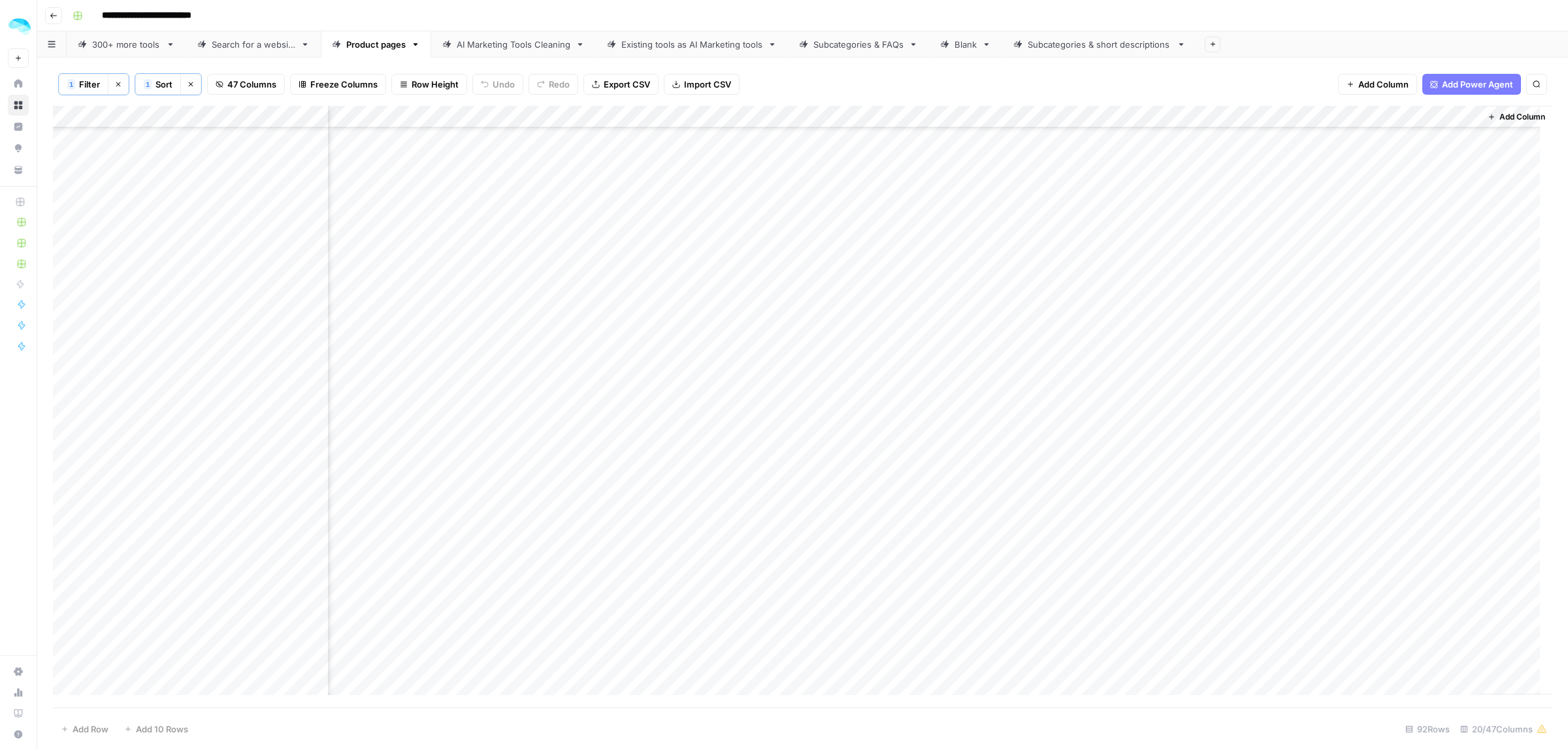
scroll to position [0, 2493]
click at [117, 86] on icon "button" at bounding box center [119, 84] width 4 height 4
drag, startPoint x: 545, startPoint y: 708, endPoint x: 610, endPoint y: 706, distance: 65.0
click at [610, 706] on div "Filter 1 Sort Clear sorts 47 Columns Freeze Columns Row Height Undo Redo Export…" at bounding box center [802, 404] width 1531 height 693
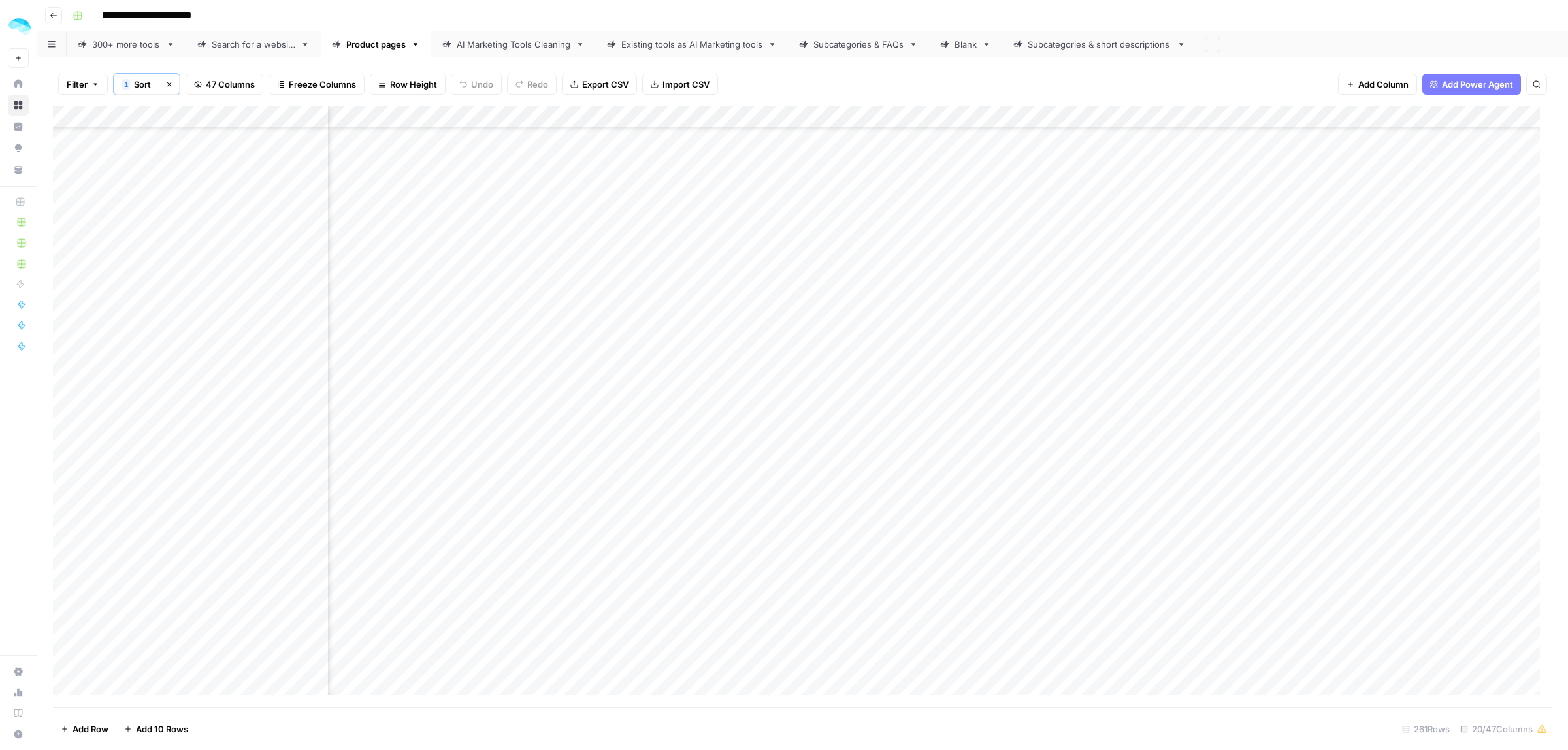
scroll to position [5251, 2493]
click at [1454, 117] on div "Add Column" at bounding box center [791, 406] width 1476 height 602
type input "Alternatives"
click at [1407, 210] on span "Filter" at bounding box center [1432, 209] width 115 height 13
click at [278, 159] on input "text" at bounding box center [357, 153] width 157 height 13
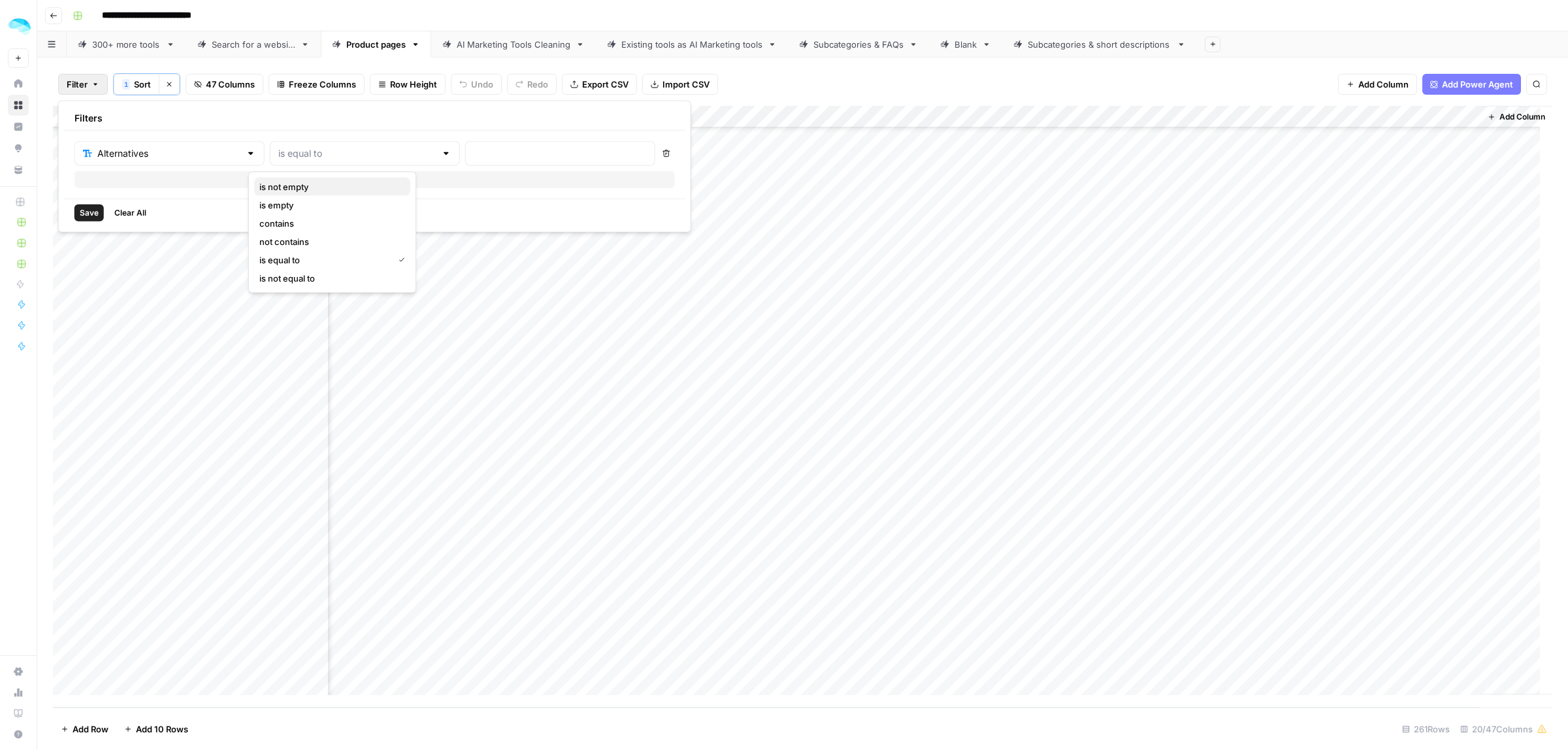
click at [296, 194] on button "is not empty" at bounding box center [332, 187] width 156 height 19
type input "is not empty"
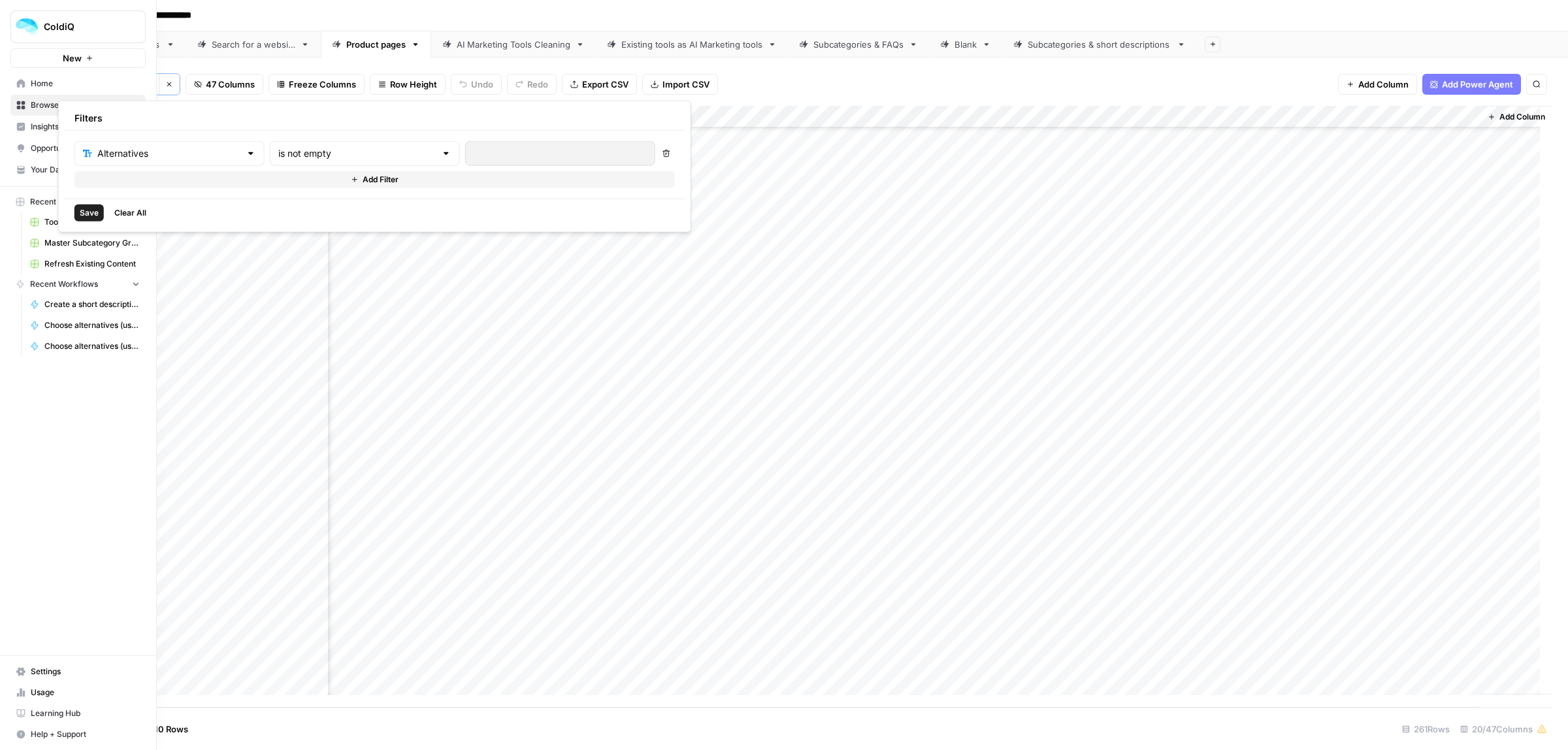
click at [90, 213] on span "Save" at bounding box center [89, 213] width 19 height 11
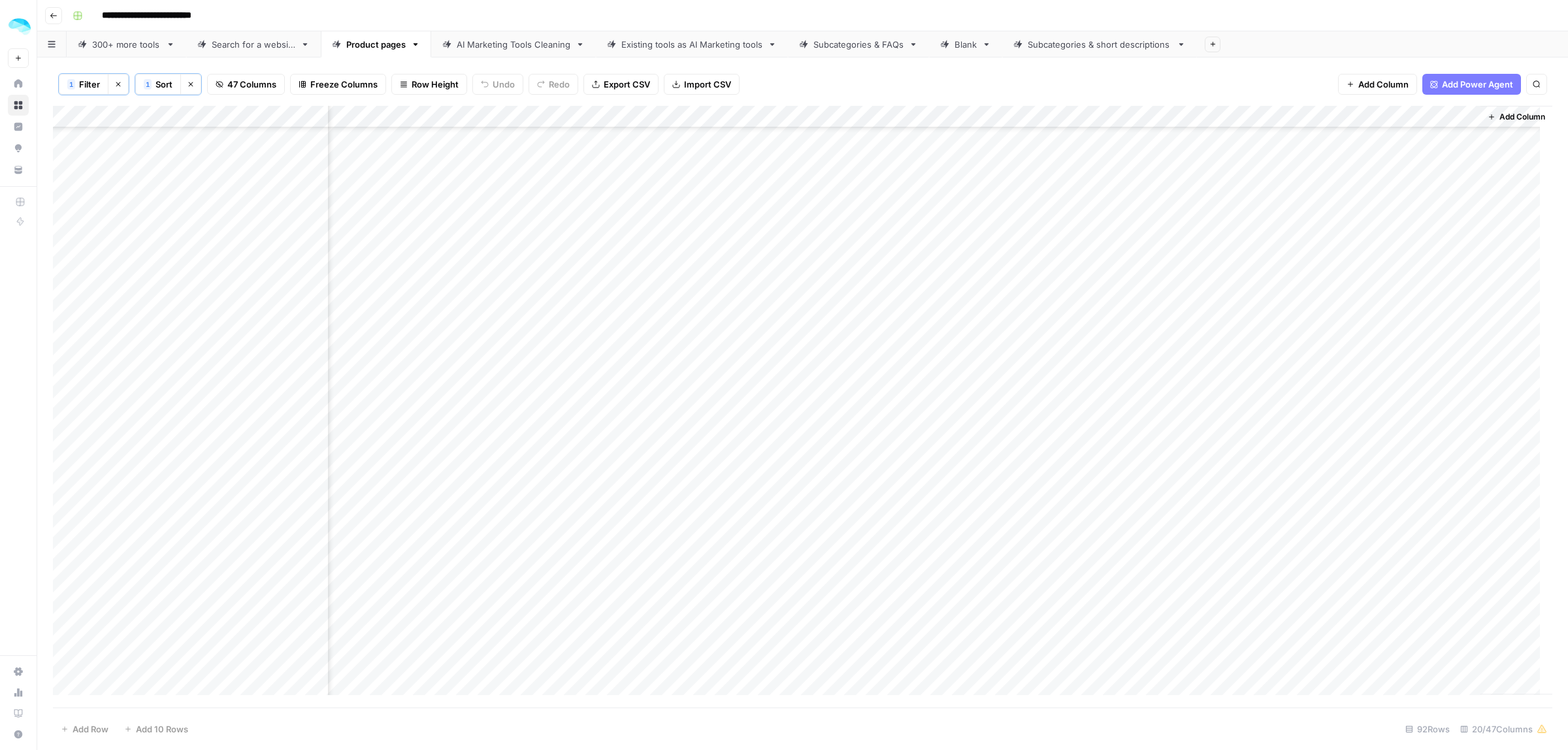
scroll to position [0, 2493]
click at [87, 87] on span "Filter" at bounding box center [89, 84] width 21 height 13
click at [357, 163] on div "is not empty" at bounding box center [366, 153] width 190 height 25
click at [267, 205] on span "is empty" at bounding box center [330, 205] width 140 height 13
type input "is empty"
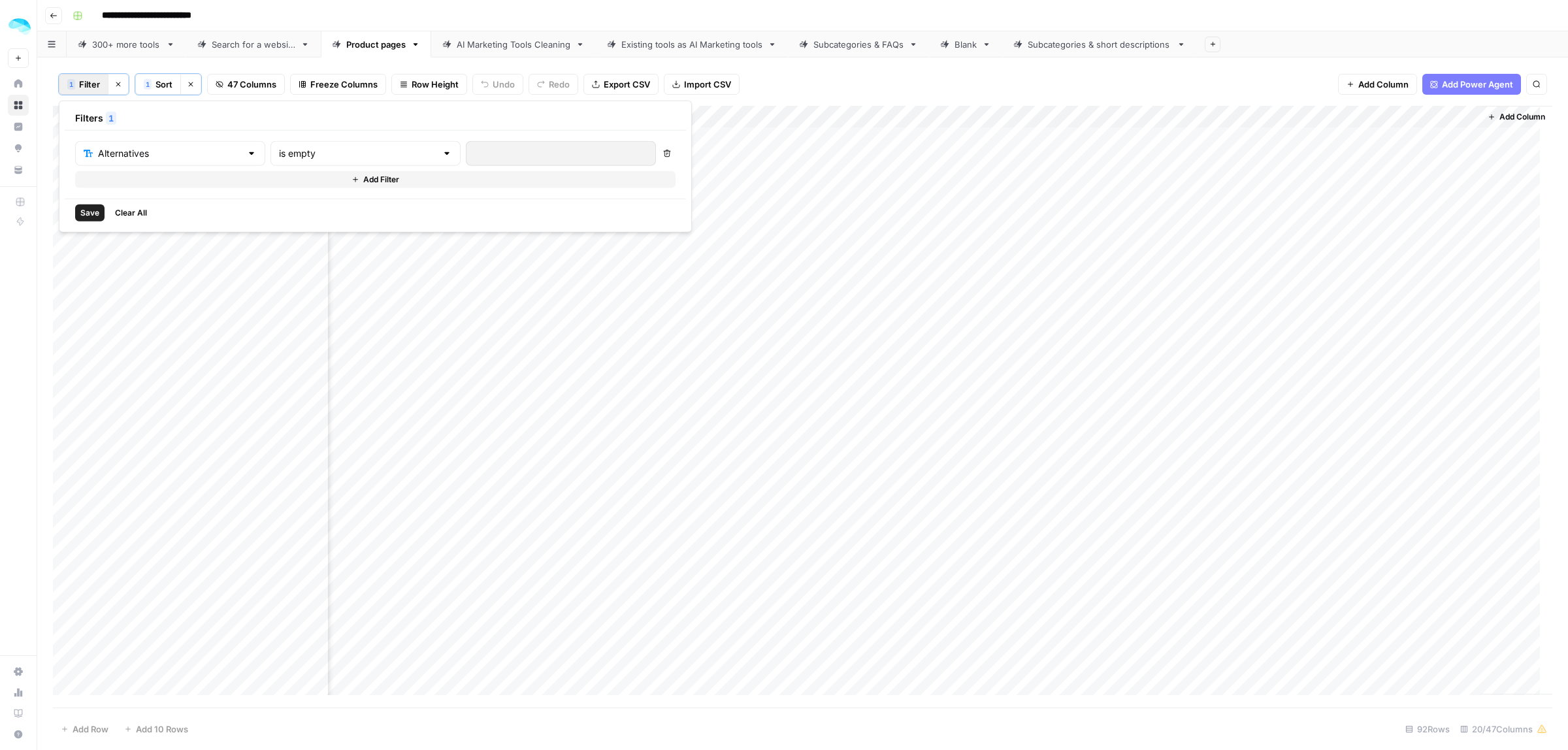
click at [87, 207] on span "Save" at bounding box center [89, 213] width 19 height 11
click at [1419, 123] on div "Add Column" at bounding box center [802, 127] width 1499 height 43
click at [1416, 210] on span "Filter" at bounding box center [1444, 209] width 115 height 13
click at [327, 155] on input "is empty" at bounding box center [358, 153] width 157 height 13
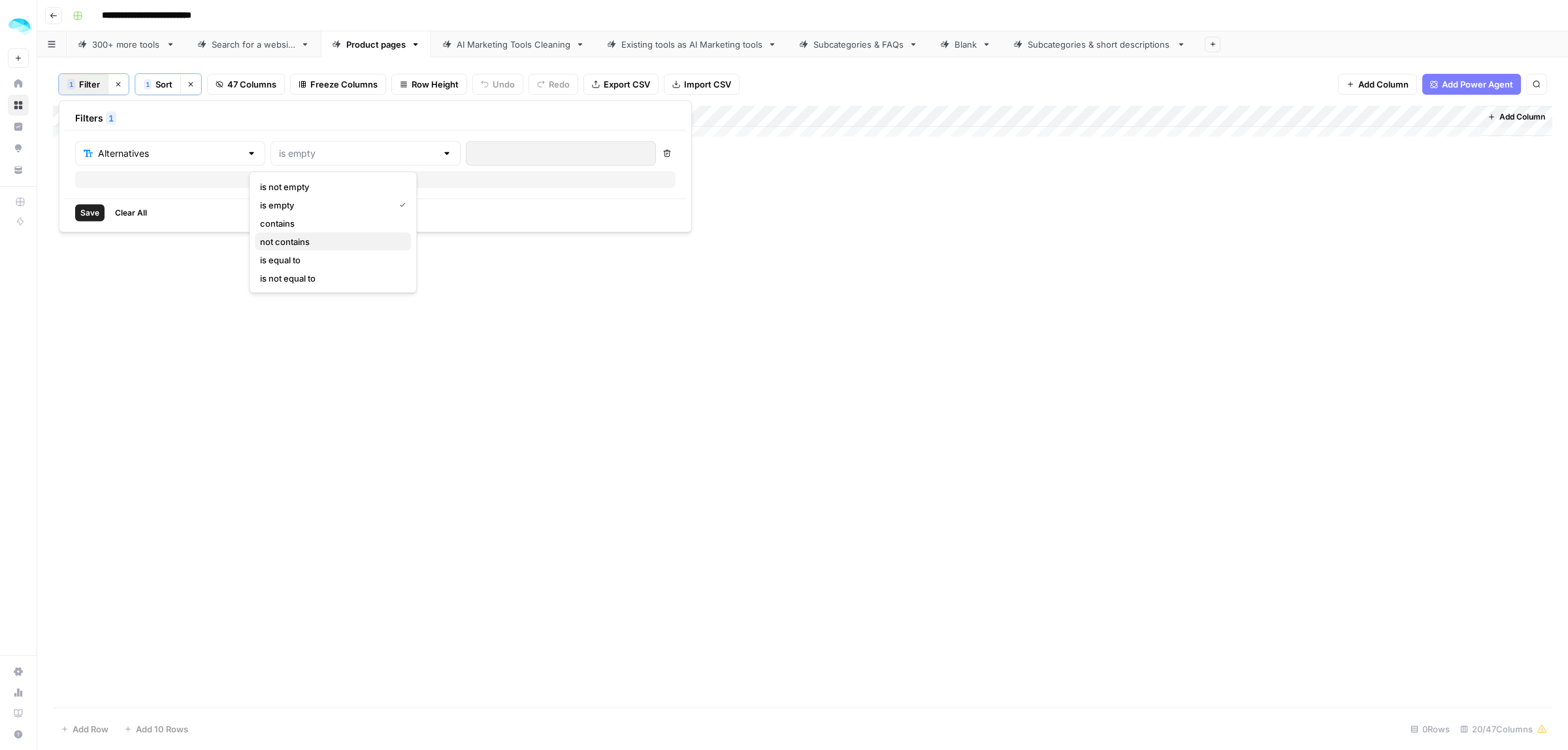
click at [317, 243] on span "not contains" at bounding box center [330, 242] width 140 height 13
type input "not contains"
click at [474, 152] on input "text" at bounding box center [561, 153] width 173 height 13
click at [87, 218] on span "Save" at bounding box center [89, 213] width 19 height 11
click at [1422, 123] on div "Add Column" at bounding box center [802, 383] width 1499 height 554
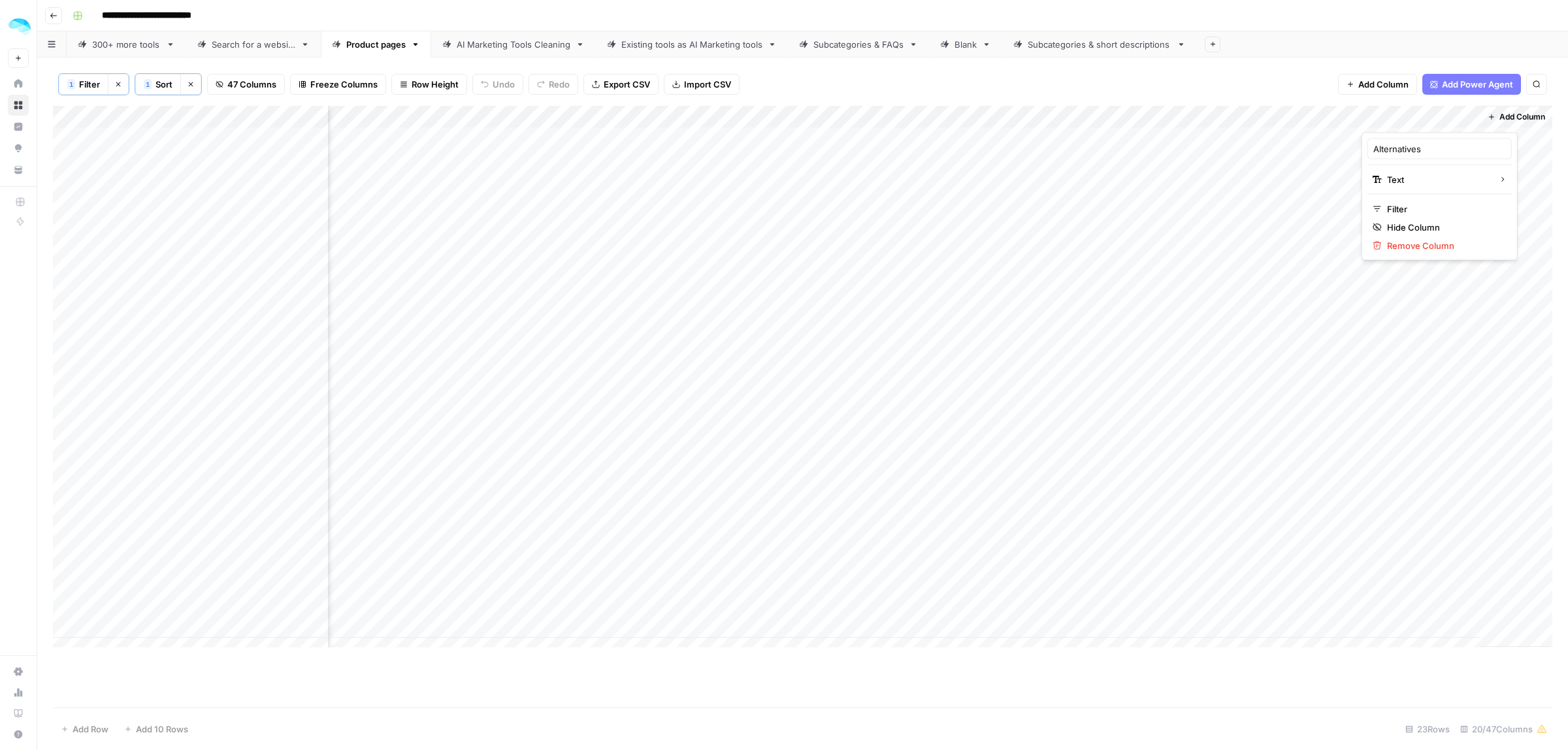
click at [117, 87] on icon "button" at bounding box center [118, 84] width 8 height 8
drag, startPoint x: 1139, startPoint y: 160, endPoint x: 1274, endPoint y: 165, distance: 135.1
click at [1274, 165] on div "Add Column" at bounding box center [802, 406] width 1499 height 602
drag, startPoint x: 1161, startPoint y: 208, endPoint x: 1292, endPoint y: 204, distance: 131.1
click at [1292, 204] on div "Add Column" at bounding box center [802, 406] width 1499 height 602
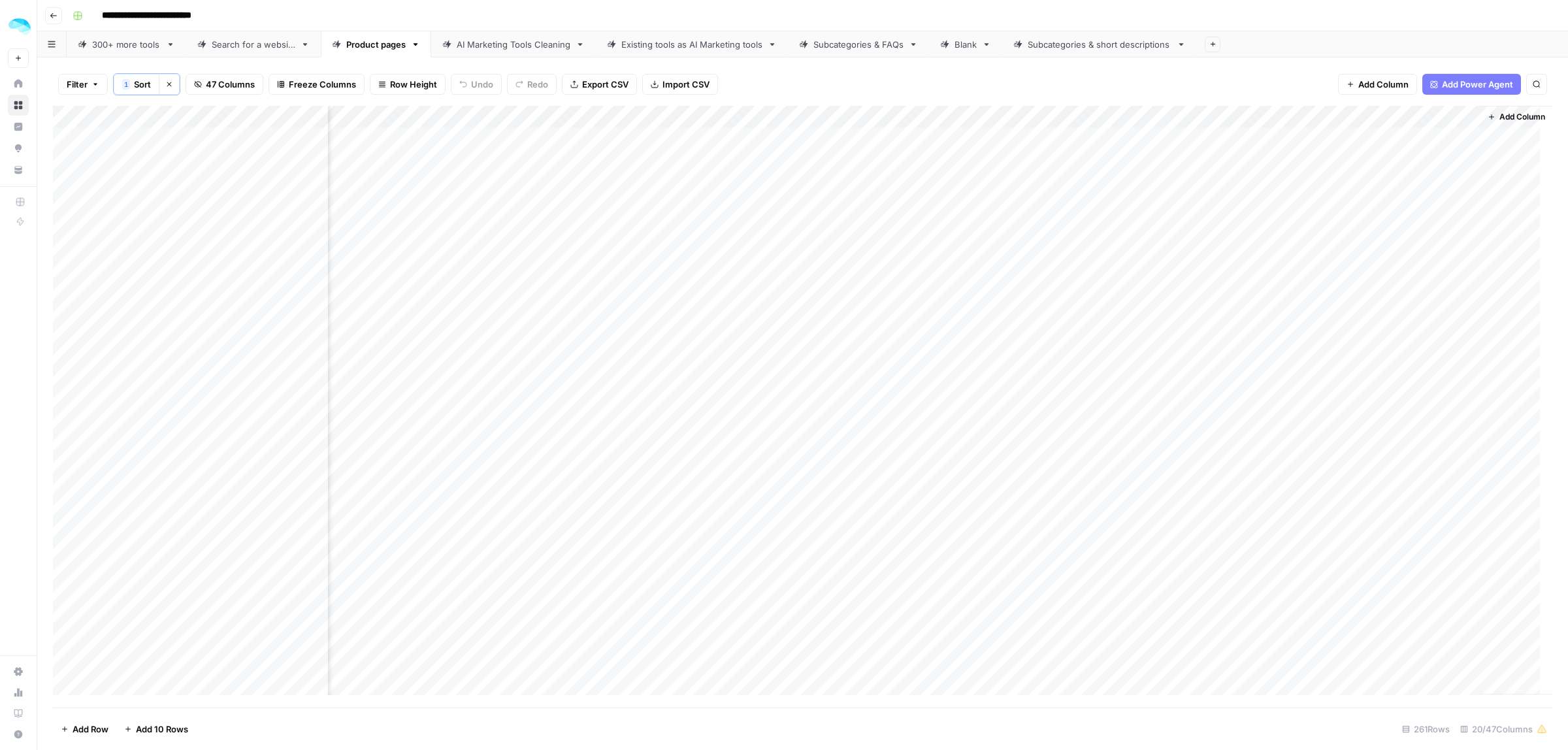
drag, startPoint x: 1155, startPoint y: 253, endPoint x: 1291, endPoint y: 266, distance: 136.6
click at [1291, 266] on div "Add Column" at bounding box center [802, 406] width 1499 height 602
drag, startPoint x: 1142, startPoint y: 323, endPoint x: 1259, endPoint y: 314, distance: 117.3
click at [1259, 314] on div "Add Column" at bounding box center [802, 406] width 1499 height 602
drag, startPoint x: 1203, startPoint y: 386, endPoint x: 1505, endPoint y: 373, distance: 302.3
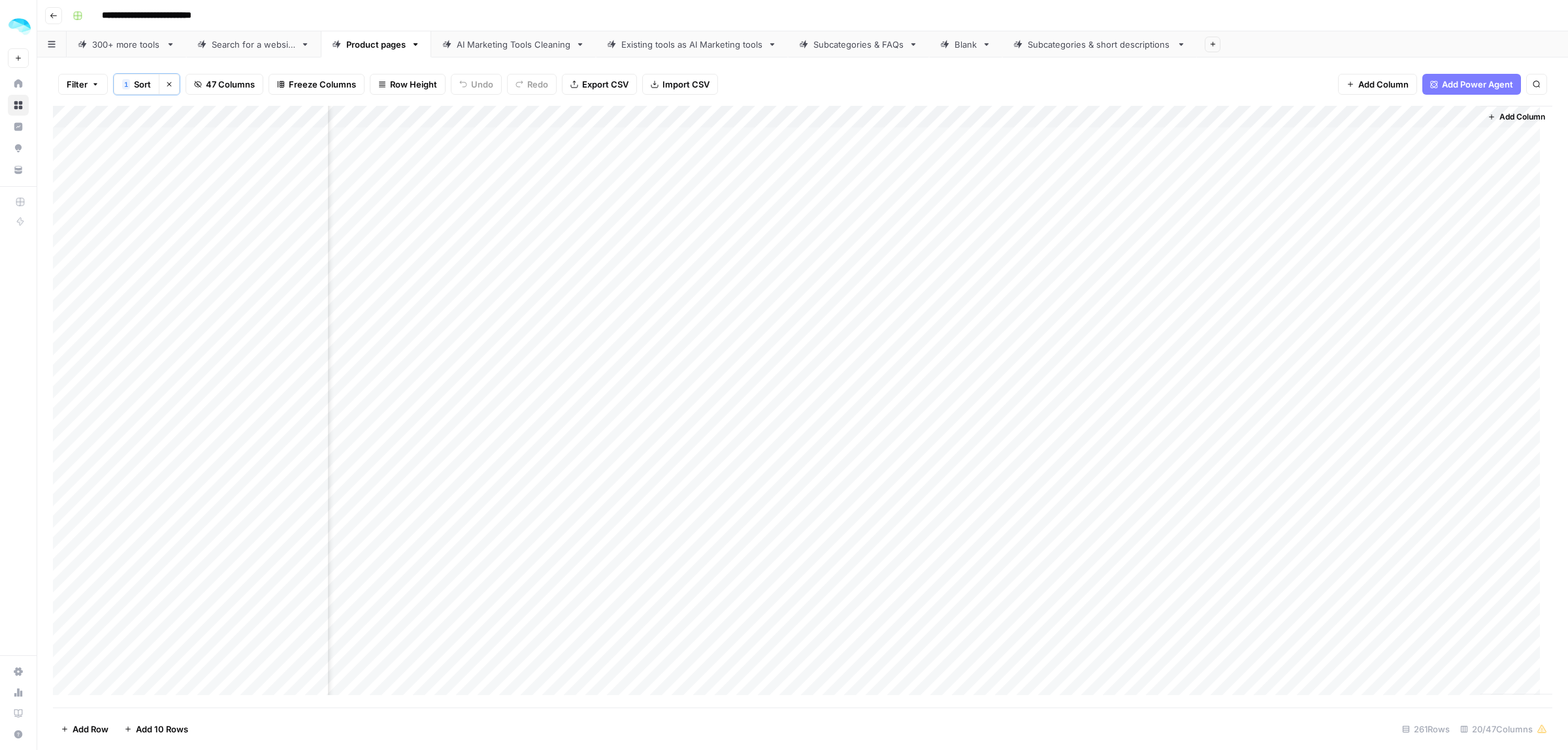
click at [1265, 386] on div "Add Column" at bounding box center [802, 406] width 1499 height 602
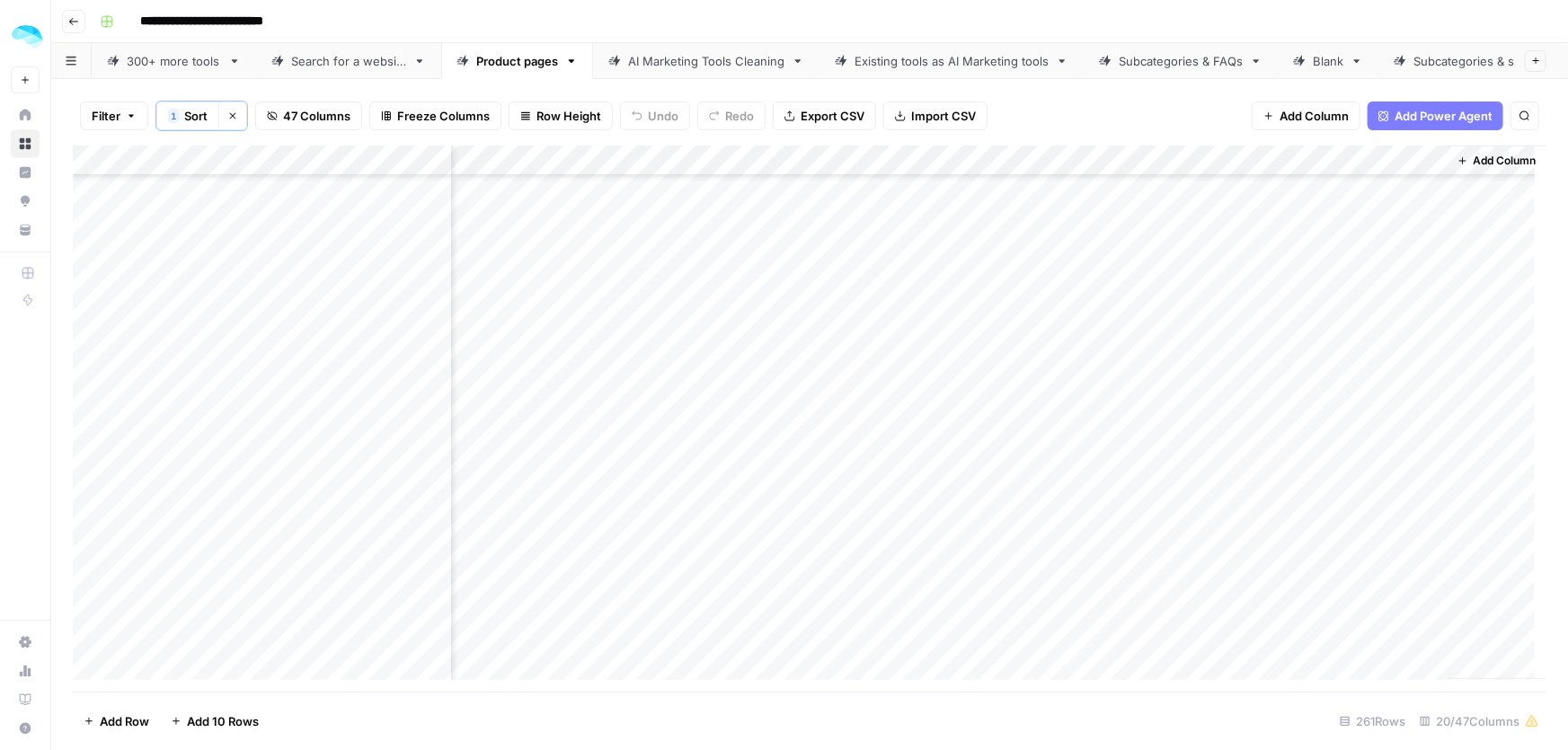
scroll to position [244, 4013]
drag, startPoint x: 1177, startPoint y: 316, endPoint x: 1187, endPoint y: 316, distance: 10.0
click at [1187, 316] on div "Add Column" at bounding box center [809, 419] width 1474 height 547
drag, startPoint x: 1004, startPoint y: 352, endPoint x: 1182, endPoint y: 352, distance: 178.0
click at [1182, 352] on div "Add Column" at bounding box center [809, 419] width 1474 height 547
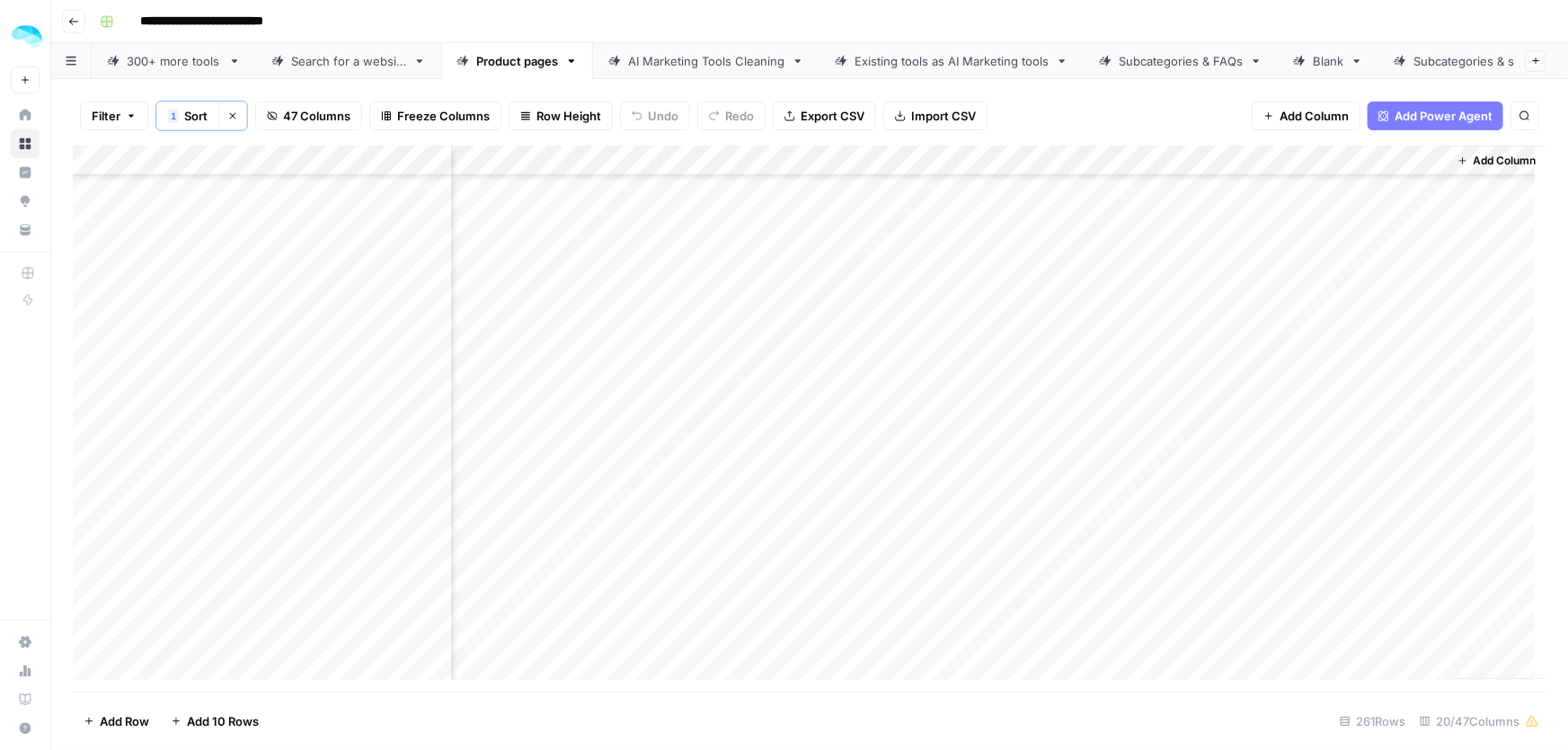
drag, startPoint x: 973, startPoint y: 378, endPoint x: 1185, endPoint y: 382, distance: 212.0
click at [1185, 382] on div "Add Column" at bounding box center [809, 419] width 1474 height 547
drag, startPoint x: 989, startPoint y: 439, endPoint x: 1187, endPoint y: 579, distance: 242.5
click at [1187, 579] on div "Add Column" at bounding box center [809, 419] width 1474 height 547
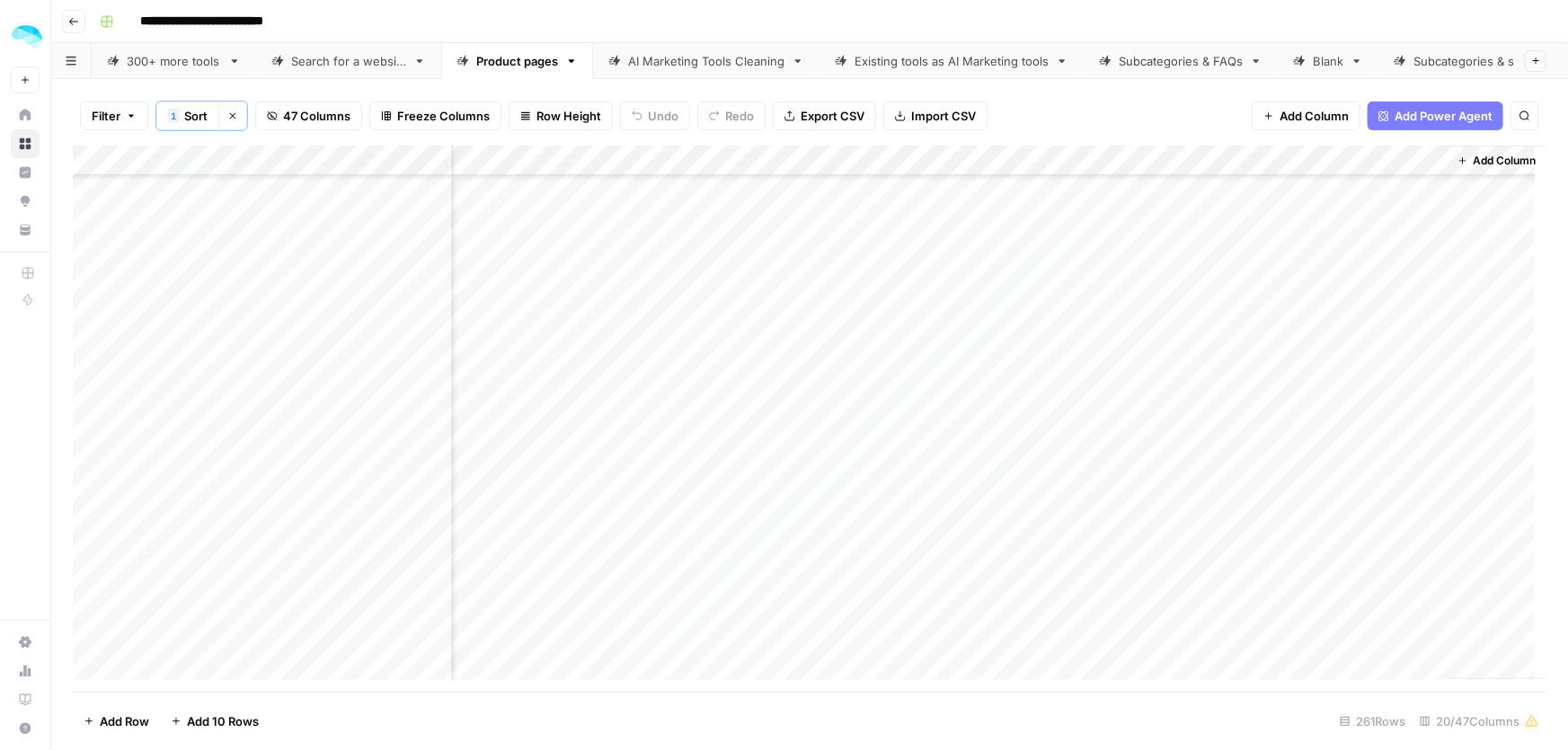
drag, startPoint x: 1097, startPoint y: 496, endPoint x: 1188, endPoint y: 586, distance: 128.0
click at [1188, 586] on div "Add Column" at bounding box center [809, 419] width 1474 height 547
drag, startPoint x: 967, startPoint y: 324, endPoint x: 1191, endPoint y: 358, distance: 226.6
click at [1191, 358] on div "Add Column" at bounding box center [809, 419] width 1474 height 547
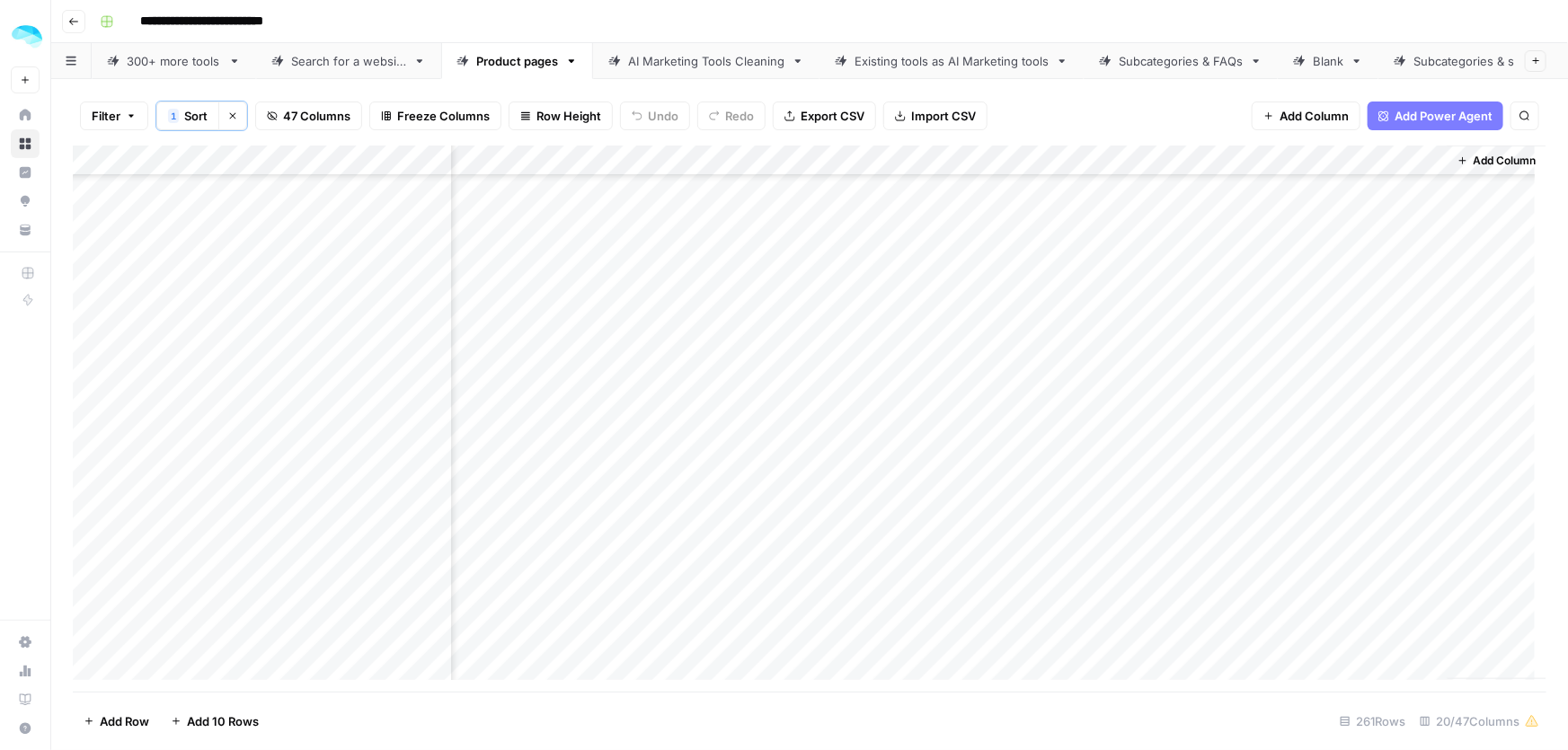
drag, startPoint x: 980, startPoint y: 439, endPoint x: 1202, endPoint y: 439, distance: 222.0
click at [1202, 439] on div "Add Column" at bounding box center [809, 419] width 1474 height 547
drag, startPoint x: 971, startPoint y: 508, endPoint x: 1199, endPoint y: 589, distance: 242.0
click at [1199, 589] on div "Add Column" at bounding box center [809, 419] width 1474 height 547
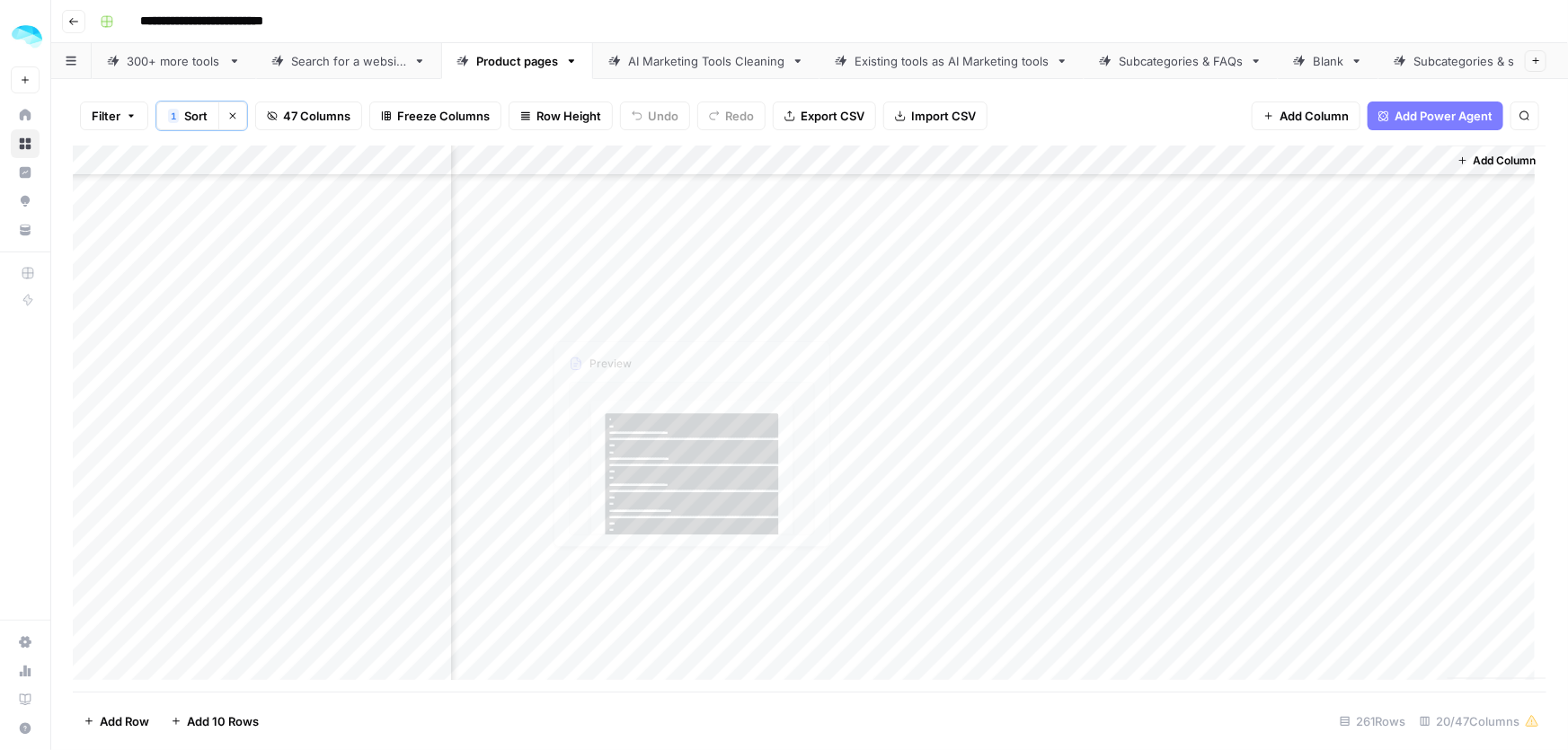
scroll to position [1143, 4013]
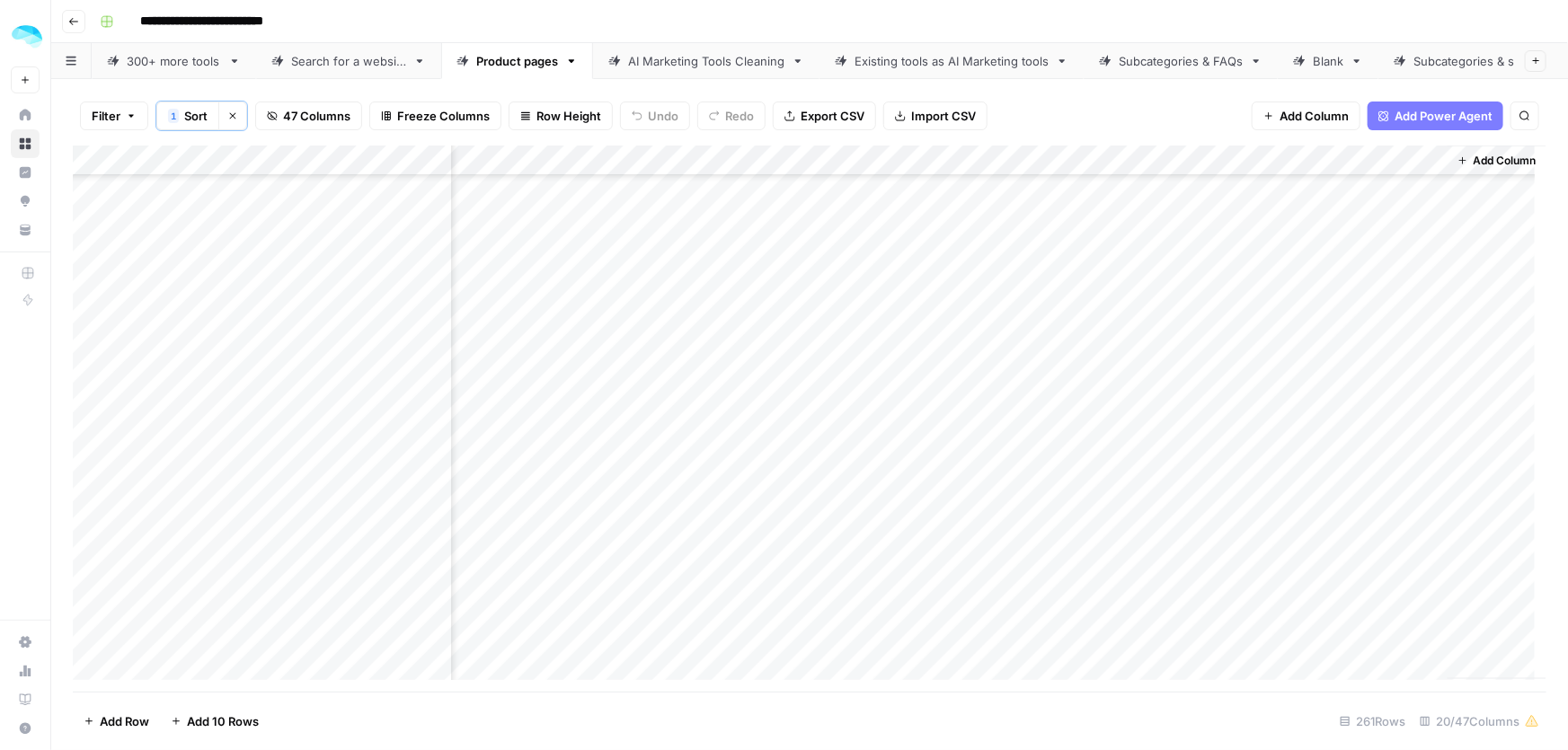
drag, startPoint x: 971, startPoint y: 325, endPoint x: 1203, endPoint y: 381, distance: 238.7
click at [1203, 381] on div "Add Column" at bounding box center [809, 419] width 1474 height 547
drag, startPoint x: 972, startPoint y: 486, endPoint x: 1196, endPoint y: 478, distance: 224.1
click at [1196, 478] on div "Add Column" at bounding box center [809, 419] width 1474 height 547
click at [1241, 544] on div "Add Column" at bounding box center [809, 419] width 1474 height 547
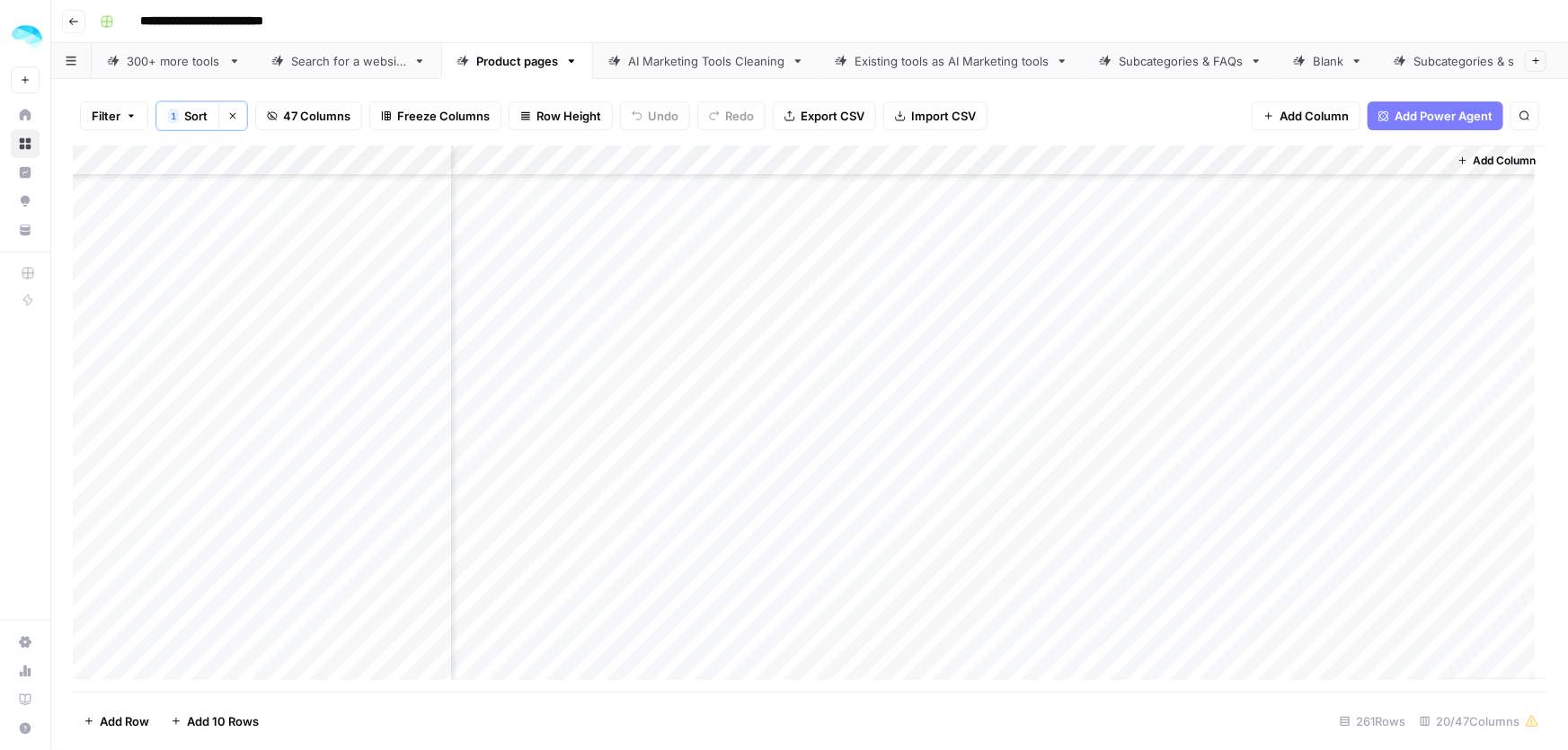
drag, startPoint x: 1087, startPoint y: 512, endPoint x: 1194, endPoint y: 512, distance: 107.0
click at [1194, 512] on div "Add Column" at bounding box center [809, 419] width 1474 height 547
drag, startPoint x: 1029, startPoint y: 476, endPoint x: 1174, endPoint y: 482, distance: 145.1
click at [1174, 482] on div "Add Column" at bounding box center [809, 419] width 1474 height 547
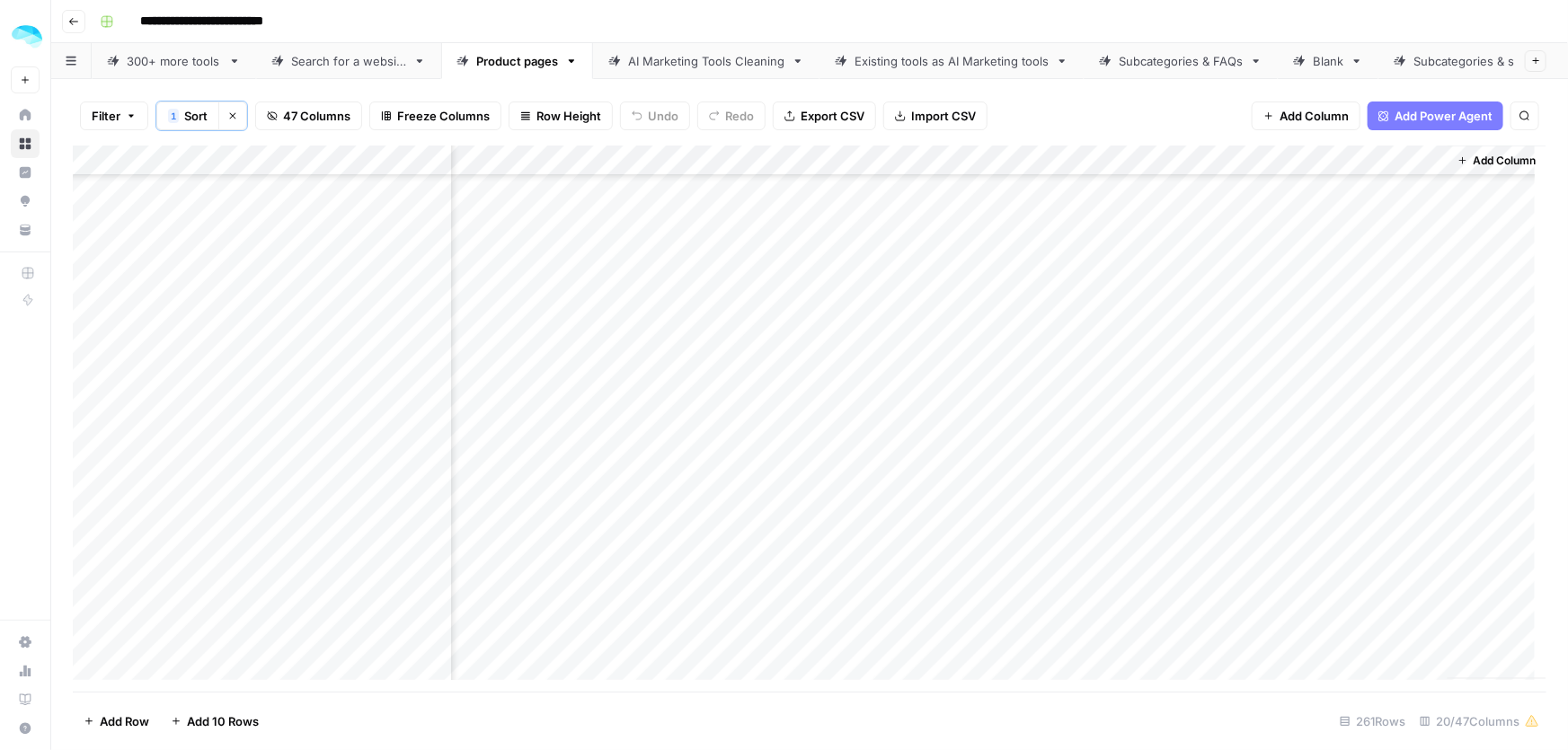
drag, startPoint x: 1077, startPoint y: 506, endPoint x: 1186, endPoint y: 500, distance: 109.2
click at [1174, 500] on div "Add Column" at bounding box center [809, 419] width 1474 height 547
drag, startPoint x: 959, startPoint y: 564, endPoint x: 1194, endPoint y: 564, distance: 235.0
click at [1194, 564] on div "Add Column" at bounding box center [809, 419] width 1474 height 547
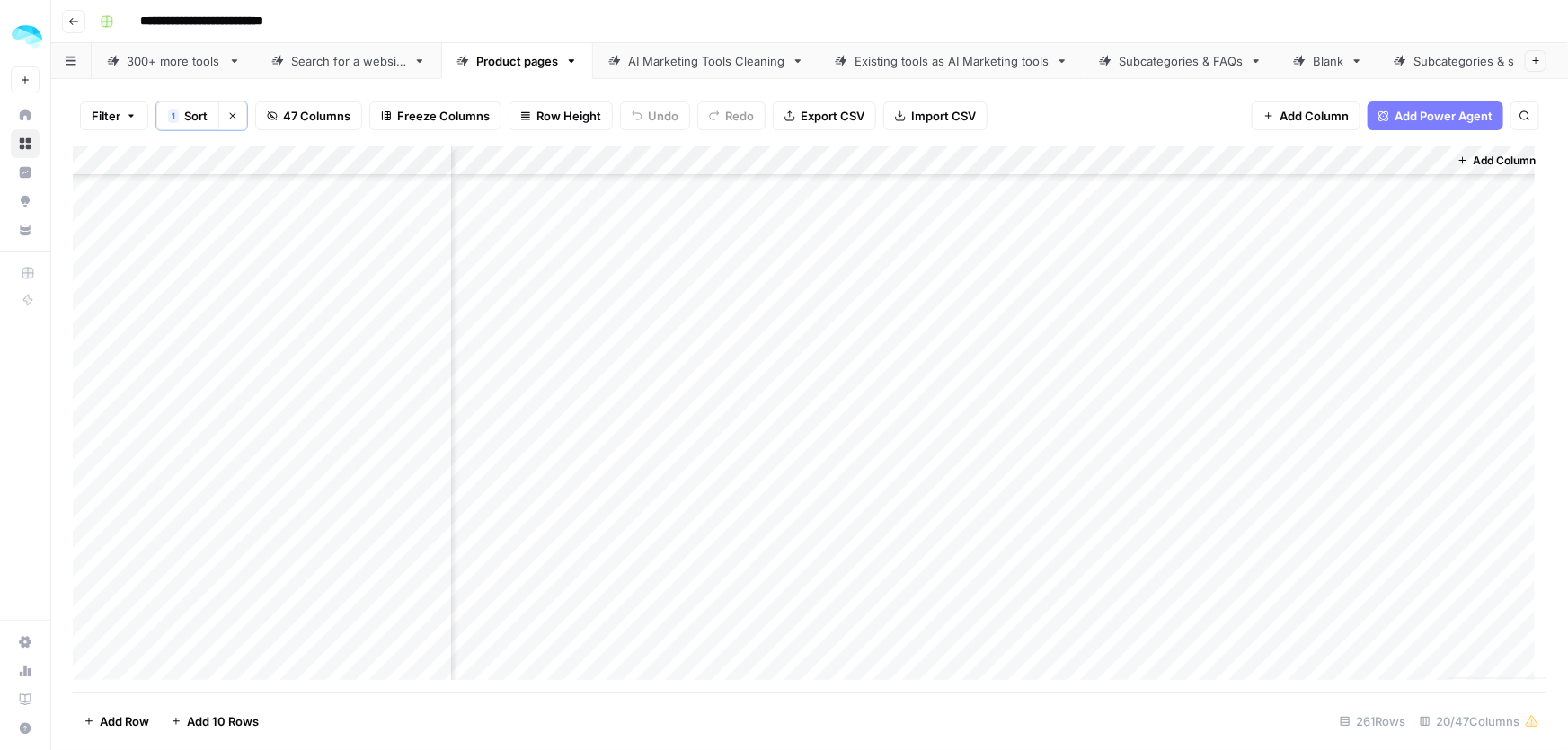
drag, startPoint x: 970, startPoint y: 387, endPoint x: 1195, endPoint y: 404, distance: 225.6
click at [1195, 404] on div "Add Column" at bounding box center [809, 419] width 1474 height 547
drag, startPoint x: 996, startPoint y: 466, endPoint x: 1181, endPoint y: 466, distance: 185.0
click at [1181, 466] on div "Add Column" at bounding box center [809, 419] width 1474 height 547
drag, startPoint x: 997, startPoint y: 502, endPoint x: 1206, endPoint y: 504, distance: 209.0
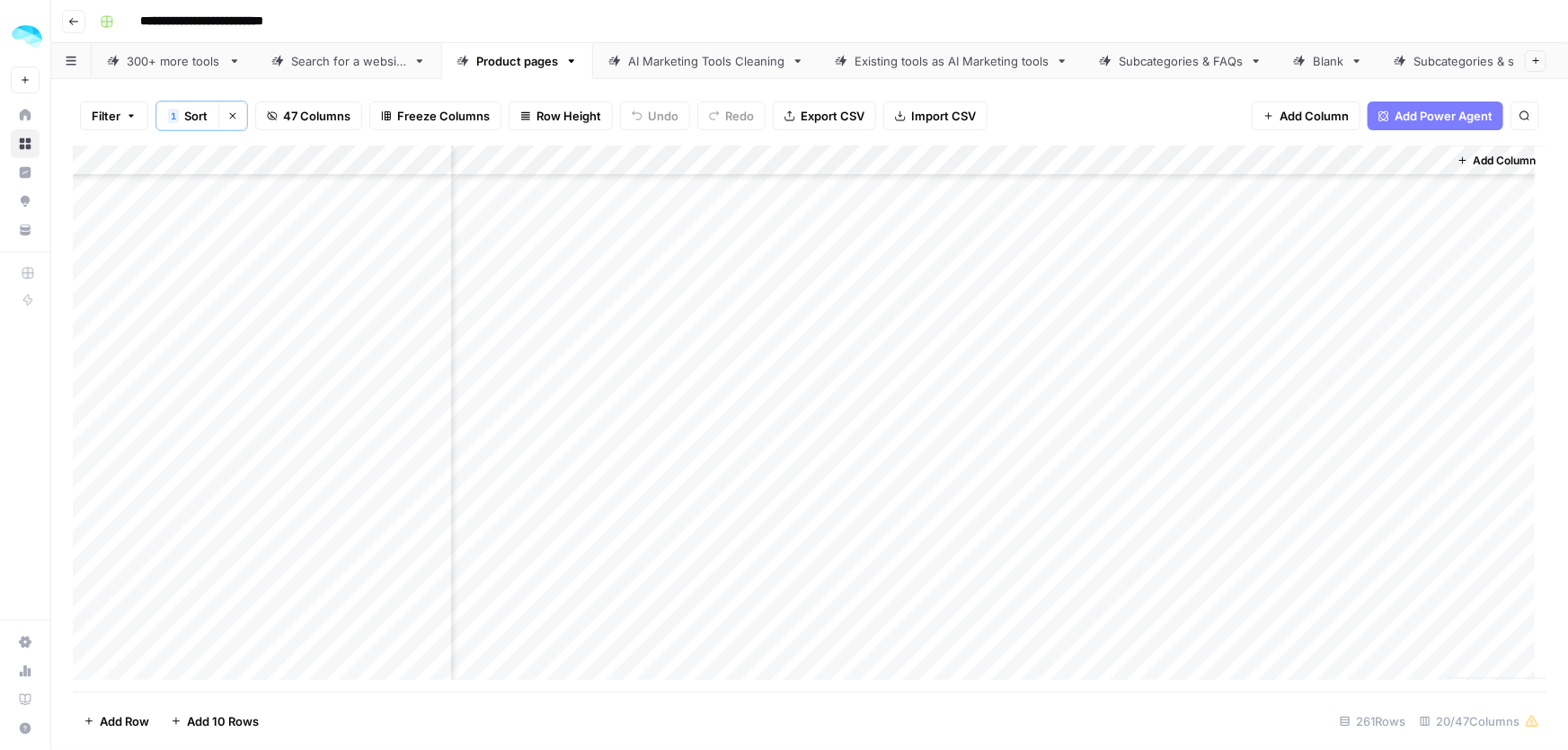
click at [1206, 504] on div "Add Column" at bounding box center [809, 419] width 1474 height 547
drag, startPoint x: 1136, startPoint y: 405, endPoint x: 1180, endPoint y: 405, distance: 44.0
click at [1180, 405] on div "Add Column" at bounding box center [809, 419] width 1474 height 547
drag, startPoint x: 1160, startPoint y: 457, endPoint x: 1178, endPoint y: 458, distance: 18.0
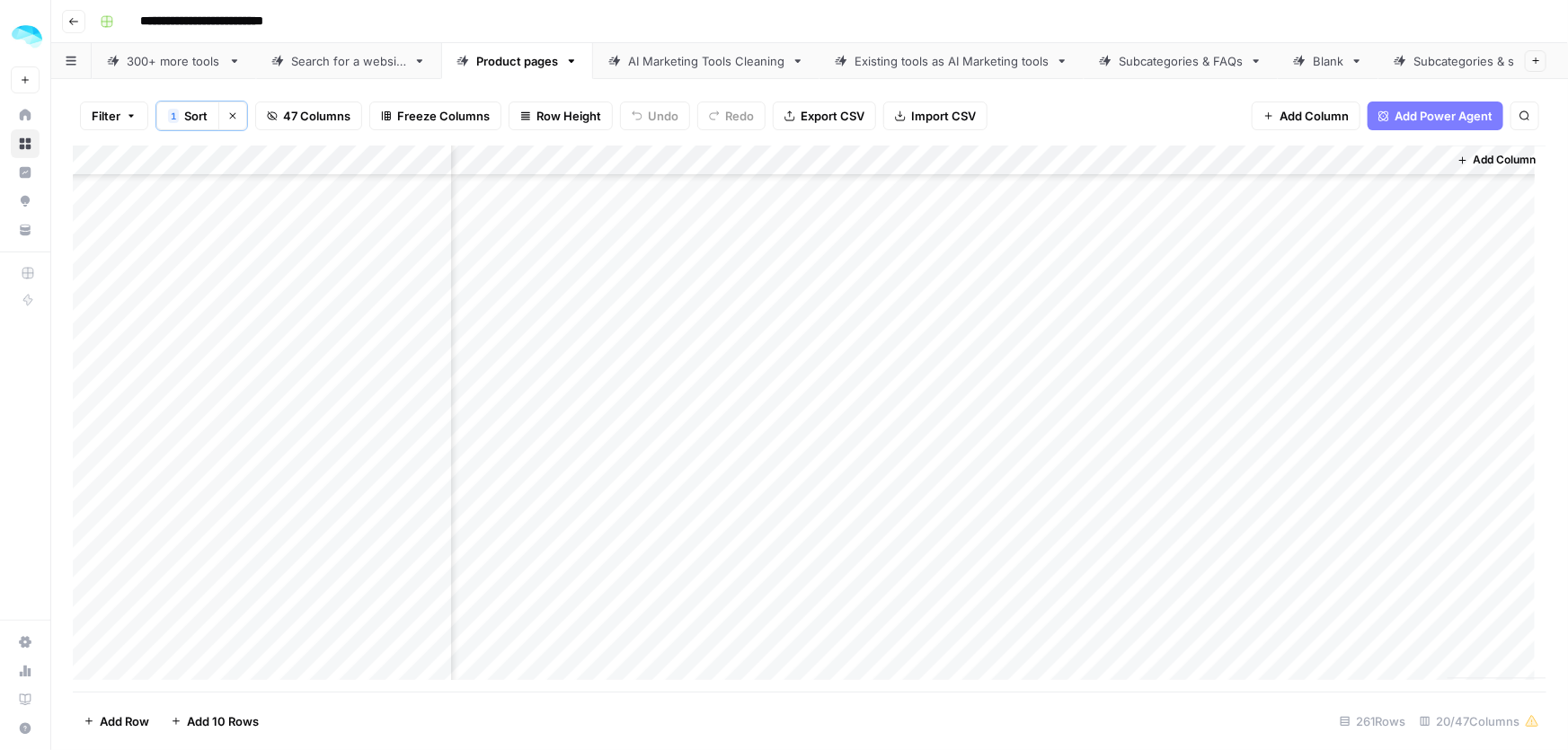
click at [1178, 458] on div "Add Column" at bounding box center [809, 419] width 1474 height 547
drag, startPoint x: 968, startPoint y: 518, endPoint x: 1204, endPoint y: 522, distance: 236.0
click at [1204, 522] on div "Add Column" at bounding box center [809, 419] width 1474 height 547
drag, startPoint x: 1058, startPoint y: 582, endPoint x: 1194, endPoint y: 620, distance: 141.2
click at [1199, 666] on div "Add Column" at bounding box center [809, 419] width 1474 height 547
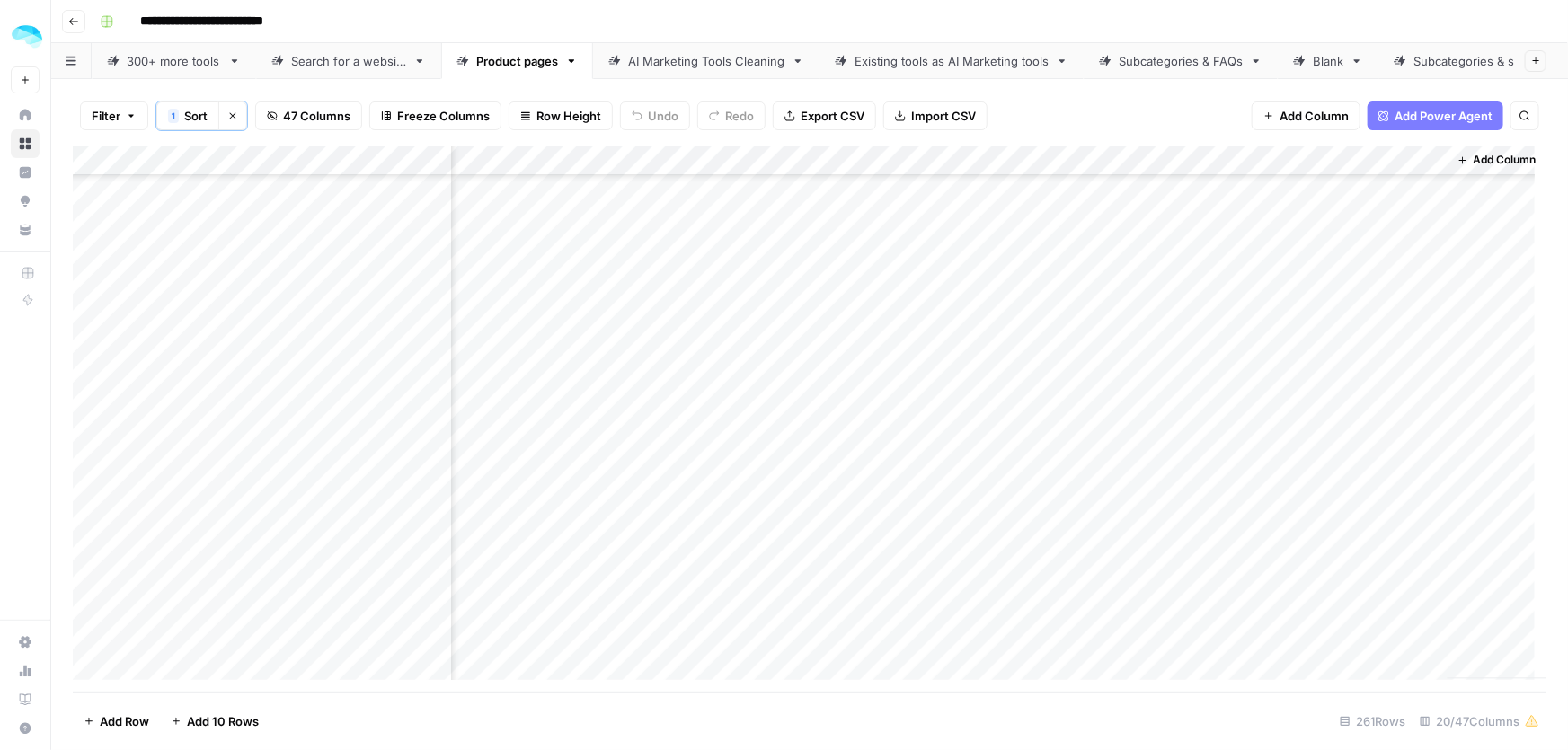
scroll to position [1960, 4013]
drag, startPoint x: 976, startPoint y: 558, endPoint x: 1189, endPoint y: 564, distance: 213.1
click at [1189, 564] on div "Add Column" at bounding box center [809, 419] width 1474 height 547
drag, startPoint x: 980, startPoint y: 620, endPoint x: 1186, endPoint y: 612, distance: 206.2
click at [1186, 612] on div "Add Column" at bounding box center [809, 419] width 1474 height 547
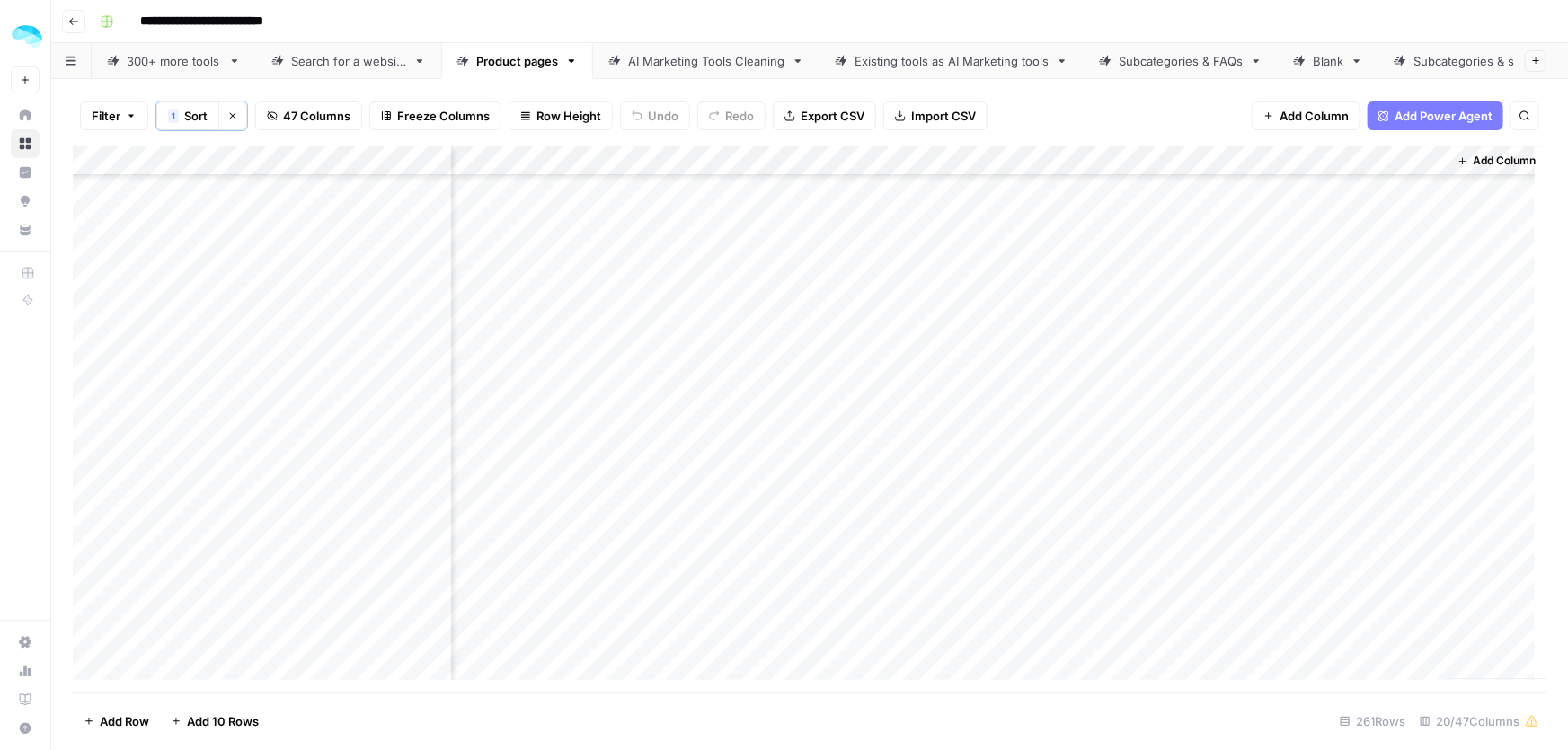
scroll to position [2287, 4013]
drag, startPoint x: 995, startPoint y: 349, endPoint x: 1179, endPoint y: 350, distance: 184.0
click at [1179, 350] on div "Add Column" at bounding box center [809, 419] width 1474 height 547
drag, startPoint x: 979, startPoint y: 413, endPoint x: 1204, endPoint y: 405, distance: 225.1
click at [1204, 405] on div "Add Column" at bounding box center [809, 419] width 1474 height 547
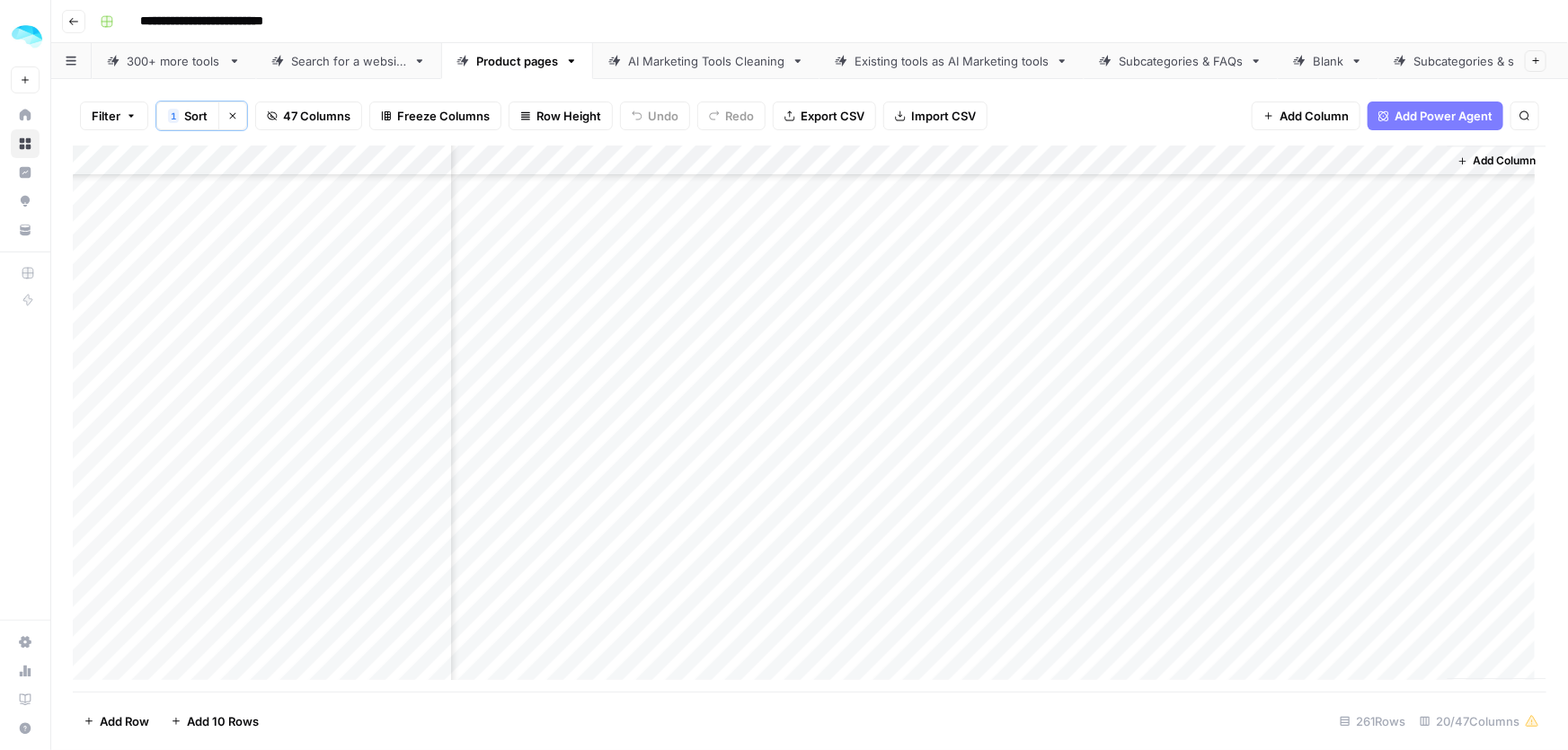
drag, startPoint x: 1020, startPoint y: 469, endPoint x: 1161, endPoint y: 470, distance: 141.0
click at [1161, 470] on div "Add Column" at bounding box center [809, 419] width 1474 height 547
drag, startPoint x: 960, startPoint y: 530, endPoint x: 1198, endPoint y: 546, distance: 238.5
click at [1198, 546] on div "Add Column" at bounding box center [809, 419] width 1474 height 547
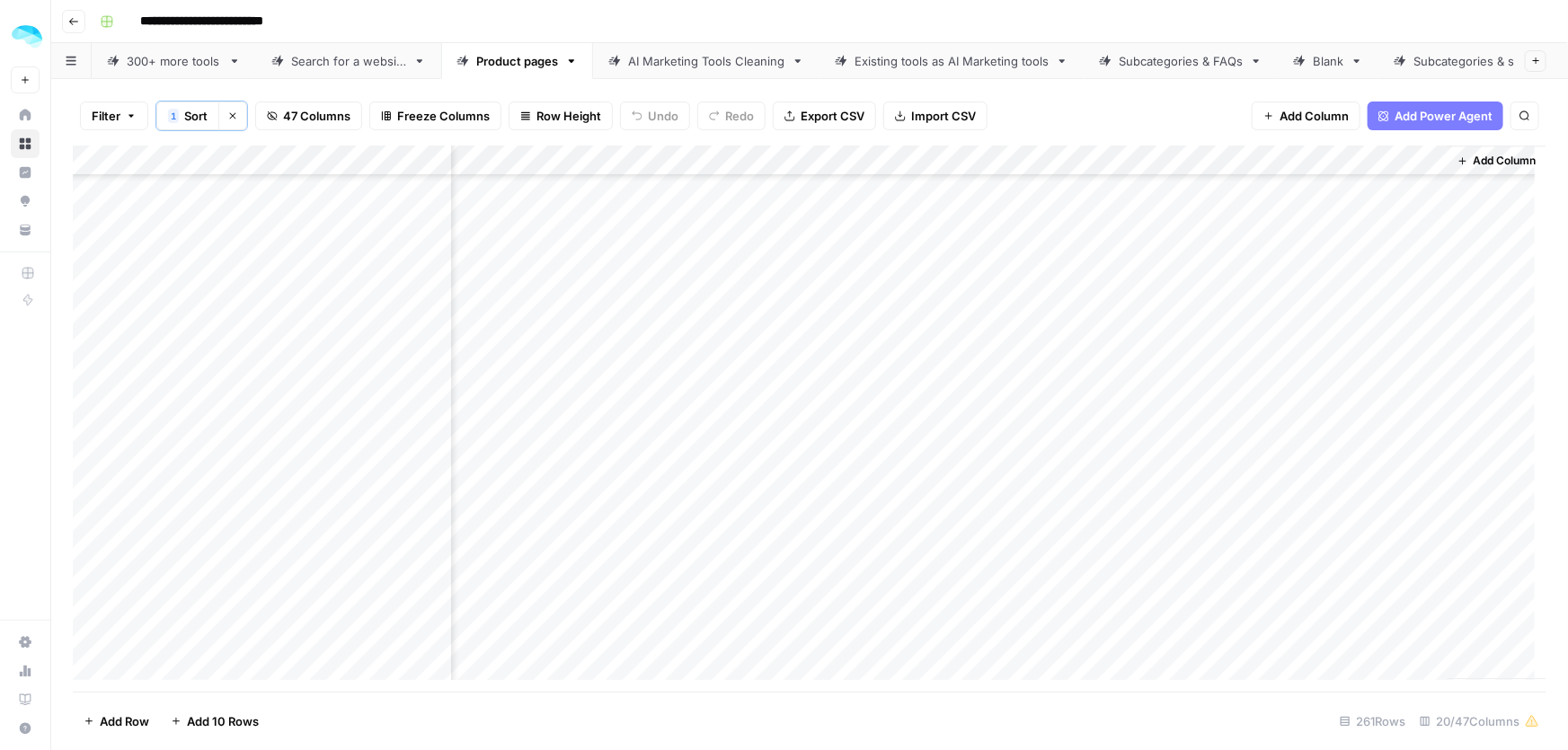
drag, startPoint x: 964, startPoint y: 384, endPoint x: 1153, endPoint y: 407, distance: 190.4
click at [1153, 407] on div "Add Column" at bounding box center [809, 419] width 1474 height 547
drag, startPoint x: 988, startPoint y: 469, endPoint x: 1171, endPoint y: 650, distance: 257.4
click at [1171, 650] on div "Add Column" at bounding box center [809, 419] width 1474 height 547
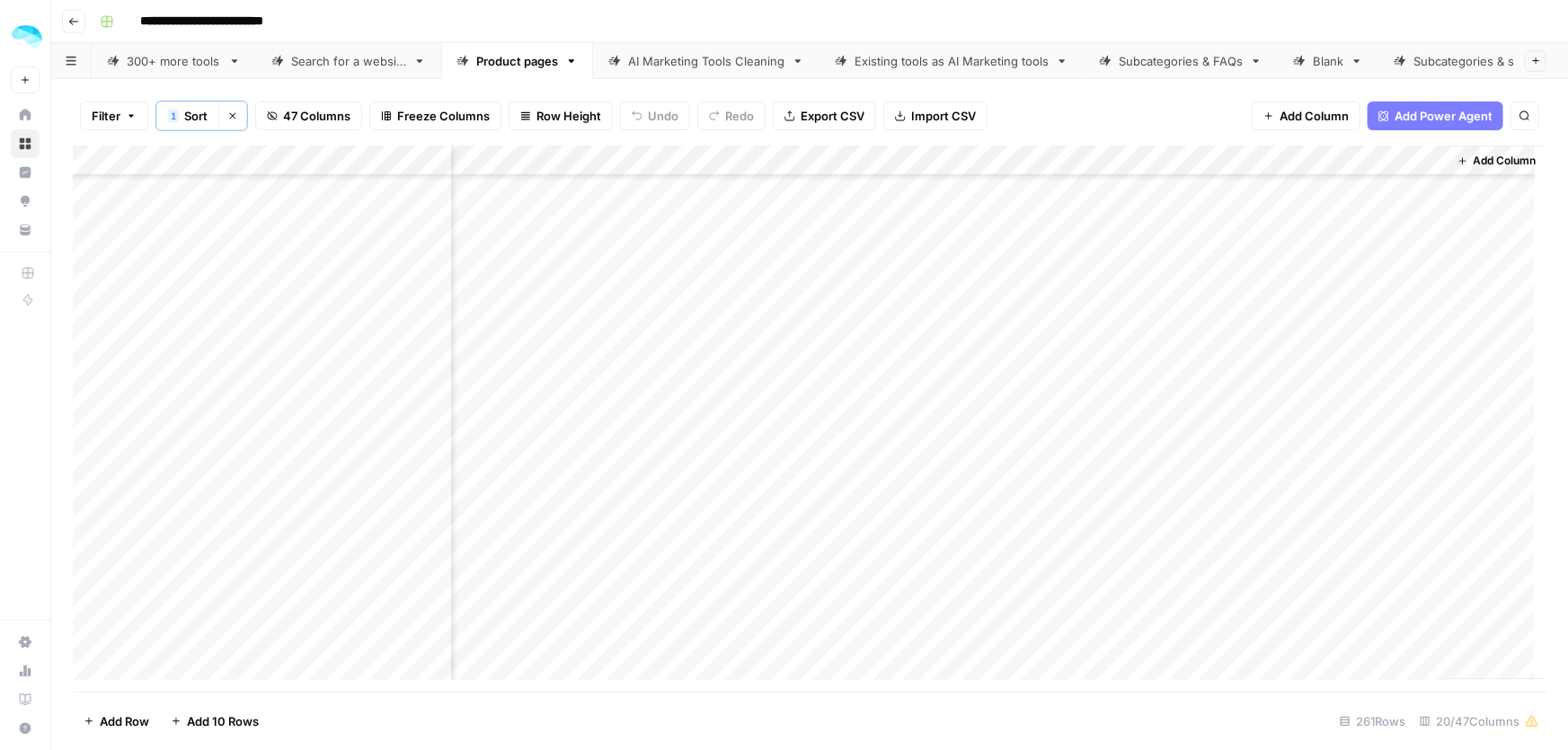
drag, startPoint x: 997, startPoint y: 281, endPoint x: 1185, endPoint y: 334, distance: 195.3
click at [1185, 334] on div "Add Column" at bounding box center [809, 419] width 1474 height 547
drag, startPoint x: 964, startPoint y: 400, endPoint x: 1149, endPoint y: 396, distance: 185.0
click at [1149, 396] on div "Add Column" at bounding box center [809, 419] width 1474 height 547
drag, startPoint x: 1091, startPoint y: 432, endPoint x: 1182, endPoint y: 458, distance: 94.6
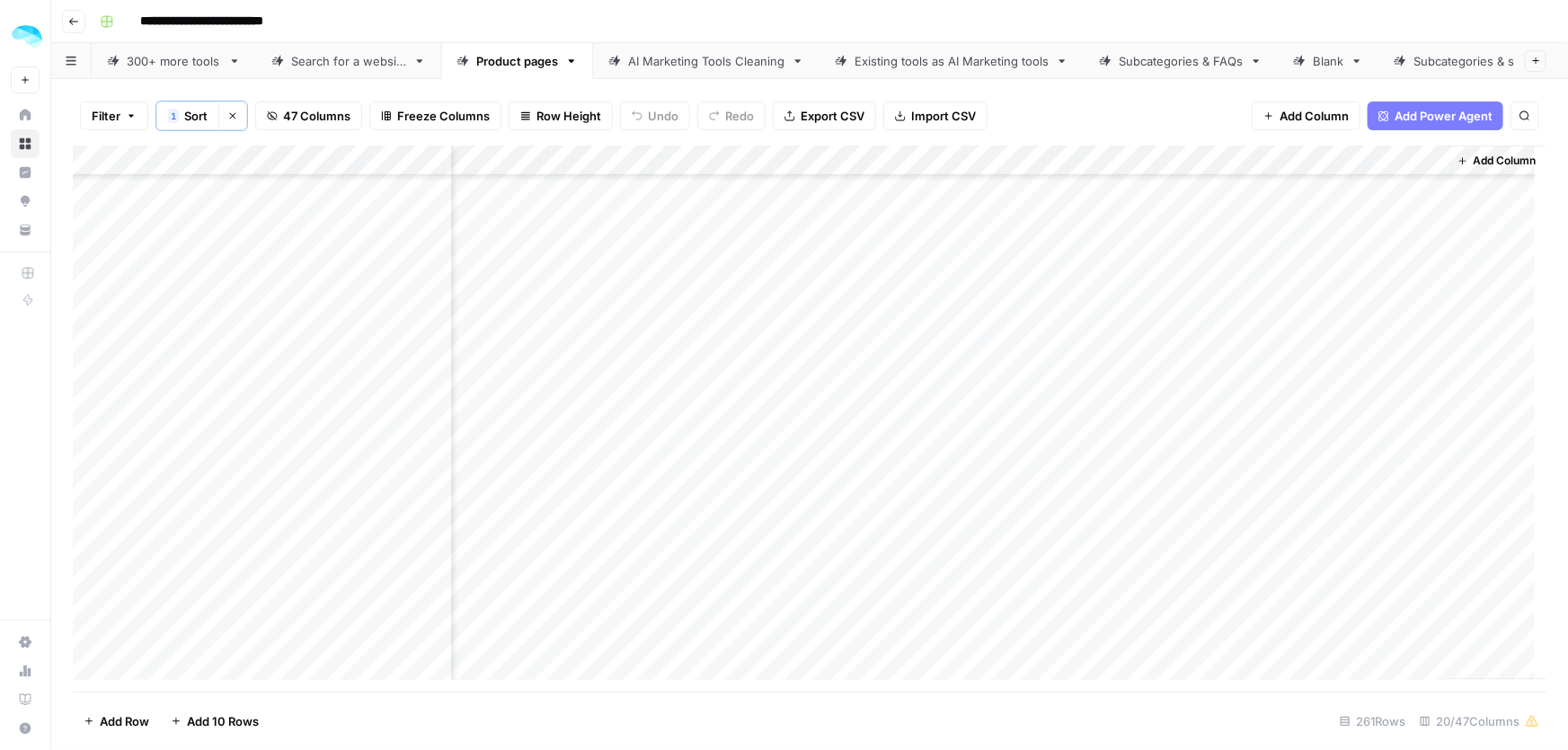
click at [1182, 458] on div "Add Column" at bounding box center [809, 419] width 1474 height 547
drag, startPoint x: 983, startPoint y: 520, endPoint x: 1188, endPoint y: 632, distance: 233.6
click at [1188, 632] on div "Add Column" at bounding box center [809, 419] width 1474 height 547
drag, startPoint x: 988, startPoint y: 338, endPoint x: 1133, endPoint y: 343, distance: 145.1
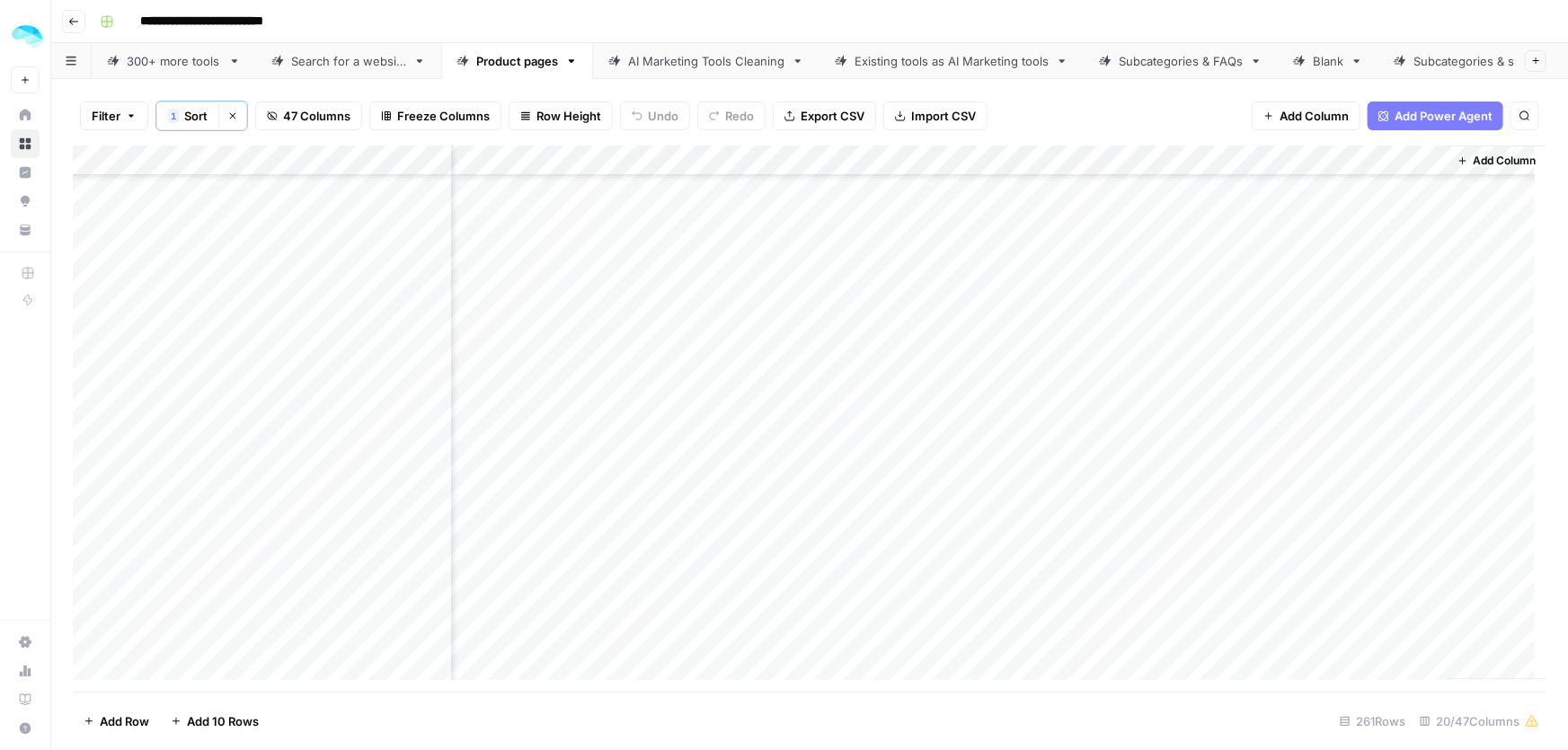
click at [1133, 343] on div "Add Column" at bounding box center [809, 419] width 1474 height 547
drag, startPoint x: 1008, startPoint y: 502, endPoint x: 1295, endPoint y: 495, distance: 287.1
click at [1167, 502] on div "Add Column" at bounding box center [809, 419] width 1474 height 547
drag, startPoint x: 1218, startPoint y: 556, endPoint x: 1223, endPoint y: 588, distance: 32.4
click at [1223, 588] on div "Add Column" at bounding box center [809, 419] width 1474 height 547
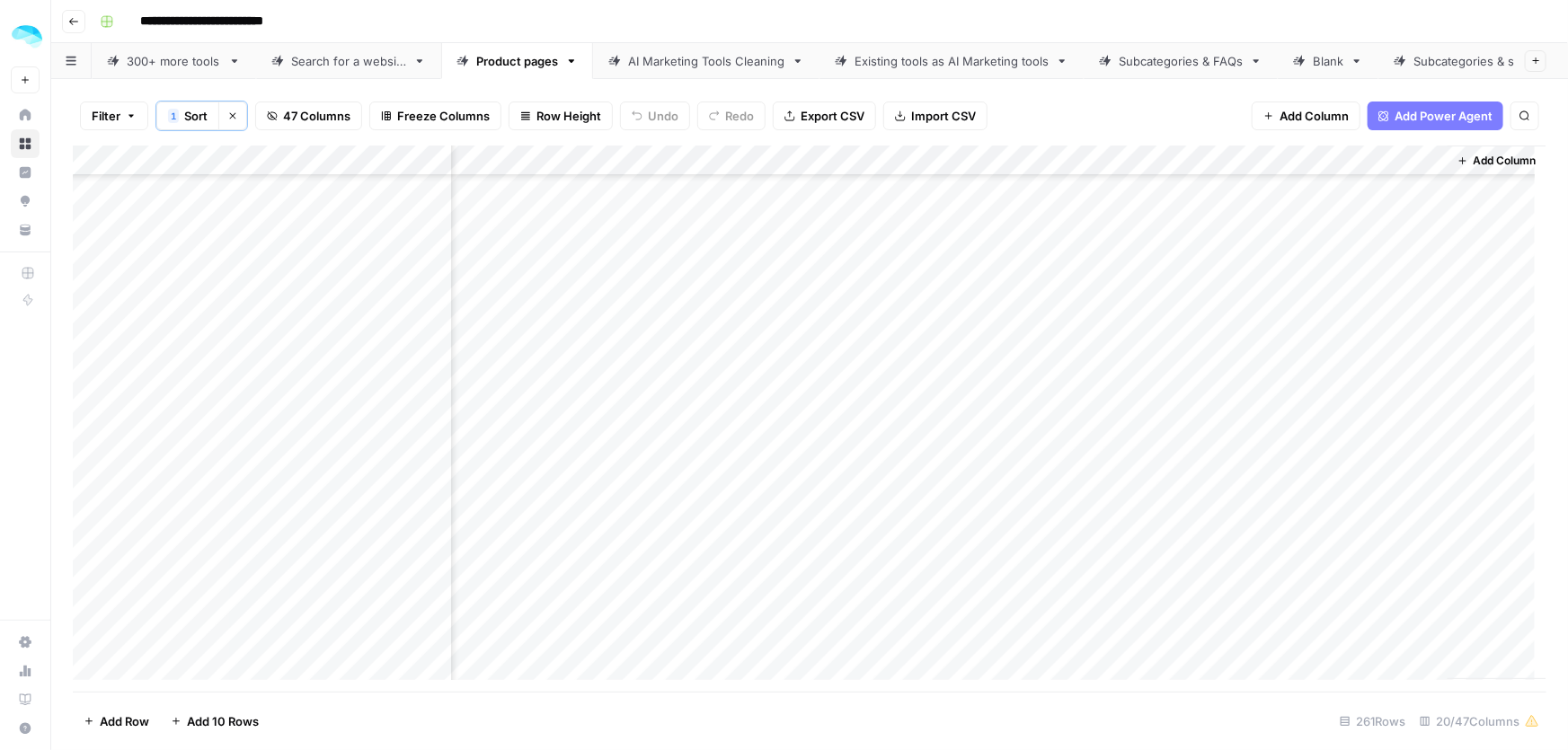
scroll to position [3513, 4013]
drag, startPoint x: 967, startPoint y: 436, endPoint x: 1514, endPoint y: 406, distance: 547.8
click at [1176, 442] on div "Add Column" at bounding box center [809, 419] width 1474 height 547
click at [1184, 475] on div "Add Column" at bounding box center [809, 419] width 1474 height 547
drag, startPoint x: 985, startPoint y: 503, endPoint x: 1175, endPoint y: 506, distance: 190.0
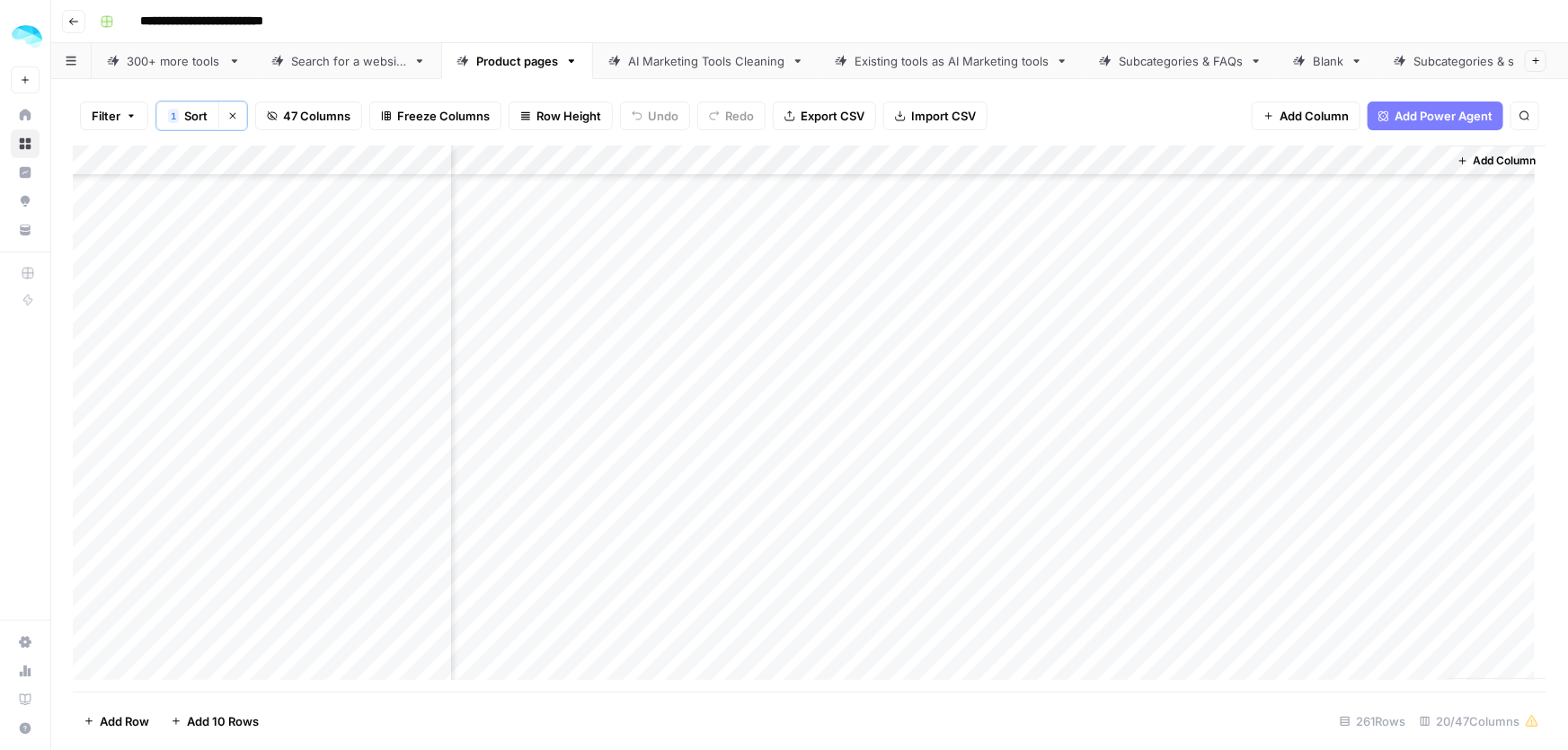
click at [1175, 506] on div "Add Column" at bounding box center [809, 419] width 1474 height 547
drag, startPoint x: 1018, startPoint y: 532, endPoint x: 1171, endPoint y: 589, distance: 163.3
click at [1171, 589] on div "Add Column" at bounding box center [809, 419] width 1474 height 547
drag, startPoint x: 1022, startPoint y: 404, endPoint x: 1142, endPoint y: 408, distance: 120.1
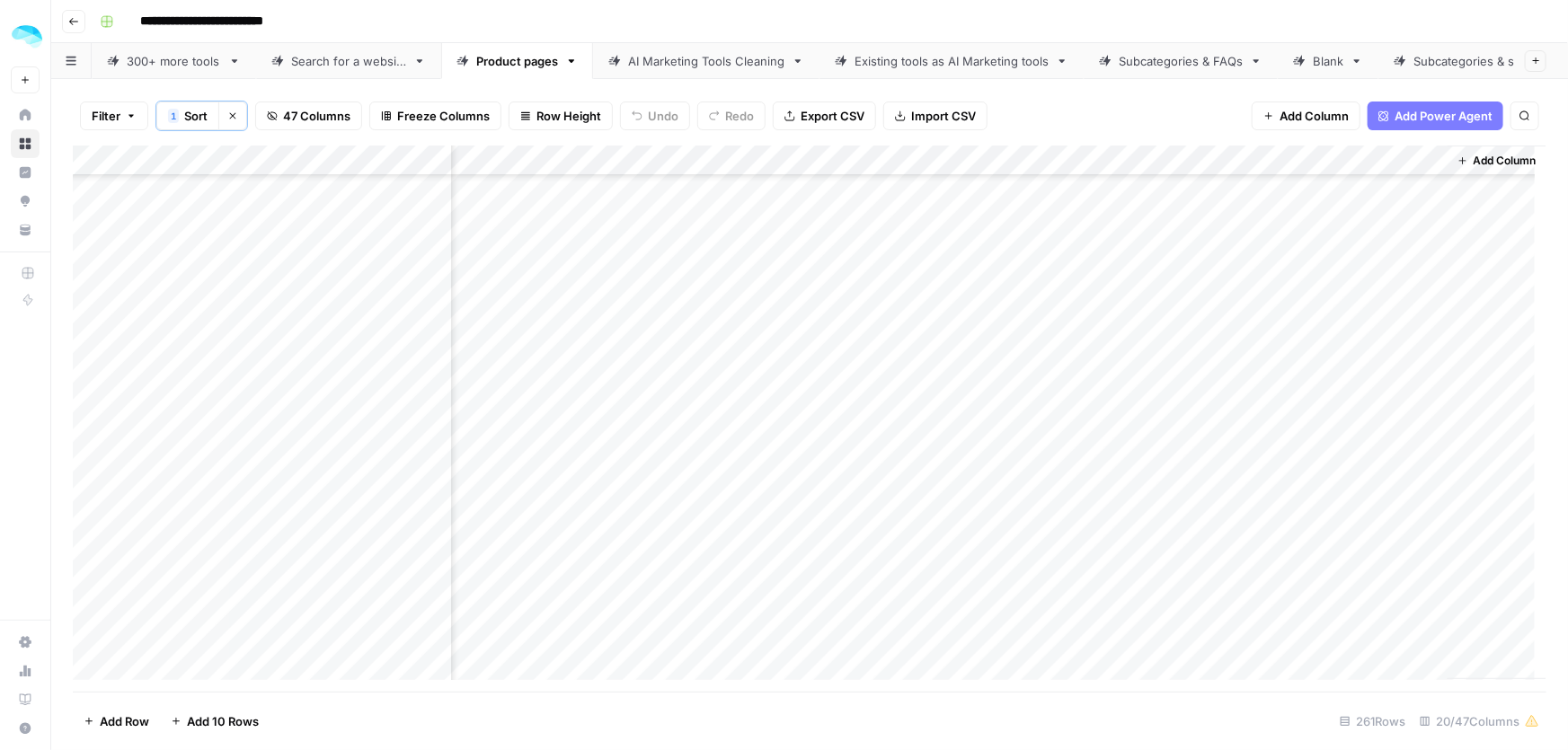
click at [1142, 408] on div "Add Column" at bounding box center [809, 419] width 1474 height 547
drag, startPoint x: 976, startPoint y: 465, endPoint x: 1193, endPoint y: 550, distance: 233.1
click at [1193, 550] on div "Add Column" at bounding box center [809, 419] width 1474 height 547
drag, startPoint x: 982, startPoint y: 468, endPoint x: 1164, endPoint y: 456, distance: 182.4
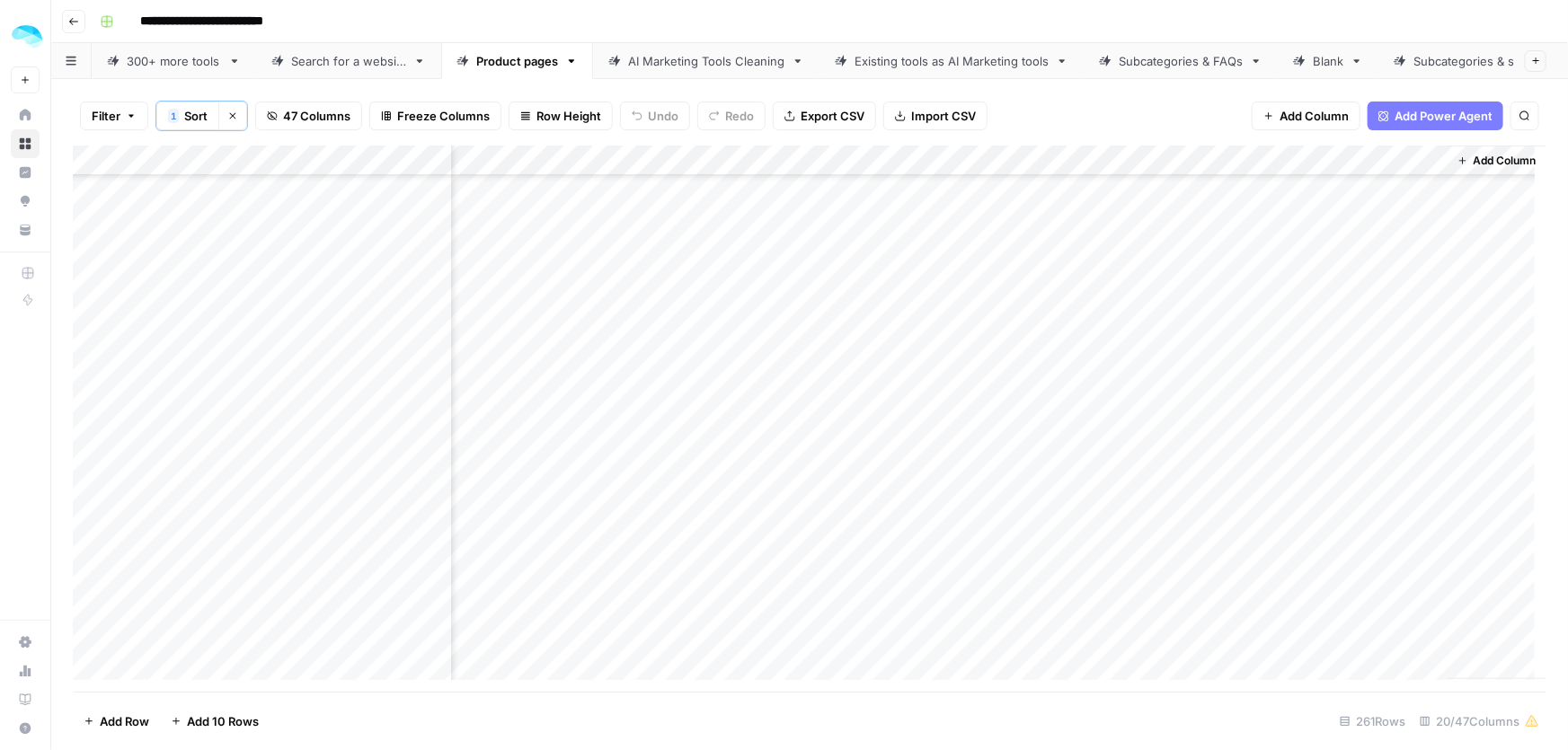
click at [1164, 456] on div "Add Column" at bounding box center [809, 419] width 1474 height 547
click at [967, 468] on div "Add Column" at bounding box center [809, 419] width 1474 height 547
click at [974, 467] on div "Add Column" at bounding box center [809, 419] width 1474 height 547
click at [1124, 386] on div "Add Column" at bounding box center [809, 419] width 1474 height 547
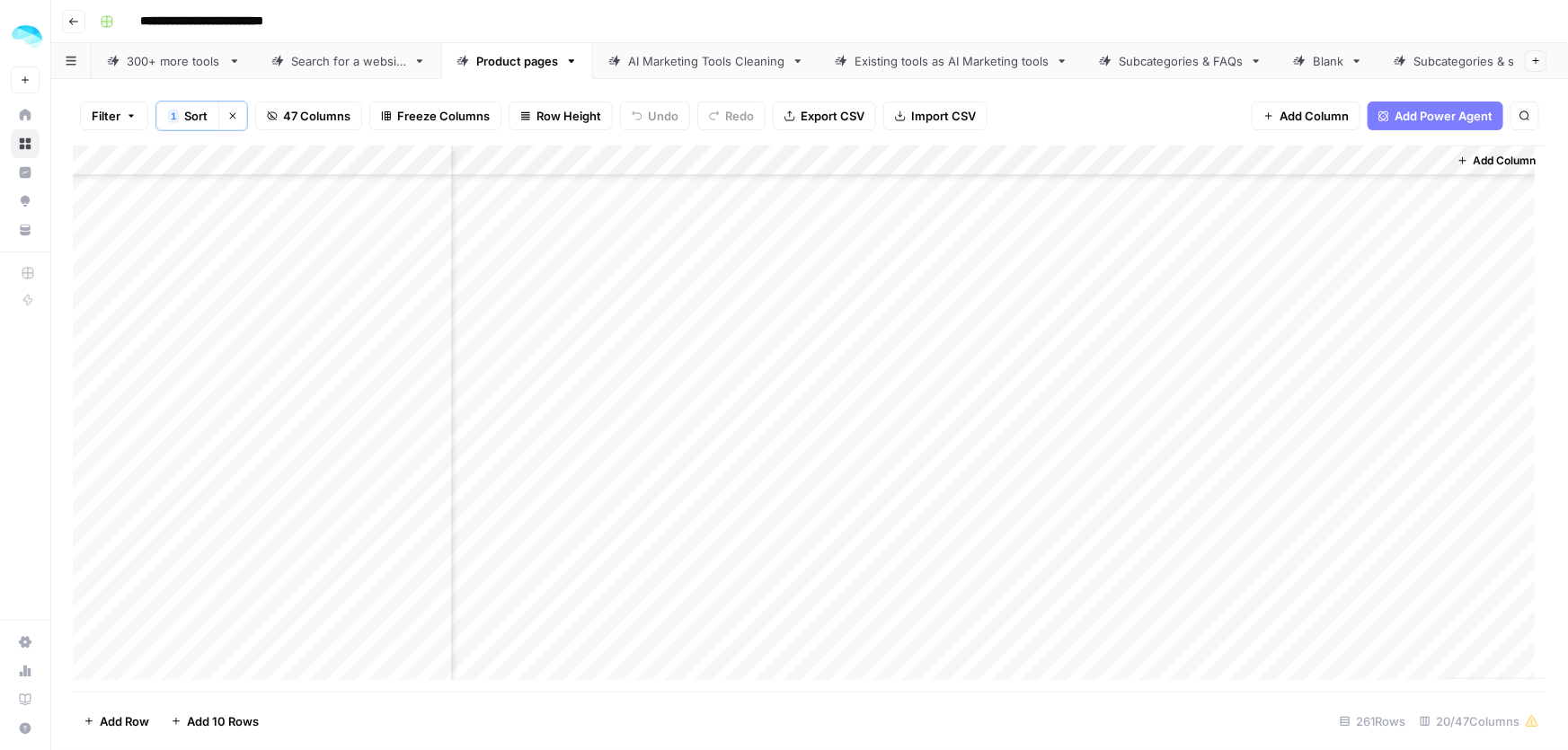
drag, startPoint x: 1030, startPoint y: 453, endPoint x: 1150, endPoint y: 458, distance: 120.1
click at [1150, 458] on div "Add Column" at bounding box center [809, 419] width 1474 height 547
click at [1162, 441] on div "Add Column" at bounding box center [809, 419] width 1474 height 547
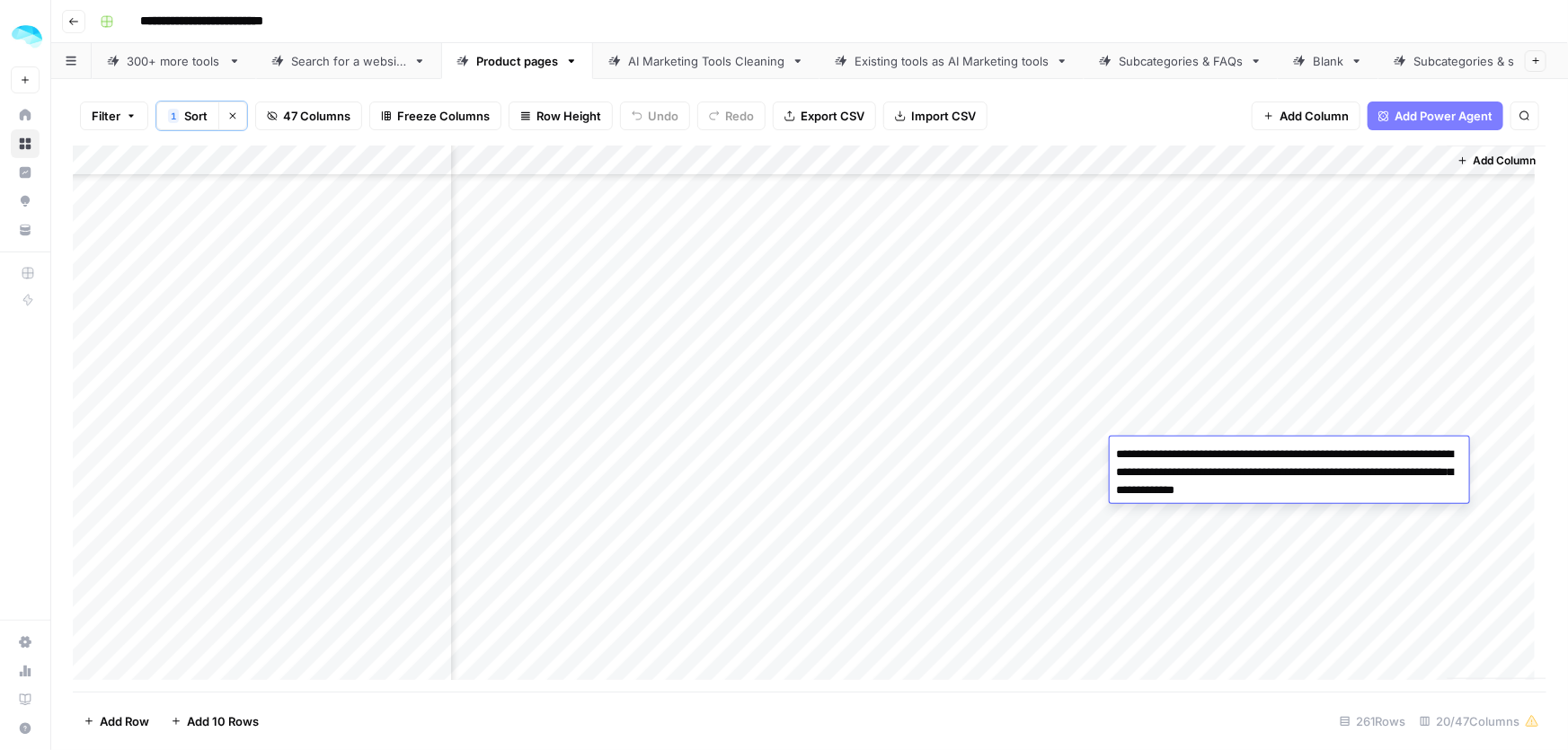
click at [1006, 457] on div "Add Column" at bounding box center [809, 419] width 1474 height 547
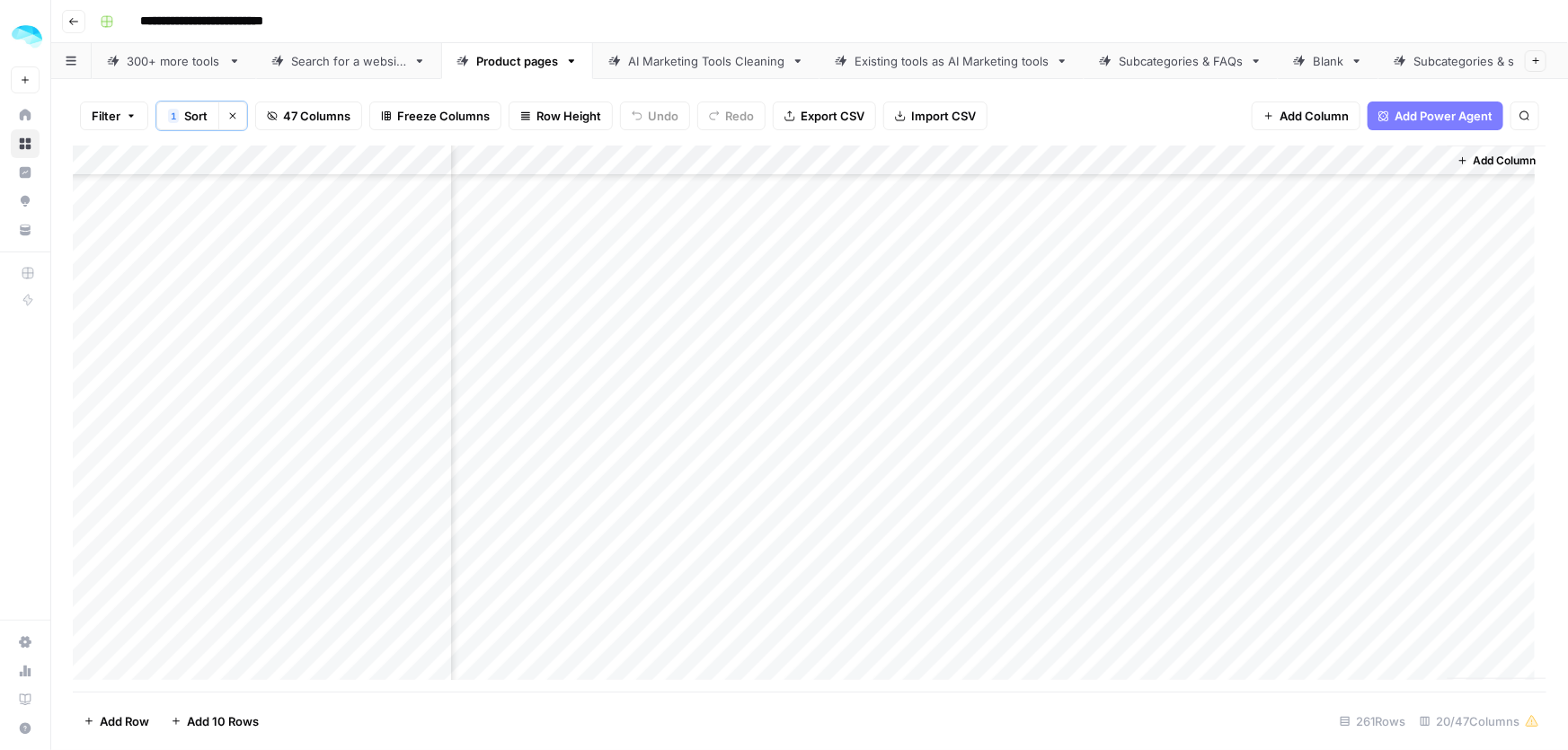
drag, startPoint x: 1035, startPoint y: 486, endPoint x: 1175, endPoint y: 488, distance: 140.0
click at [1175, 488] on div "Add Column" at bounding box center [809, 419] width 1474 height 547
drag, startPoint x: 973, startPoint y: 553, endPoint x: 1521, endPoint y: 542, distance: 548.1
click at [1166, 549] on div "Add Column" at bounding box center [809, 419] width 1474 height 547
drag, startPoint x: 988, startPoint y: 574, endPoint x: 1212, endPoint y: 663, distance: 241.0
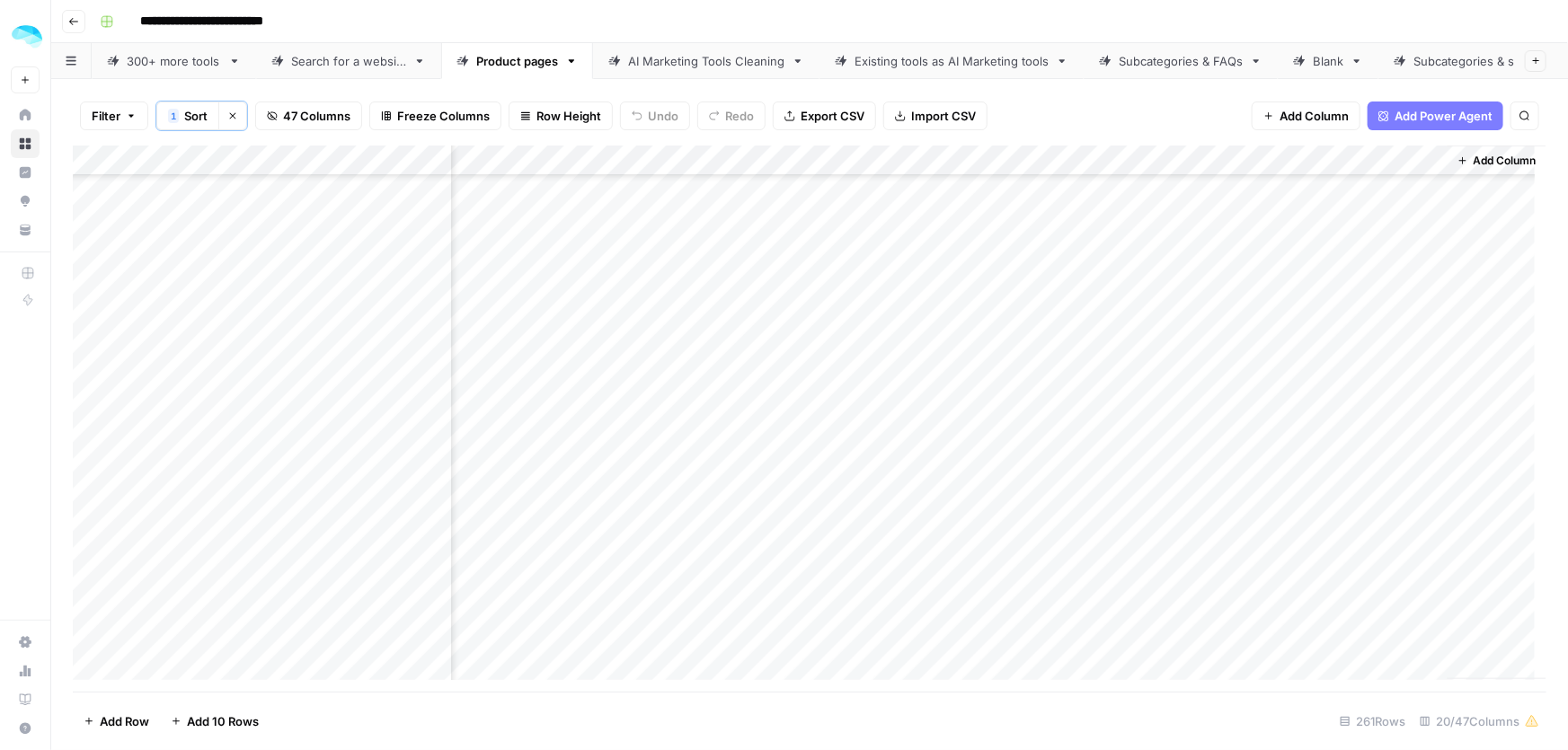
click at [1212, 663] on div "Add Column" at bounding box center [809, 419] width 1474 height 547
drag, startPoint x: 1018, startPoint y: 370, endPoint x: 1128, endPoint y: 367, distance: 110.0
click at [1128, 367] on div "Add Column" at bounding box center [809, 419] width 1474 height 547
drag, startPoint x: 976, startPoint y: 439, endPoint x: 1168, endPoint y: 436, distance: 192.0
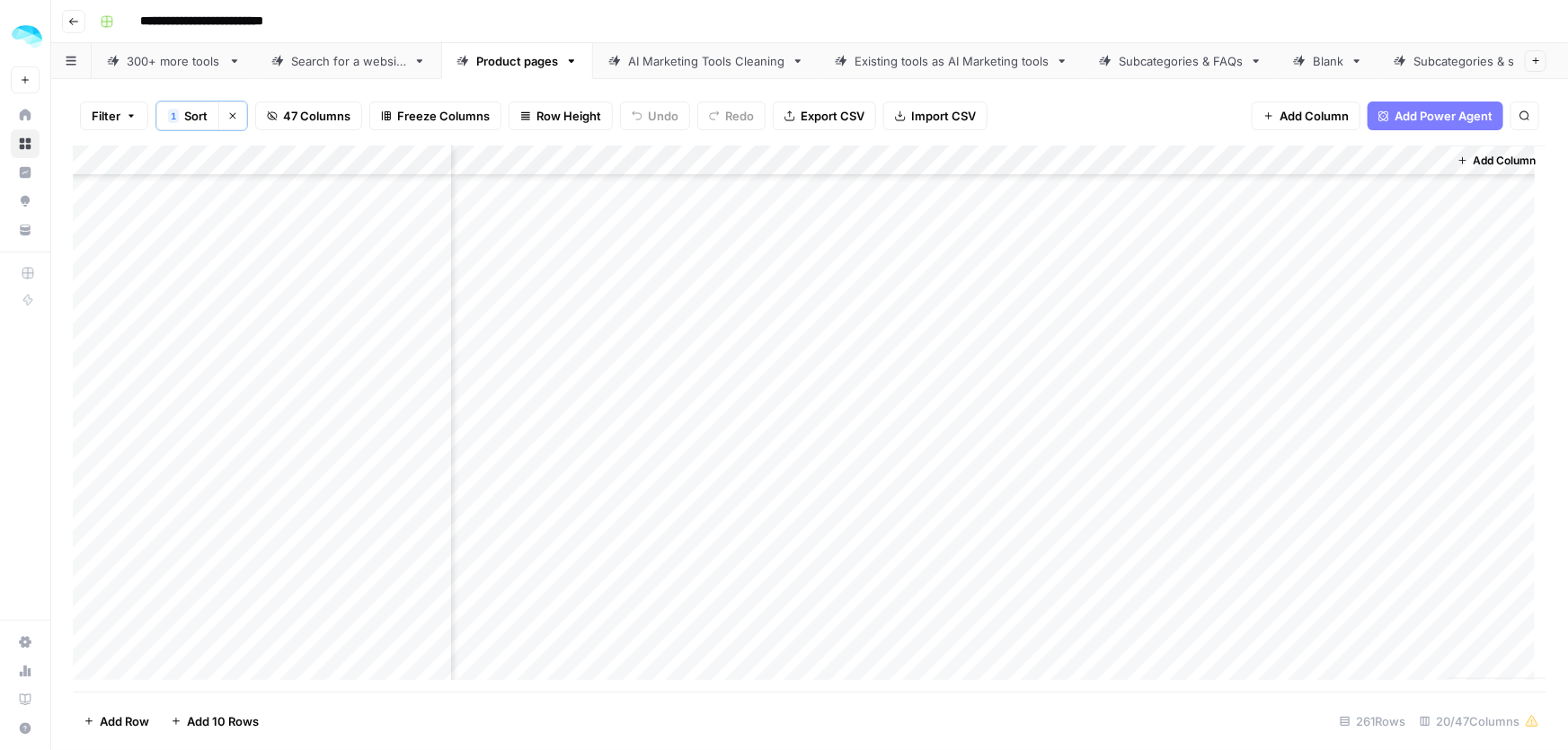
click at [1168, 436] on div "Add Column" at bounding box center [809, 419] width 1474 height 547
drag, startPoint x: 981, startPoint y: 422, endPoint x: 1173, endPoint y: 417, distance: 192.1
click at [1173, 417] on div "Add Column" at bounding box center [809, 419] width 1474 height 547
drag, startPoint x: 1161, startPoint y: 457, endPoint x: 1228, endPoint y: 478, distance: 70.2
click at [1228, 478] on div "Add Column" at bounding box center [809, 419] width 1474 height 547
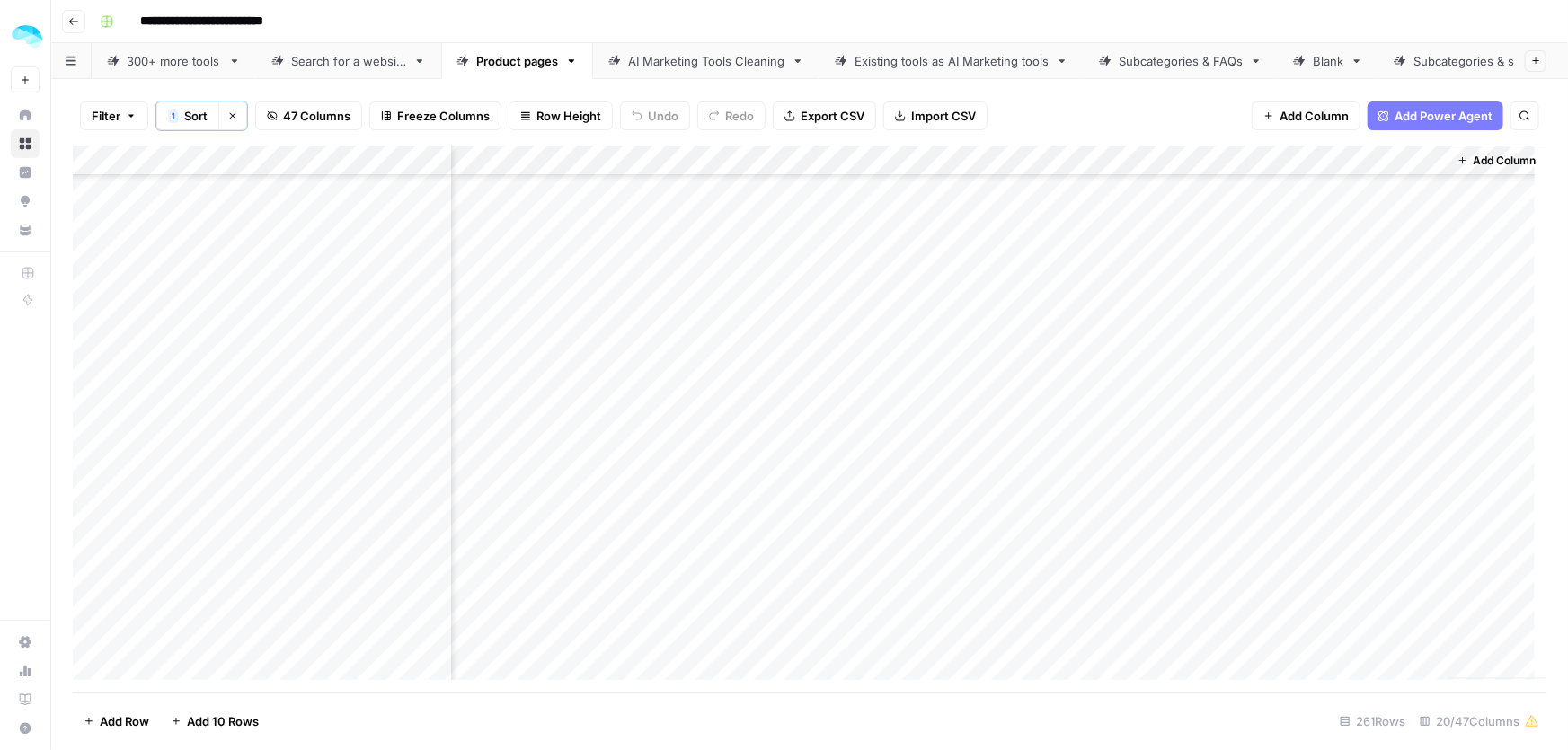
scroll to position [4820, 4013]
drag, startPoint x: 999, startPoint y: 414, endPoint x: 1154, endPoint y: 414, distance: 155.0
click at [1154, 414] on div "Add Column" at bounding box center [809, 419] width 1474 height 547
drag, startPoint x: 1060, startPoint y: 441, endPoint x: 1137, endPoint y: 436, distance: 77.2
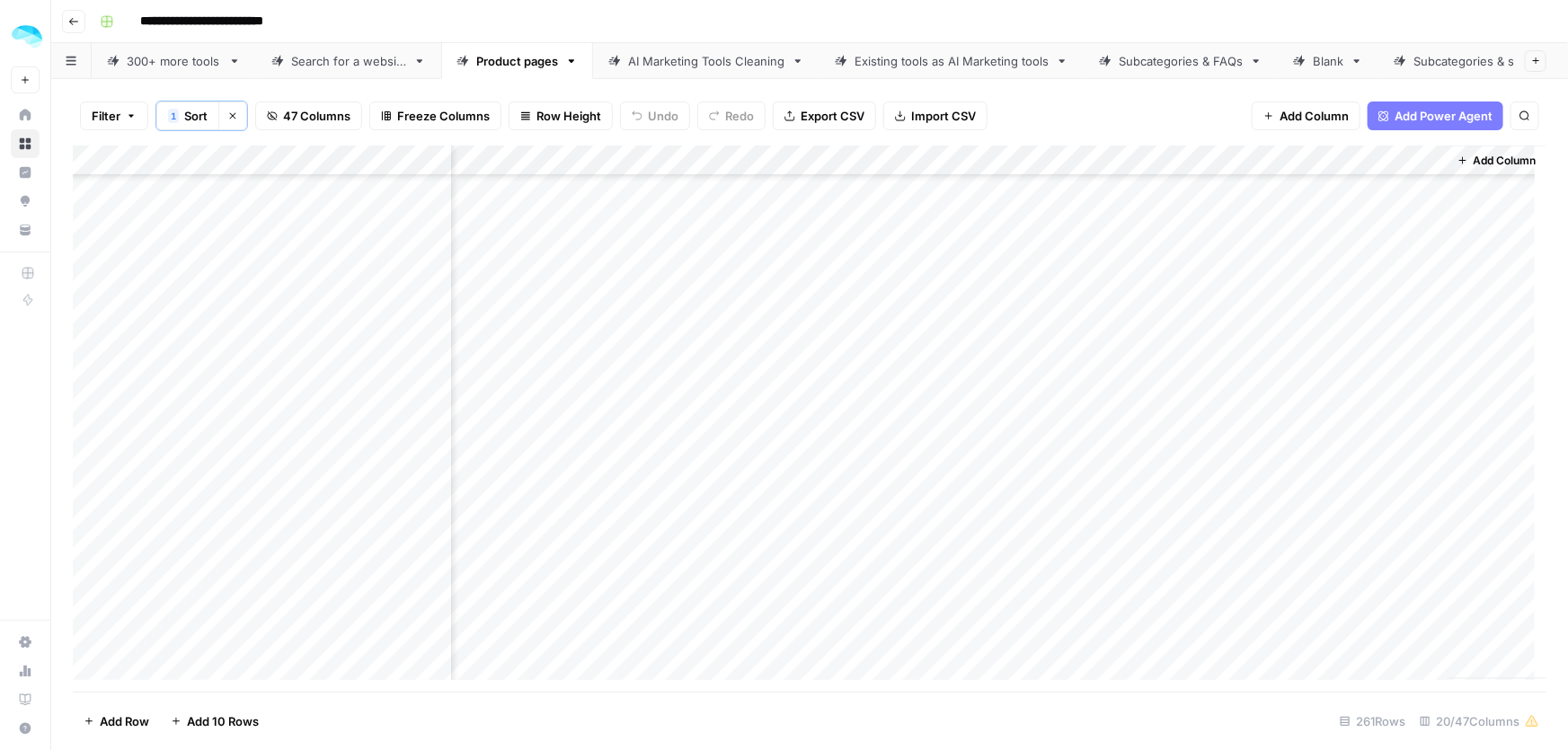
click at [1137, 436] on div "Add Column" at bounding box center [809, 419] width 1474 height 547
drag, startPoint x: 974, startPoint y: 501, endPoint x: 1253, endPoint y: 514, distance: 279.3
click at [1193, 503] on div "Add Column" at bounding box center [809, 419] width 1474 height 547
drag, startPoint x: 984, startPoint y: 524, endPoint x: 1173, endPoint y: 531, distance: 189.1
click at [1173, 531] on div "Add Column" at bounding box center [809, 419] width 1474 height 547
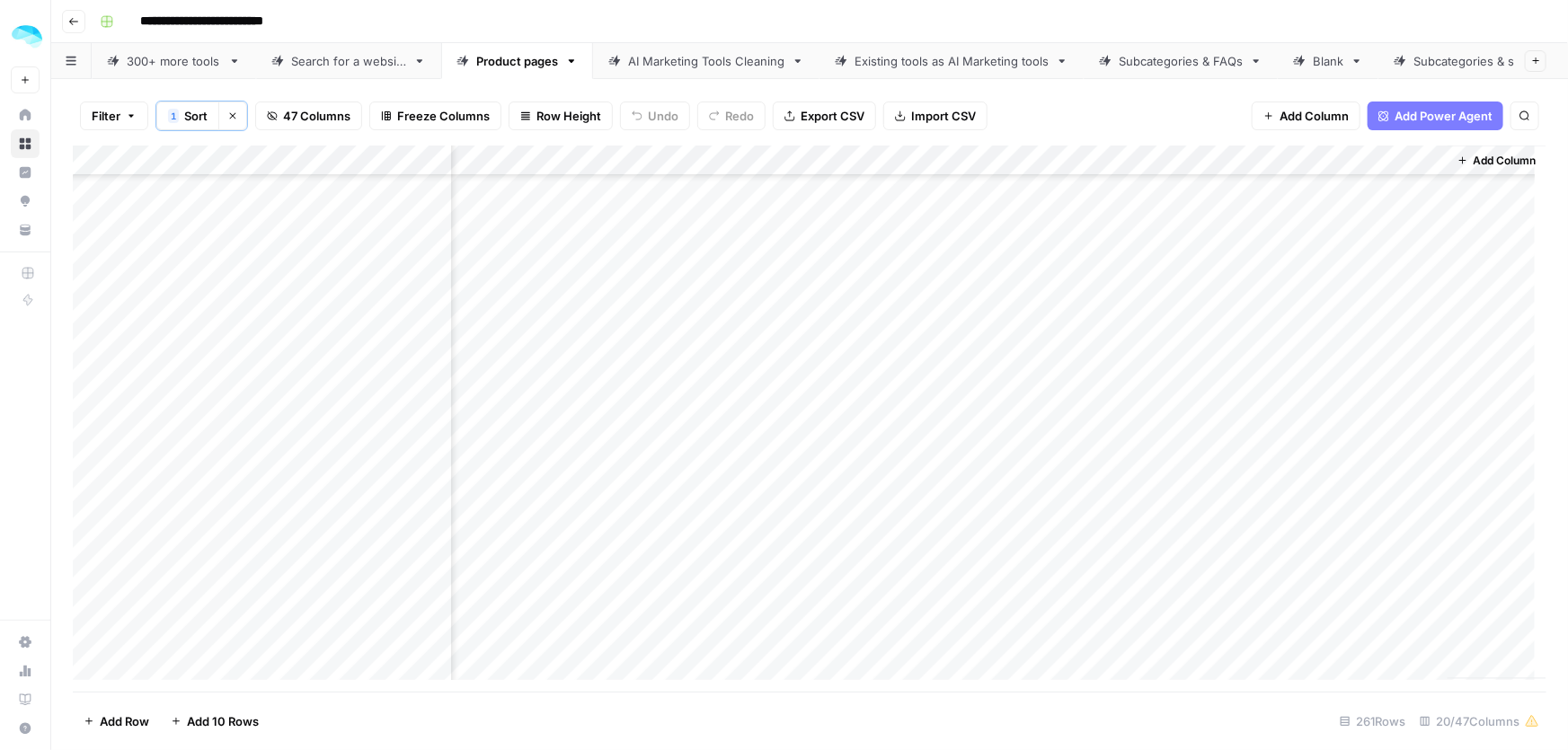
drag, startPoint x: 1051, startPoint y: 589, endPoint x: 1182, endPoint y: 586, distance: 131.0
click at [1182, 586] on div "Add Column" at bounding box center [809, 419] width 1474 height 547
drag, startPoint x: 1019, startPoint y: 374, endPoint x: 1126, endPoint y: 377, distance: 107.0
click at [1126, 377] on div "Add Column" at bounding box center [809, 419] width 1474 height 547
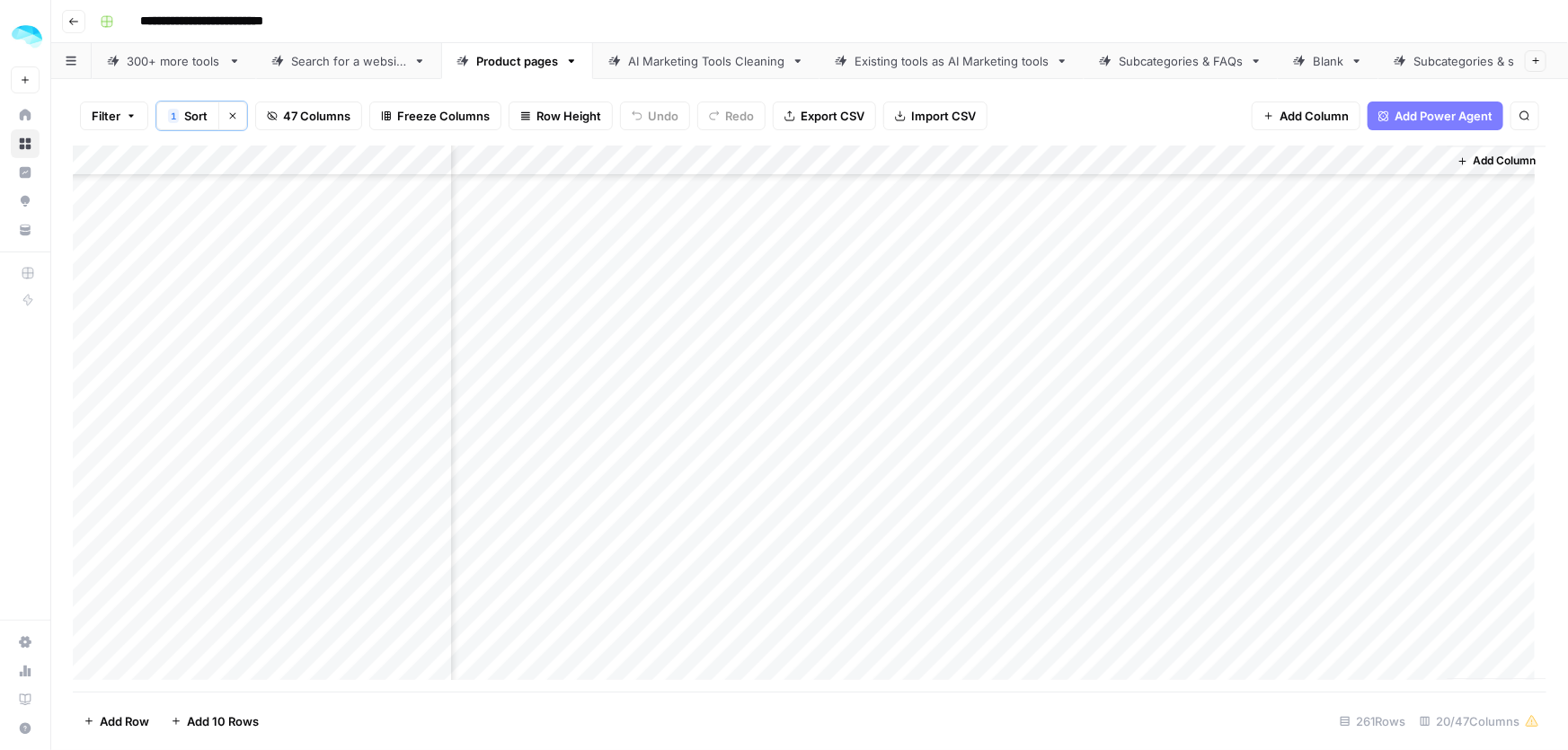
drag, startPoint x: 981, startPoint y: 584, endPoint x: 1186, endPoint y: 586, distance: 205.0
click at [1186, 586] on div "Add Column" at bounding box center [809, 419] width 1474 height 547
drag, startPoint x: 1121, startPoint y: 287, endPoint x: 1154, endPoint y: 286, distance: 33.0
click at [1154, 286] on div "Add Column" at bounding box center [809, 419] width 1474 height 547
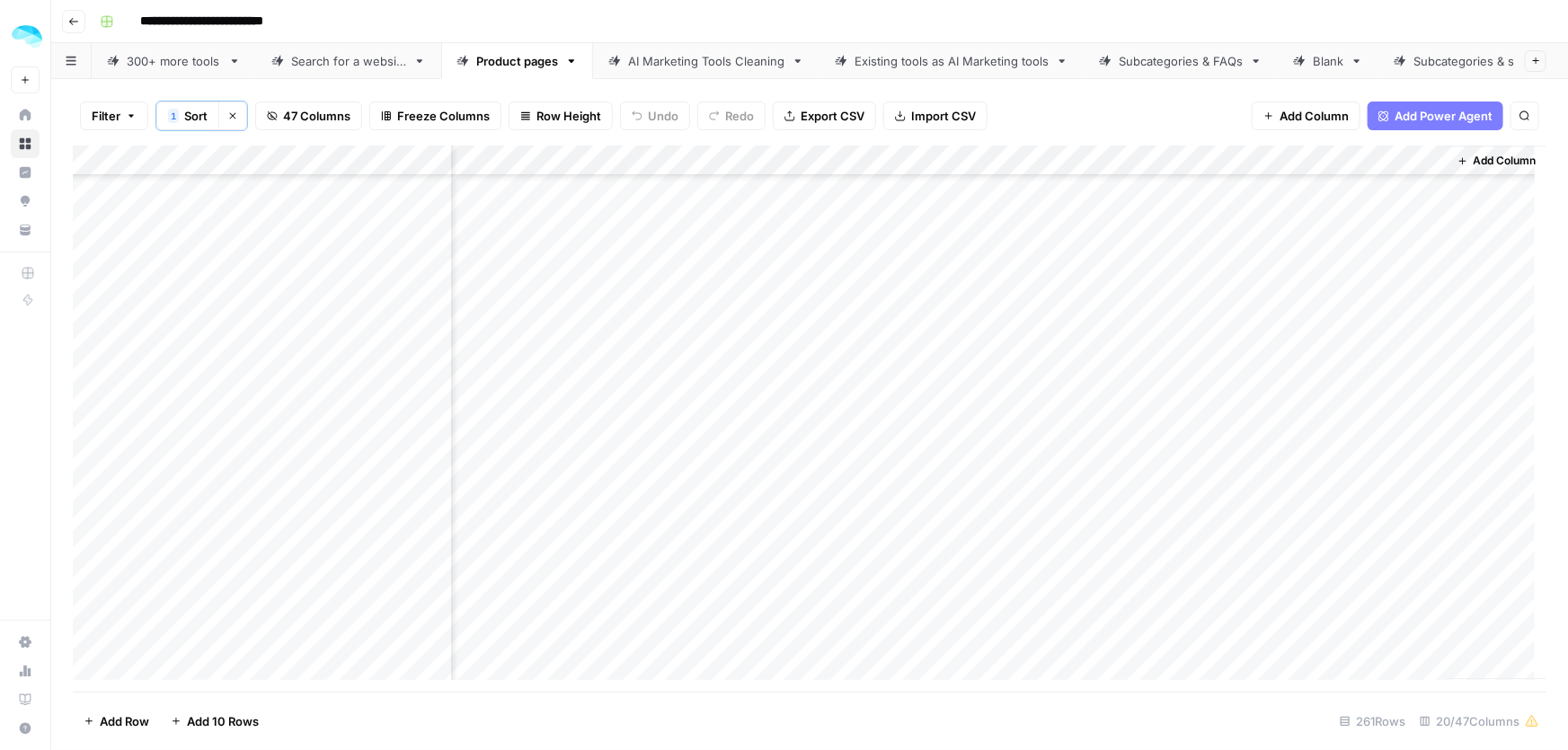
drag, startPoint x: 1018, startPoint y: 443, endPoint x: 1156, endPoint y: 434, distance: 138.3
click at [1156, 434] on div "Add Column" at bounding box center [809, 419] width 1474 height 547
drag, startPoint x: 985, startPoint y: 562, endPoint x: 1225, endPoint y: 590, distance: 241.6
click at [1225, 590] on div "Add Column" at bounding box center [809, 419] width 1474 height 547
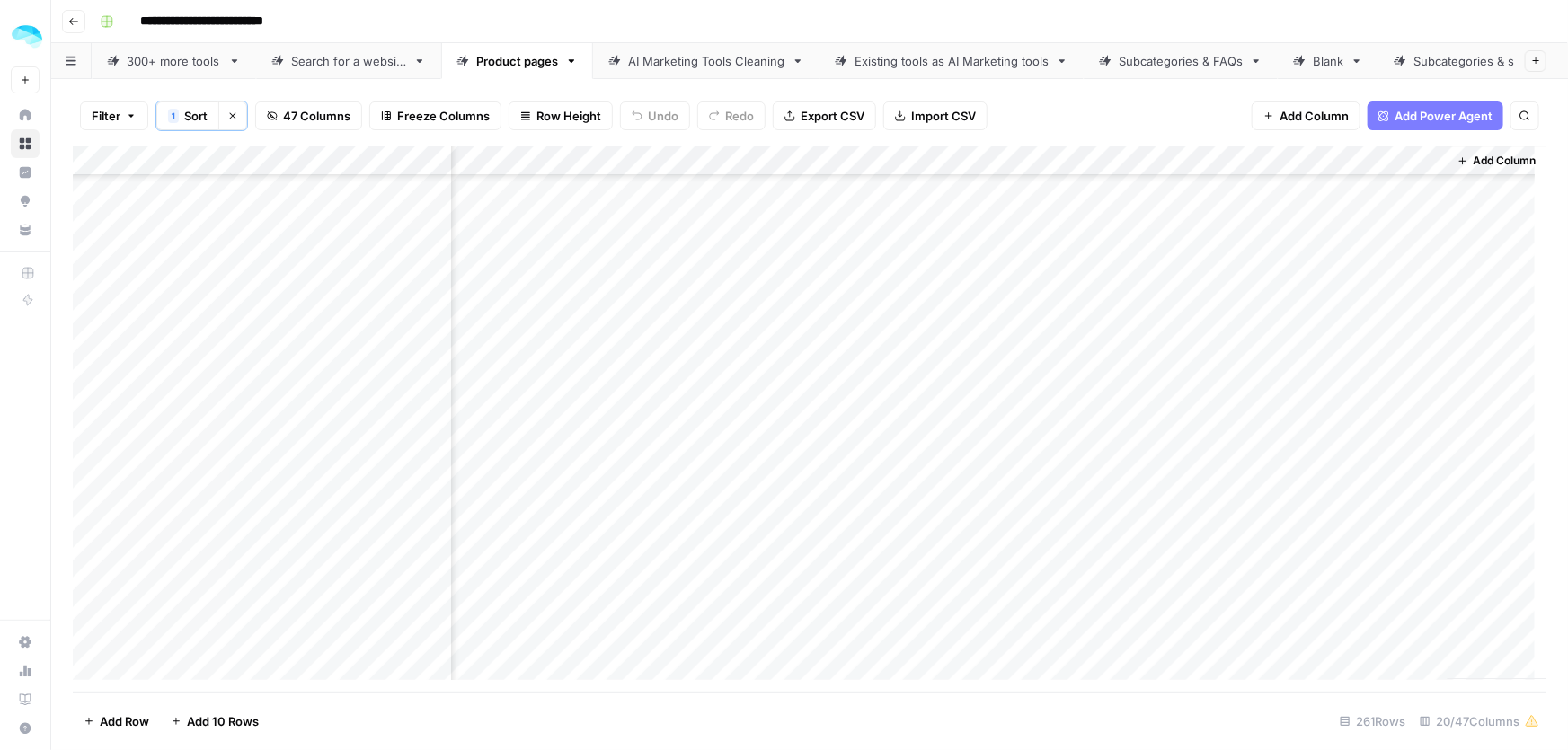
drag, startPoint x: 1020, startPoint y: 480, endPoint x: 1189, endPoint y: 480, distance: 169.0
click at [1189, 480] on div "Add Column" at bounding box center [809, 419] width 1474 height 547
drag, startPoint x: 967, startPoint y: 576, endPoint x: 1241, endPoint y: 578, distance: 274.0
click at [1241, 578] on div "Add Column" at bounding box center [809, 419] width 1474 height 547
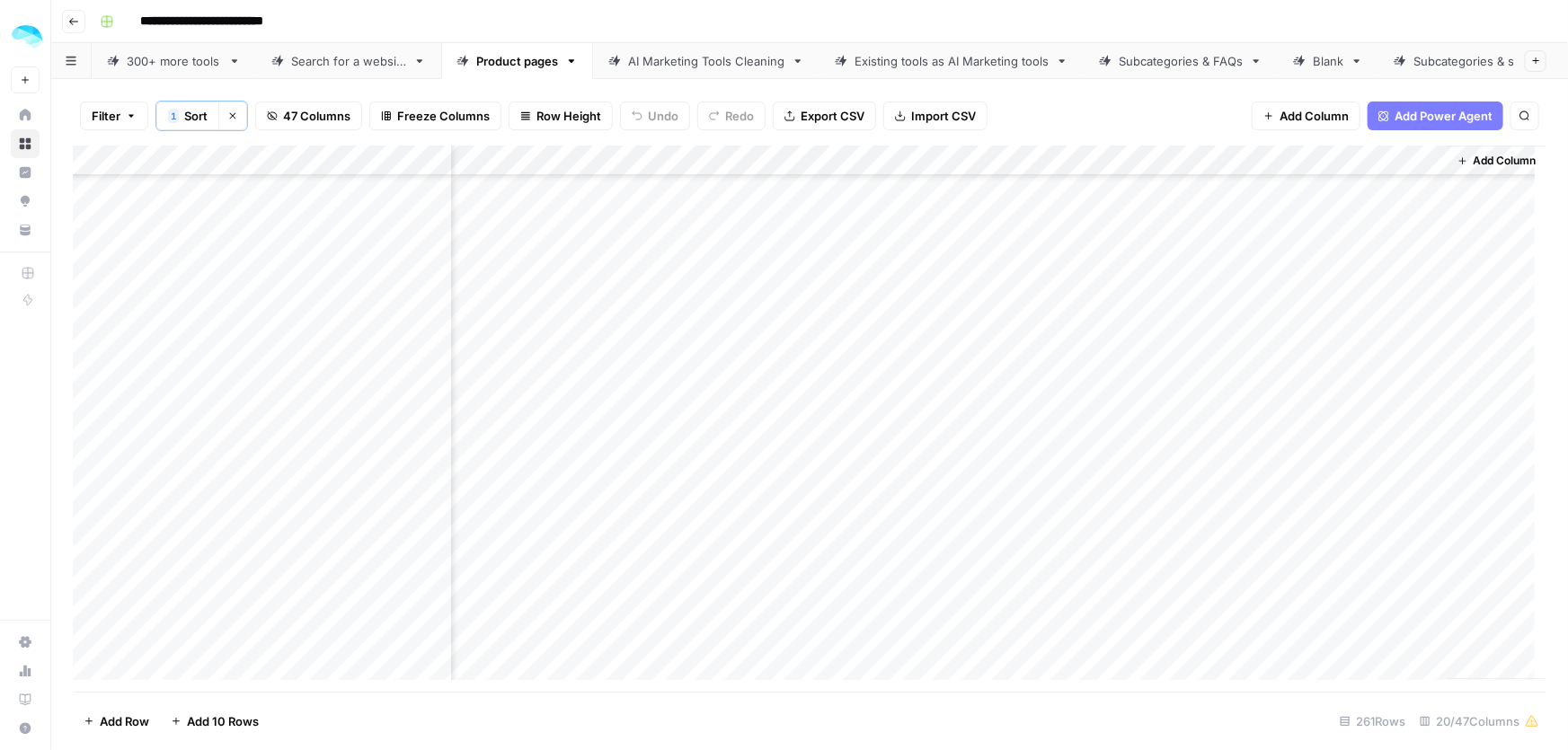
drag, startPoint x: 1103, startPoint y: 392, endPoint x: 1184, endPoint y: 391, distance: 81.0
click at [1184, 391] on div "Add Column" at bounding box center [809, 419] width 1474 height 547
drag, startPoint x: 1056, startPoint y: 454, endPoint x: 1128, endPoint y: 454, distance: 72.0
click at [1128, 454] on div "Add Column" at bounding box center [809, 419] width 1474 height 547
drag, startPoint x: 1039, startPoint y: 602, endPoint x: 1233, endPoint y: 594, distance: 194.2
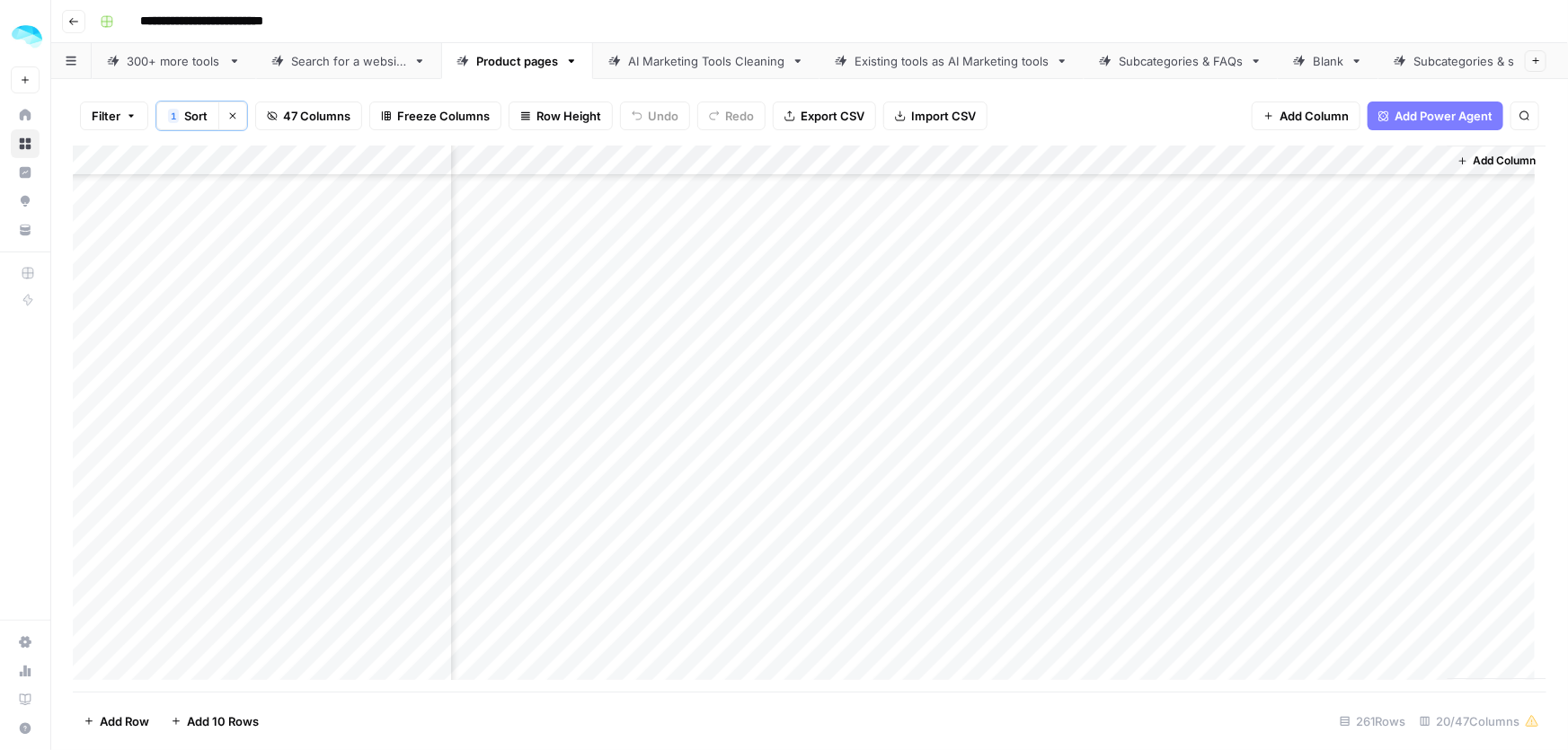
click at [1233, 594] on div "Add Column" at bounding box center [809, 419] width 1474 height 547
drag, startPoint x: 979, startPoint y: 311, endPoint x: 1159, endPoint y: 314, distance: 180.0
click at [1159, 314] on div "Add Column" at bounding box center [809, 419] width 1474 height 547
drag, startPoint x: 1089, startPoint y: 378, endPoint x: 1172, endPoint y: 368, distance: 83.6
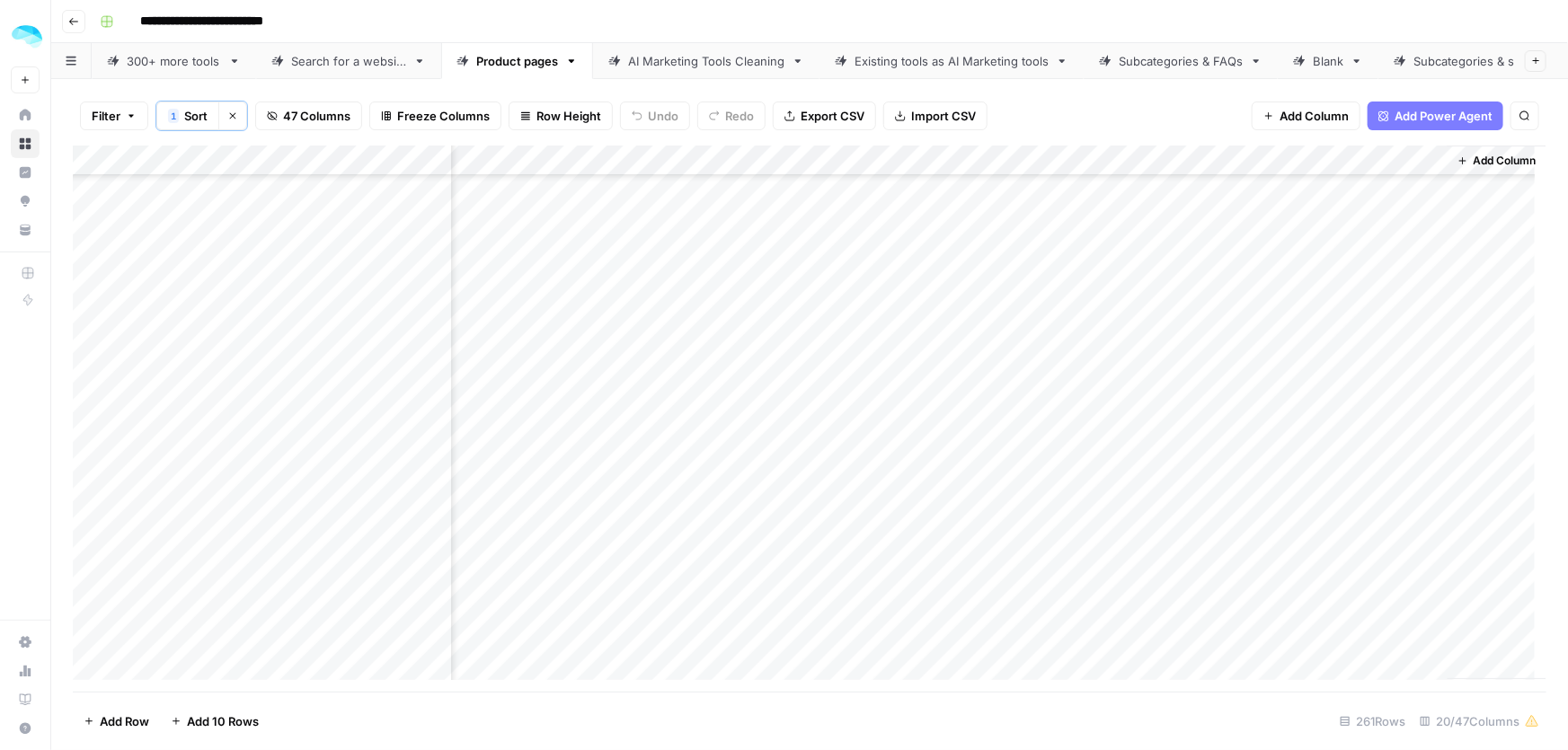
click at [1172, 368] on div "Add Column" at bounding box center [809, 419] width 1474 height 547
drag, startPoint x: 997, startPoint y: 379, endPoint x: 1143, endPoint y: 386, distance: 146.2
click at [1143, 386] on div "Add Column" at bounding box center [809, 419] width 1474 height 547
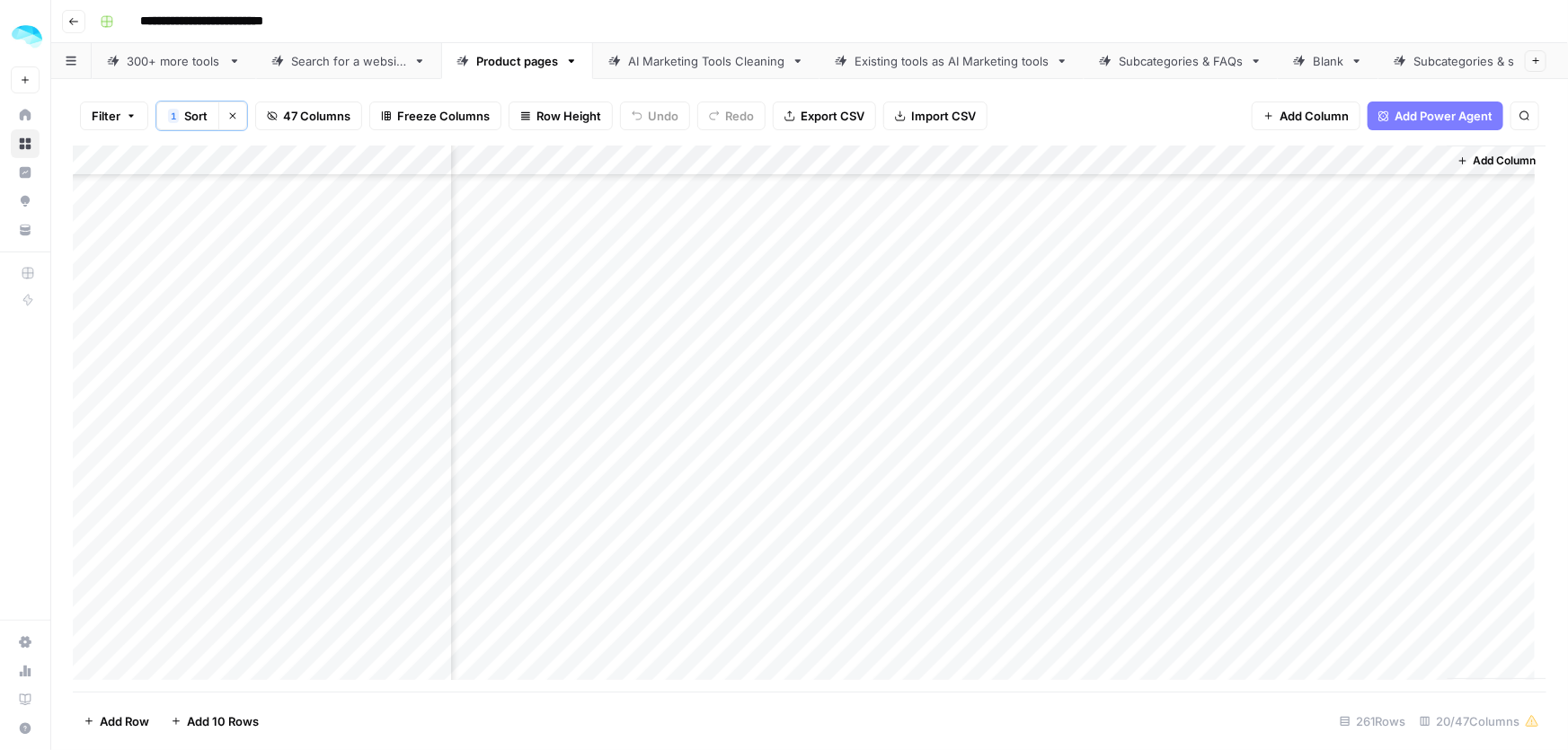
drag, startPoint x: 978, startPoint y: 306, endPoint x: 1147, endPoint y: 308, distance: 169.0
click at [1147, 308] on div "Add Column" at bounding box center [809, 419] width 1474 height 547
drag, startPoint x: 988, startPoint y: 342, endPoint x: 1204, endPoint y: 337, distance: 216.1
click at [1204, 337] on div "Add Column" at bounding box center [809, 419] width 1474 height 547
drag, startPoint x: 970, startPoint y: 518, endPoint x: 1214, endPoint y: 522, distance: 244.0
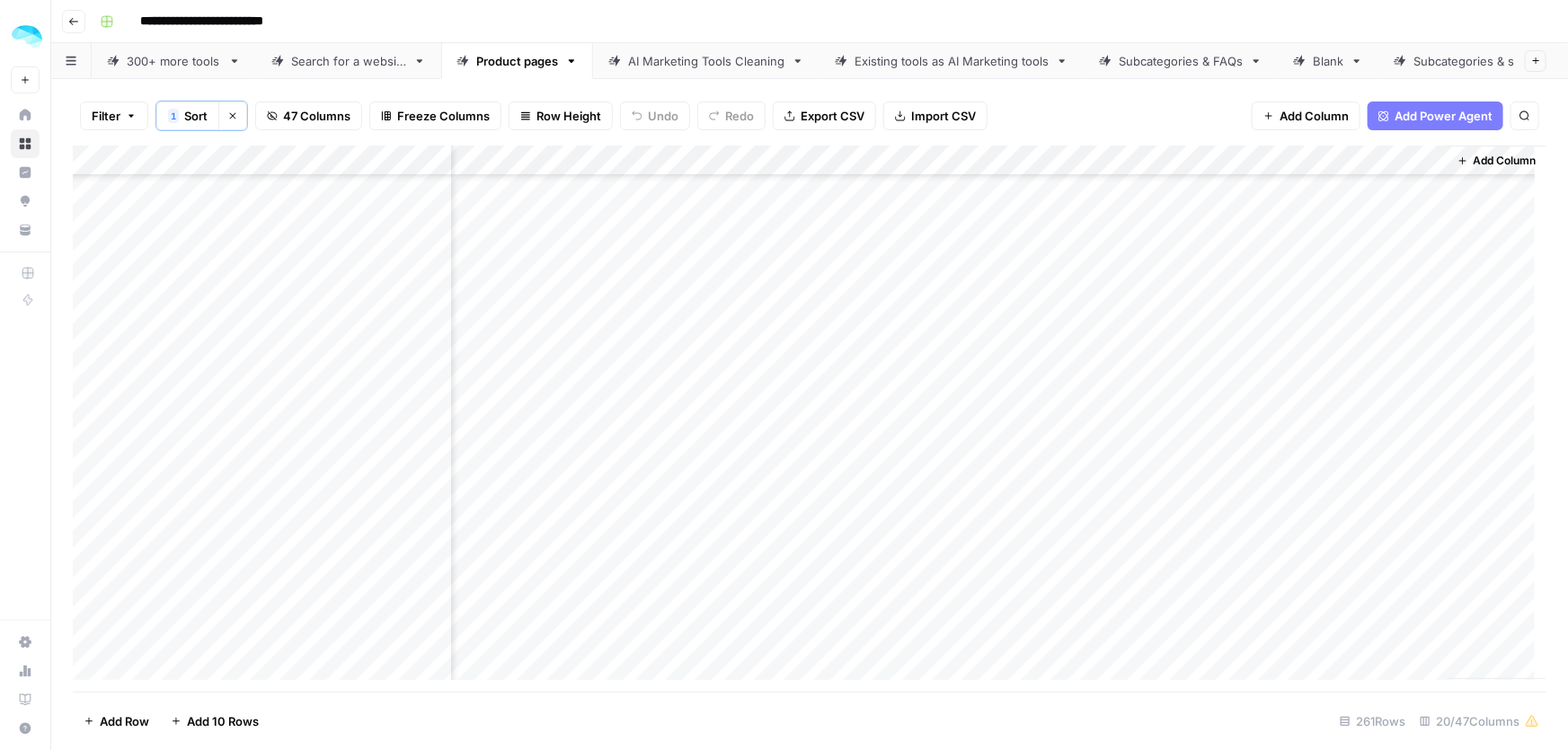
click at [1214, 522] on div "Add Column" at bounding box center [809, 419] width 1474 height 547
drag, startPoint x: 1025, startPoint y: 554, endPoint x: 1176, endPoint y: 554, distance: 151.0
click at [1176, 554] on div "Add Column" at bounding box center [809, 419] width 1474 height 547
drag, startPoint x: 1036, startPoint y: 594, endPoint x: 1169, endPoint y: 592, distance: 133.0
click at [1169, 592] on div "Add Column" at bounding box center [809, 419] width 1474 height 547
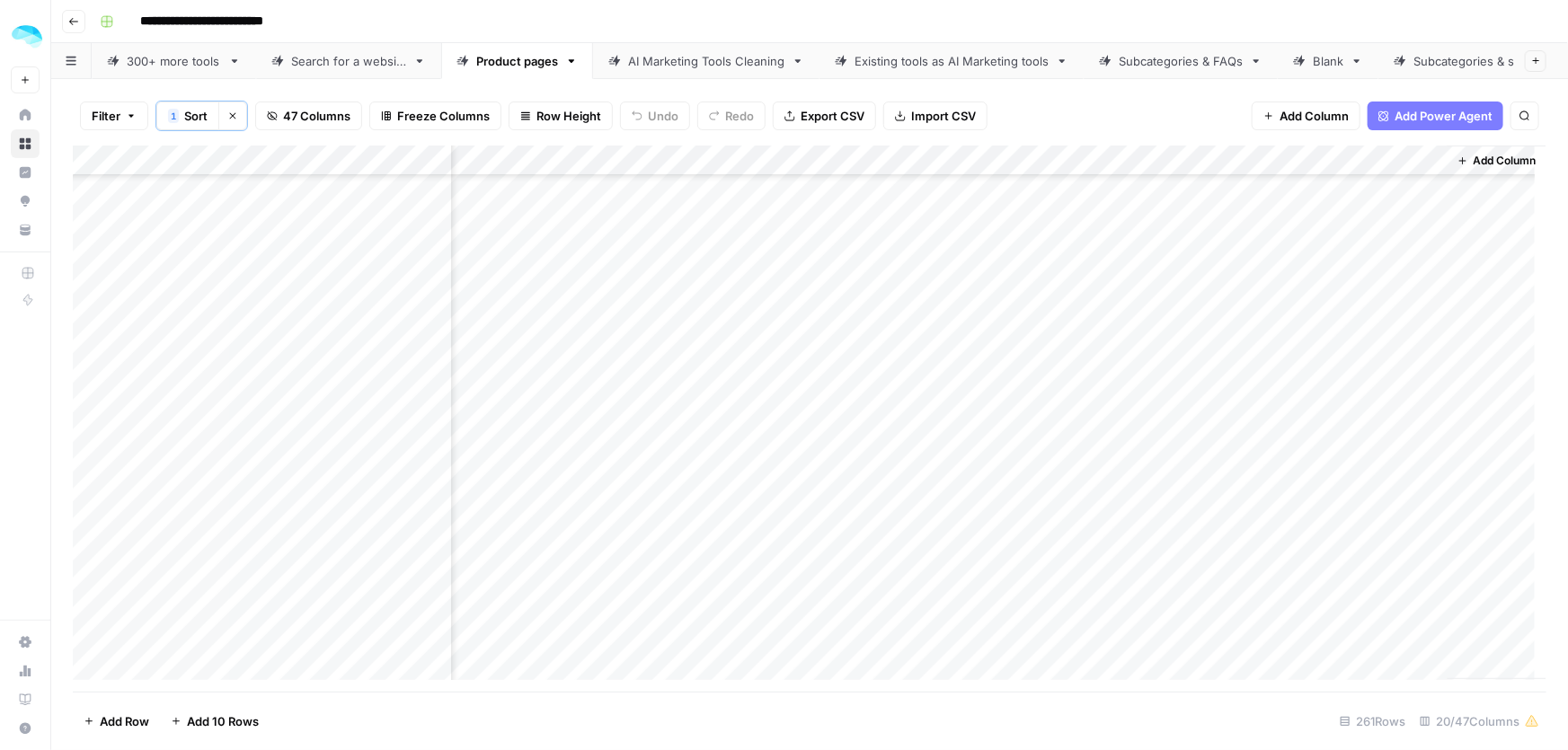
scroll to position [7126, 4013]
click at [984, 376] on div "Add Column" at bounding box center [809, 419] width 1474 height 547
drag, startPoint x: 1038, startPoint y: 470, endPoint x: 1168, endPoint y: 470, distance: 130.0
click at [1168, 470] on div "Add Column" at bounding box center [809, 419] width 1474 height 547
drag, startPoint x: 988, startPoint y: 484, endPoint x: 1257, endPoint y: 503, distance: 269.7
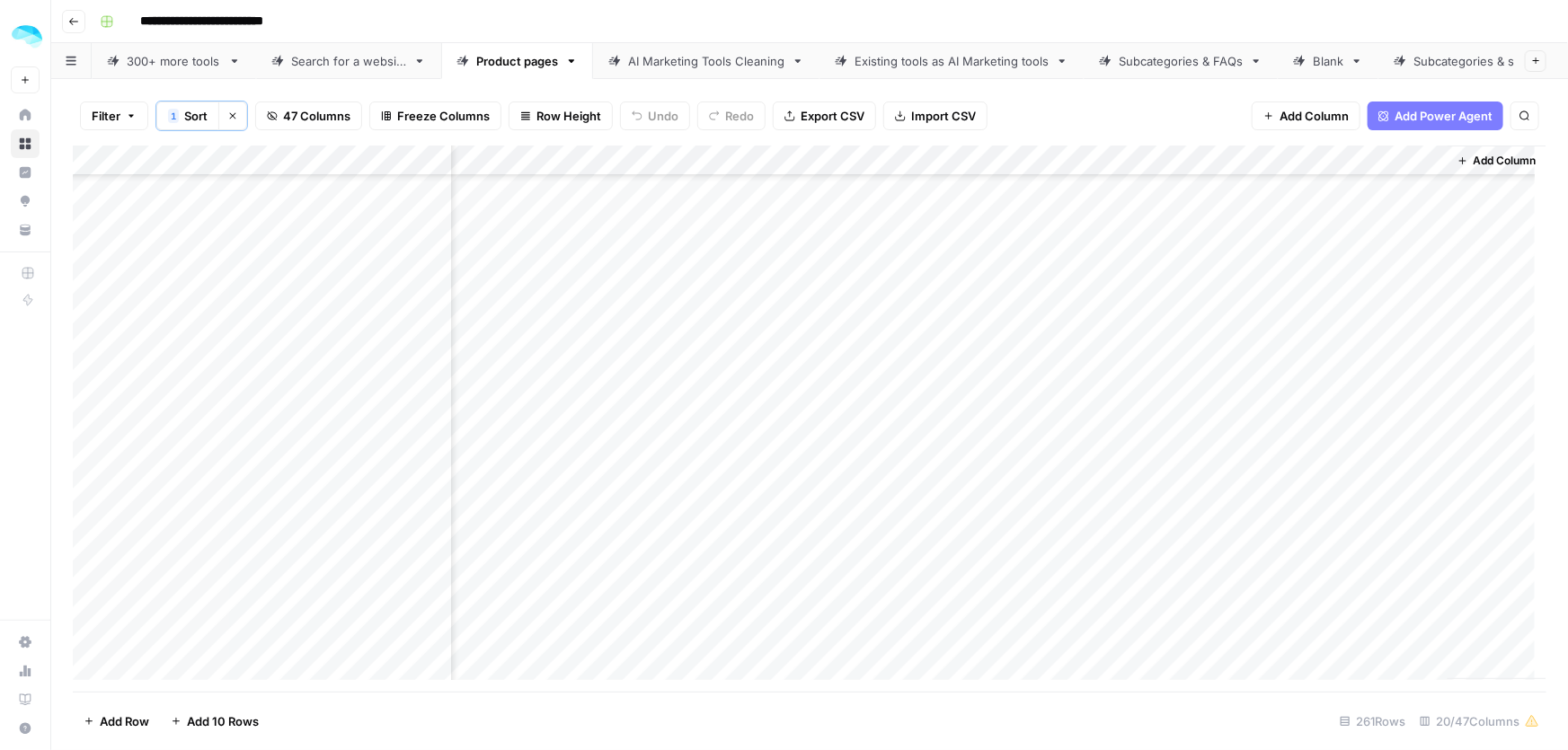
click at [1257, 503] on div "Add Column" at bounding box center [809, 419] width 1474 height 547
drag, startPoint x: 965, startPoint y: 443, endPoint x: 1244, endPoint y: 514, distance: 287.9
click at [1244, 514] on div "Add Column" at bounding box center [809, 419] width 1474 height 547
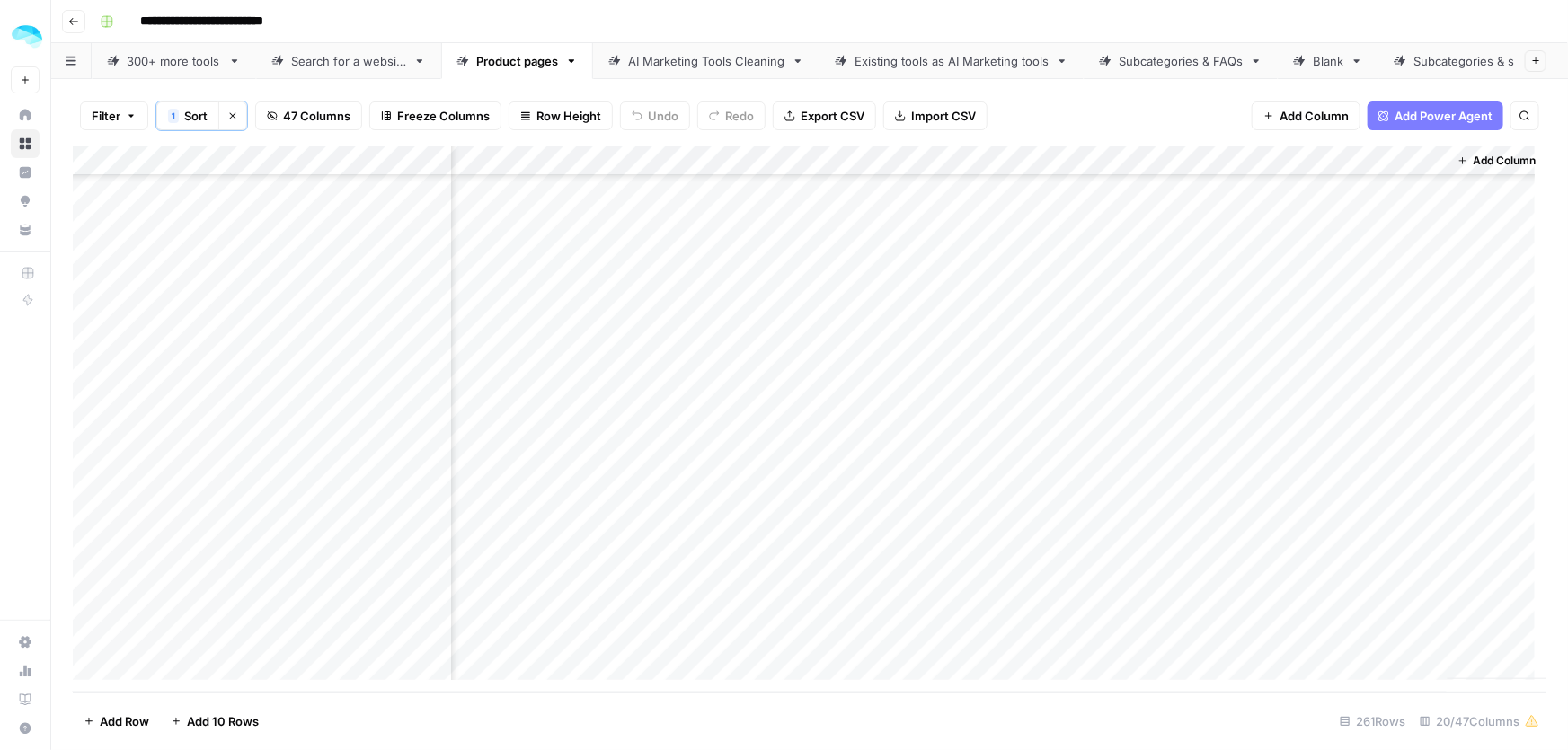
drag, startPoint x: 988, startPoint y: 520, endPoint x: 1192, endPoint y: 563, distance: 208.5
click at [1192, 563] on div "Add Column" at bounding box center [809, 419] width 1474 height 547
click at [164, 52] on div "300+ more tools" at bounding box center [174, 61] width 94 height 18
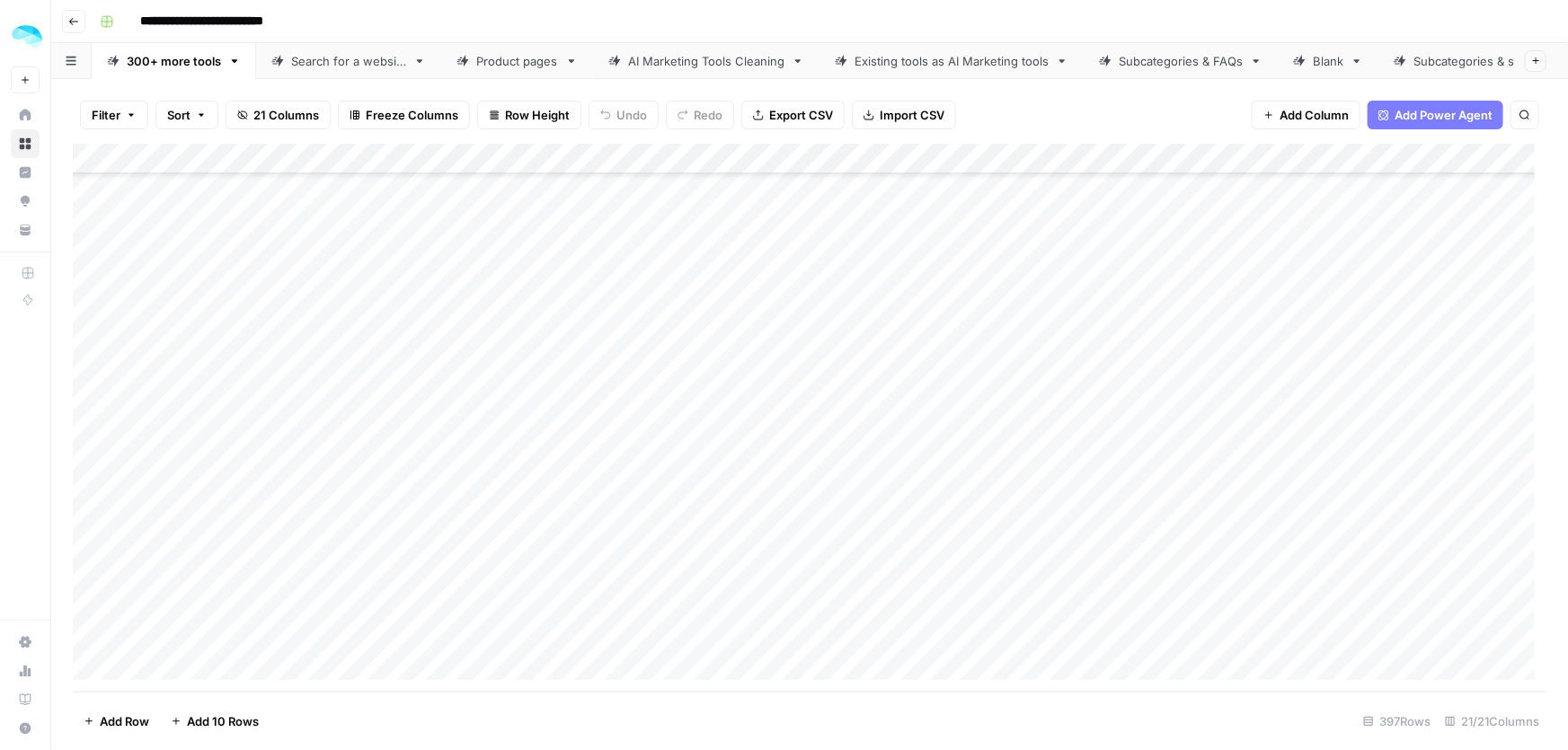
click at [224, 716] on span "Add 10 Rows" at bounding box center [222, 721] width 72 height 18
click at [223, 728] on span "Add 10 Rows" at bounding box center [222, 721] width 72 height 18
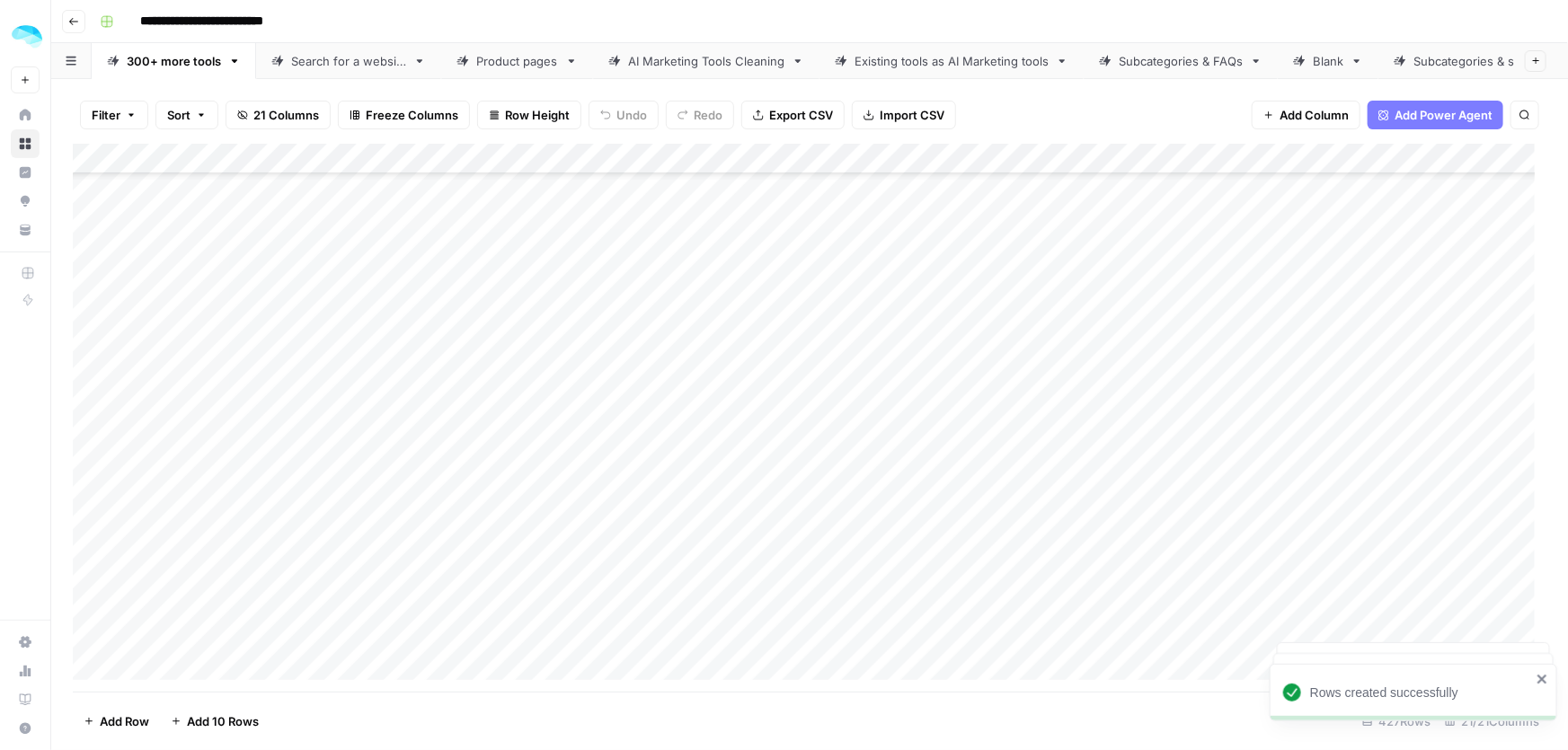
scroll to position [18413, 0]
click at [1442, 315] on div "Add Column" at bounding box center [809, 418] width 1474 height 549
click at [273, 270] on div "Add Column" at bounding box center [809, 418] width 1474 height 549
click at [280, 267] on div "Add Column" at bounding box center [809, 418] width 1474 height 549
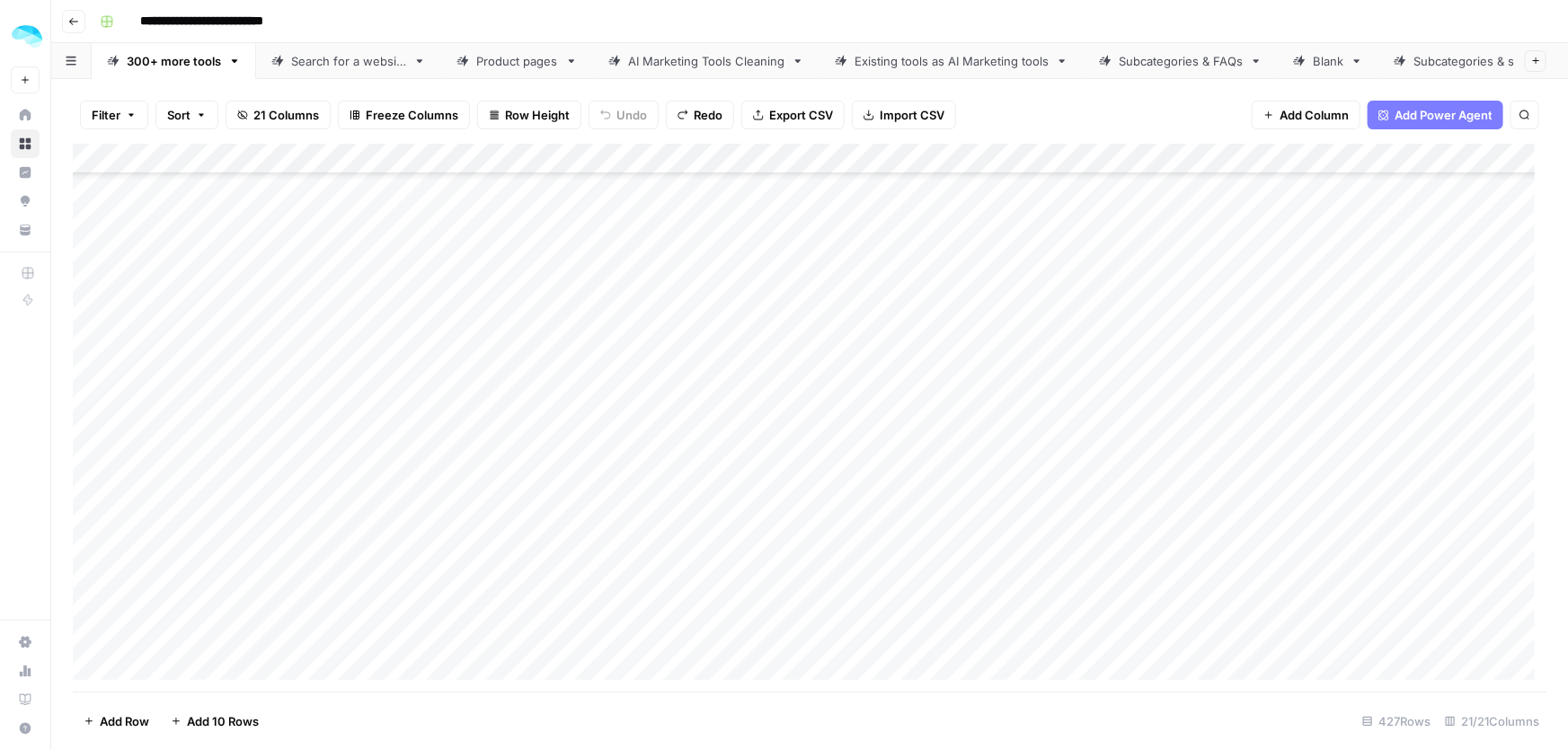
click at [232, 291] on div "Add Column" at bounding box center [809, 418] width 1474 height 549
click at [232, 262] on div "Add Column" at bounding box center [809, 418] width 1474 height 549
click at [216, 256] on div "Add Column" at bounding box center [809, 418] width 1474 height 549
paste input "**********"
type input "**********"
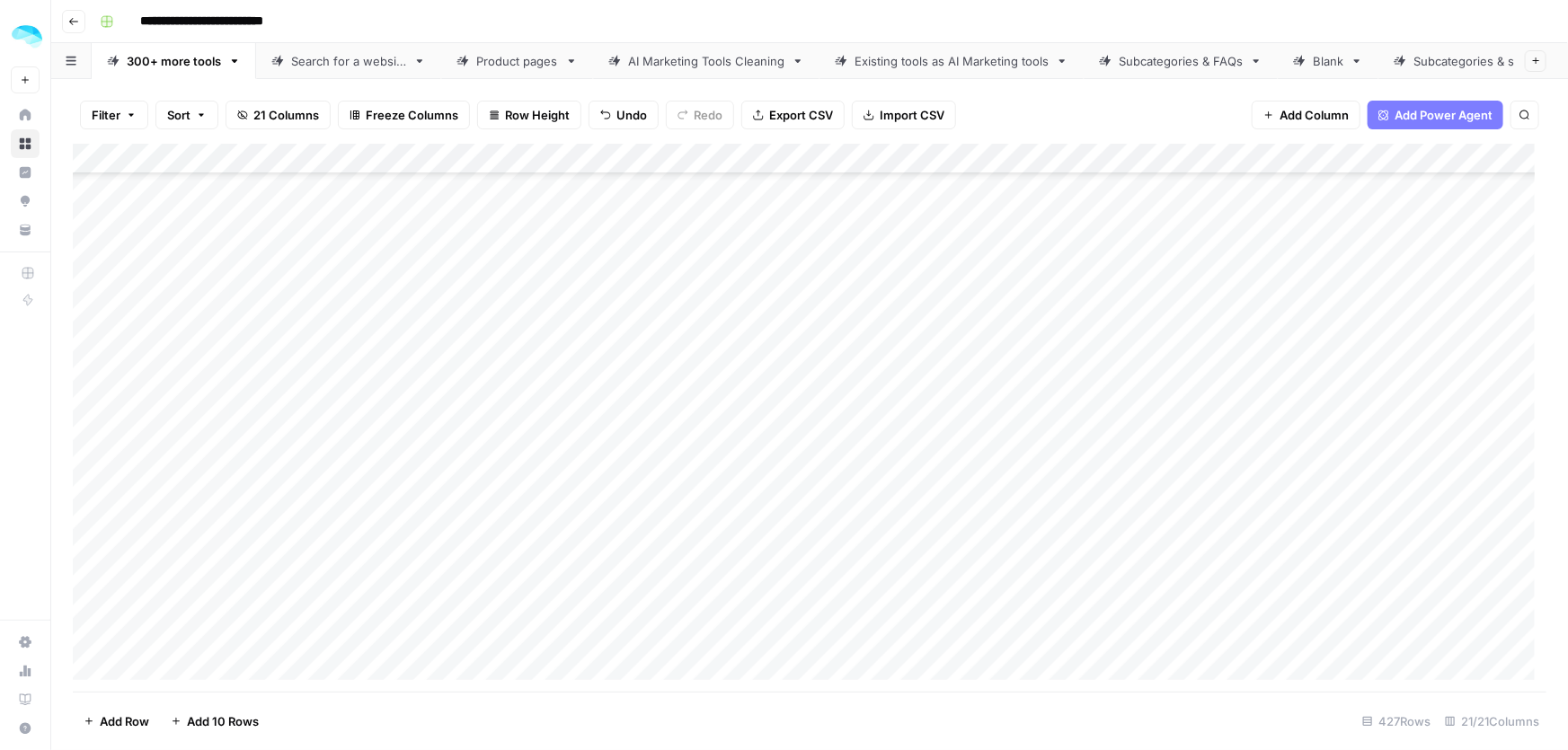
click at [294, 305] on div "Add Column" at bounding box center [809, 418] width 1474 height 549
copy body "ColdiQ New Home Browse Insights Opportunities Your Data Recent Grids Tools-Grid…"
click at [232, 294] on input "*********" at bounding box center [285, 295] width 287 height 22
paste input "**********"
type input "**********"
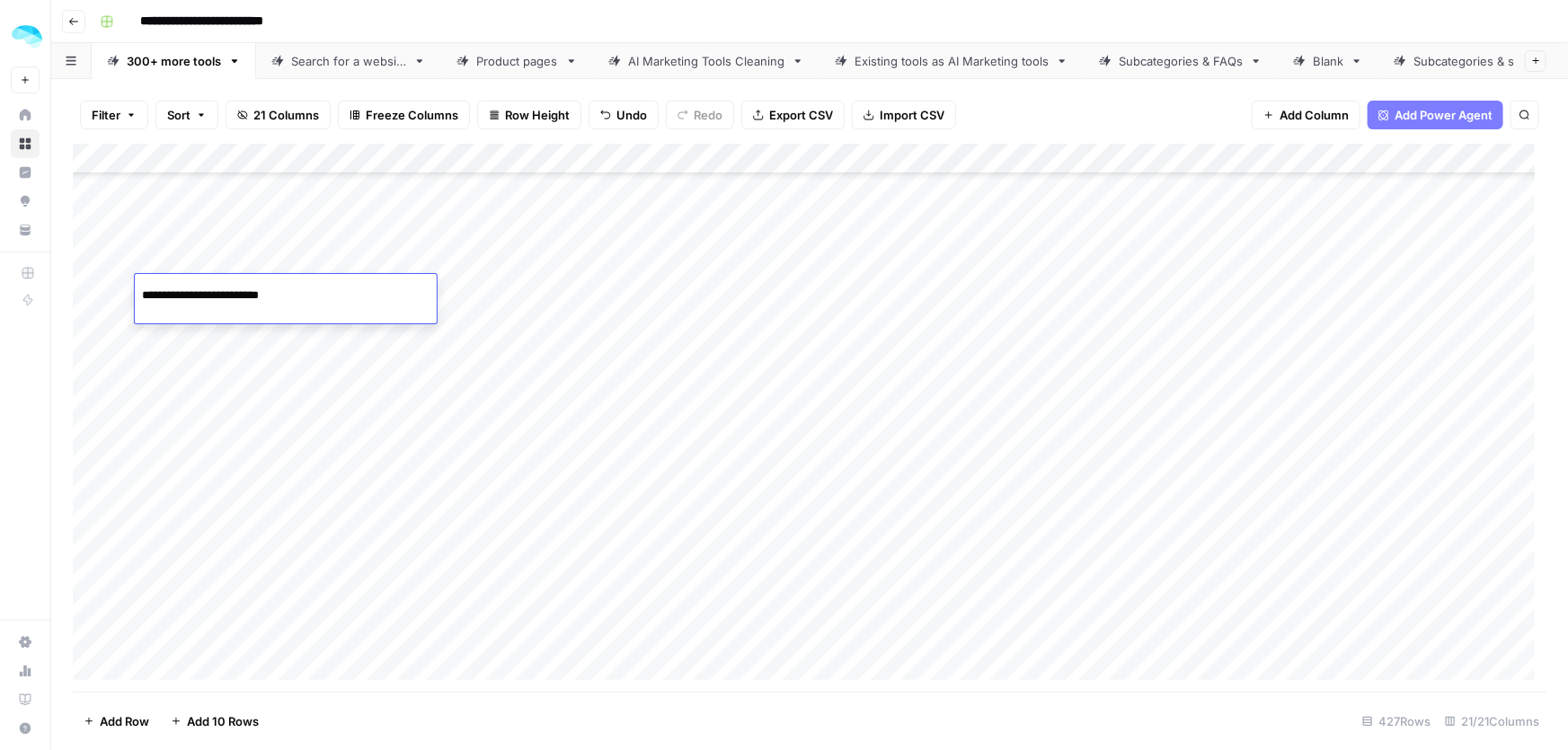
click at [204, 335] on div "Add Column" at bounding box center [809, 418] width 1474 height 549
click at [205, 347] on div "Add Column" at bounding box center [809, 418] width 1474 height 549
click at [207, 342] on input "*********" at bounding box center [285, 343] width 287 height 22
paste input "**********"
type input "**********"
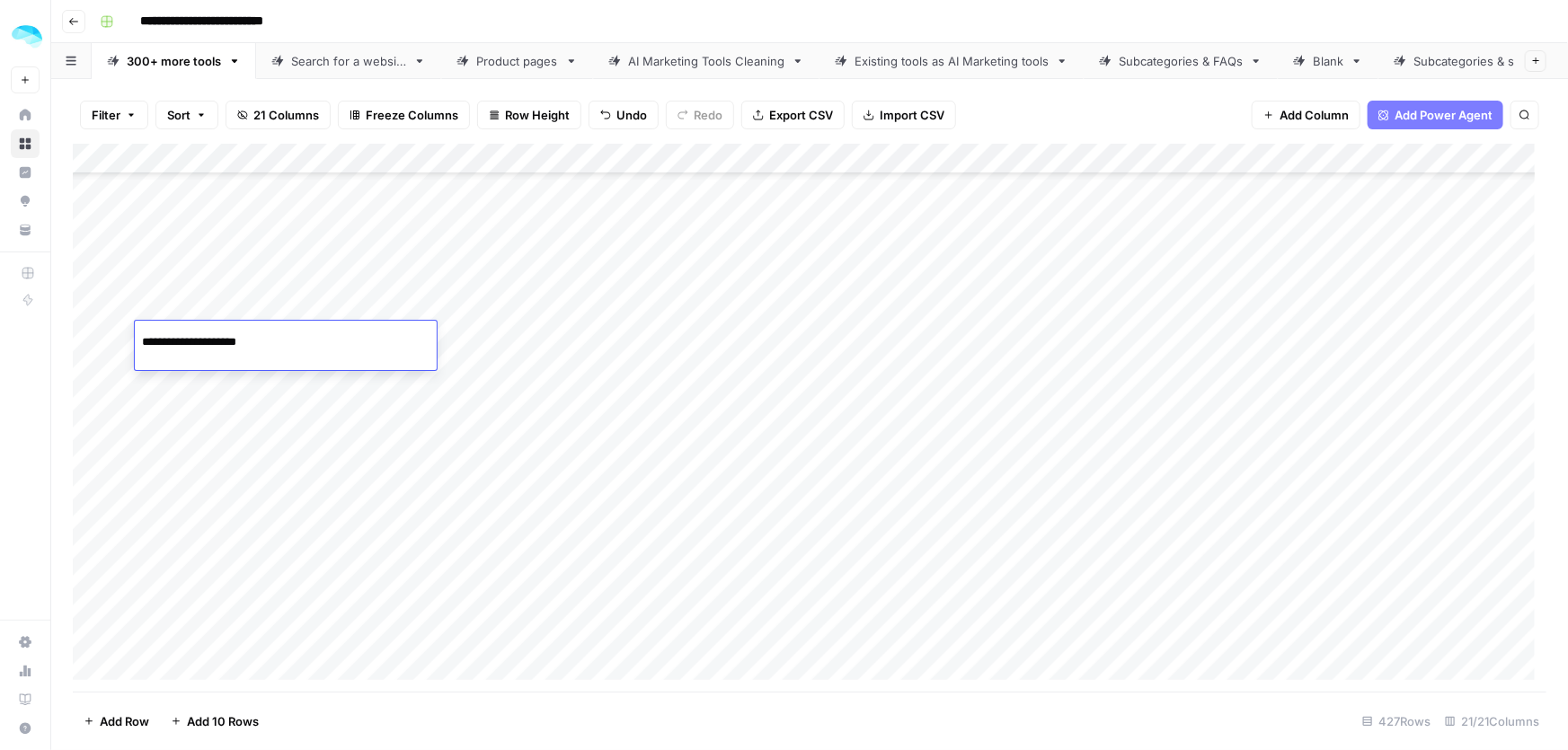
click at [185, 392] on div "Add Column" at bounding box center [809, 418] width 1474 height 549
click at [204, 391] on input "********" at bounding box center [285, 389] width 287 height 22
paste input "**********"
type input "**********"
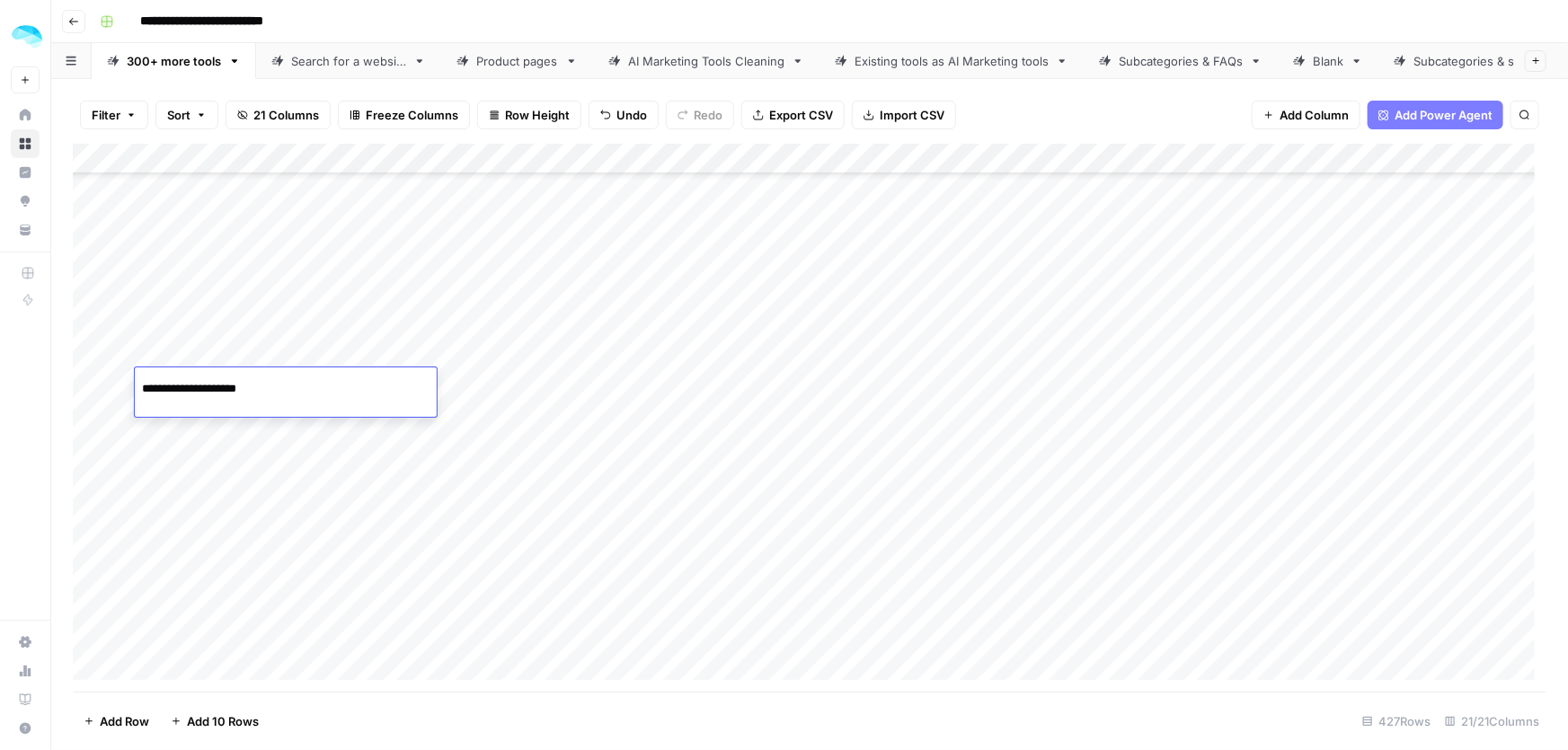
click at [168, 452] on div "Add Column" at bounding box center [809, 418] width 1474 height 549
click at [180, 439] on div "Add Column" at bounding box center [809, 418] width 1474 height 549
paste input "**********"
type input "**********"
click at [229, 479] on div "Add Column" at bounding box center [809, 418] width 1474 height 549
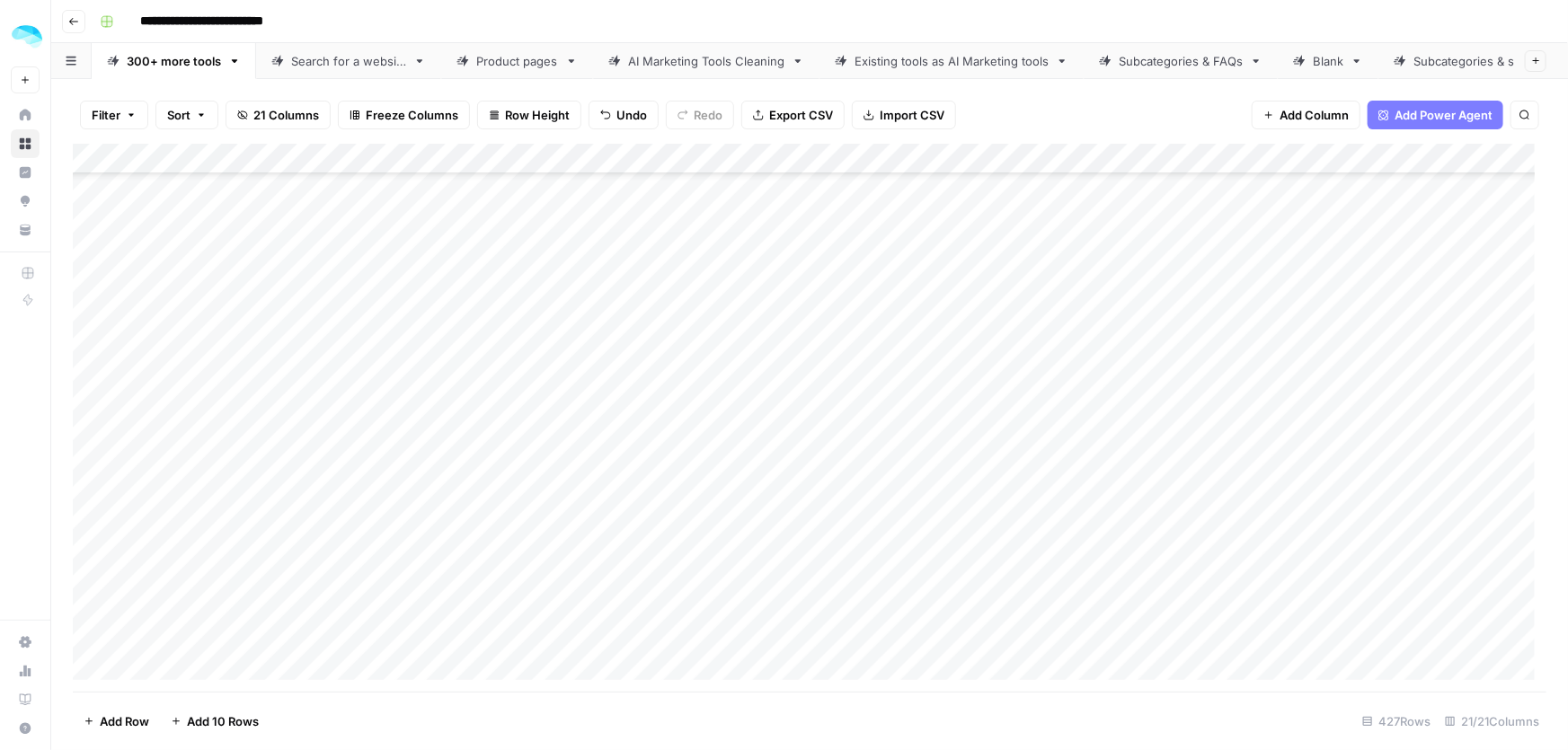
click at [212, 483] on div "Add Column" at bounding box center [809, 418] width 1474 height 549
paste input "**********"
type input "**********"
drag, startPoint x: 234, startPoint y: 522, endPoint x: 221, endPoint y: 529, distance: 14.8
click at [233, 522] on div "Add Column" at bounding box center [809, 418] width 1474 height 549
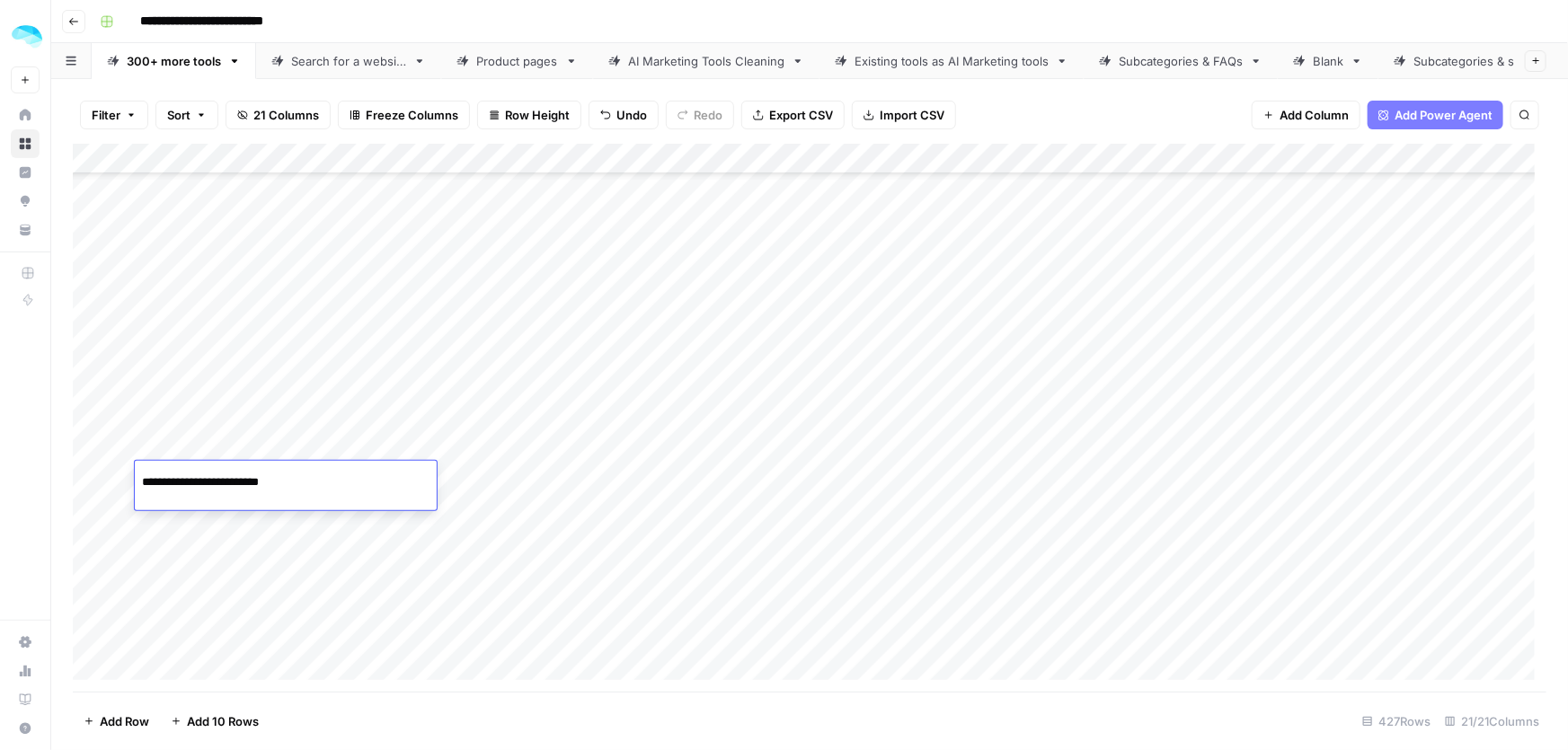
click at [221, 529] on div "Add Column" at bounding box center [809, 418] width 1474 height 549
paste input "**********"
type input "**********"
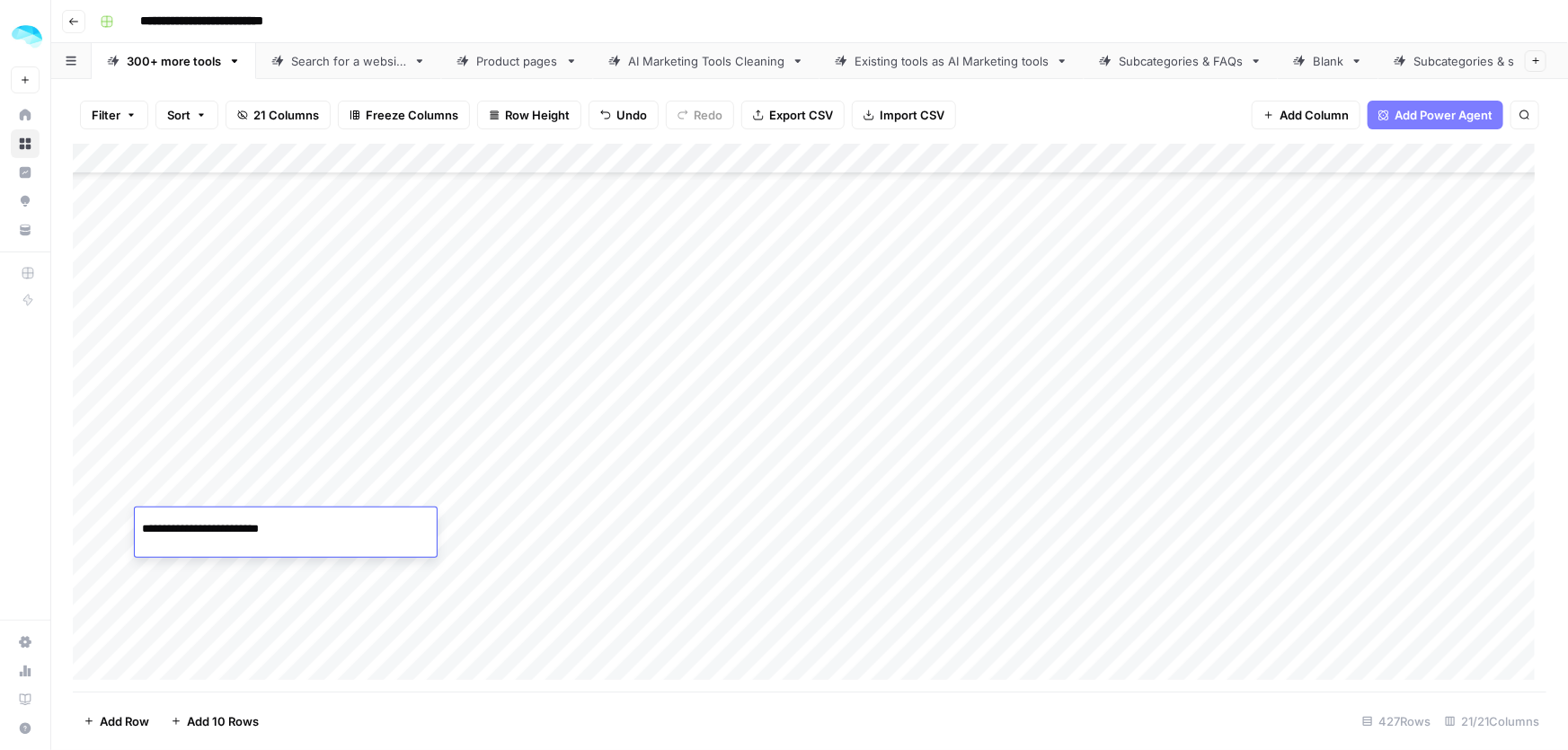
click at [199, 573] on div "Add Column" at bounding box center [809, 418] width 1474 height 549
click at [215, 583] on div "Add Column" at bounding box center [809, 418] width 1474 height 549
paste input "**********"
type input "**********"
click at [251, 620] on div "Add Column" at bounding box center [809, 418] width 1474 height 549
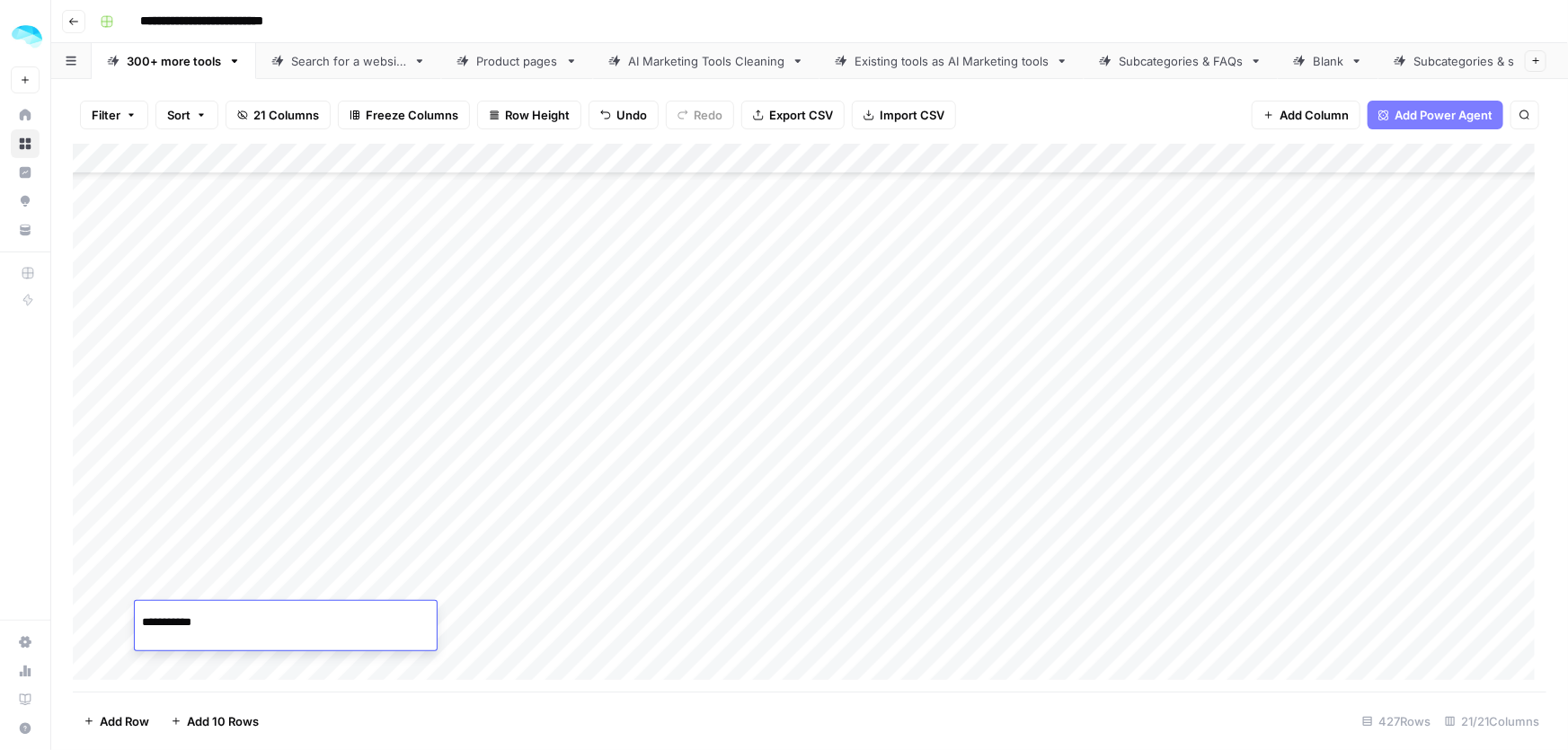
paste input "**********"
type input "**********"
click at [274, 553] on div "Add Column" at bounding box center [809, 418] width 1474 height 549
click at [237, 270] on div "Add Column" at bounding box center [809, 418] width 1474 height 549
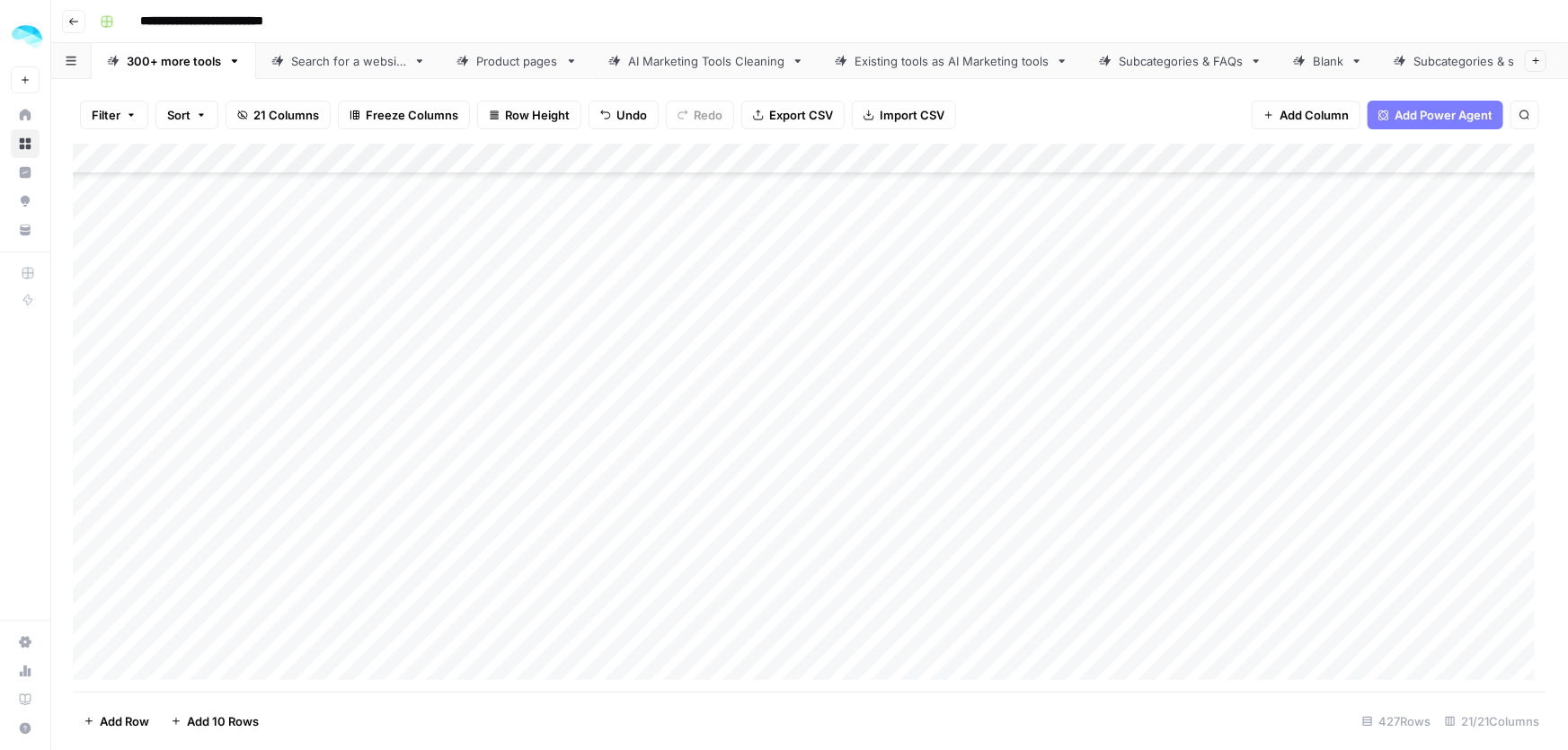
click at [261, 259] on div "Add Column" at bounding box center [809, 418] width 1474 height 549
paste input "**********"
type input "**********"
click at [222, 316] on div "Add Column" at bounding box center [809, 418] width 1474 height 549
click at [271, 313] on div "Add Column" at bounding box center [809, 418] width 1474 height 549
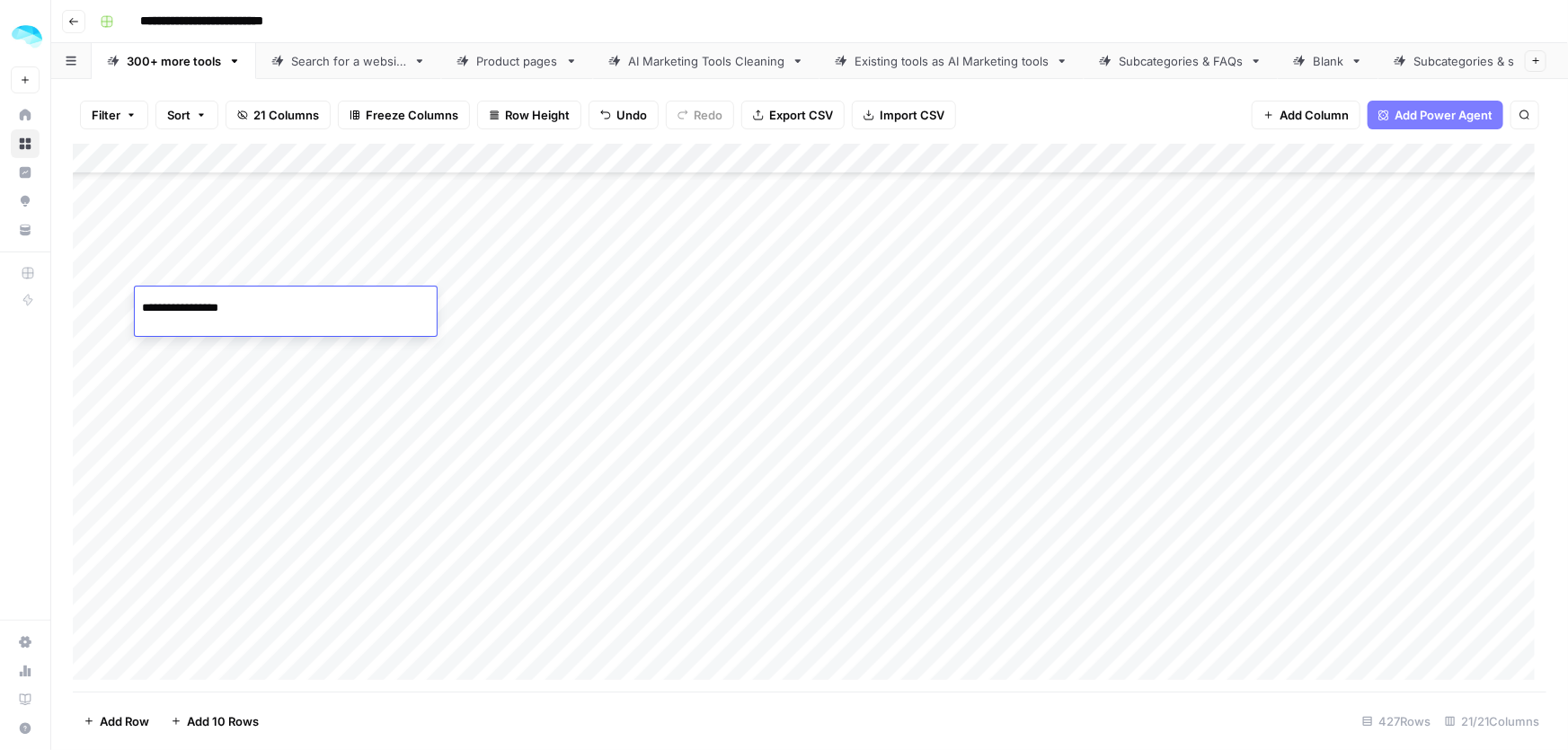
paste input "**********"
type input "**********"
click at [206, 359] on div "Add Column" at bounding box center [809, 418] width 1474 height 549
paste input "**********"
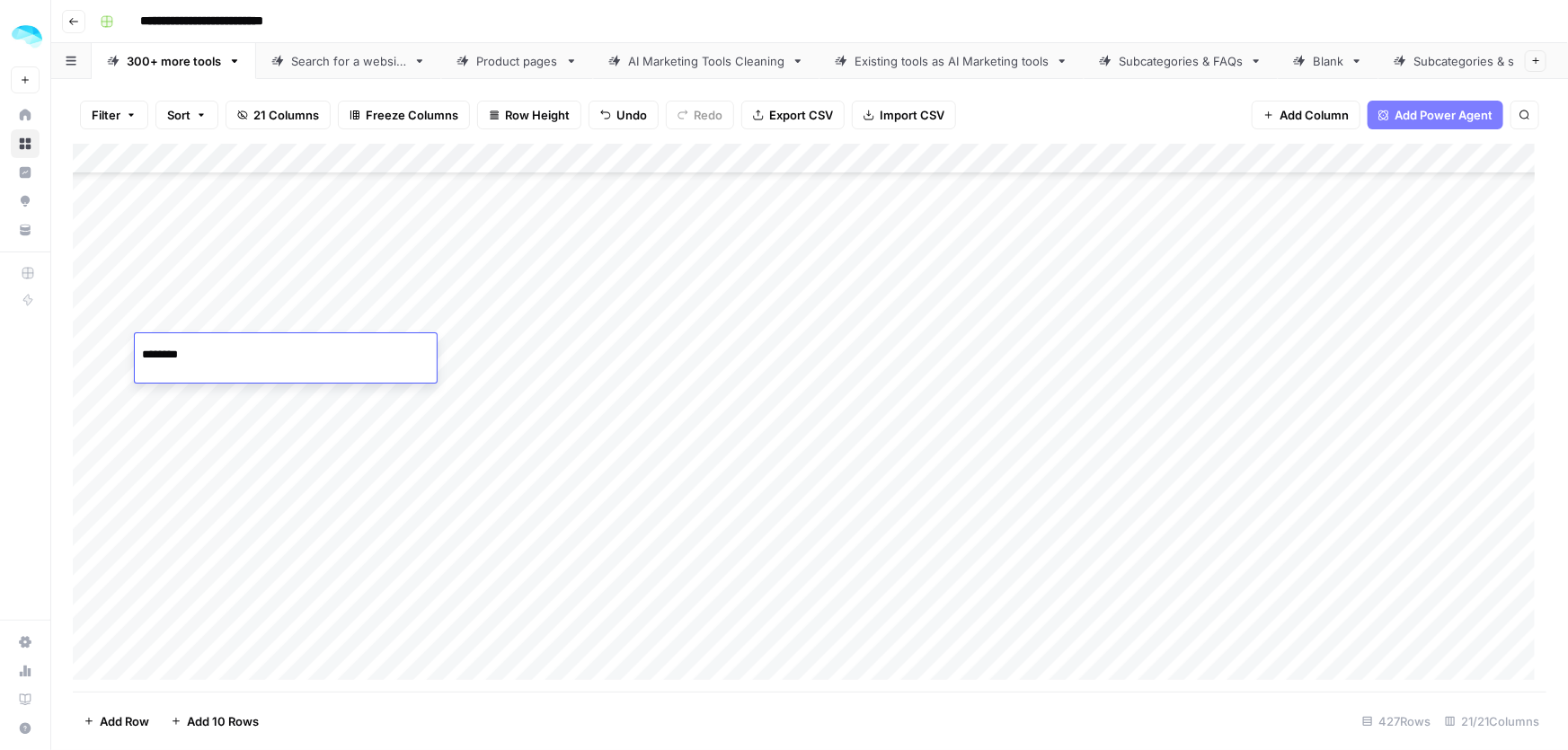
type input "**********"
click at [225, 407] on div "Add Column" at bounding box center [809, 418] width 1474 height 549
click at [222, 408] on div "Add Column" at bounding box center [809, 418] width 1474 height 549
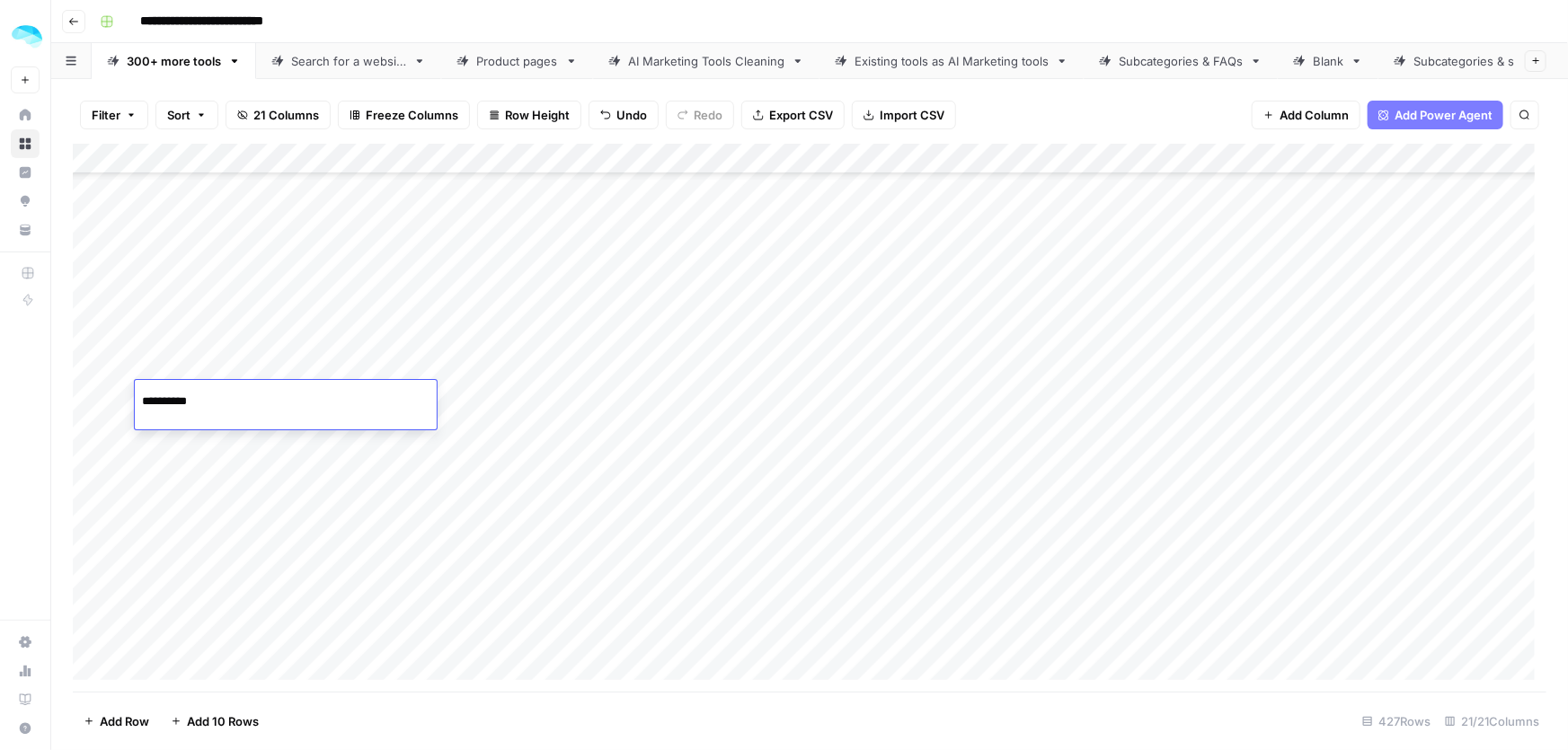
paste input "**********"
type input "**********"
click at [210, 450] on div "Add Column" at bounding box center [809, 418] width 1474 height 549
paste input "**********"
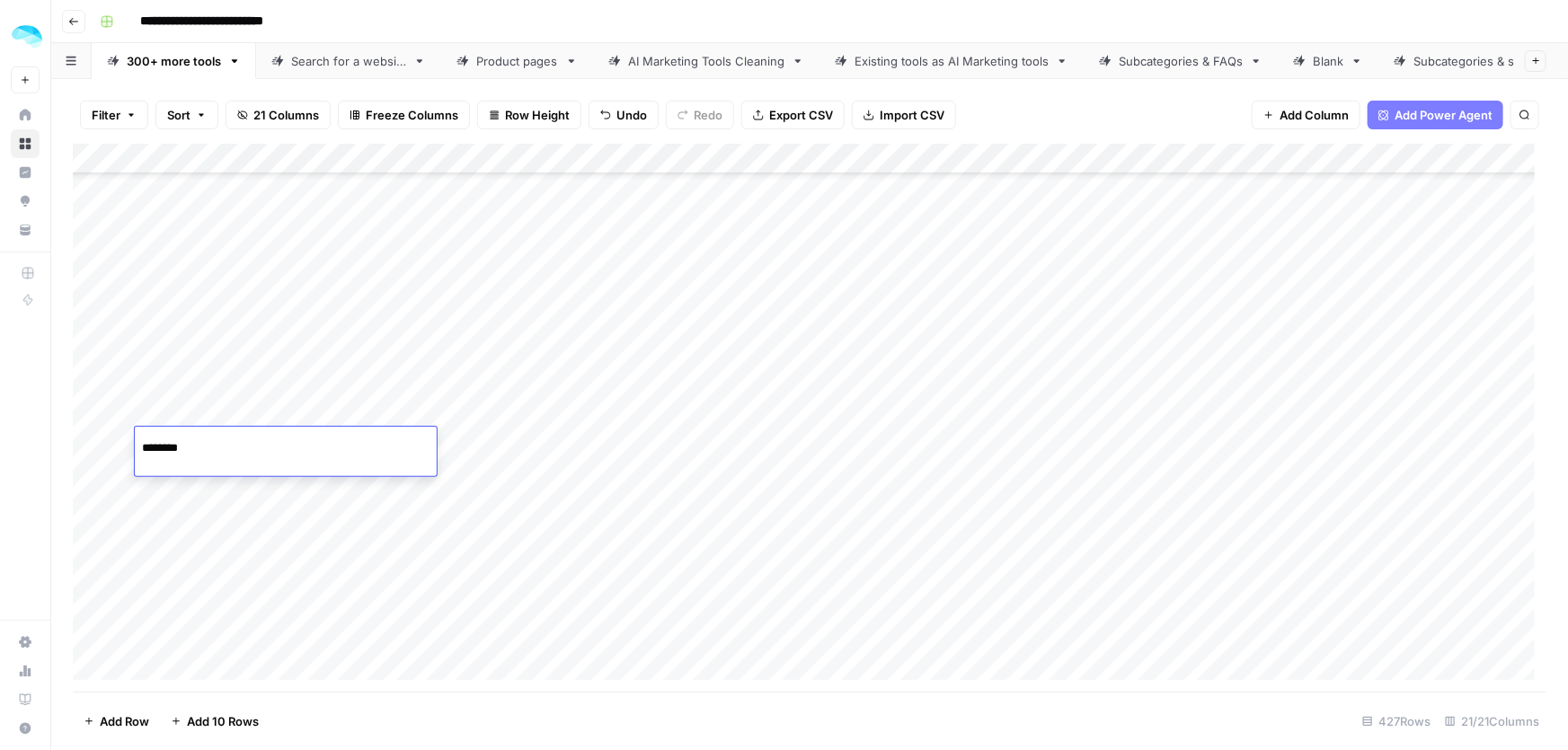
type input "**********"
click at [208, 496] on div "Add Column" at bounding box center [809, 418] width 1474 height 549
click at [207, 497] on div "Add Column" at bounding box center [809, 418] width 1474 height 549
paste input "**********"
type input "**********"
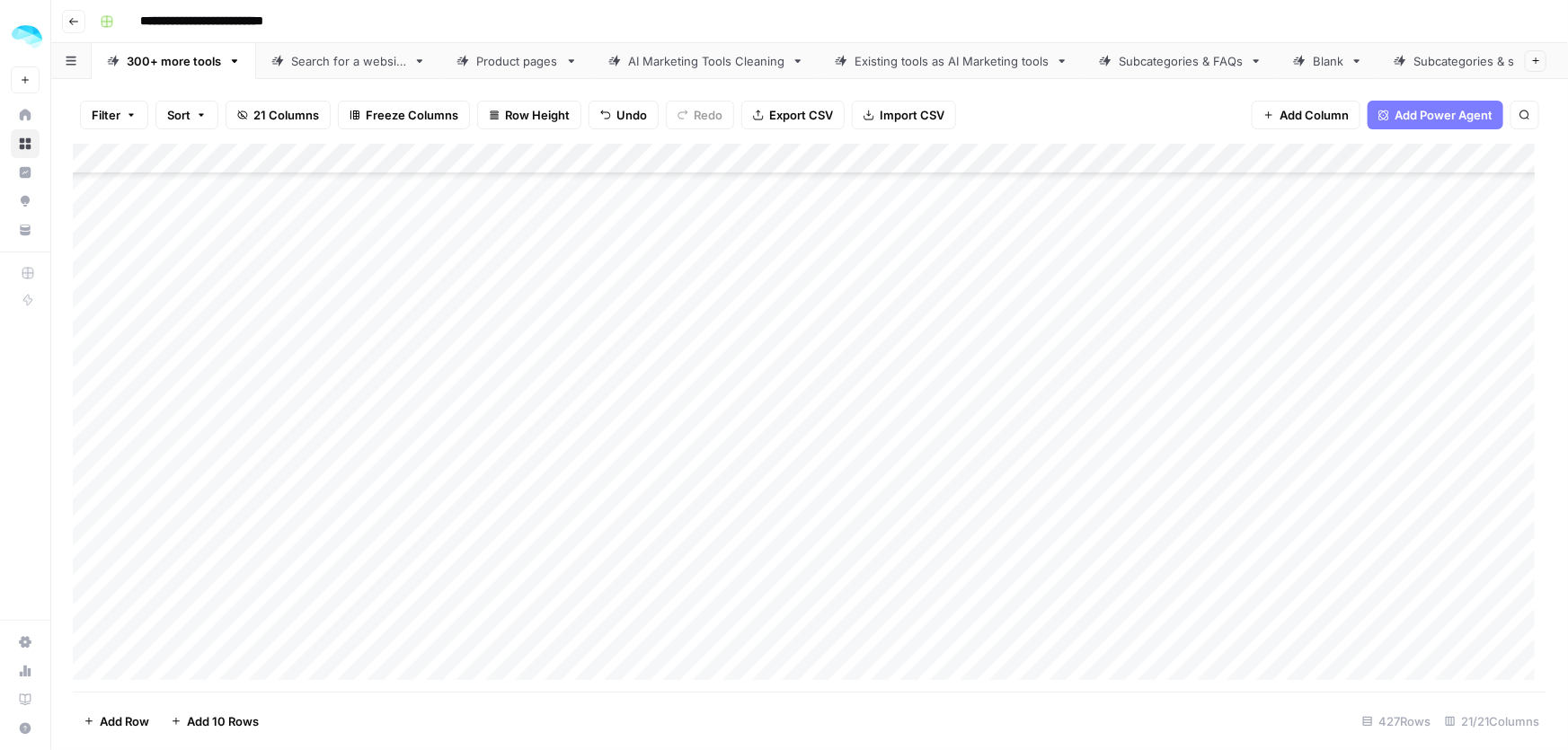
click at [178, 546] on div "Add Column" at bounding box center [809, 418] width 1474 height 549
click at [185, 547] on div "Add Column" at bounding box center [809, 418] width 1474 height 549
paste input "**********"
type input "**********"
click at [243, 590] on div "Add Column" at bounding box center [809, 418] width 1474 height 549
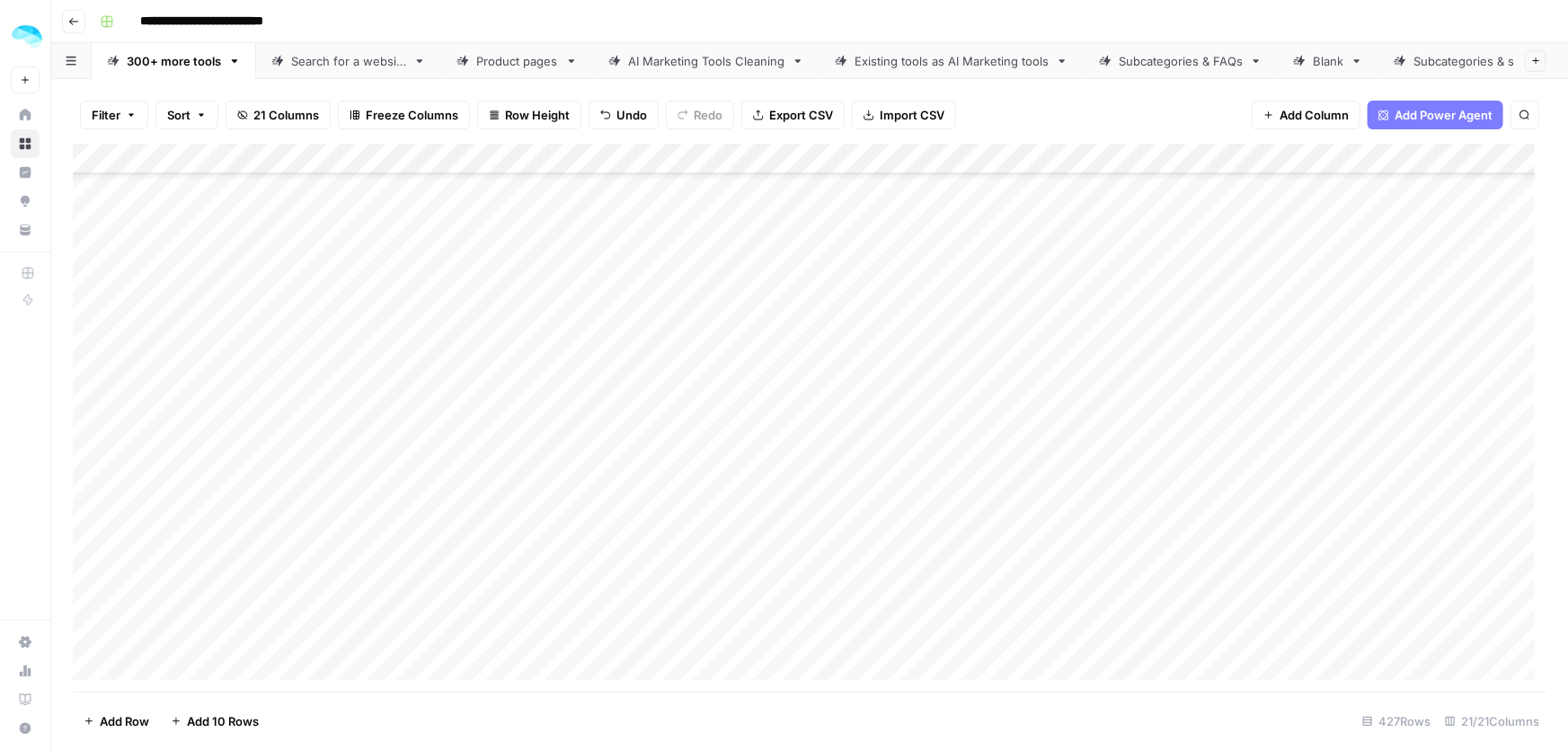
scroll to position [19231, 0]
click at [215, 258] on div "Add Column" at bounding box center [809, 418] width 1474 height 549
click at [193, 316] on div "Add Column" at bounding box center [809, 418] width 1474 height 549
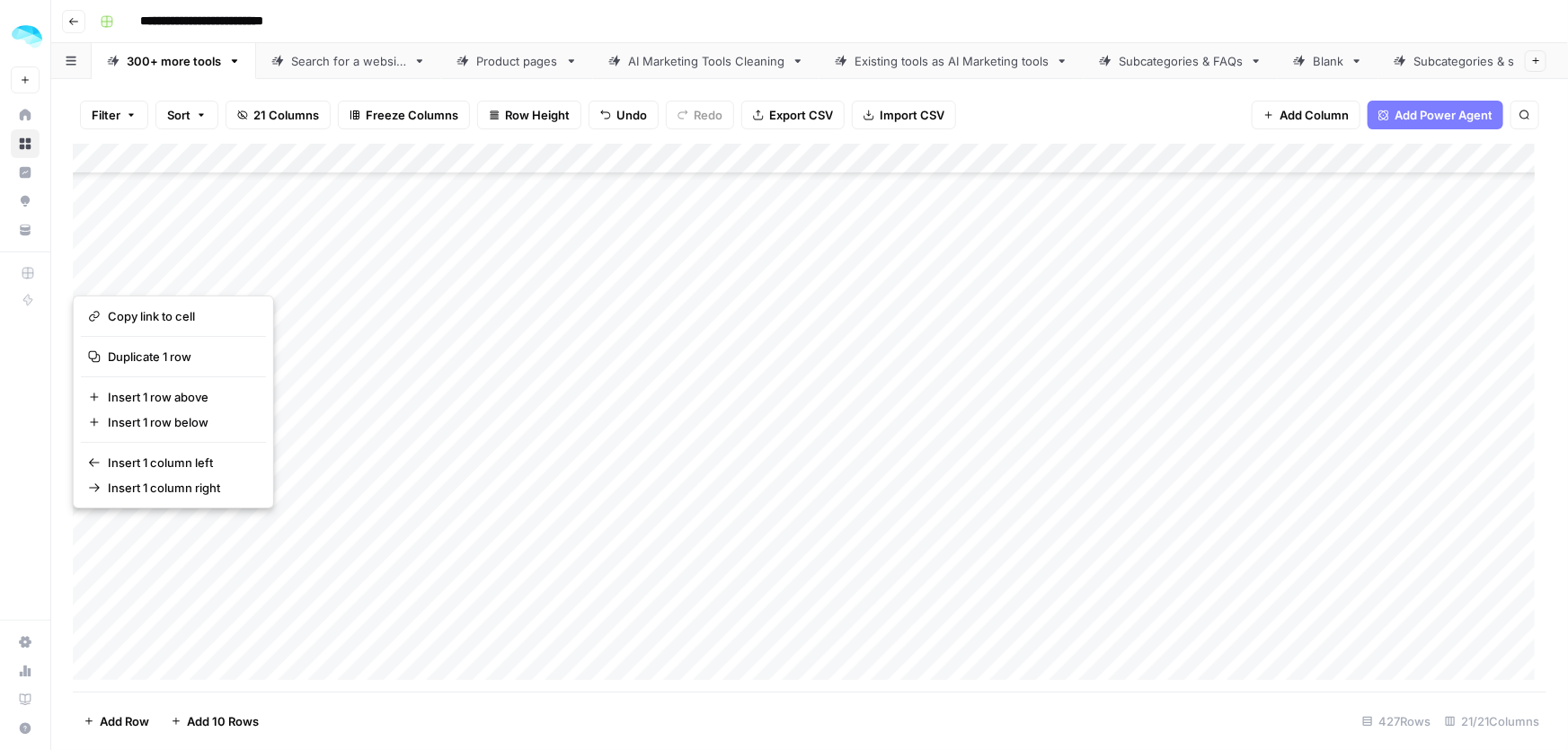
click at [92, 268] on button "button" at bounding box center [104, 265] width 64 height 47
click at [324, 326] on div "Add Column" at bounding box center [809, 418] width 1474 height 549
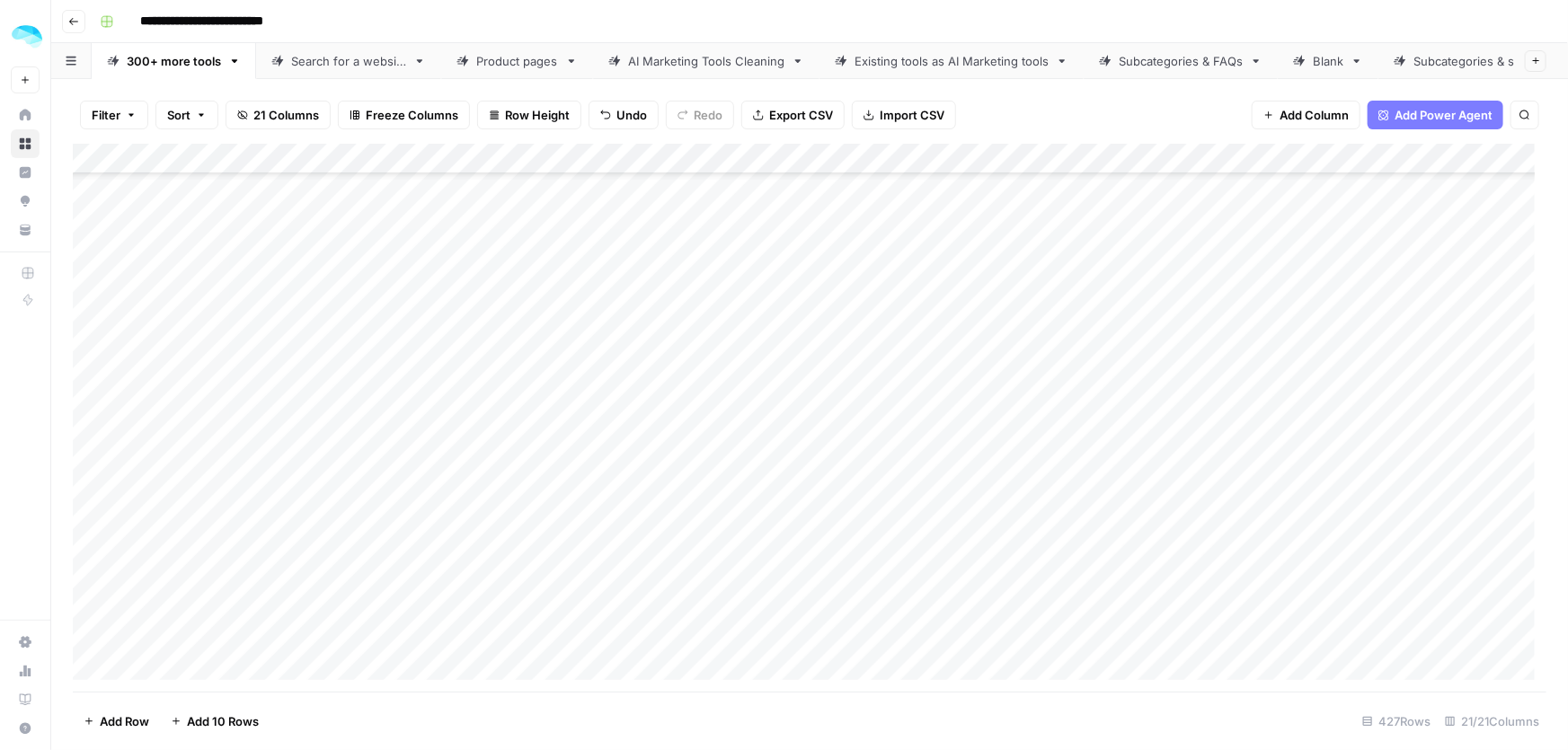
click at [94, 266] on div "Add Column" at bounding box center [809, 418] width 1474 height 549
click at [126, 743] on footer "Delete 1 Row Unselect 427 Rows 21/21 Columns" at bounding box center [809, 720] width 1474 height 58
click at [124, 726] on span "Delete 1 Row" at bounding box center [119, 721] width 72 height 18
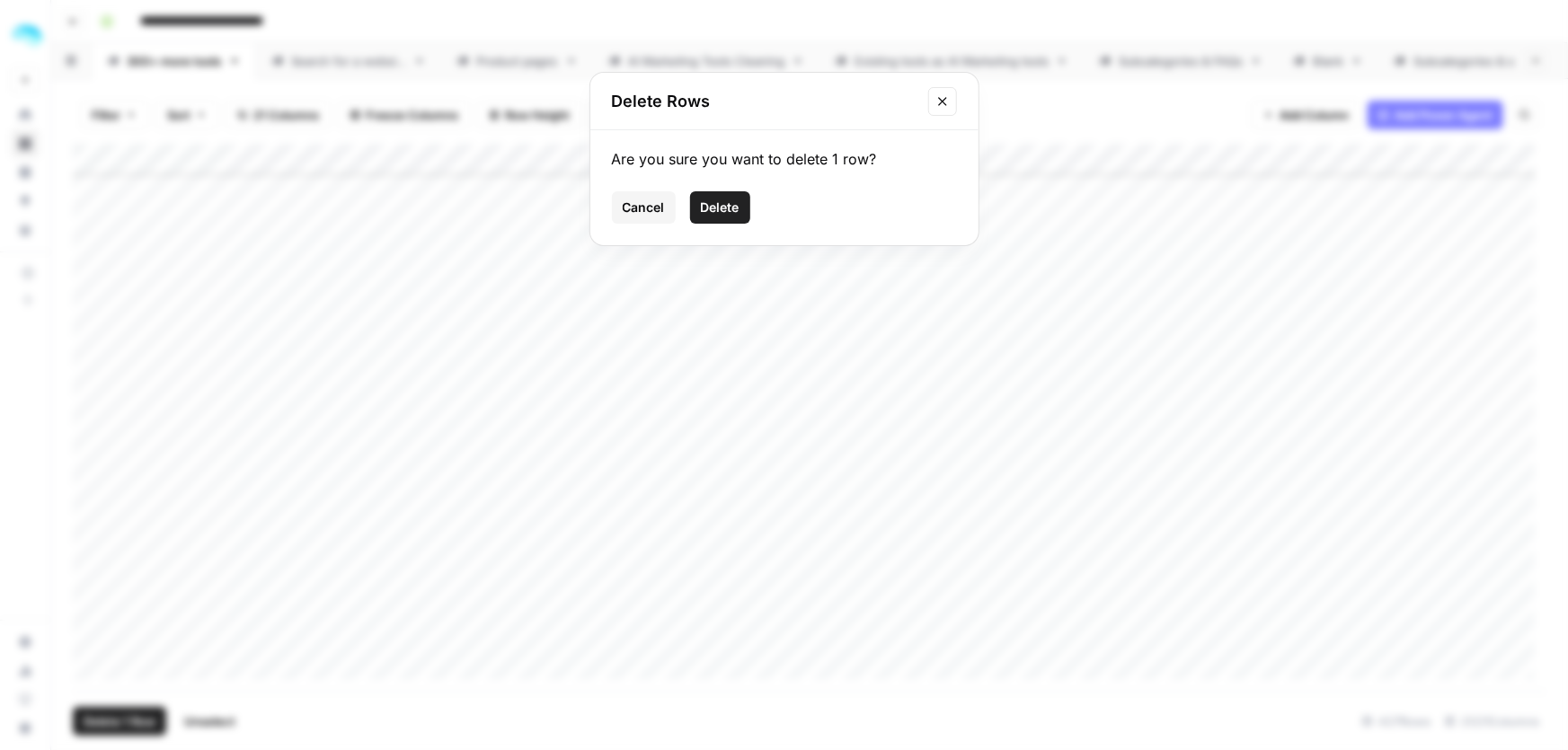
click at [715, 209] on span "Delete" at bounding box center [720, 208] width 38 height 18
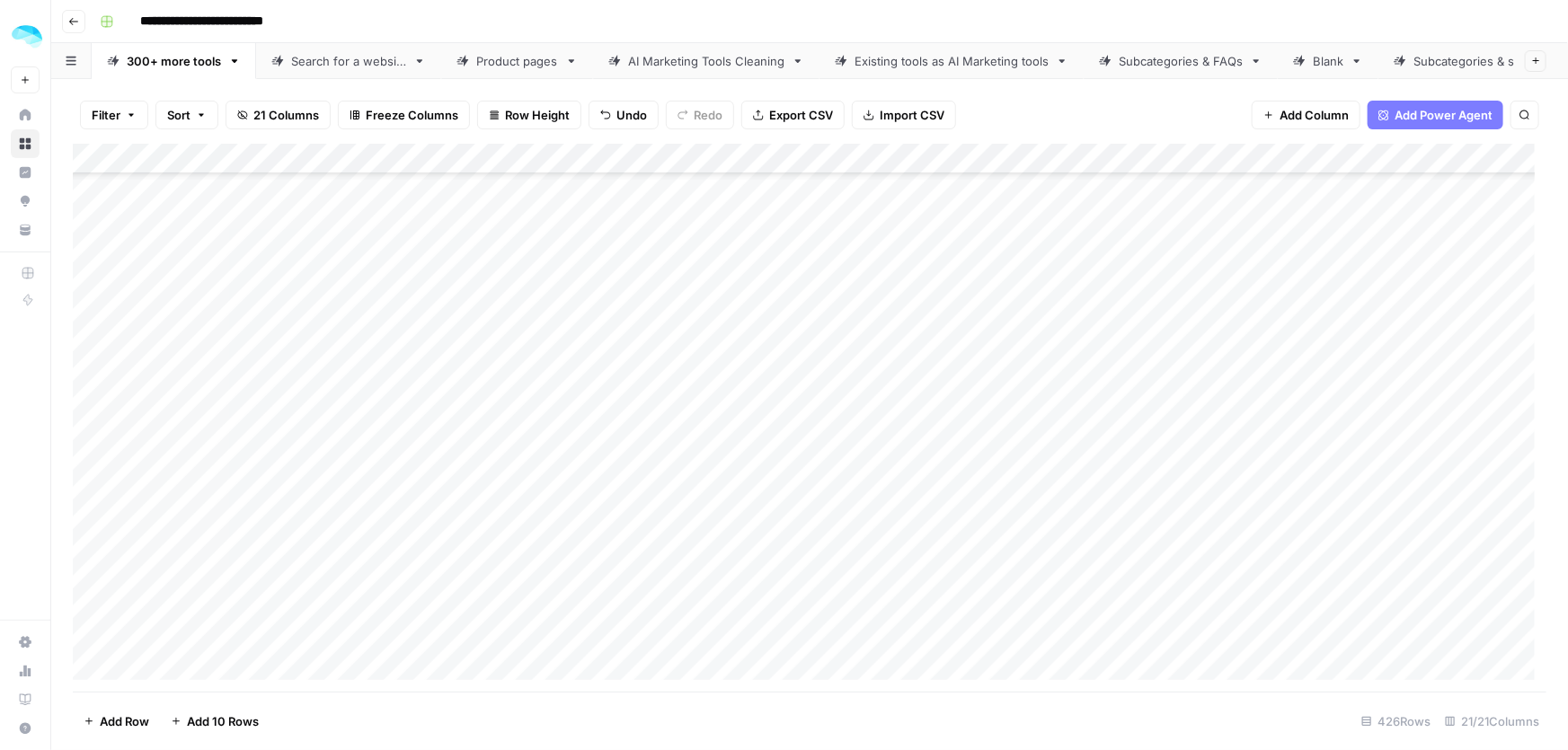
click at [203, 276] on div "Add Column" at bounding box center [809, 418] width 1474 height 549
click at [218, 258] on div "Add Column" at bounding box center [809, 418] width 1474 height 549
type input "**********"
click at [227, 310] on div "Add Column" at bounding box center [809, 418] width 1474 height 549
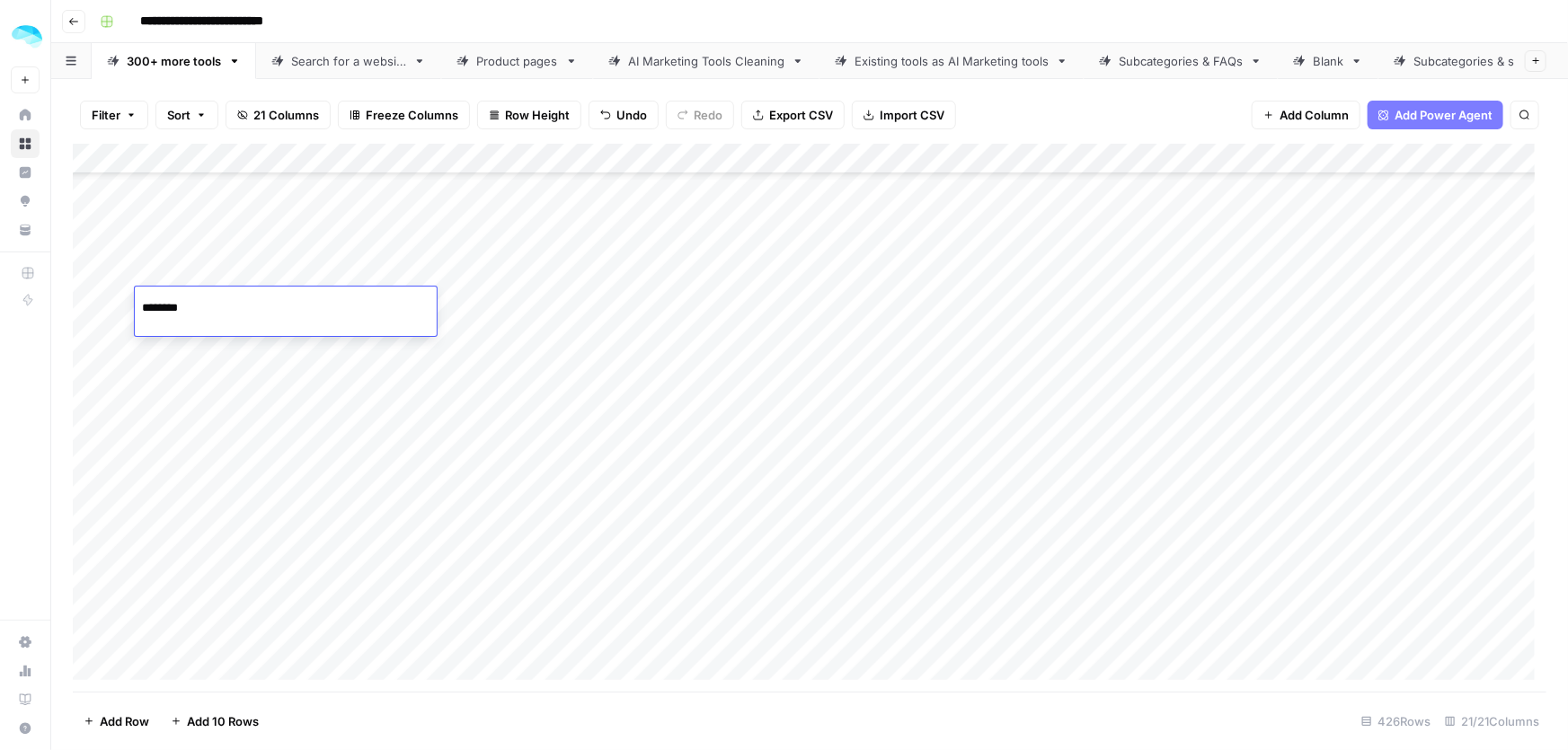
paste input "**********"
type input "**********"
click at [201, 342] on div "Add Column" at bounding box center [809, 418] width 1474 height 549
click at [217, 358] on div "Add Column" at bounding box center [809, 418] width 1474 height 549
click at [226, 404] on div "Add Column" at bounding box center [809, 418] width 1474 height 549
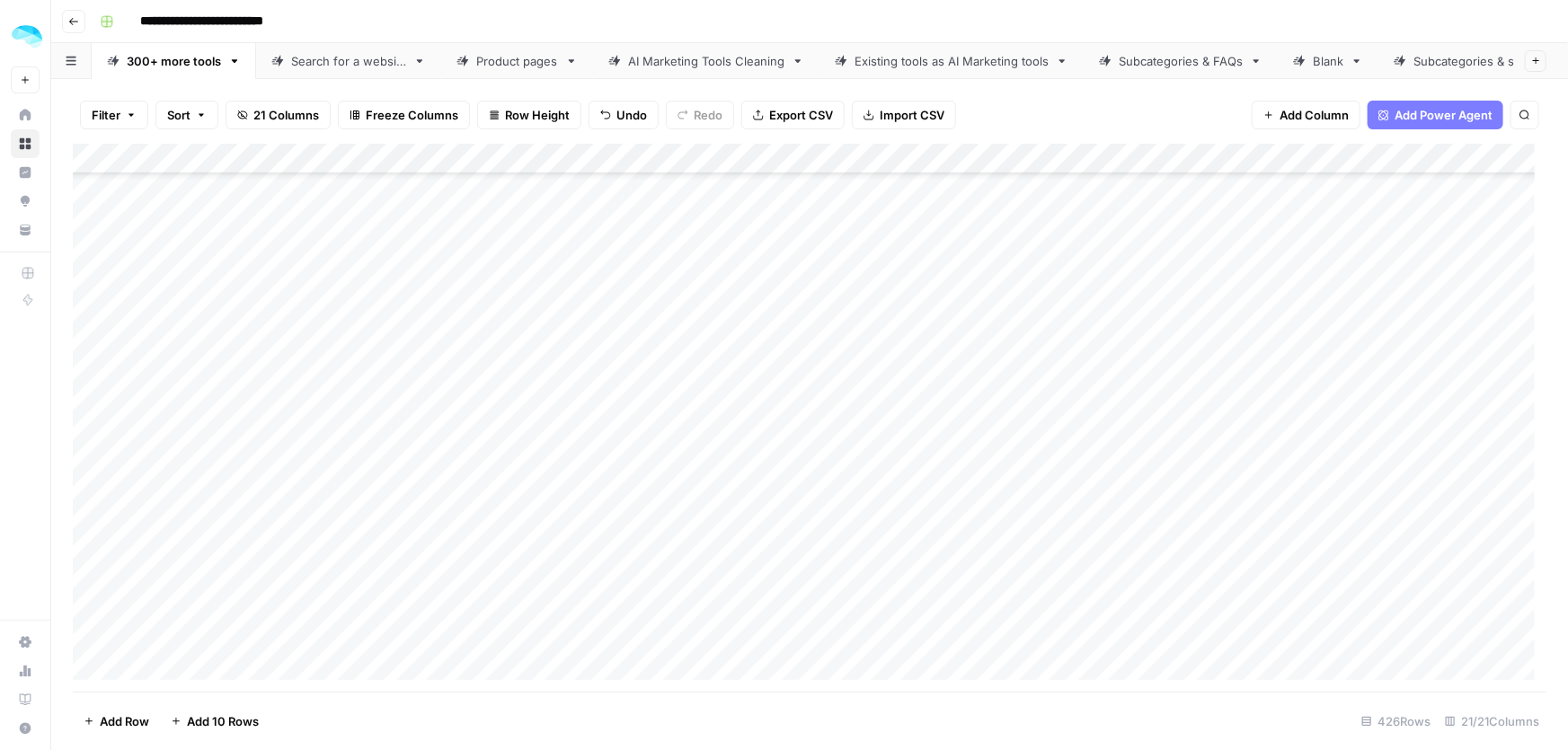
click at [221, 407] on div "Add Column" at bounding box center [809, 418] width 1474 height 549
click at [221, 407] on input "**********" at bounding box center [285, 402] width 287 height 22
paste input "**********"
type input "**********"
click at [90, 406] on div "Add Column" at bounding box center [809, 418] width 1474 height 549
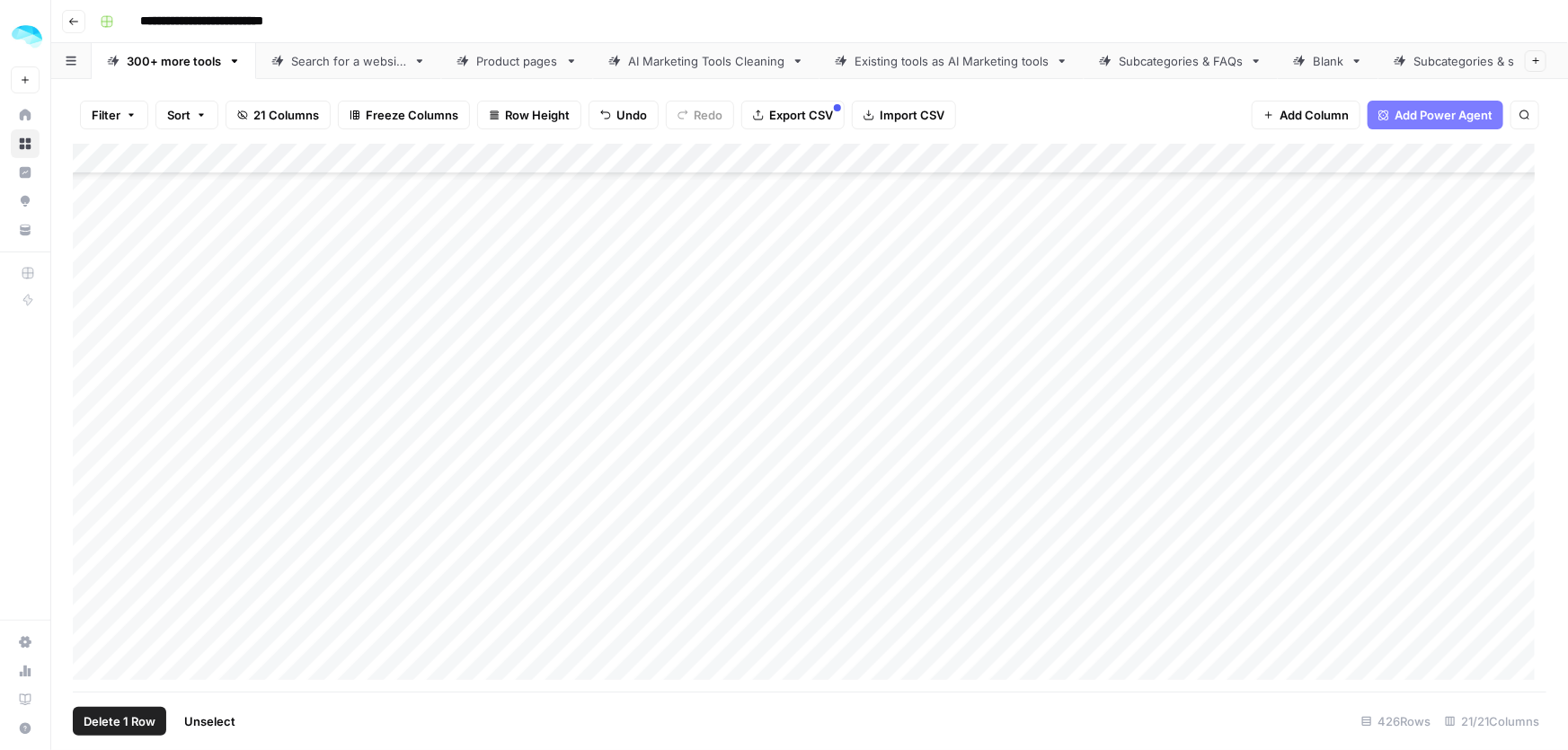
click at [119, 716] on span "Delete 1 Row" at bounding box center [119, 721] width 72 height 18
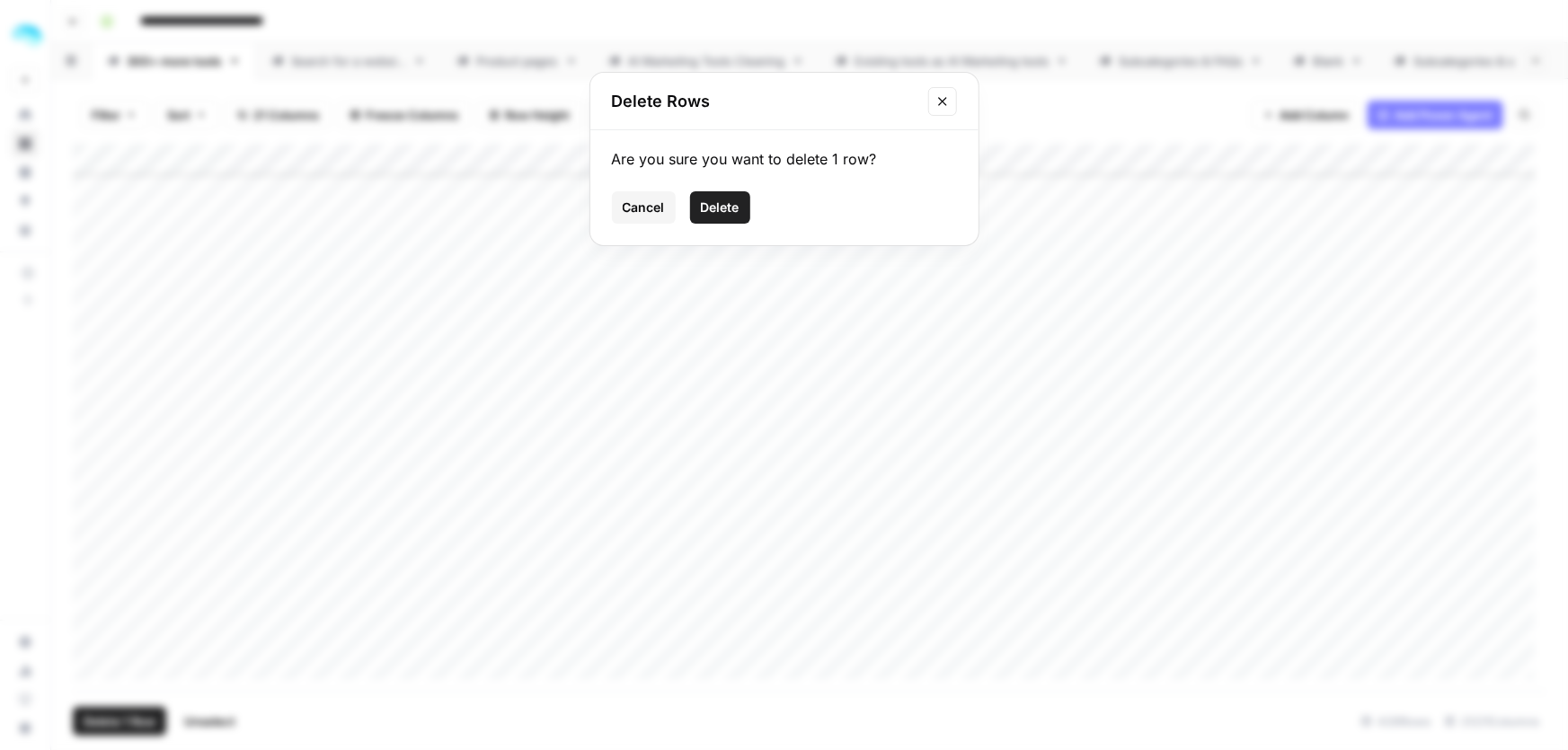
click at [710, 204] on span "Delete" at bounding box center [720, 208] width 38 height 18
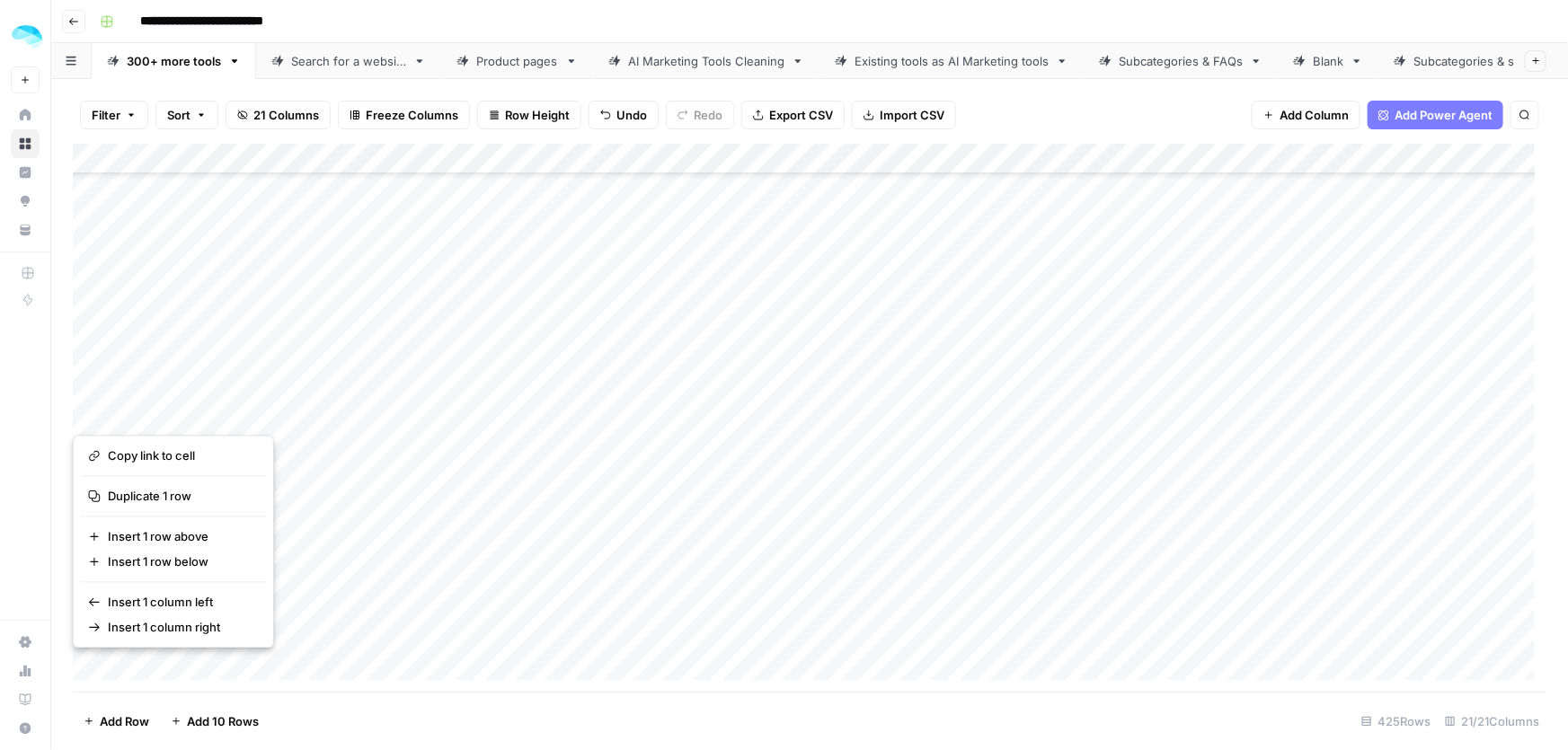
click at [220, 401] on div "Add Column" at bounding box center [809, 418] width 1474 height 549
click at [294, 374] on div "Add Column" at bounding box center [809, 418] width 1474 height 549
click at [270, 412] on div "Add Column" at bounding box center [809, 418] width 1474 height 549
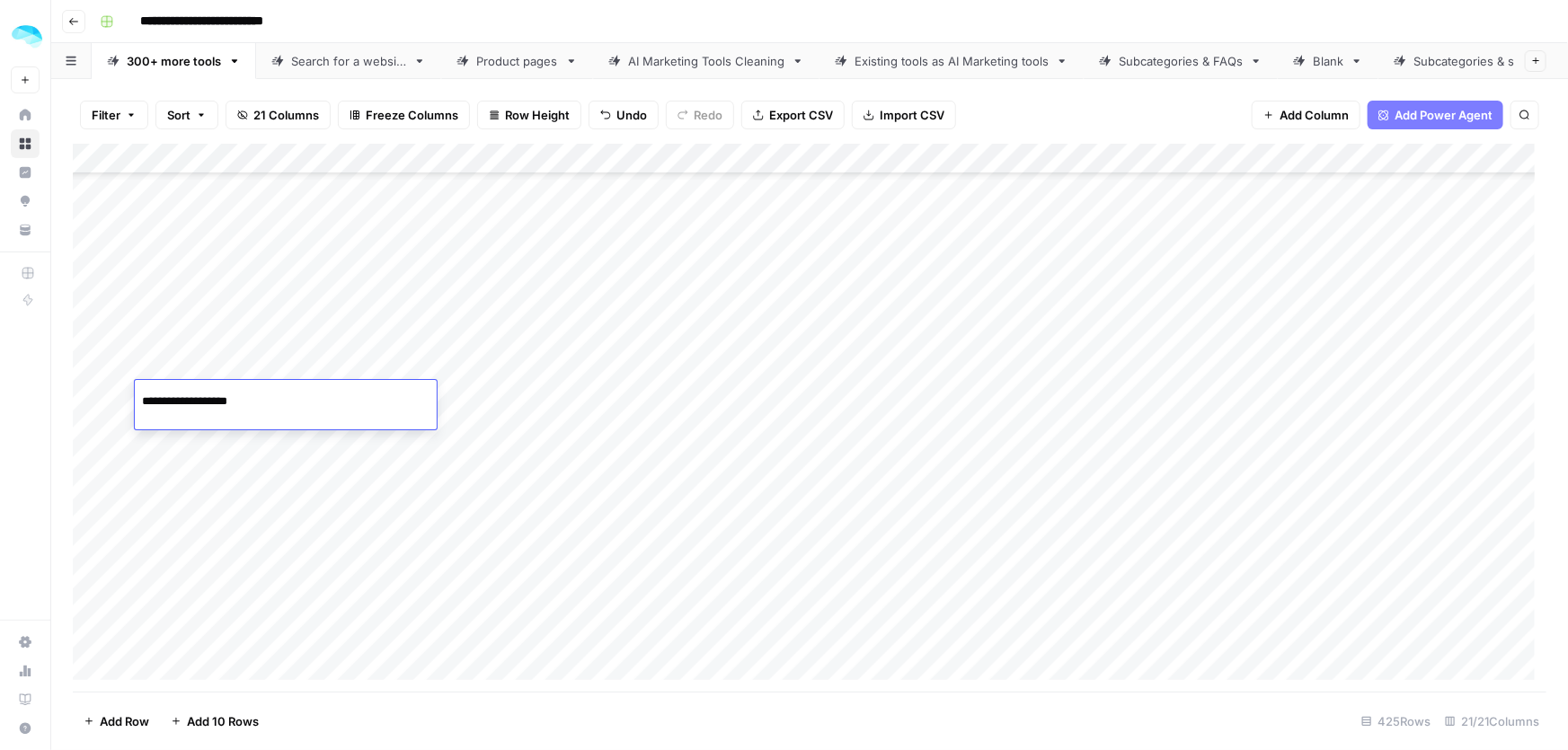
paste input "*****"
type input "**********"
click at [233, 444] on div "Add Column" at bounding box center [809, 418] width 1474 height 549
paste input "**********"
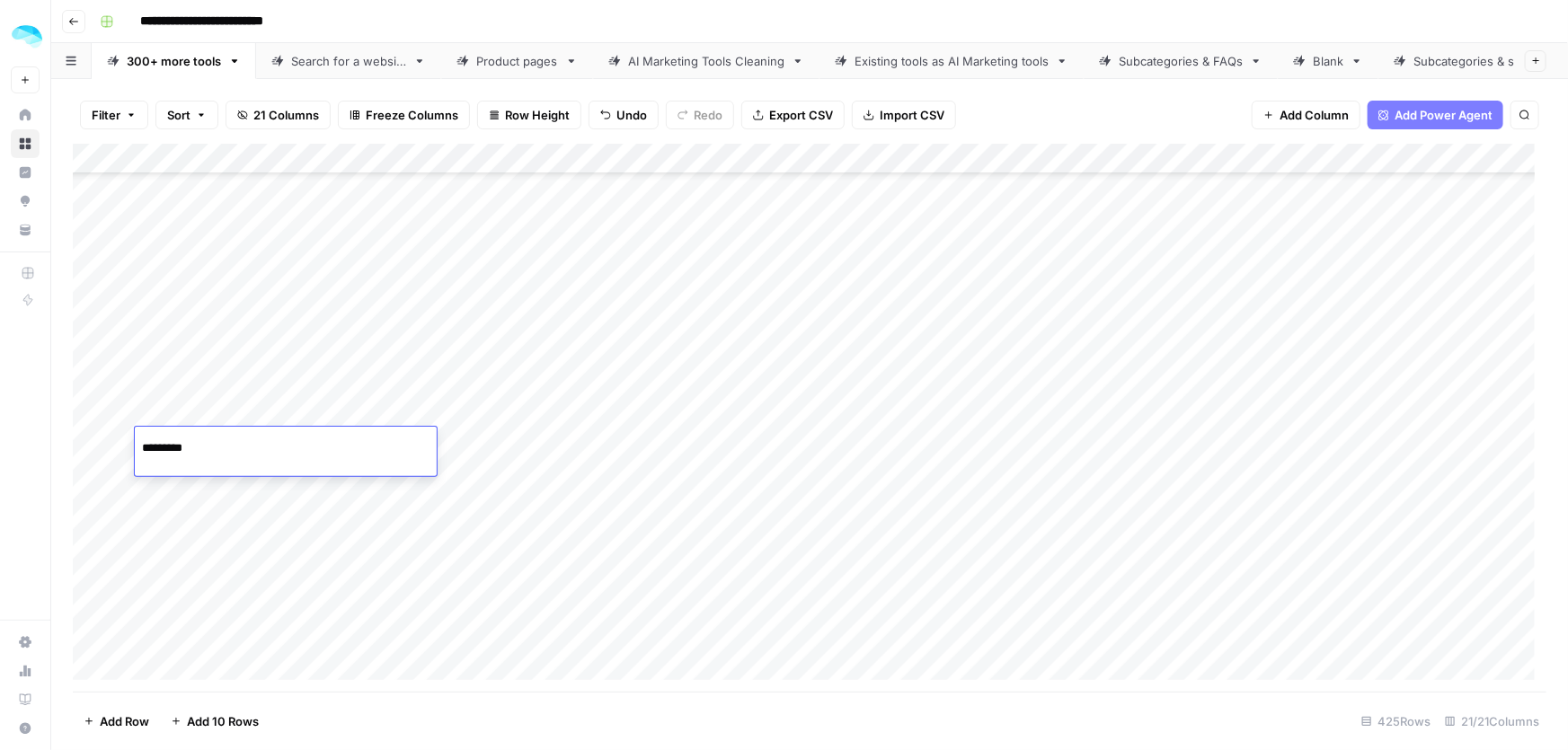
type input "**********"
click at [202, 494] on div "Add Column" at bounding box center [809, 418] width 1474 height 549
paste input "**********"
type input "**********"
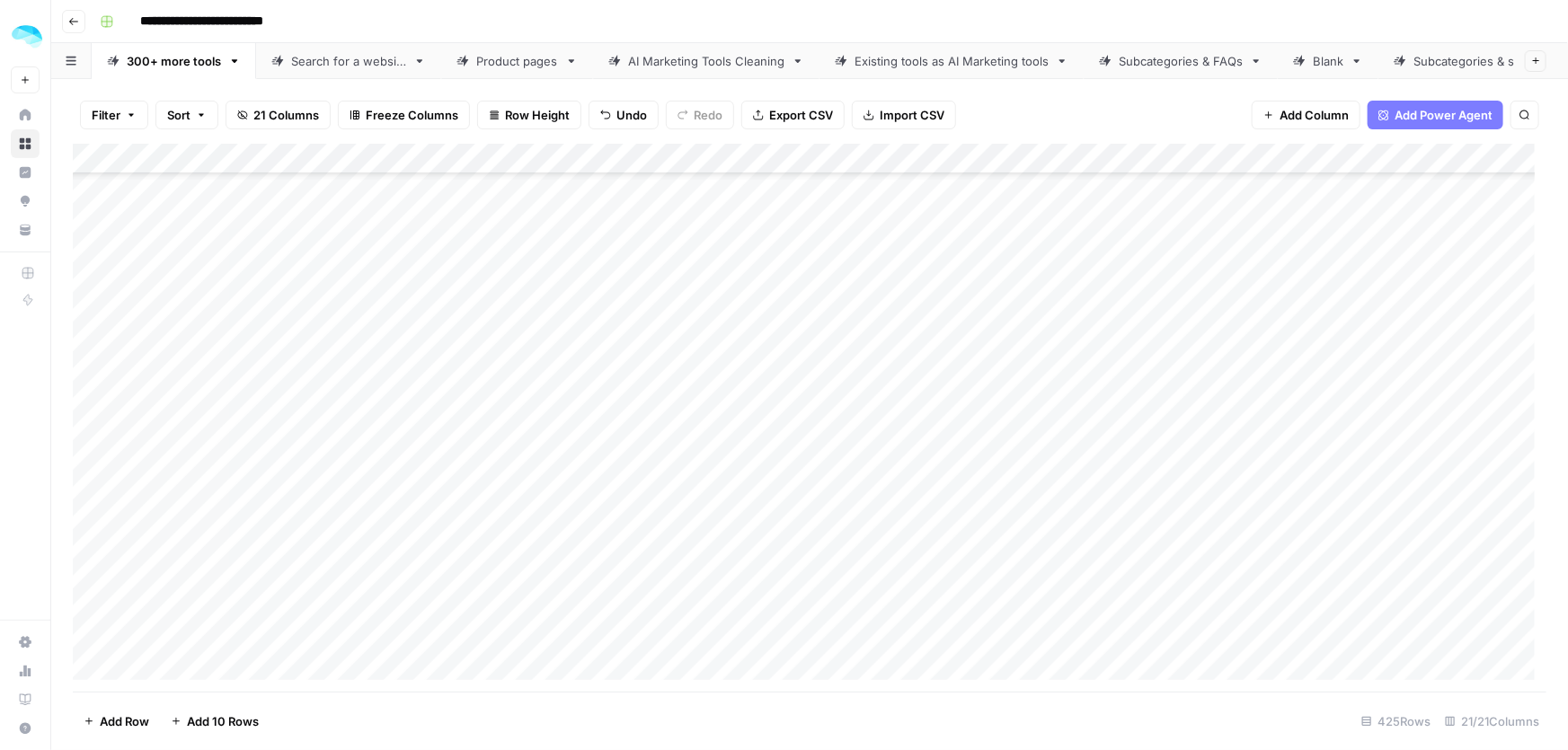
click at [223, 548] on div "Add Column" at bounding box center [809, 418] width 1474 height 549
paste input "**********"
type input "**********"
click at [210, 592] on div "Add Column" at bounding box center [809, 418] width 1474 height 549
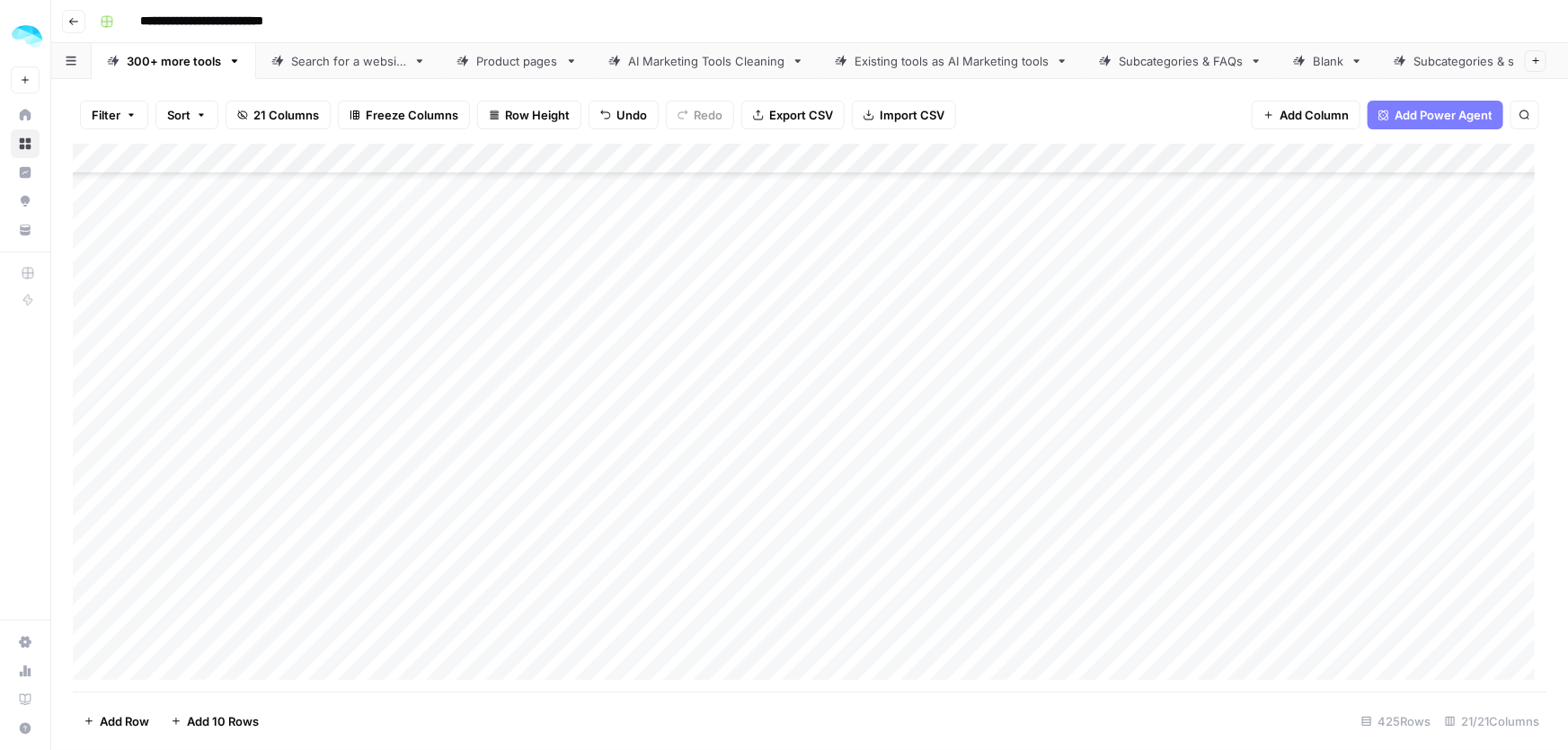
click at [210, 592] on div "Add Column" at bounding box center [809, 418] width 1474 height 549
paste input "**********"
type input "**********"
click at [208, 637] on div "Add Column" at bounding box center [809, 418] width 1474 height 549
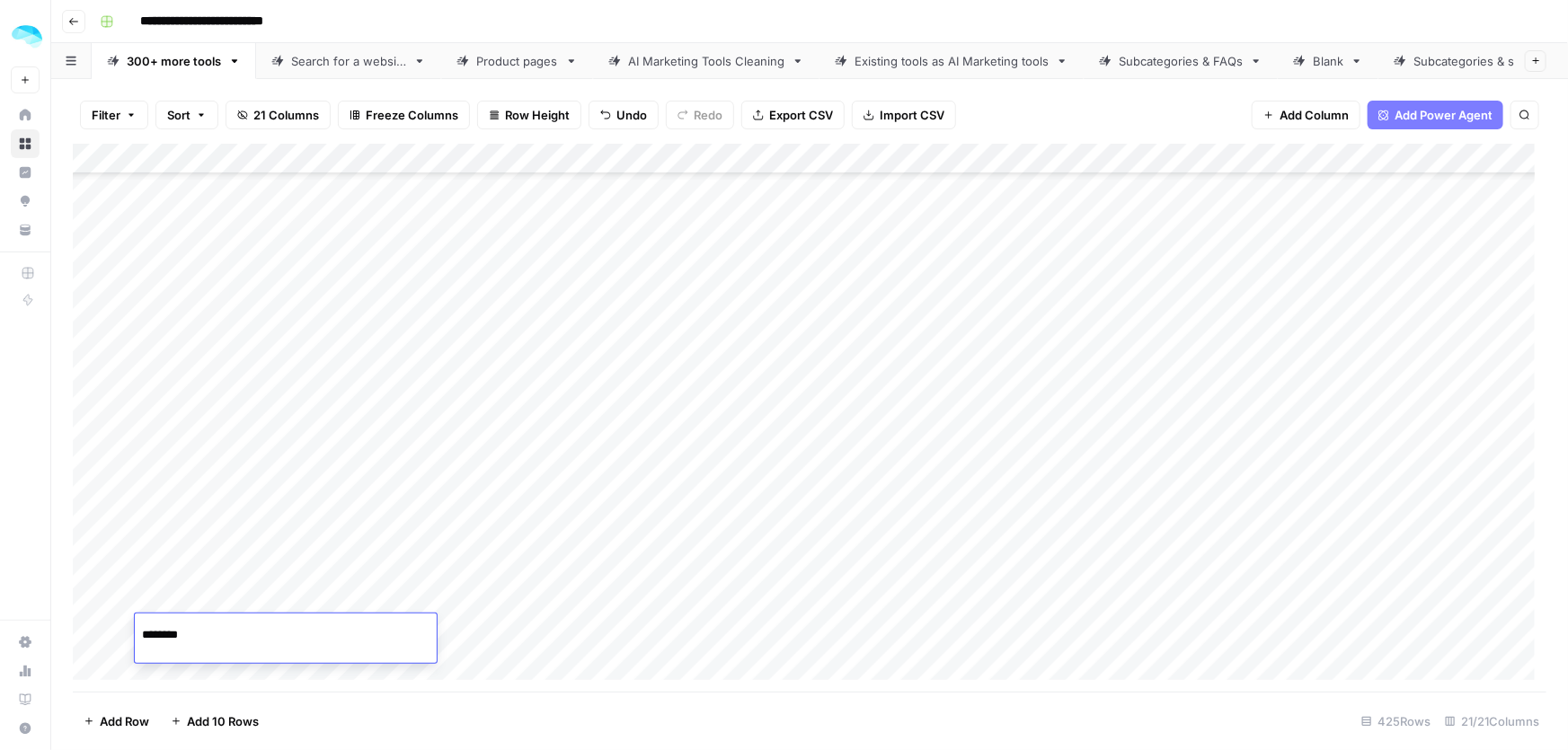
paste input "**********"
type input "**********"
click at [541, 572] on div "Add Column" at bounding box center [809, 418] width 1474 height 549
click at [540, 586] on div "Add Column" at bounding box center [809, 418] width 1474 height 549
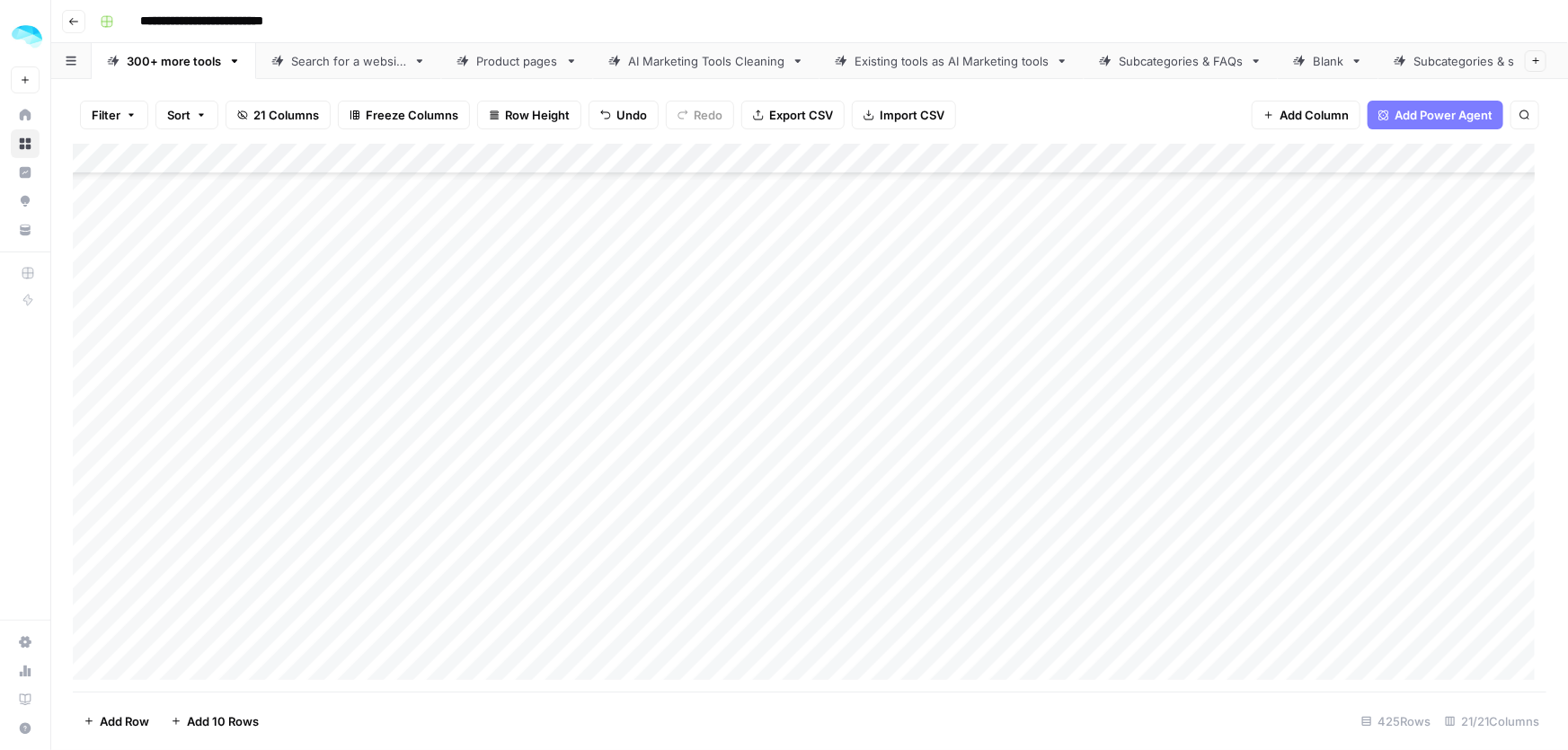
click at [90, 534] on div "Add Column" at bounding box center [809, 418] width 1474 height 549
drag, startPoint x: 94, startPoint y: 575, endPoint x: 94, endPoint y: 594, distance: 19.0
click at [94, 575] on div "Add Column" at bounding box center [809, 418] width 1474 height 549
click at [93, 614] on div "Add Column" at bounding box center [809, 418] width 1474 height 549
click at [90, 629] on div "Add Column" at bounding box center [809, 418] width 1474 height 549
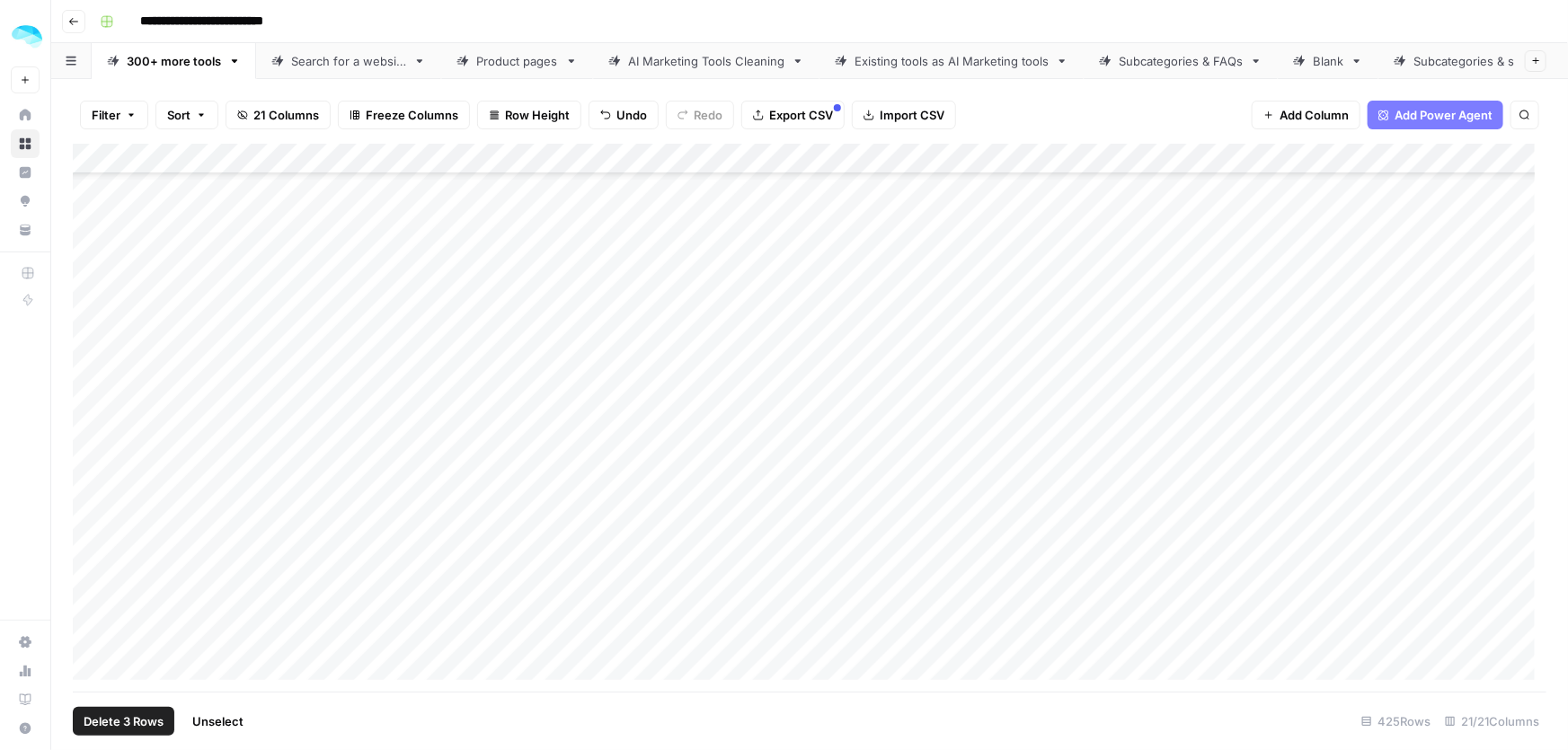
click at [122, 719] on span "Delete 3 Rows" at bounding box center [123, 721] width 80 height 18
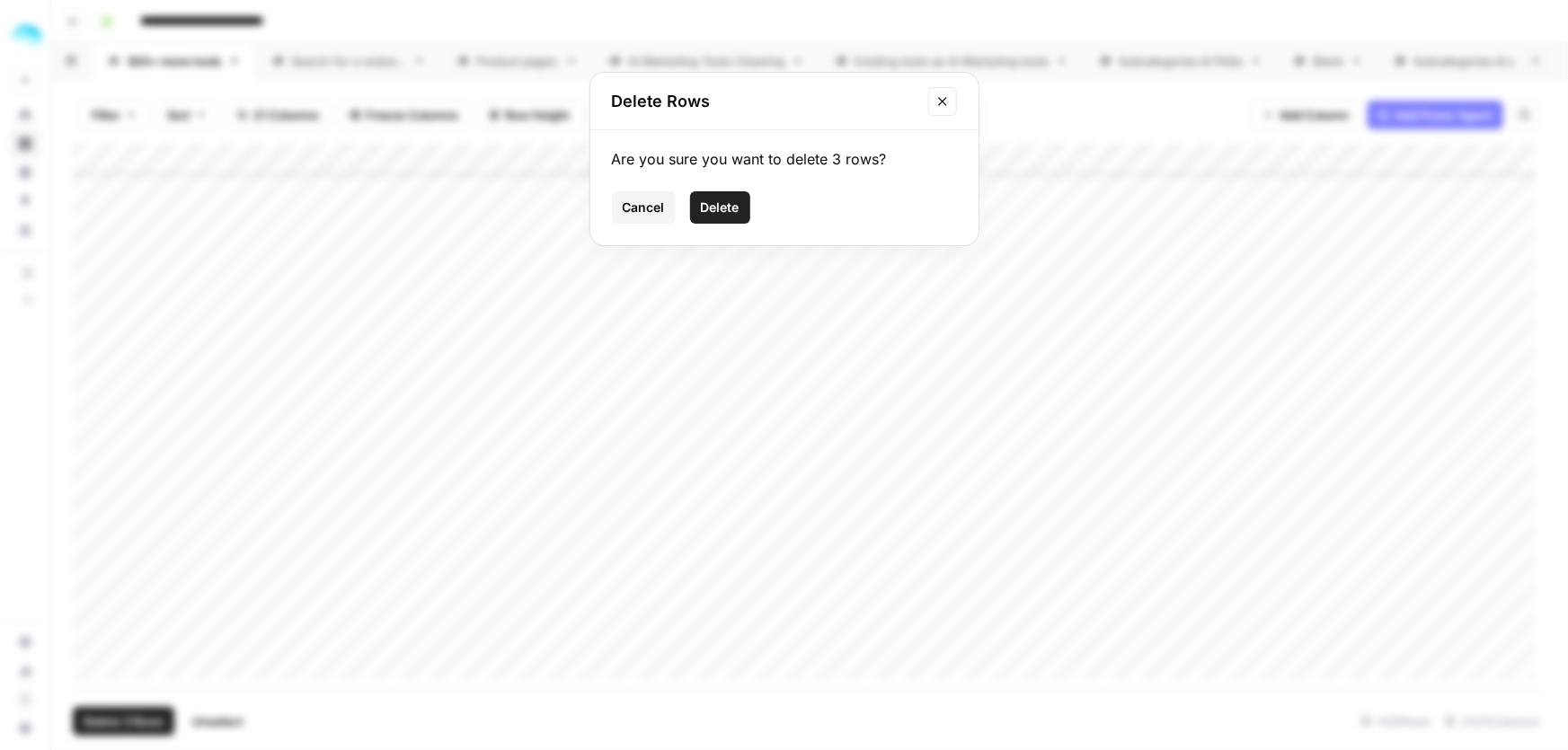
click at [731, 189] on div "Are you sure you want to delete 3 rows? Cancel Delete" at bounding box center [784, 187] width 388 height 115
click at [727, 218] on button "Delete" at bounding box center [720, 207] width 60 height 32
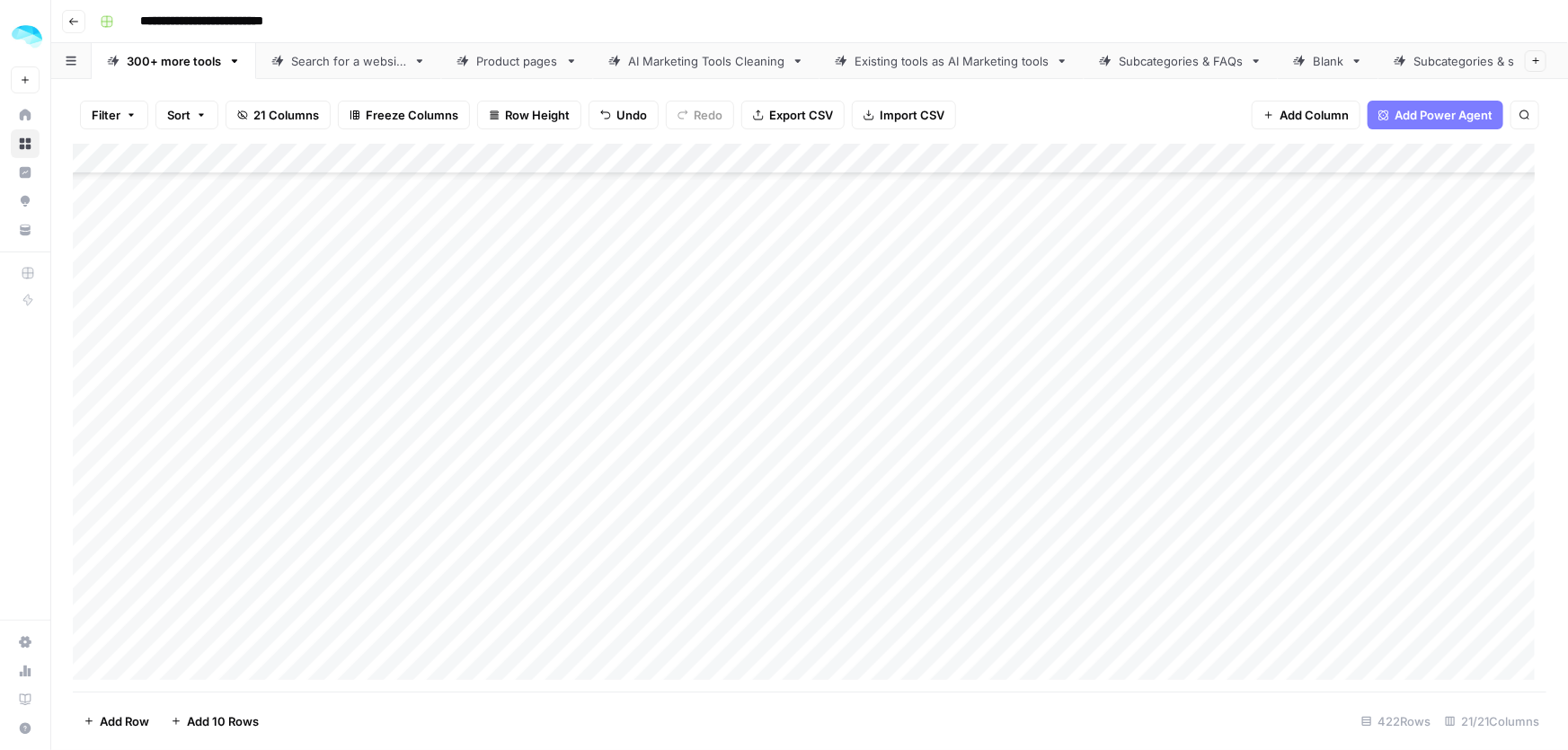
scroll to position [18262, 0]
click at [114, 480] on div "Add Column" at bounding box center [809, 418] width 1474 height 549
click at [116, 525] on div "Add Column" at bounding box center [809, 418] width 1474 height 549
click at [113, 408] on div "Add Column" at bounding box center [809, 418] width 1474 height 549
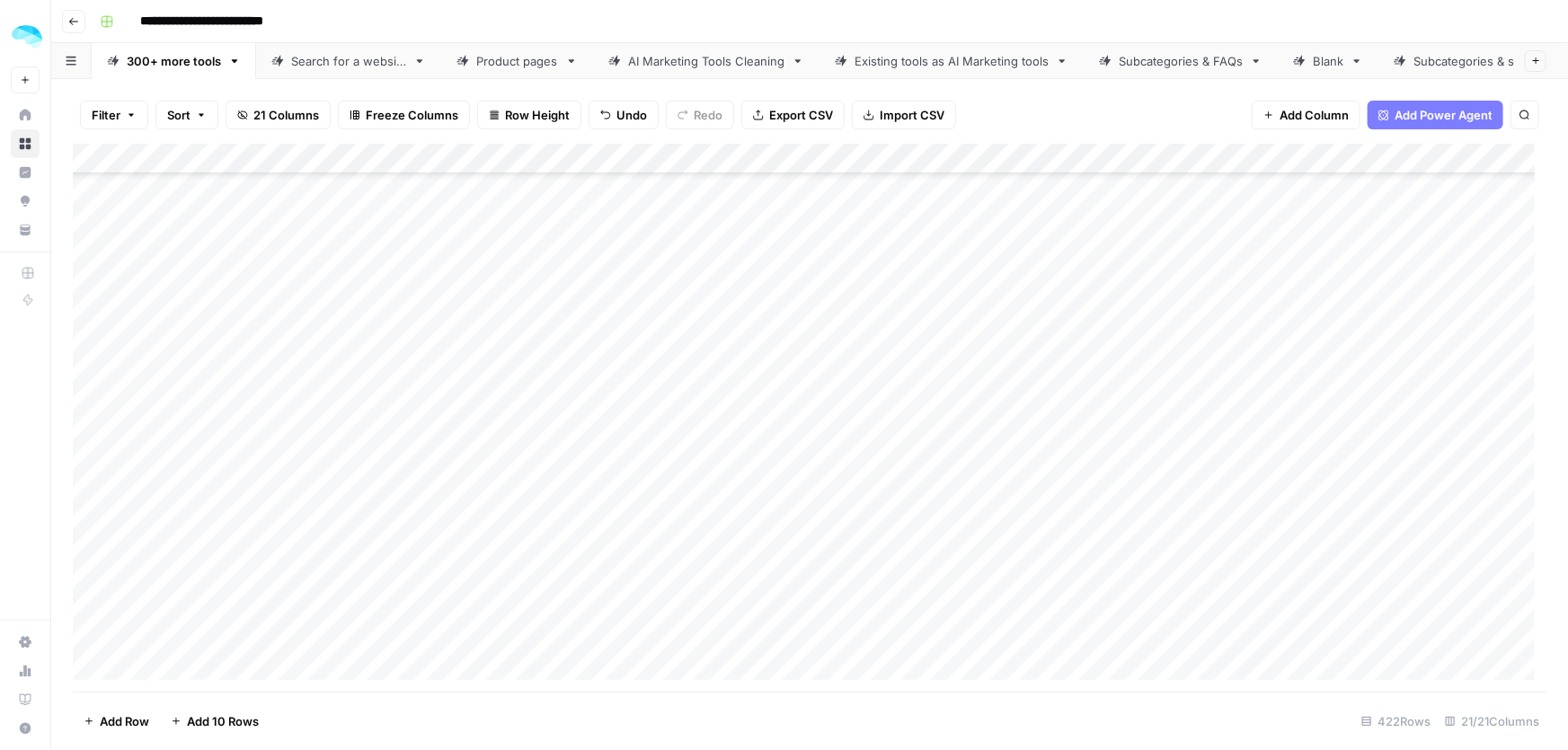
click at [114, 451] on div "Add Column" at bounding box center [809, 418] width 1474 height 549
click at [119, 498] on div "Add Column" at bounding box center [809, 418] width 1474 height 549
click at [118, 556] on div "Add Column" at bounding box center [809, 418] width 1474 height 549
click at [118, 351] on div "Add Column" at bounding box center [809, 418] width 1474 height 549
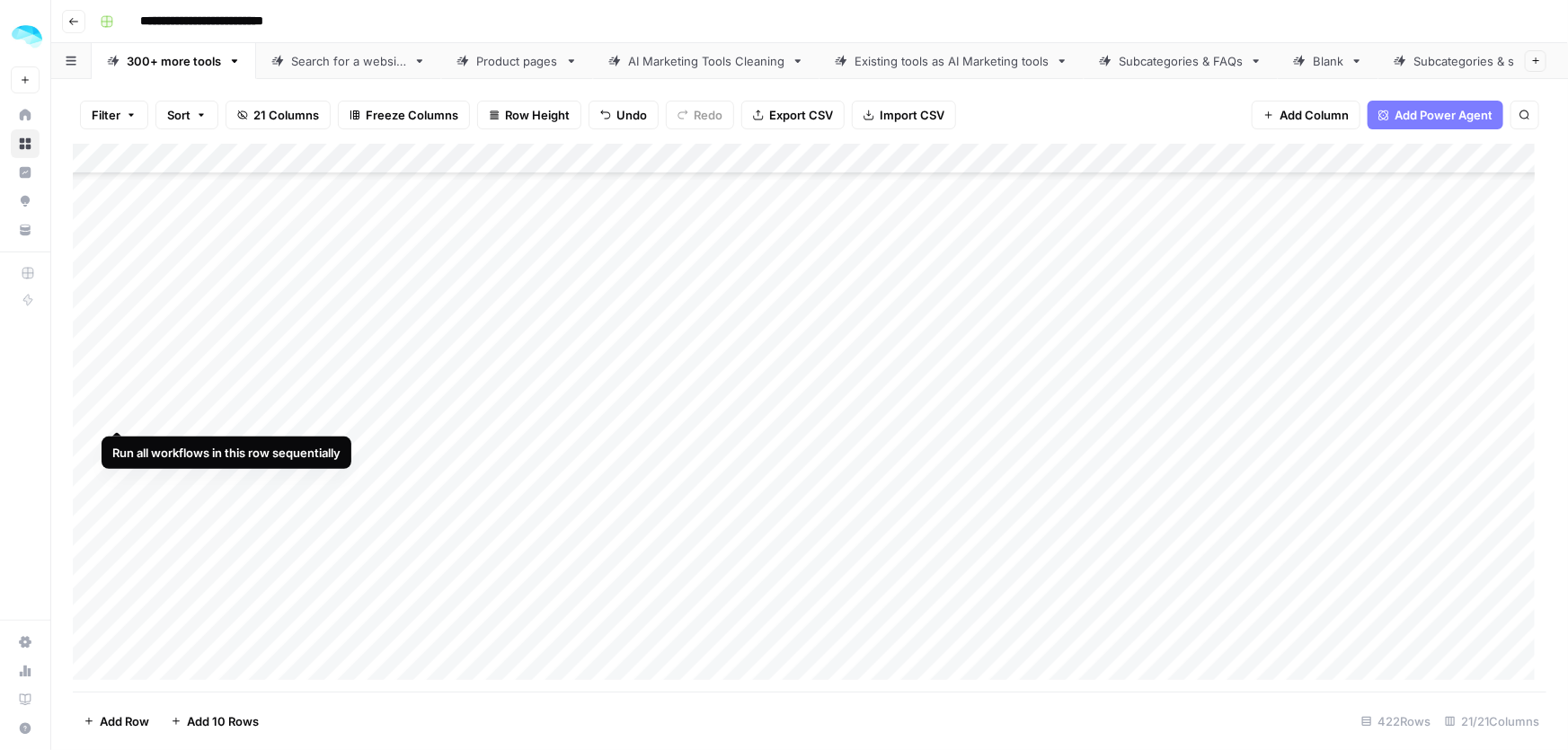
click at [118, 394] on div "Add Column" at bounding box center [809, 418] width 1474 height 549
click at [121, 443] on div "Add Column" at bounding box center [809, 418] width 1474 height 549
click at [116, 491] on div "Add Column" at bounding box center [809, 418] width 1474 height 549
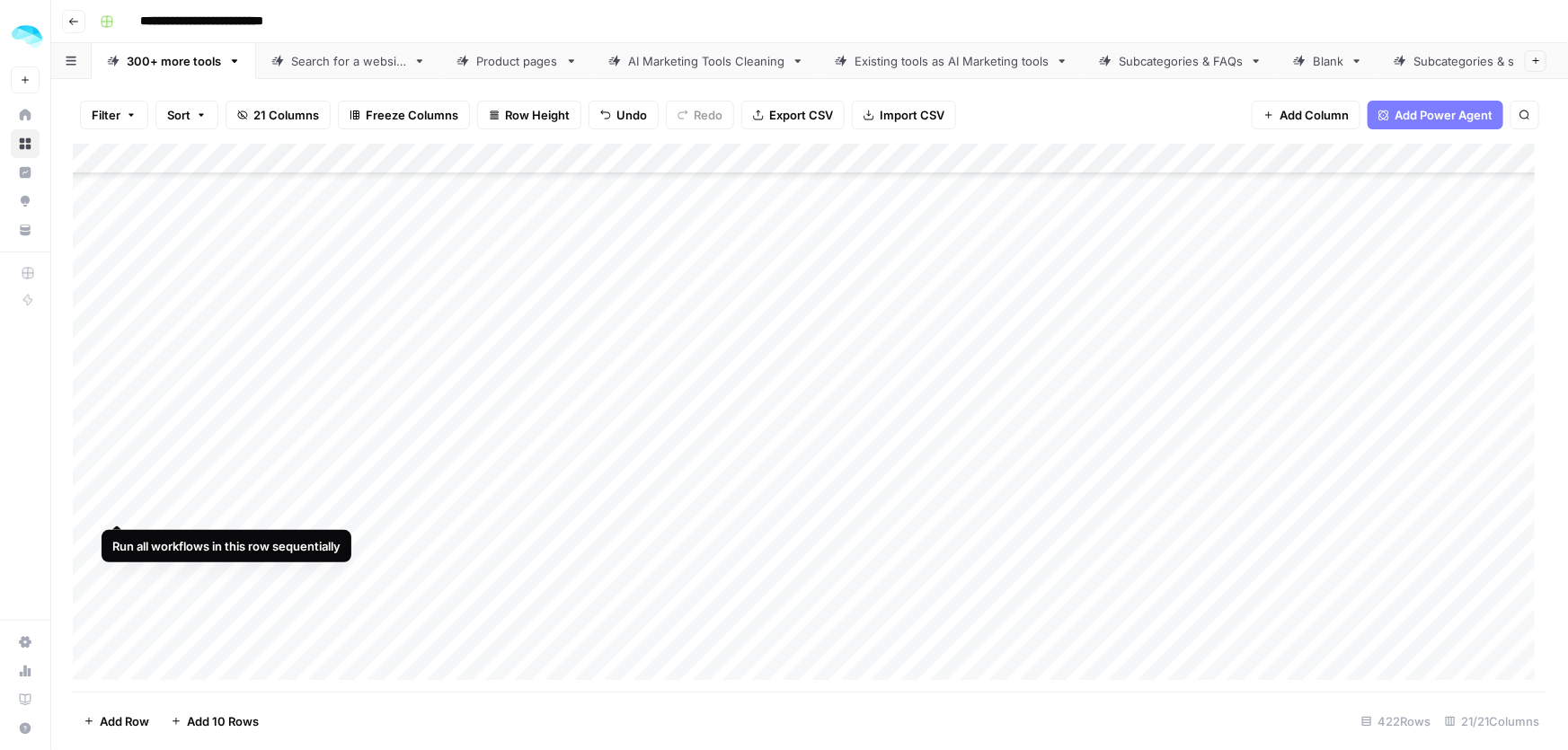
scroll to position [18835, 0]
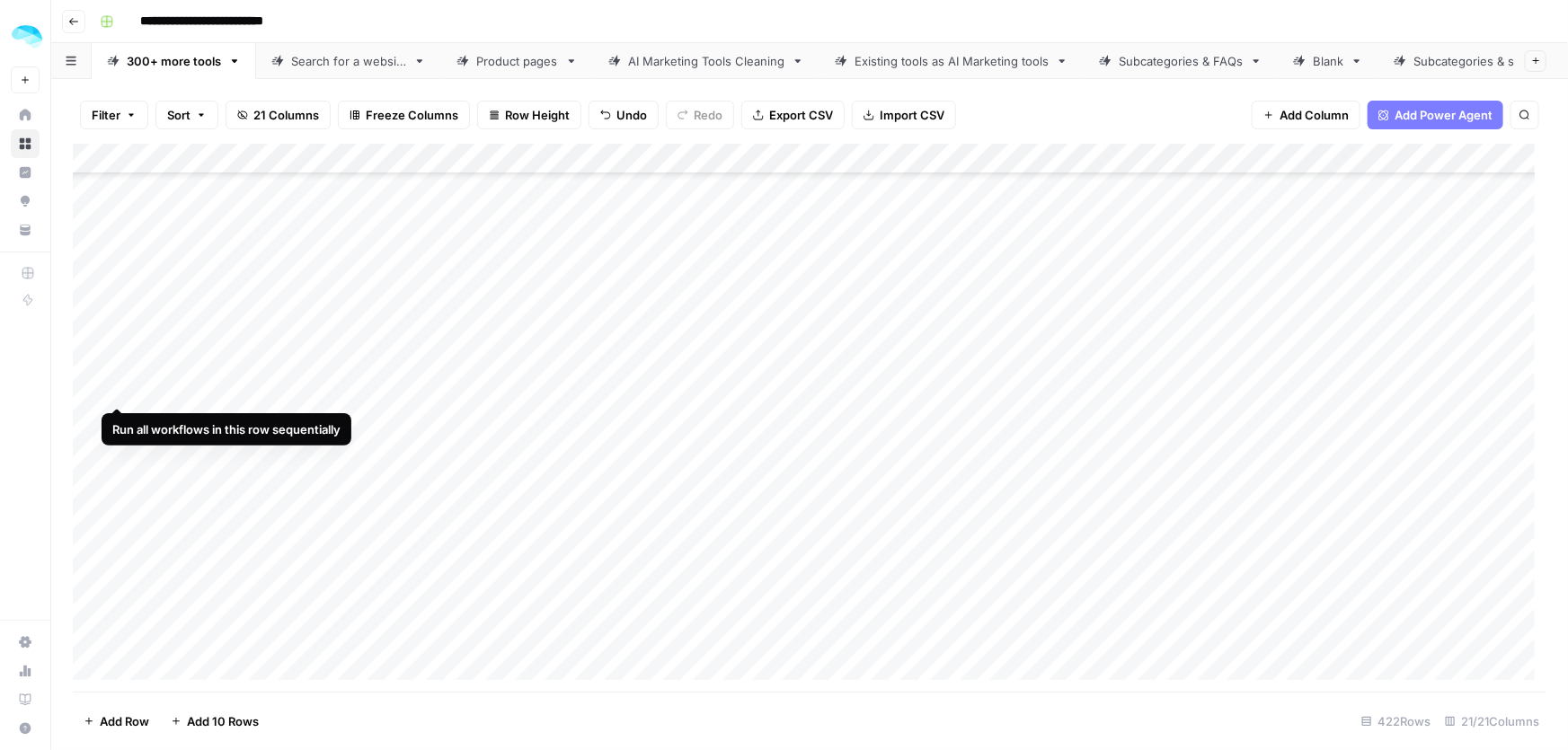
click at [112, 375] on div "Add Column" at bounding box center [809, 418] width 1474 height 549
click at [118, 422] on div "Add Column" at bounding box center [809, 418] width 1474 height 549
click at [116, 463] on div "Add Column" at bounding box center [809, 418] width 1474 height 549
click at [116, 522] on div "Add Column" at bounding box center [809, 418] width 1474 height 549
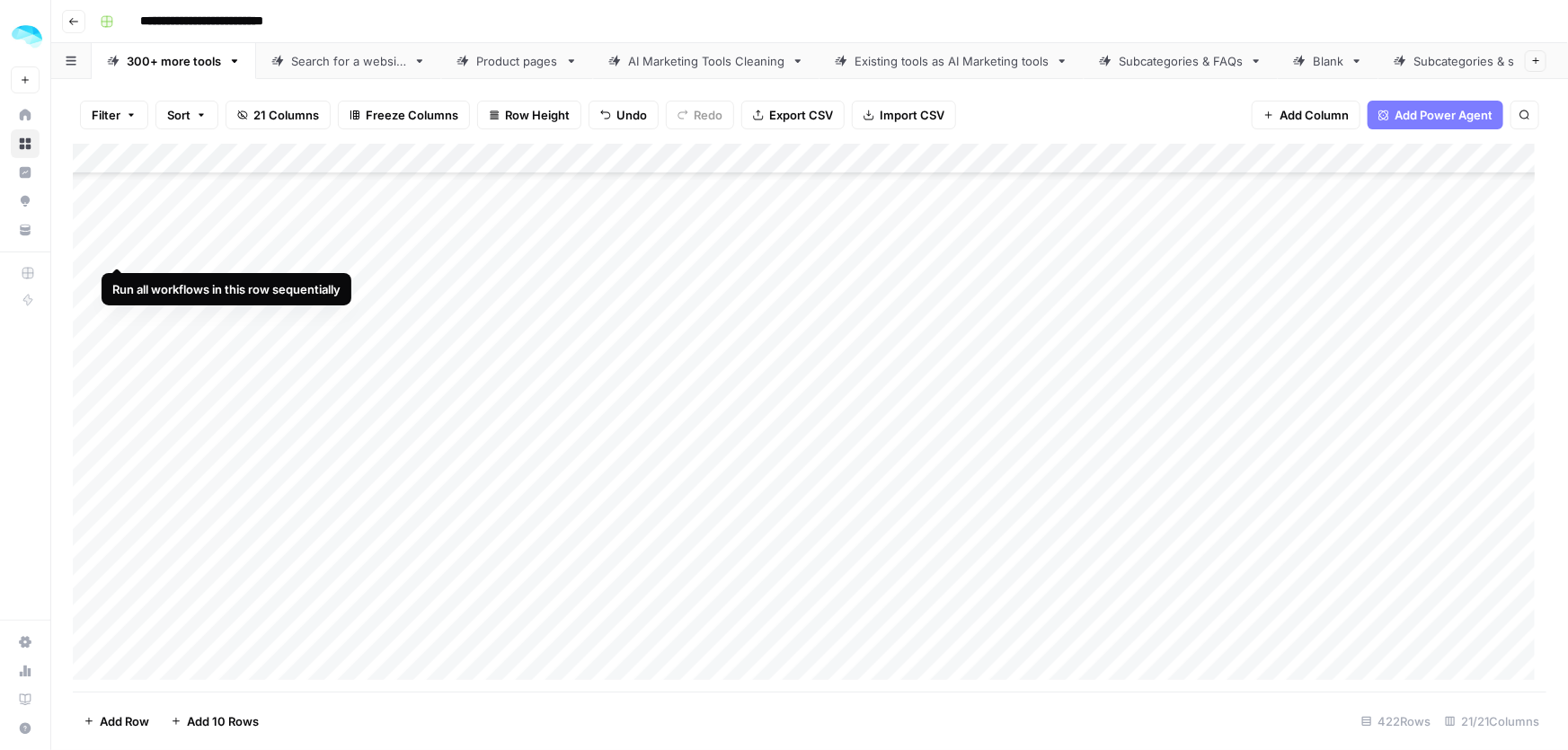
click at [114, 232] on div "Add Column" at bounding box center [809, 418] width 1474 height 549
click at [115, 280] on div "Add Column" at bounding box center [809, 418] width 1474 height 549
click at [119, 330] on div "Add Column" at bounding box center [809, 418] width 1474 height 549
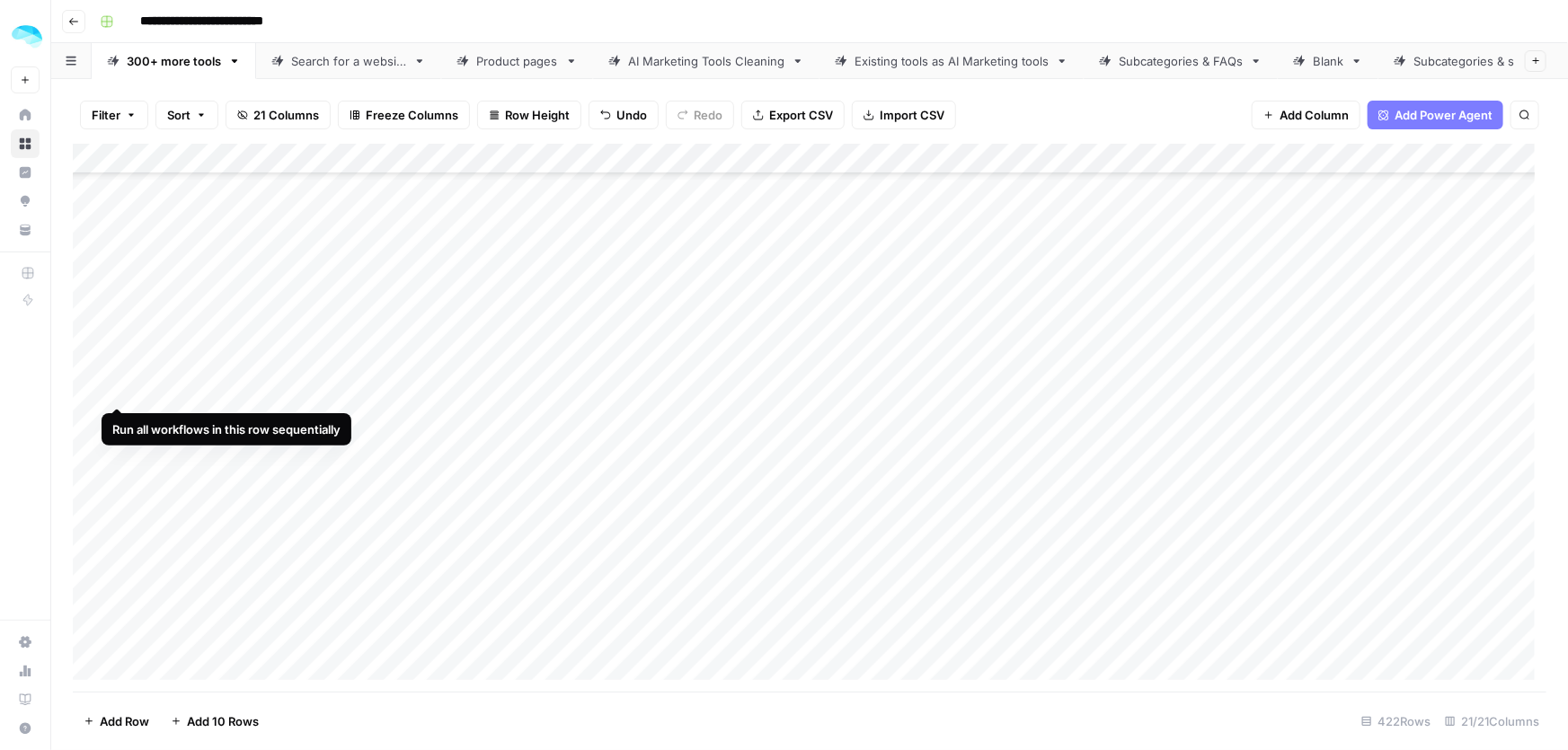
click at [113, 368] on div "Add Column" at bounding box center [809, 418] width 1474 height 549
click at [116, 417] on div "Add Column" at bounding box center [809, 418] width 1474 height 549
click at [119, 466] on div "Add Column" at bounding box center [809, 418] width 1474 height 549
click at [119, 507] on div "Add Column" at bounding box center [809, 418] width 1474 height 549
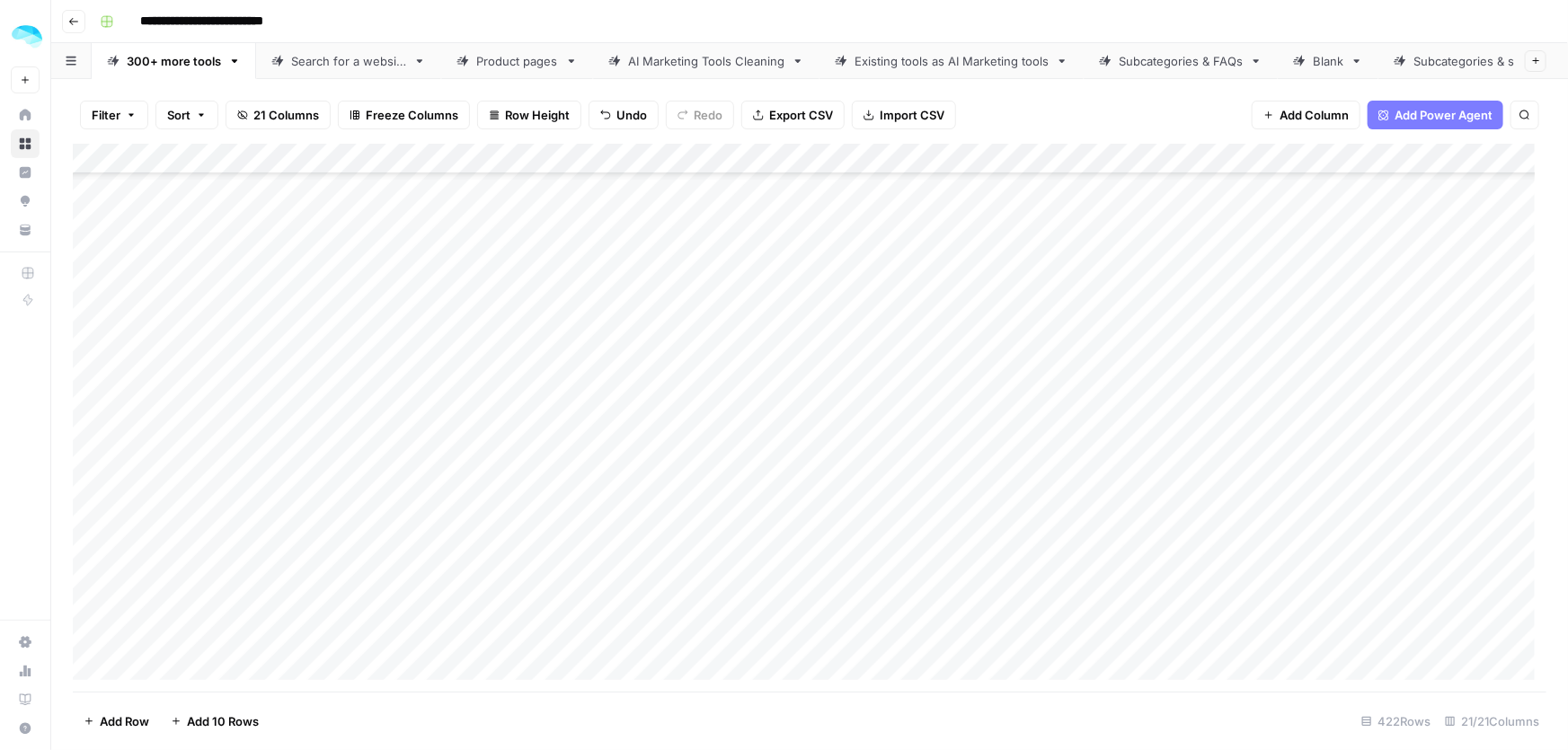
click at [116, 471] on div "Add Column" at bounding box center [809, 418] width 1474 height 549
click at [115, 523] on div "Add Column" at bounding box center [809, 418] width 1474 height 549
click at [117, 575] on div "Add Column" at bounding box center [809, 418] width 1474 height 549
click at [116, 618] on div "Add Column" at bounding box center [809, 418] width 1474 height 549
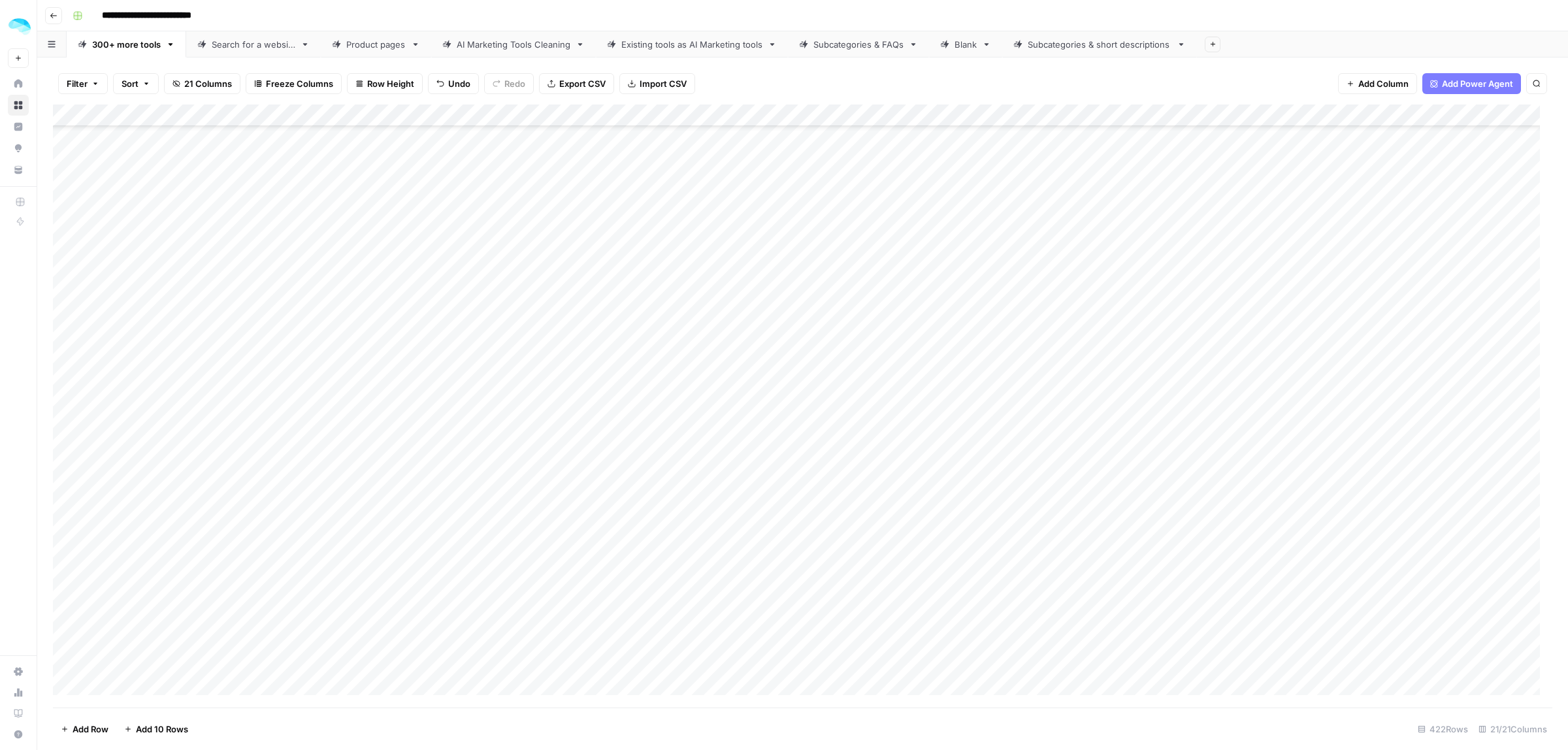
scroll to position [13300, 0]
click at [499, 337] on div "Add Column" at bounding box center [802, 406] width 1499 height 603
click at [687, 513] on div "Add Column" at bounding box center [802, 406] width 1499 height 603
click at [513, 515] on div "Add Column" at bounding box center [802, 406] width 1499 height 603
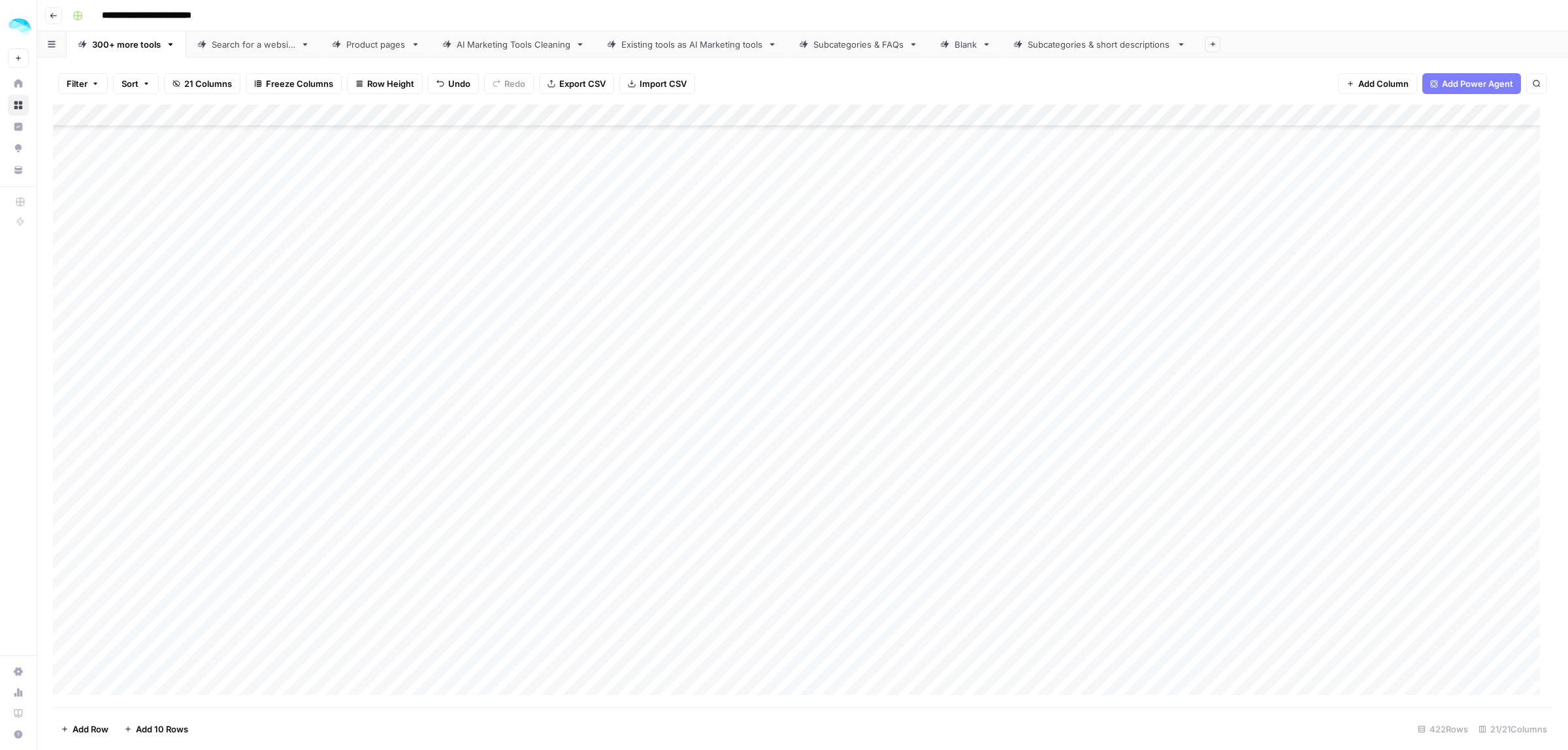
click at [755, 523] on div "Add Column" at bounding box center [802, 406] width 1499 height 603
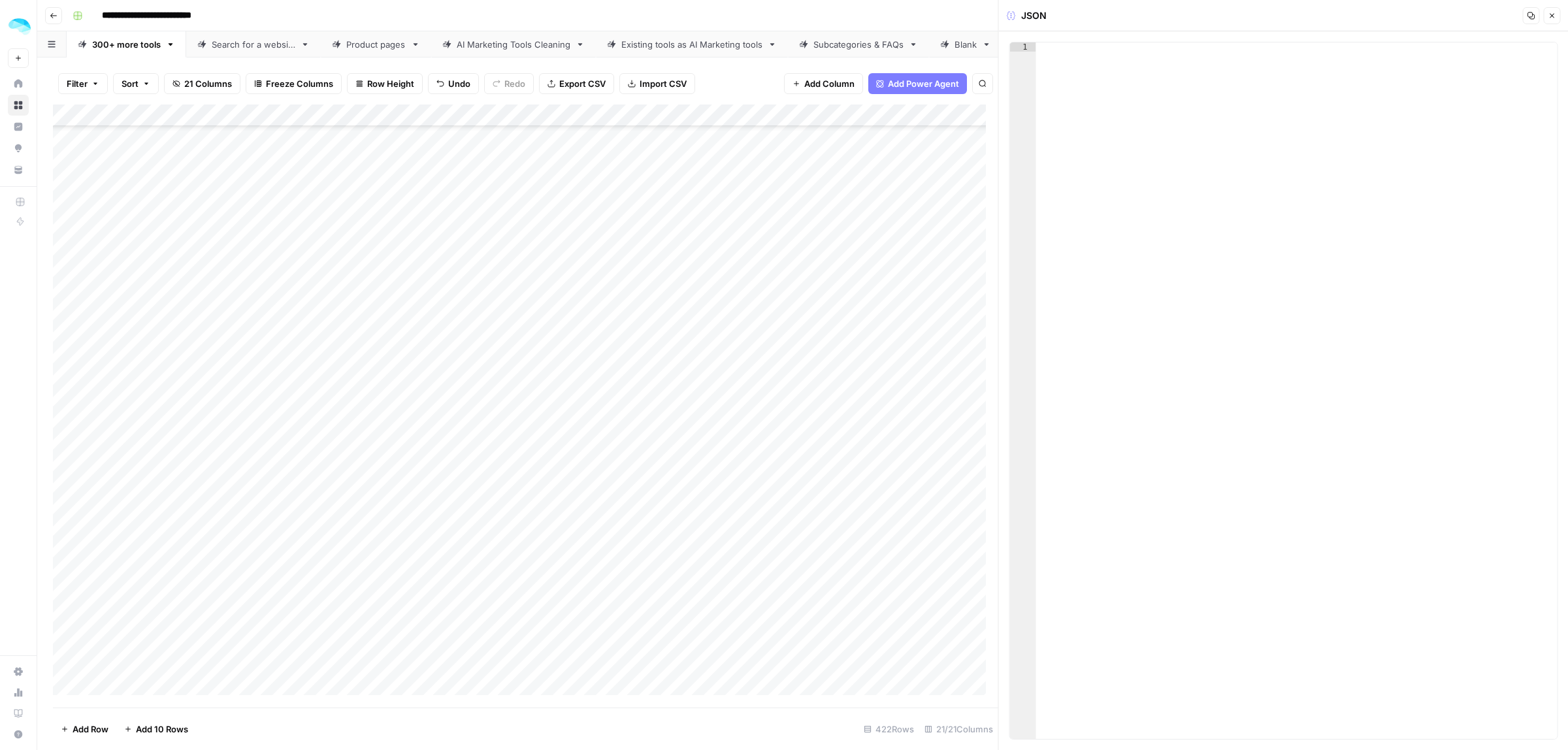
click at [1139, 10] on button "Close" at bounding box center [1552, 16] width 17 height 17
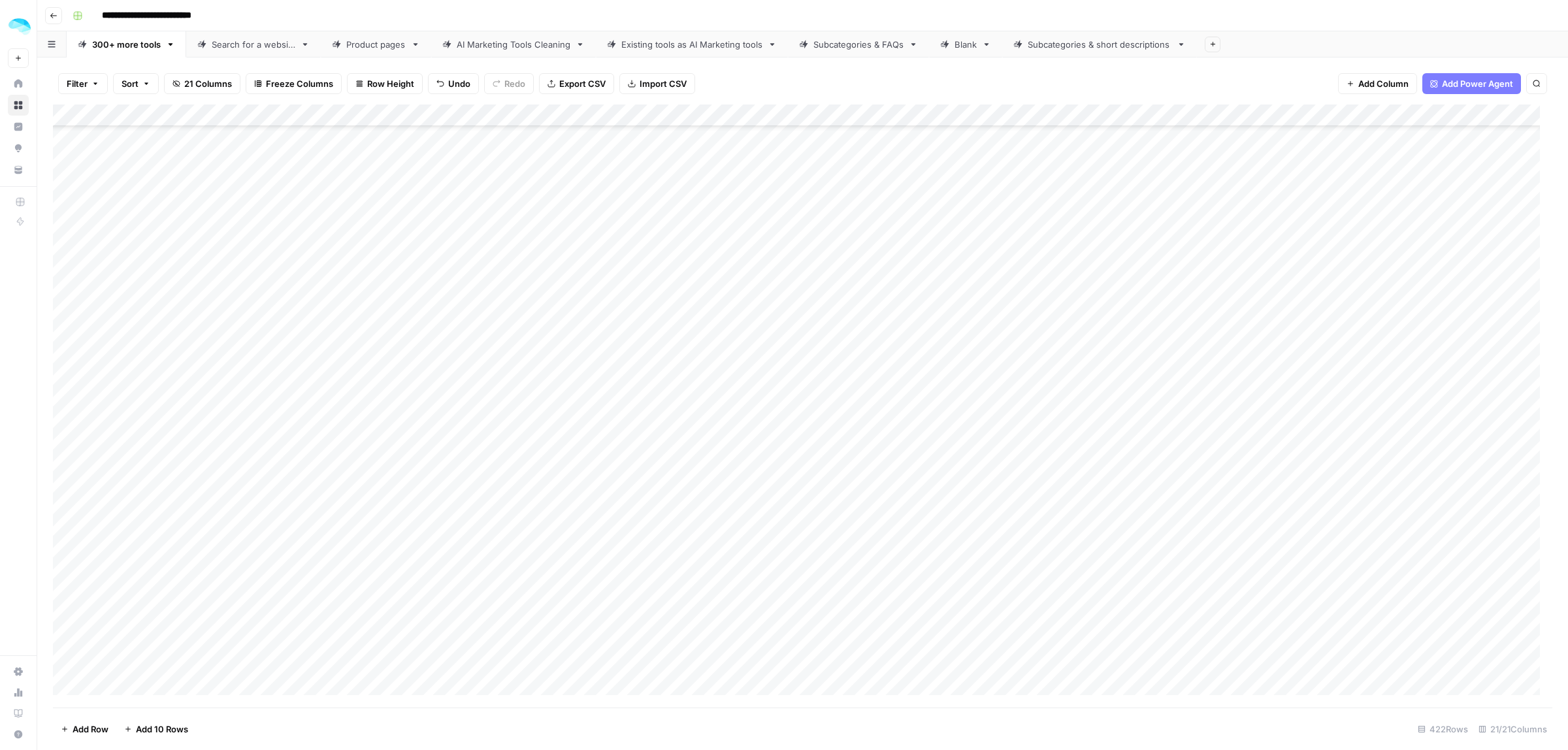
click at [737, 524] on div "Add Column" at bounding box center [802, 406] width 1499 height 603
click at [736, 523] on div at bounding box center [755, 521] width 120 height 36
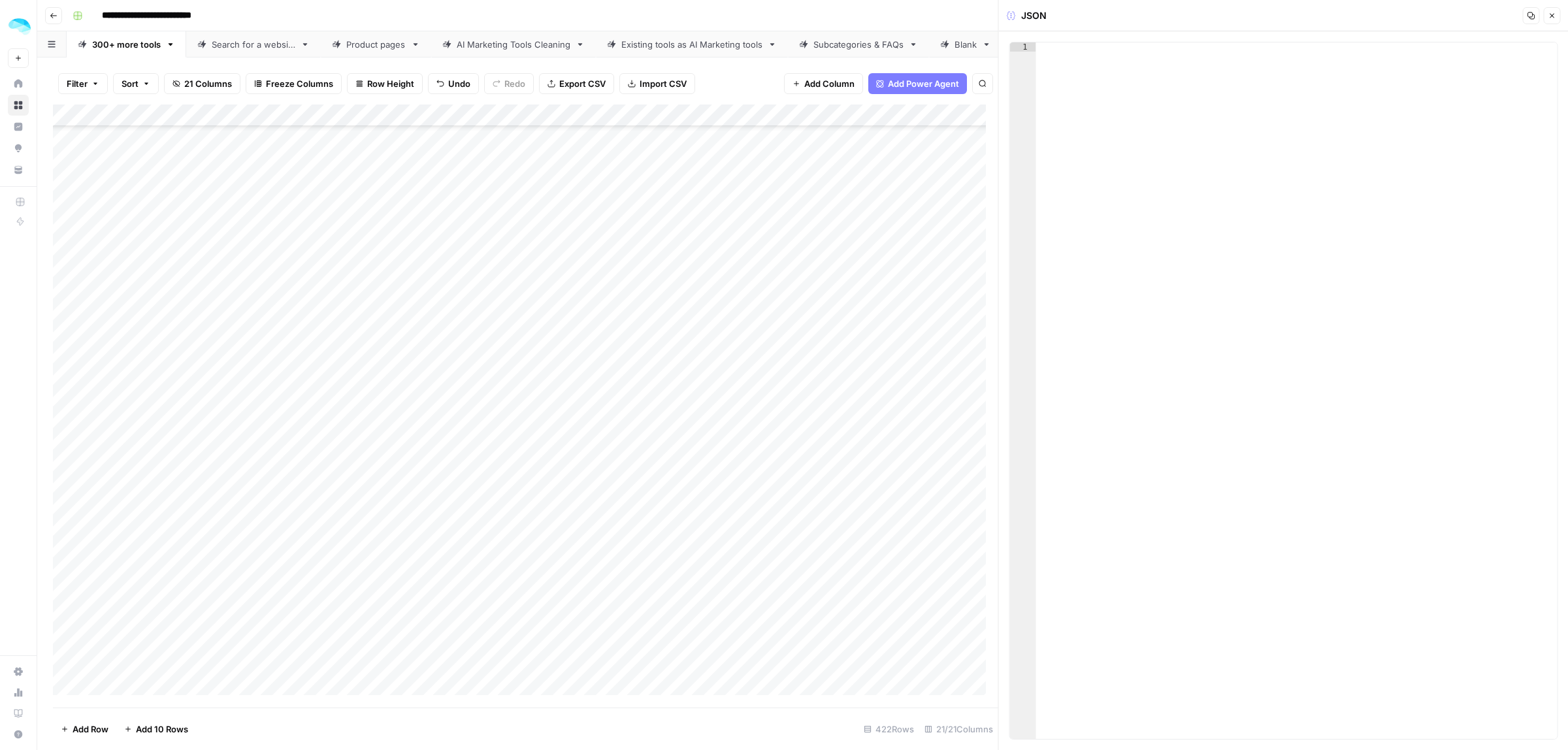
click at [1139, 19] on icon "button" at bounding box center [1552, 15] width 8 height 8
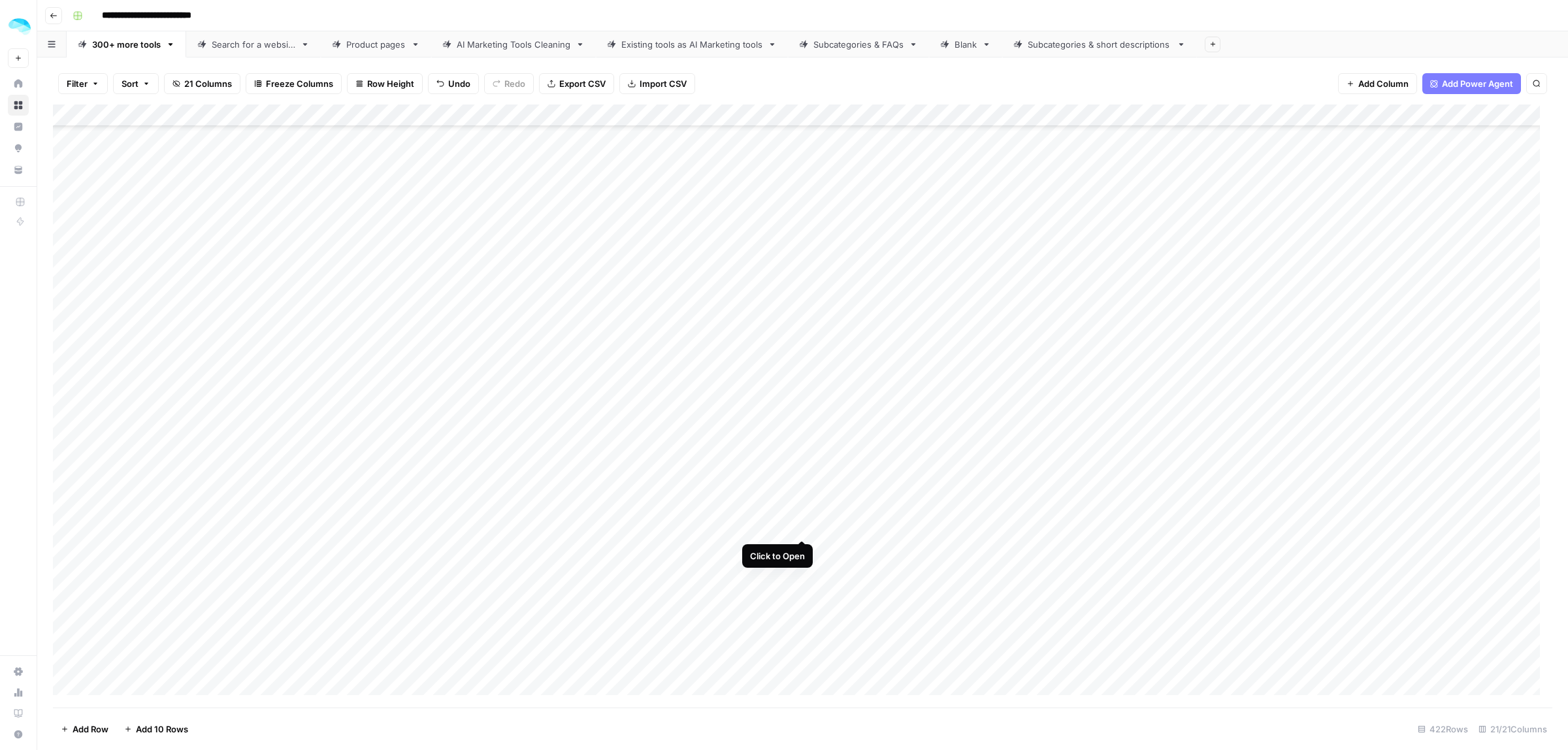
click at [802, 517] on div "Add Column" at bounding box center [802, 406] width 1499 height 603
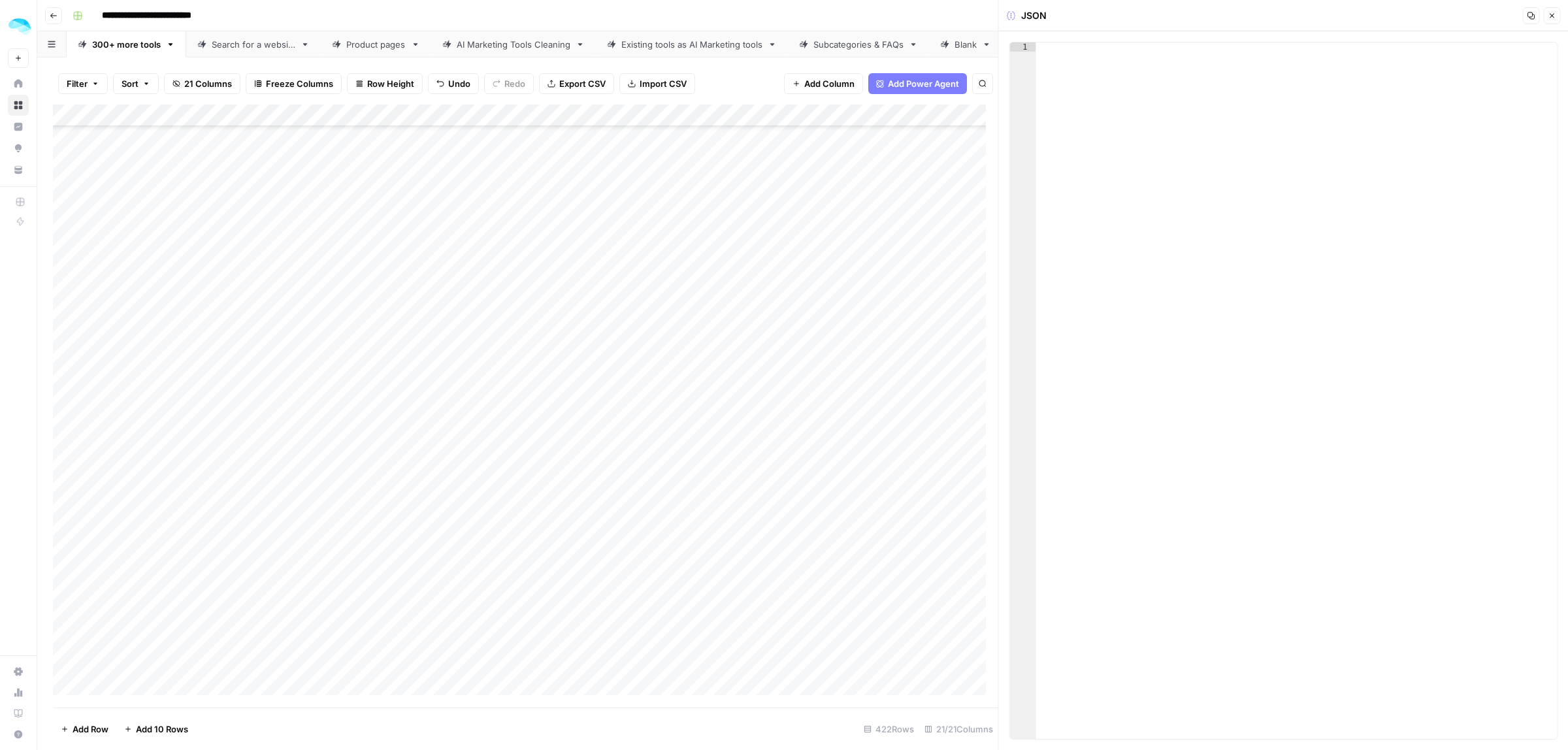
click at [1139, 17] on icon "button" at bounding box center [1552, 15] width 8 height 8
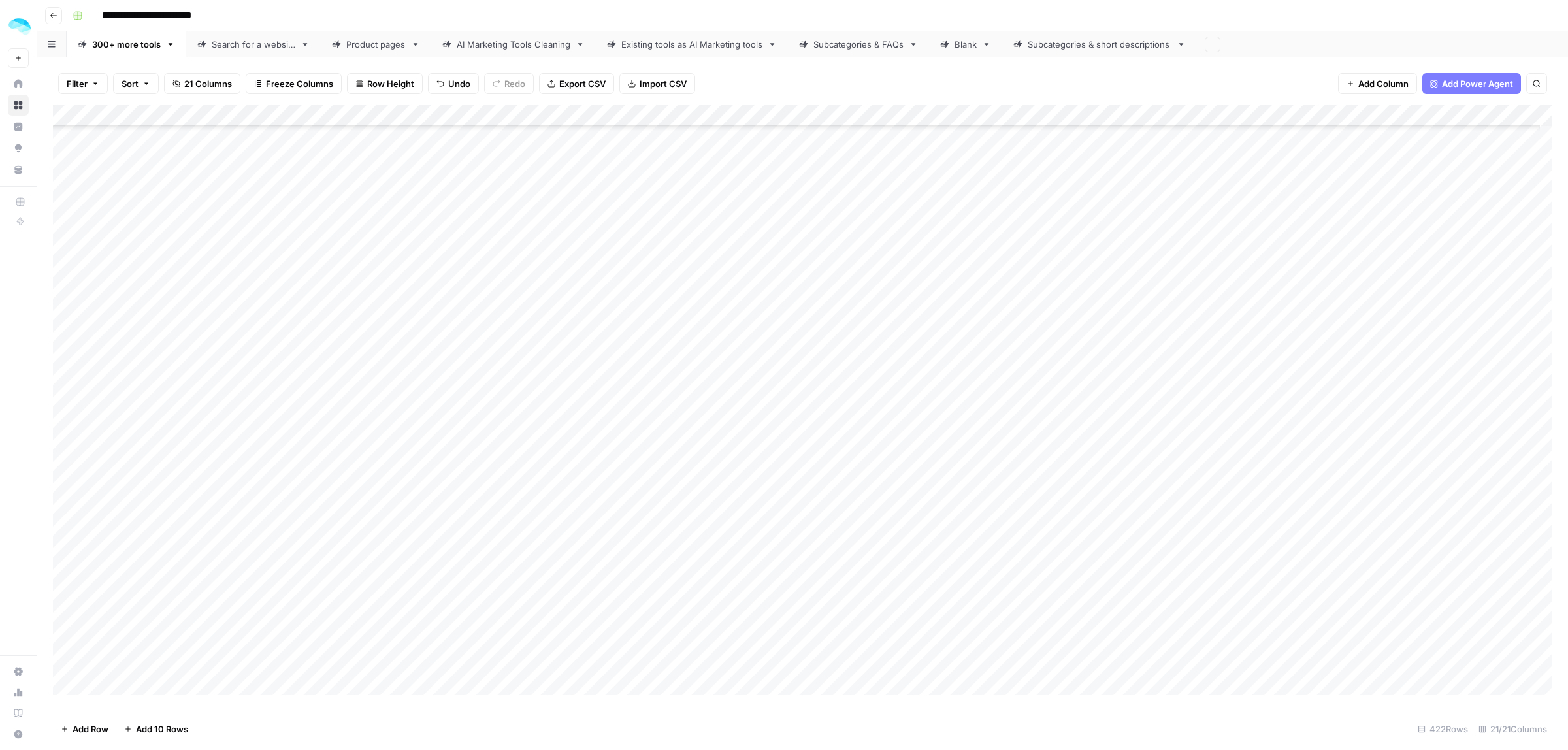
click at [82, 515] on div "Add Column" at bounding box center [802, 406] width 1499 height 603
click at [1056, 522] on div "Add Column" at bounding box center [802, 406] width 1499 height 603
click at [990, 514] on div "Add Column" at bounding box center [802, 406] width 1499 height 603
click at [67, 276] on div "Add Column" at bounding box center [802, 406] width 1499 height 603
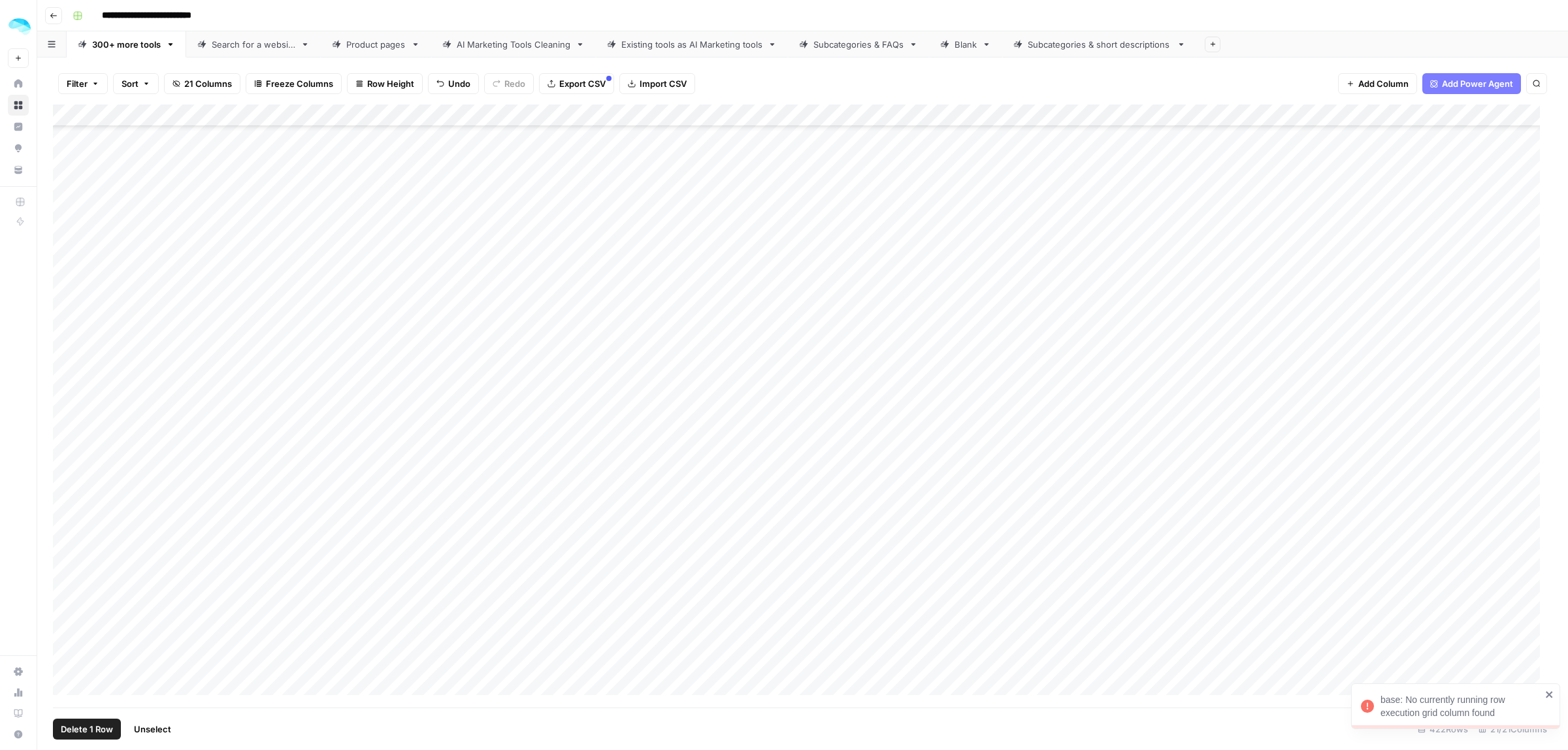
click at [67, 275] on div "Add Column" at bounding box center [802, 406] width 1499 height 603
click at [77, 545] on span "Delete 1 Row" at bounding box center [87, 729] width 52 height 13
click at [733, 141] on button "Delete" at bounding box center [737, 150] width 44 height 24
drag, startPoint x: 940, startPoint y: 413, endPoint x: 927, endPoint y: 661, distance: 248.3
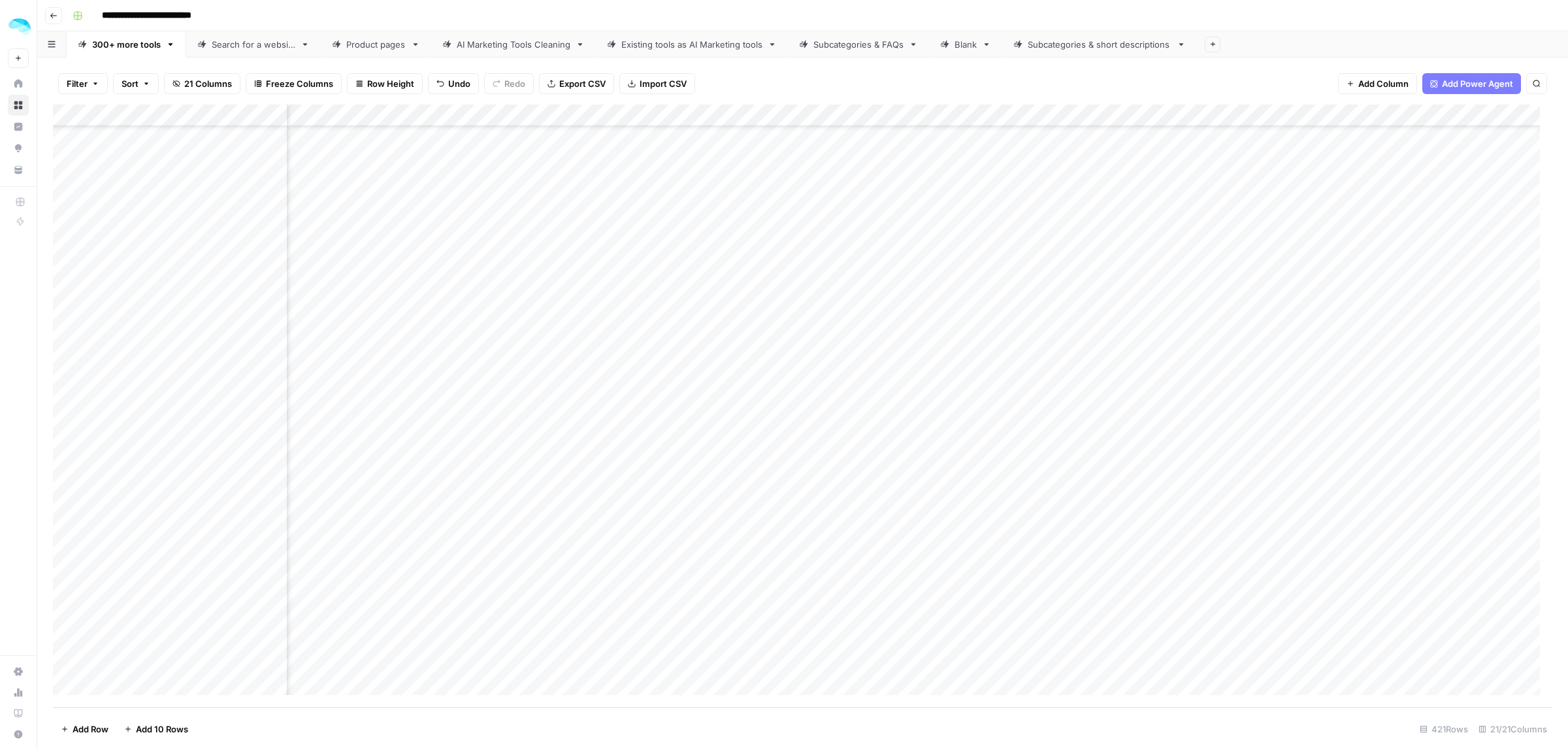
click at [927, 545] on div "Add Column" at bounding box center [802, 406] width 1499 height 603
drag, startPoint x: 883, startPoint y: 283, endPoint x: 872, endPoint y: 658, distance: 375.2
click at [872, 545] on div "Add Column" at bounding box center [802, 406] width 1499 height 603
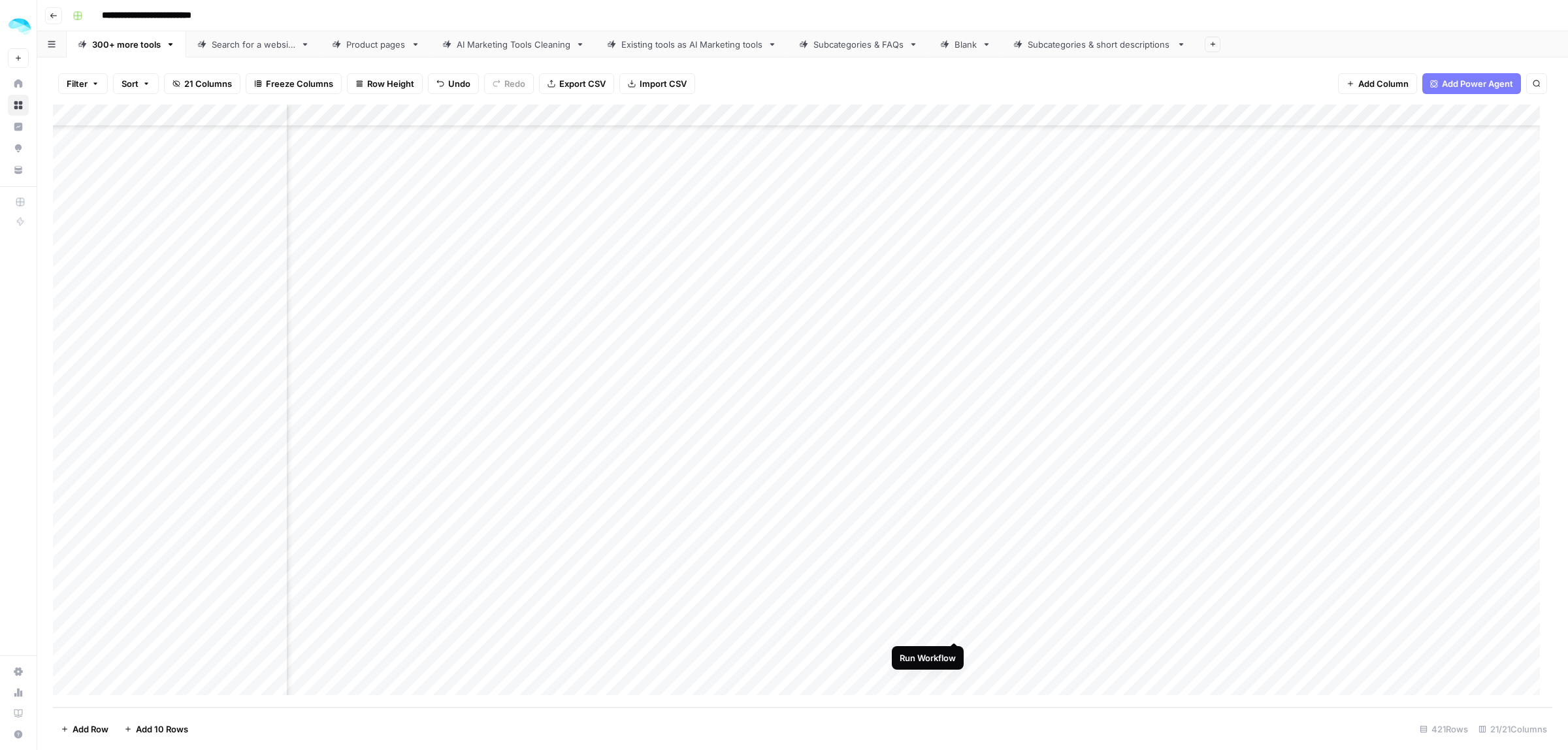
click at [955, 545] on div "Add Column" at bounding box center [802, 406] width 1499 height 603
drag, startPoint x: 797, startPoint y: 294, endPoint x: 834, endPoint y: 658, distance: 365.9
click at [834, 545] on div "Add Column" at bounding box center [802, 406] width 1499 height 603
drag, startPoint x: 1222, startPoint y: 366, endPoint x: 1232, endPoint y: 678, distance: 312.2
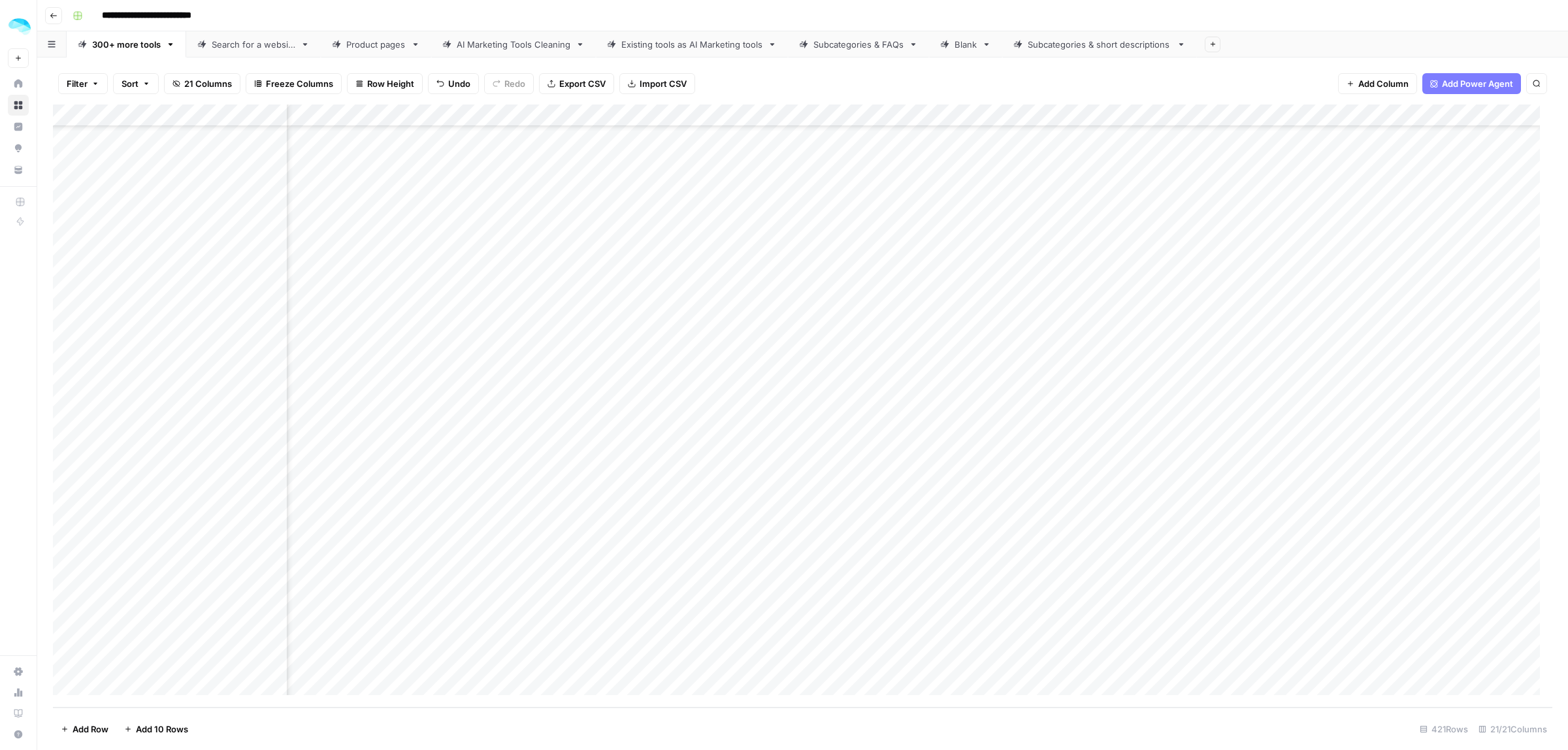
click at [1139, 545] on div "Add Column" at bounding box center [802, 406] width 1499 height 603
drag, startPoint x: 1000, startPoint y: 445, endPoint x: 990, endPoint y: 675, distance: 230.2
click at [990, 545] on div "Add Column" at bounding box center [802, 406] width 1499 height 603
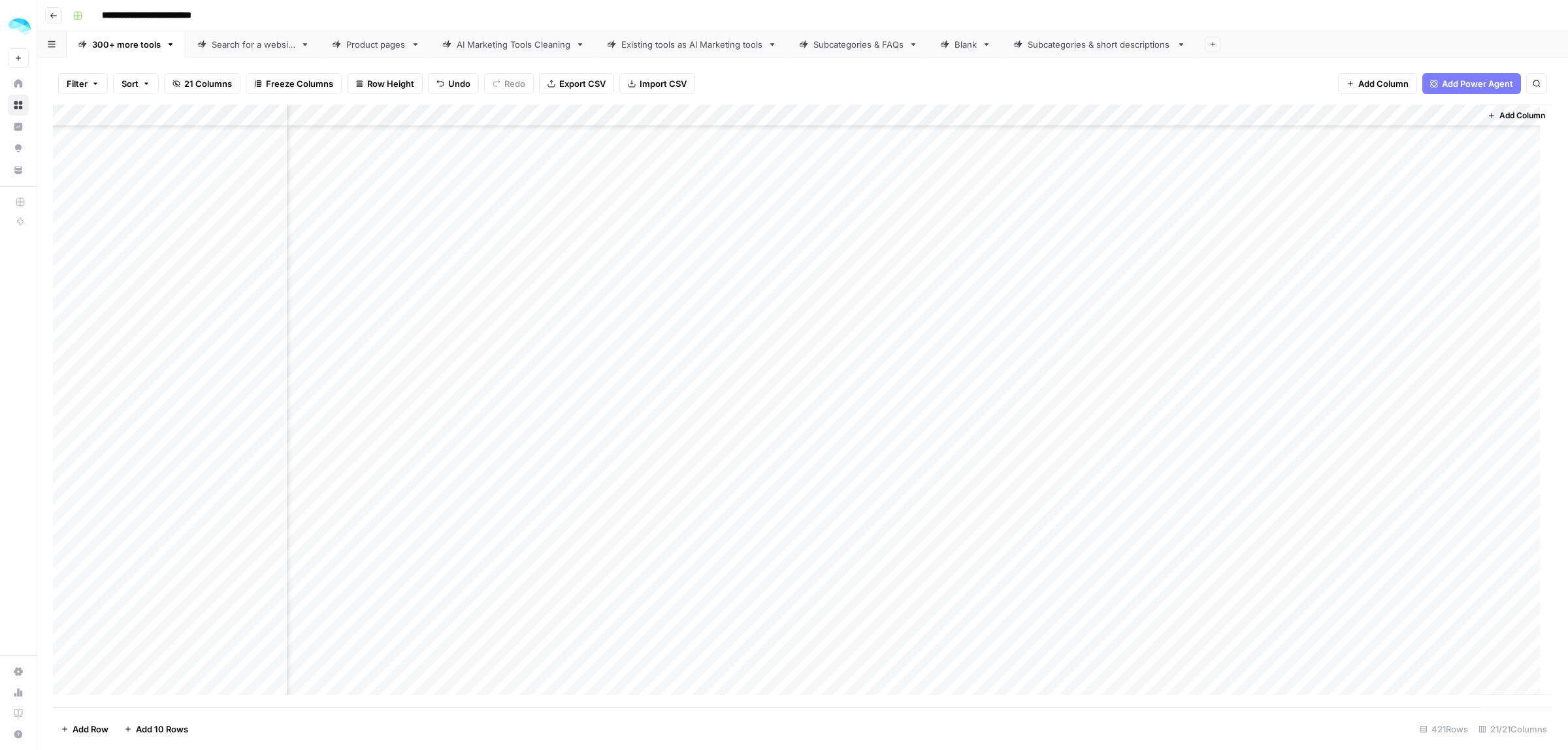
drag, startPoint x: 694, startPoint y: 366, endPoint x: 703, endPoint y: 782, distance: 416.1
click at [703, 545] on html "**********" at bounding box center [784, 375] width 1568 height 750
click at [1128, 284] on div "Add Column" at bounding box center [802, 406] width 1499 height 603
click at [1139, 285] on div "Add Column" at bounding box center [802, 406] width 1499 height 603
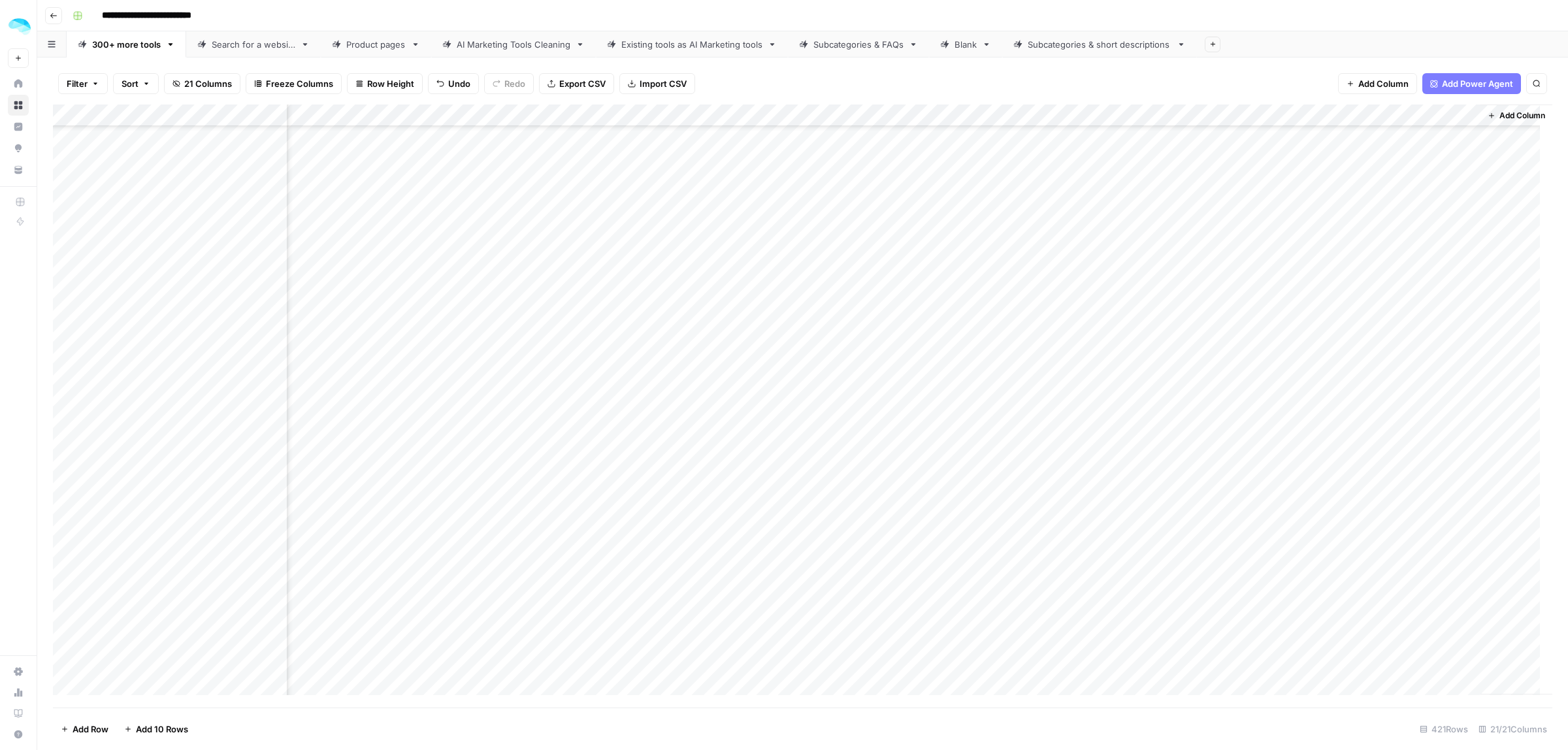
scroll to position [13756, 2046]
click at [1058, 457] on div "Add Column" at bounding box center [802, 406] width 1499 height 603
click at [1139, 350] on div "Add Column" at bounding box center [802, 406] width 1499 height 603
click at [1114, 355] on div "Add Column" at bounding box center [802, 406] width 1499 height 603
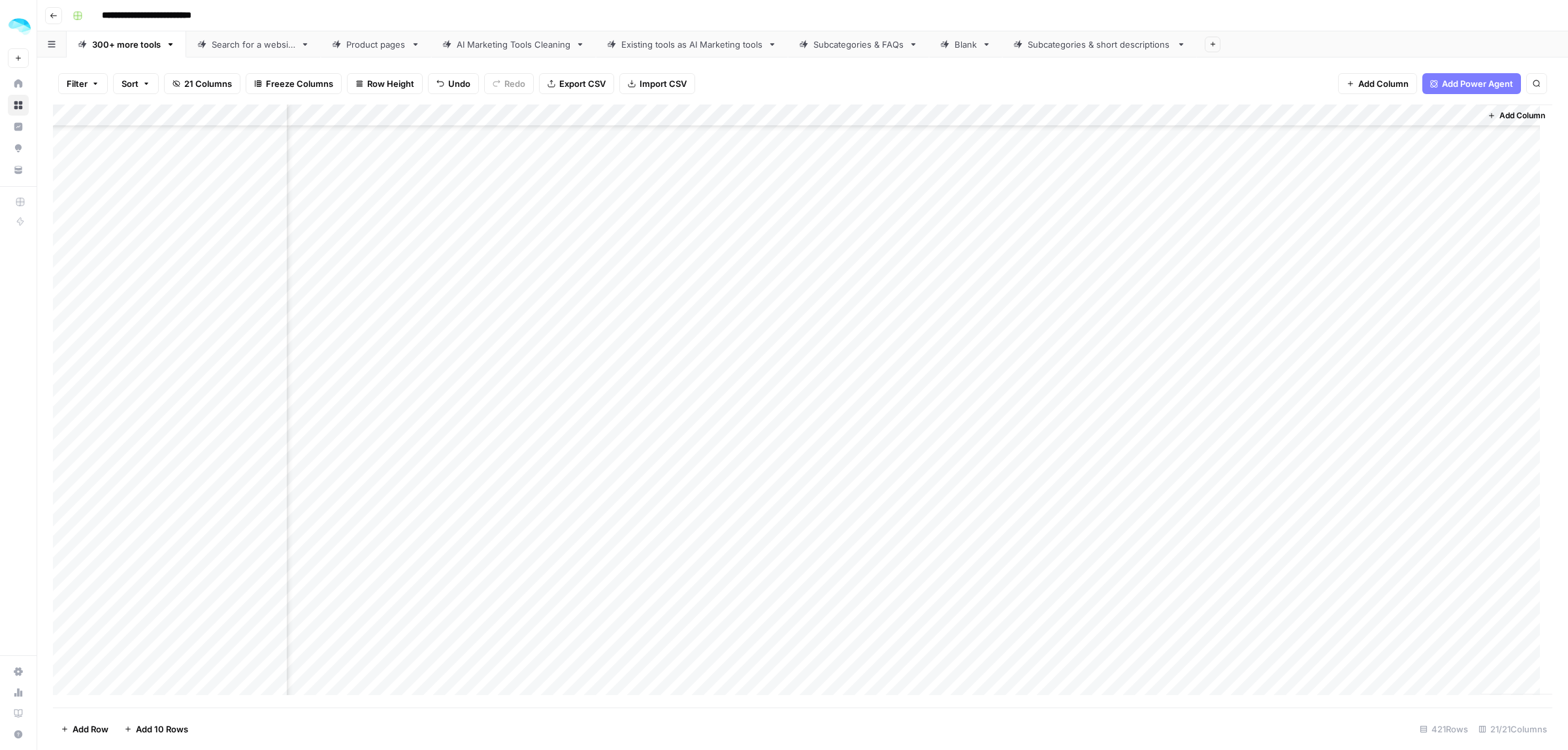
click at [1139, 345] on div "Add Column" at bounding box center [802, 406] width 1499 height 603
type input "**********"
click at [1053, 337] on div "Add Column" at bounding box center [802, 406] width 1499 height 603
click at [1139, 339] on div "Add Column" at bounding box center [802, 406] width 1499 height 603
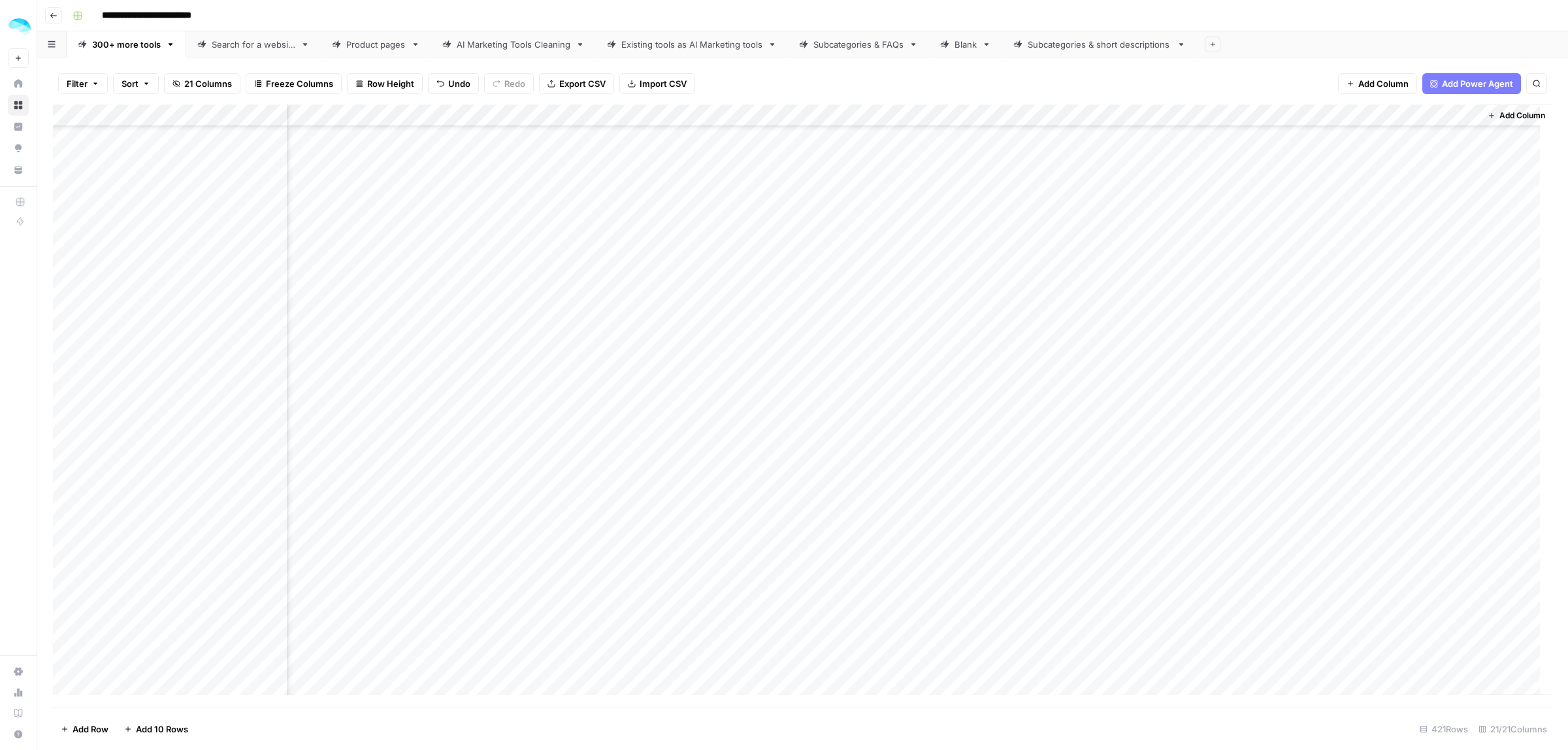
click at [1139, 339] on div "Add Column" at bounding box center [802, 406] width 1499 height 603
drag, startPoint x: 1465, startPoint y: 342, endPoint x: 1389, endPoint y: 338, distance: 76.1
click at [1139, 338] on input "**********" at bounding box center [1403, 342] width 209 height 16
click at [349, 47] on div "Product pages" at bounding box center [376, 44] width 59 height 13
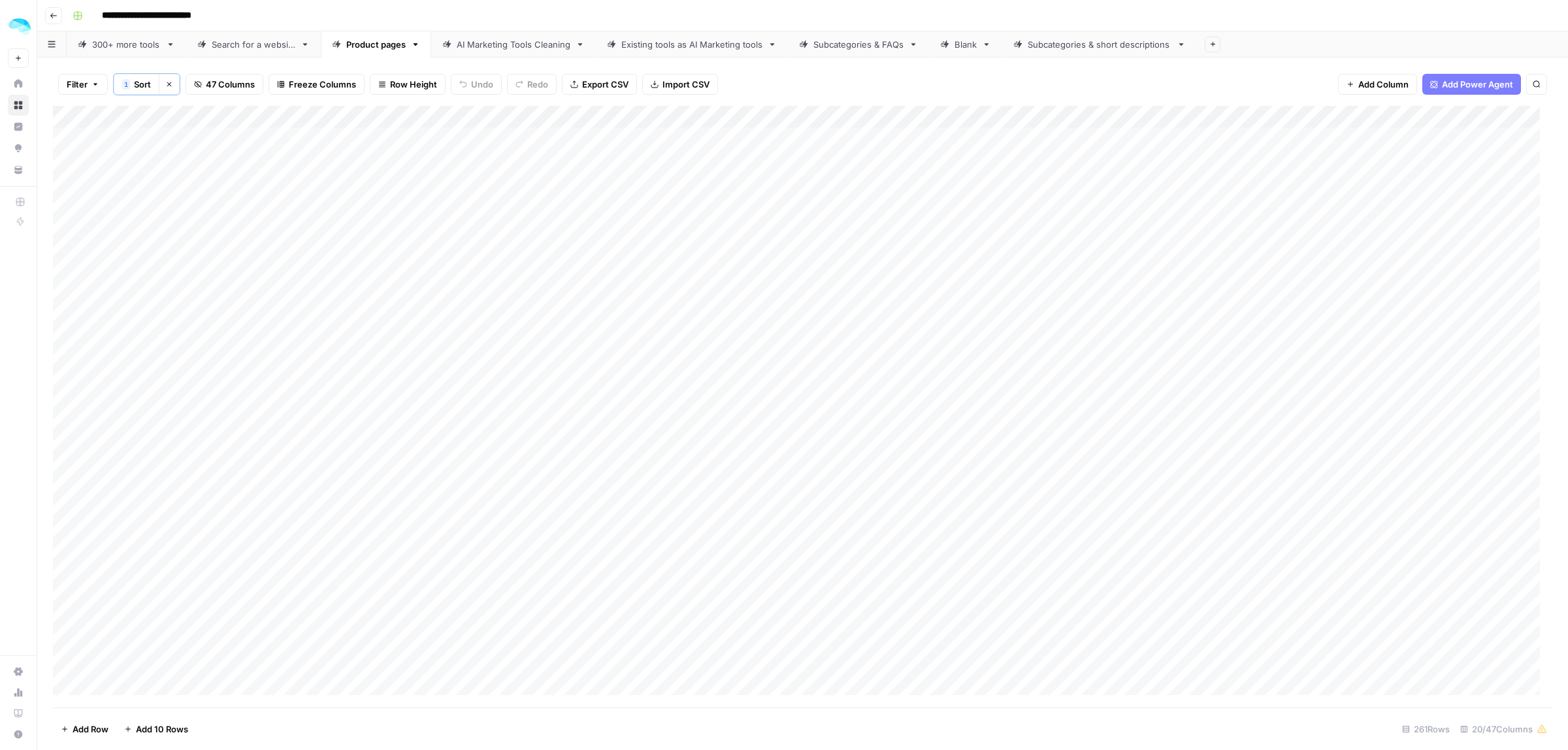
click at [229, 83] on span "47 Columns" at bounding box center [230, 84] width 49 height 13
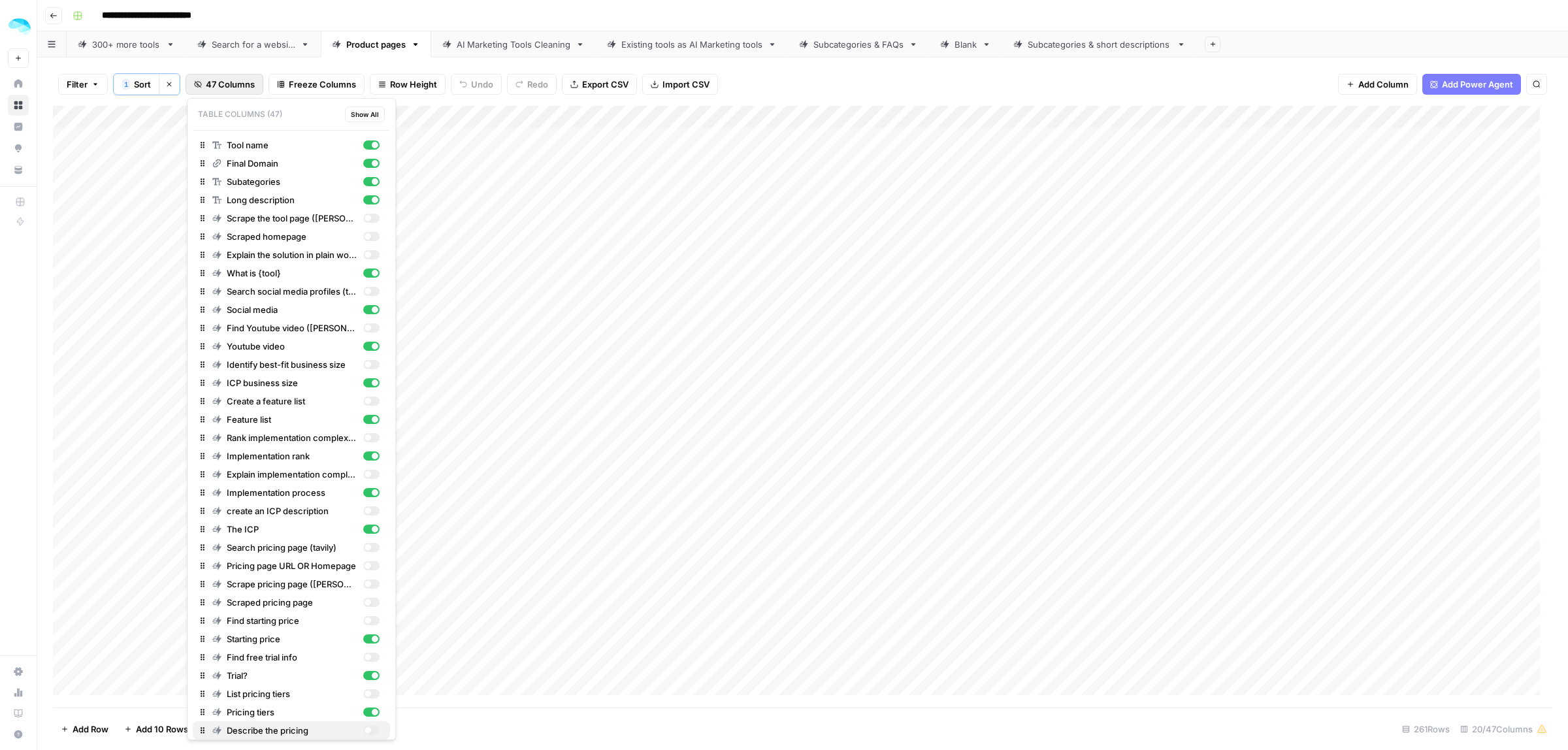
scroll to position [262, 0]
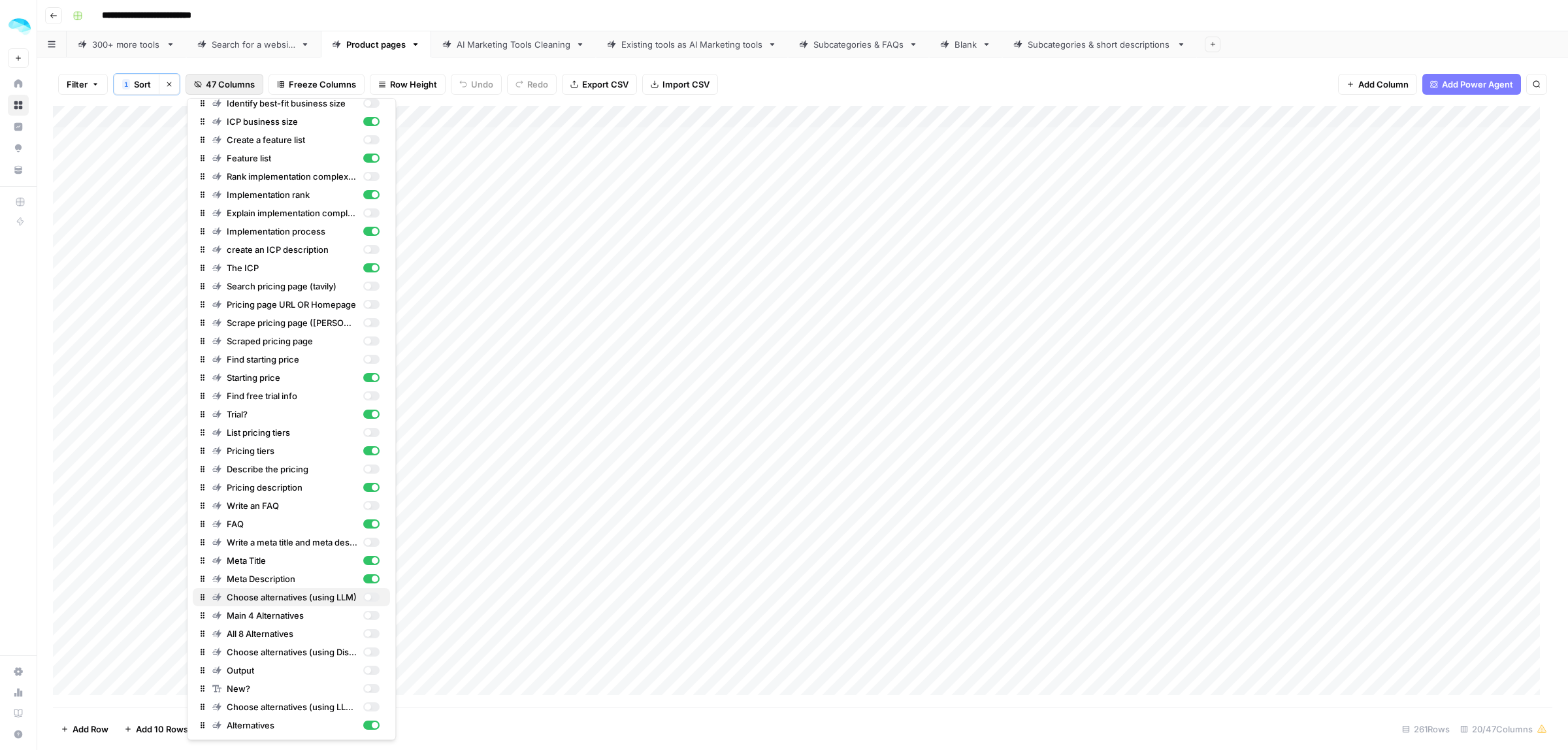
click at [361, 545] on div "Choose alternatives (using LLM)" at bounding box center [296, 597] width 167 height 13
click at [364, 545] on div "button" at bounding box center [371, 615] width 16 height 9
click at [364, 545] on div "button" at bounding box center [367, 633] width 6 height 6
click at [364, 545] on div "button" at bounding box center [371, 652] width 16 height 9
click at [364, 545] on div "button" at bounding box center [371, 670] width 16 height 9
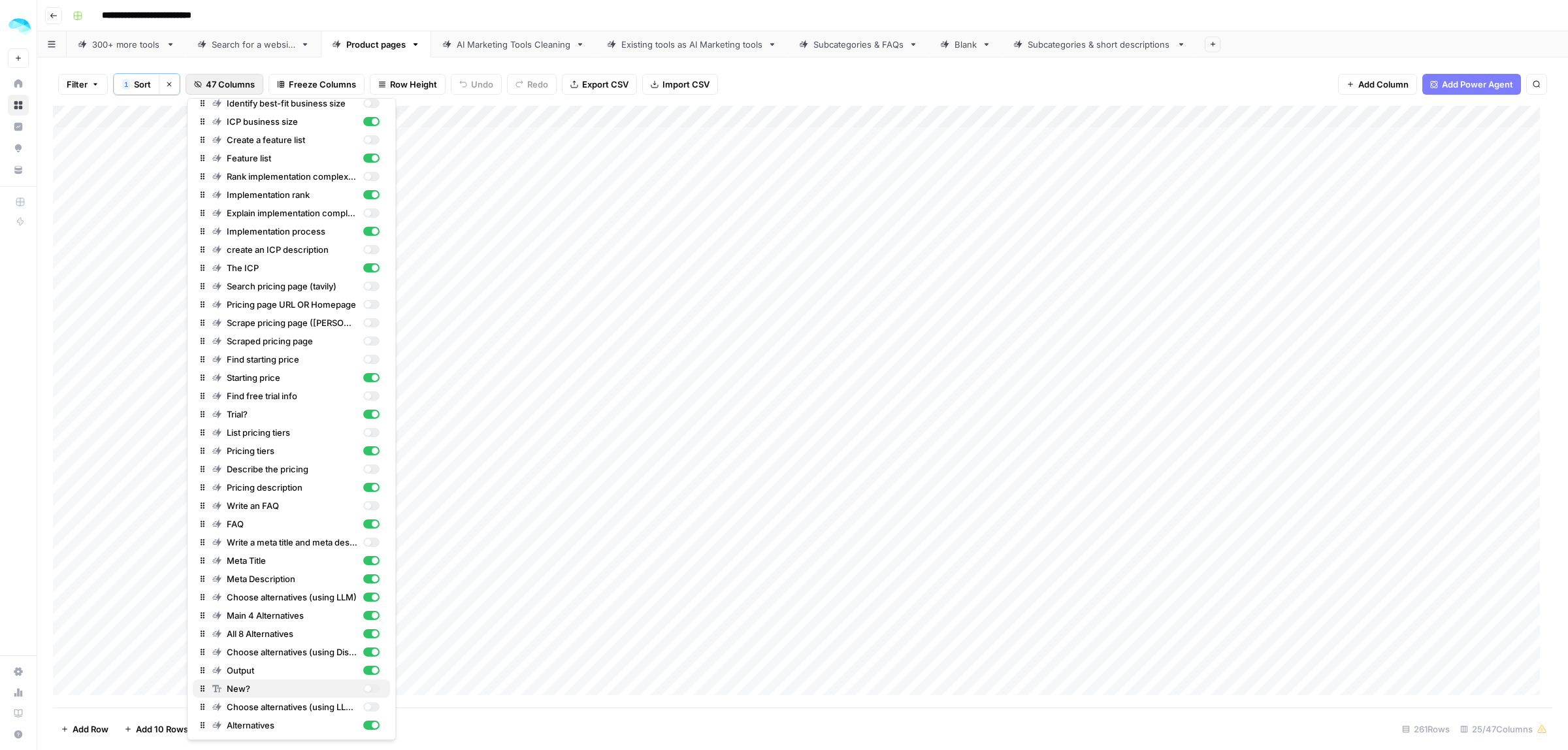
click at [364, 545] on div "button" at bounding box center [371, 688] width 16 height 9
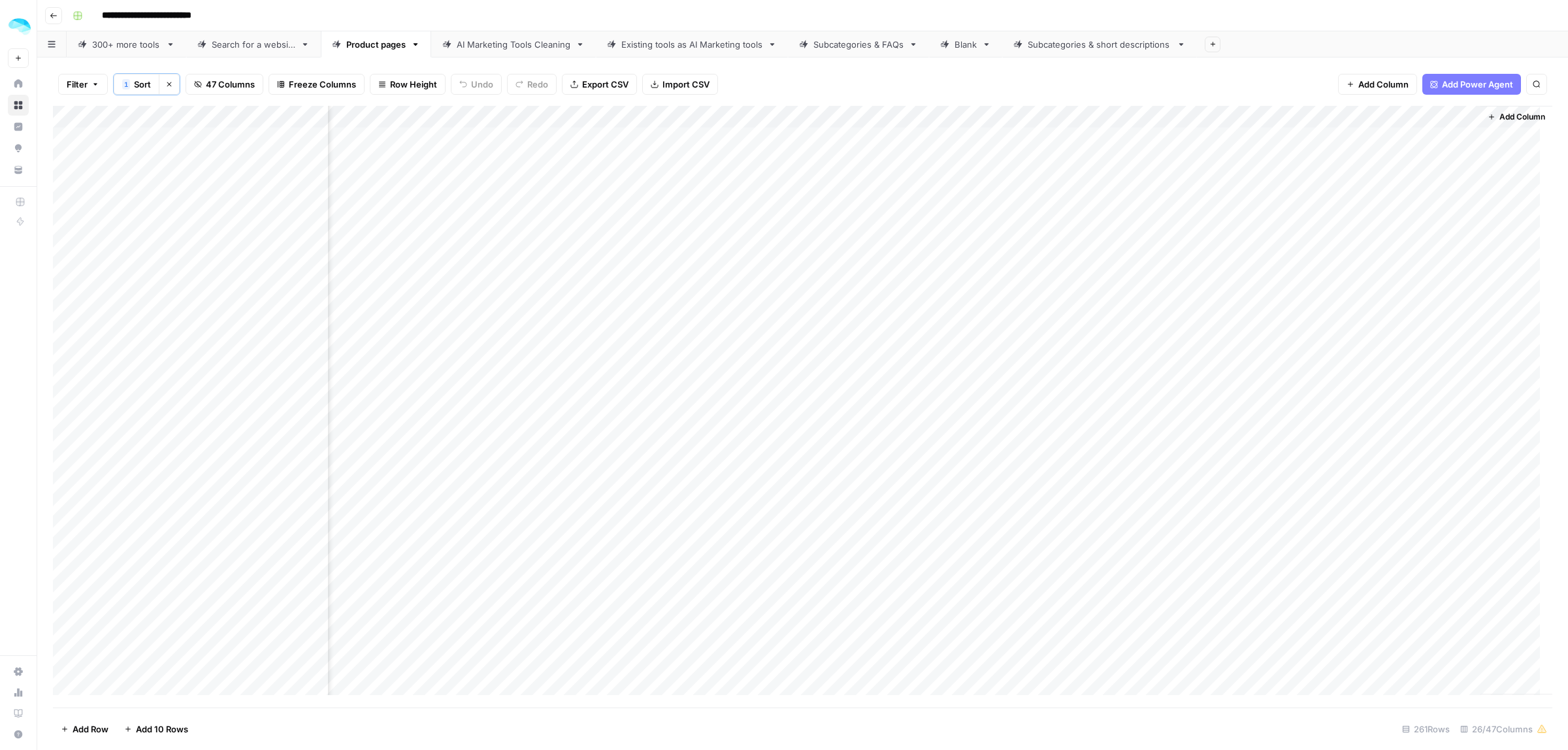
drag, startPoint x: 1223, startPoint y: 115, endPoint x: 1197, endPoint y: 122, distance: 26.9
click at [1139, 122] on div "Add Column" at bounding box center [802, 406] width 1499 height 602
click at [560, 120] on div "Add Column" at bounding box center [802, 406] width 1499 height 602
click at [459, 115] on div "Add Column" at bounding box center [802, 406] width 1499 height 602
click at [477, 355] on button "Remove Column" at bounding box center [482, 349] width 145 height 19
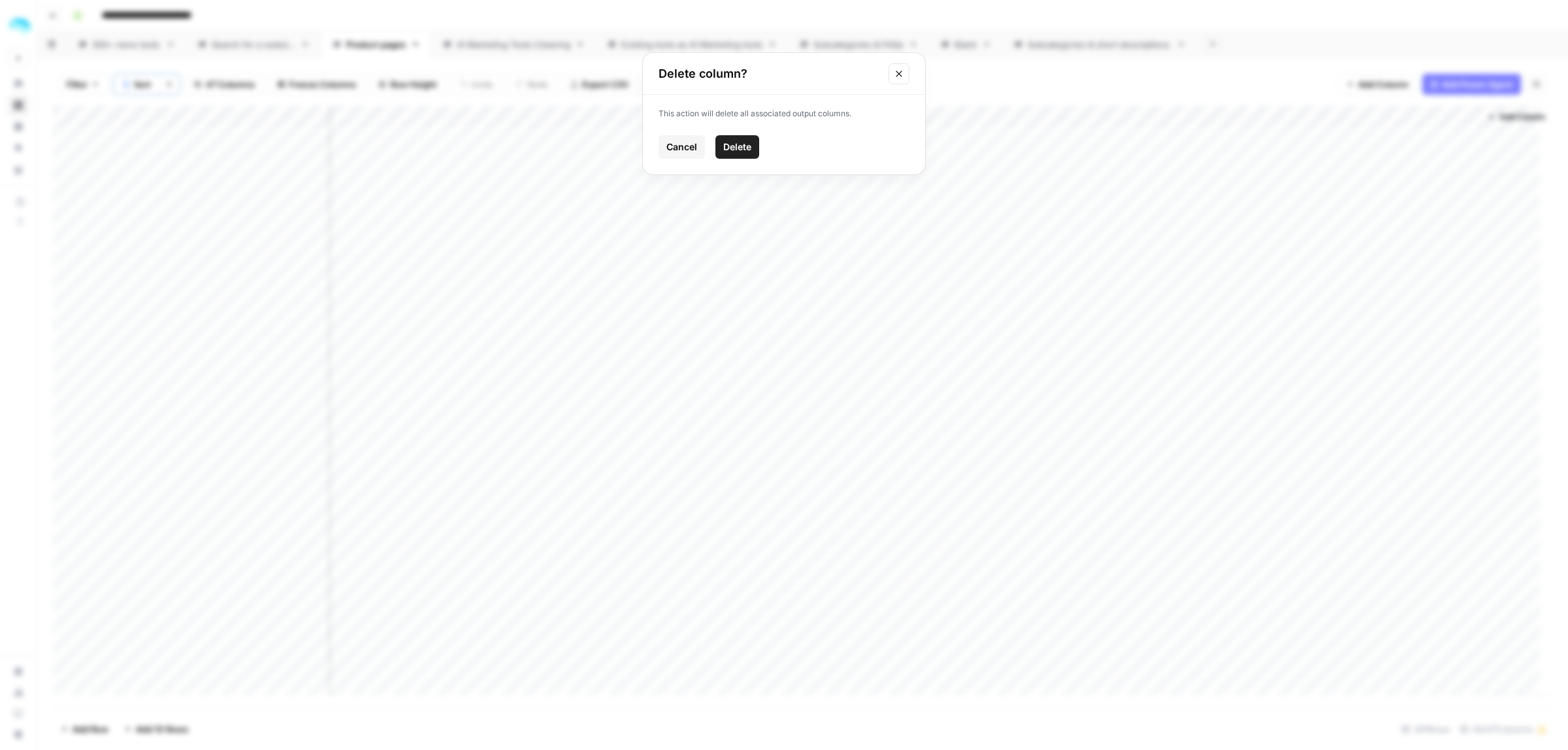
click at [725, 142] on span "Delete" at bounding box center [737, 147] width 28 height 13
click at [236, 79] on span "44 Columns" at bounding box center [231, 84] width 50 height 13
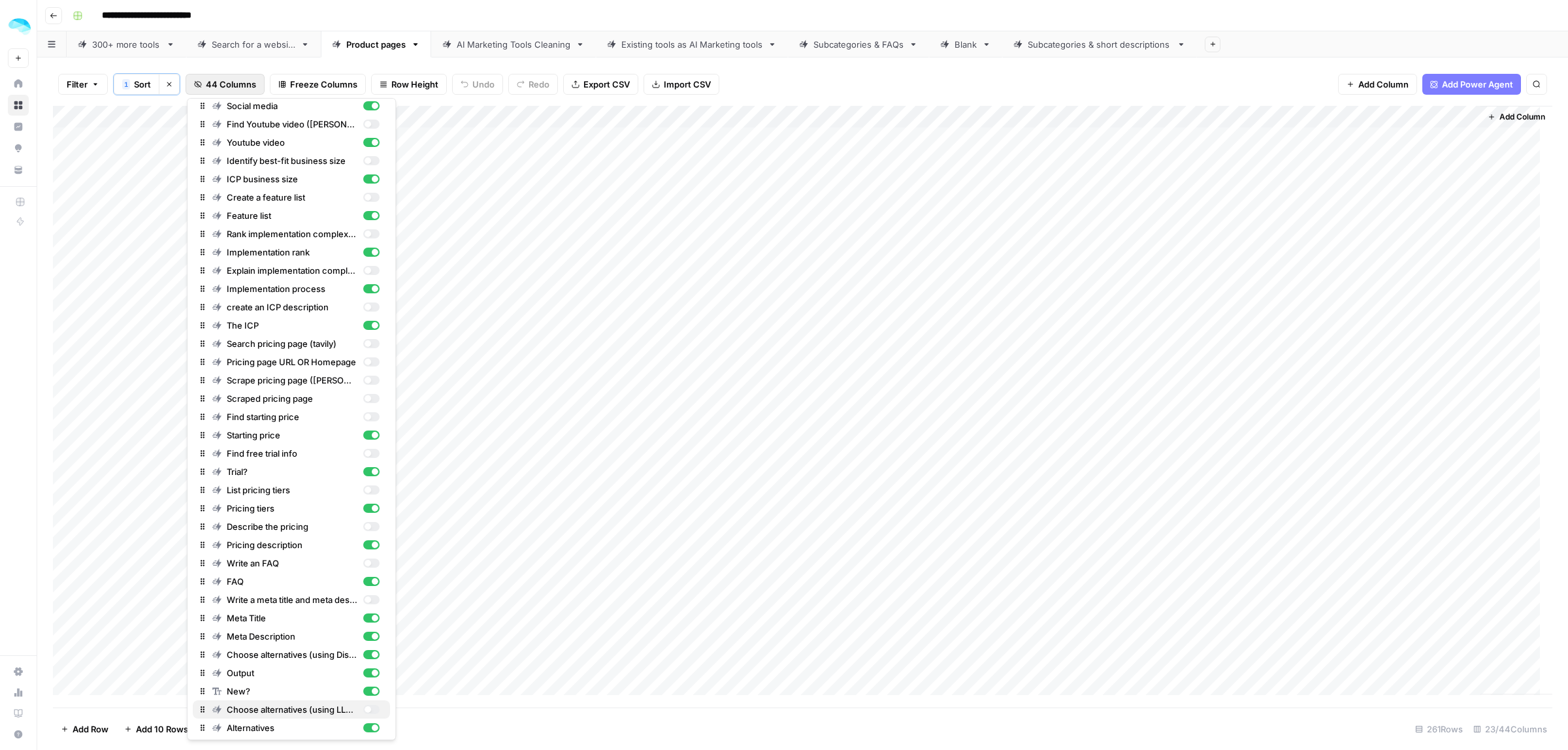
scroll to position [207, 0]
click at [364, 545] on div "button" at bounding box center [367, 706] width 6 height 6
click at [996, 74] on div "Filter 1 Sort Clear sorts 44 Columns Freeze Columns Row Height Undo Redo Export…" at bounding box center [802, 84] width 1499 height 43
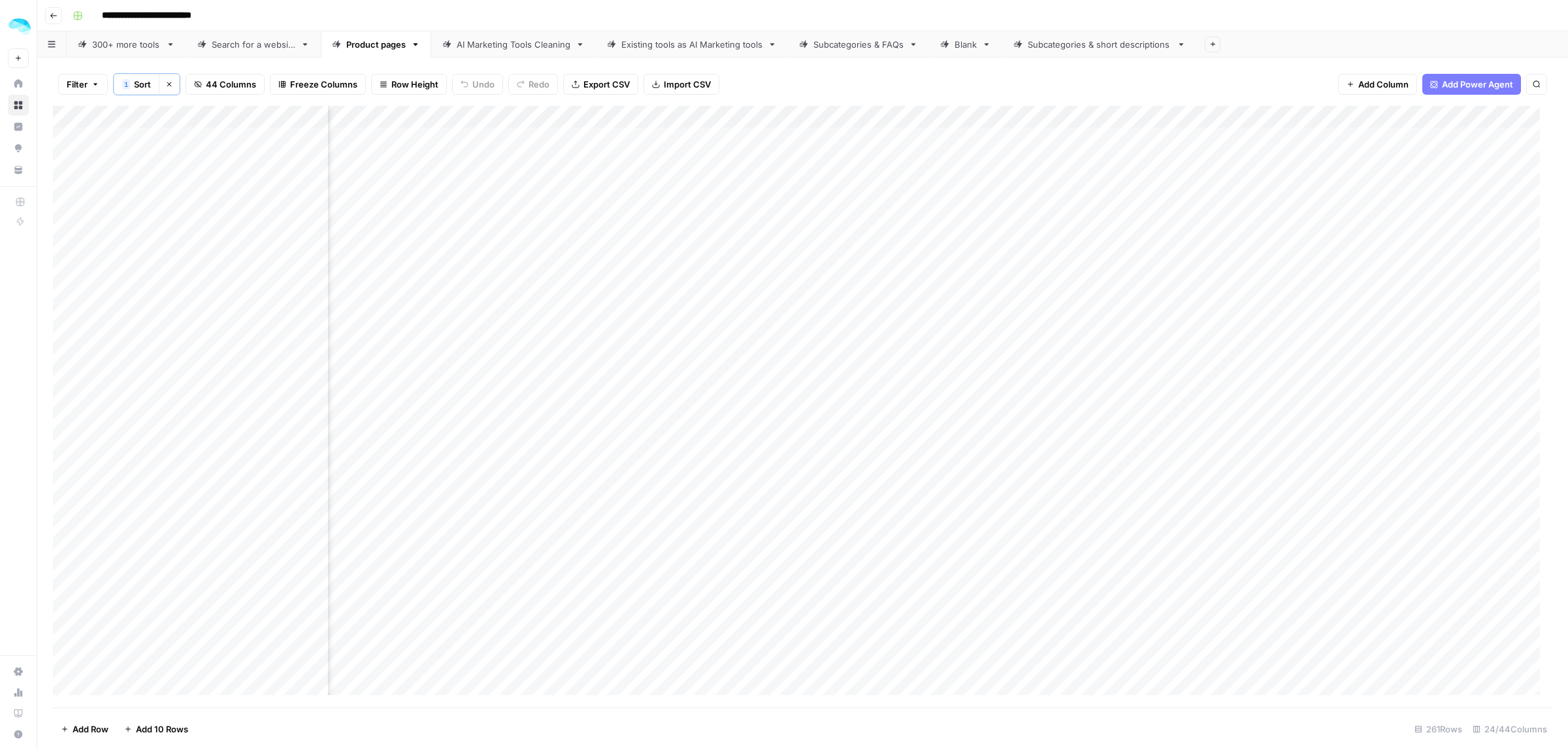
click at [935, 118] on div "Add Column" at bounding box center [802, 406] width 1499 height 602
click at [1139, 115] on div "Add Column" at bounding box center [802, 406] width 1499 height 602
click at [1139, 299] on span "Remove Column" at bounding box center [1245, 293] width 115 height 13
click at [727, 136] on span "Delete" at bounding box center [737, 135] width 28 height 13
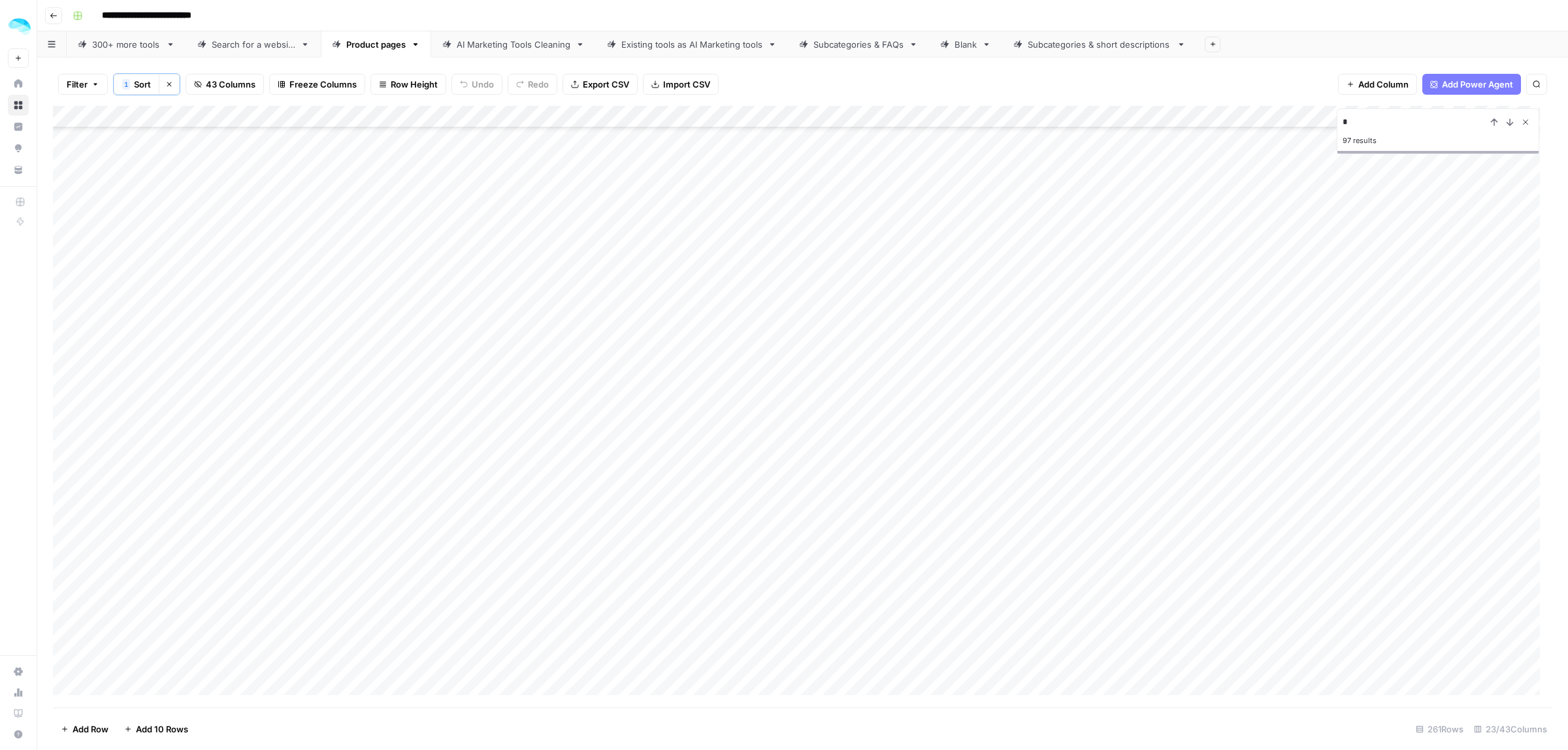
type input "*"
click at [1139, 124] on icon "Close Search" at bounding box center [1526, 122] width 11 height 11
click at [175, 87] on button "Clear sorts" at bounding box center [169, 84] width 21 height 21
